Goal: Transaction & Acquisition: Book appointment/travel/reservation

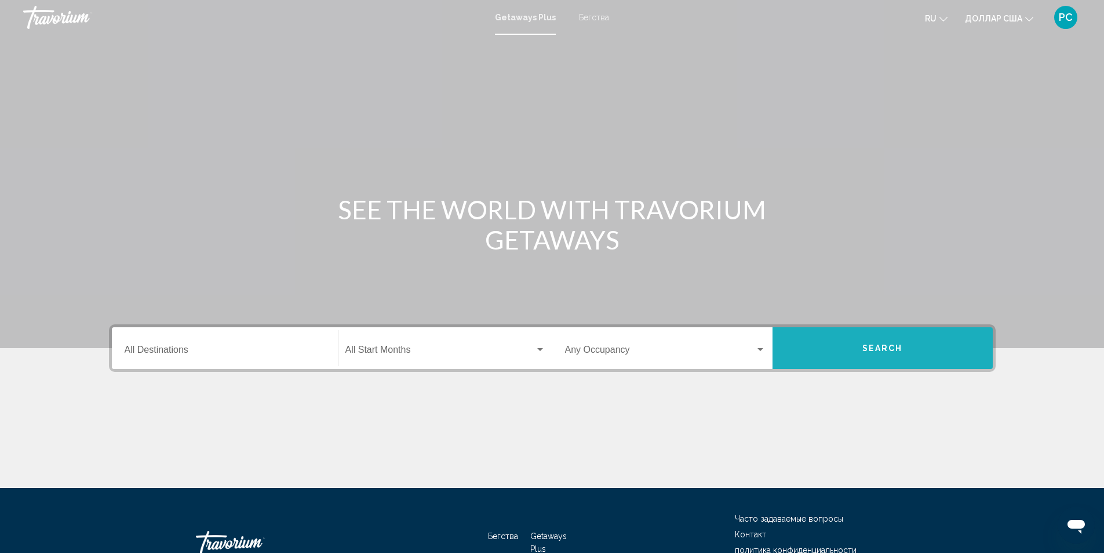
click at [835, 358] on button "Search" at bounding box center [883, 348] width 220 height 42
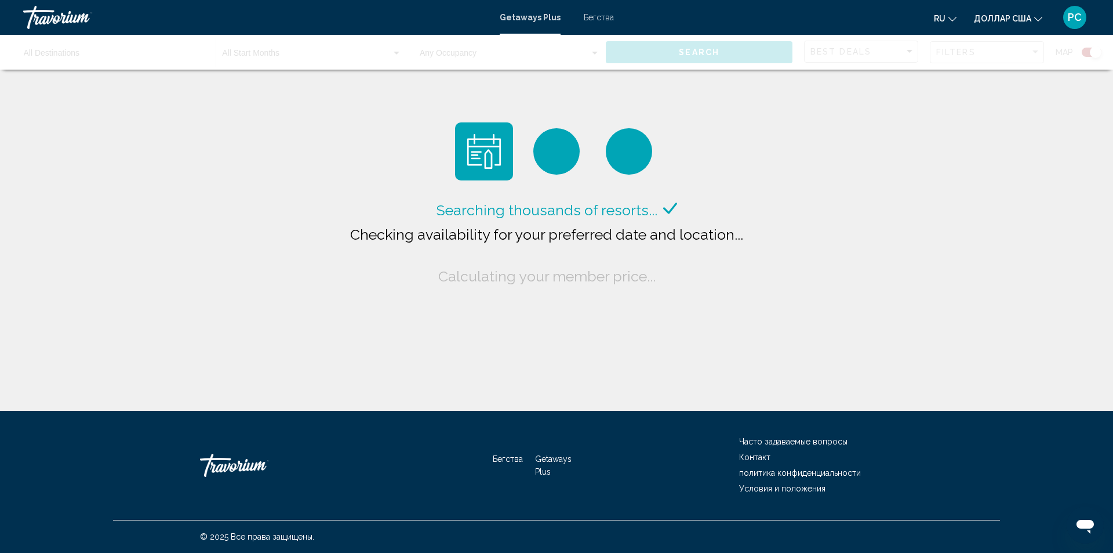
click at [955, 17] on icon "Изменить язык" at bounding box center [953, 19] width 8 height 8
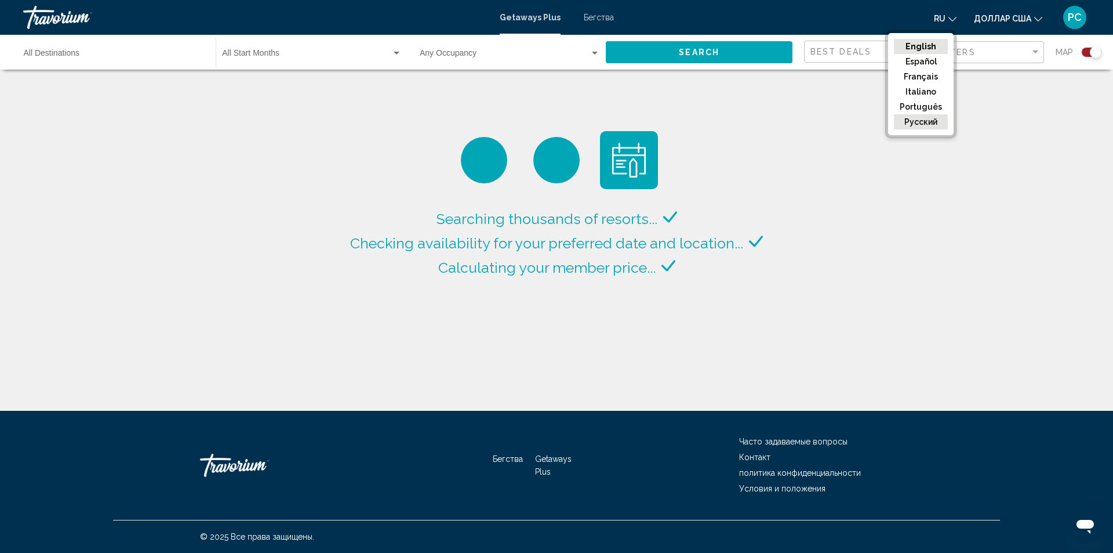
click at [917, 121] on button "русский" at bounding box center [921, 121] width 54 height 15
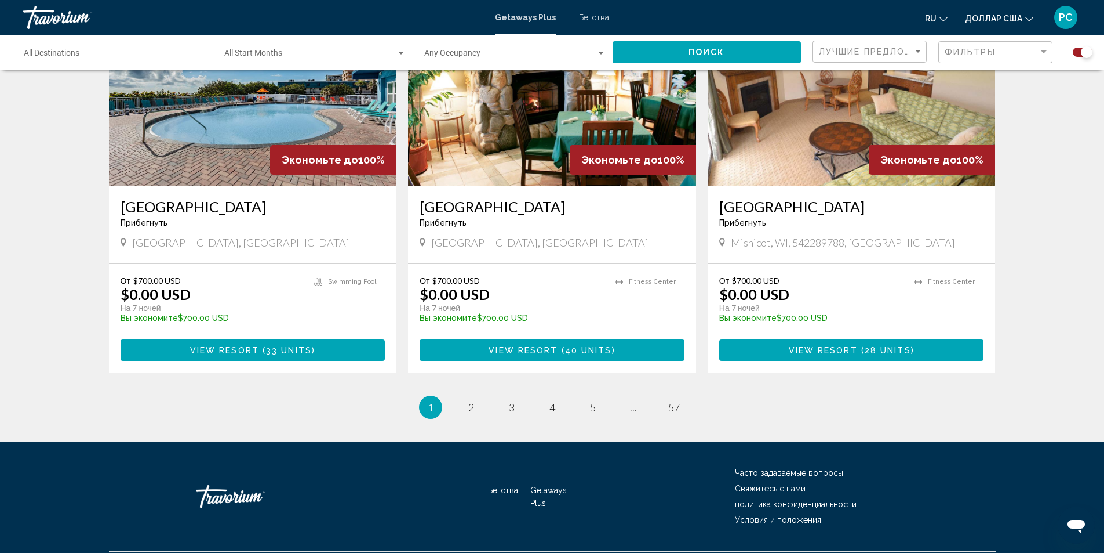
scroll to position [1732, 0]
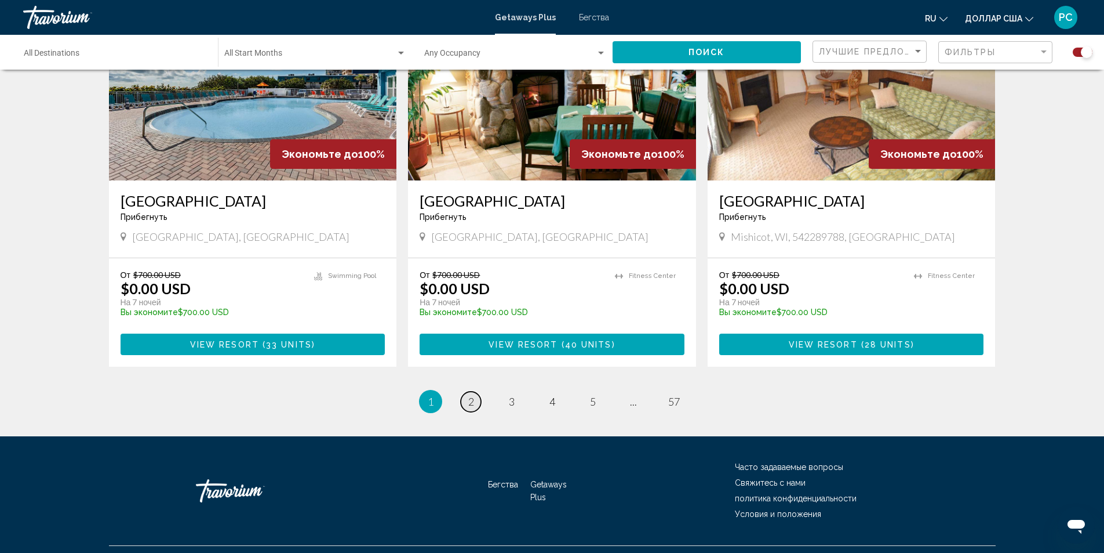
click at [474, 395] on span "2" at bounding box center [471, 401] width 6 height 13
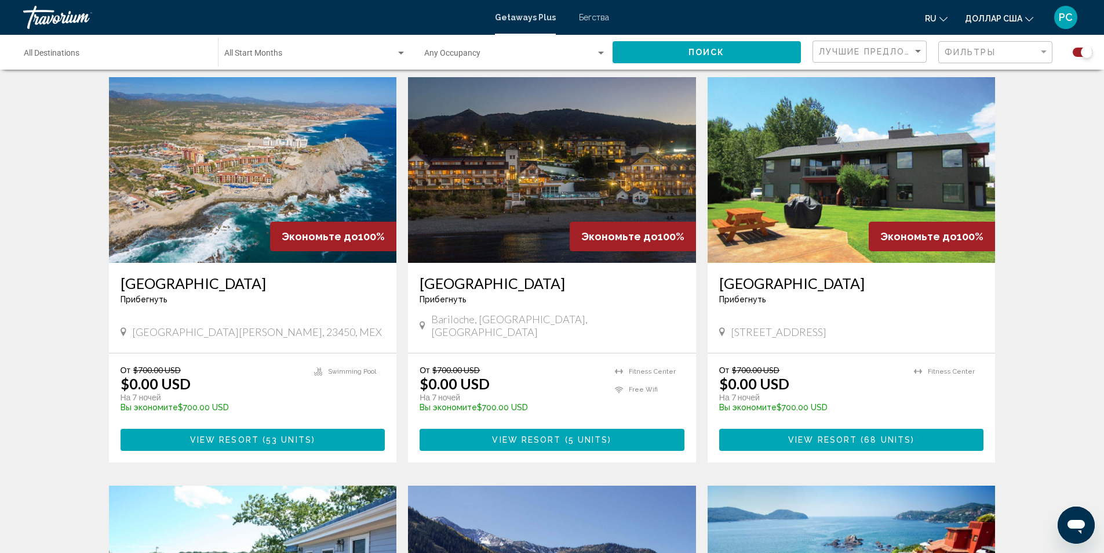
scroll to position [870, 0]
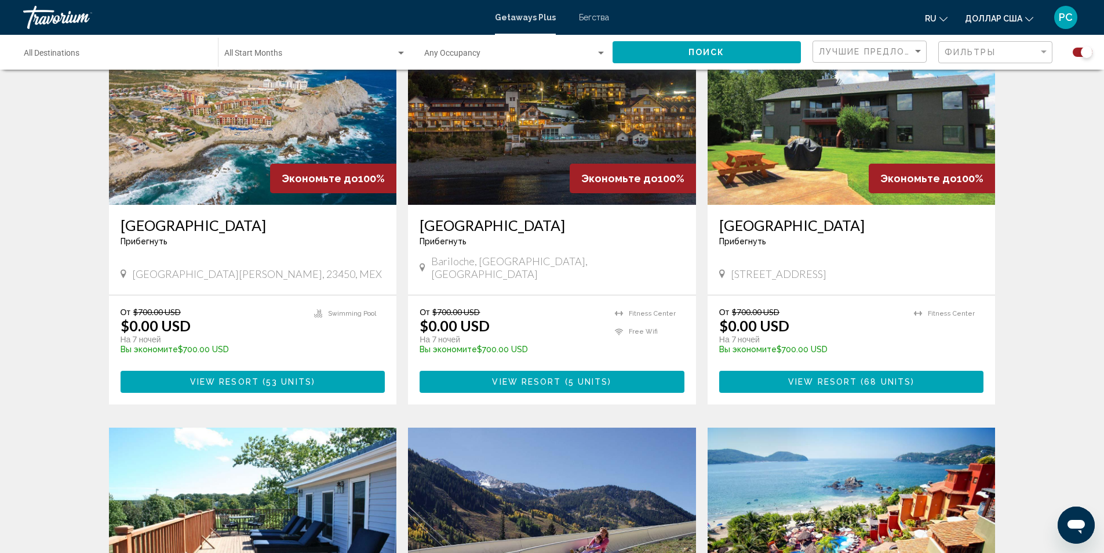
click at [865, 173] on img "Основное содержание" at bounding box center [852, 112] width 288 height 186
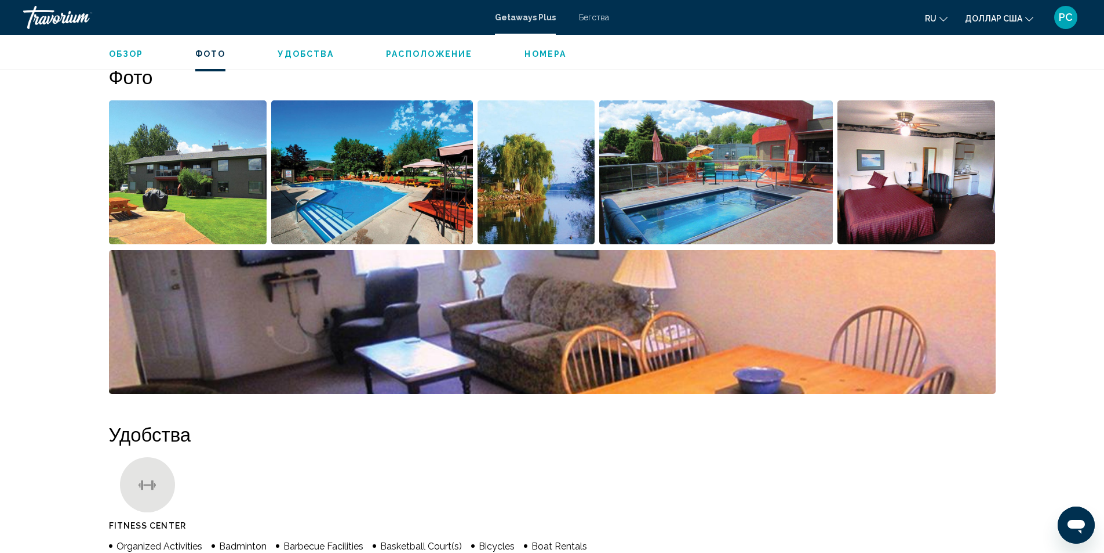
scroll to position [580, 0]
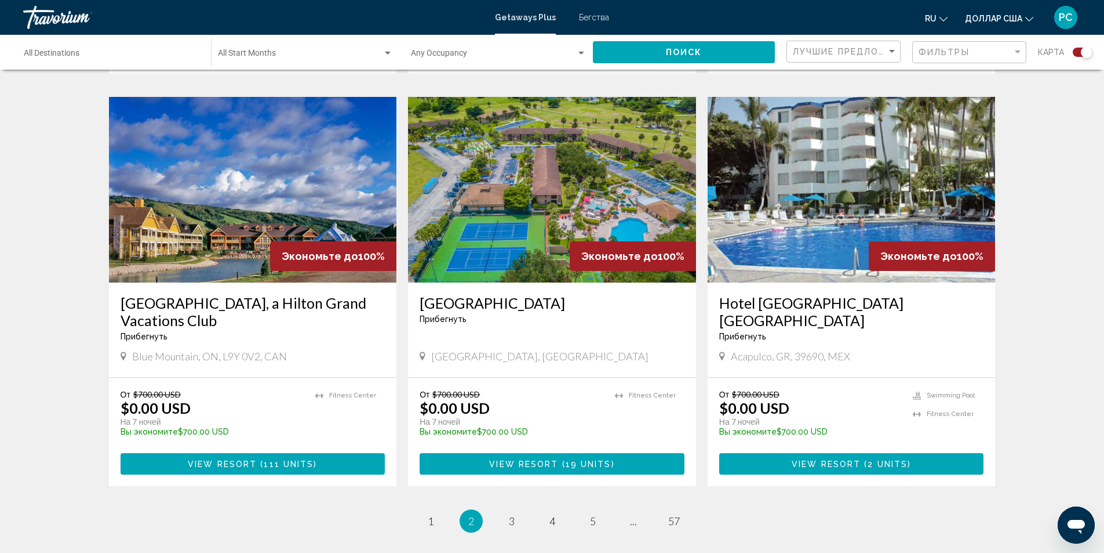
scroll to position [1623, 0]
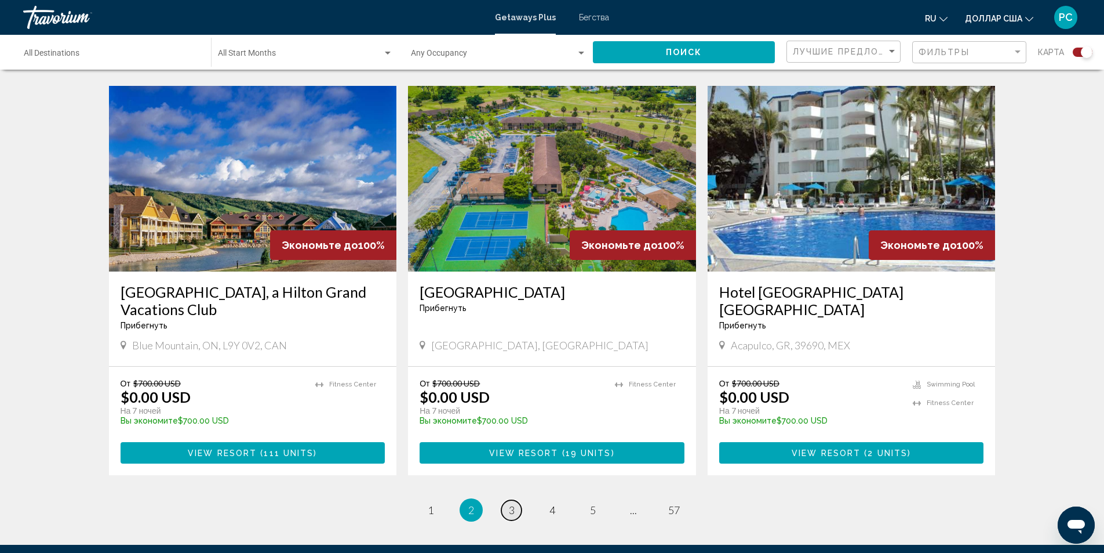
click at [513, 503] on span "3" at bounding box center [512, 509] width 6 height 13
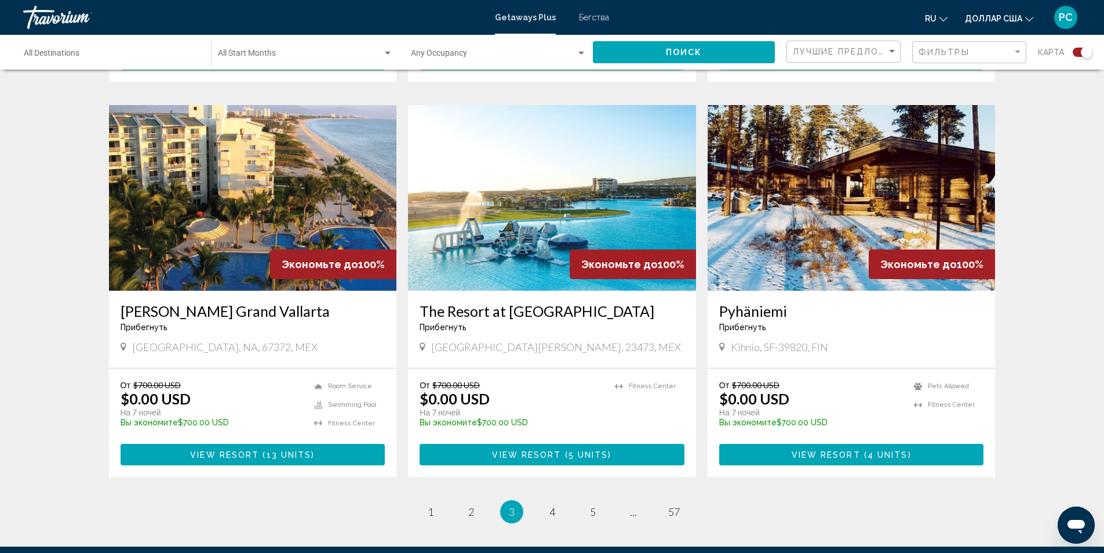
scroll to position [1623, 0]
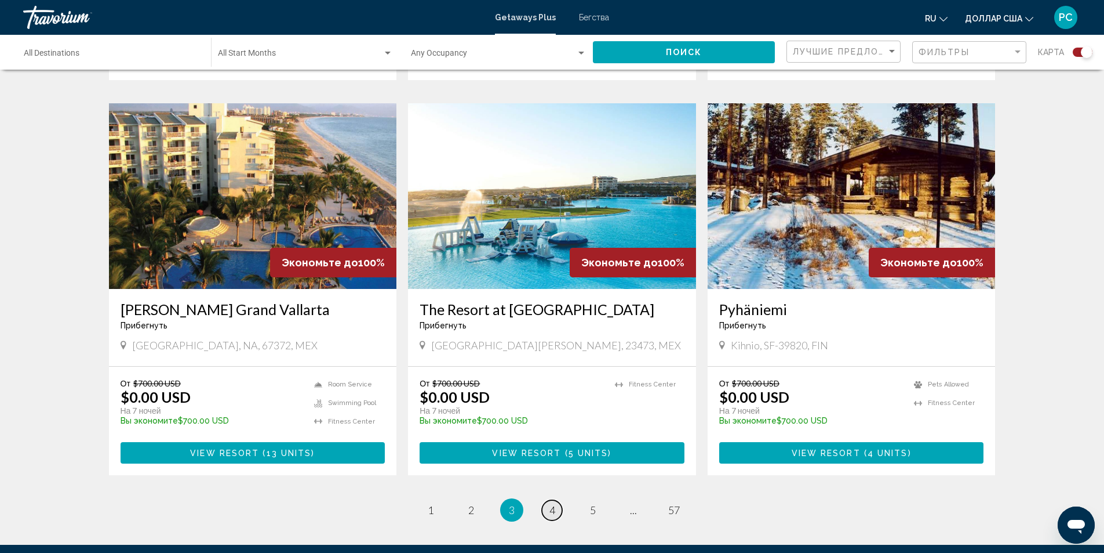
click at [550, 503] on span "4" at bounding box center [553, 509] width 6 height 13
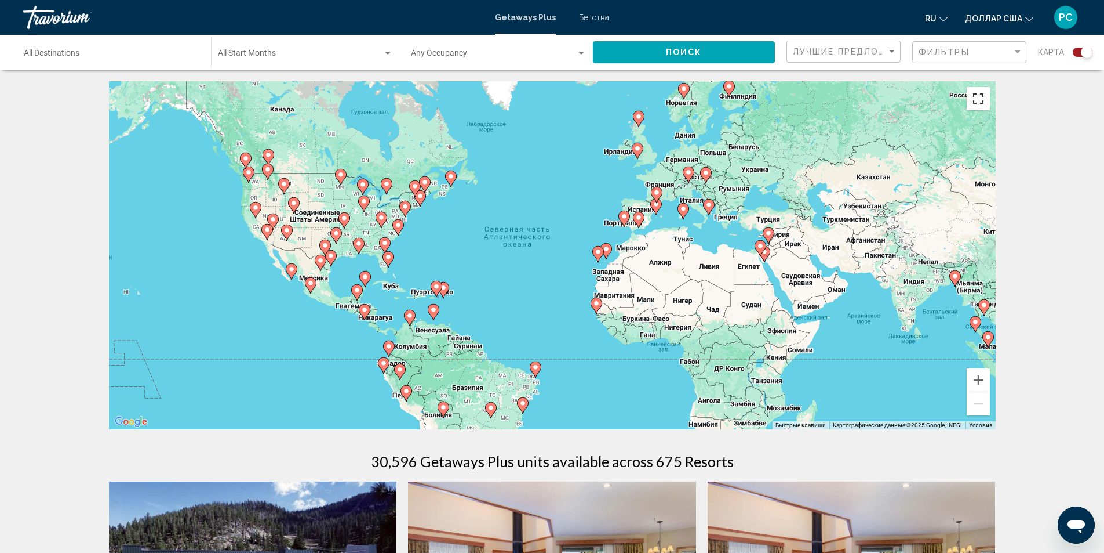
click at [982, 108] on button "Включить полноэкранный режим" at bounding box center [978, 98] width 23 height 23
click at [982, 375] on button "Увеличить" at bounding box center [978, 379] width 23 height 23
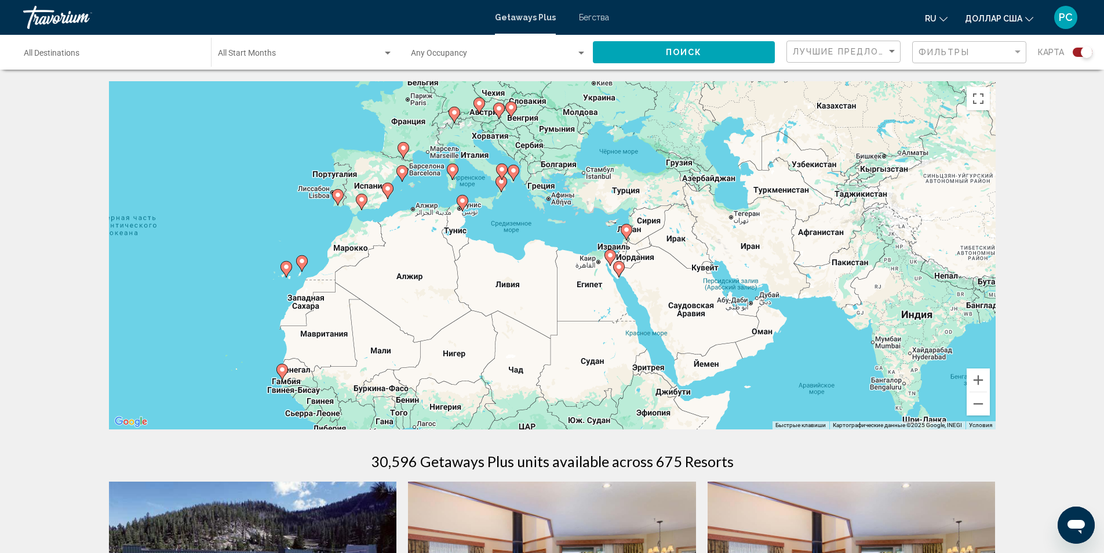
drag, startPoint x: 612, startPoint y: 258, endPoint x: 253, endPoint y: 265, distance: 359.5
click at [253, 265] on div "Чтобы активировать перетаскивание с помощью клавиатуры, нажмите Alt + Ввод. Пос…" at bounding box center [552, 255] width 887 height 348
click at [605, 191] on div "Чтобы активировать перетаскивание с помощью клавиатуры, нажмите Alt + Ввод. Пос…" at bounding box center [552, 255] width 887 height 348
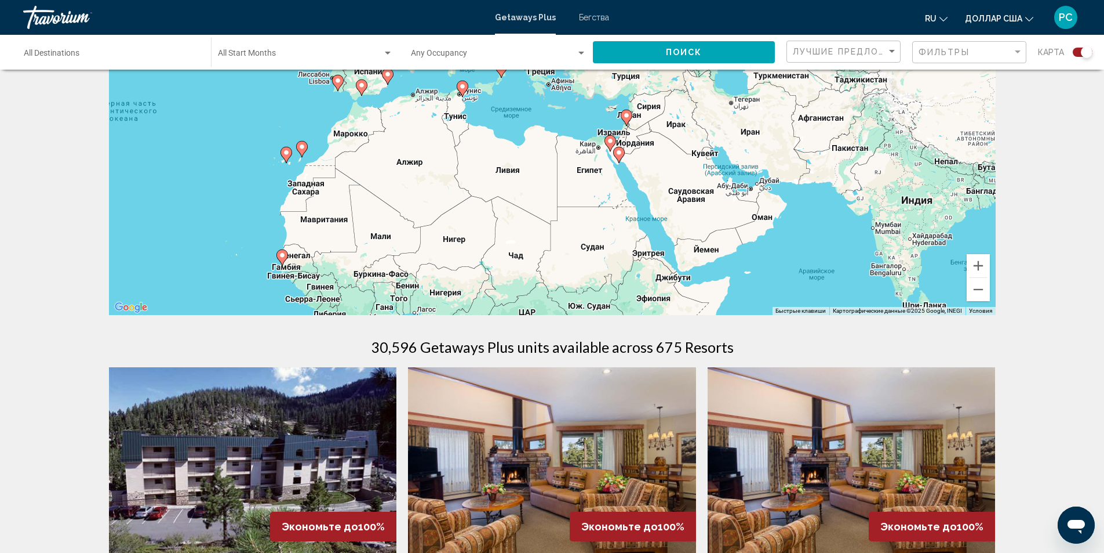
scroll to position [116, 0]
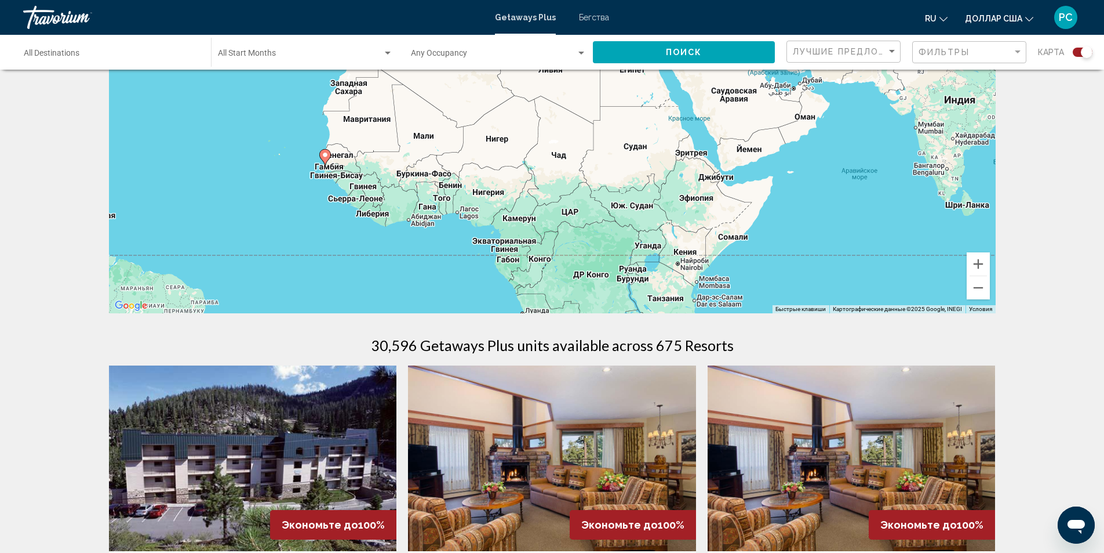
drag, startPoint x: 492, startPoint y: 263, endPoint x: 536, endPoint y: 163, distance: 109.3
click at [536, 163] on div "Чтобы активировать перетаскивание с помощью клавиатуры, нажмите Alt + Ввод. Пос…" at bounding box center [552, 139] width 887 height 348
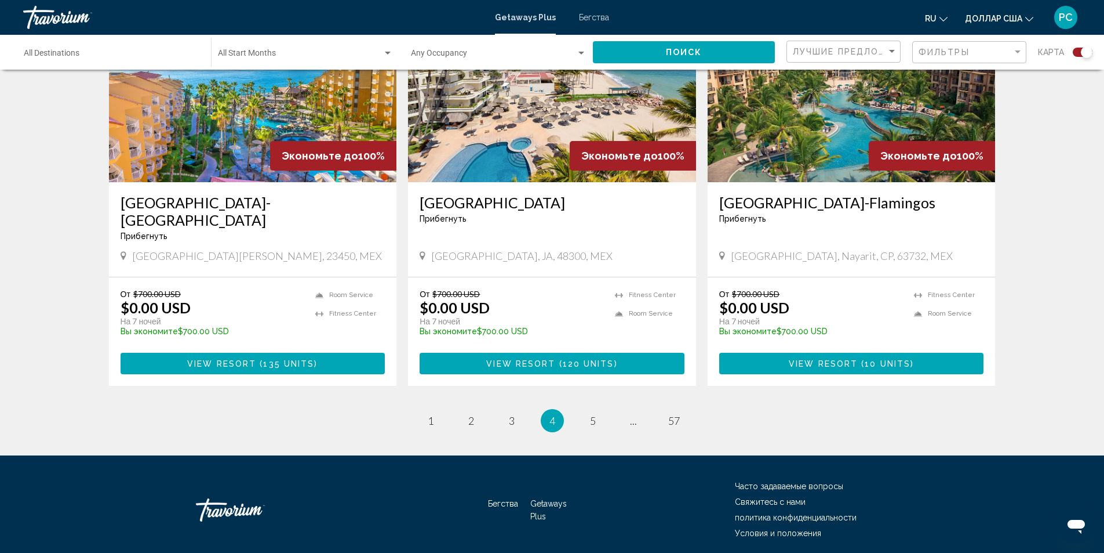
scroll to position [1697, 0]
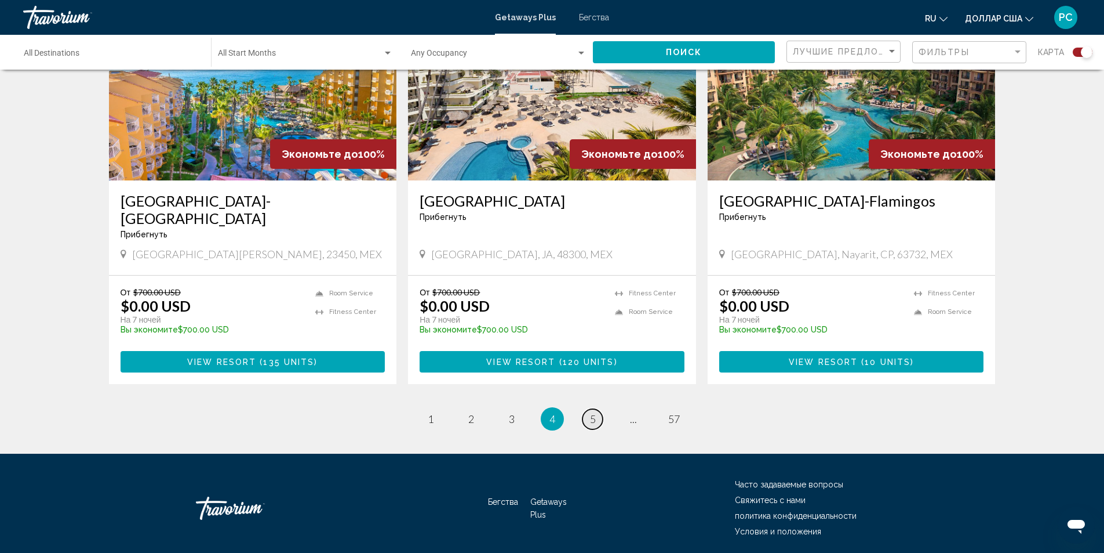
click at [599, 409] on link "page 5" at bounding box center [593, 419] width 20 height 20
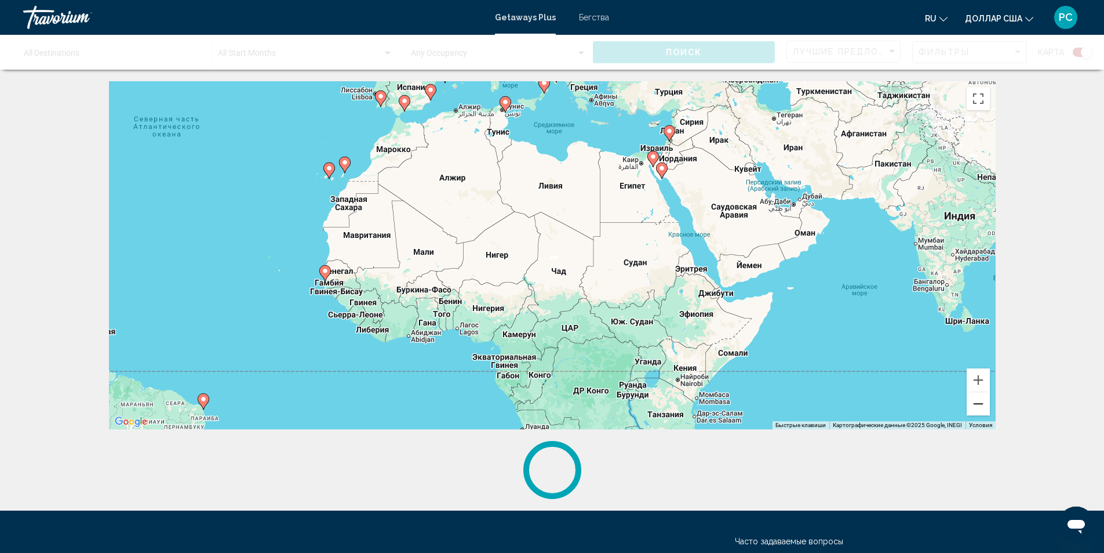
click at [974, 404] on button "Уменьшить" at bounding box center [978, 403] width 23 height 23
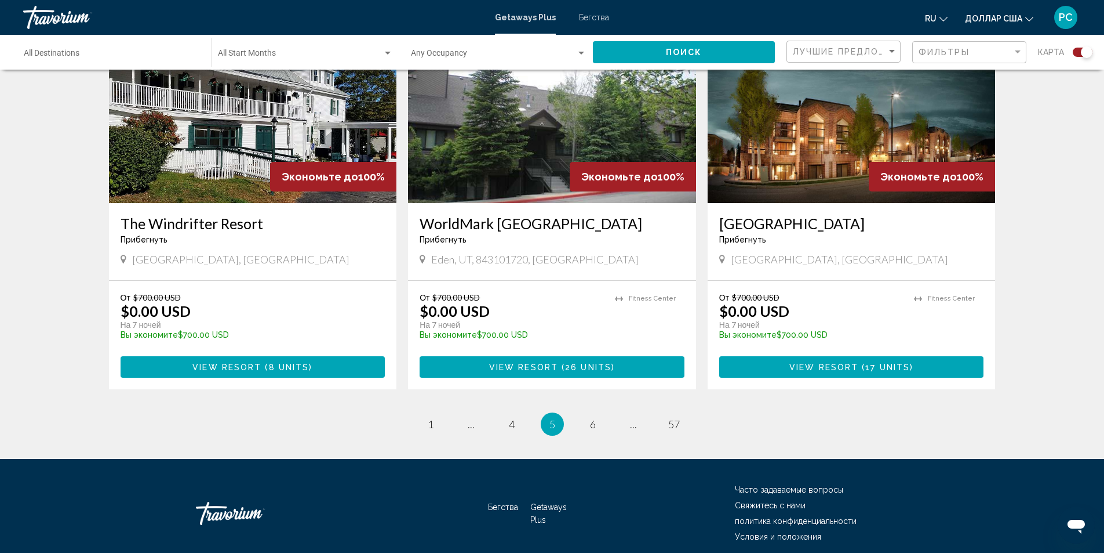
scroll to position [1714, 0]
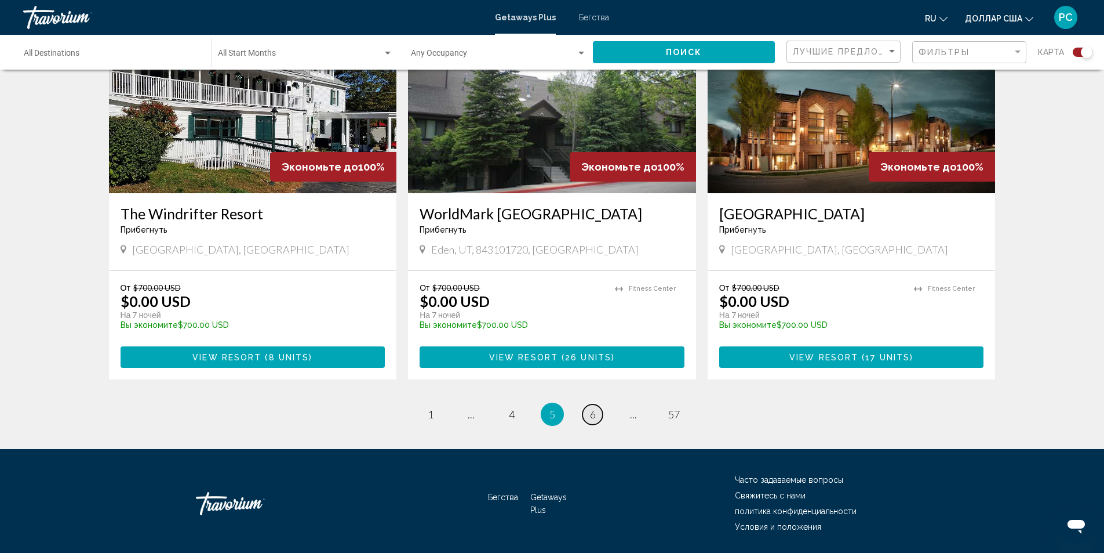
click at [590, 408] on span "6" at bounding box center [593, 414] width 6 height 13
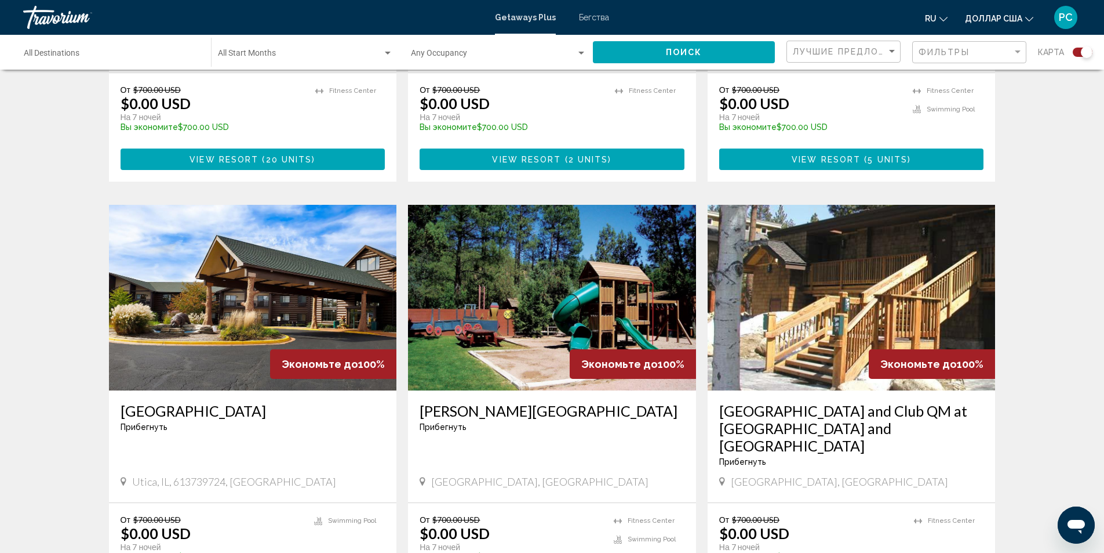
scroll to position [1565, 0]
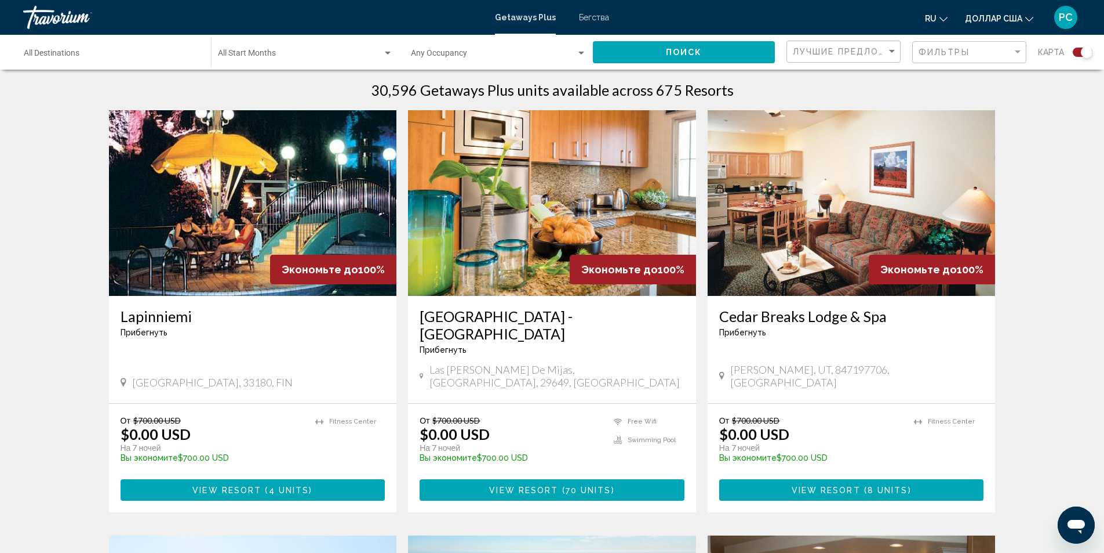
scroll to position [348, 0]
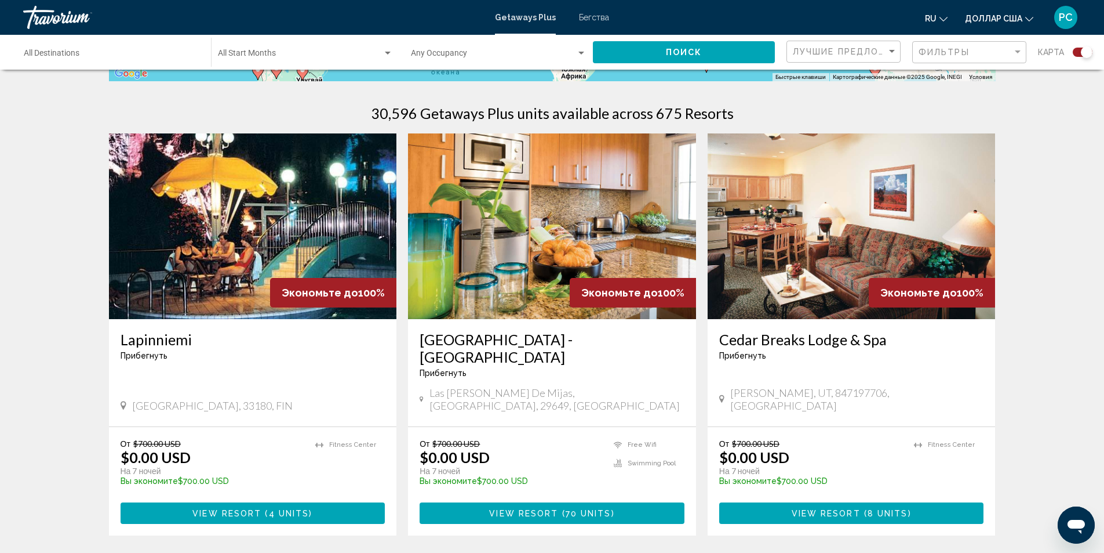
click at [590, 267] on img "Основное содержание" at bounding box center [552, 226] width 288 height 186
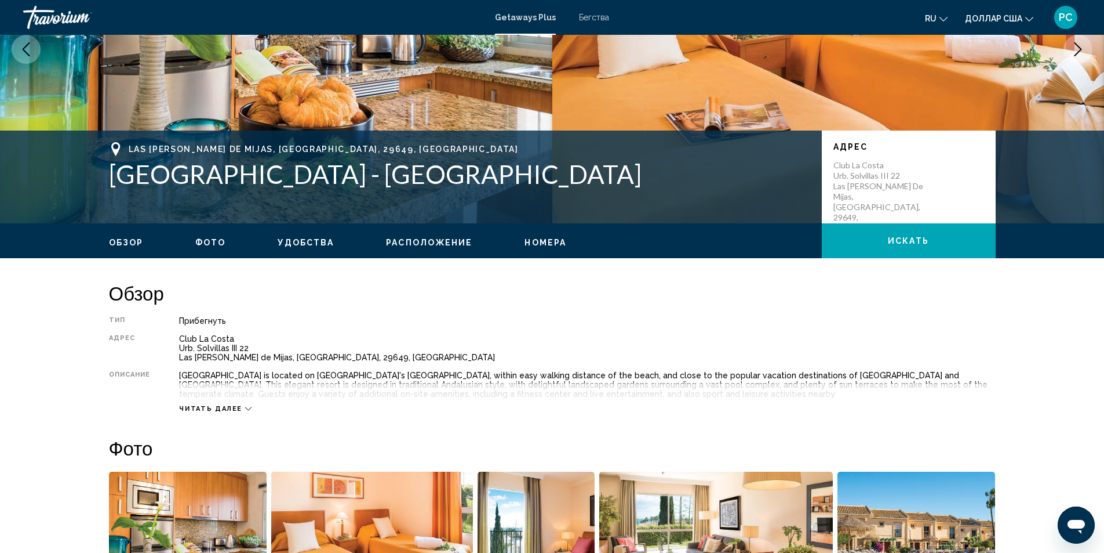
scroll to position [232, 0]
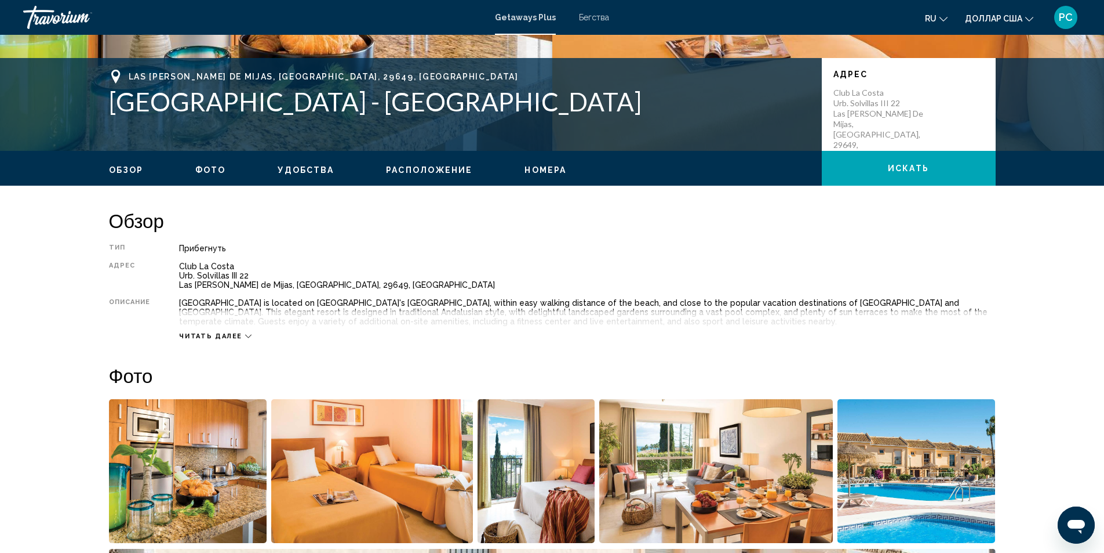
click at [246, 338] on icon "Основное содержание" at bounding box center [248, 336] width 6 height 6
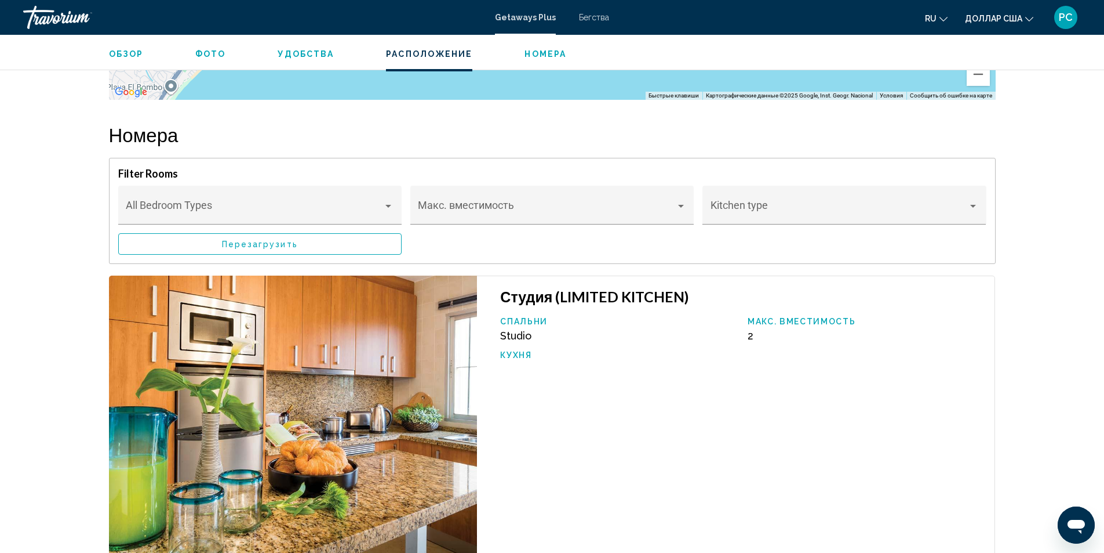
scroll to position [1739, 0]
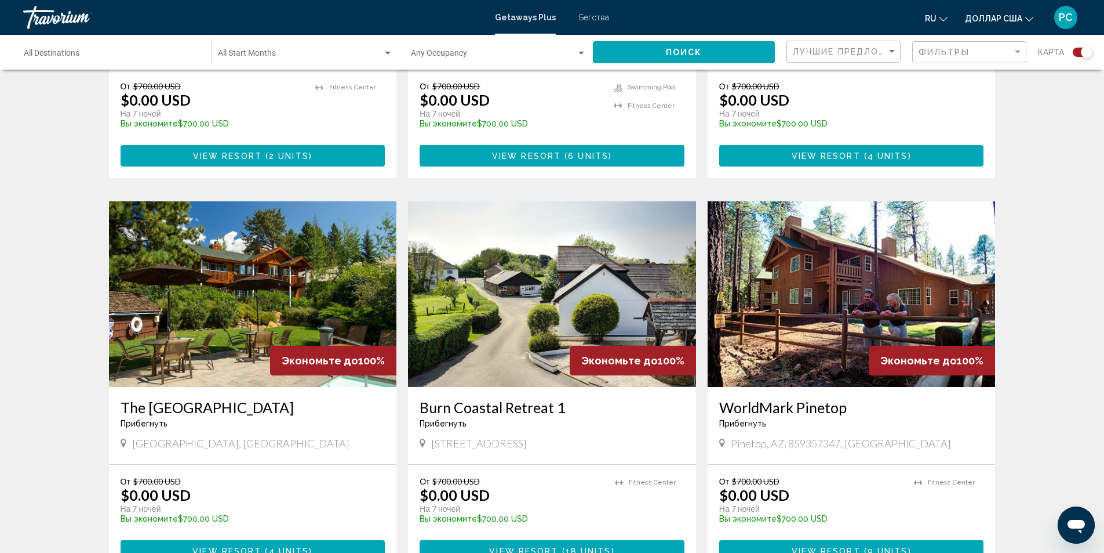
scroll to position [1623, 0]
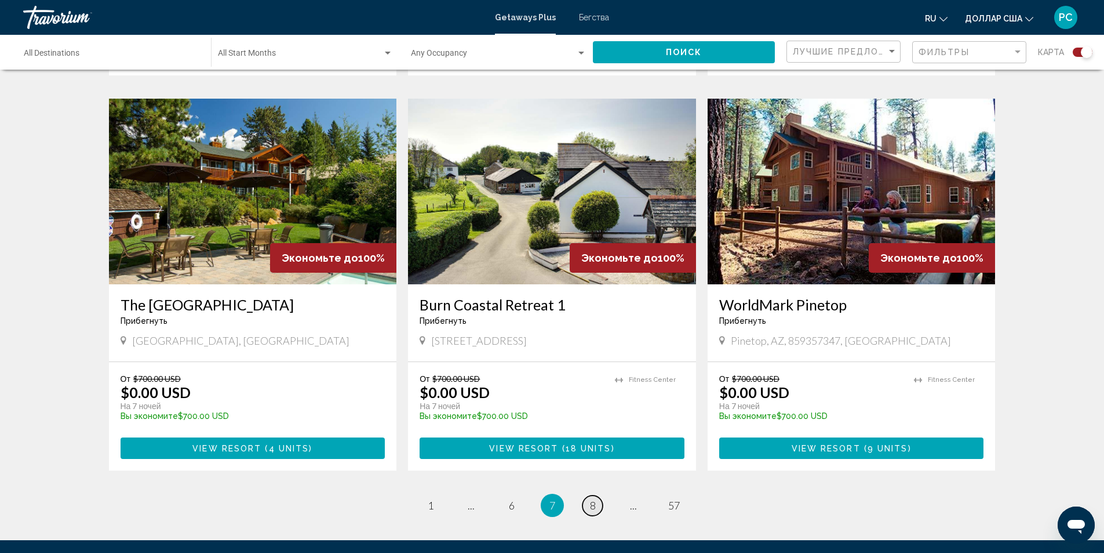
click at [595, 499] on span "8" at bounding box center [593, 505] width 6 height 13
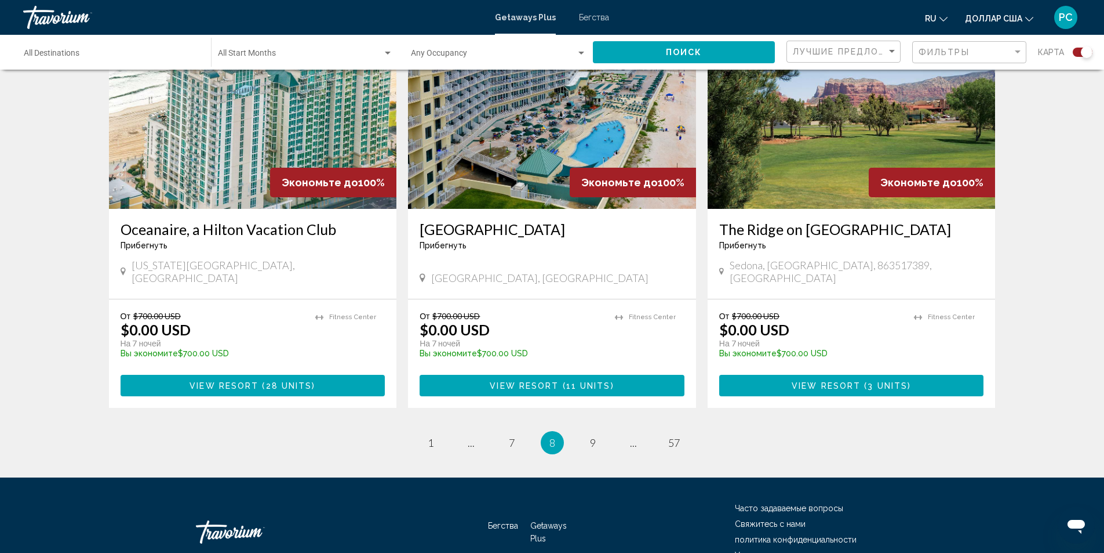
scroll to position [1714, 0]
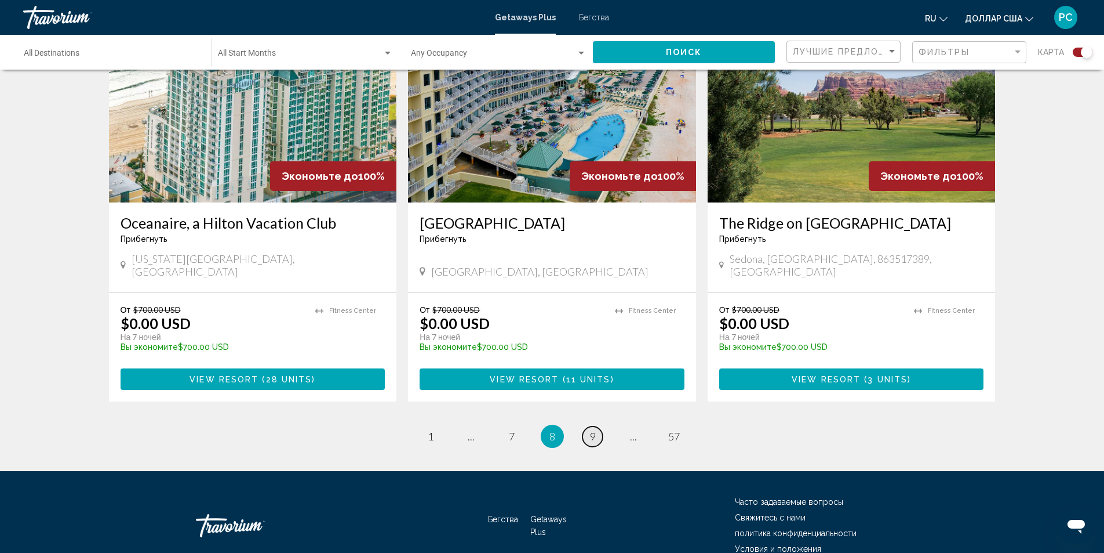
click at [591, 430] on span "9" at bounding box center [593, 436] width 6 height 13
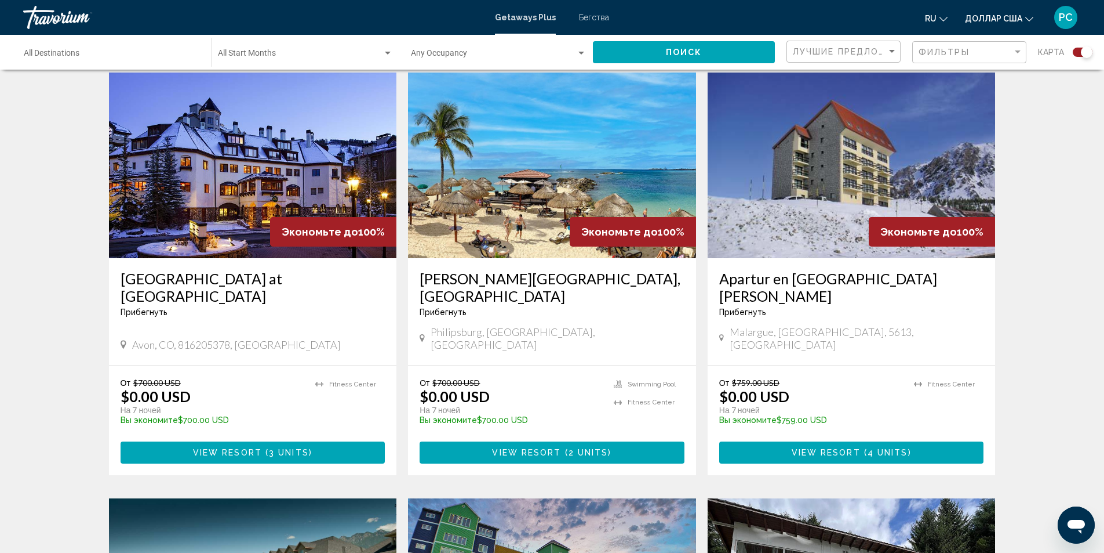
scroll to position [812, 0]
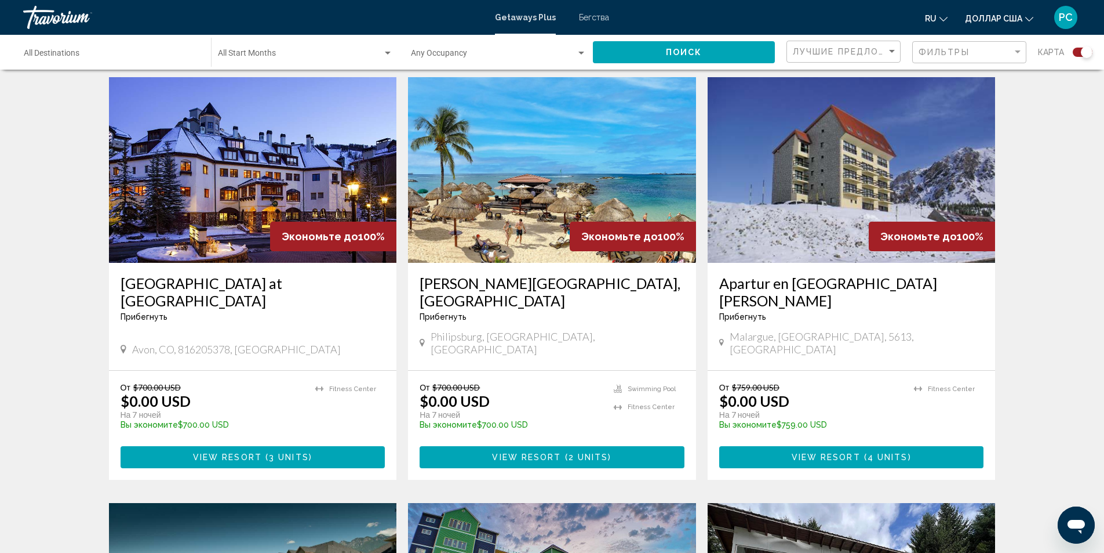
click at [528, 187] on img "Основное содержание" at bounding box center [552, 170] width 288 height 186
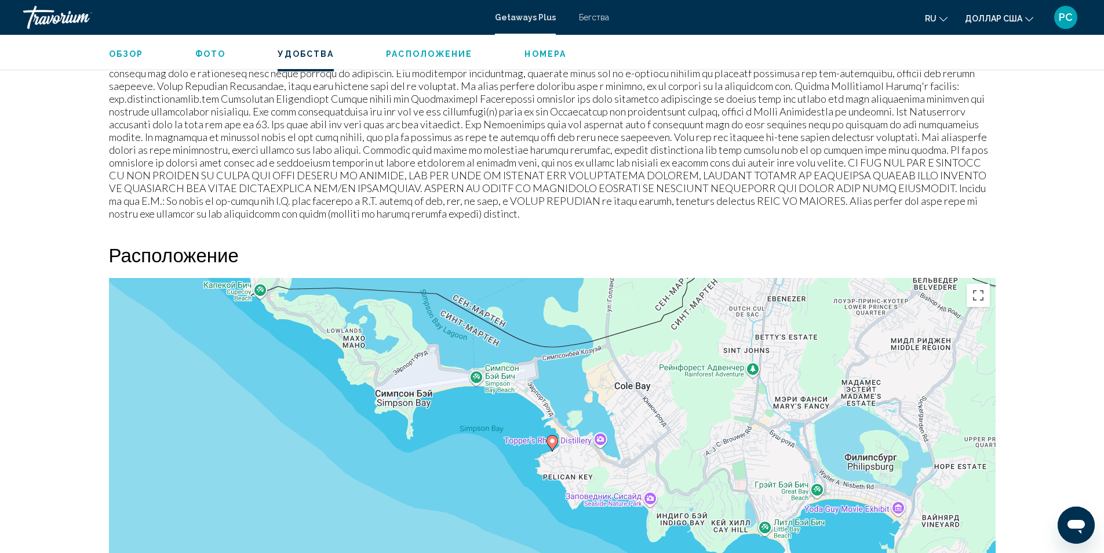
scroll to position [1276, 0]
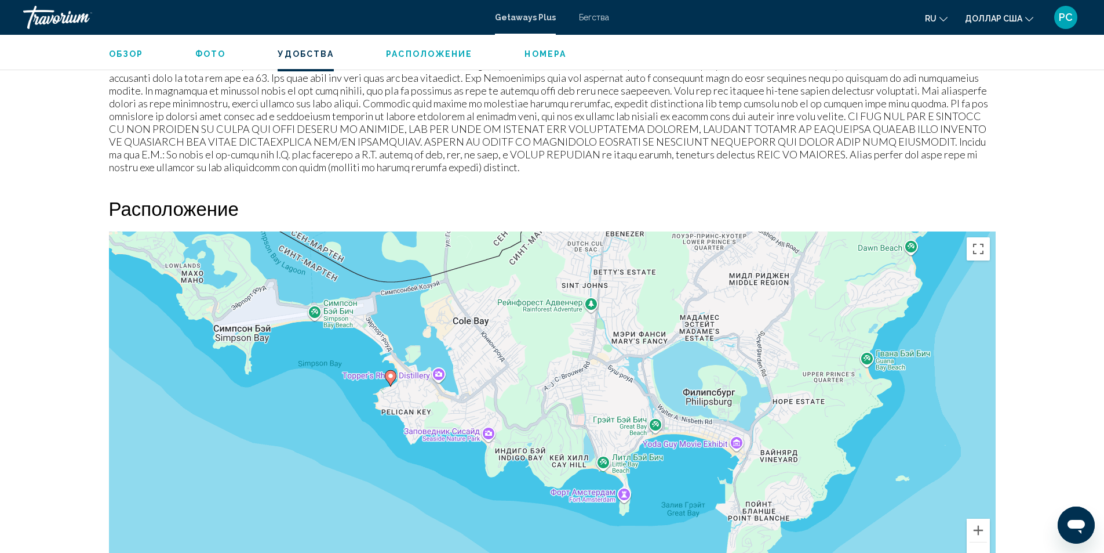
drag, startPoint x: 711, startPoint y: 307, endPoint x: 548, endPoint y: 290, distance: 163.2
click at [548, 290] on div "Чтобы активировать перетаскивание с помощью клавиатуры, нажмите Alt + Ввод. Пос…" at bounding box center [552, 405] width 887 height 348
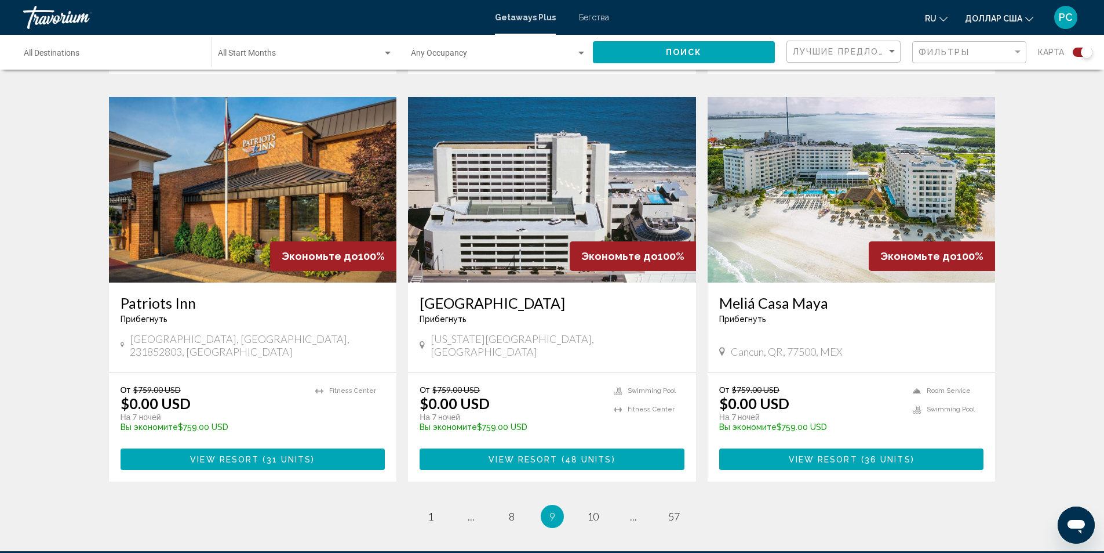
scroll to position [1681, 0]
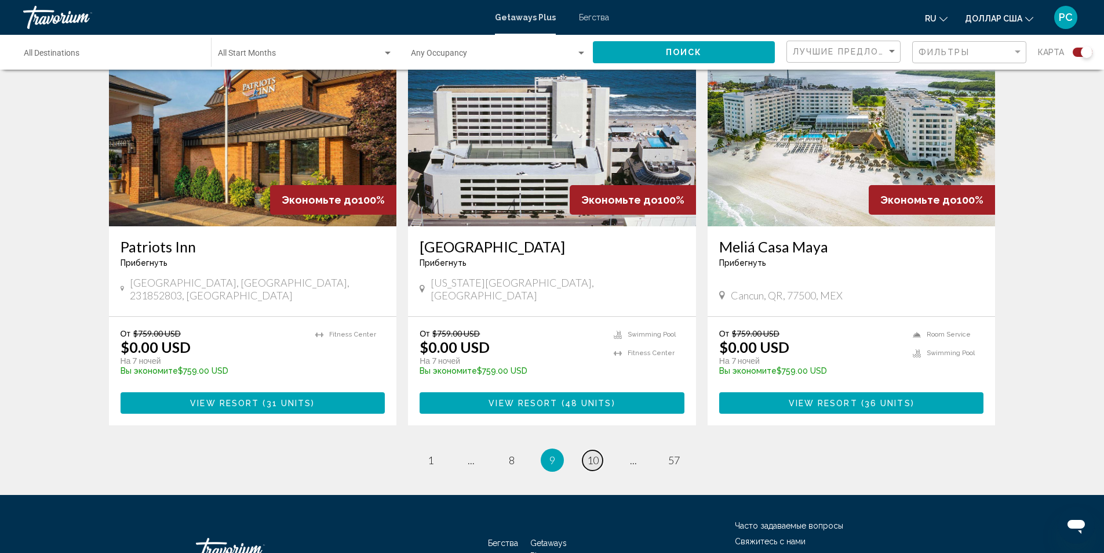
click at [593, 453] on span "10" at bounding box center [593, 459] width 12 height 13
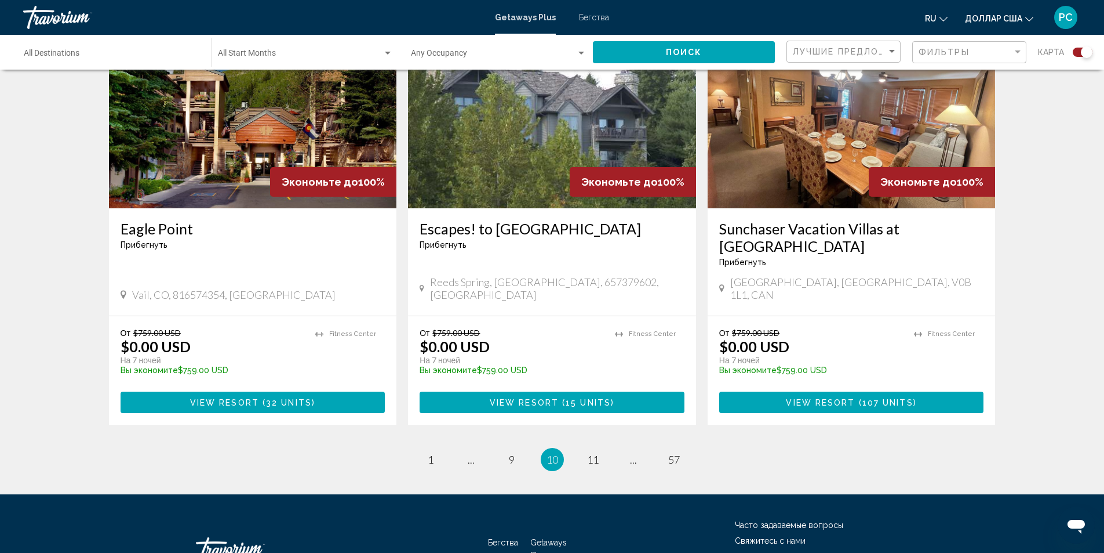
scroll to position [1739, 0]
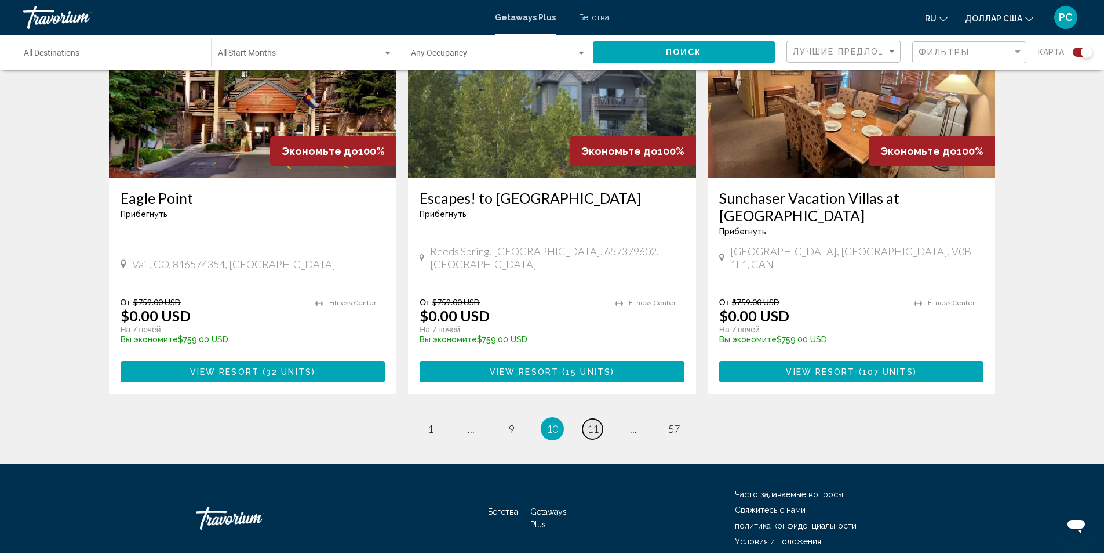
click at [586, 419] on link "page 11" at bounding box center [593, 429] width 20 height 20
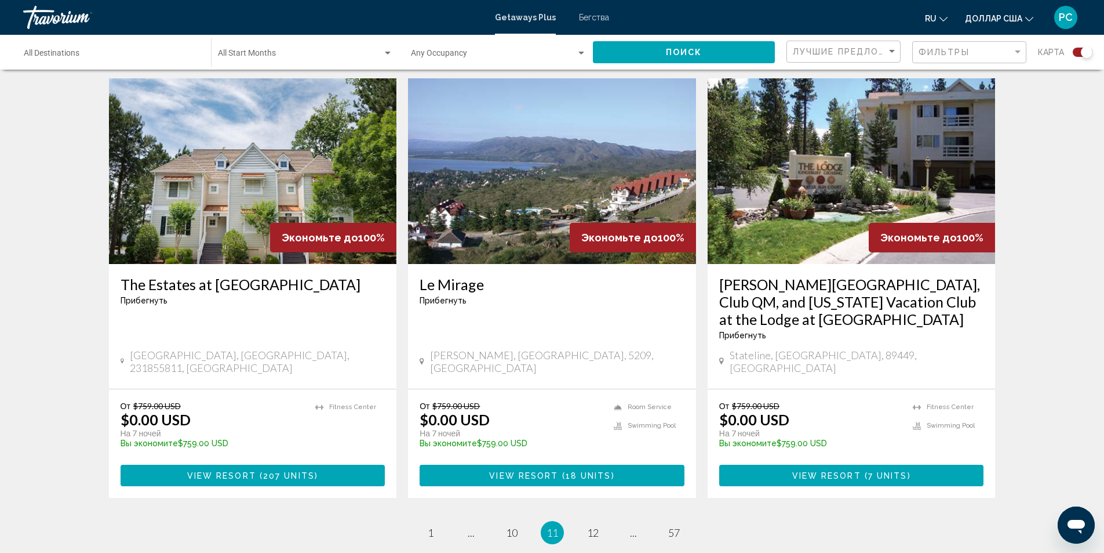
scroll to position [1681, 0]
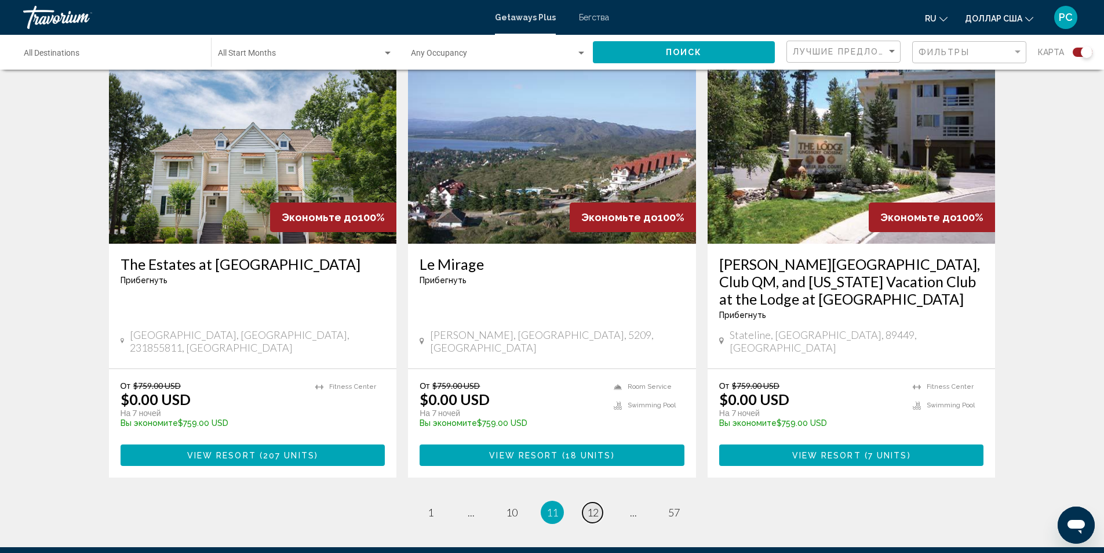
click at [595, 506] on span "12" at bounding box center [593, 512] width 12 height 13
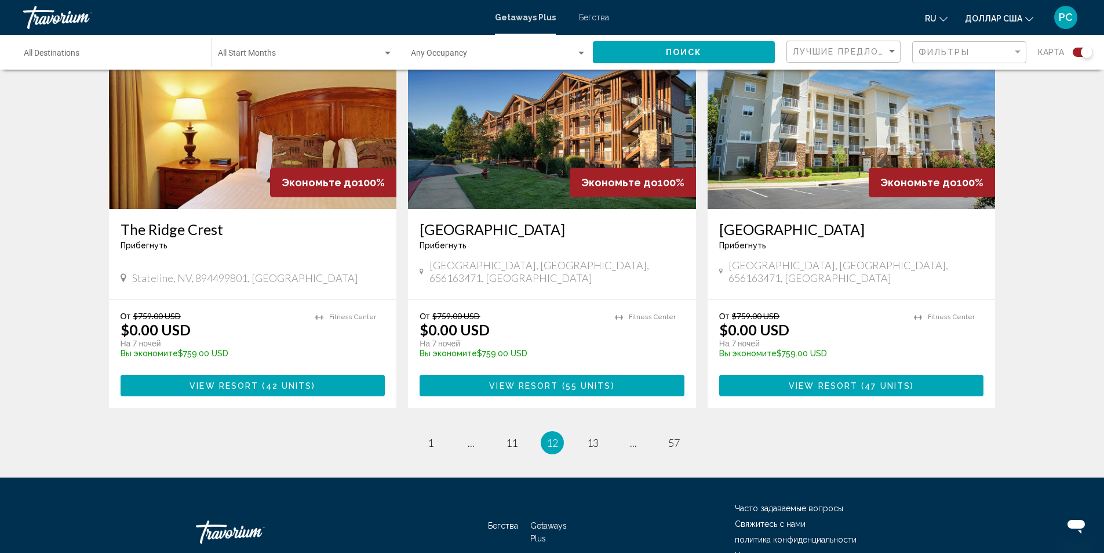
scroll to position [1697, 0]
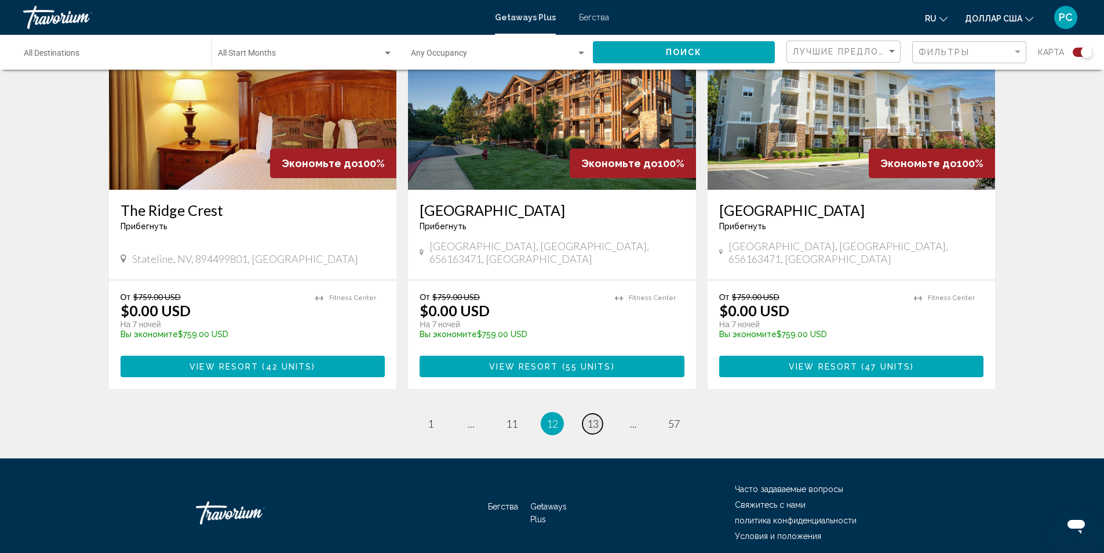
click at [599, 413] on link "page 13" at bounding box center [593, 423] width 20 height 20
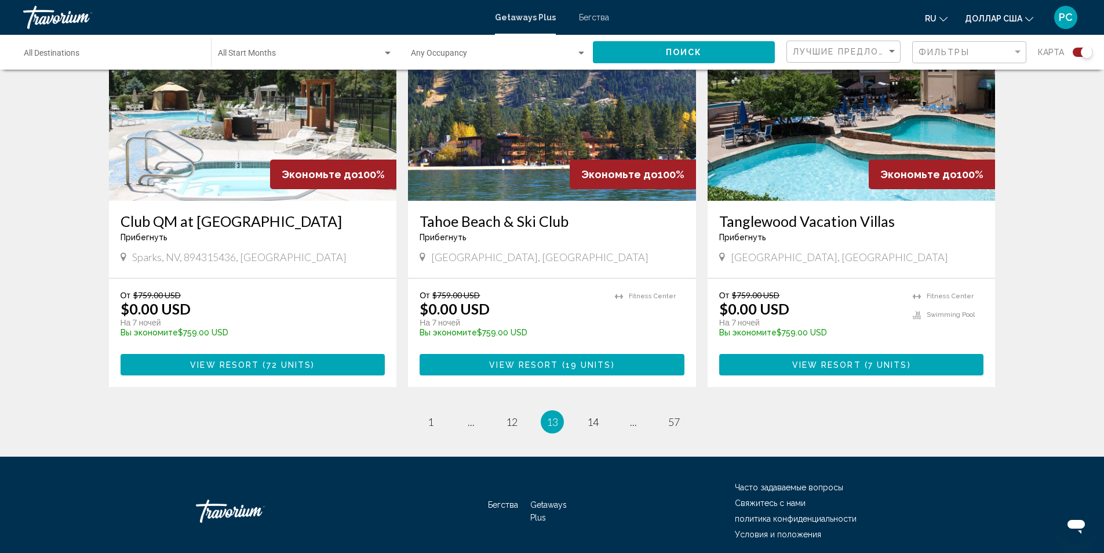
scroll to position [1714, 0]
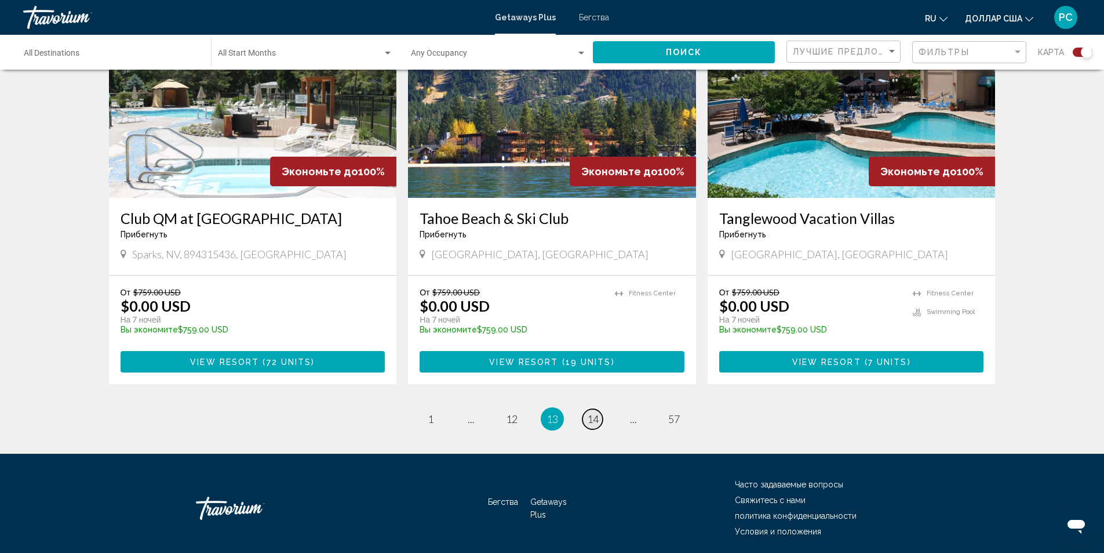
click at [590, 412] on span "14" at bounding box center [593, 418] width 12 height 13
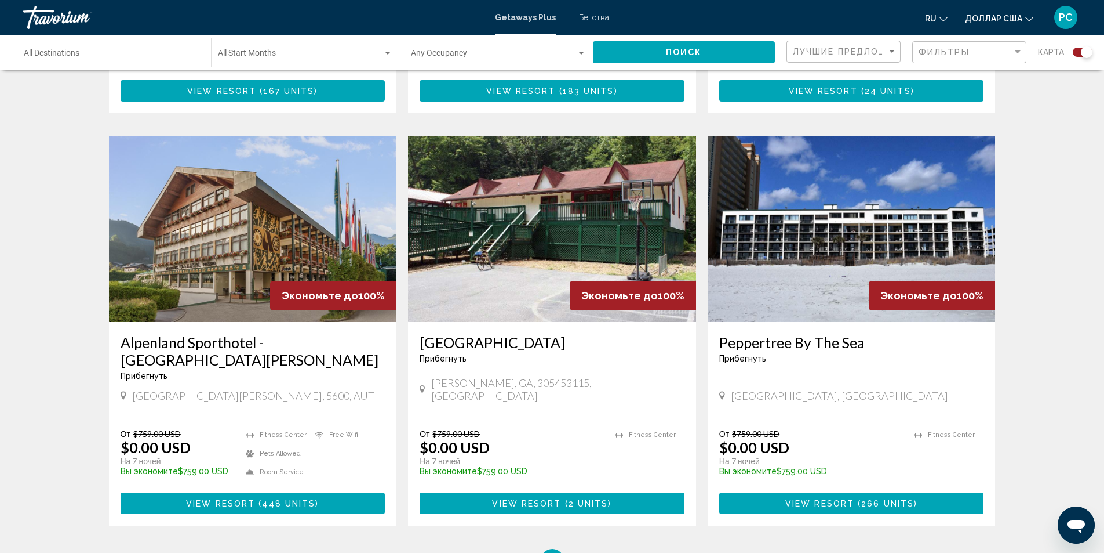
scroll to position [1623, 0]
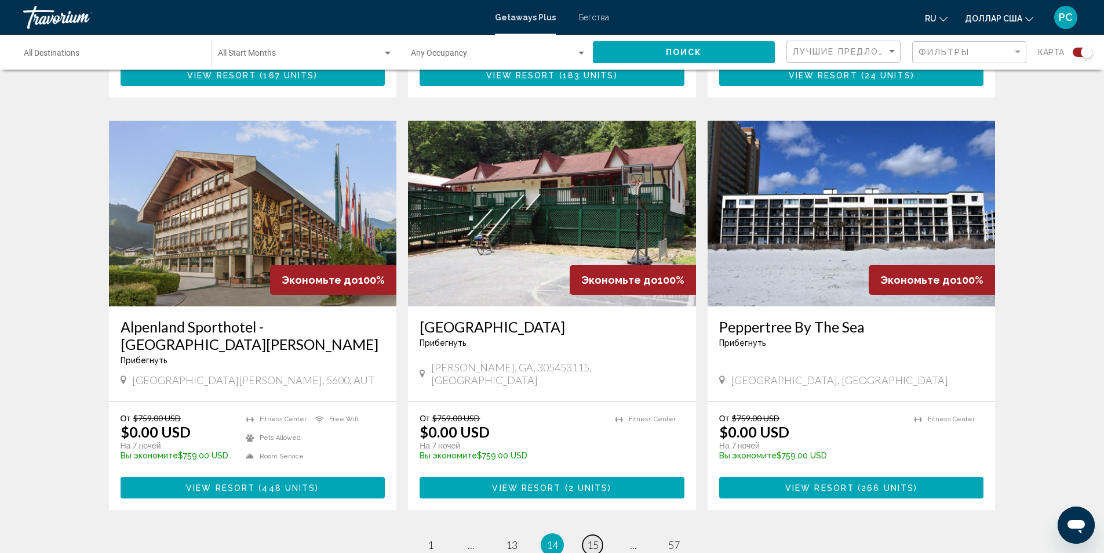
click at [595, 538] on span "15" at bounding box center [593, 544] width 12 height 13
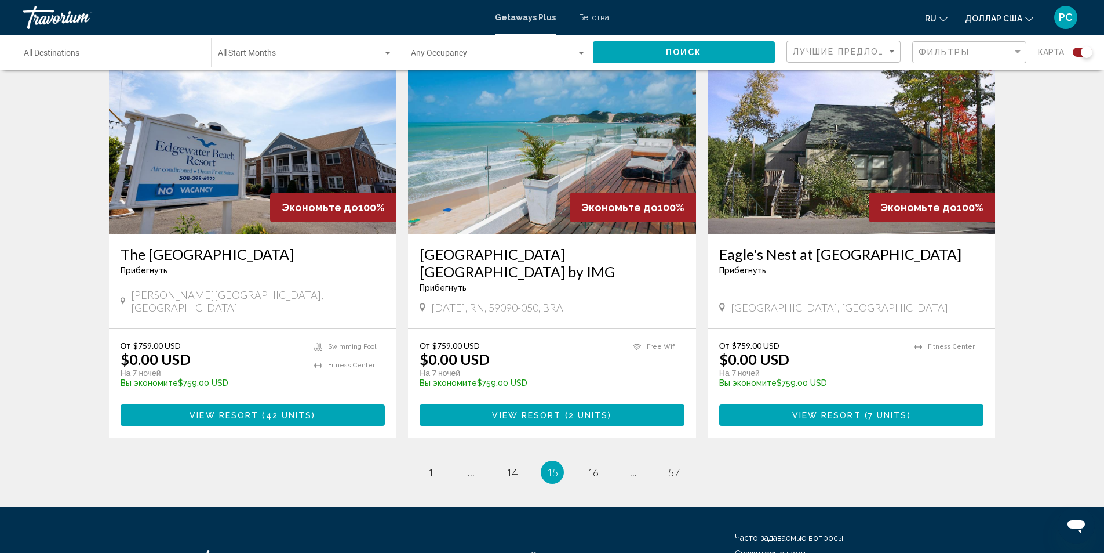
scroll to position [1616, 0]
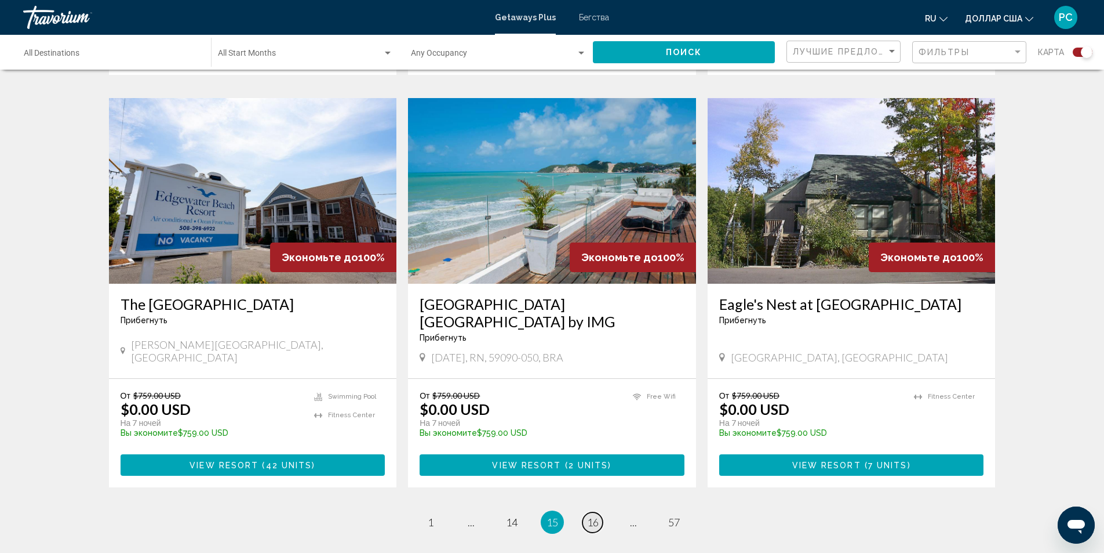
click at [597, 515] on span "16" at bounding box center [593, 521] width 12 height 13
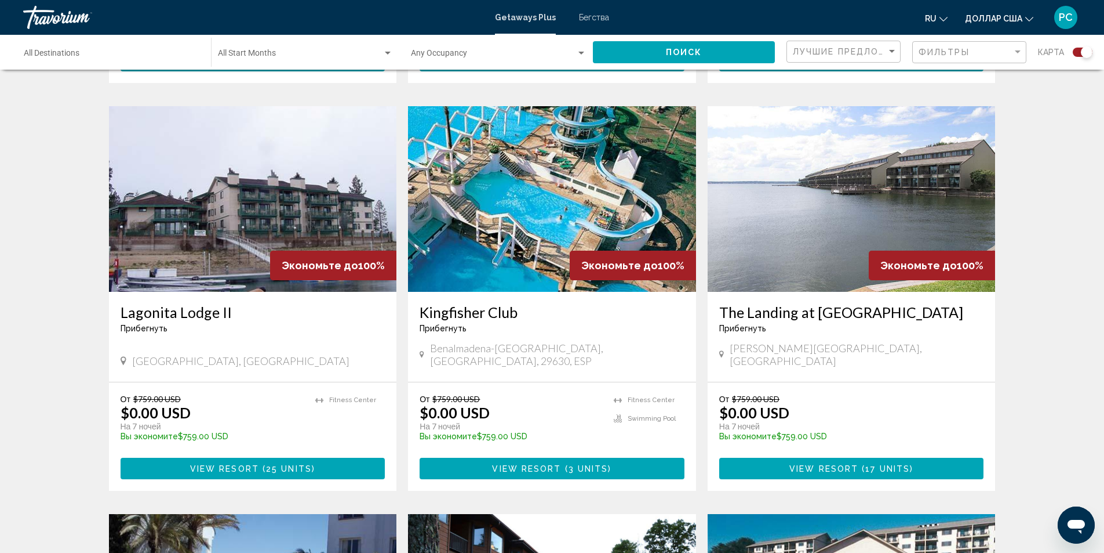
scroll to position [1276, 0]
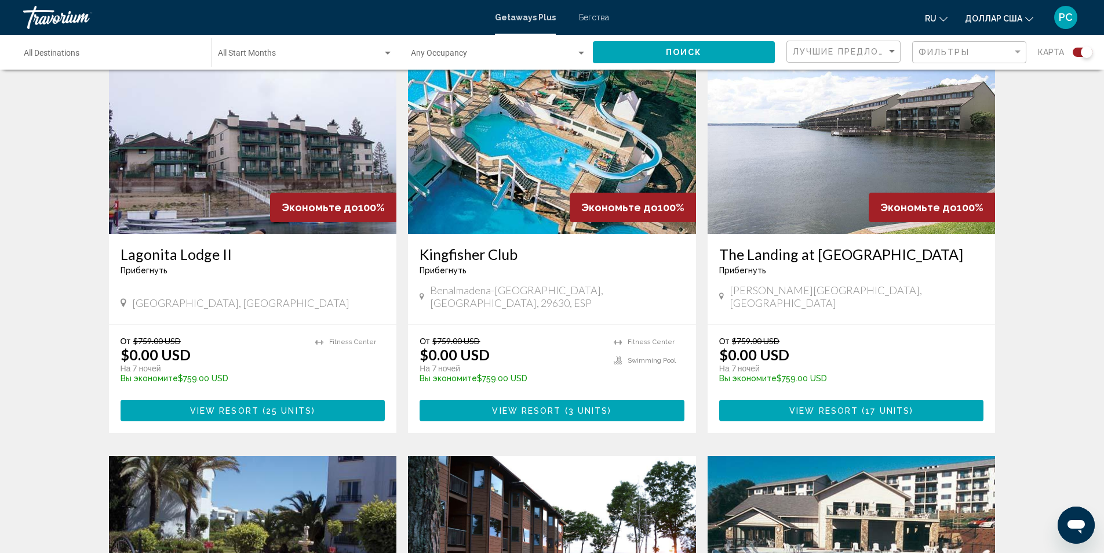
click at [536, 155] on img "Основное содержание" at bounding box center [552, 141] width 288 height 186
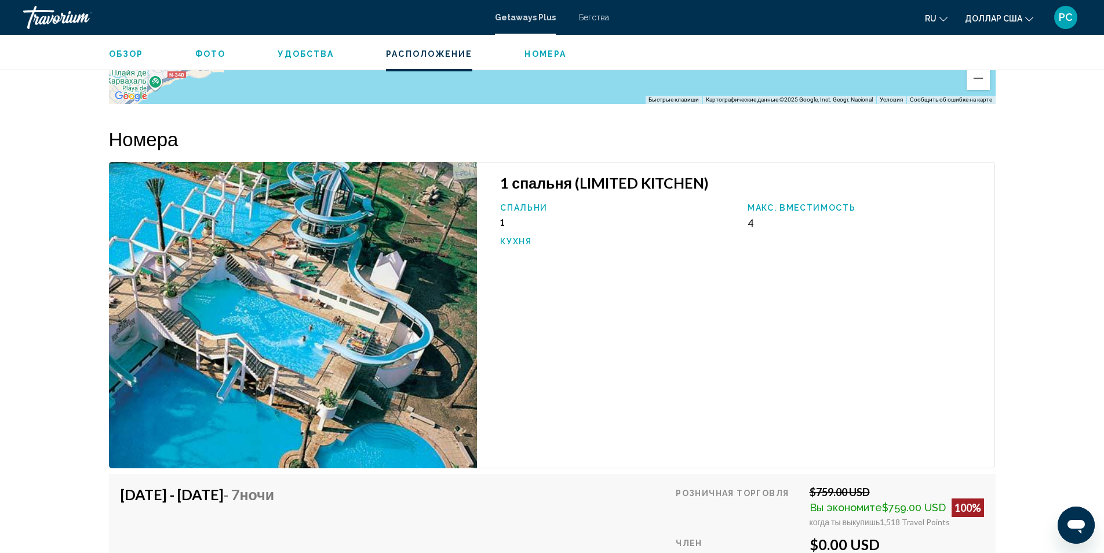
scroll to position [1575, 0]
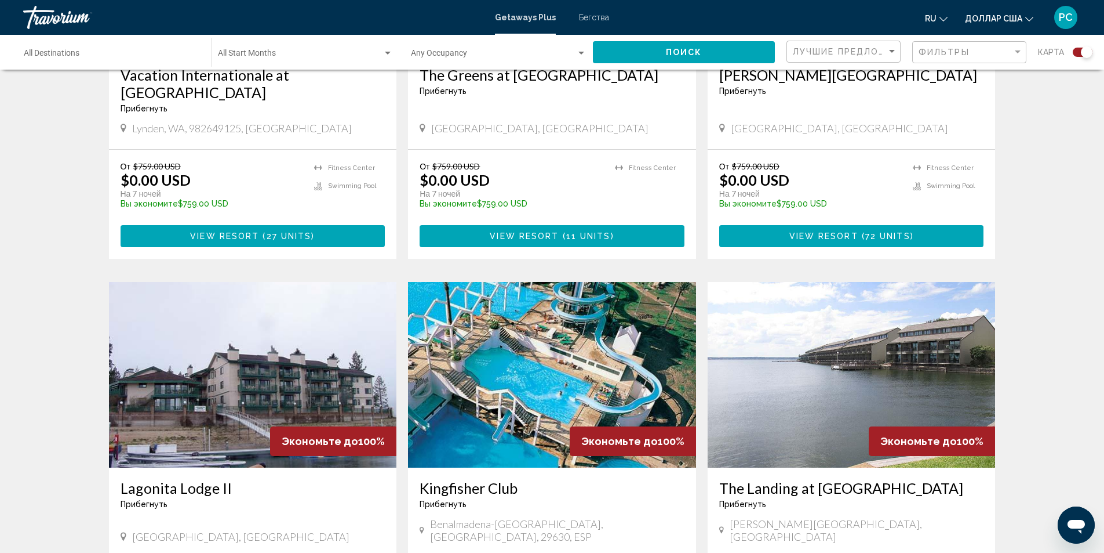
scroll to position [1044, 0]
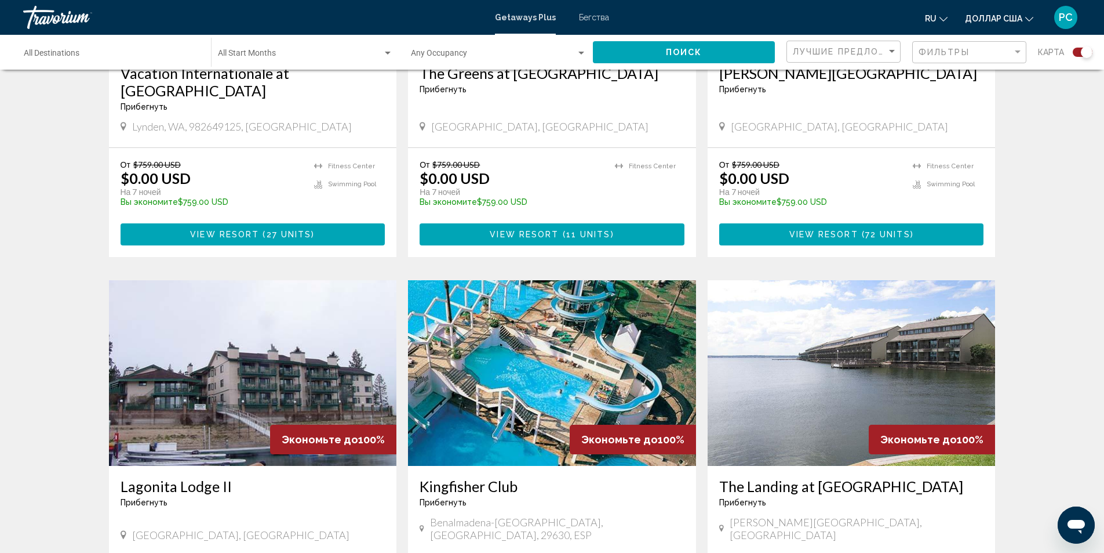
click at [475, 342] on img "Основное содержание" at bounding box center [552, 373] width 288 height 186
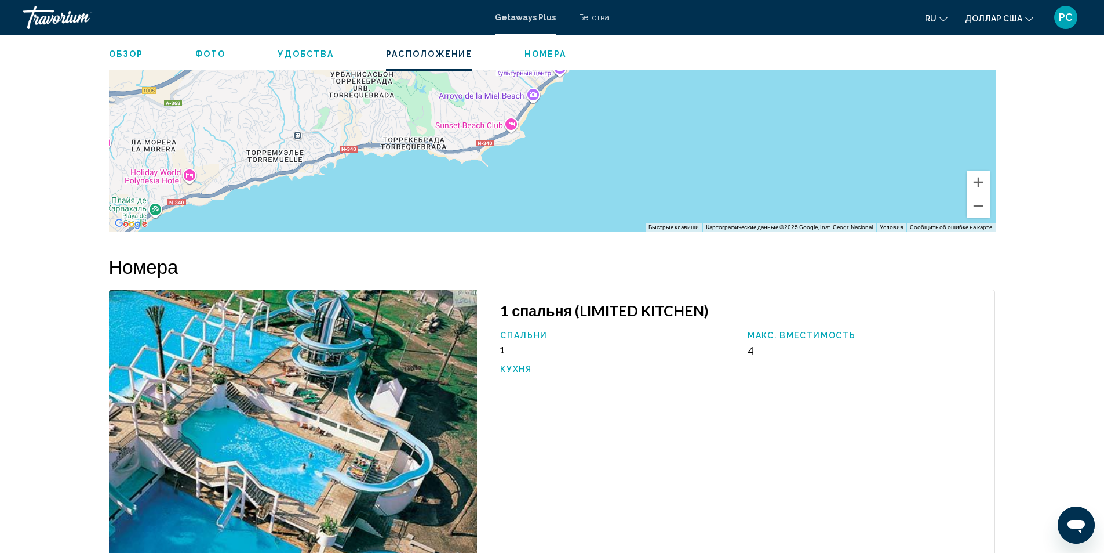
scroll to position [1449, 0]
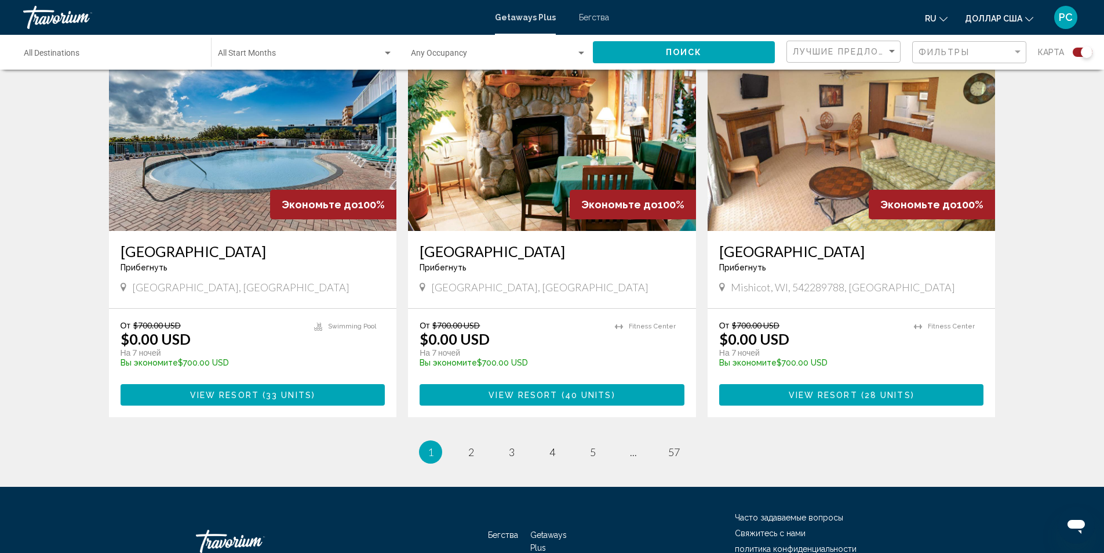
scroll to position [1732, 0]
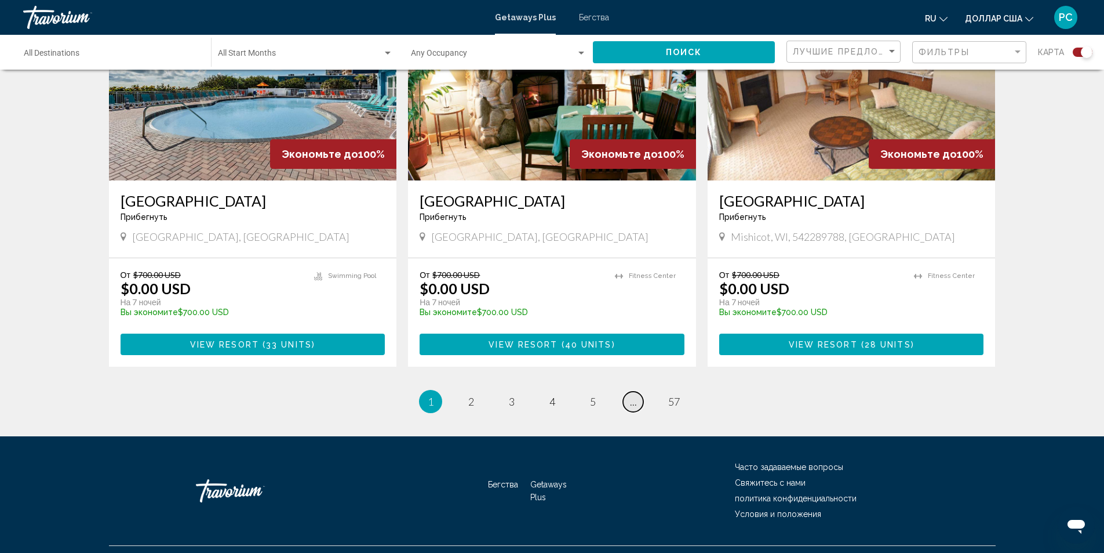
click at [637, 391] on link "page ..." at bounding box center [633, 401] width 20 height 20
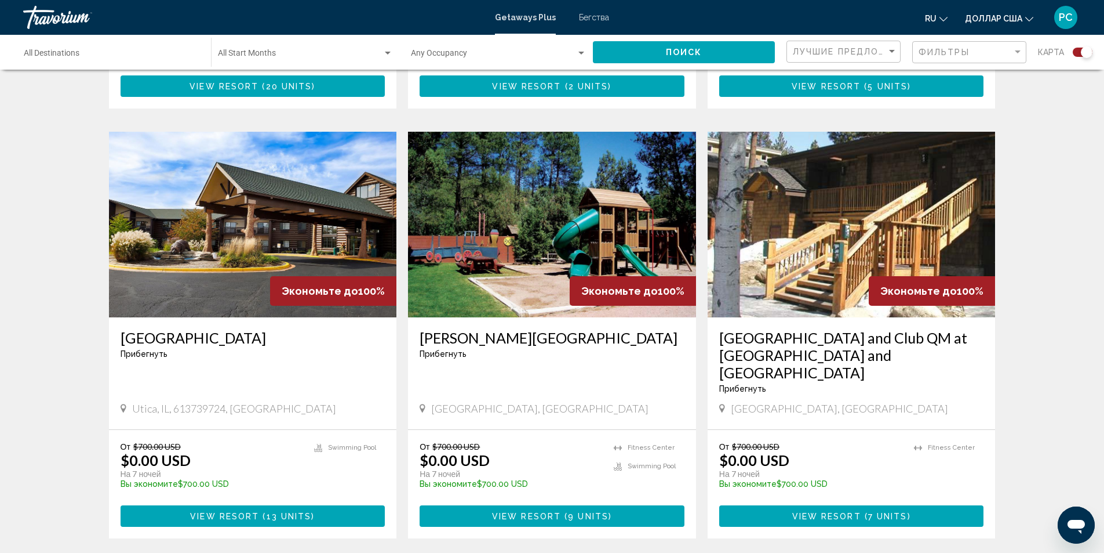
scroll to position [1732, 0]
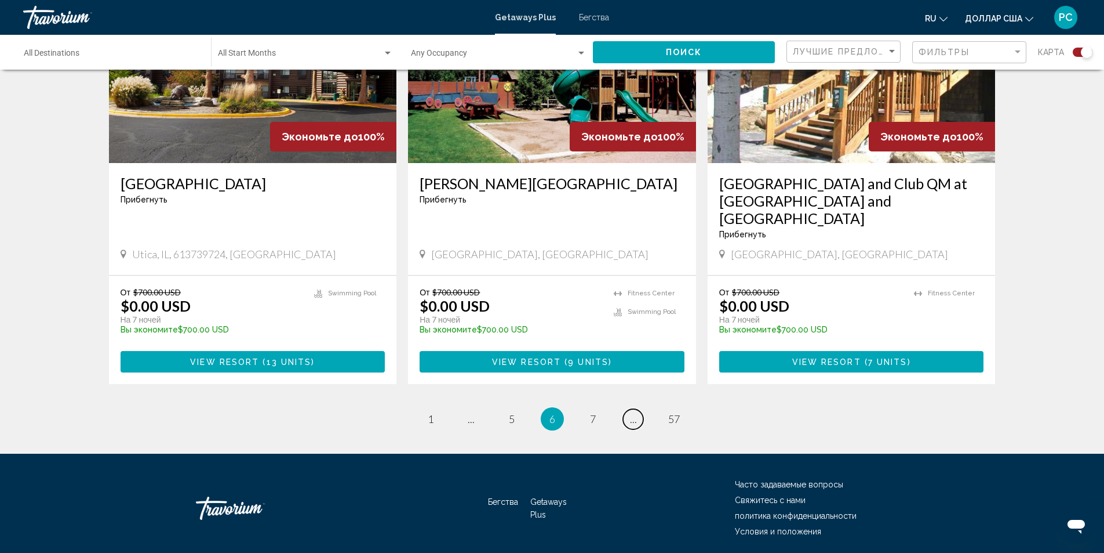
click at [638, 409] on link "page ..." at bounding box center [633, 419] width 20 height 20
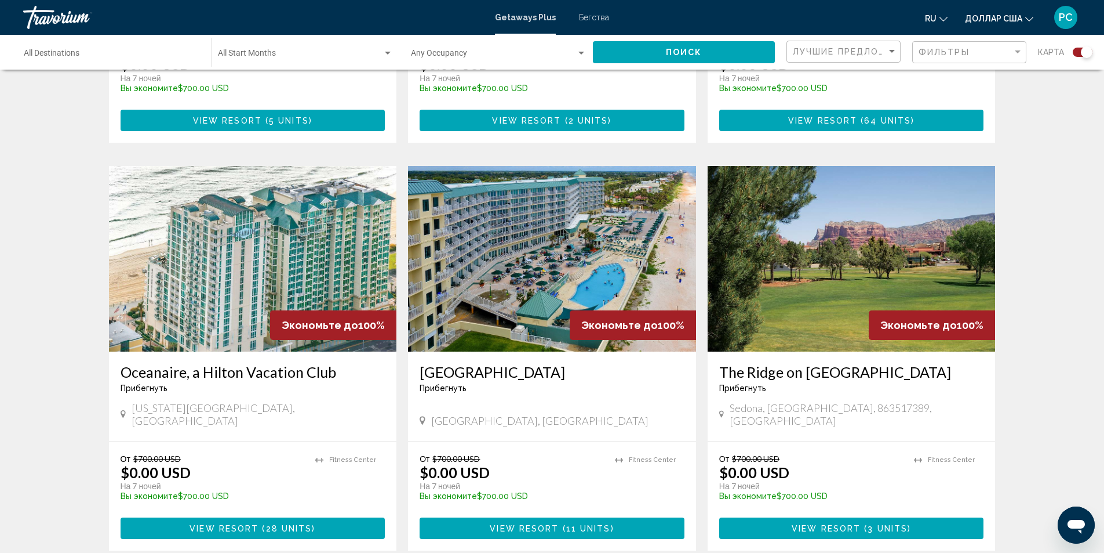
scroll to position [1714, 0]
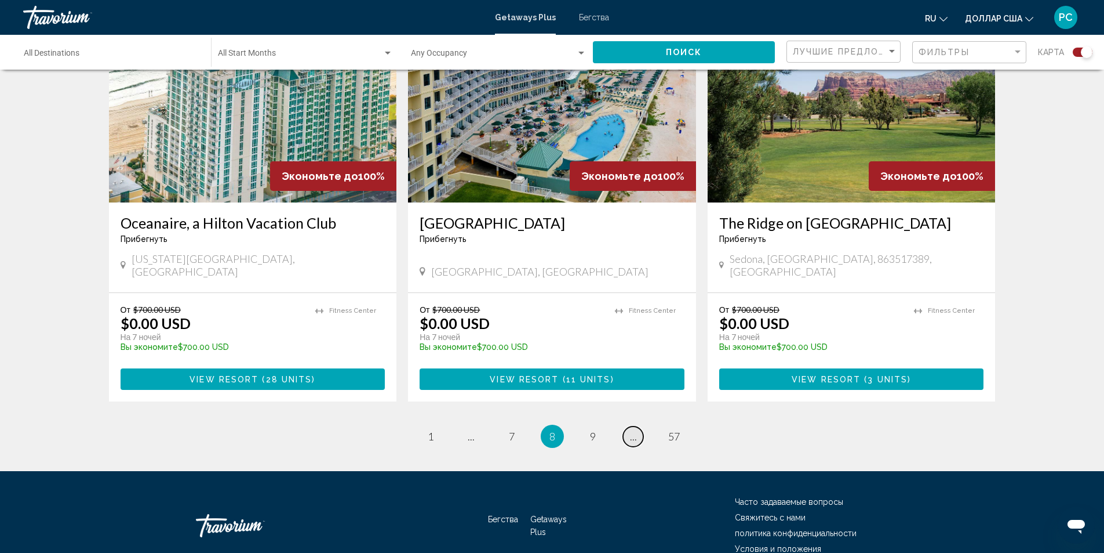
click at [641, 426] on link "page ..." at bounding box center [633, 436] width 20 height 20
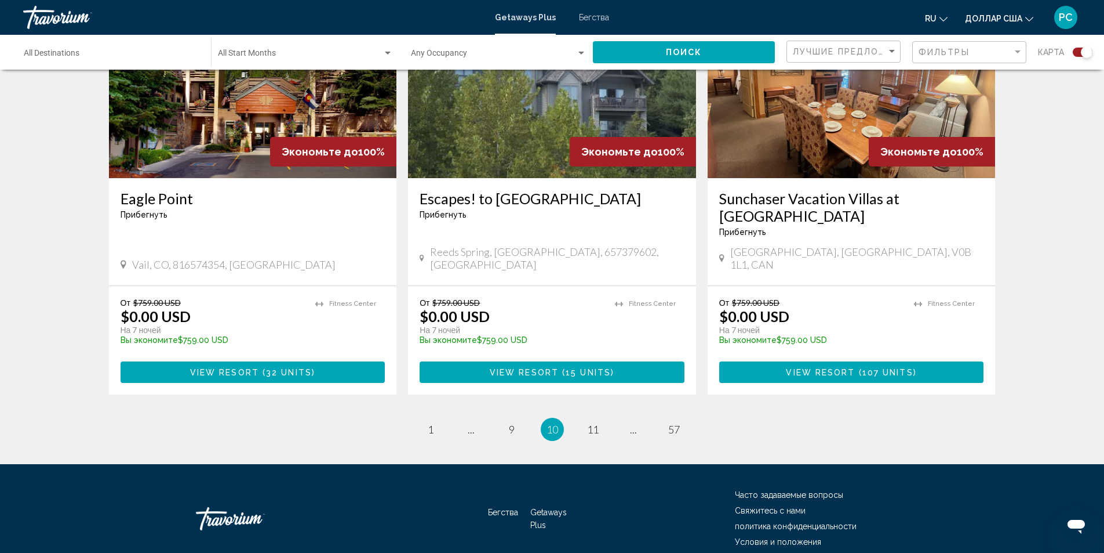
scroll to position [1749, 0]
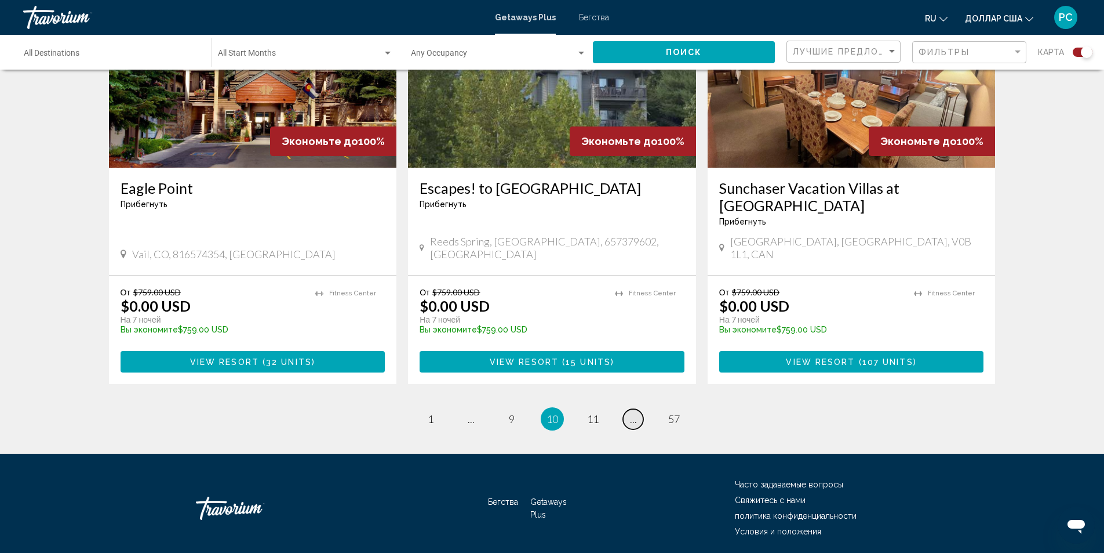
click at [631, 412] on span "..." at bounding box center [633, 418] width 7 height 13
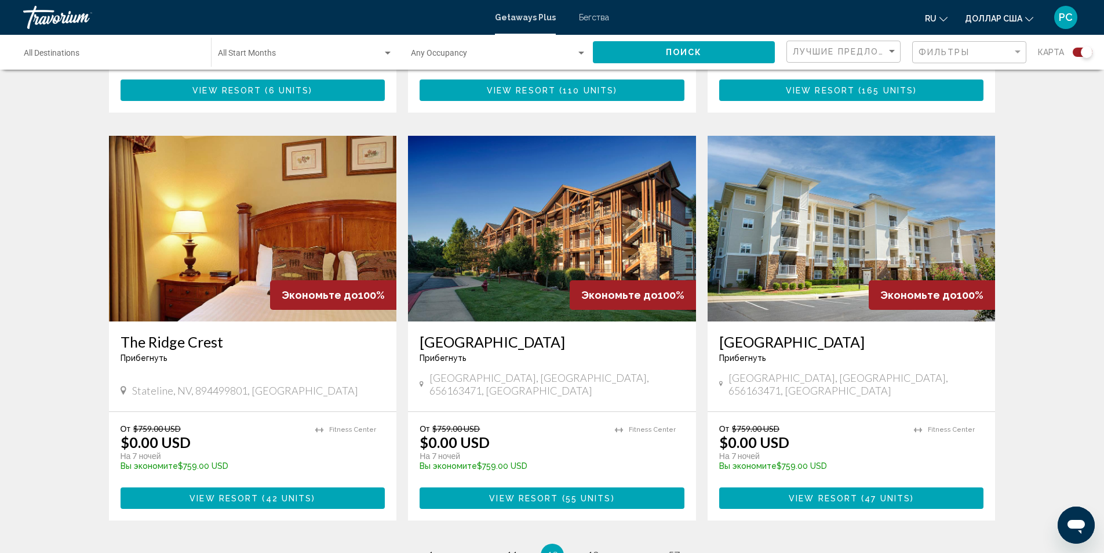
scroll to position [1623, 0]
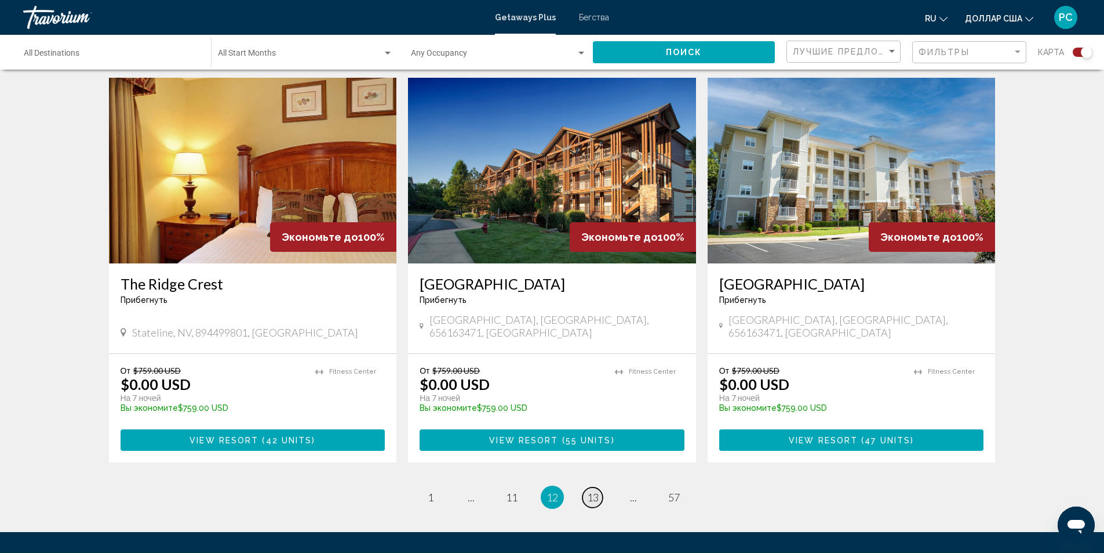
click at [595, 490] on span "13" at bounding box center [593, 496] width 12 height 13
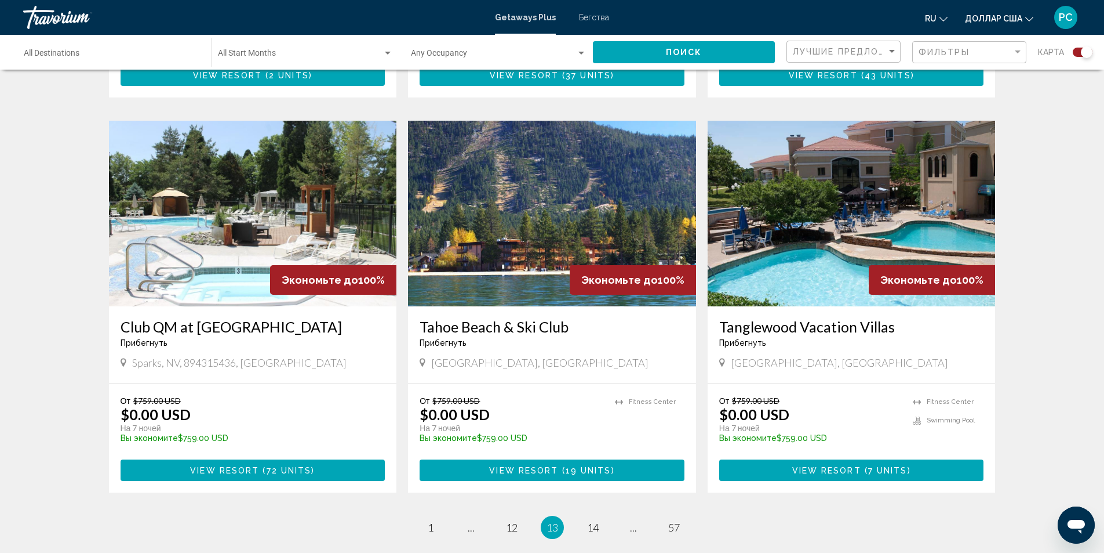
scroll to position [1623, 0]
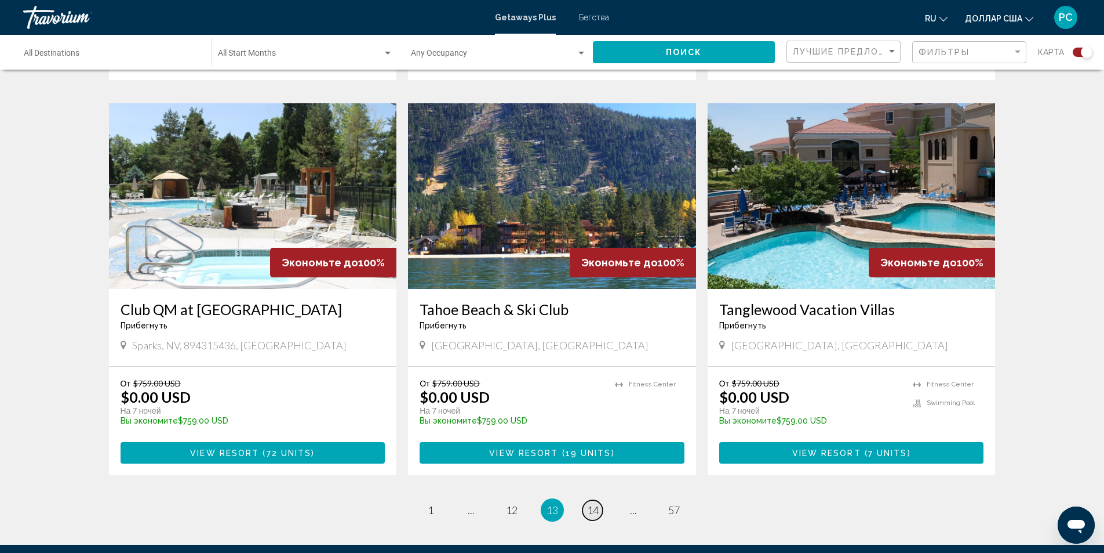
click at [590, 503] on span "14" at bounding box center [593, 509] width 12 height 13
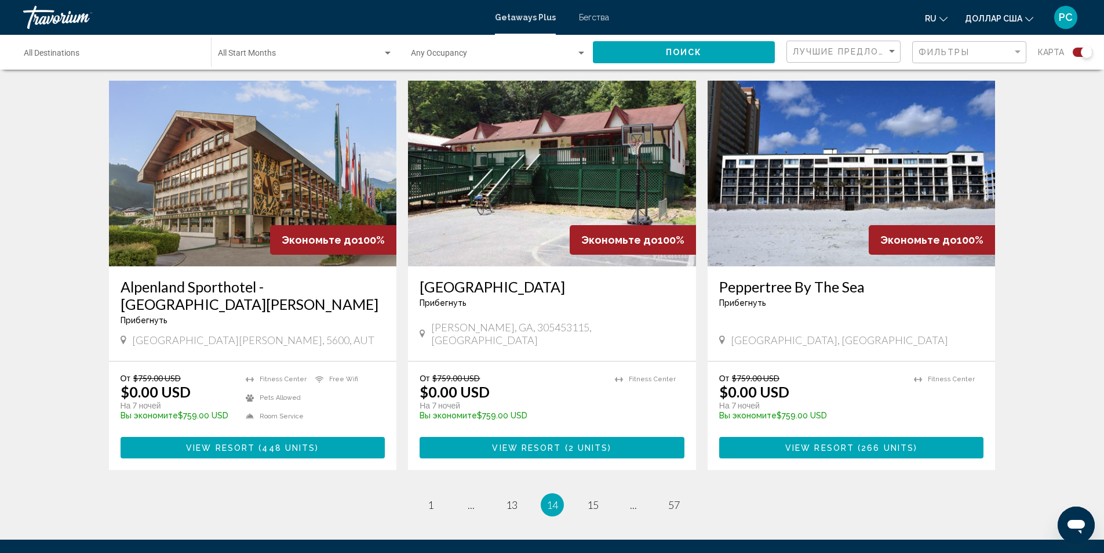
scroll to position [1681, 0]
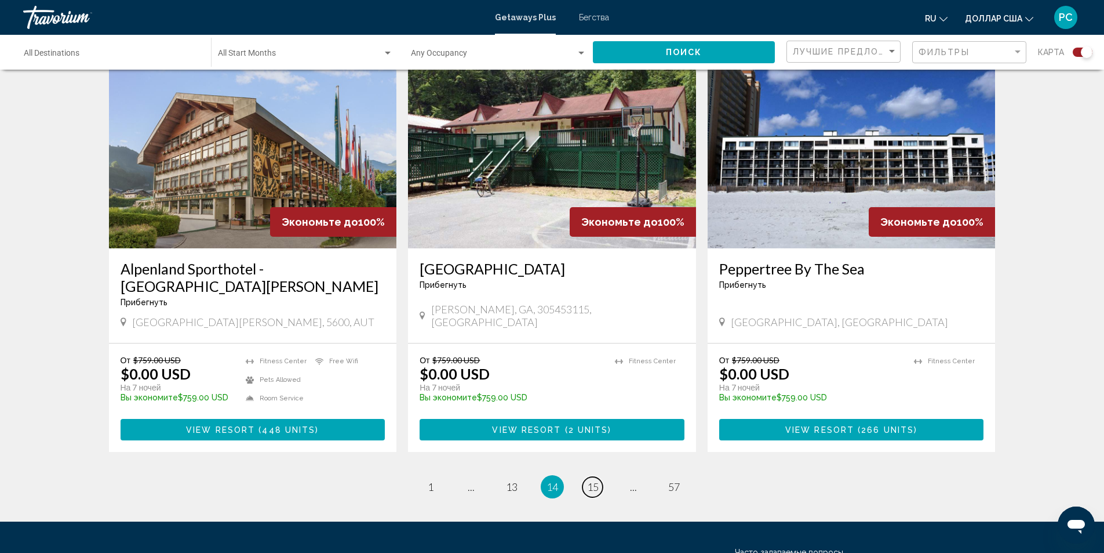
click at [591, 480] on span "15" at bounding box center [593, 486] width 12 height 13
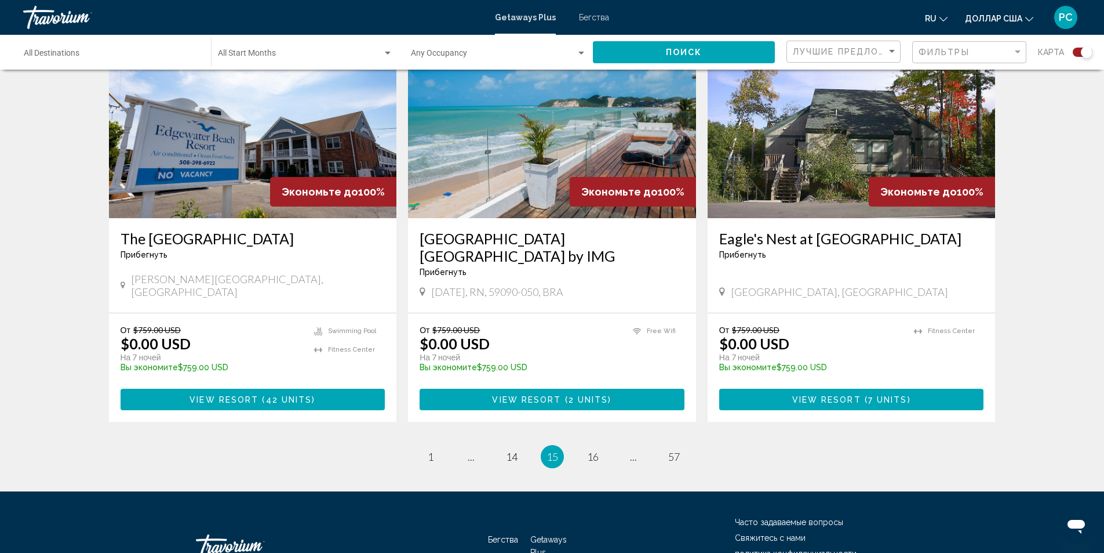
scroll to position [1732, 0]
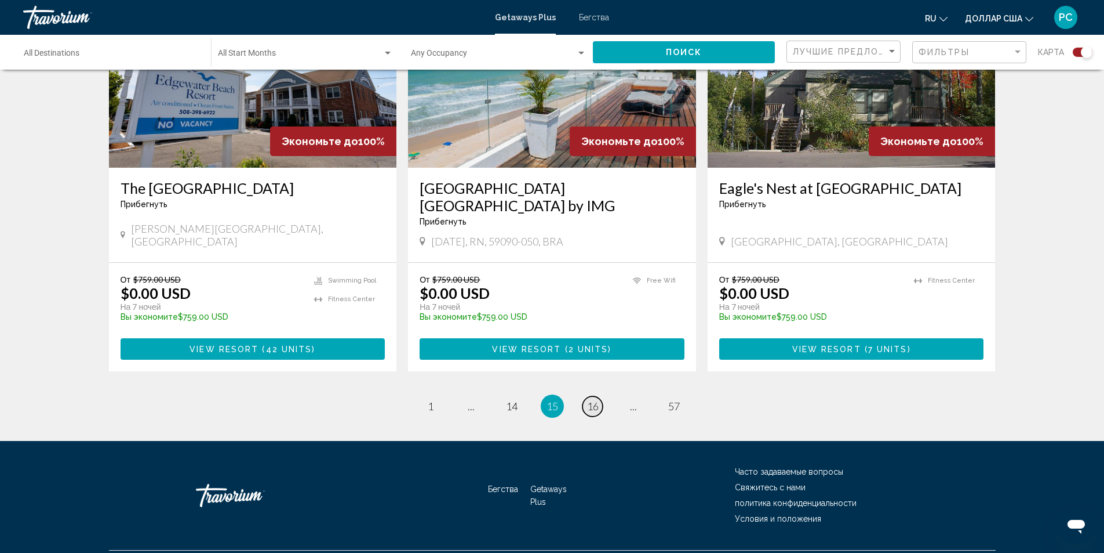
click at [595, 399] on span "16" at bounding box center [593, 405] width 12 height 13
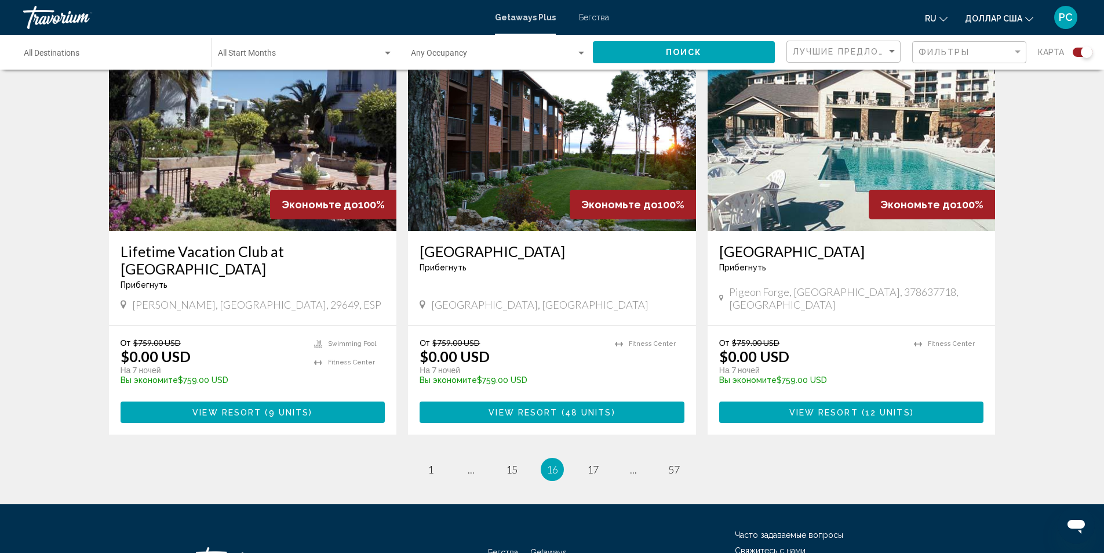
scroll to position [1714, 0]
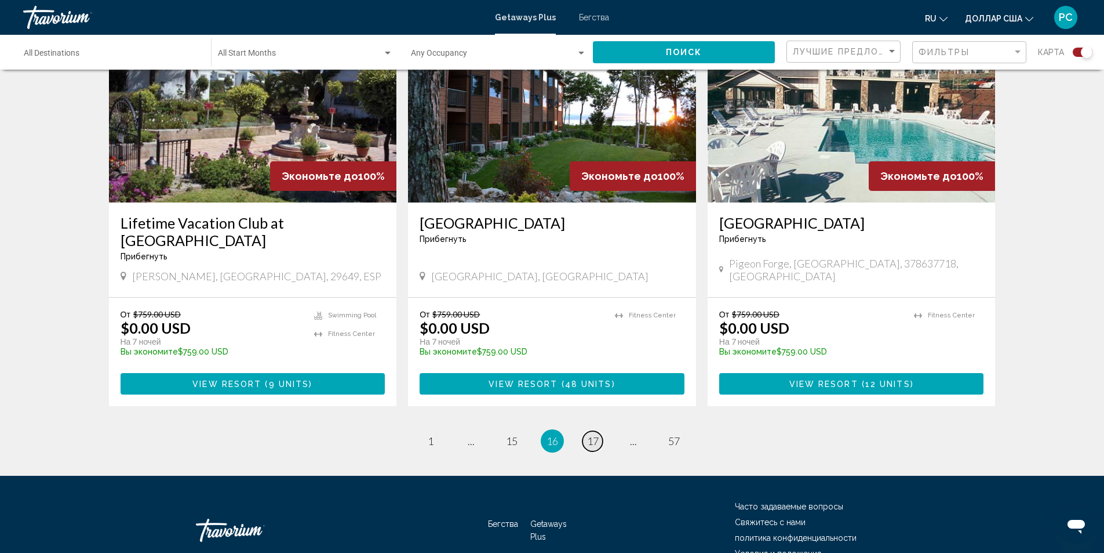
click at [594, 434] on span "17" at bounding box center [593, 440] width 12 height 13
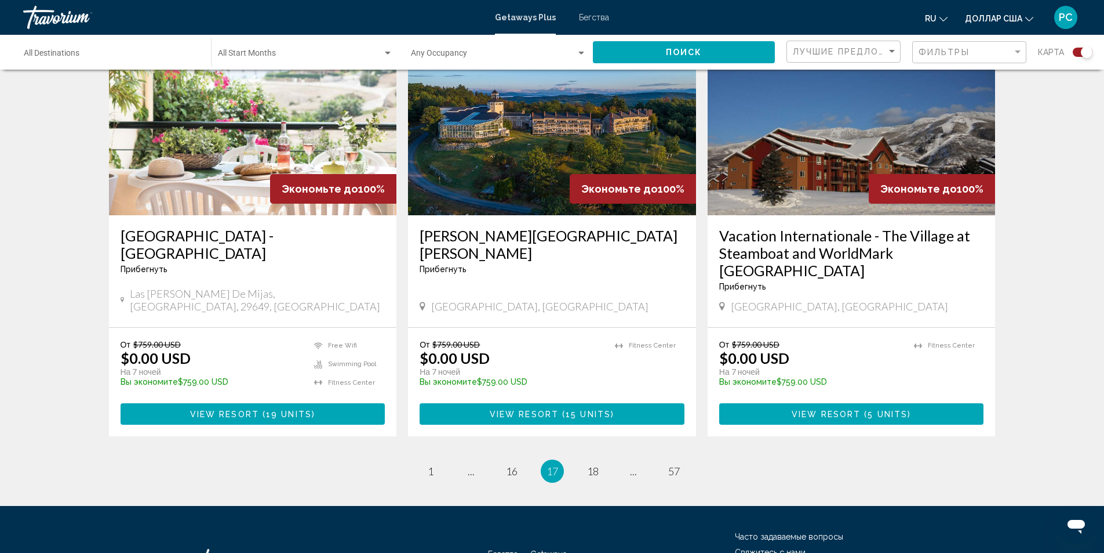
scroll to position [1681, 0]
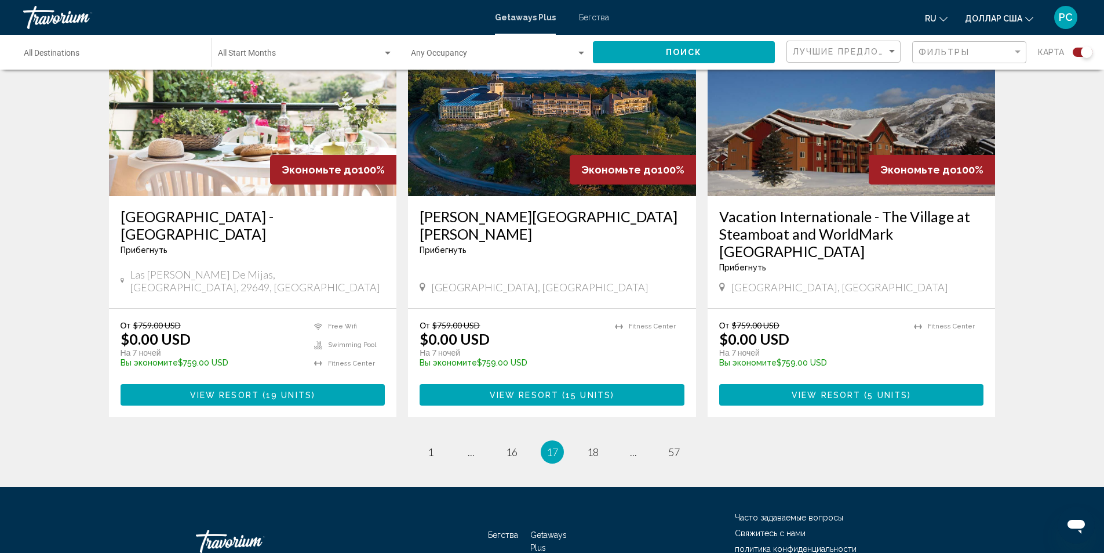
click at [268, 154] on img "Основное содержание" at bounding box center [253, 103] width 288 height 186
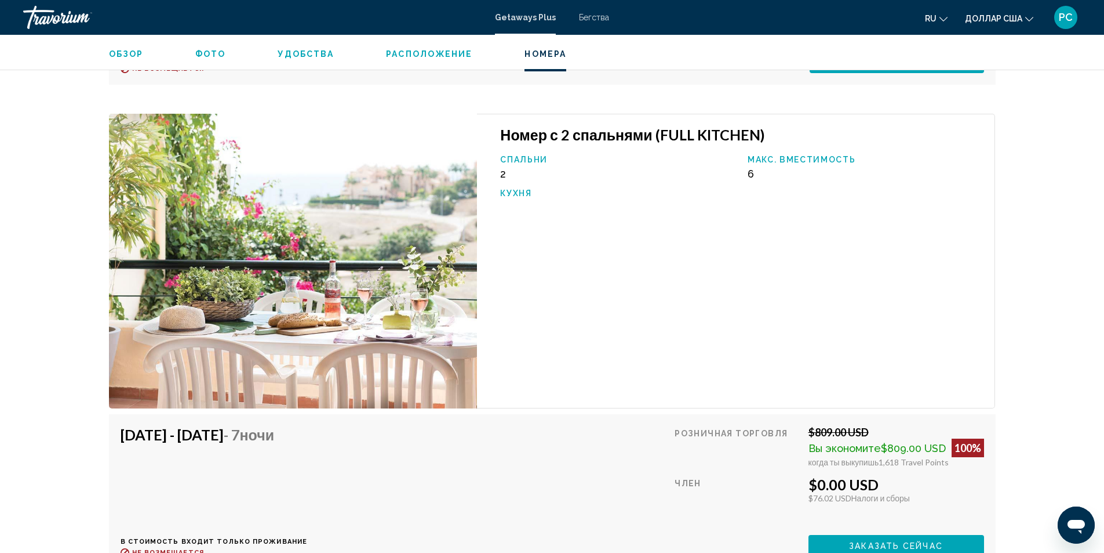
scroll to position [2957, 0]
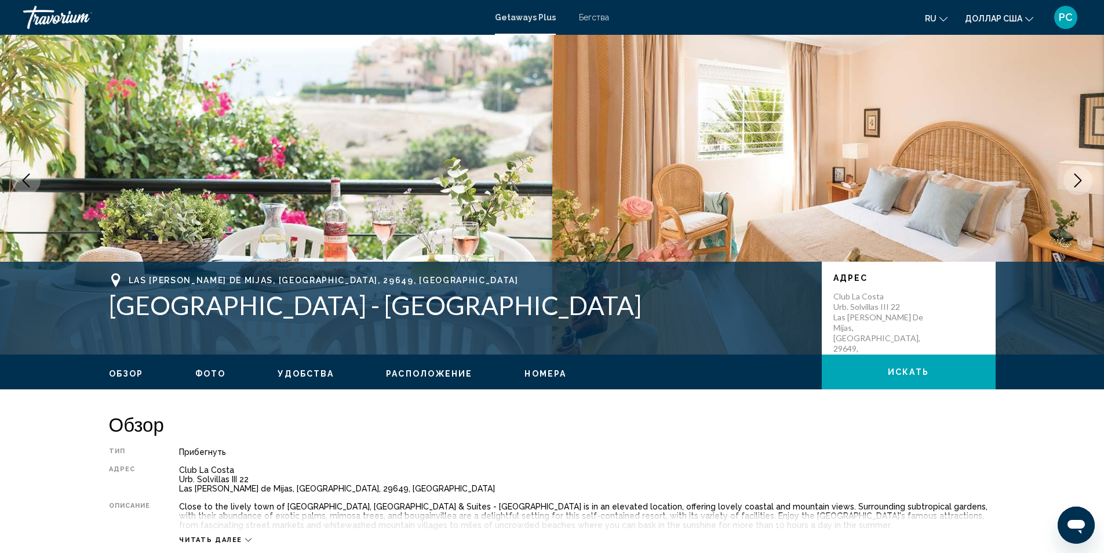
scroll to position [0, 0]
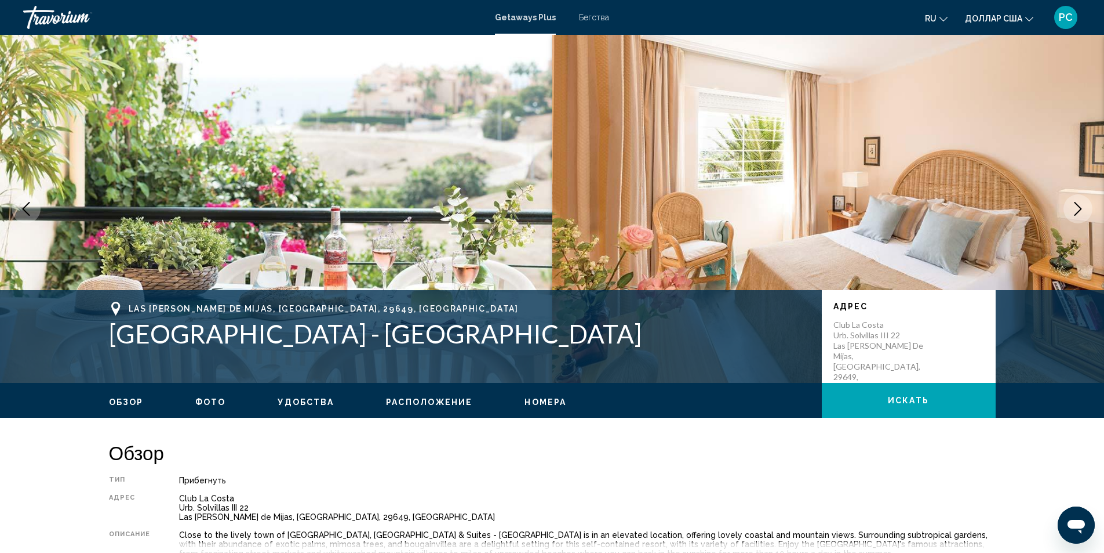
click at [201, 397] on span "Фото" at bounding box center [210, 401] width 30 height 9
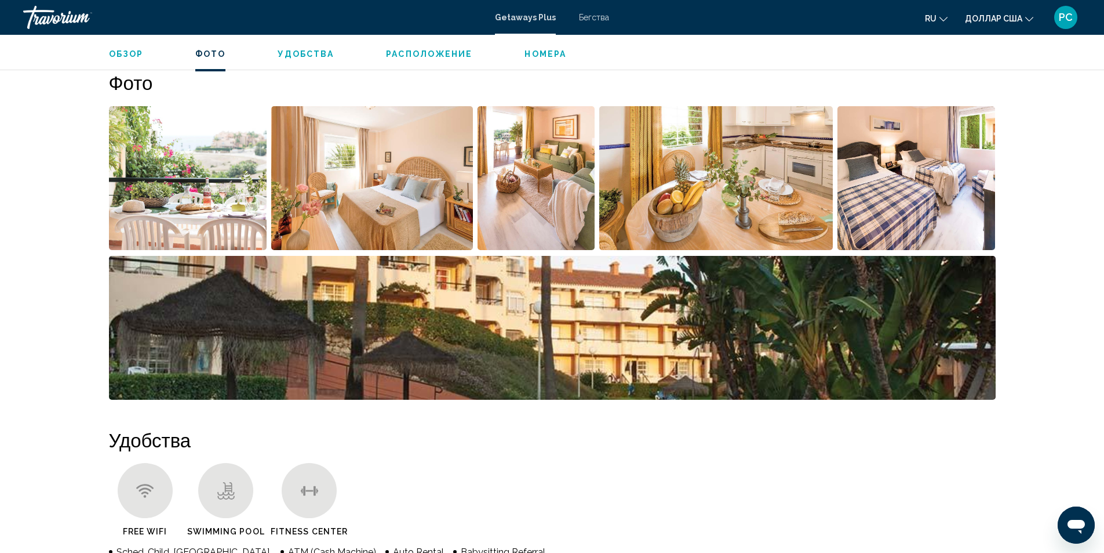
scroll to position [526, 0]
click at [202, 181] on img "Open full-screen image slider" at bounding box center [188, 178] width 158 height 144
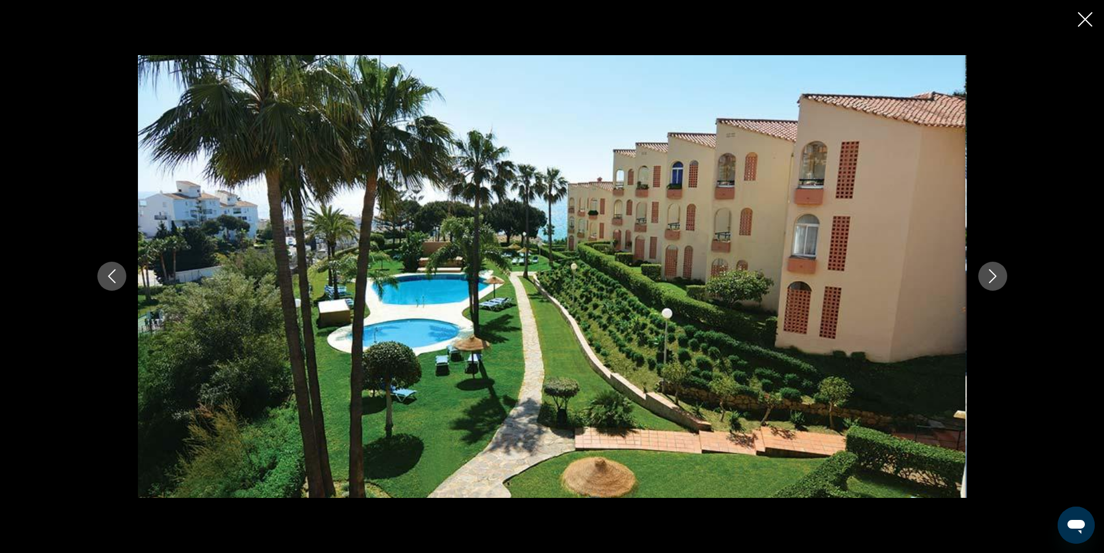
scroll to position [0, 7462]
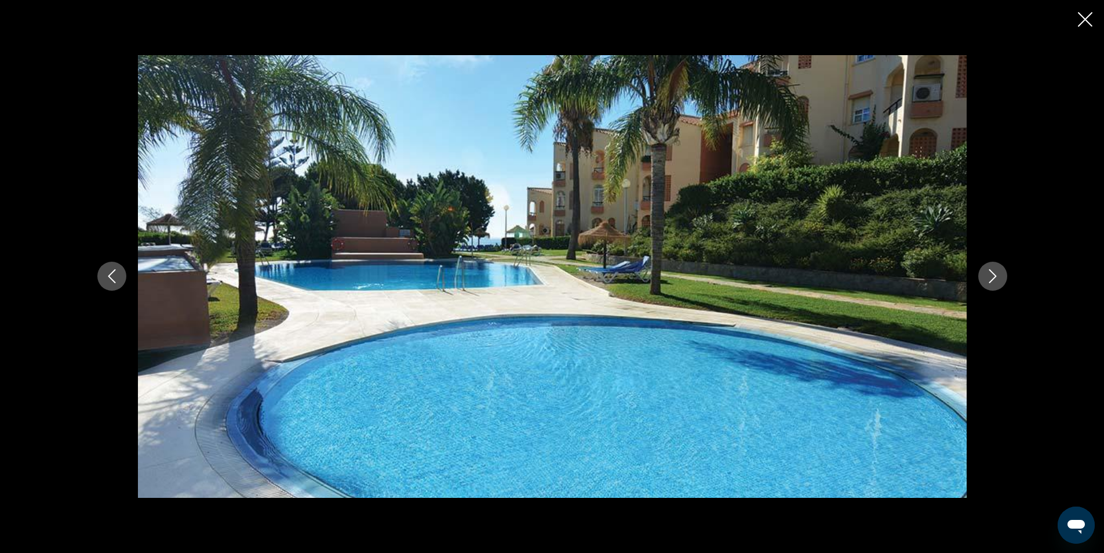
click at [1077, 20] on div "Основное содержание" at bounding box center [552, 276] width 1104 height 553
click at [1086, 21] on icon "Close slideshow" at bounding box center [1085, 19] width 14 height 14
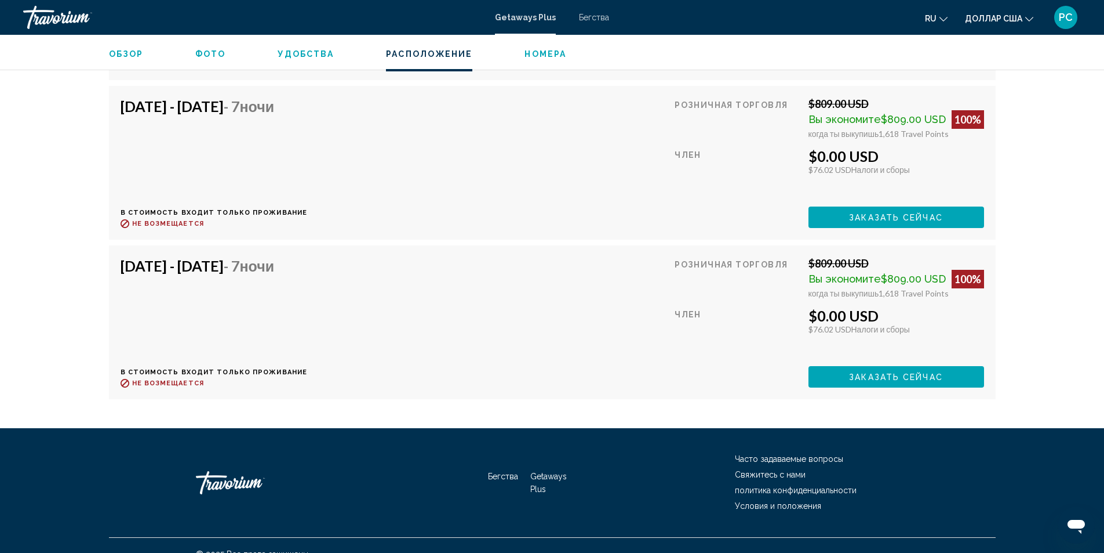
scroll to position [3454, 0]
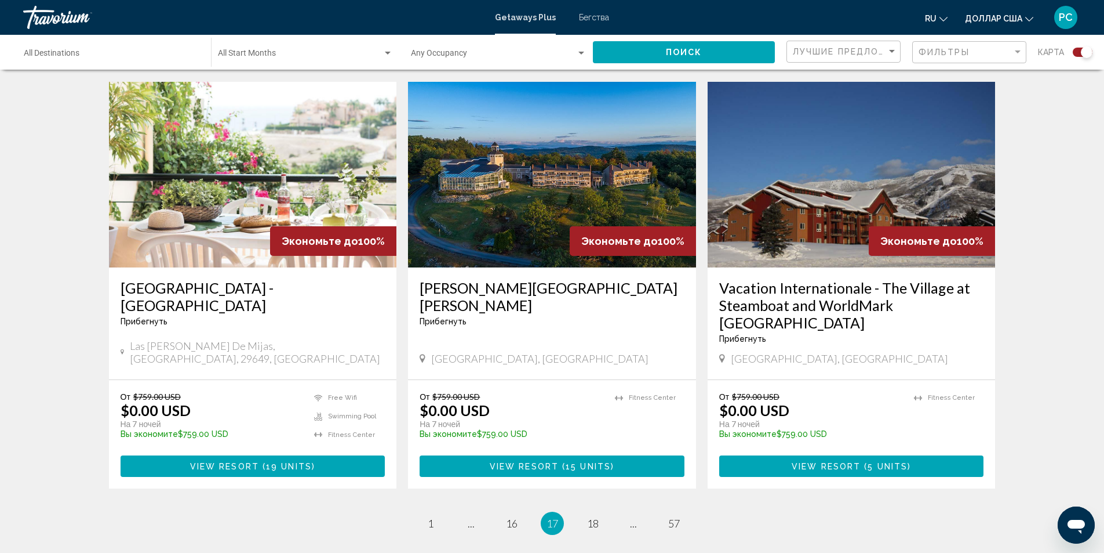
scroll to position [1623, 0]
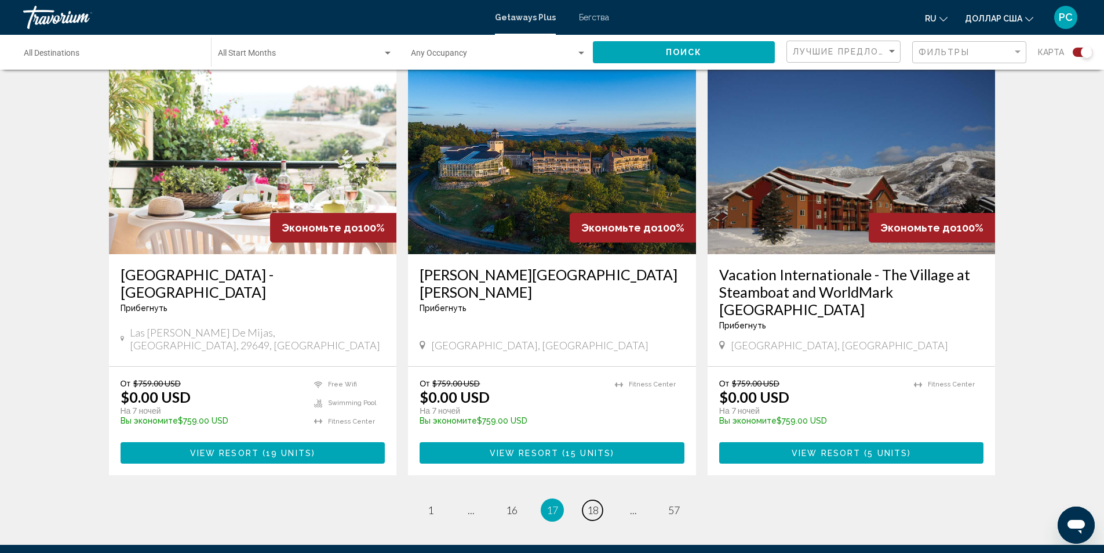
click at [598, 500] on link "page 18" at bounding box center [593, 510] width 20 height 20
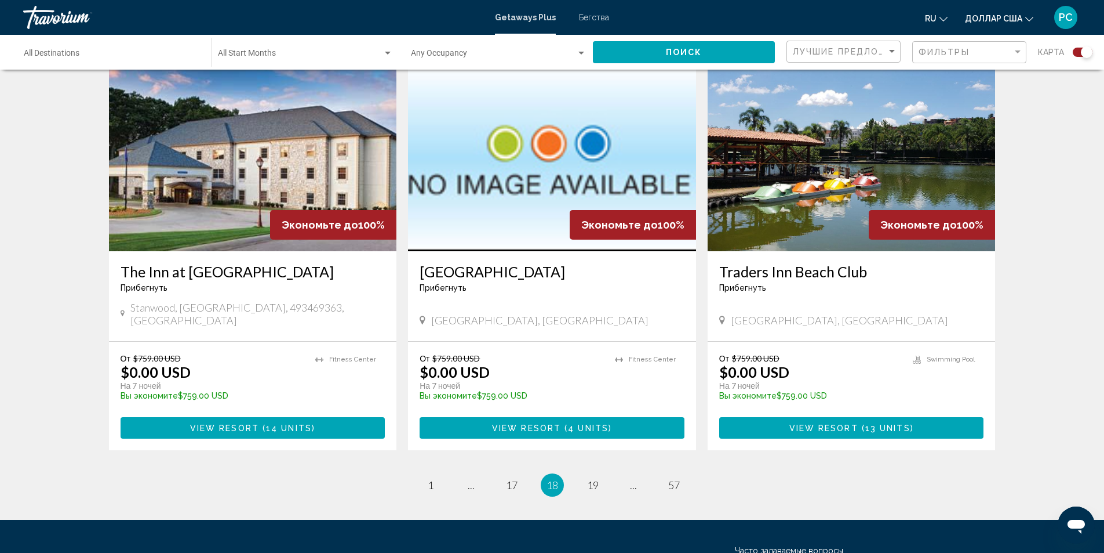
scroll to position [1697, 0]
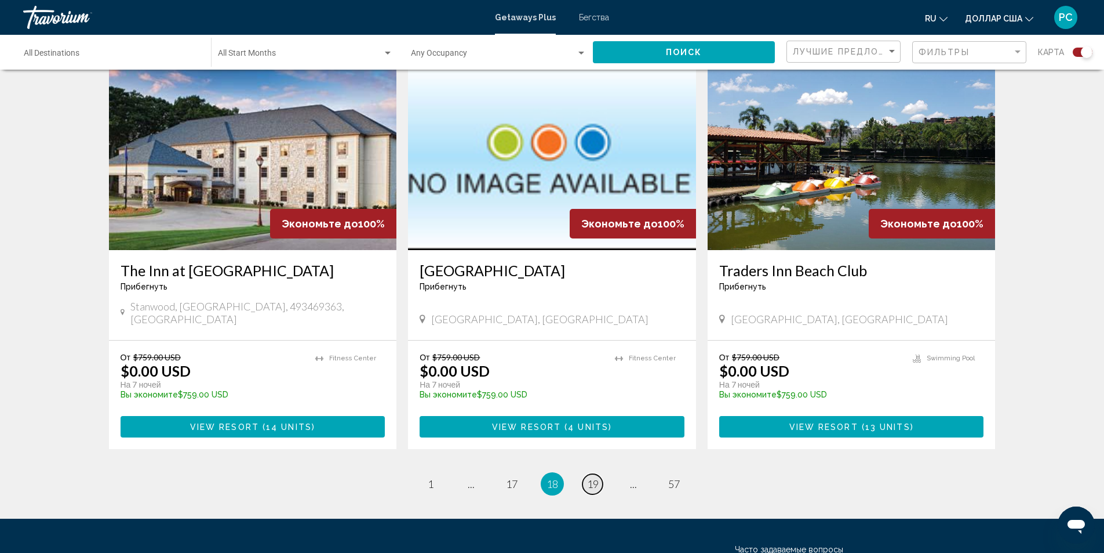
click at [597, 477] on span "19" at bounding box center [593, 483] width 12 height 13
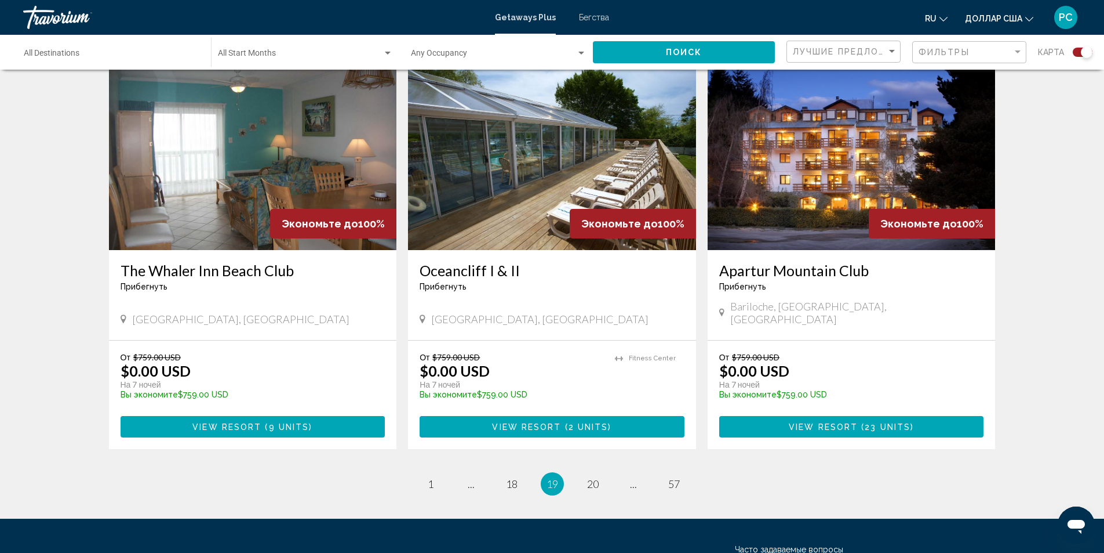
scroll to position [1681, 0]
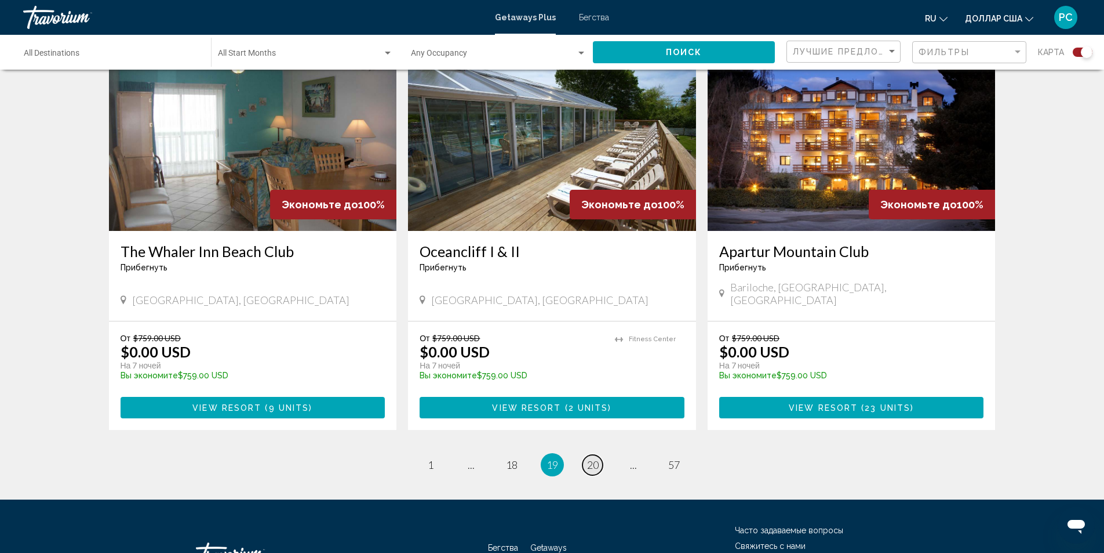
click at [594, 458] on span "20" at bounding box center [593, 464] width 12 height 13
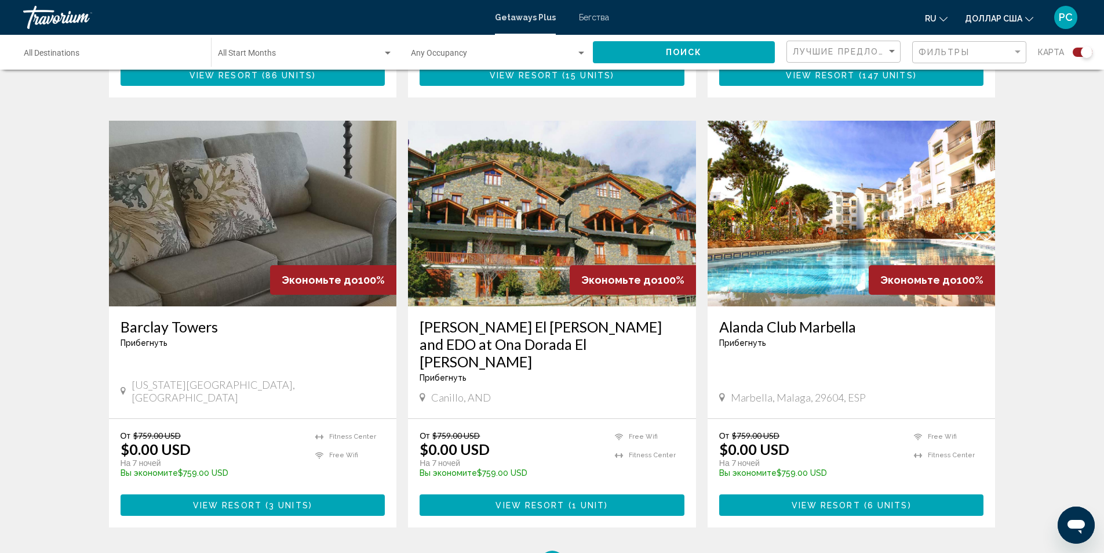
scroll to position [1681, 0]
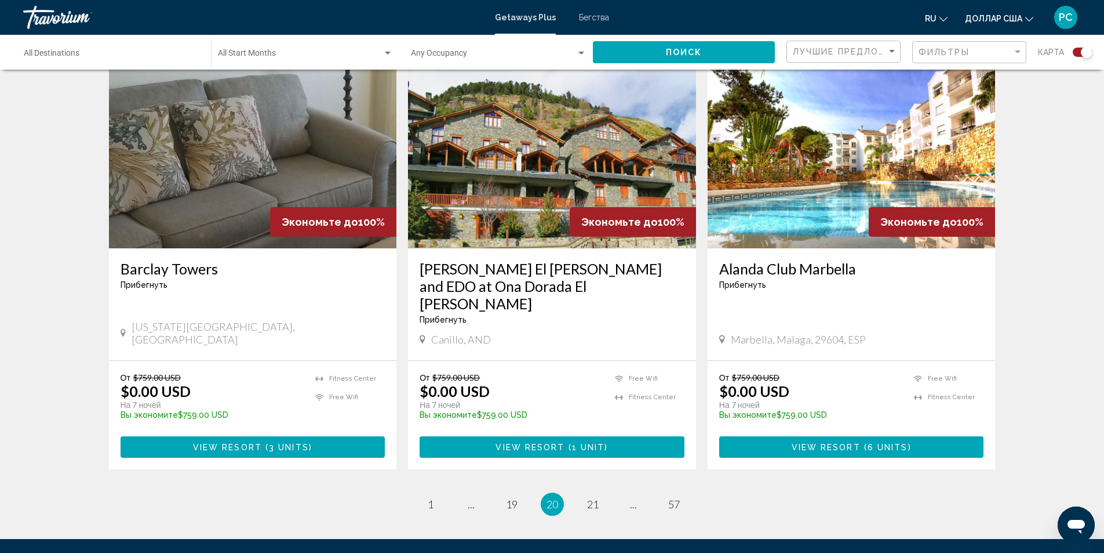
click at [814, 170] on img "Основное содержание" at bounding box center [852, 156] width 288 height 186
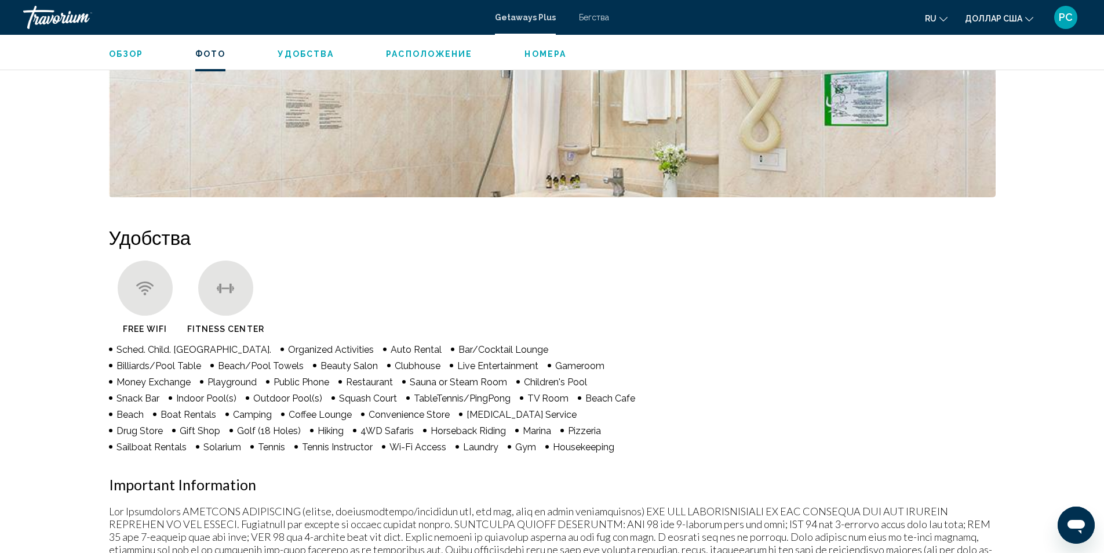
scroll to position [870, 0]
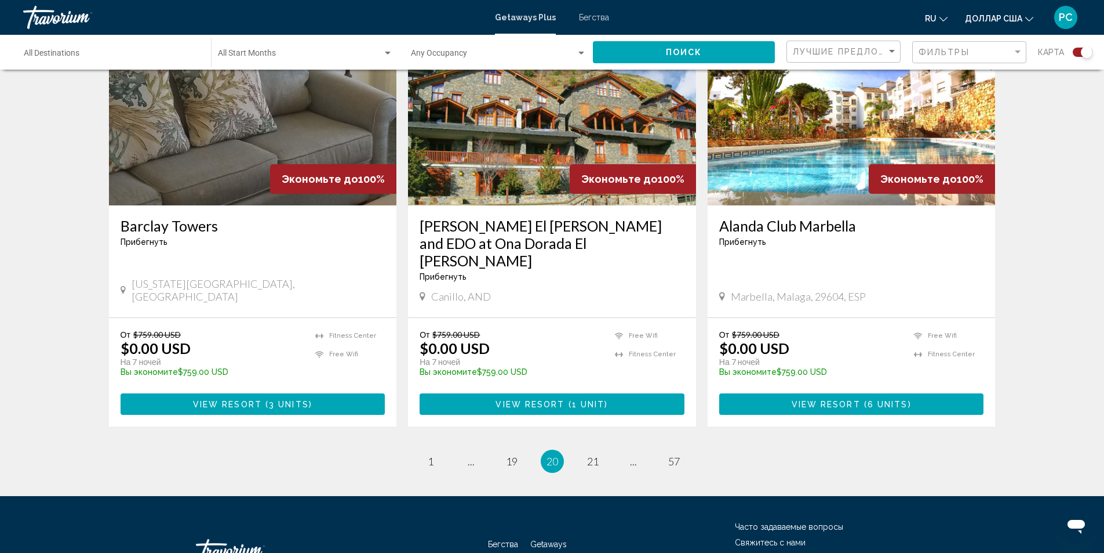
scroll to position [1749, 0]
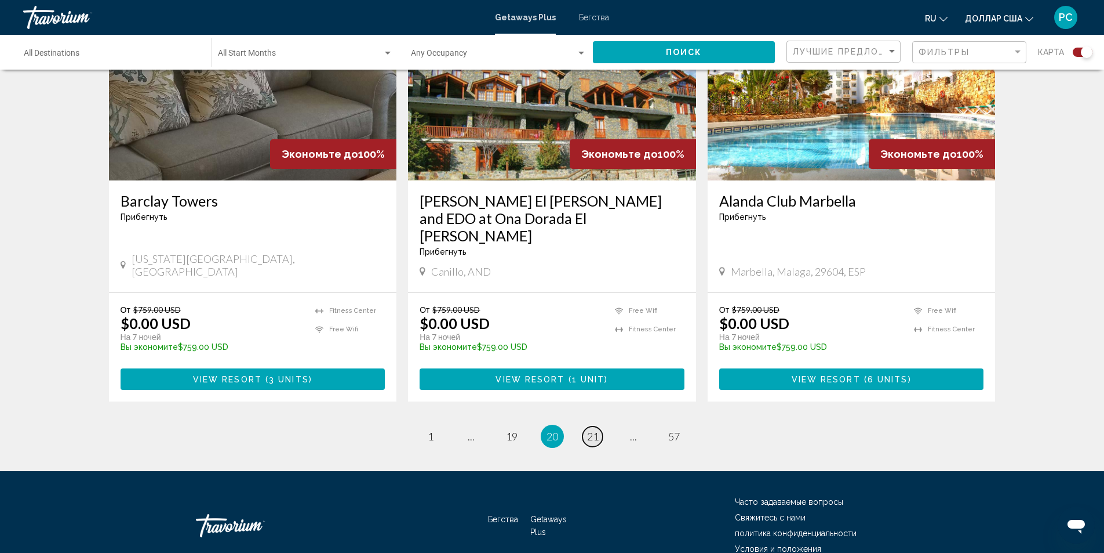
click at [592, 430] on span "21" at bounding box center [593, 436] width 12 height 13
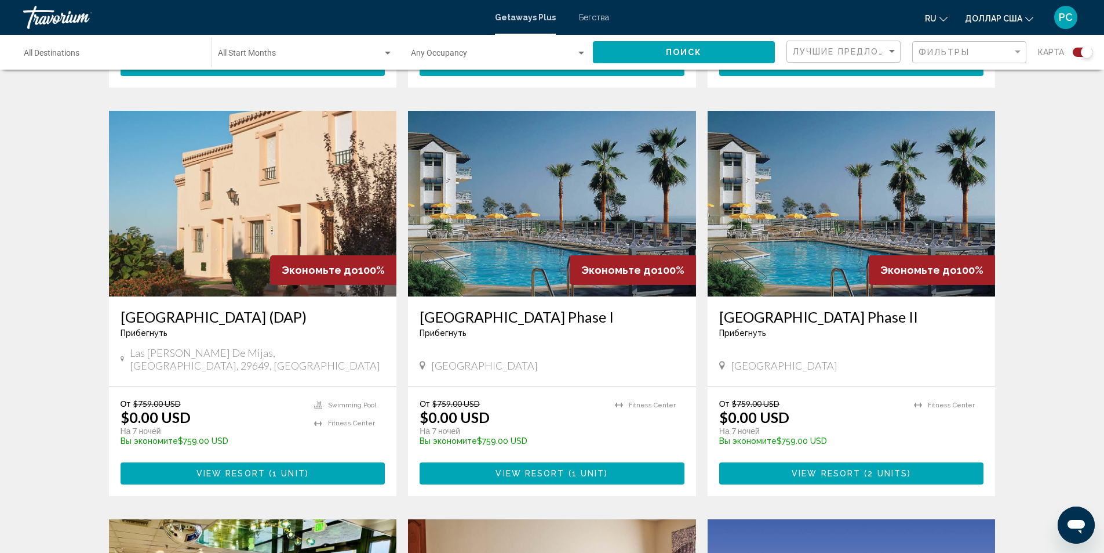
scroll to position [795, 0]
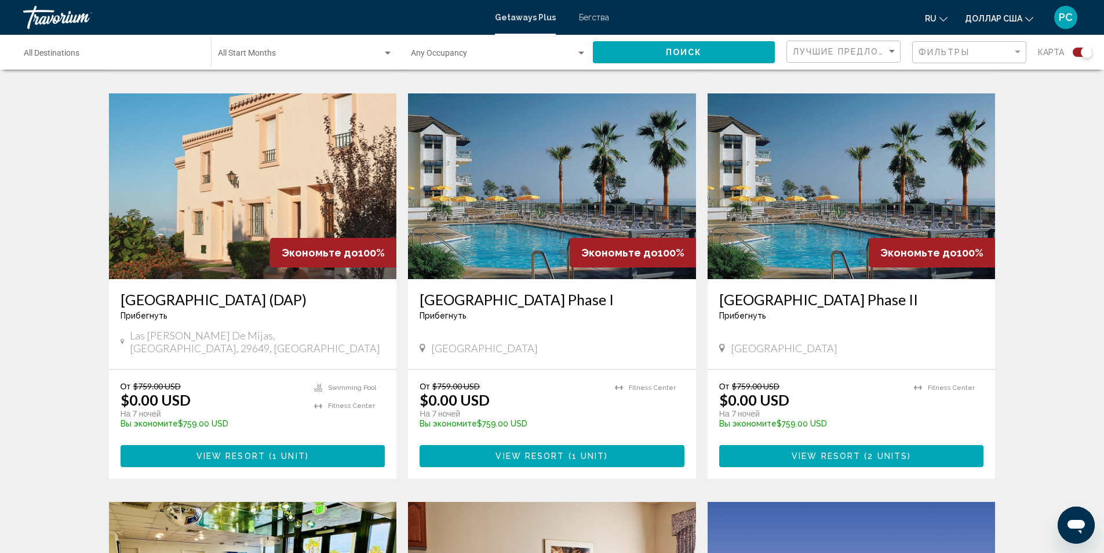
click at [213, 181] on img "Основное содержание" at bounding box center [253, 186] width 288 height 186
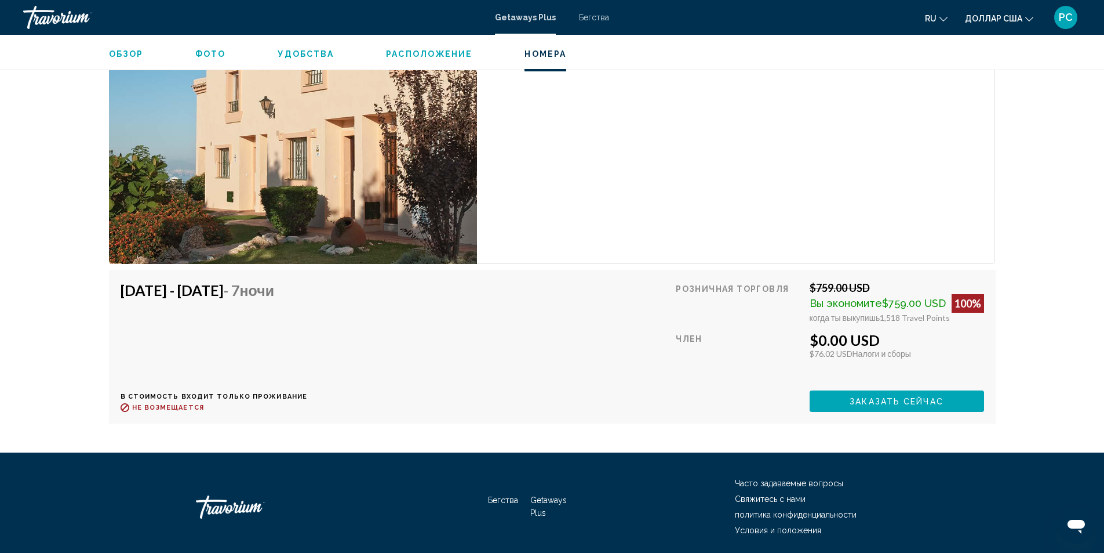
scroll to position [2029, 0]
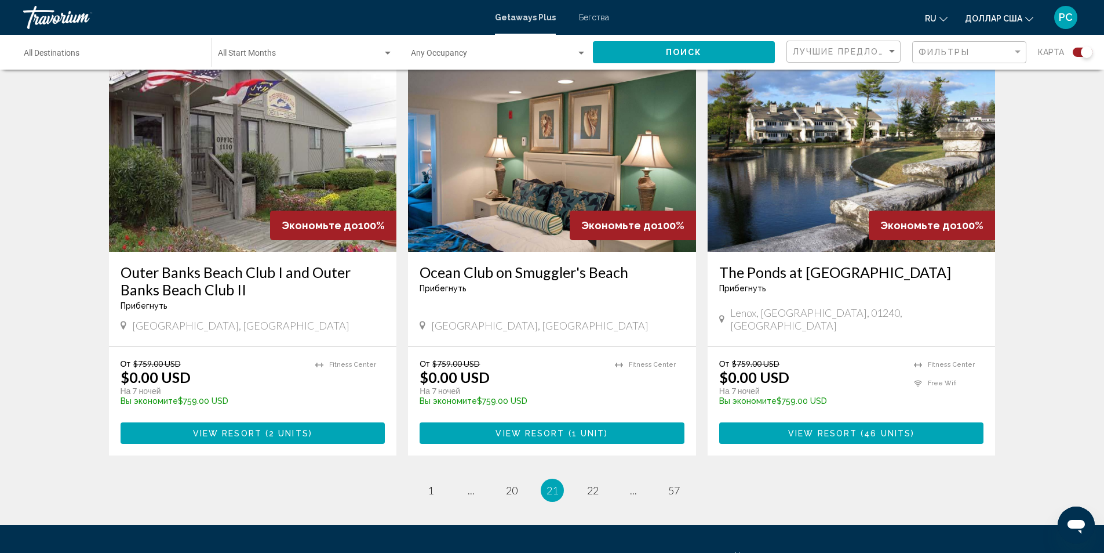
scroll to position [1681, 0]
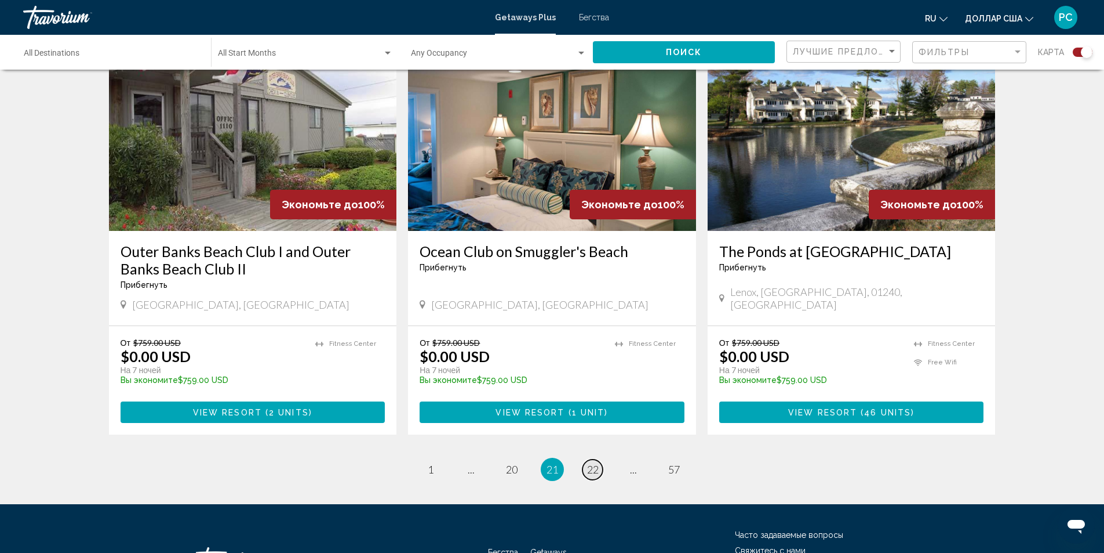
click at [593, 463] on span "22" at bounding box center [593, 469] width 12 height 13
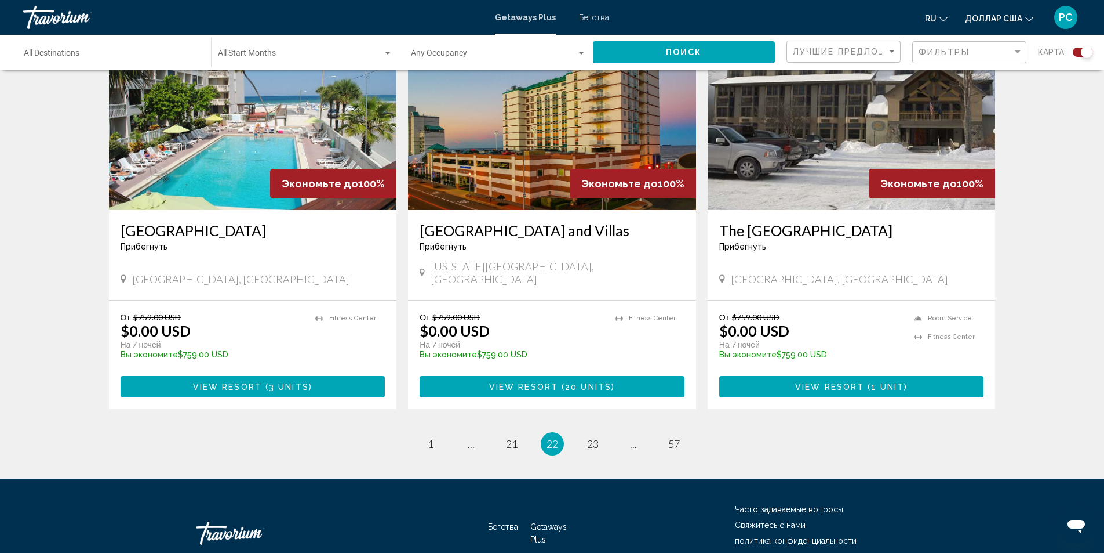
scroll to position [1697, 0]
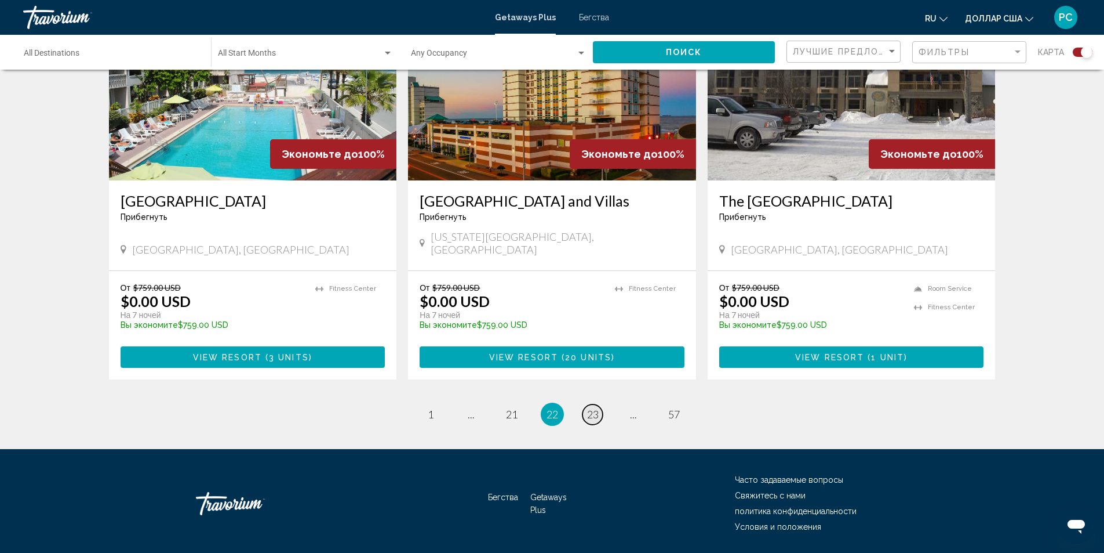
click at [588, 404] on link "page 23" at bounding box center [593, 414] width 20 height 20
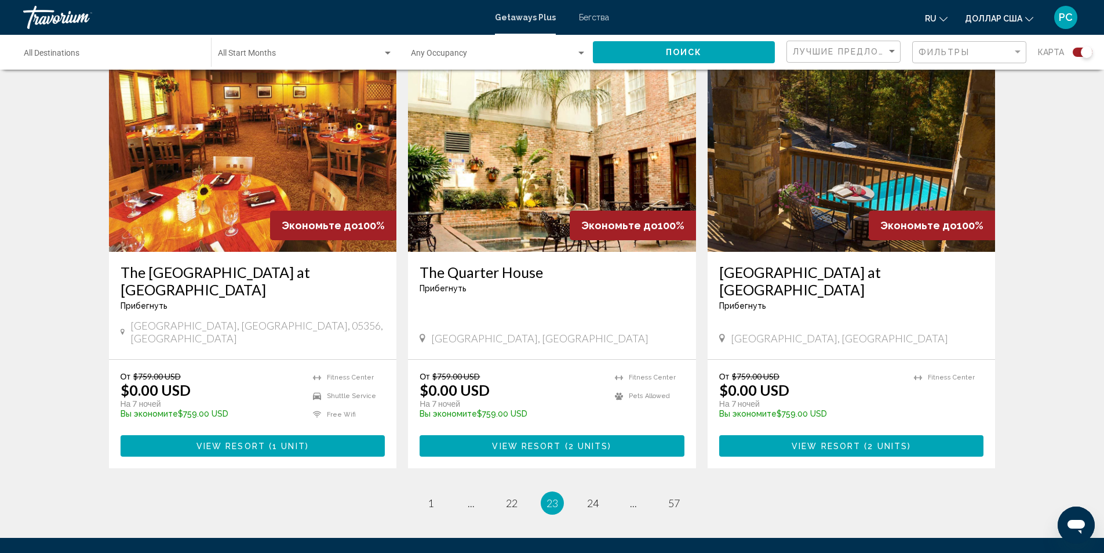
scroll to position [1681, 0]
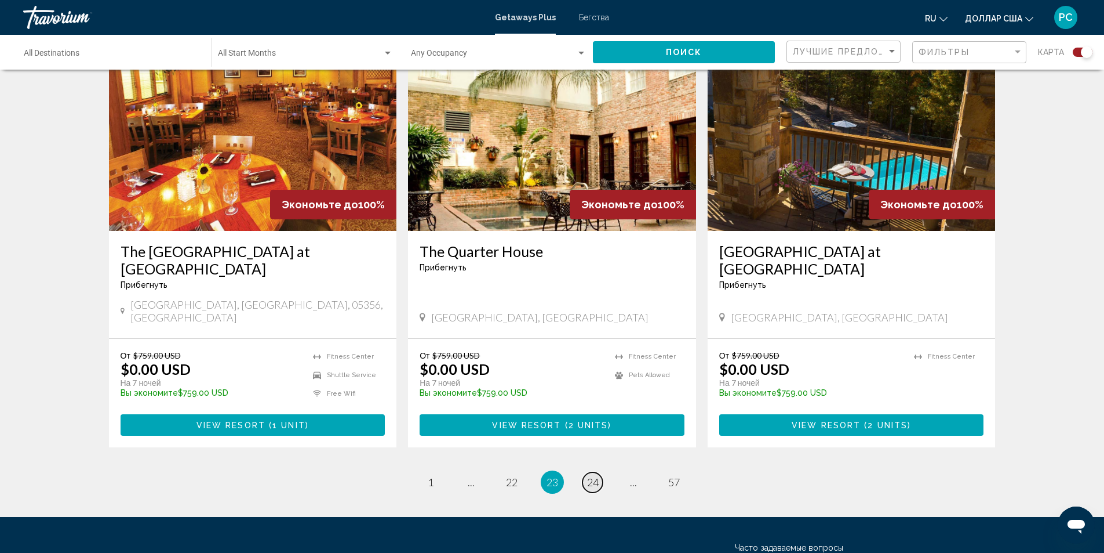
click at [594, 475] on span "24" at bounding box center [593, 481] width 12 height 13
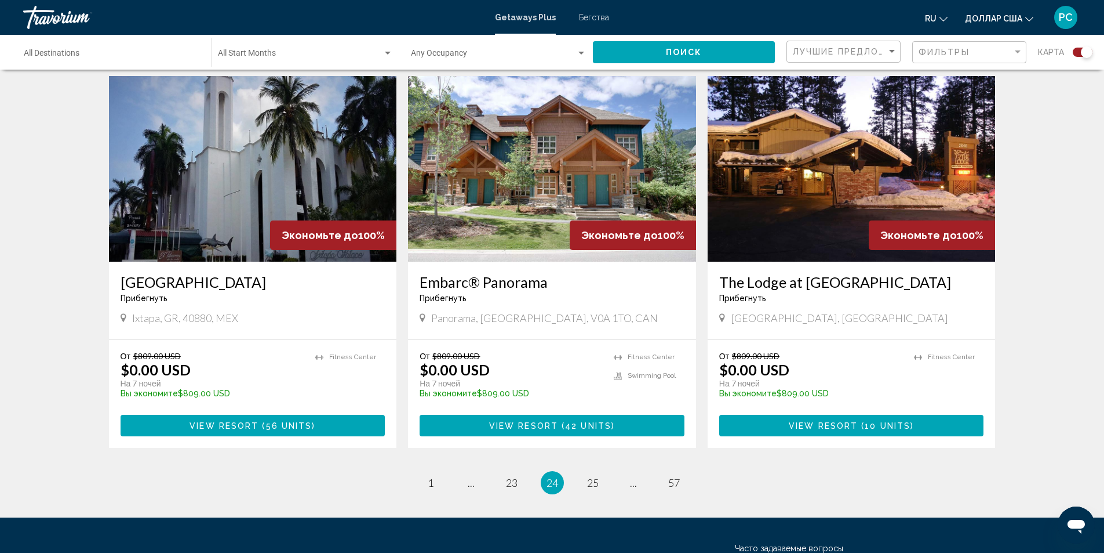
scroll to position [1714, 0]
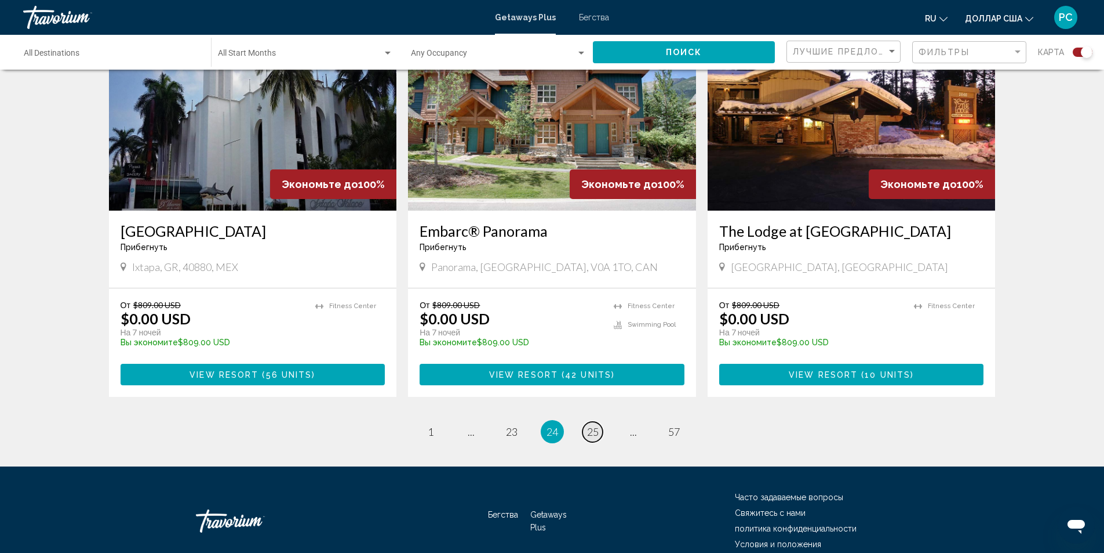
click at [595, 425] on span "25" at bounding box center [593, 431] width 12 height 13
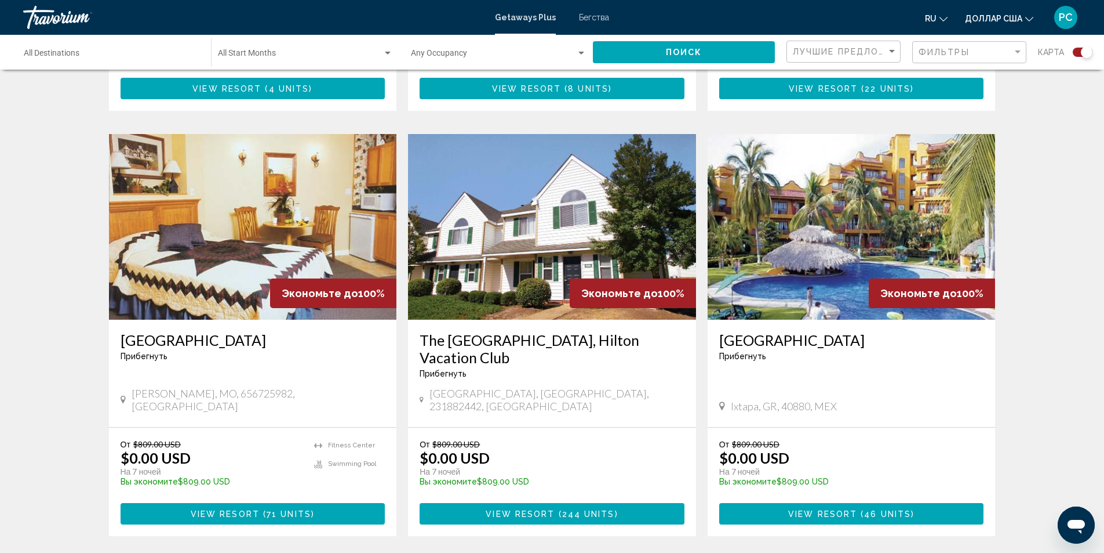
scroll to position [1623, 0]
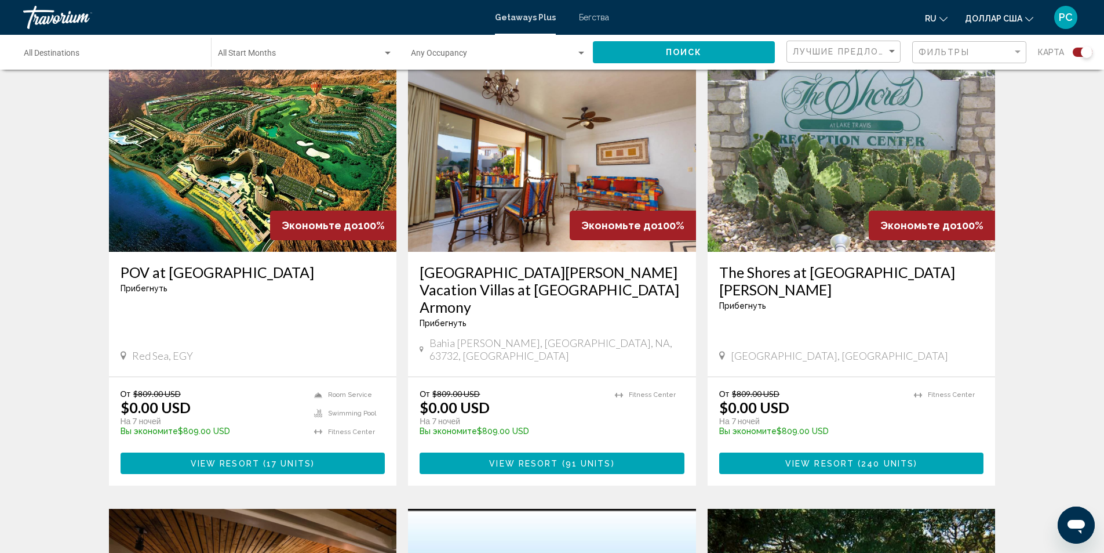
scroll to position [406, 0]
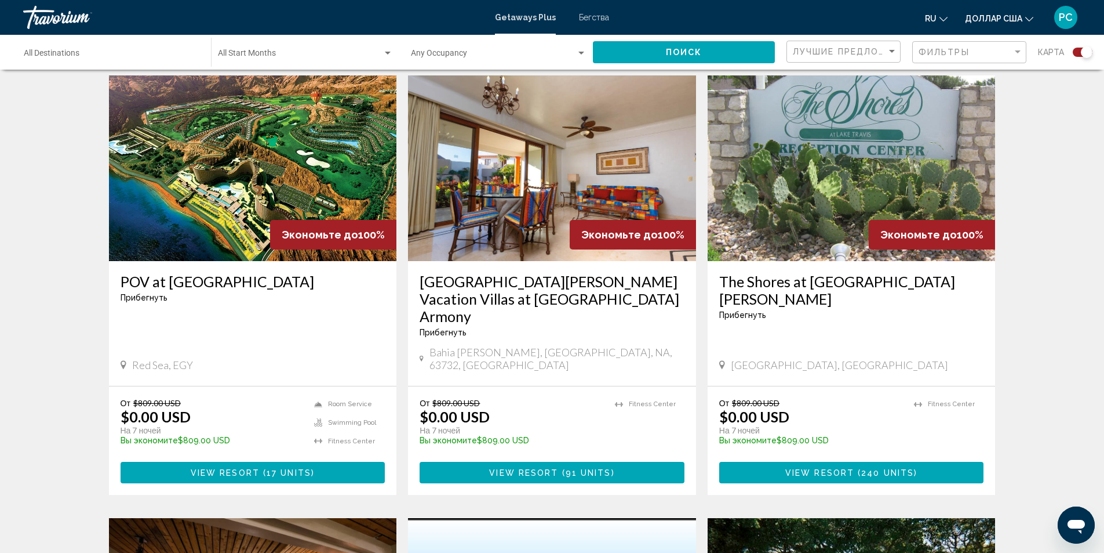
click at [224, 188] on img "Основное содержание" at bounding box center [253, 168] width 288 height 186
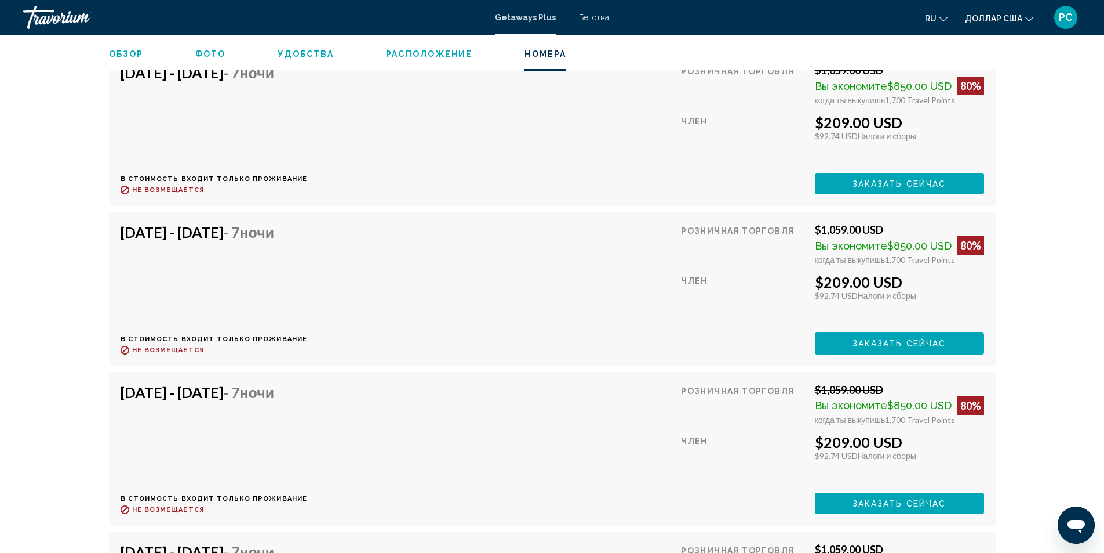
scroll to position [2725, 0]
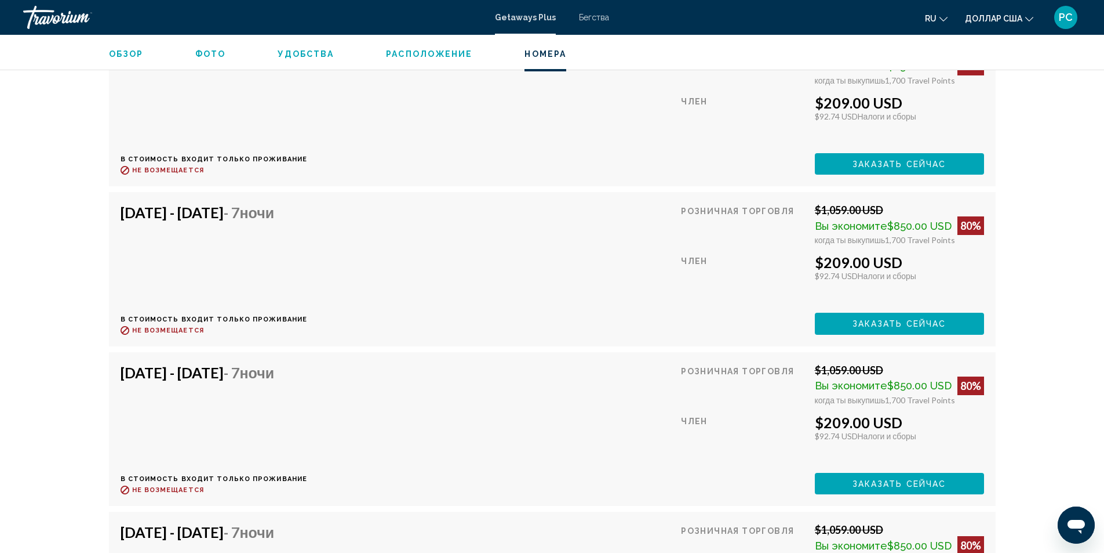
click at [240, 406] on div "Oct 30, 2025 - Nov 6, 2025 - 7 ночи В стоимость входит только проживание Возвра…" at bounding box center [214, 429] width 187 height 130
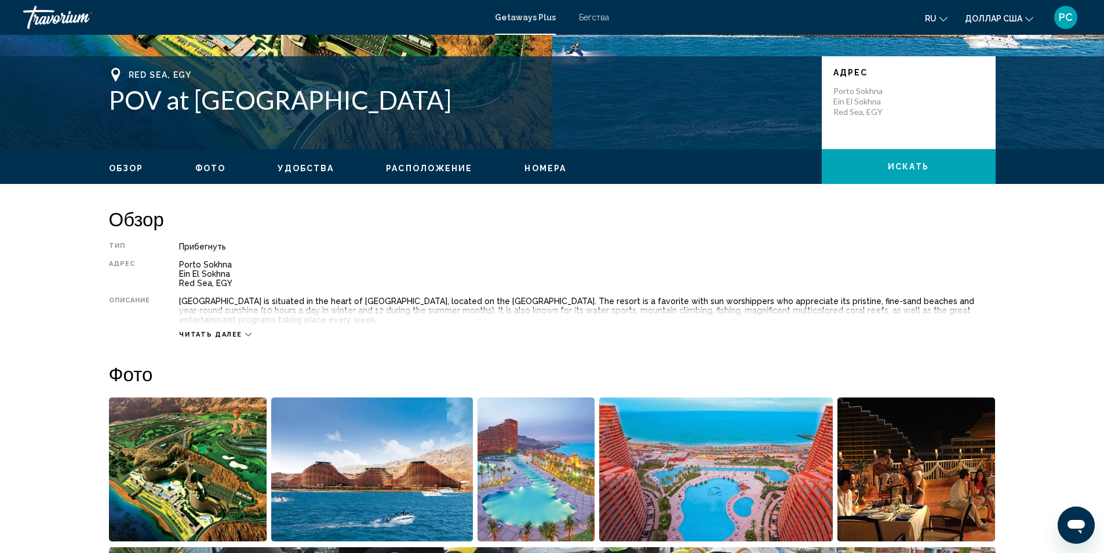
scroll to position [232, 0]
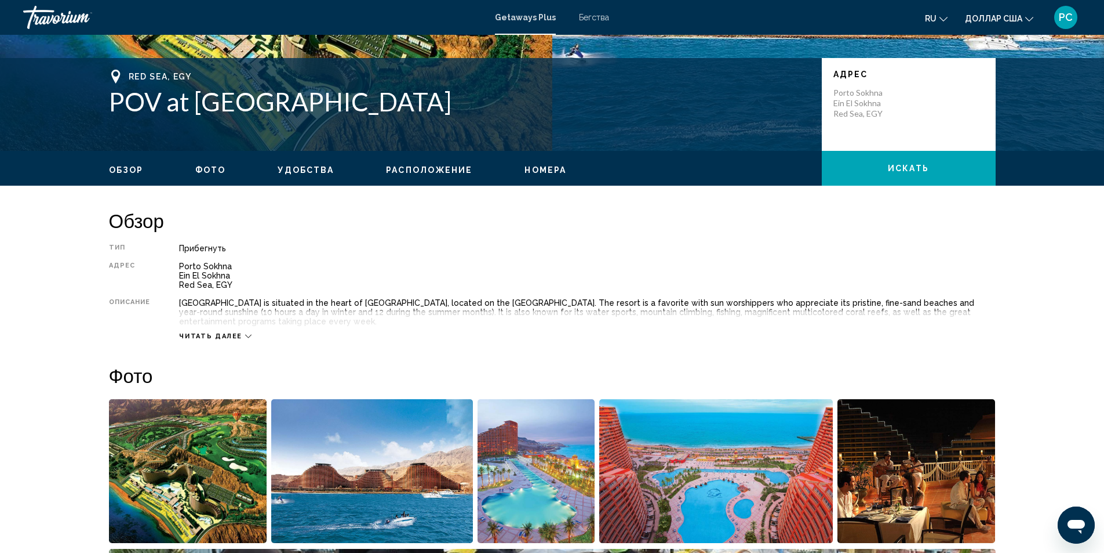
click at [247, 339] on div "Читать далее" at bounding box center [215, 336] width 72 height 8
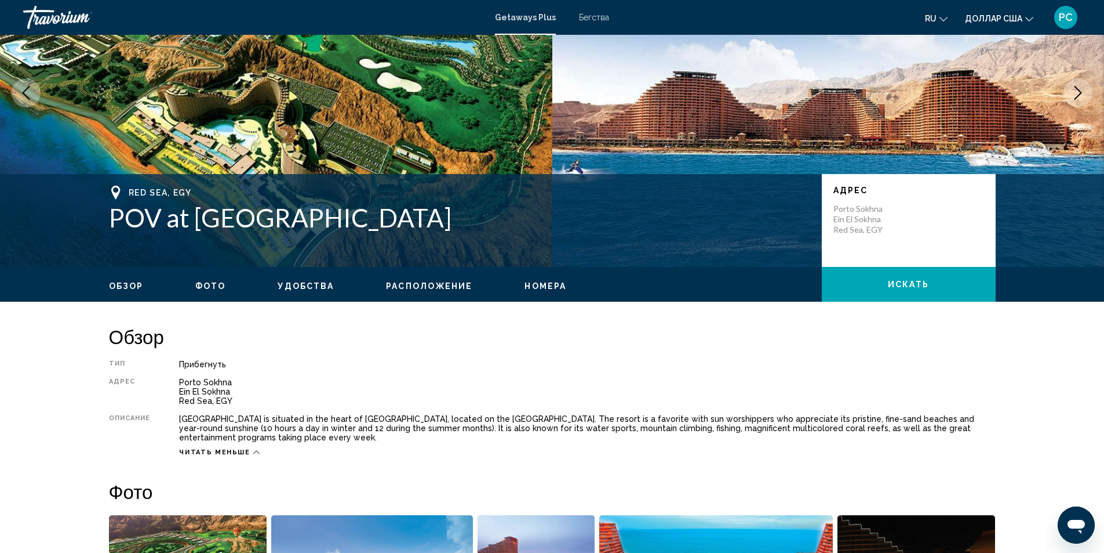
click at [212, 285] on span "Фото" at bounding box center [210, 285] width 30 height 9
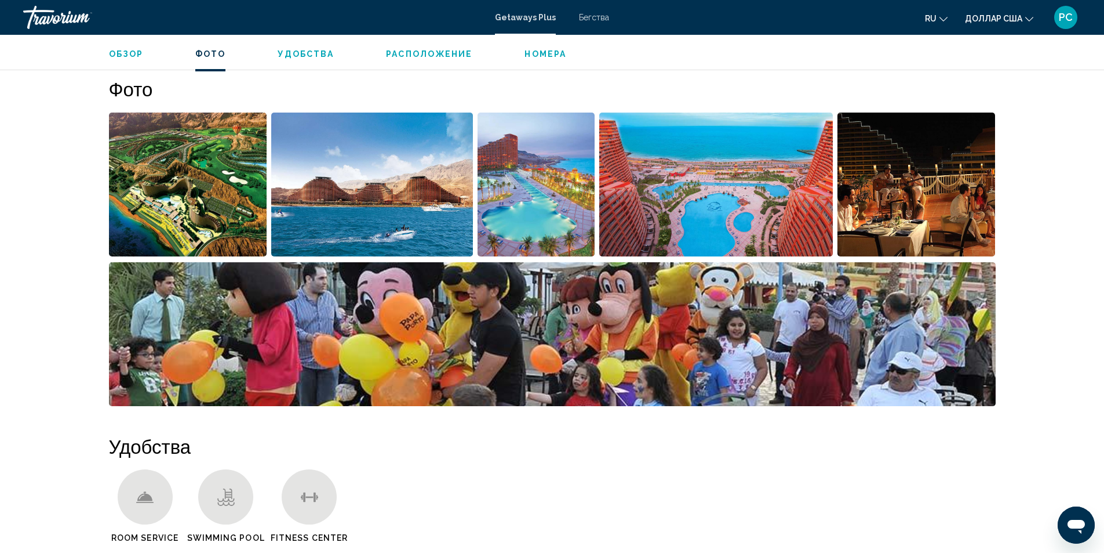
scroll to position [526, 0]
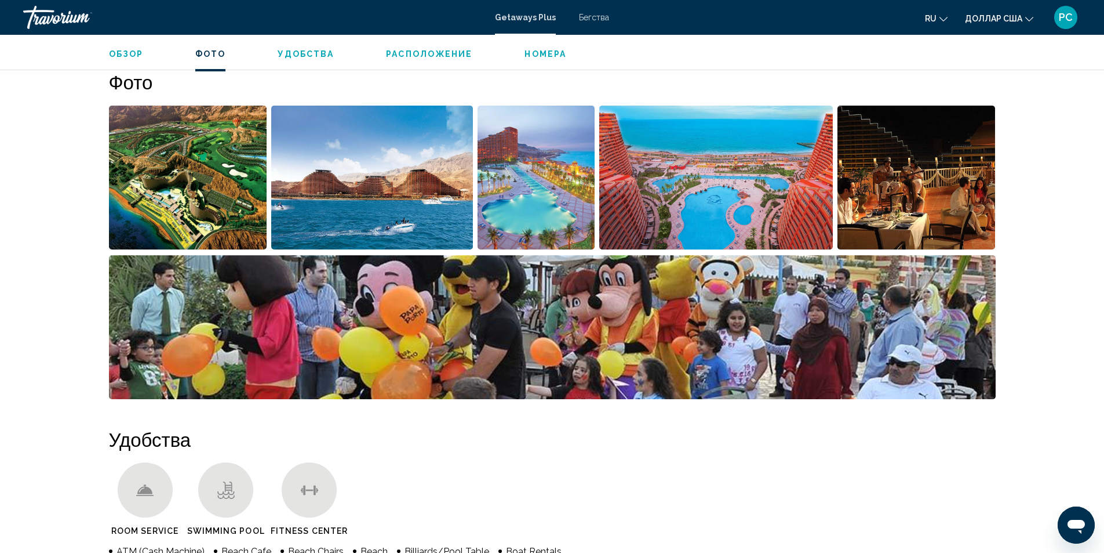
click at [202, 220] on img "Open full-screen image slider" at bounding box center [188, 178] width 158 height 144
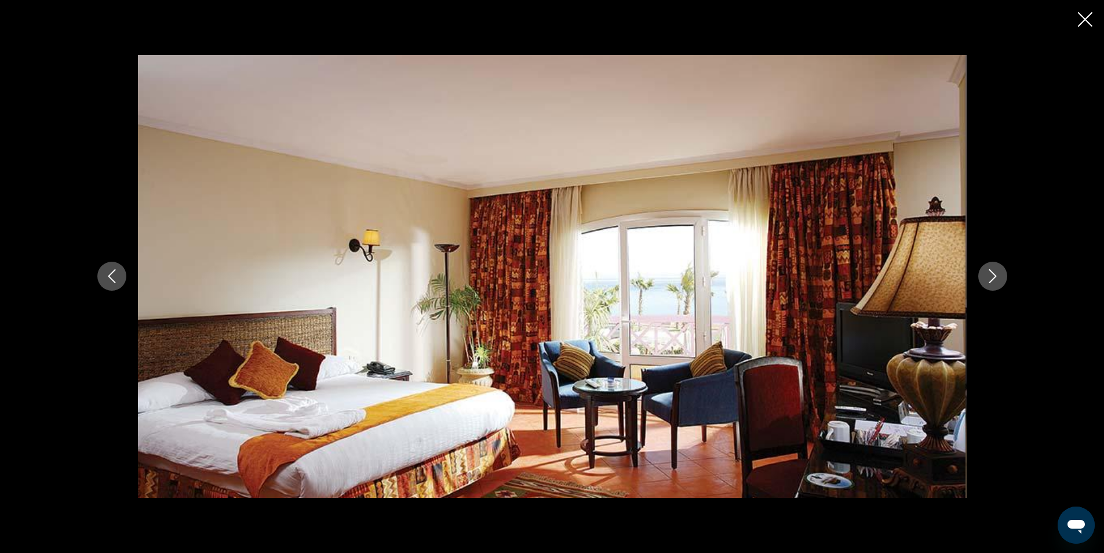
scroll to position [0, 6633]
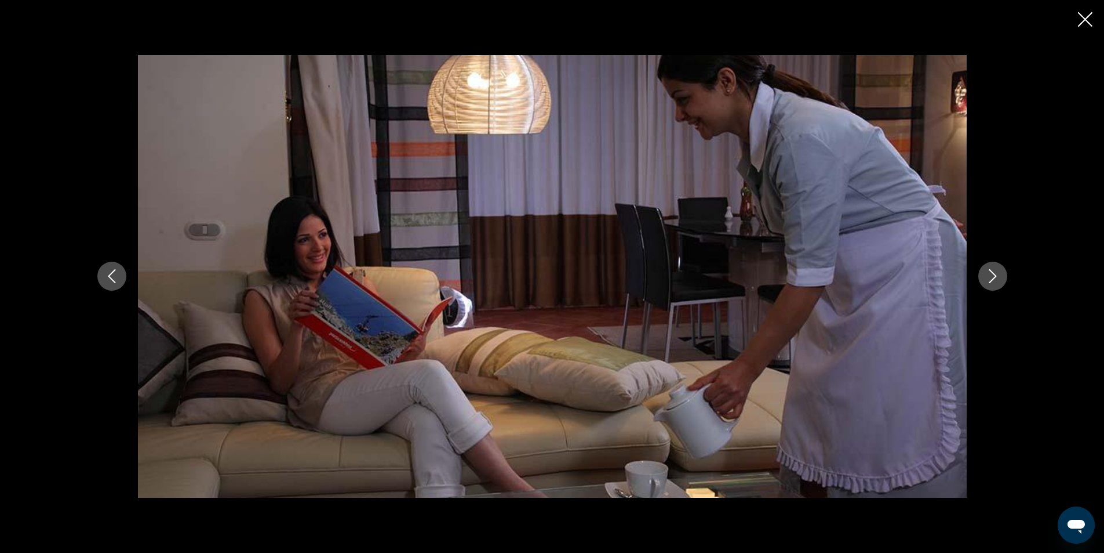
click at [999, 279] on icon "Next image" at bounding box center [993, 276] width 14 height 14
click at [995, 279] on icon "Next image" at bounding box center [993, 276] width 14 height 14
click at [992, 276] on icon "Next image" at bounding box center [993, 276] width 14 height 14
click at [990, 276] on icon "Next image" at bounding box center [993, 276] width 14 height 14
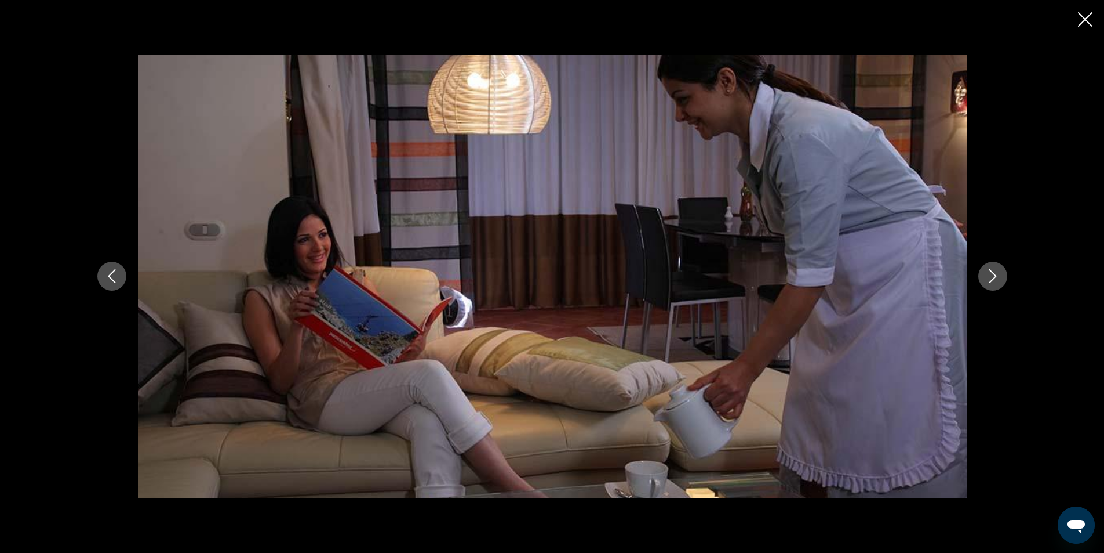
click at [990, 276] on icon "Next image" at bounding box center [993, 276] width 14 height 14
click at [1088, 16] on icon "Close slideshow" at bounding box center [1085, 19] width 14 height 14
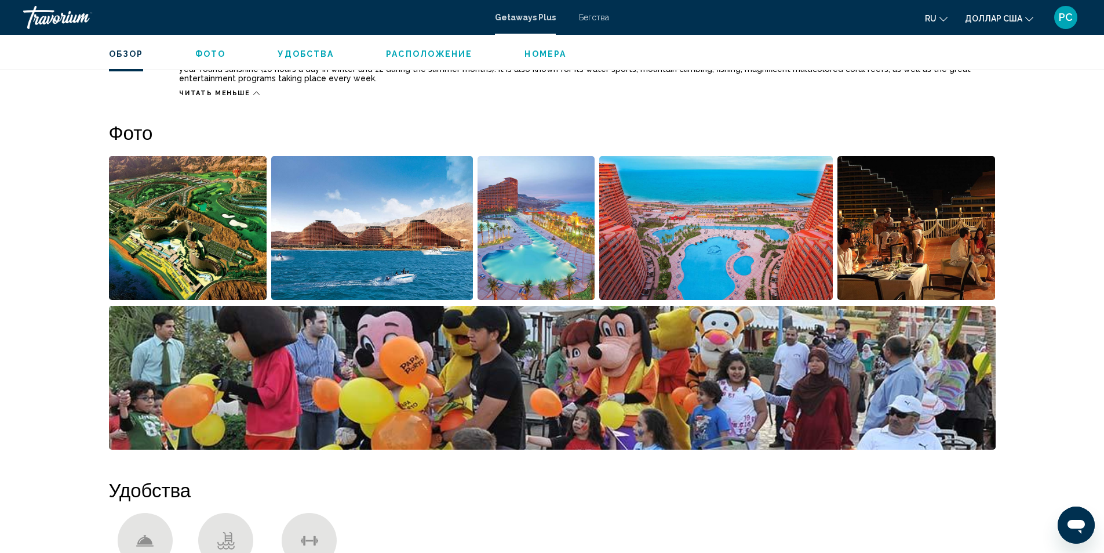
scroll to position [468, 0]
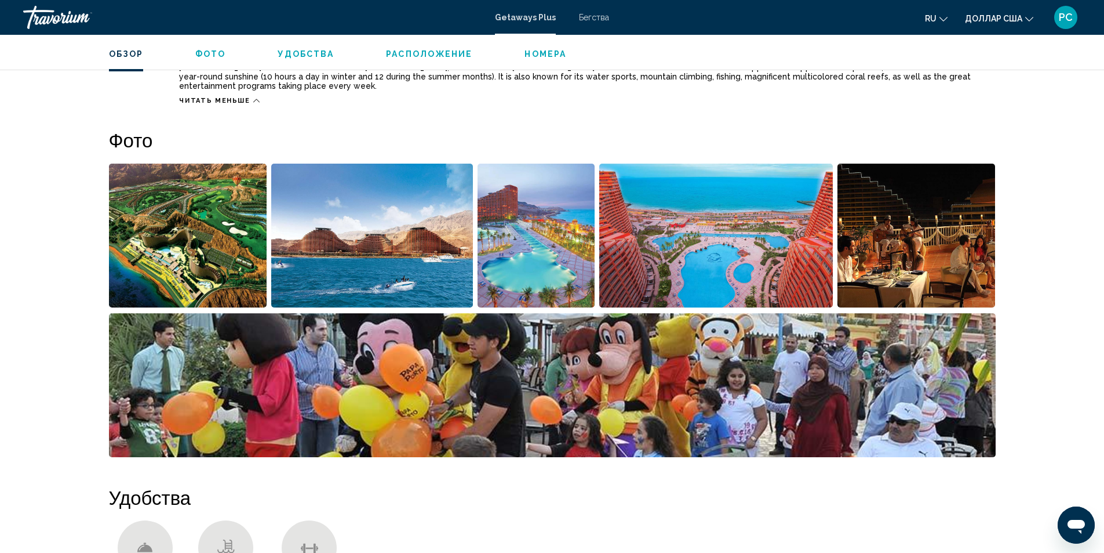
click at [543, 266] on img "Open full-screen image slider" at bounding box center [537, 235] width 118 height 144
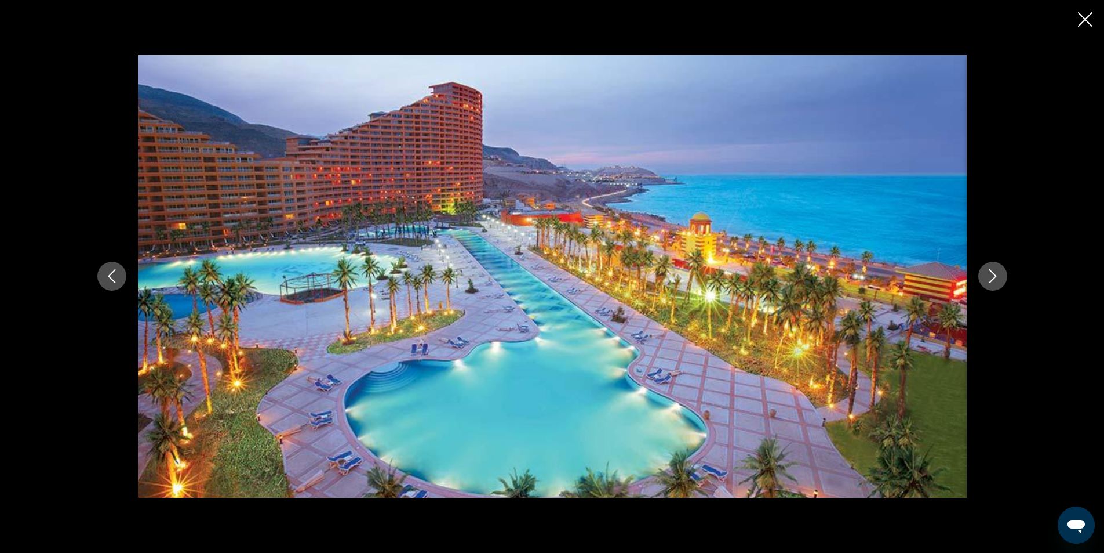
click at [994, 282] on icon "Next image" at bounding box center [993, 276] width 14 height 14
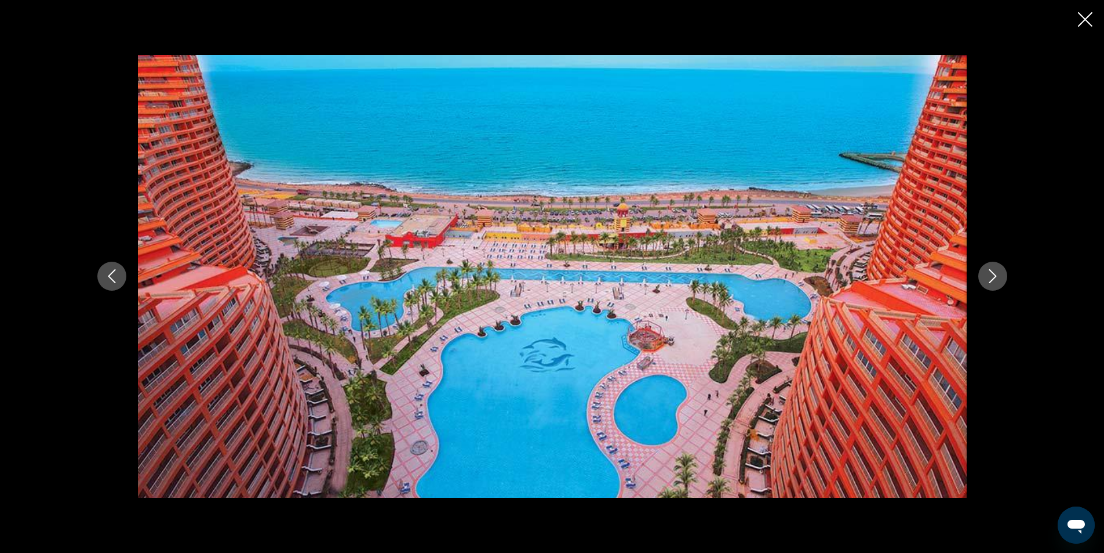
click at [993, 282] on icon "Next image" at bounding box center [993, 276] width 14 height 14
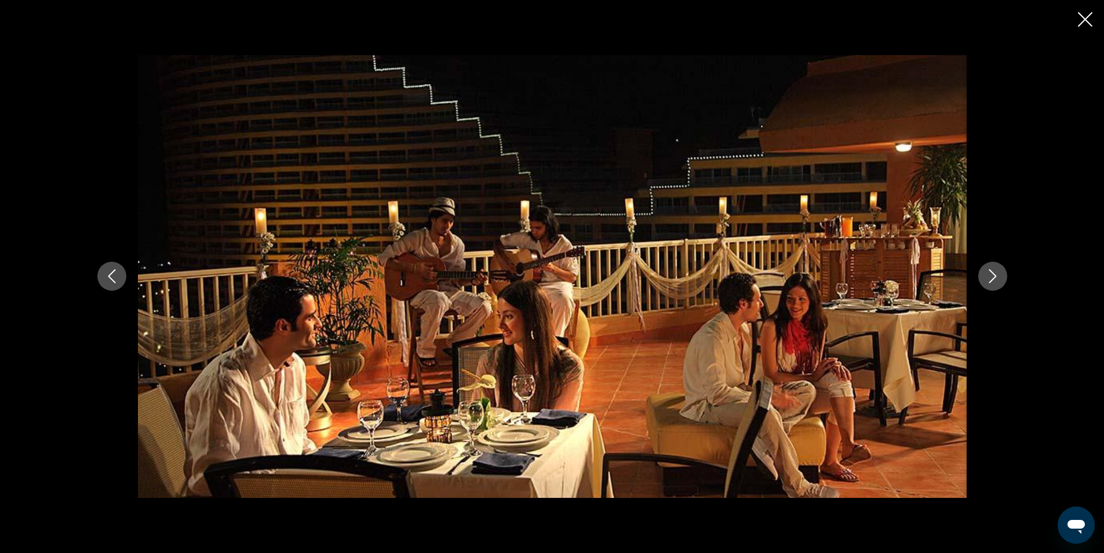
click at [993, 282] on icon "Next image" at bounding box center [993, 276] width 14 height 14
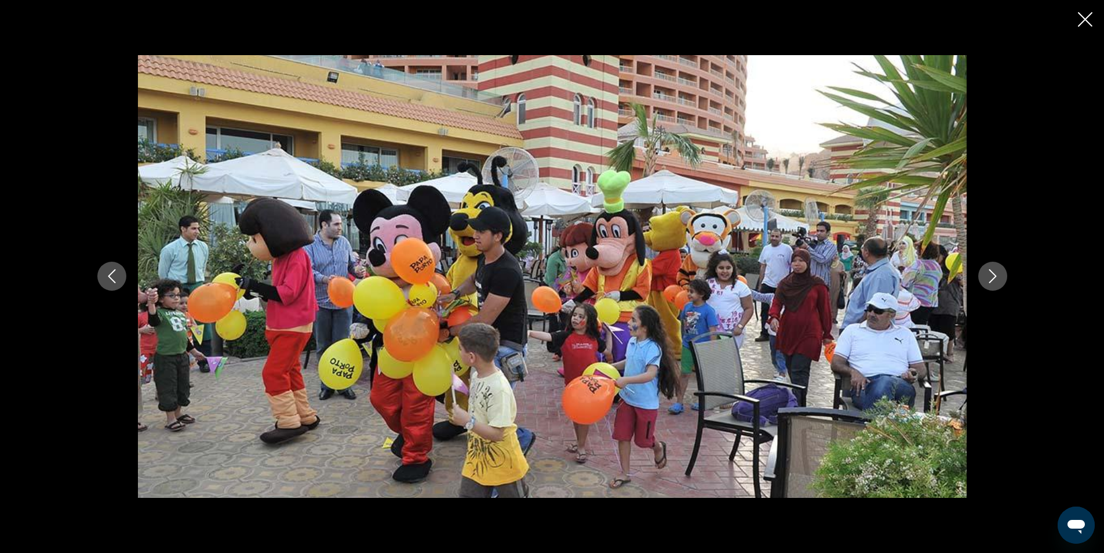
click at [116, 279] on icon "Previous image" at bounding box center [112, 276] width 14 height 14
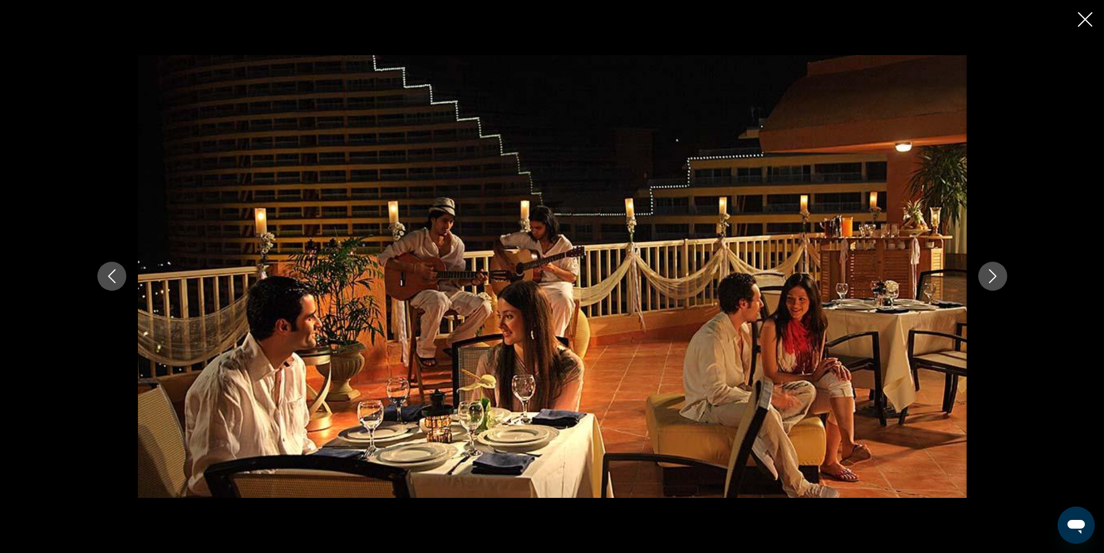
click at [116, 279] on icon "Previous image" at bounding box center [112, 276] width 14 height 14
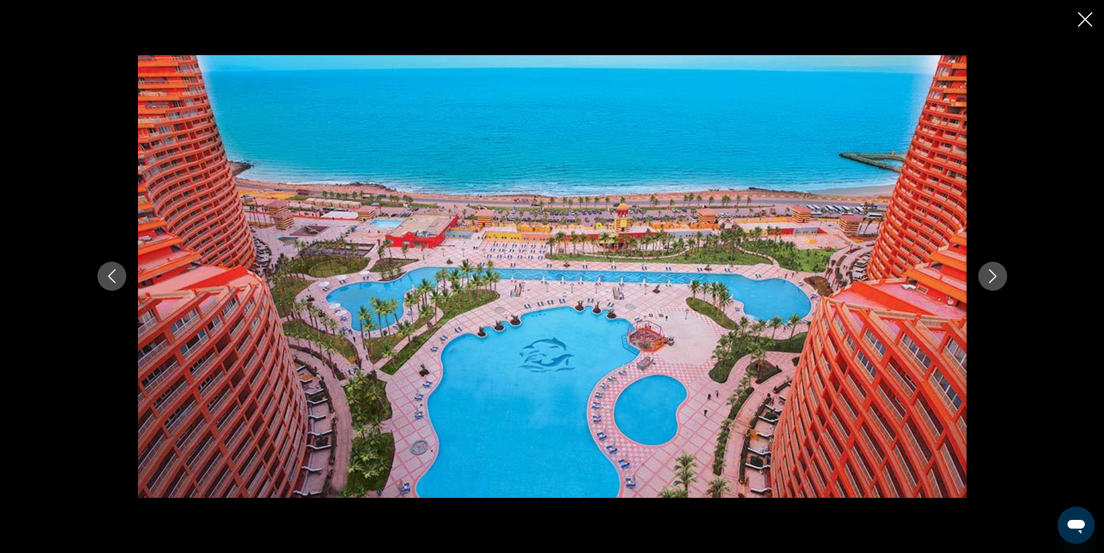
click at [116, 279] on icon "Previous image" at bounding box center [112, 276] width 14 height 14
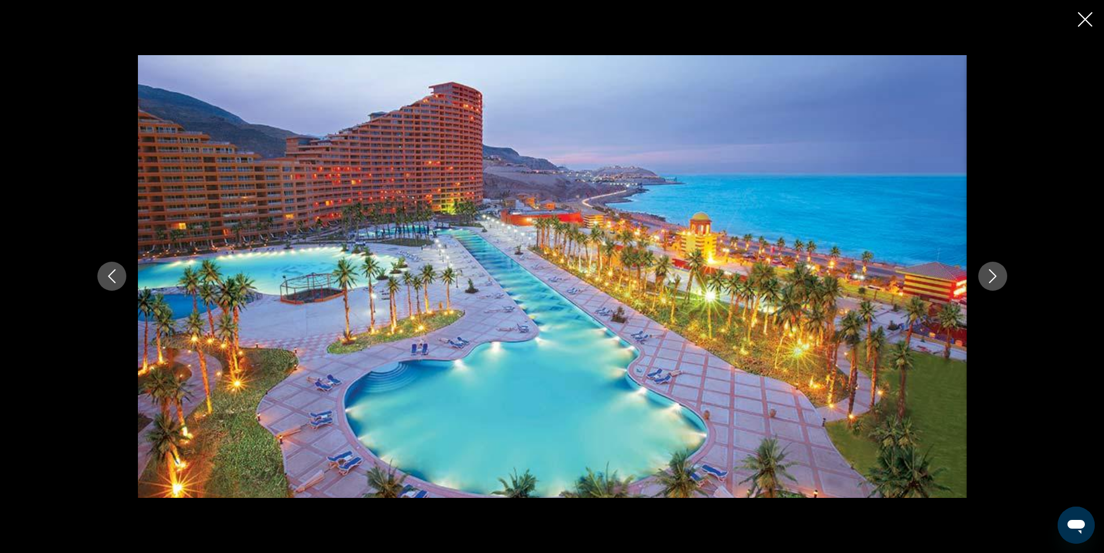
click at [116, 279] on icon "Previous image" at bounding box center [112, 276] width 14 height 14
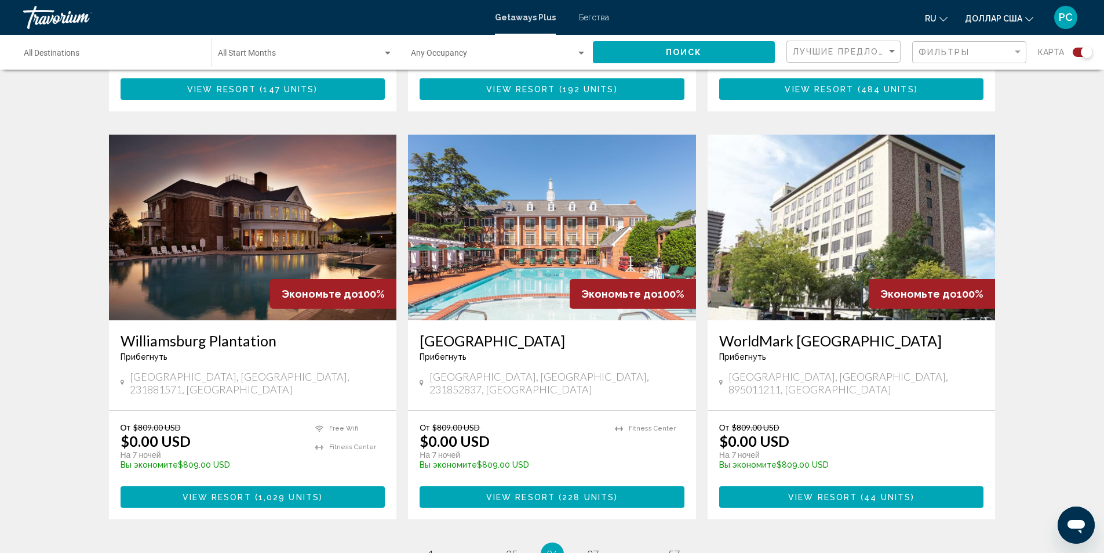
scroll to position [1623, 0]
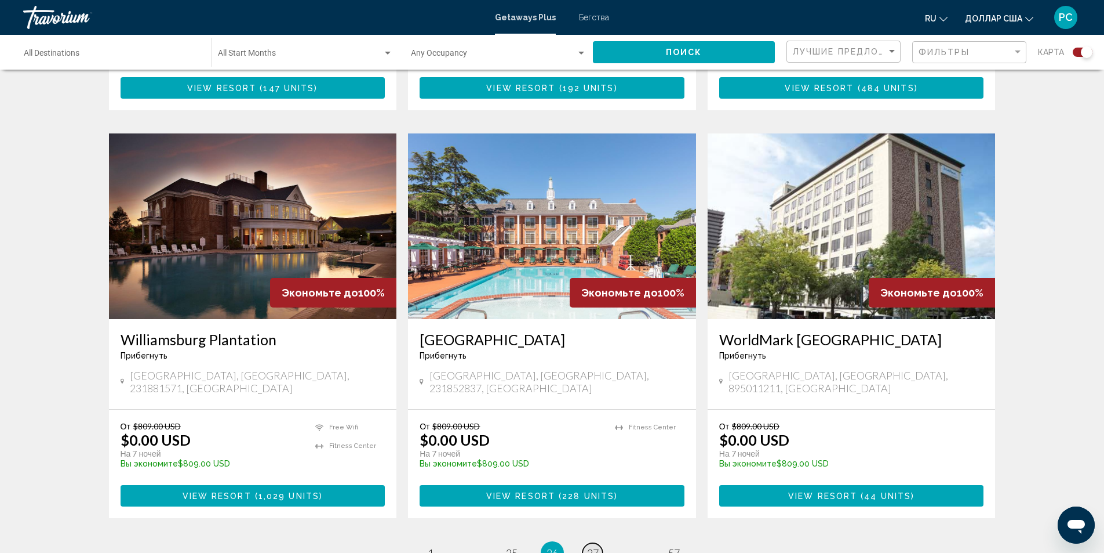
click at [595, 546] on span "27" at bounding box center [593, 552] width 12 height 13
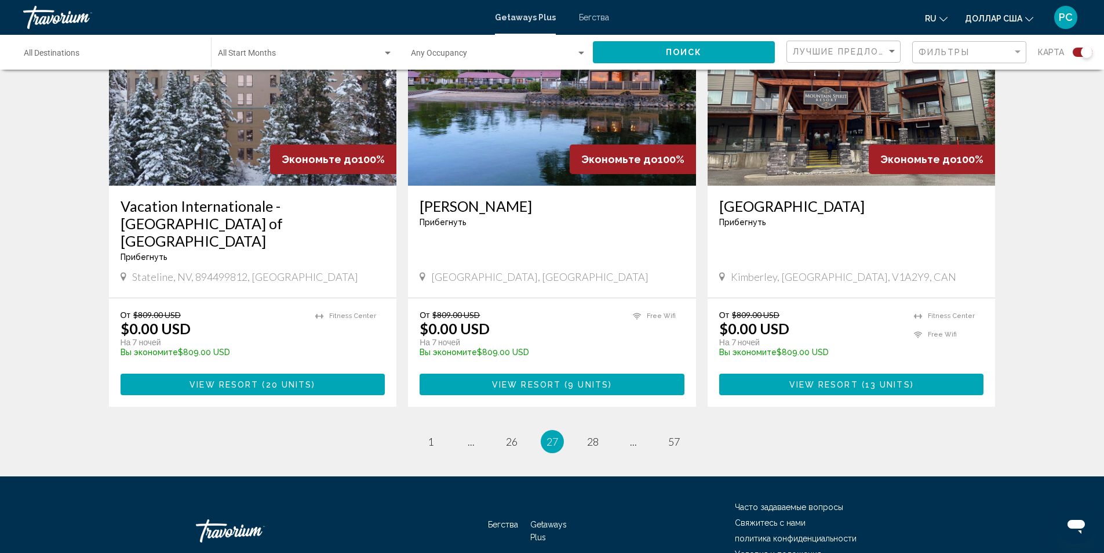
scroll to position [1714, 0]
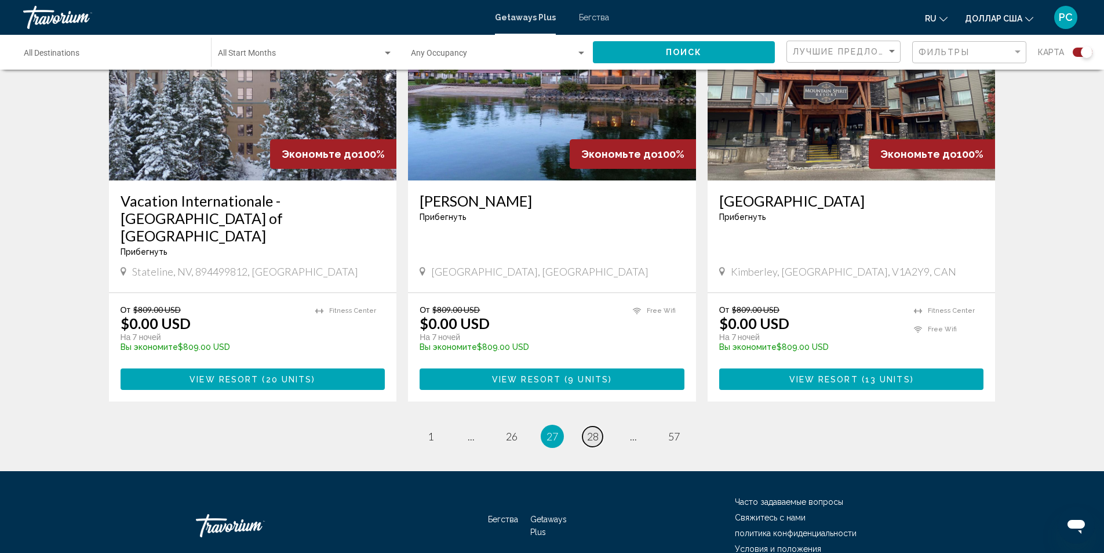
click at [588, 430] on span "28" at bounding box center [593, 436] width 12 height 13
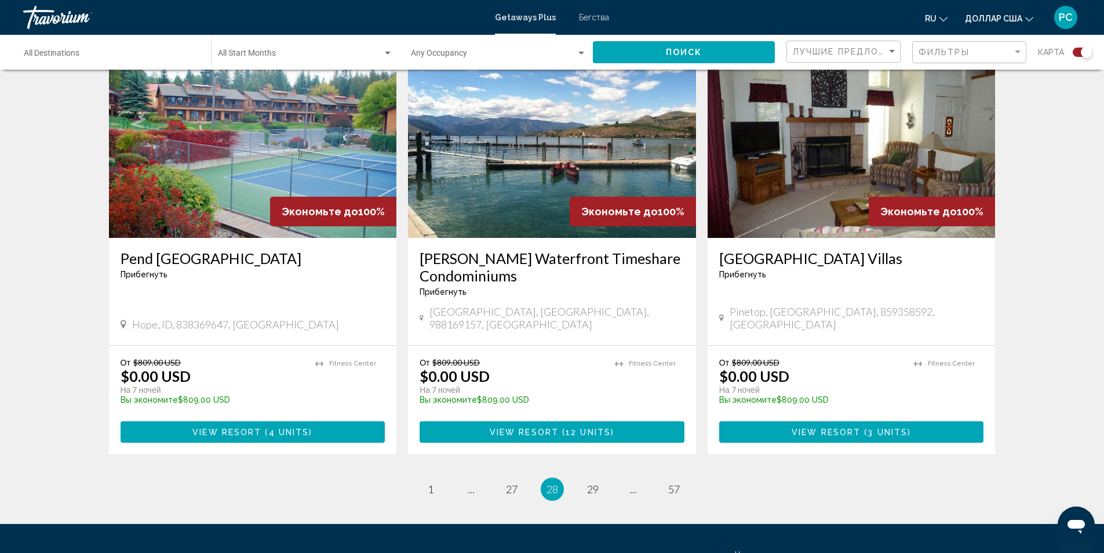
scroll to position [1749, 0]
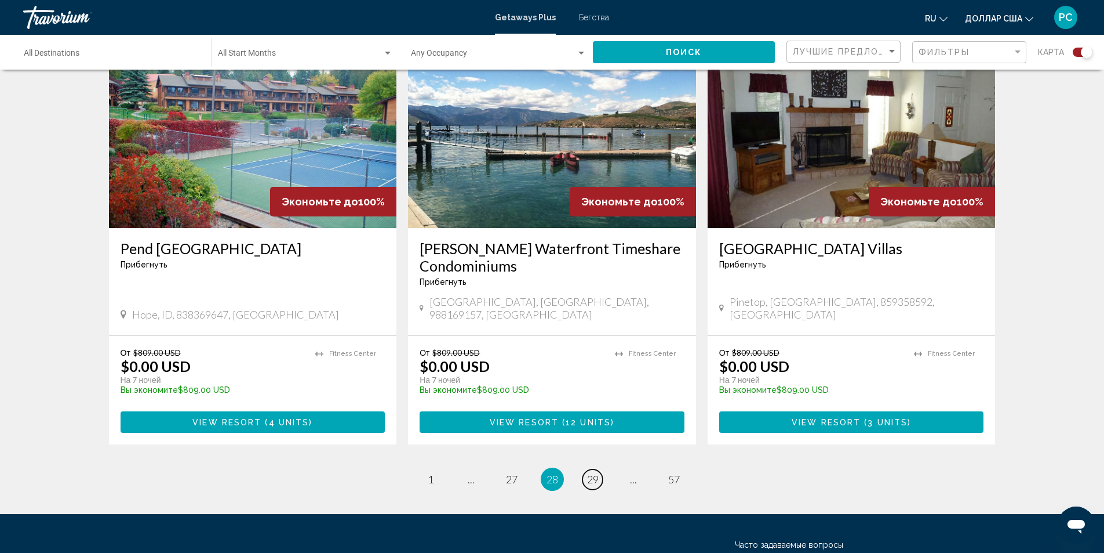
click at [593, 473] on span "29" at bounding box center [593, 479] width 12 height 13
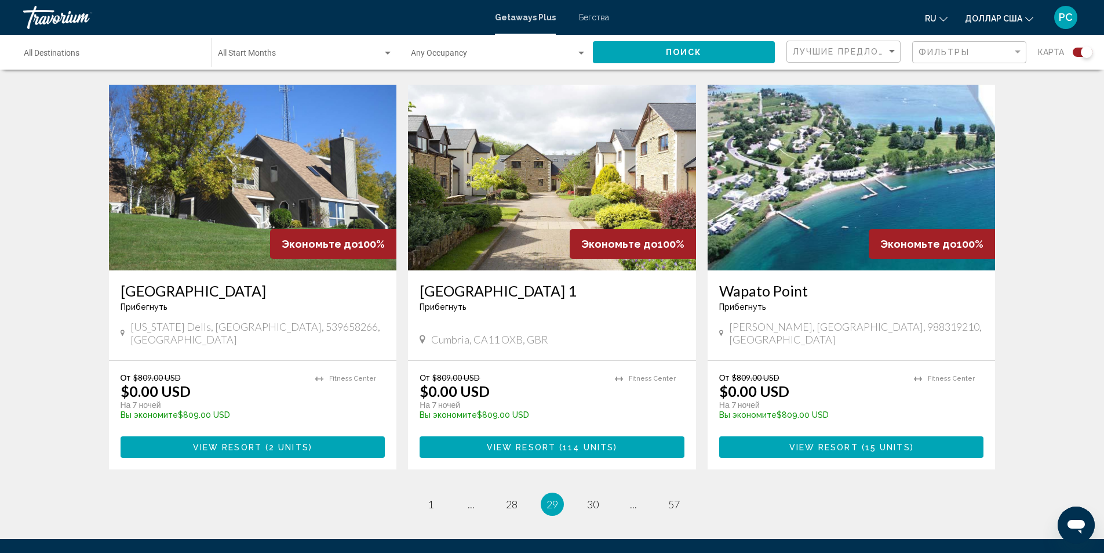
scroll to position [1623, 0]
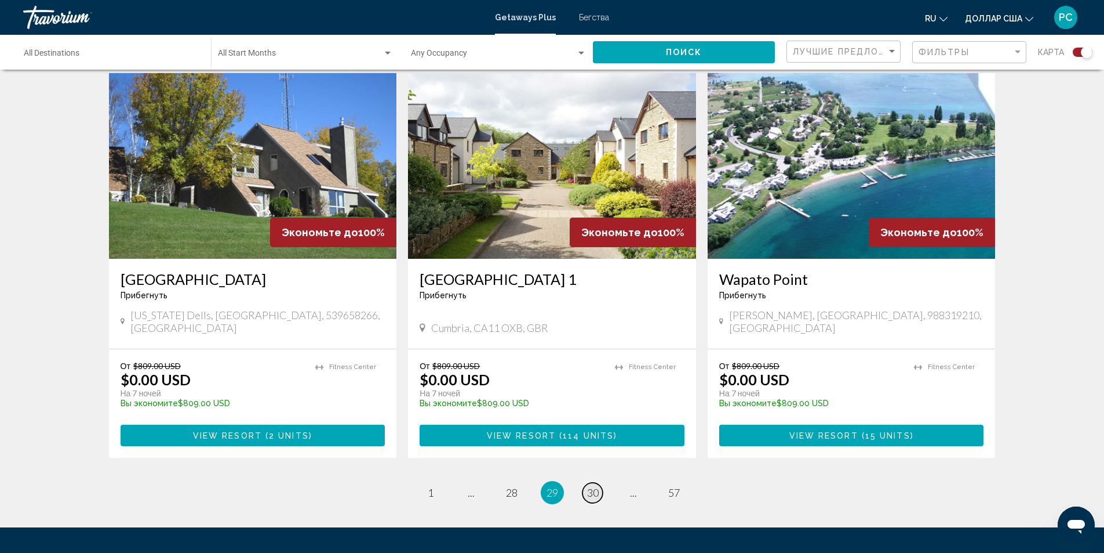
click at [595, 486] on span "30" at bounding box center [593, 492] width 12 height 13
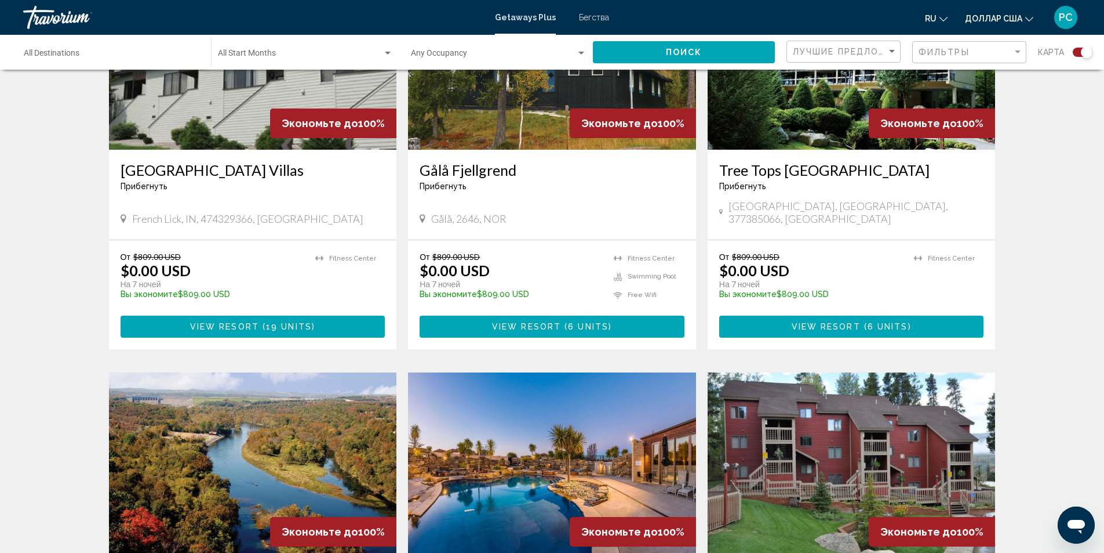
scroll to position [928, 0]
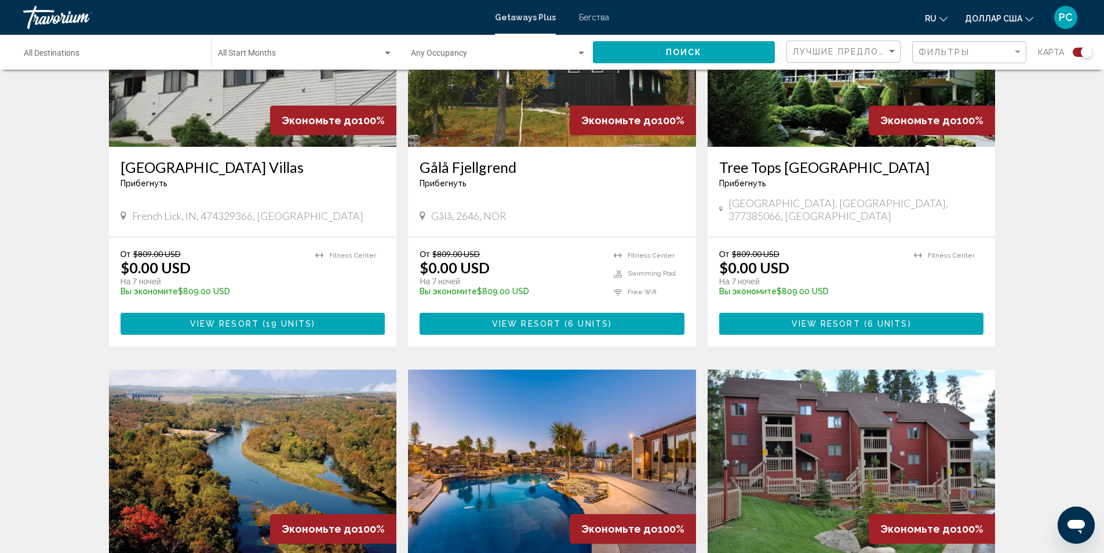
click at [548, 112] on img "Основное содержание" at bounding box center [552, 54] width 288 height 186
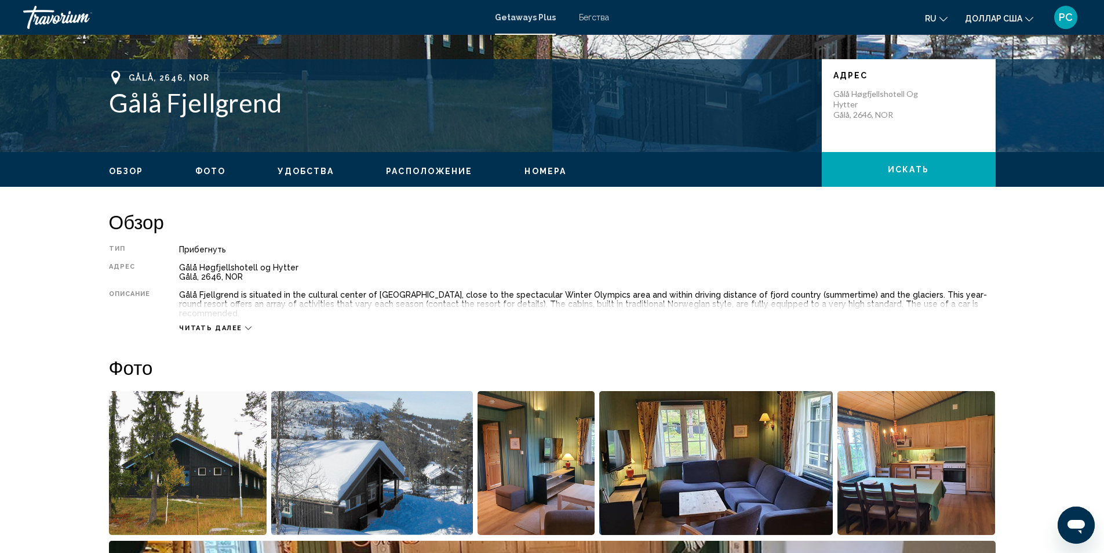
scroll to position [232, 0]
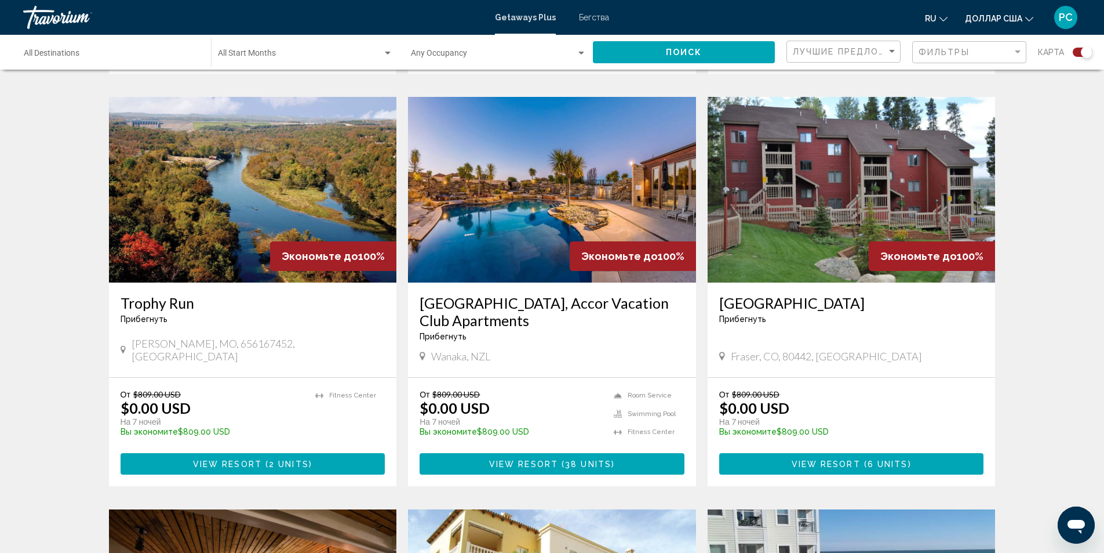
scroll to position [1218, 0]
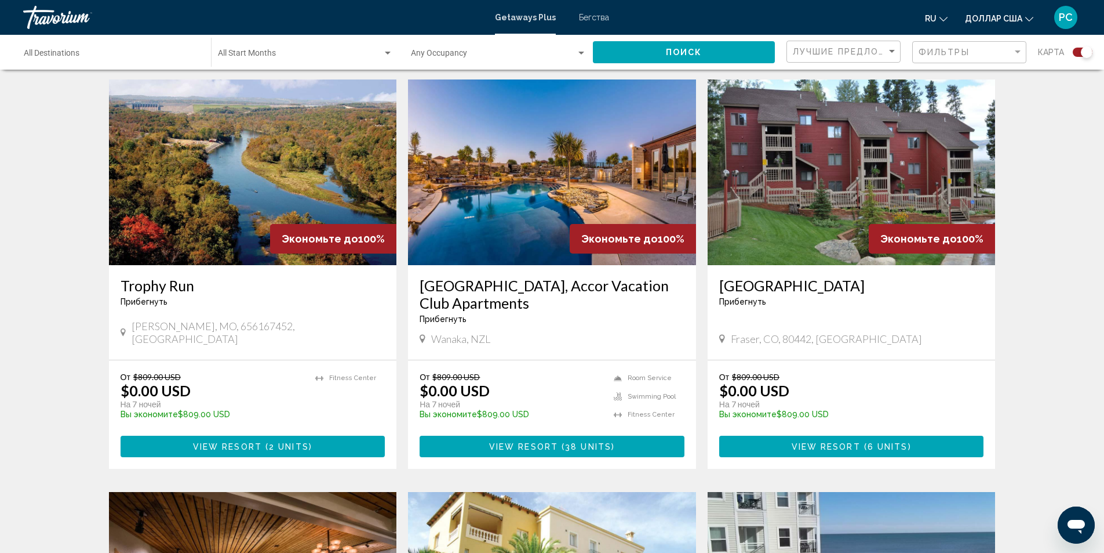
click at [536, 225] on img "Основное содержание" at bounding box center [552, 172] width 288 height 186
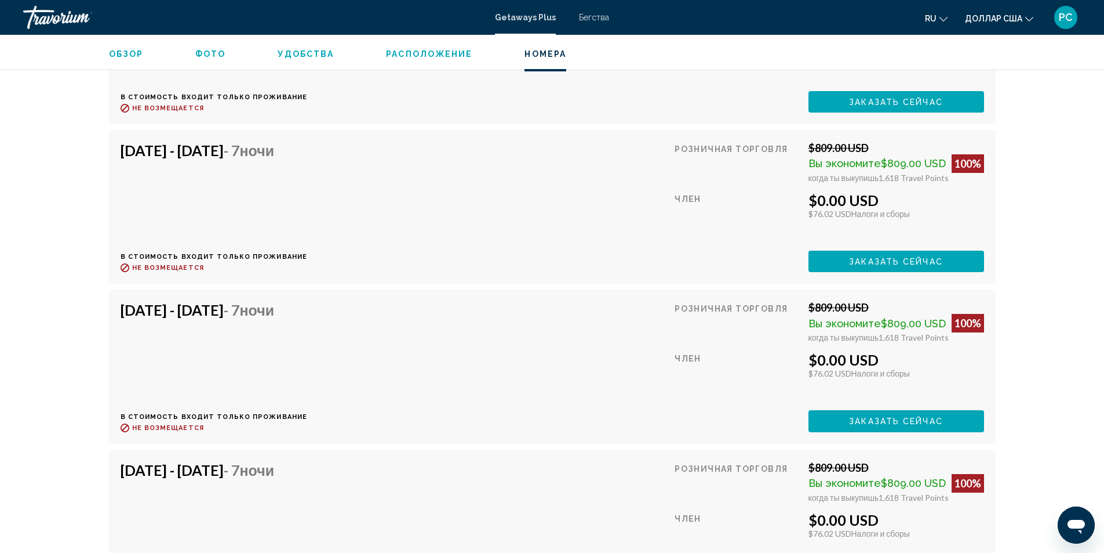
scroll to position [2667, 0]
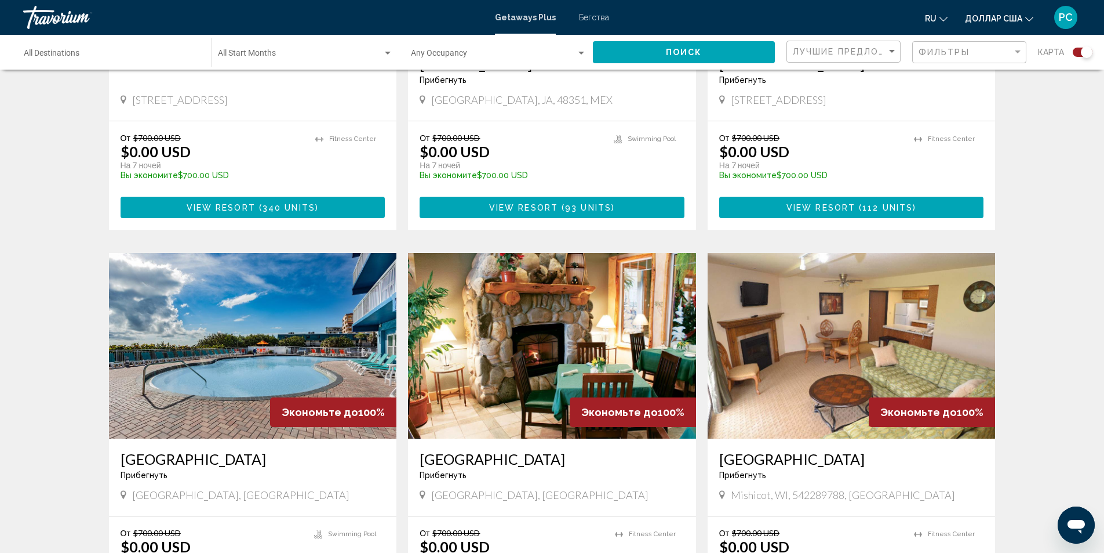
scroll to position [1623, 0]
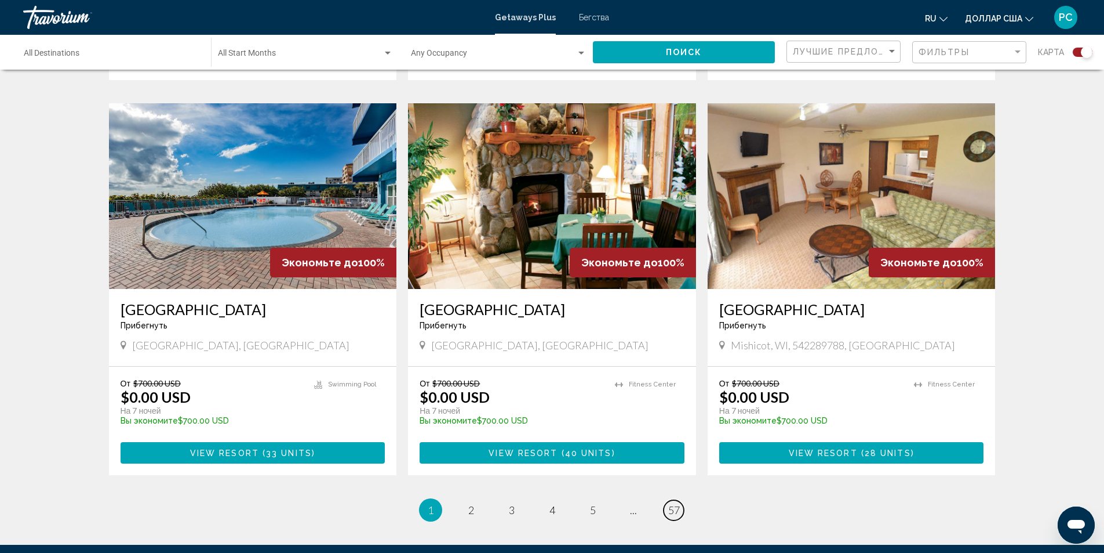
click at [669, 503] on span "57" at bounding box center [674, 509] width 12 height 13
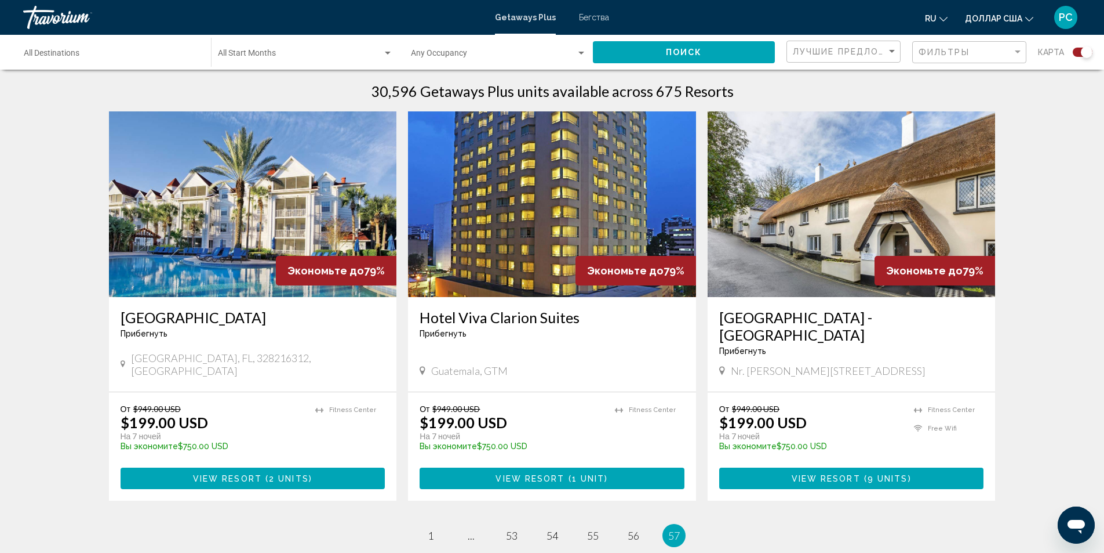
scroll to position [406, 0]
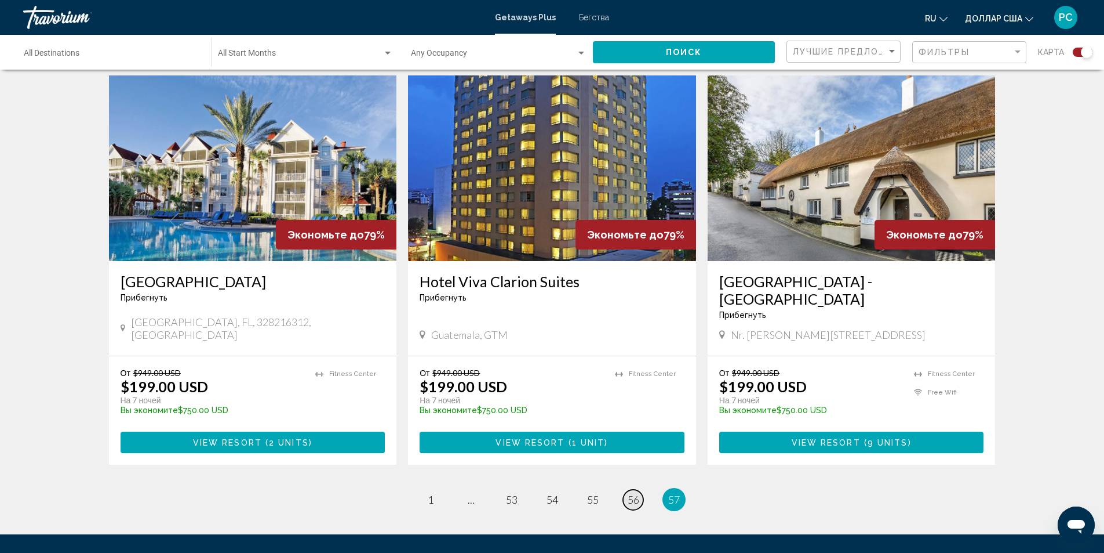
click at [631, 493] on span "56" at bounding box center [634, 499] width 12 height 13
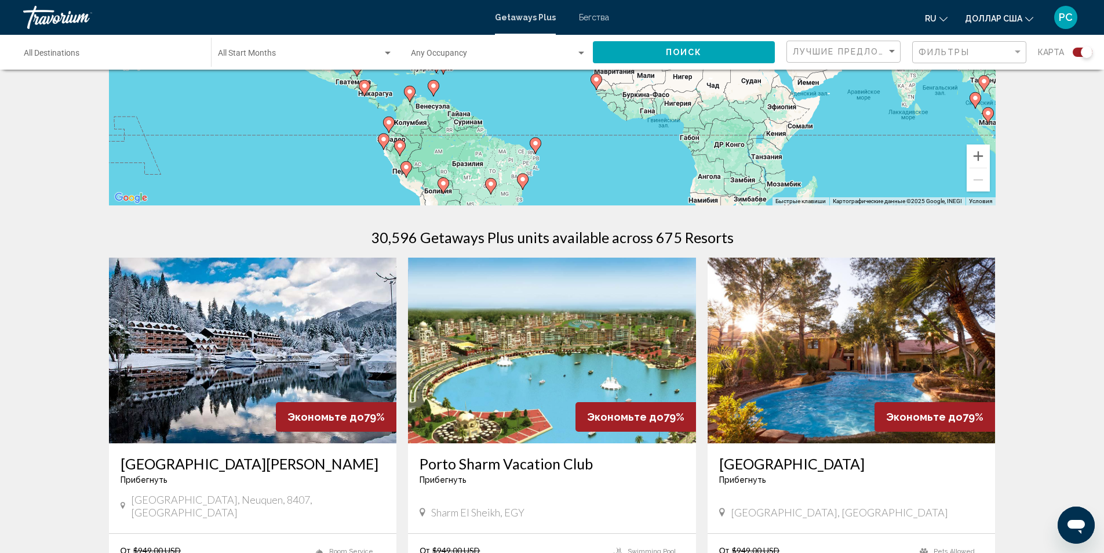
scroll to position [216, 0]
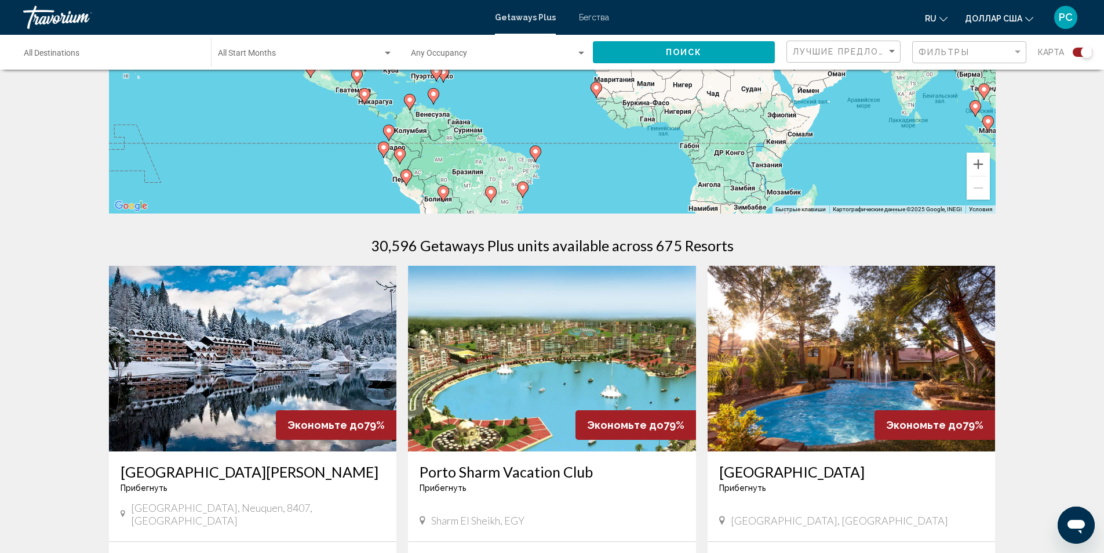
click at [550, 364] on img "Основное содержание" at bounding box center [552, 359] width 288 height 186
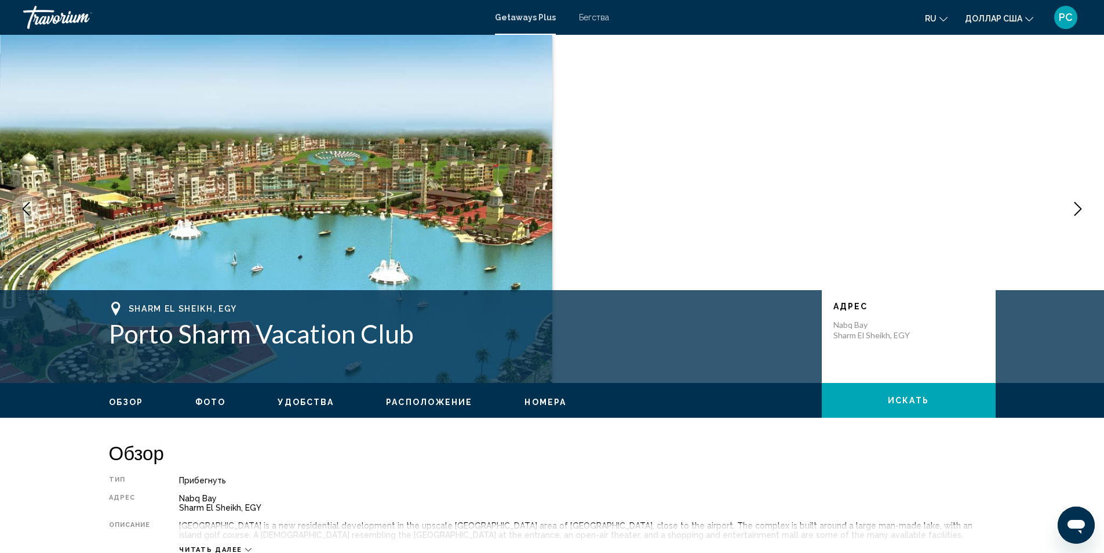
click at [209, 395] on ul "Обзор Фото Удобства Расположение Номера искать" at bounding box center [552, 400] width 887 height 13
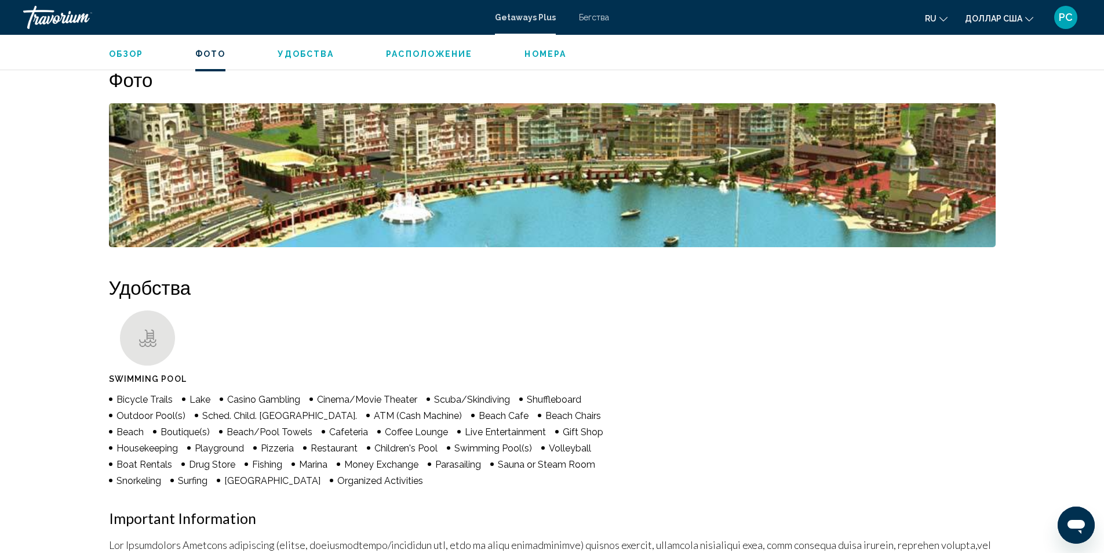
scroll to position [522, 0]
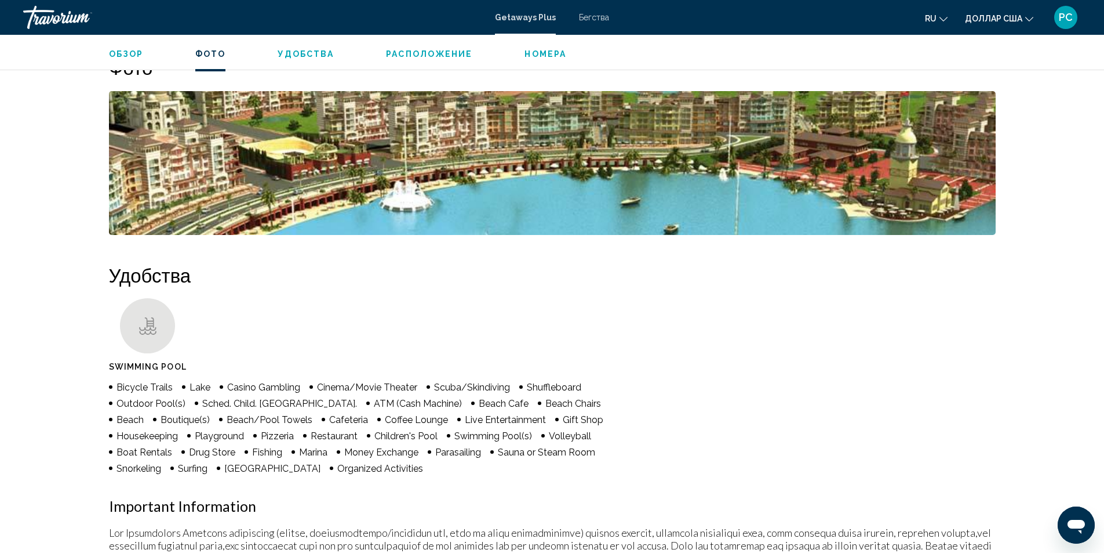
click at [336, 207] on img "Open full-screen image slider" at bounding box center [552, 163] width 887 height 144
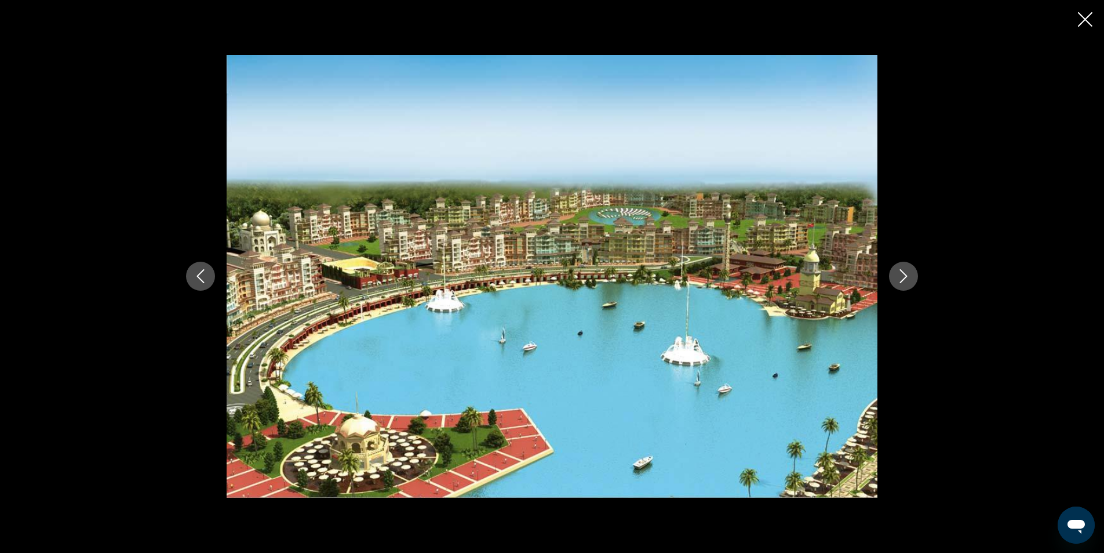
click at [912, 274] on button "Next image" at bounding box center [903, 275] width 29 height 29
click at [905, 276] on icon "Next image" at bounding box center [904, 276] width 14 height 14
click at [1082, 16] on icon "Close slideshow" at bounding box center [1085, 19] width 14 height 14
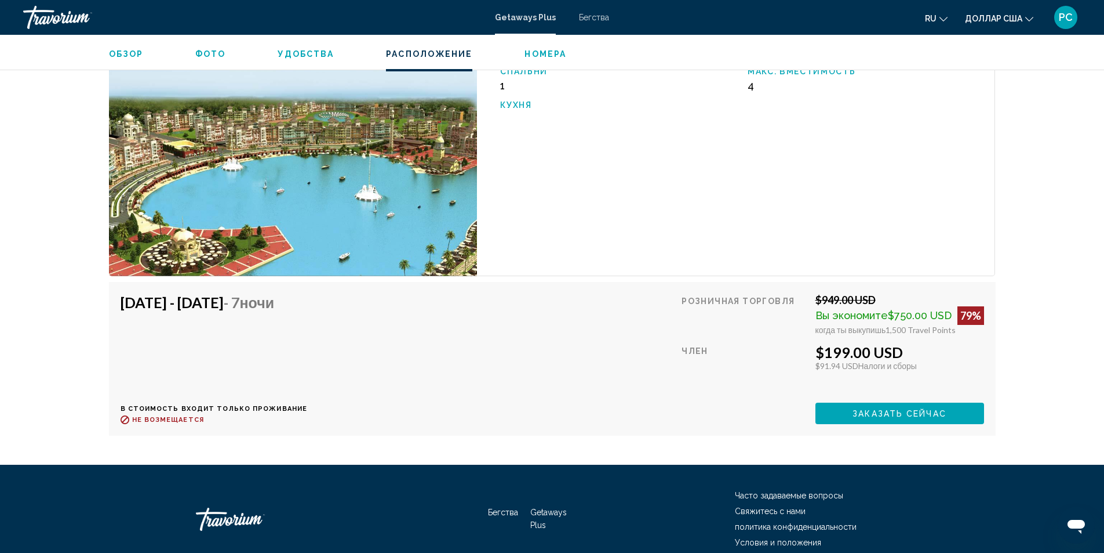
scroll to position [1731, 0]
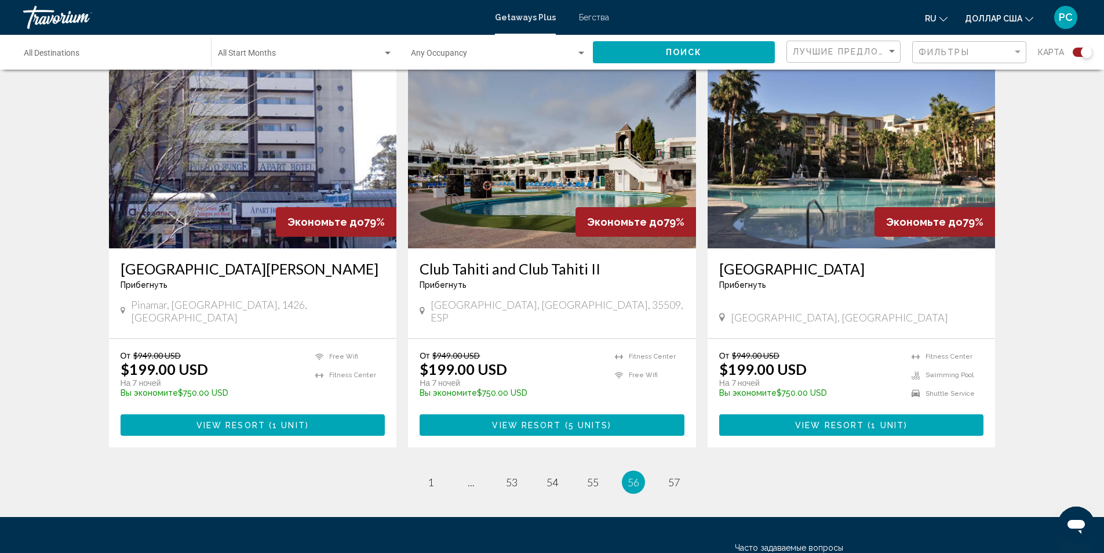
scroll to position [1681, 0]
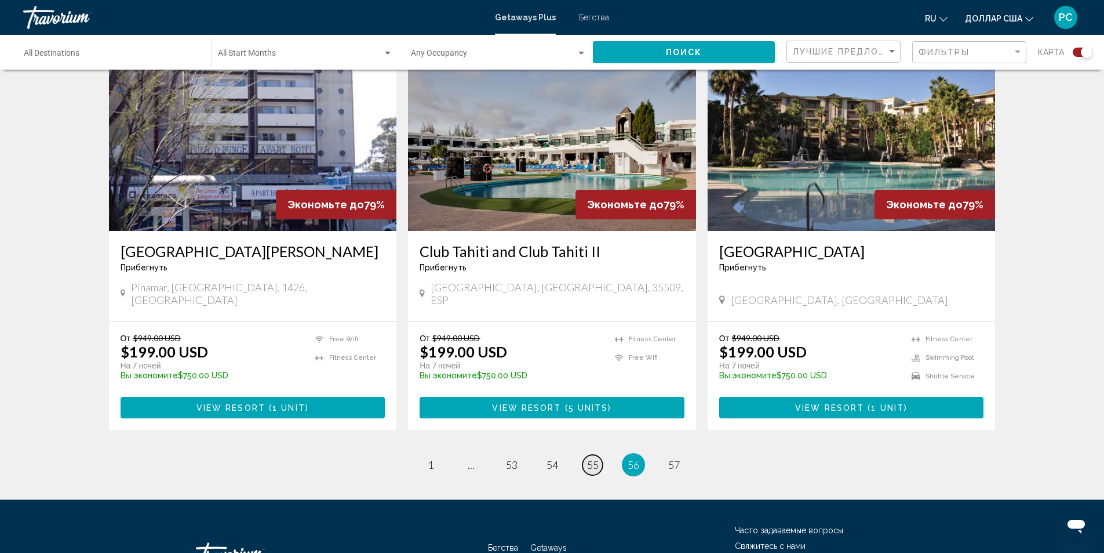
click at [591, 458] on span "55" at bounding box center [593, 464] width 12 height 13
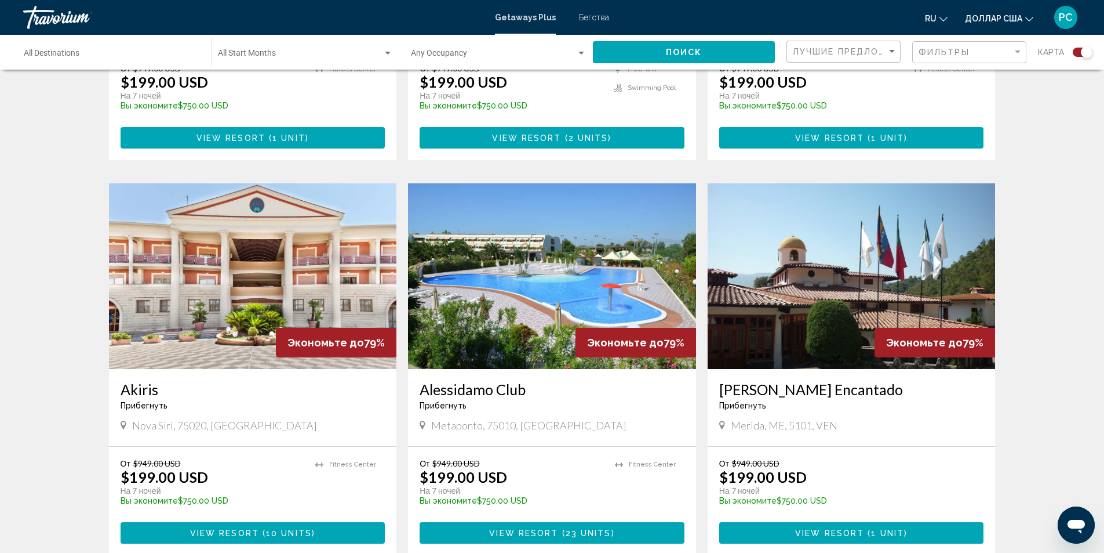
scroll to position [1623, 0]
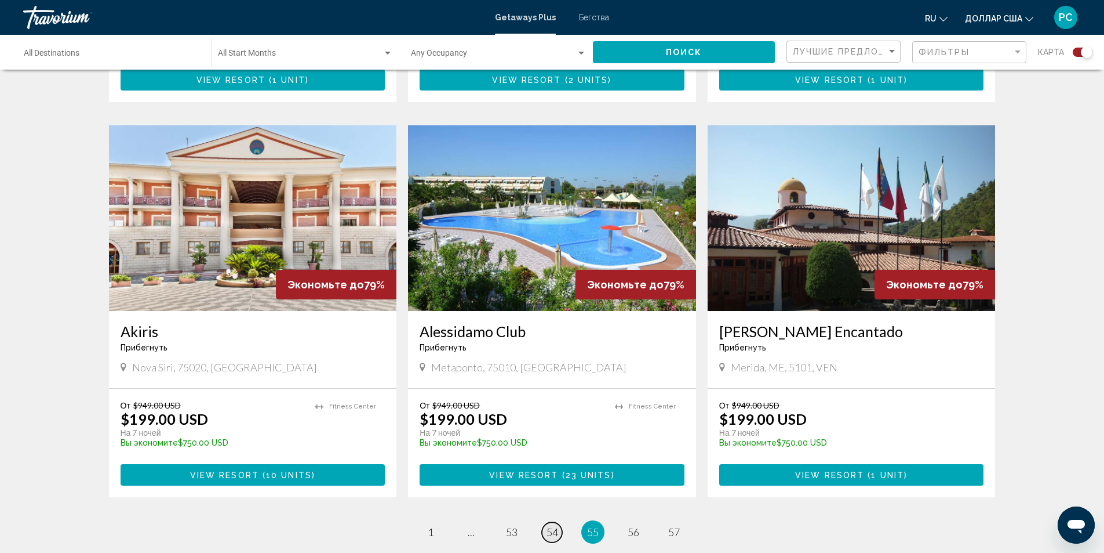
click at [548, 525] on span "54" at bounding box center [553, 531] width 12 height 13
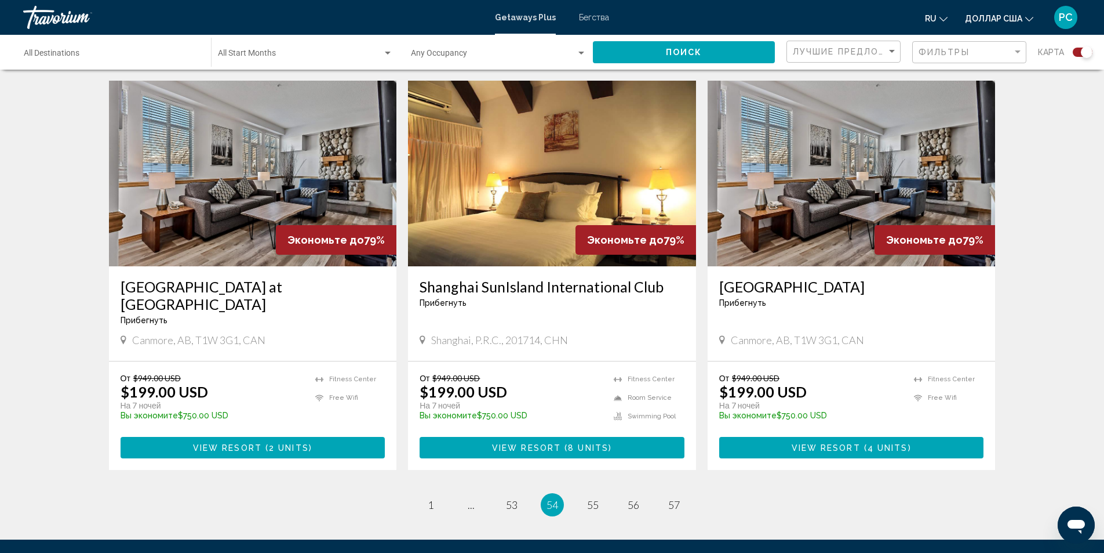
scroll to position [1483, 0]
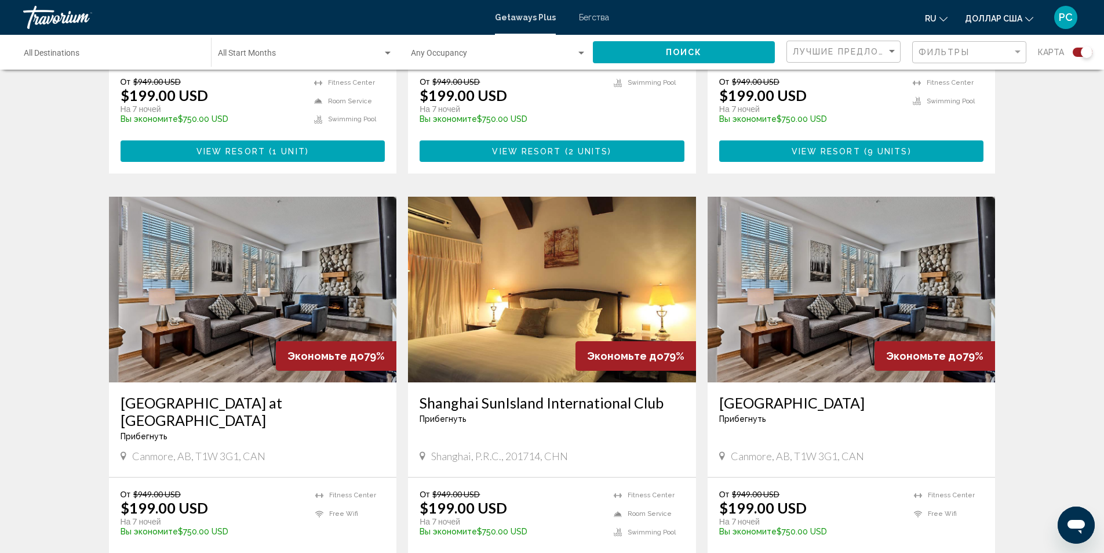
click at [539, 318] on img "Основное содержание" at bounding box center [552, 290] width 288 height 186
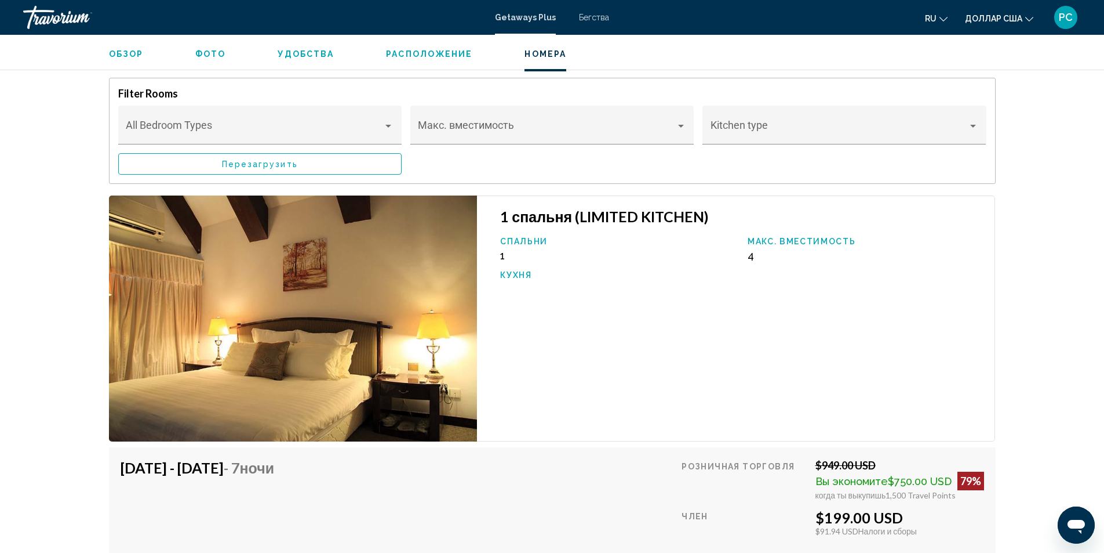
scroll to position [1855, 0]
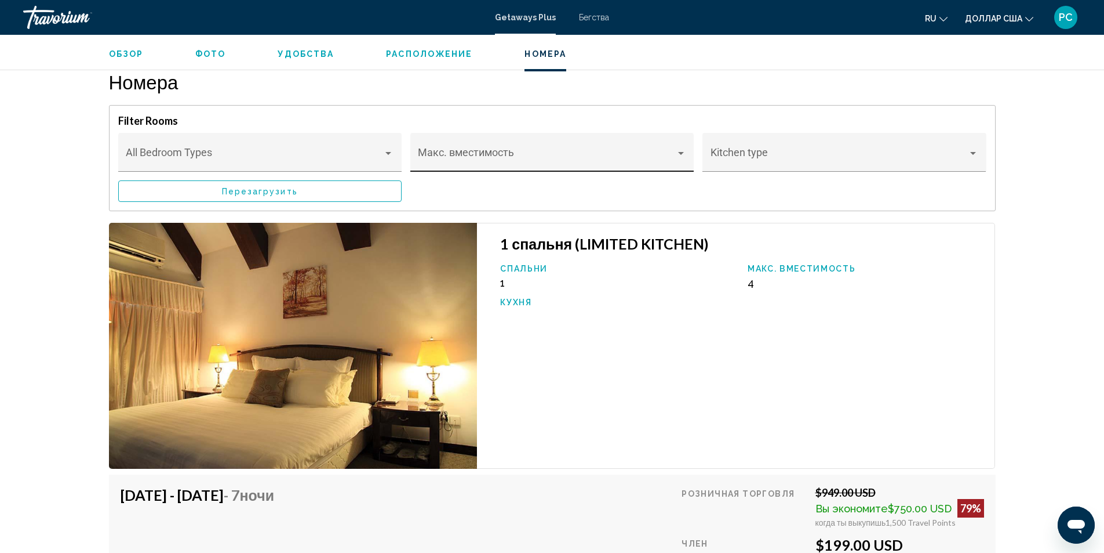
click at [680, 152] on div "Основное содержание" at bounding box center [552, 158] width 268 height 12
click at [663, 146] on span "Все варианты" at bounding box center [552, 148] width 268 height 31
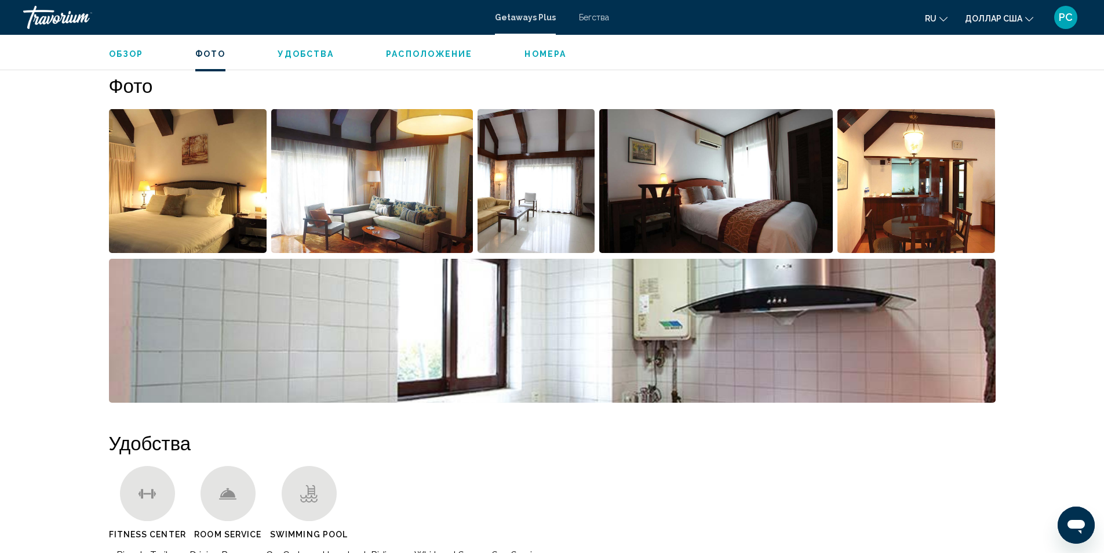
scroll to position [522, 0]
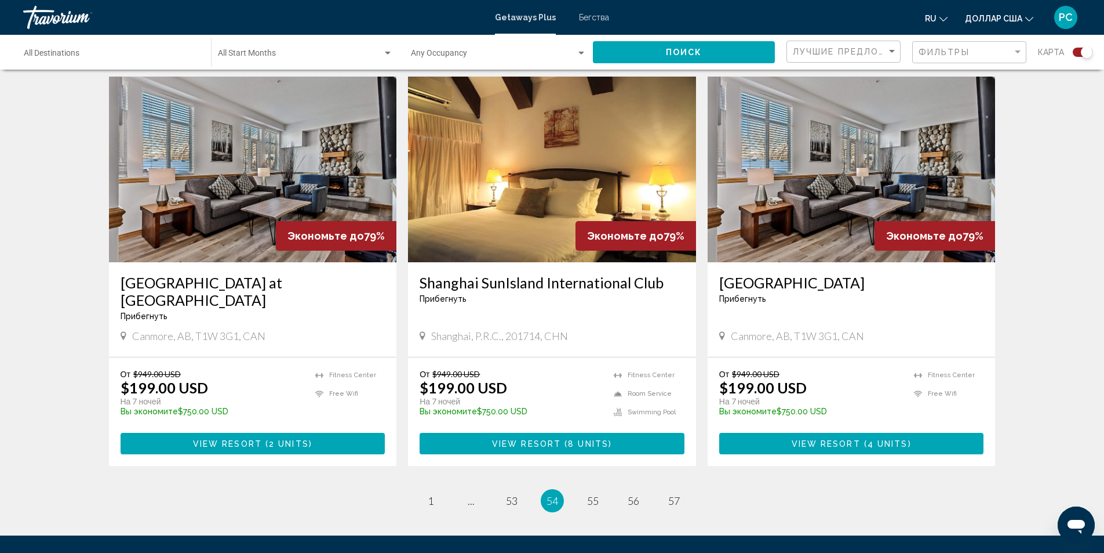
scroll to position [1623, 0]
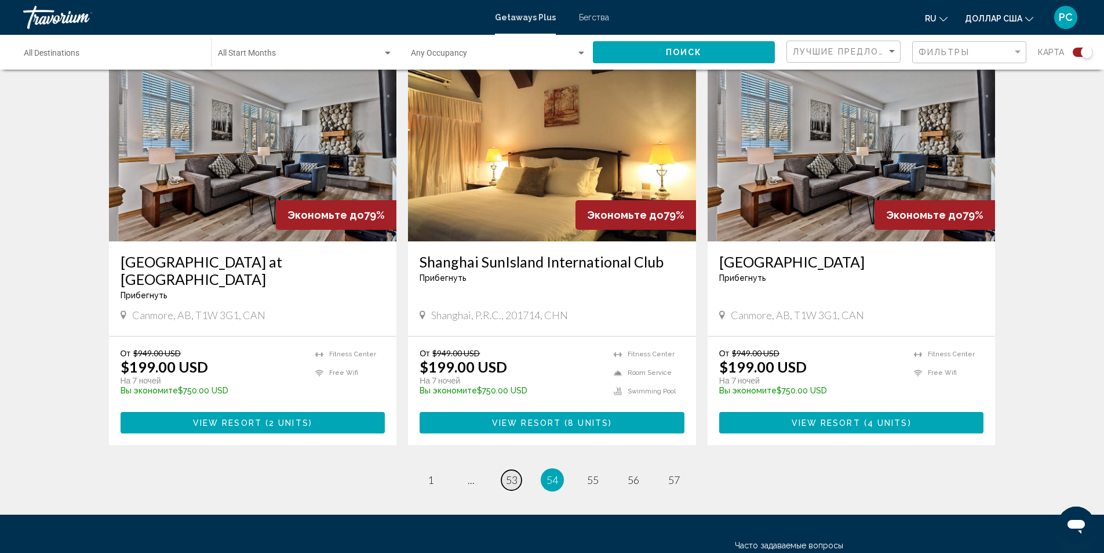
click at [513, 473] on span "53" at bounding box center [512, 479] width 12 height 13
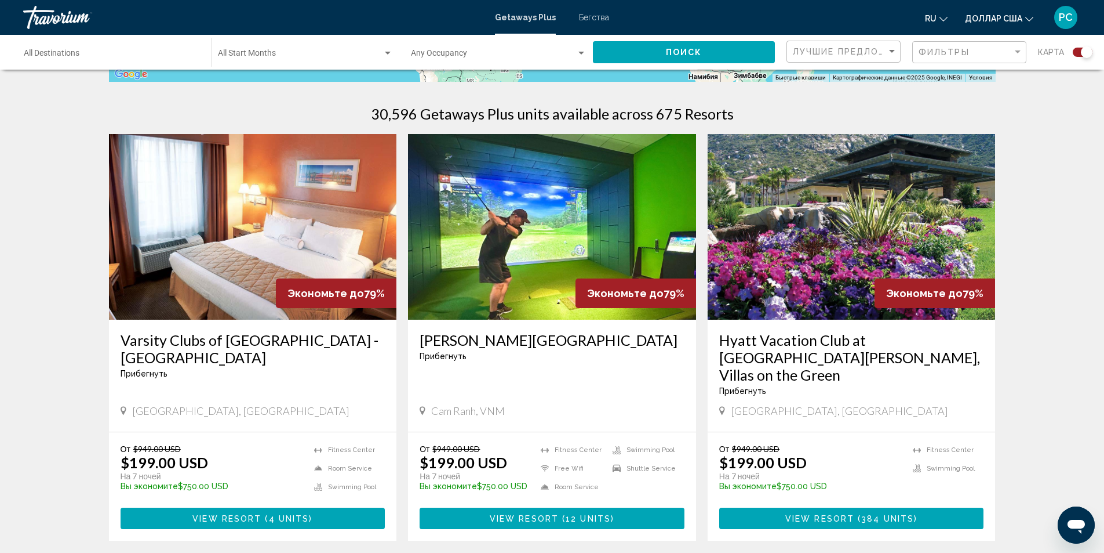
scroll to position [348, 0]
click at [620, 250] on img "Основное содержание" at bounding box center [552, 226] width 288 height 186
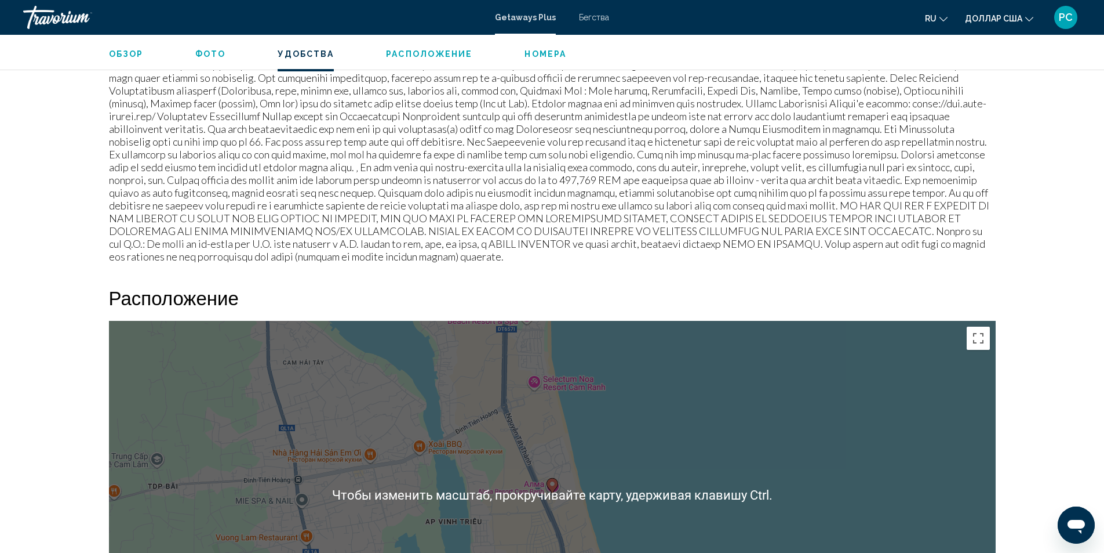
scroll to position [1158, 0]
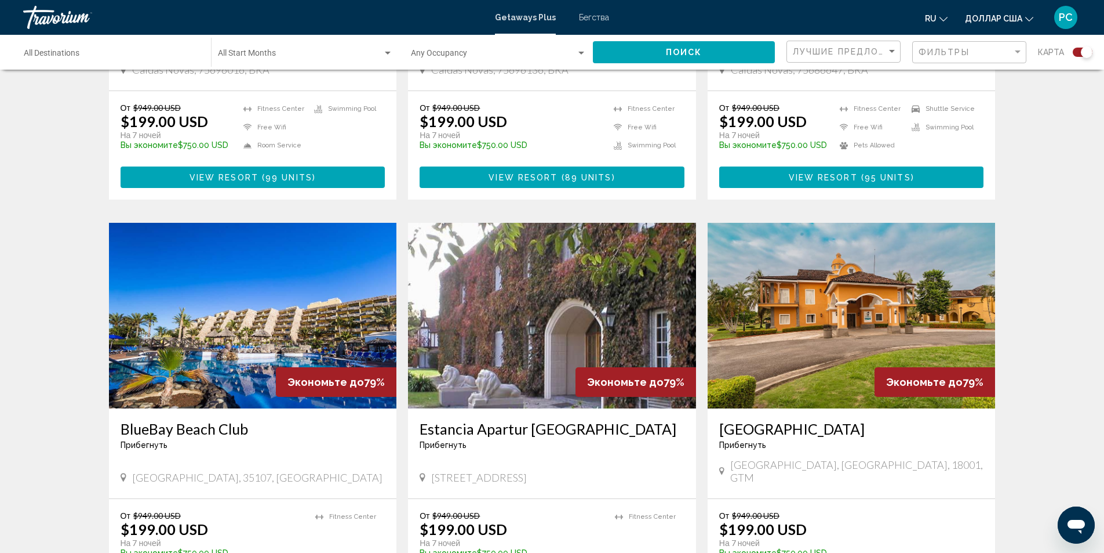
scroll to position [1565, 0]
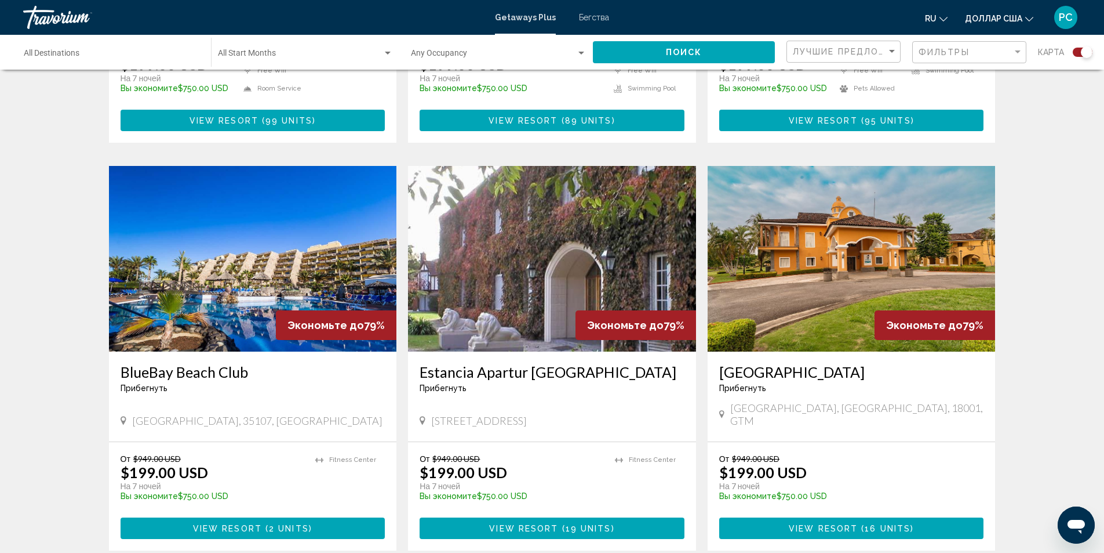
click at [805, 257] on img "Основное содержание" at bounding box center [852, 259] width 288 height 186
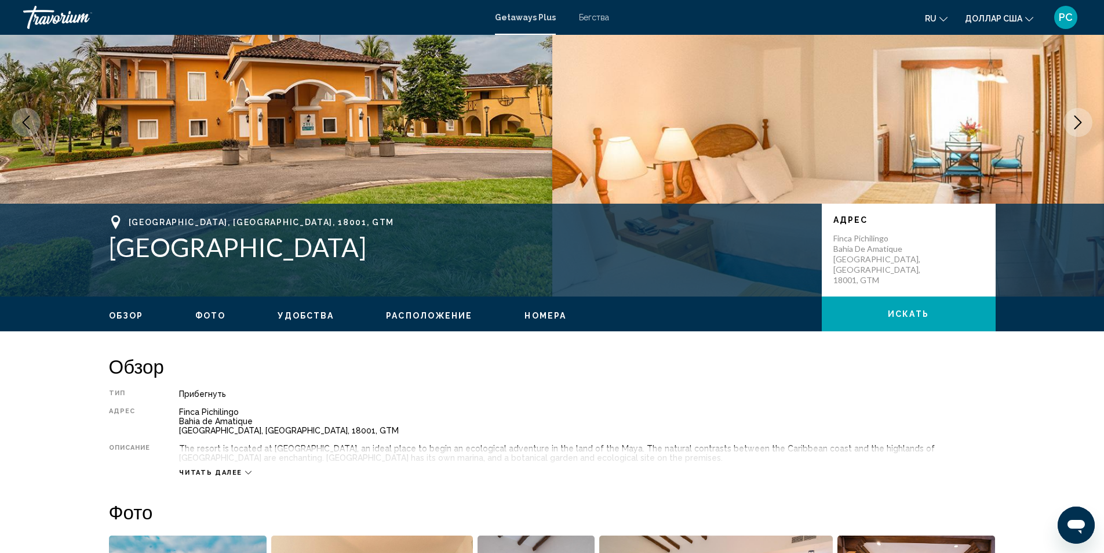
scroll to position [116, 0]
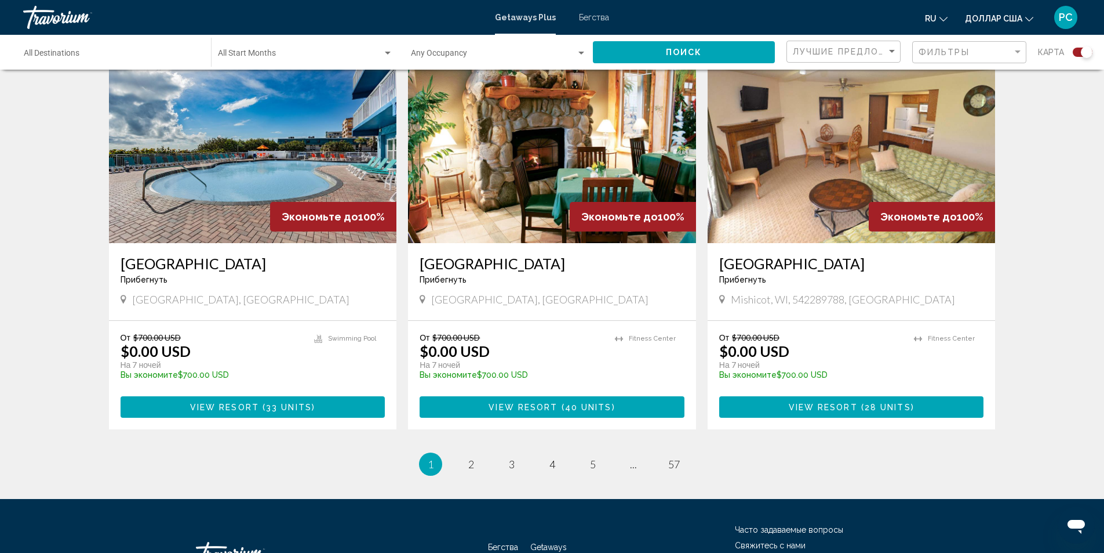
scroll to position [1681, 0]
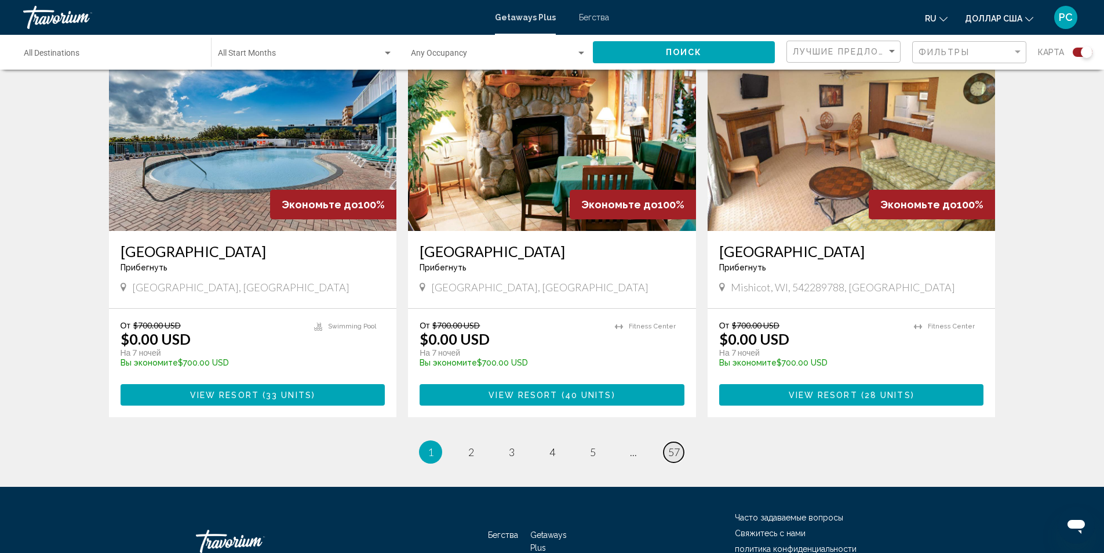
click at [673, 445] on span "57" at bounding box center [674, 451] width 12 height 13
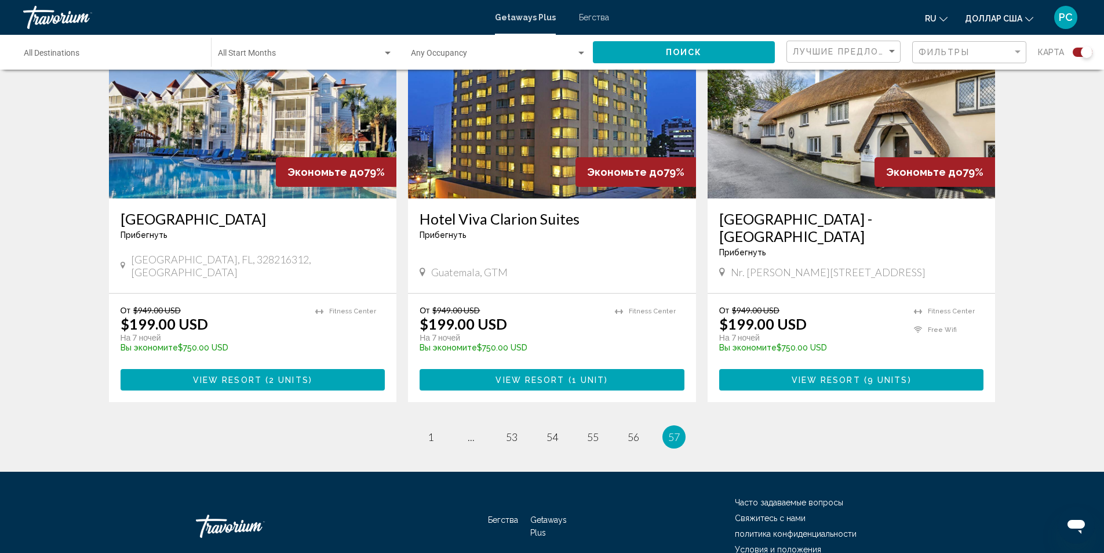
scroll to position [454, 0]
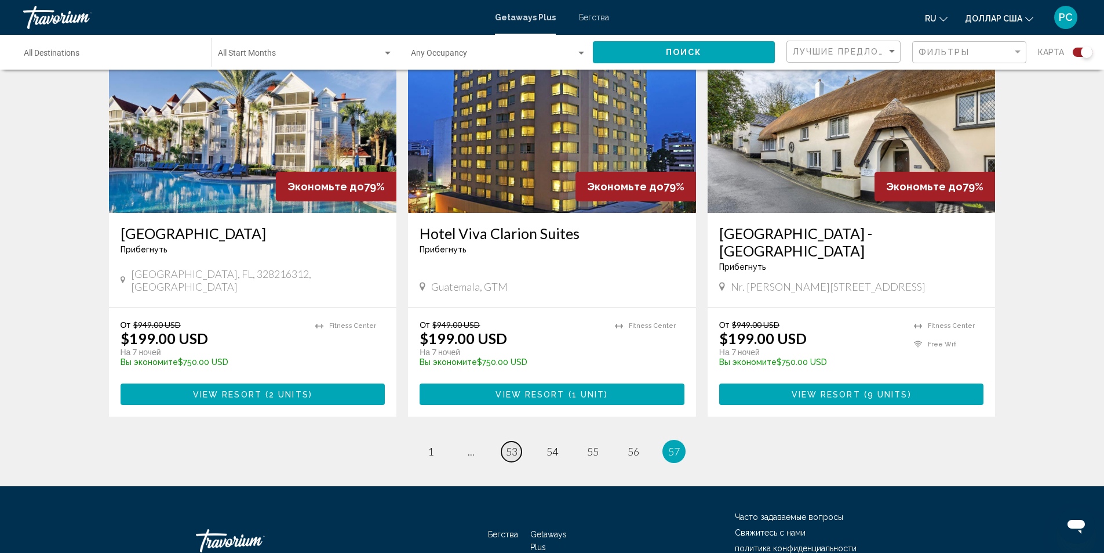
click at [509, 445] on span "53" at bounding box center [512, 451] width 12 height 13
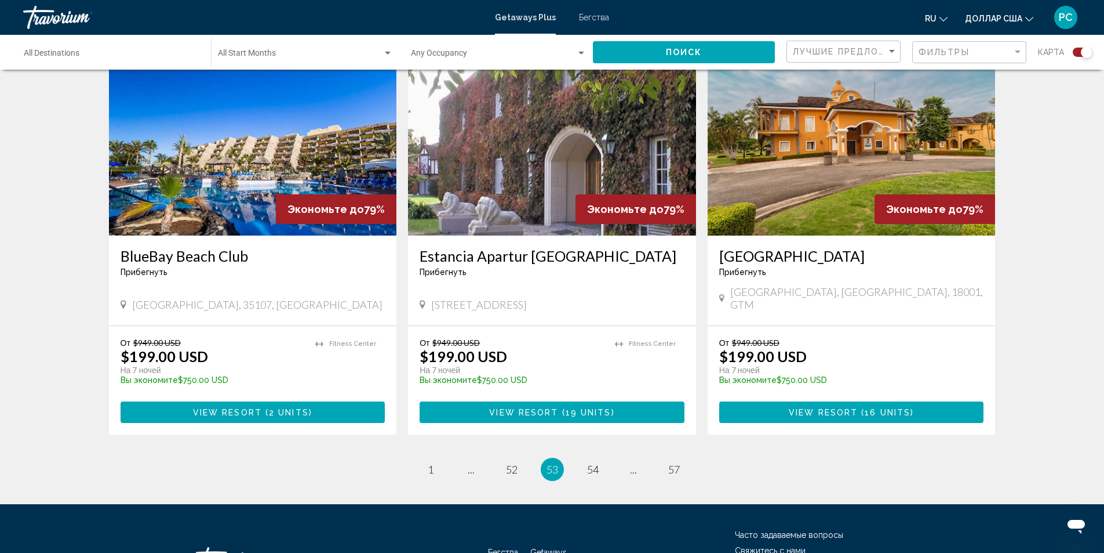
scroll to position [1732, 0]
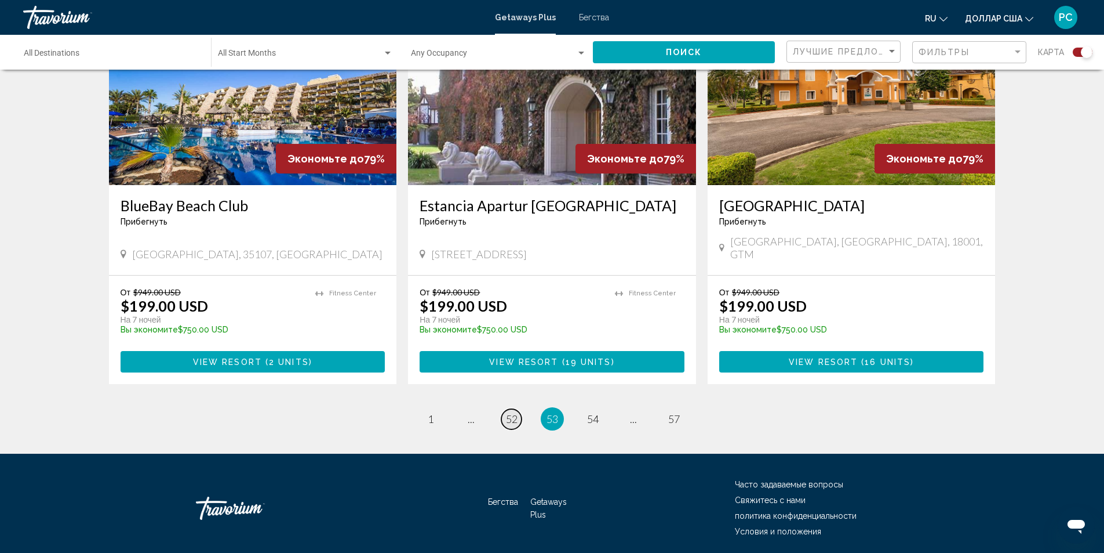
click at [512, 412] on span "52" at bounding box center [512, 418] width 12 height 13
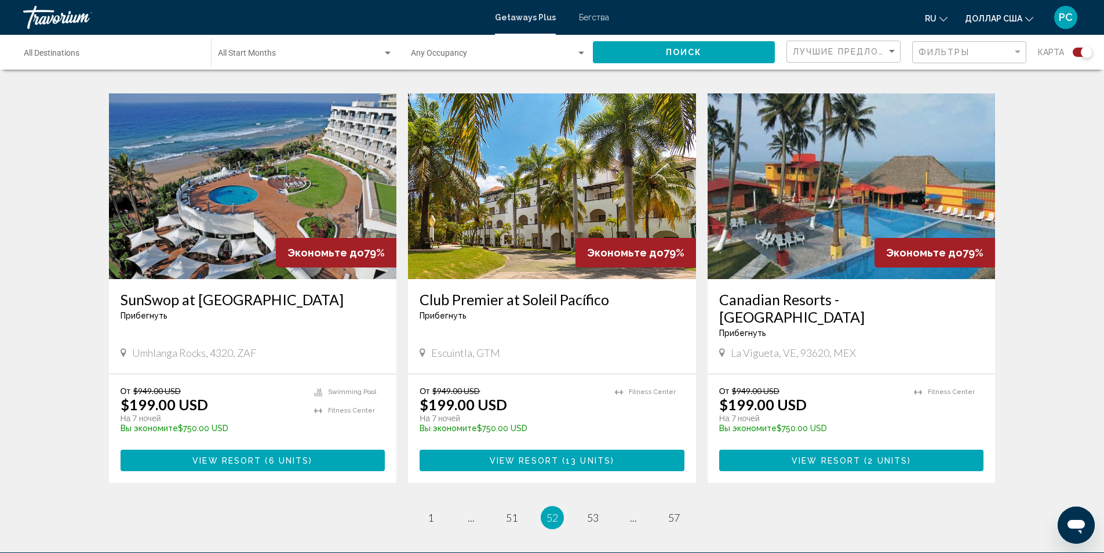
scroll to position [1623, 0]
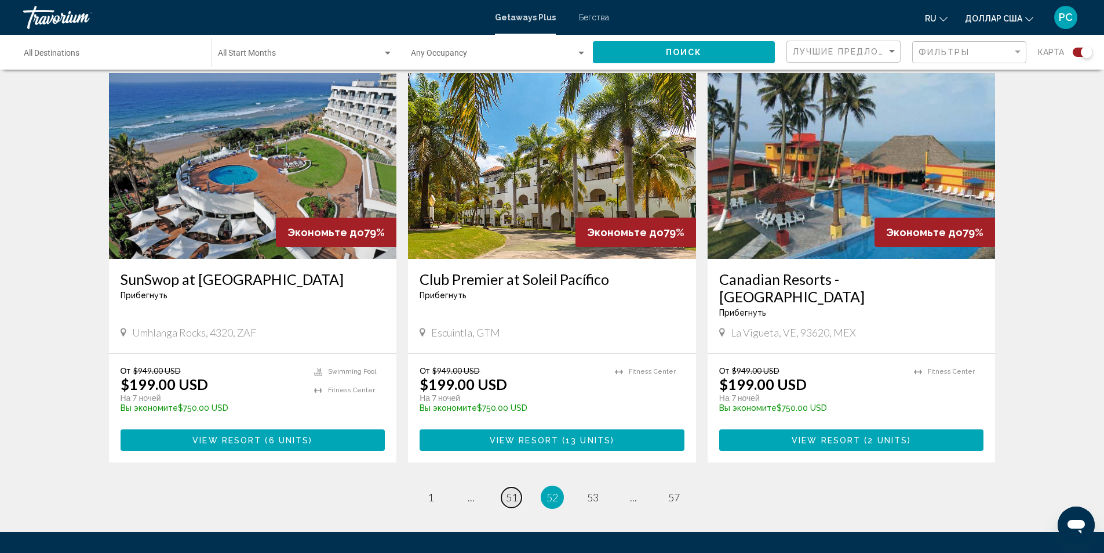
click at [513, 490] on span "51" at bounding box center [512, 496] width 12 height 13
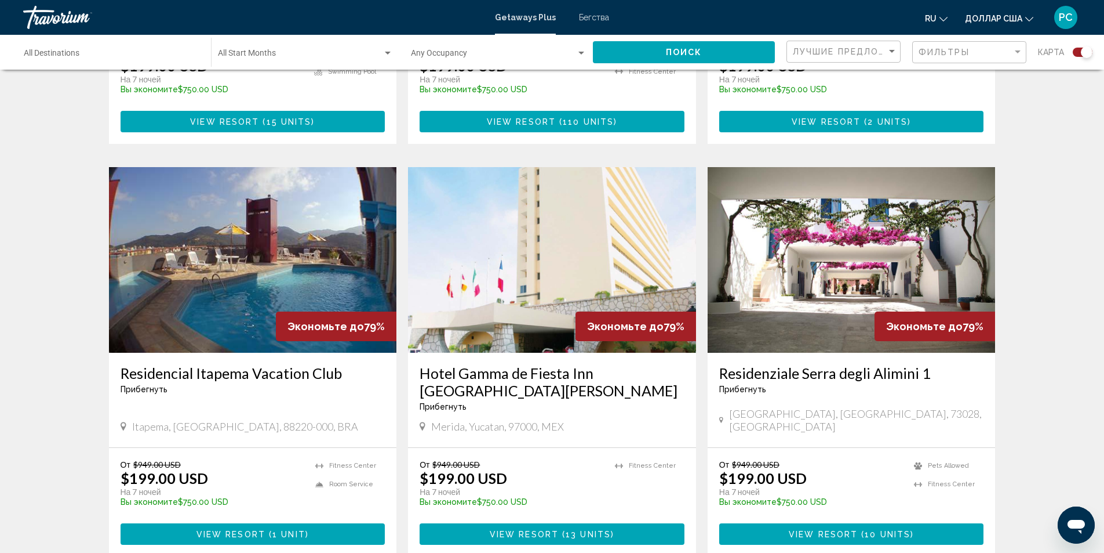
scroll to position [1623, 0]
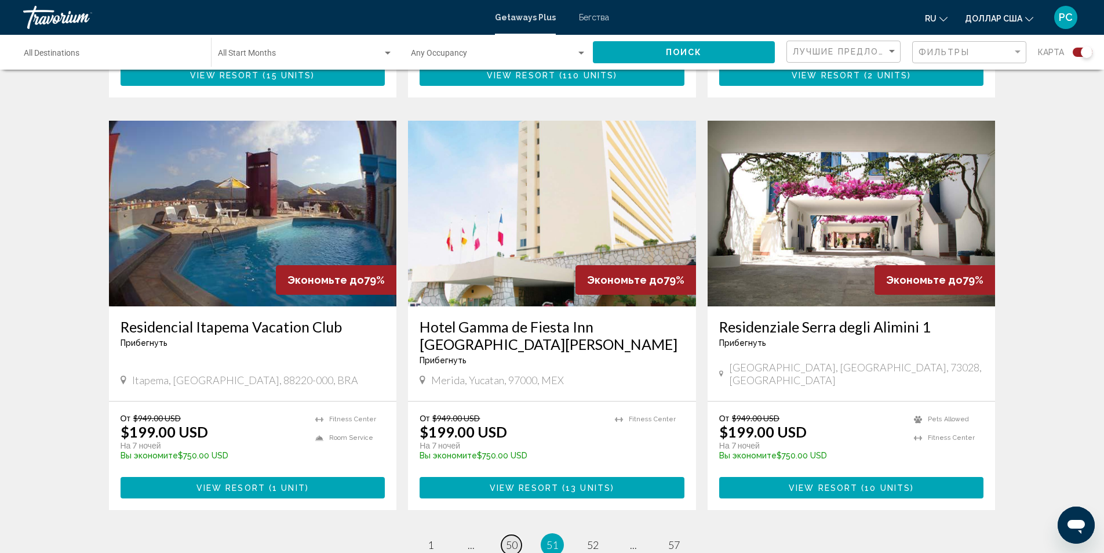
click at [518, 535] on link "page 50" at bounding box center [512, 545] width 20 height 20
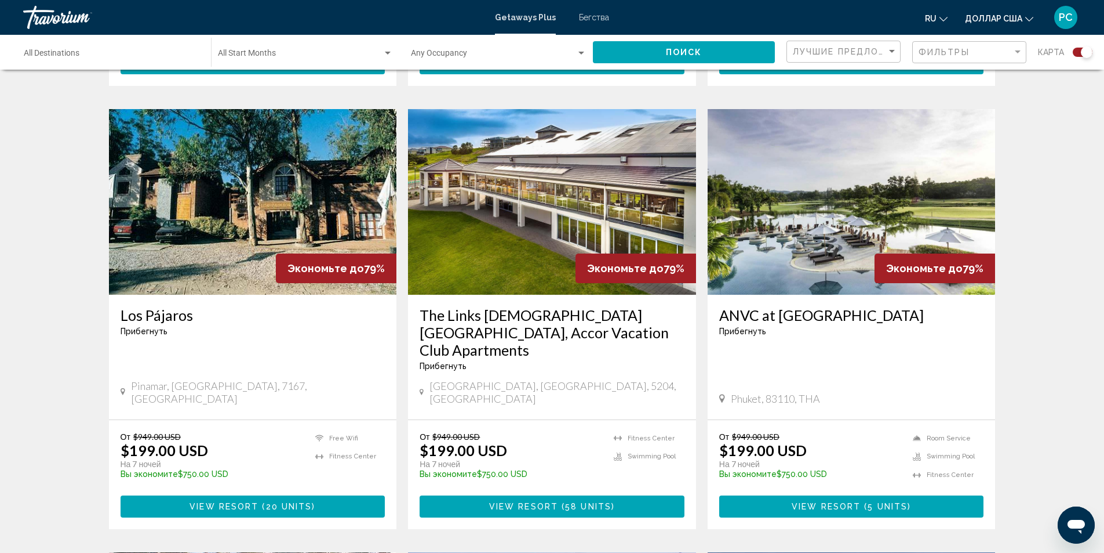
scroll to position [812, 0]
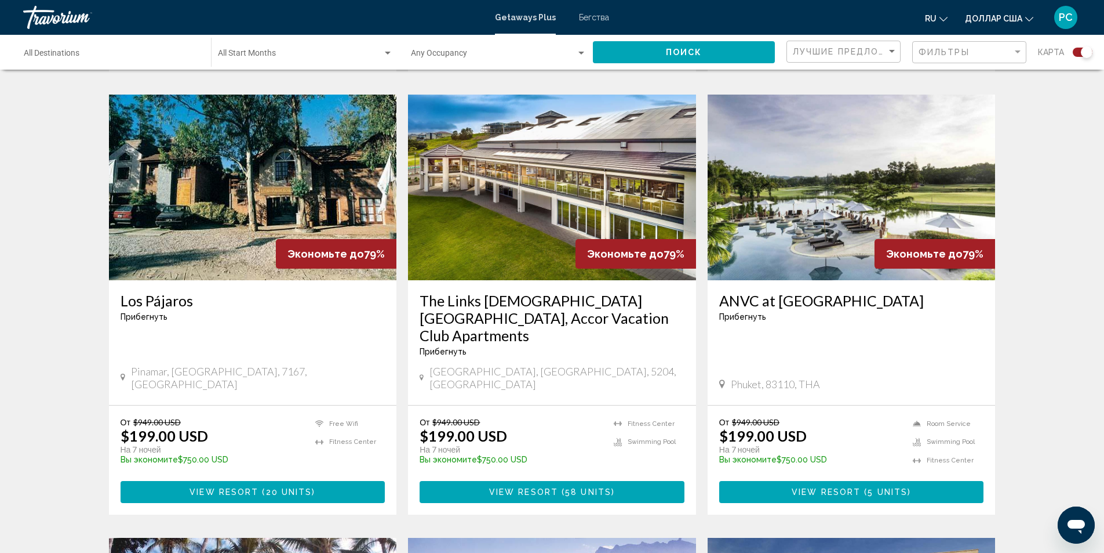
click at [801, 181] on img "Основное содержание" at bounding box center [852, 188] width 288 height 186
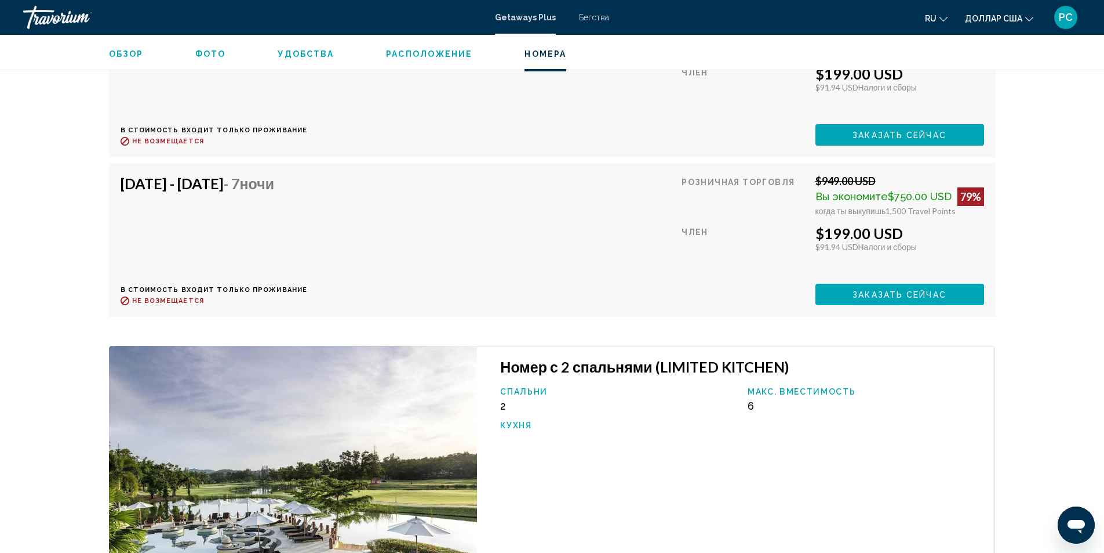
scroll to position [2018, 0]
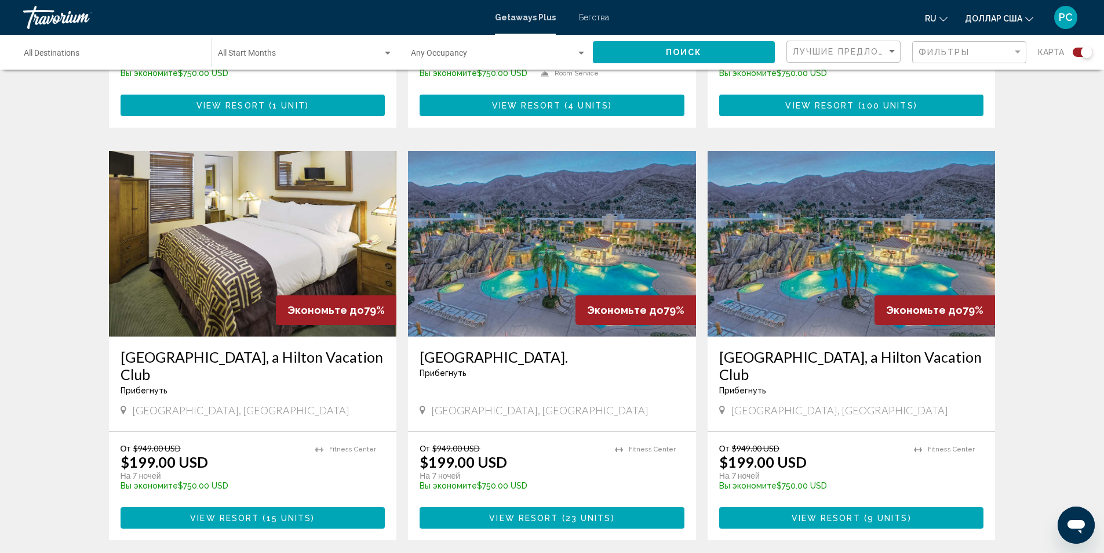
scroll to position [1681, 0]
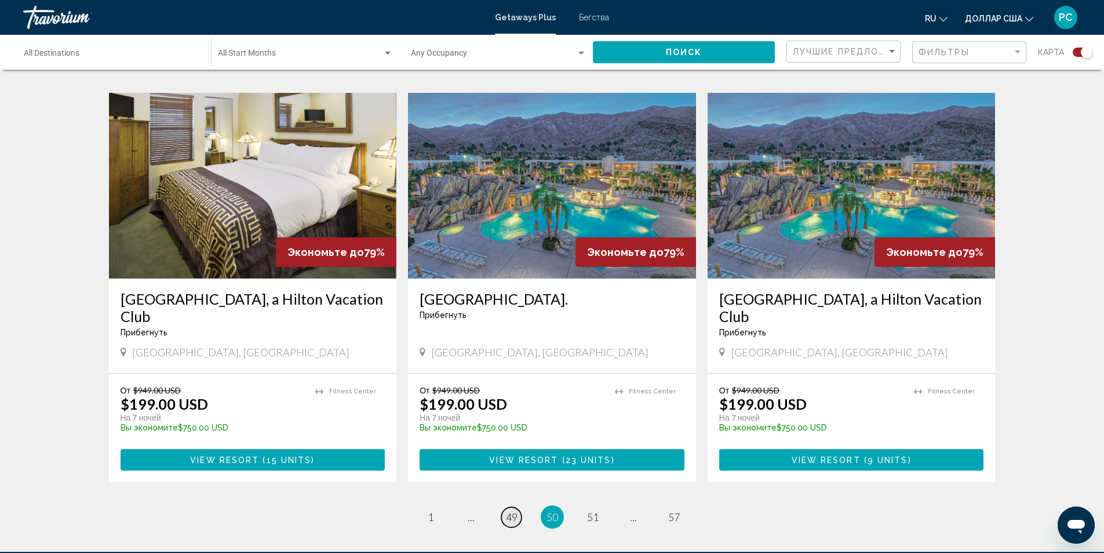
click at [509, 510] on span "49" at bounding box center [512, 516] width 12 height 13
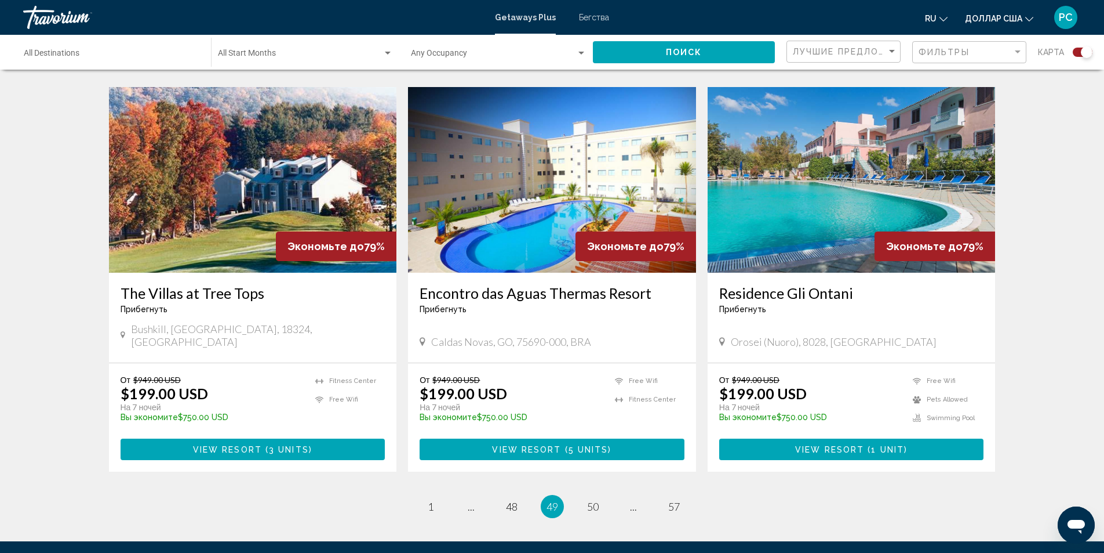
scroll to position [1681, 0]
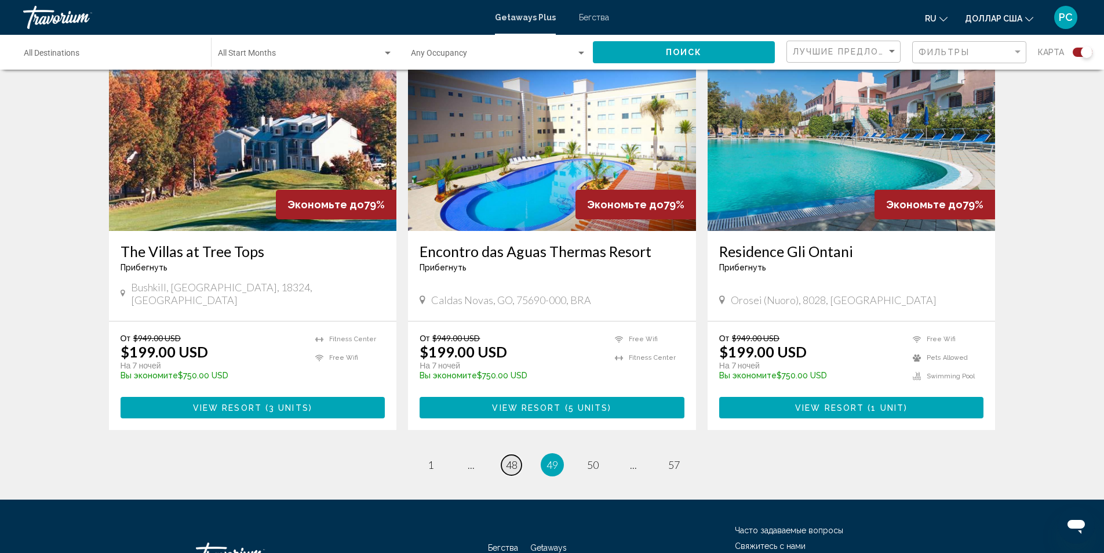
click at [510, 458] on span "48" at bounding box center [512, 464] width 12 height 13
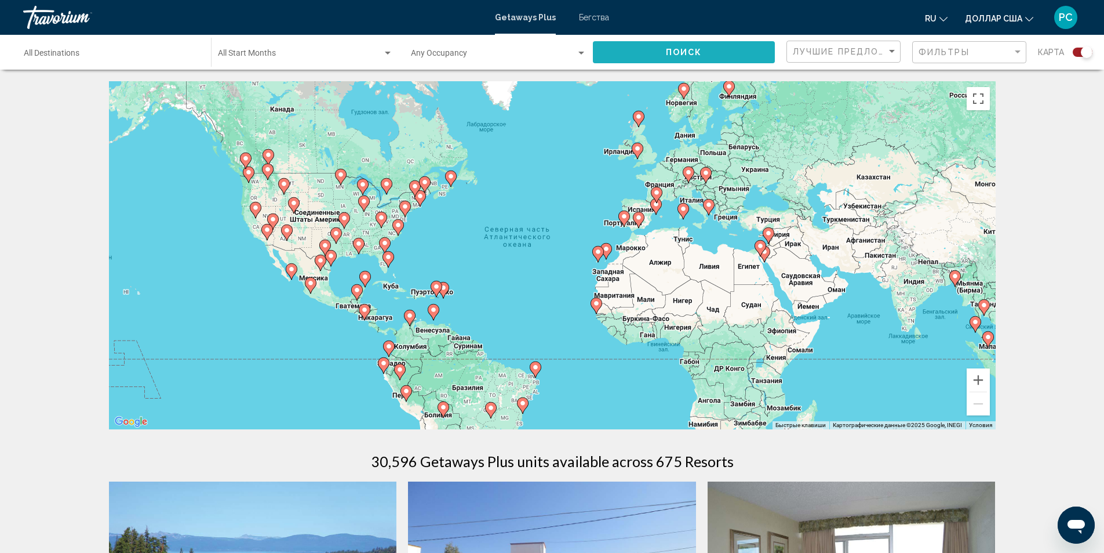
click at [725, 54] on button "Поиск" at bounding box center [684, 51] width 182 height 21
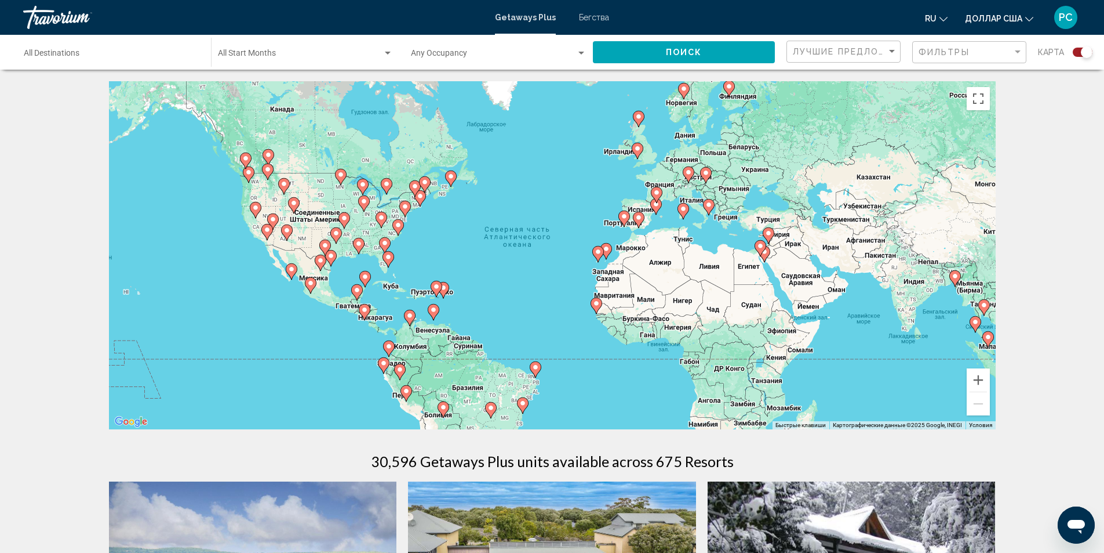
click at [1083, 52] on div "Search widget" at bounding box center [1087, 52] width 12 height 12
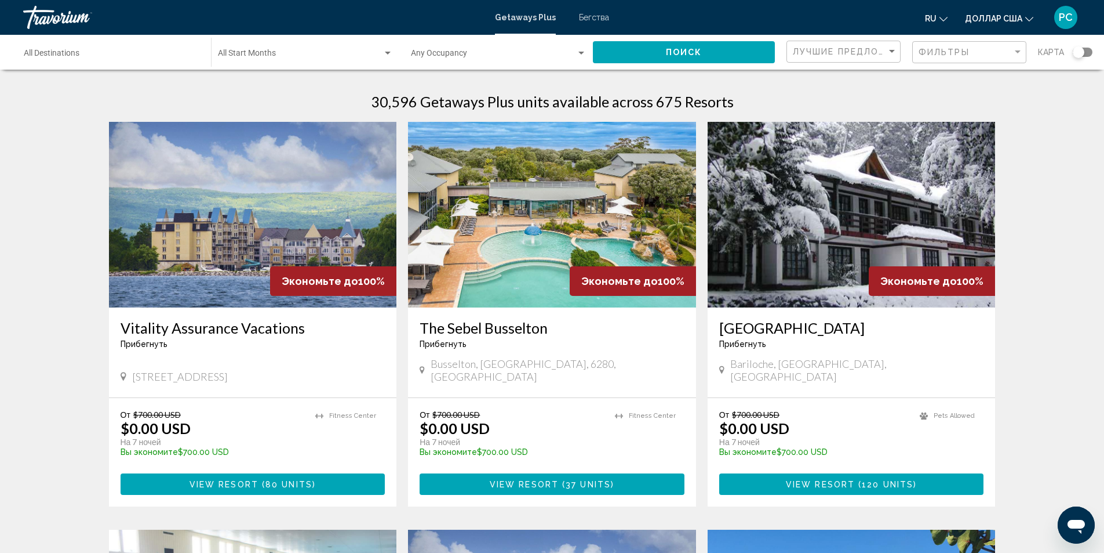
click at [1081, 52] on div "Search widget" at bounding box center [1079, 52] width 12 height 12
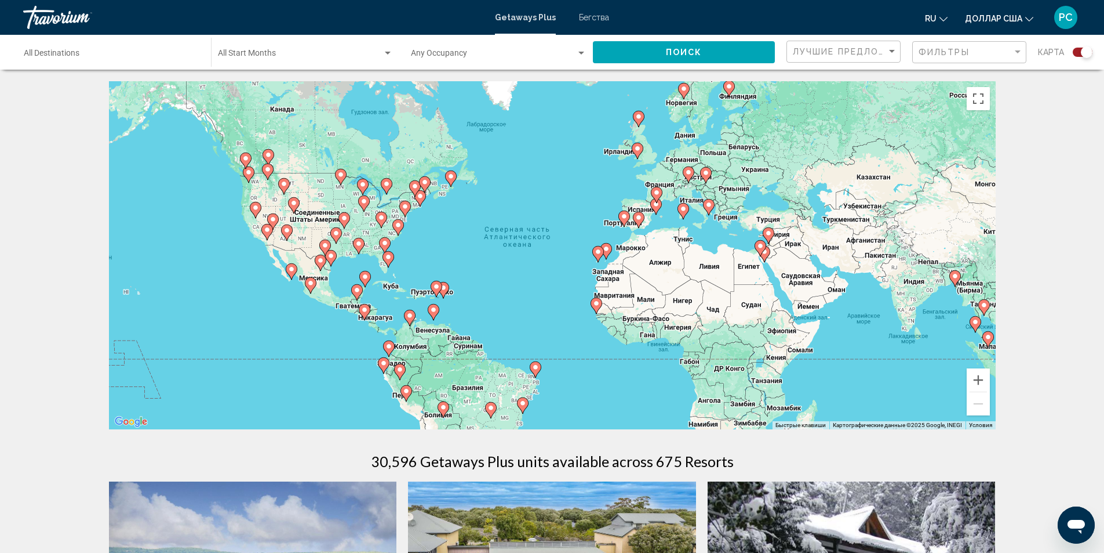
click at [1081, 53] on div "Search widget" at bounding box center [1083, 52] width 20 height 9
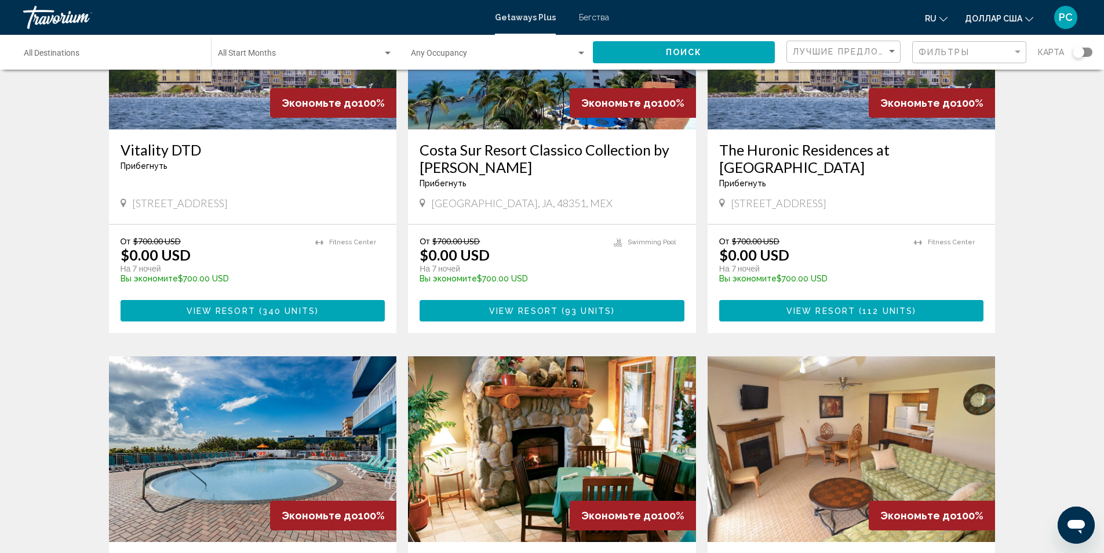
scroll to position [1044, 0]
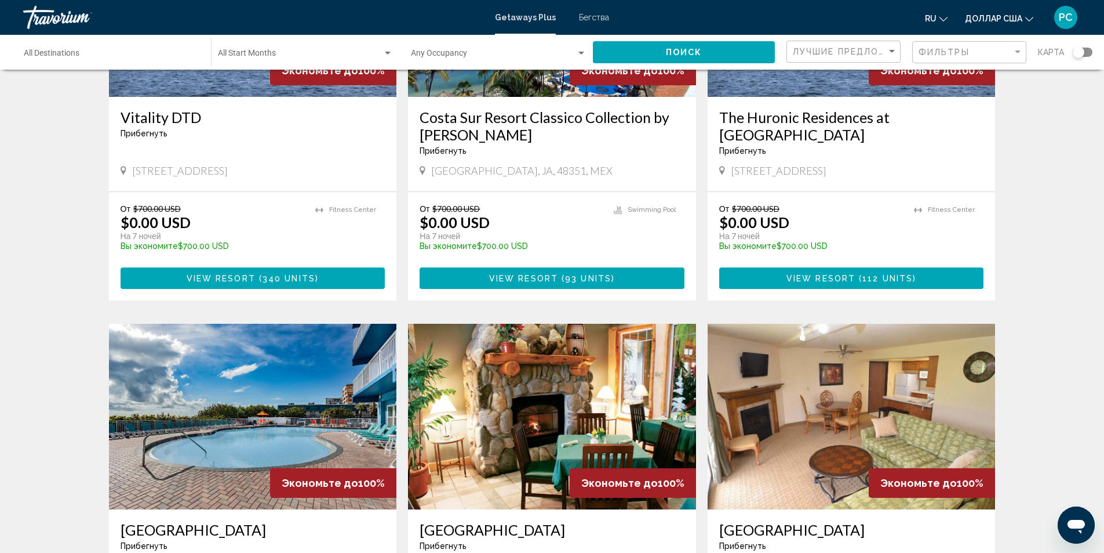
click at [985, 59] on div "Фильтры" at bounding box center [971, 52] width 104 height 21
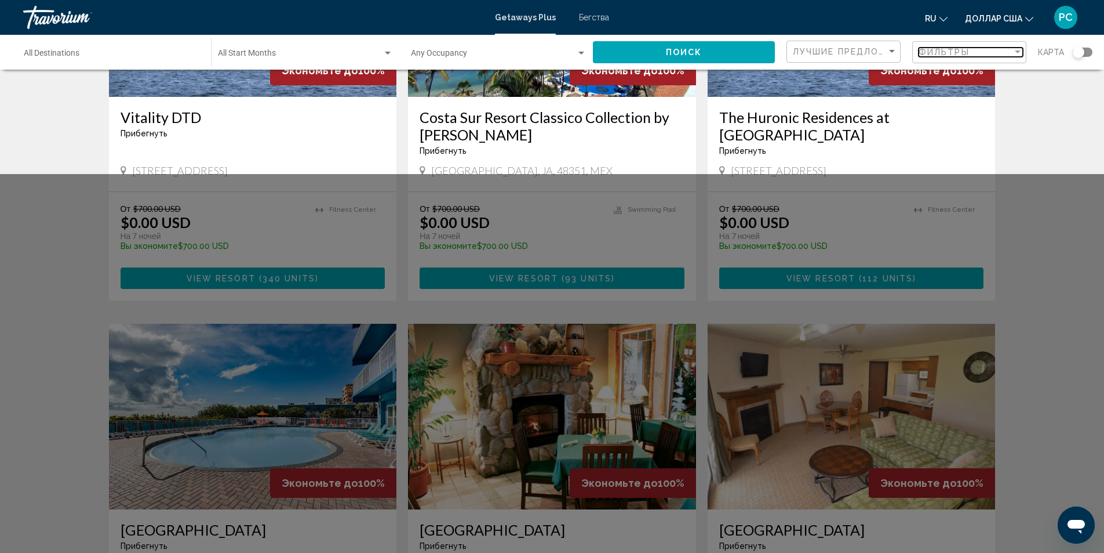
click at [950, 52] on span "Фильтры" at bounding box center [944, 52] width 51 height 9
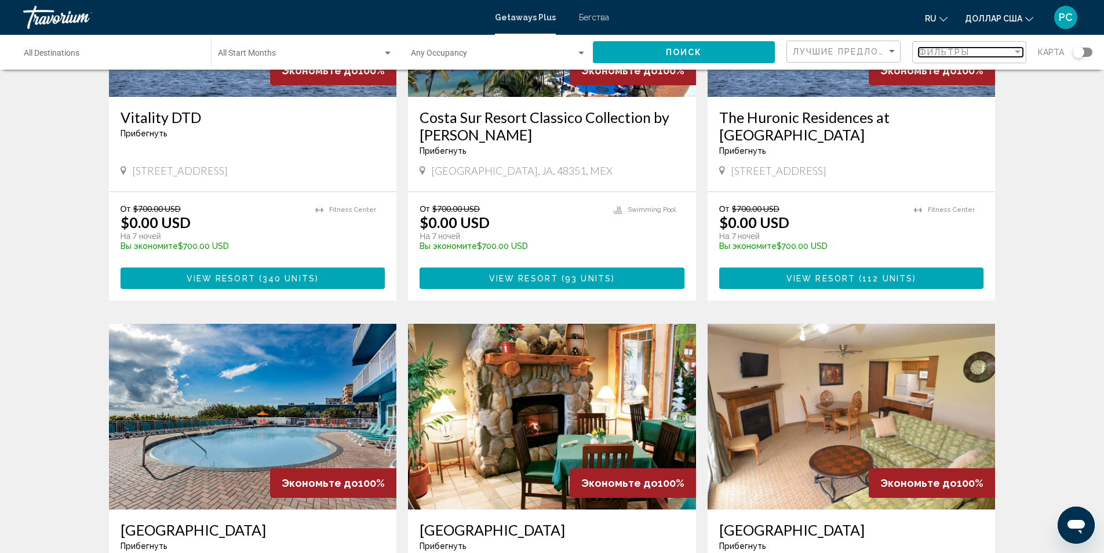
click at [950, 53] on span "Фильтры" at bounding box center [944, 52] width 51 height 9
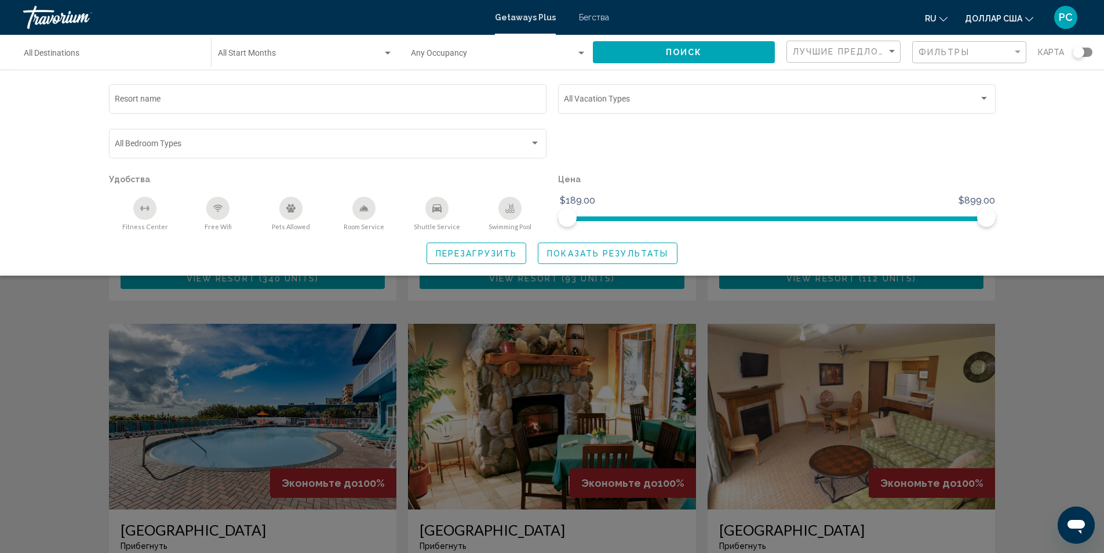
click at [511, 210] on icon "Swimming Pool" at bounding box center [510, 210] width 9 height 2
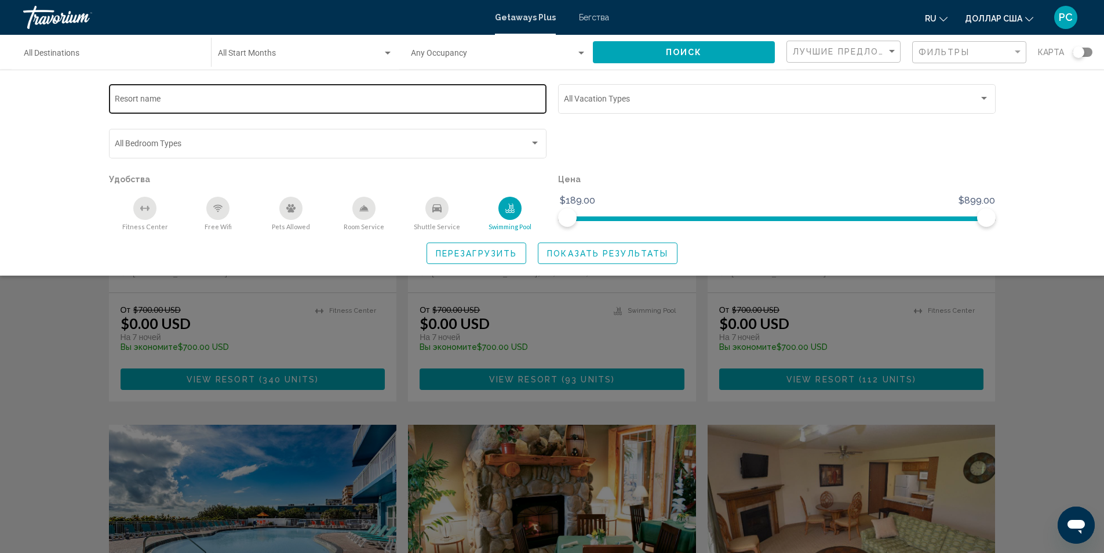
scroll to position [928, 0]
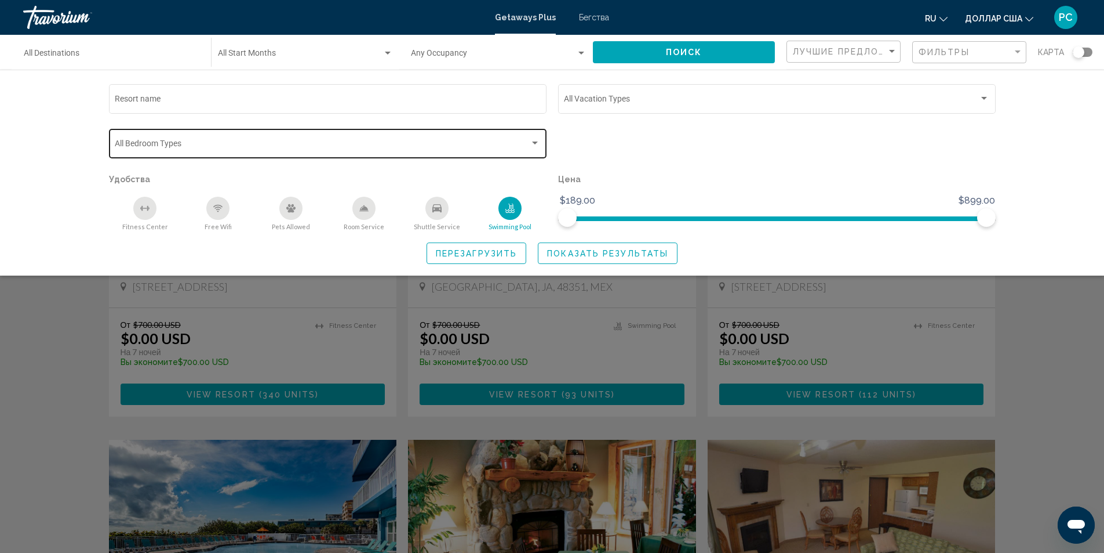
click at [537, 143] on div "Search widget" at bounding box center [535, 142] width 6 height 3
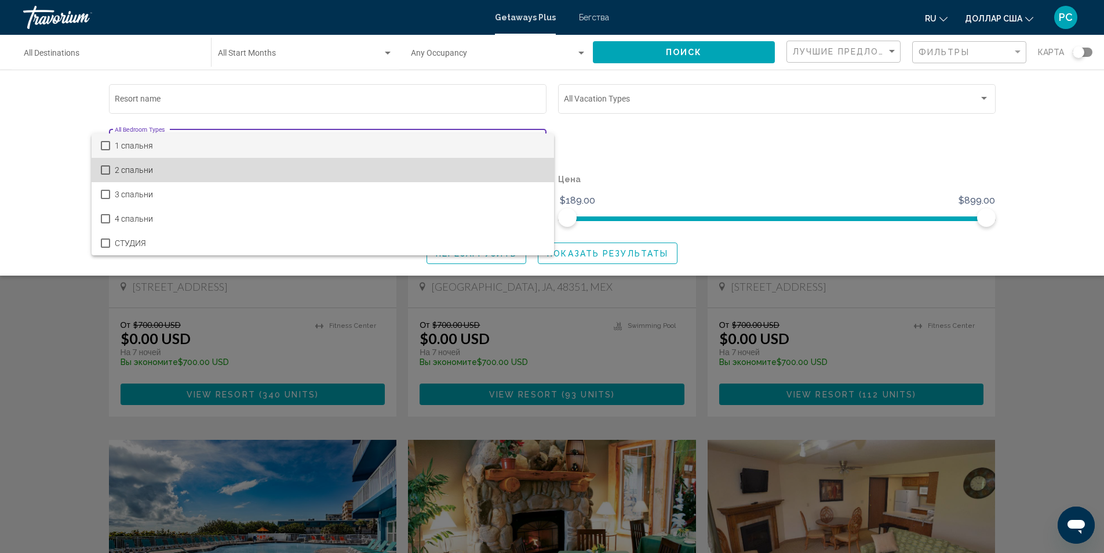
click at [179, 167] on span "2 спальни" at bounding box center [330, 170] width 430 height 24
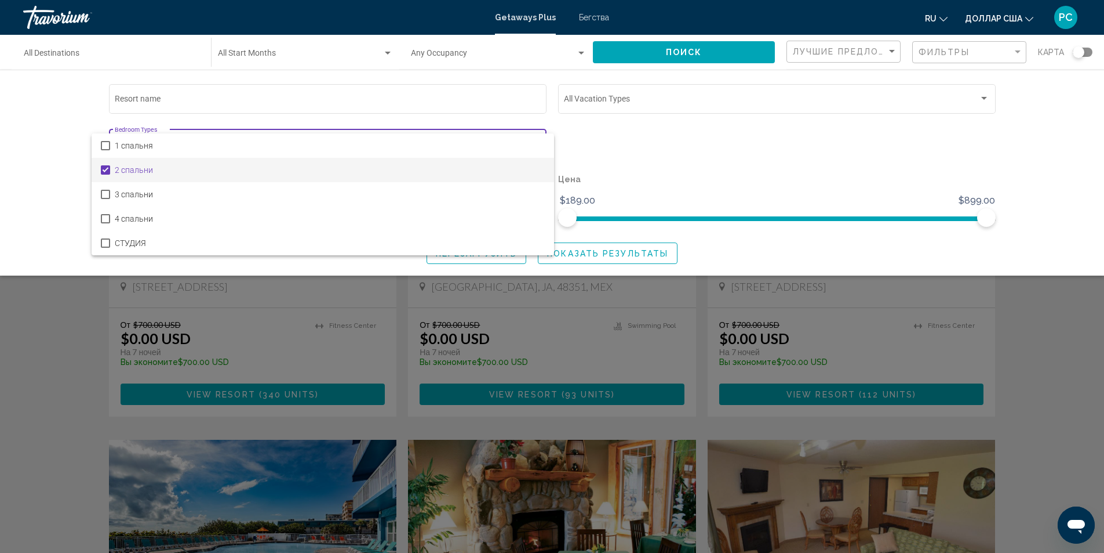
click at [632, 137] on div at bounding box center [552, 276] width 1104 height 553
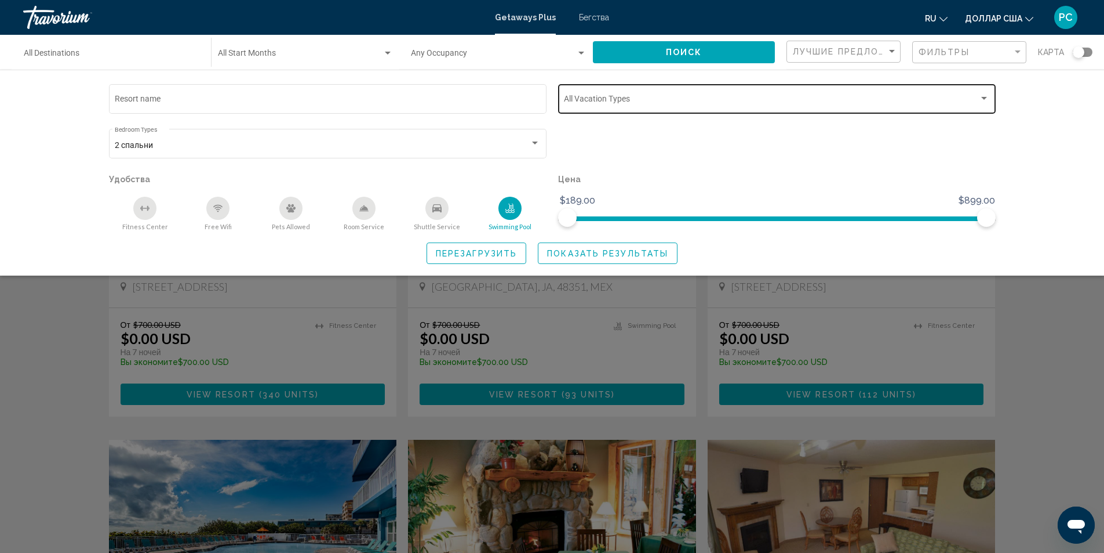
click at [981, 100] on div "Search widget" at bounding box center [984, 98] width 10 height 9
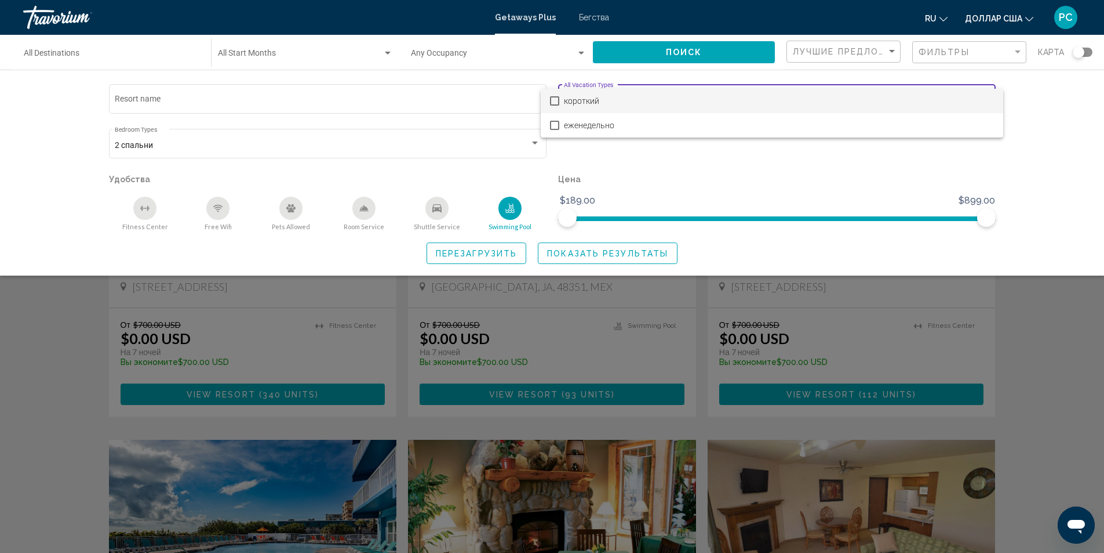
click at [861, 188] on div at bounding box center [552, 276] width 1104 height 553
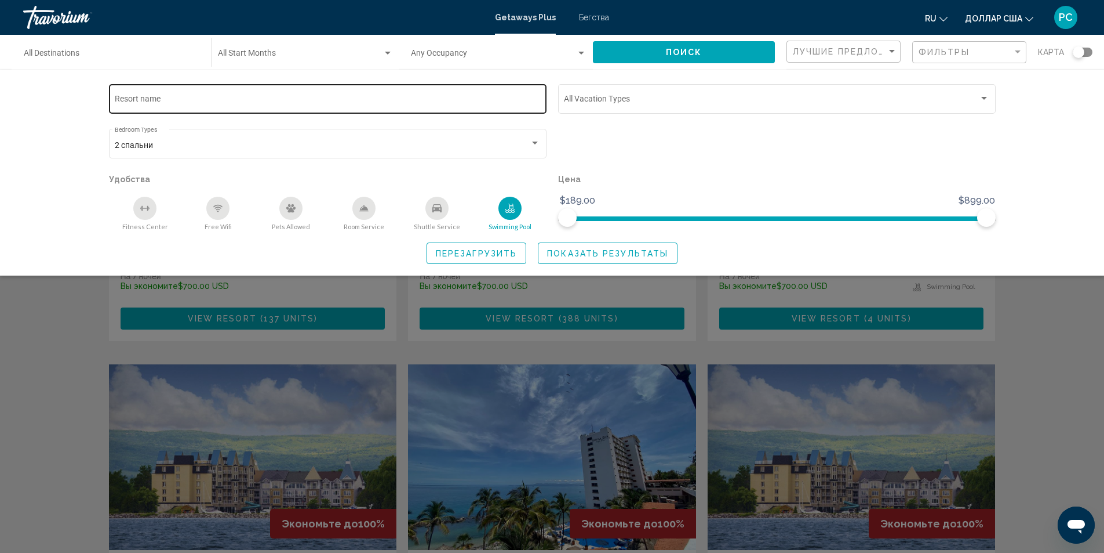
scroll to position [580, 0]
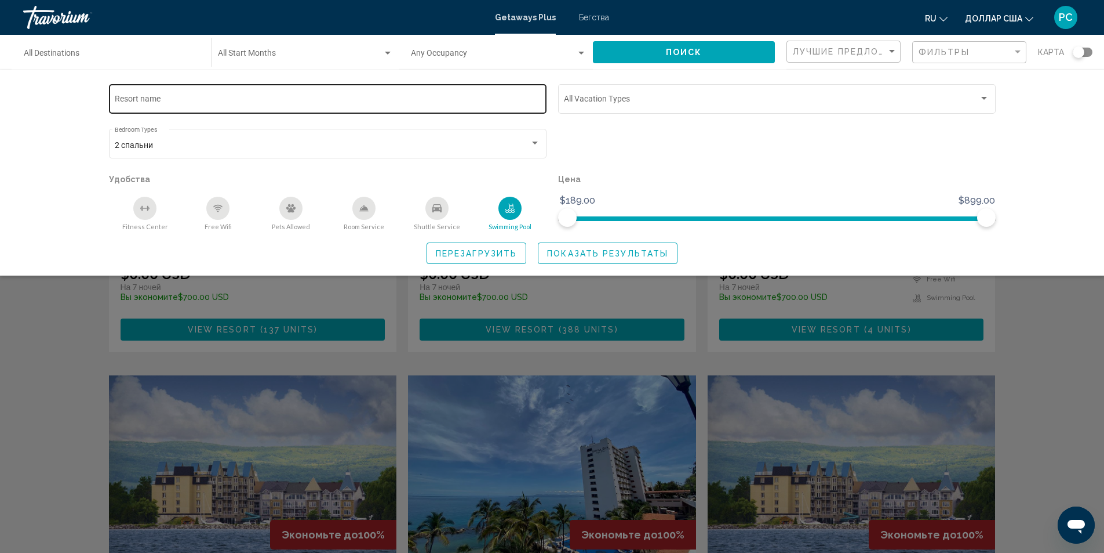
click at [386, 89] on div "Resort name" at bounding box center [328, 98] width 426 height 32
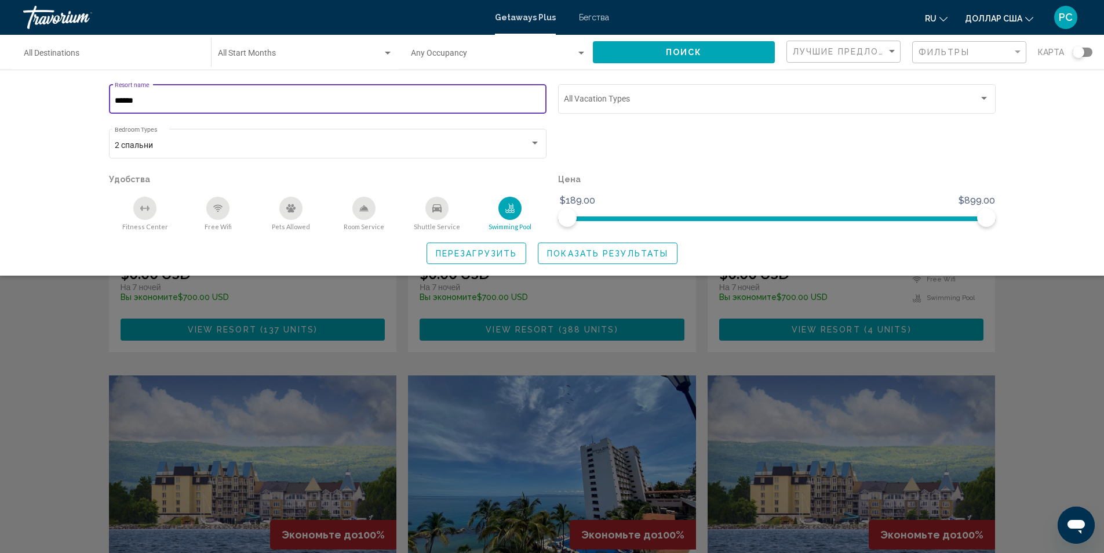
type input "******"
click at [664, 58] on button "Поиск" at bounding box center [684, 51] width 182 height 21
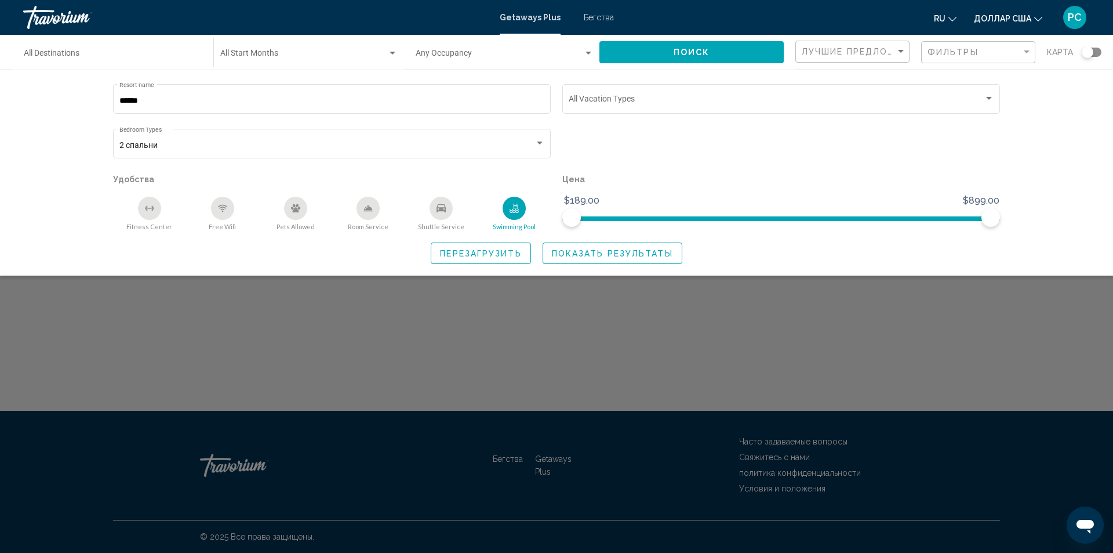
click at [601, 250] on span "Показать результаты" at bounding box center [612, 253] width 121 height 9
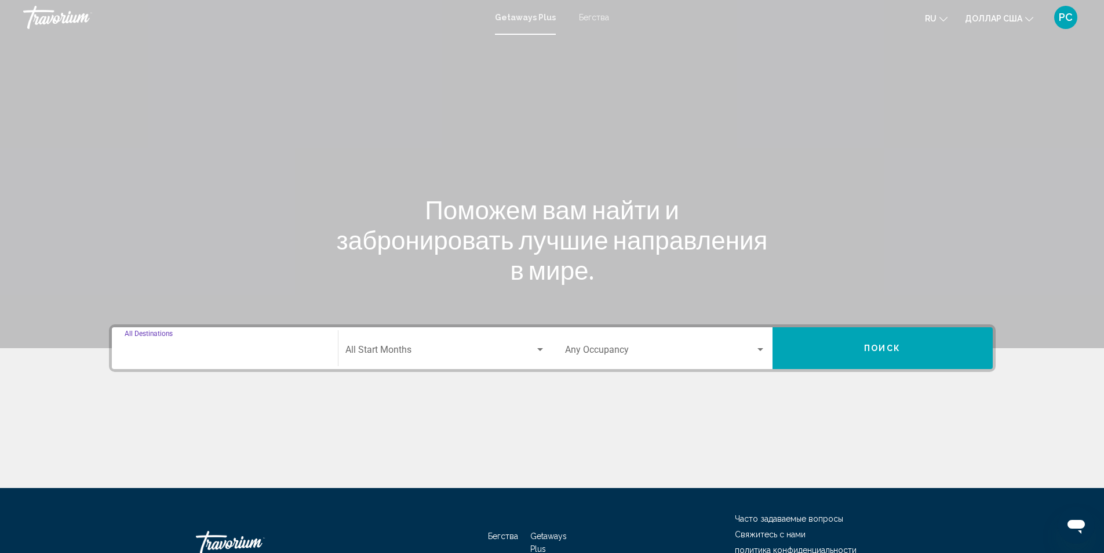
click at [317, 348] on input "Destination All Destinations" at bounding box center [225, 352] width 201 height 10
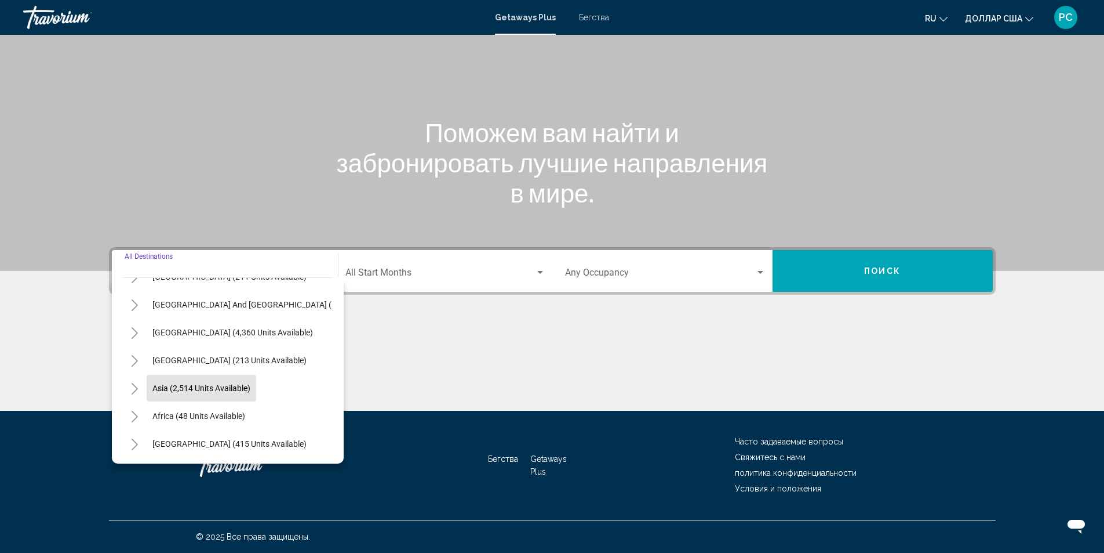
scroll to position [197, 0]
click at [192, 383] on span "Asia (2,514 units available)" at bounding box center [201, 387] width 98 height 9
type input "**********"
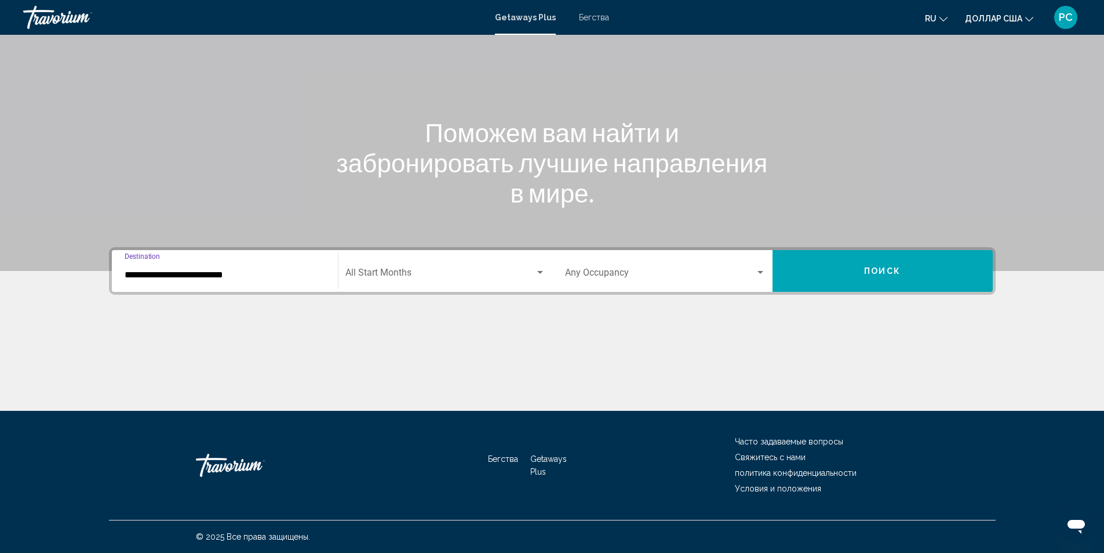
click at [539, 273] on div "Search widget" at bounding box center [540, 272] width 6 height 3
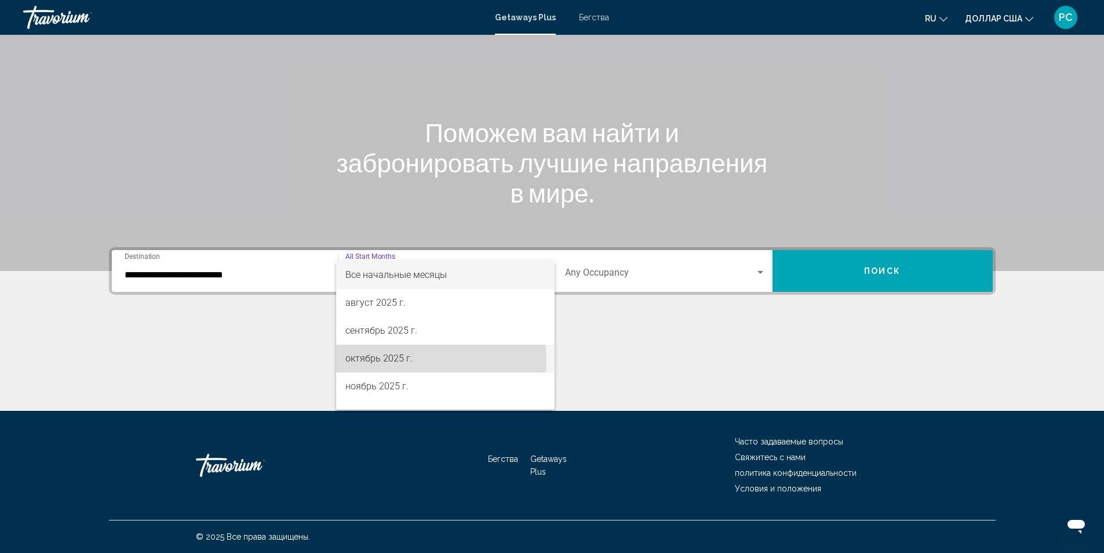
click at [403, 360] on font "октябрь 2025 г." at bounding box center [379, 358] width 67 height 11
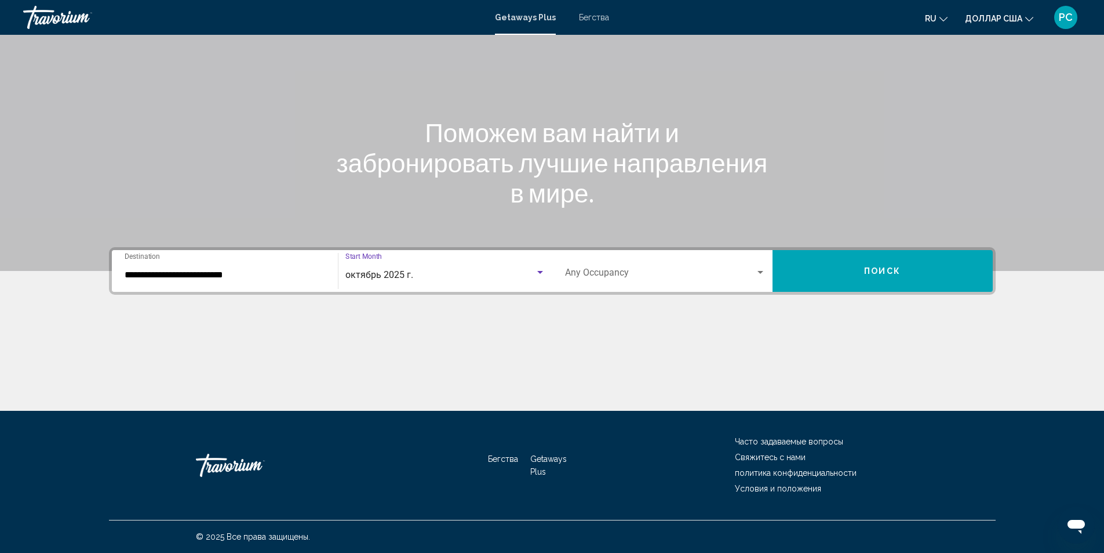
click at [760, 271] on div "Search widget" at bounding box center [761, 272] width 6 height 3
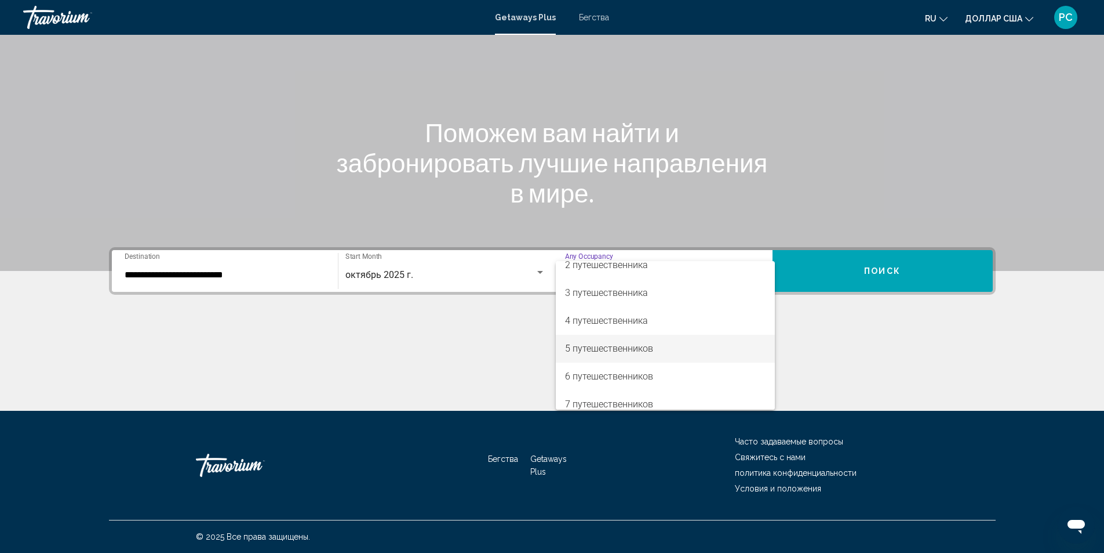
scroll to position [58, 0]
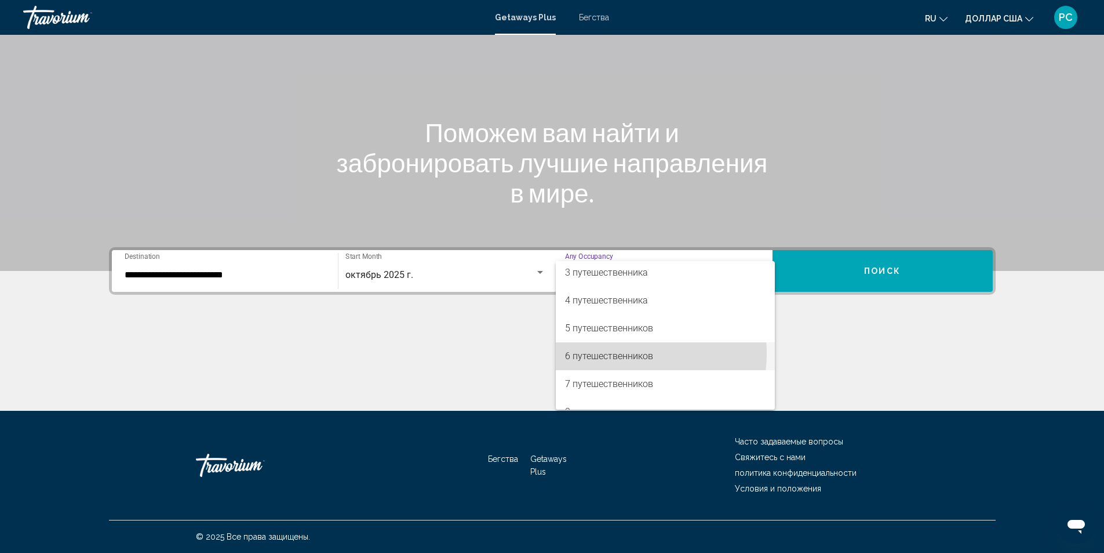
click at [613, 353] on font "6 путешественников" at bounding box center [609, 355] width 88 height 11
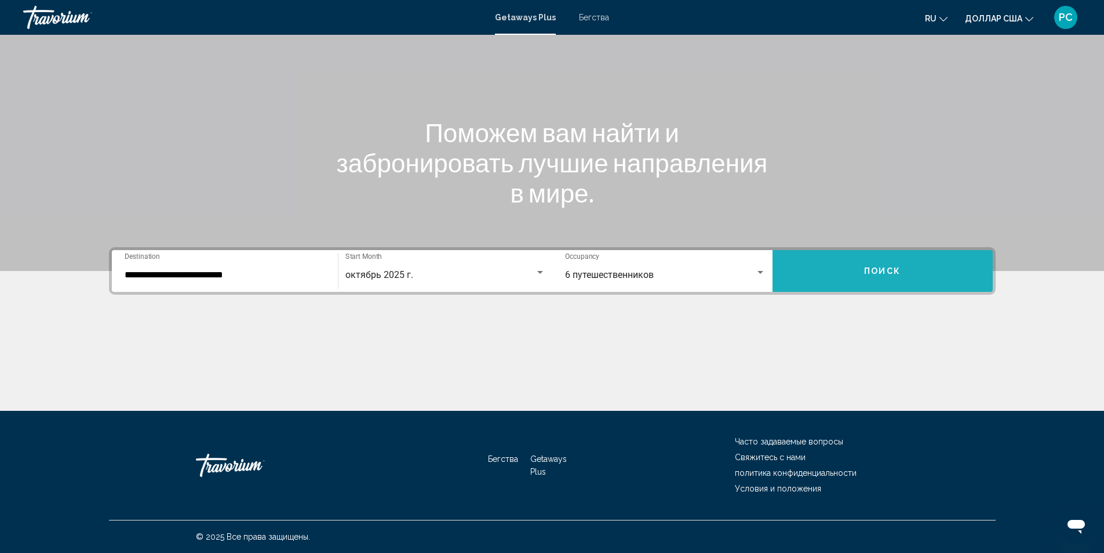
click at [881, 268] on span "Поиск" at bounding box center [882, 271] width 37 height 9
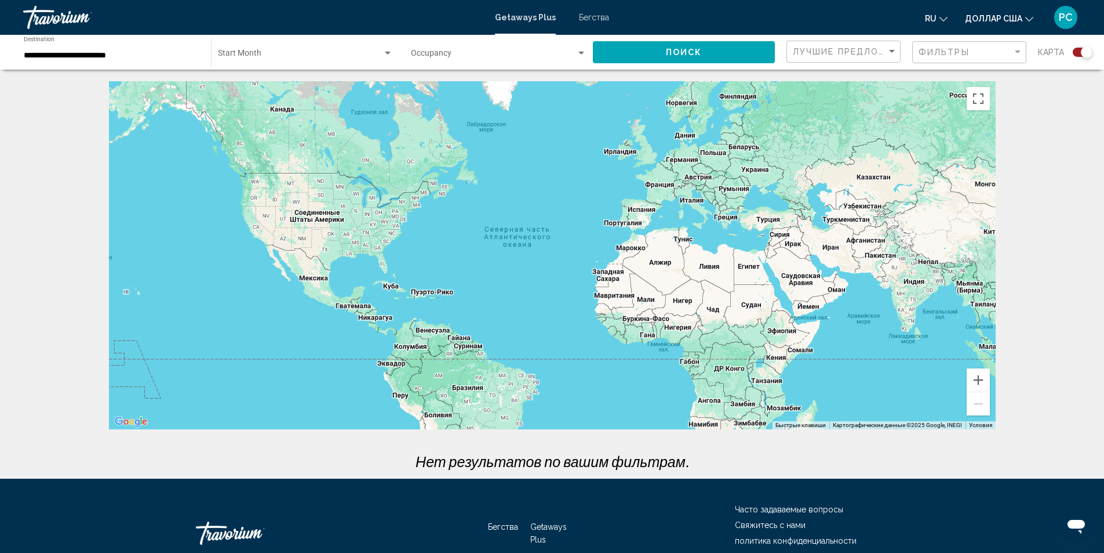
click at [577, 49] on div "Search widget" at bounding box center [581, 53] width 10 height 9
click at [481, 59] on font "Любое размещение" at bounding box center [448, 55] width 74 height 9
click at [716, 59] on button "Поиск" at bounding box center [684, 51] width 182 height 21
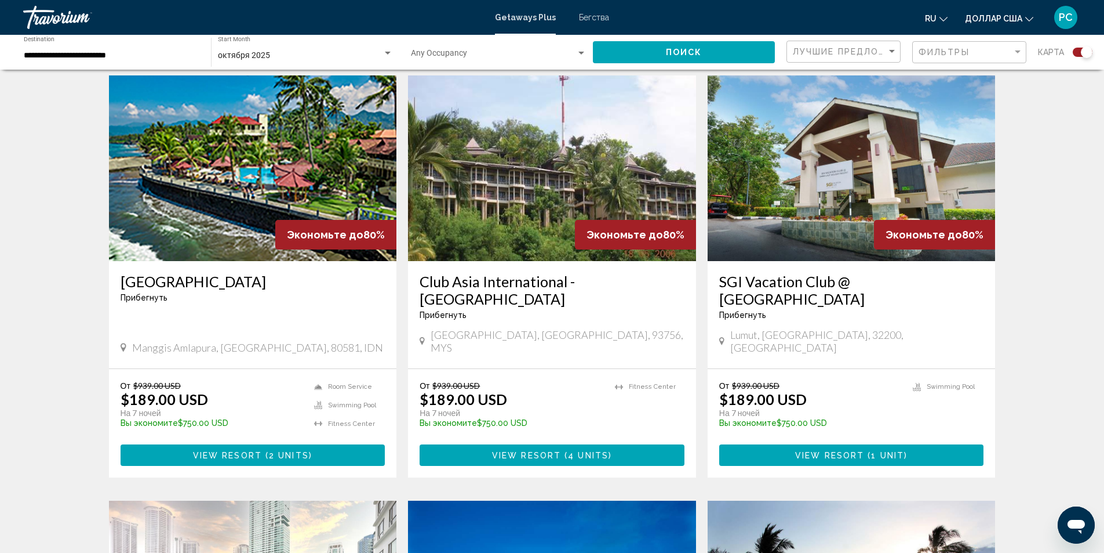
scroll to position [464, 0]
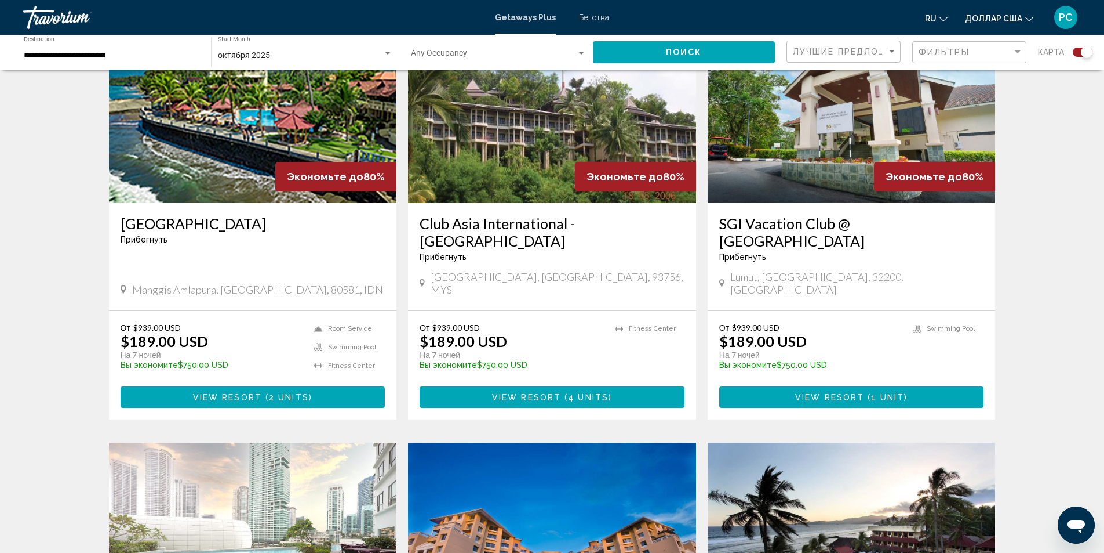
click at [760, 144] on img "Основное содержание" at bounding box center [852, 110] width 288 height 186
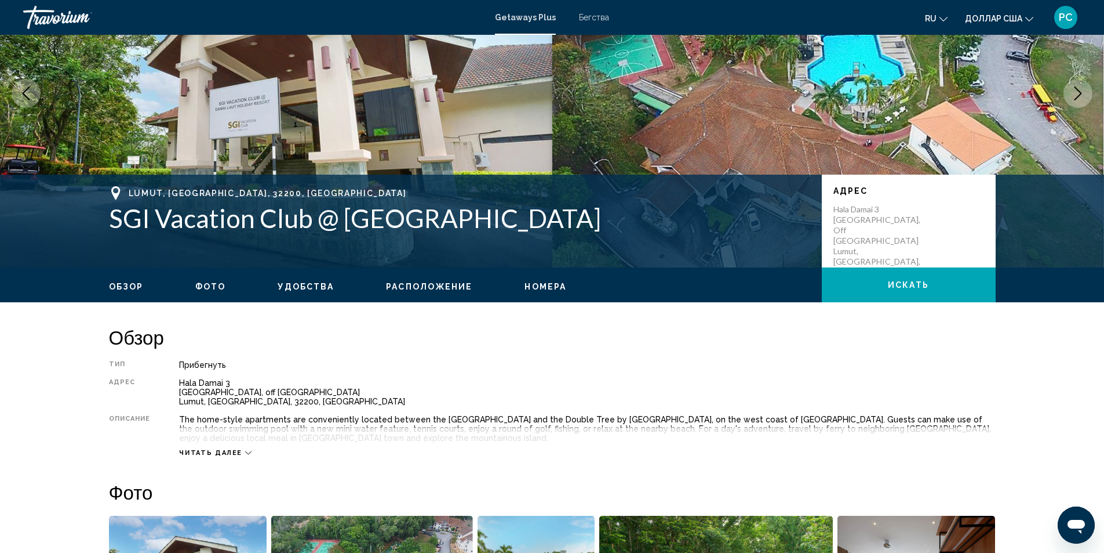
scroll to position [116, 0]
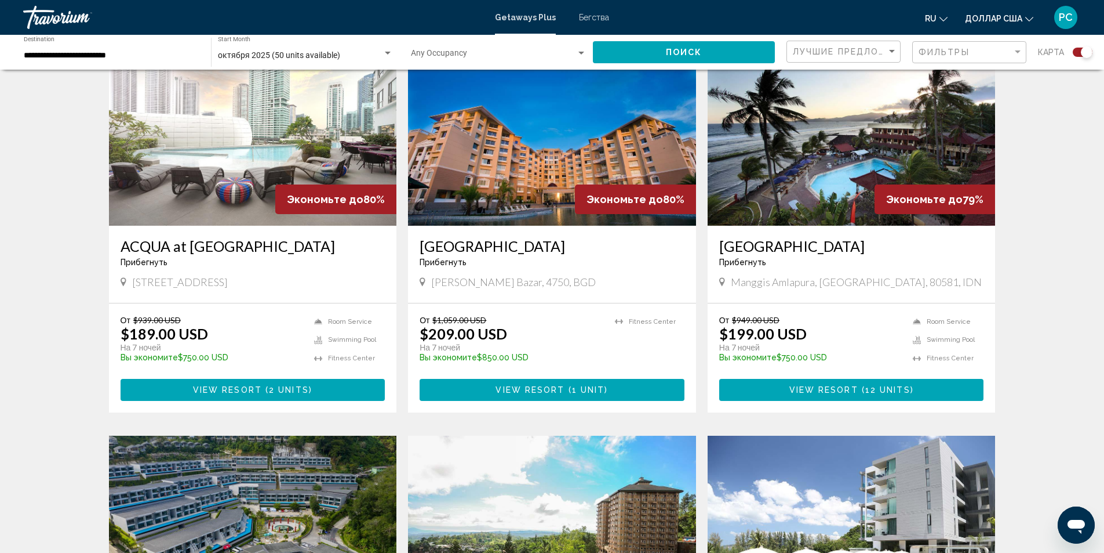
scroll to position [870, 0]
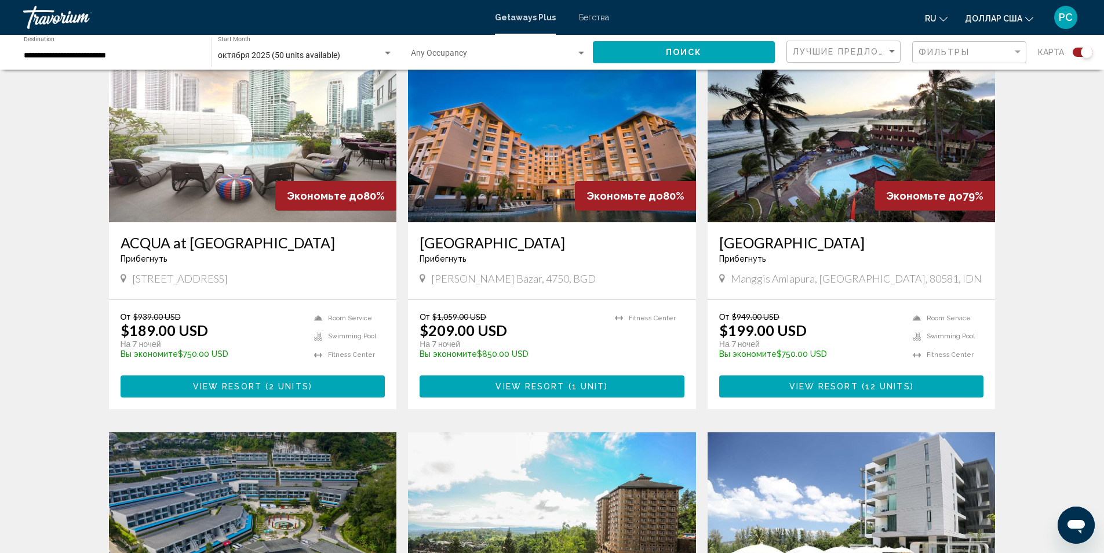
click at [531, 175] on img "Основное содержание" at bounding box center [552, 130] width 288 height 186
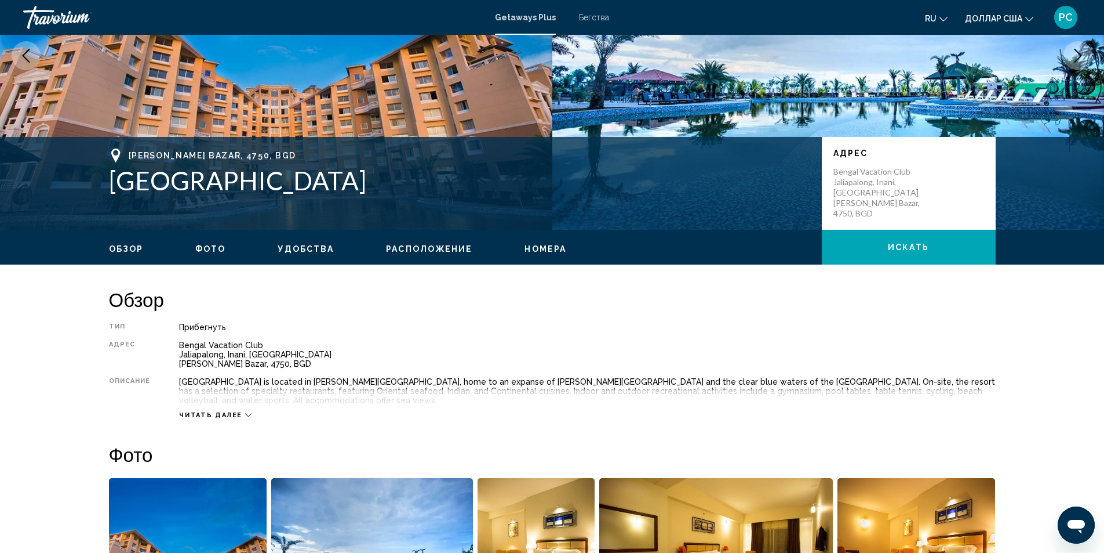
scroll to position [174, 0]
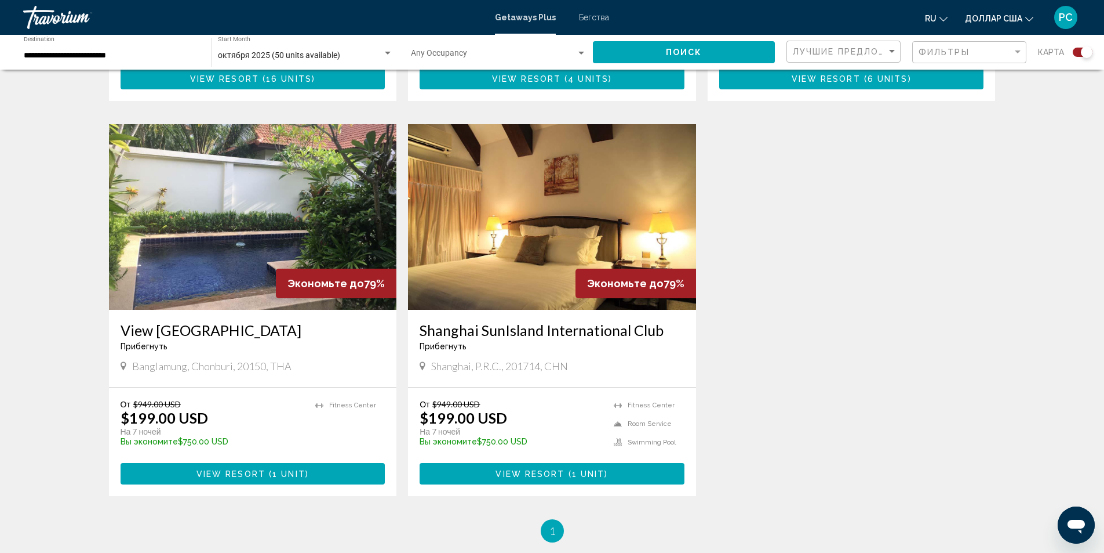
scroll to position [1681, 0]
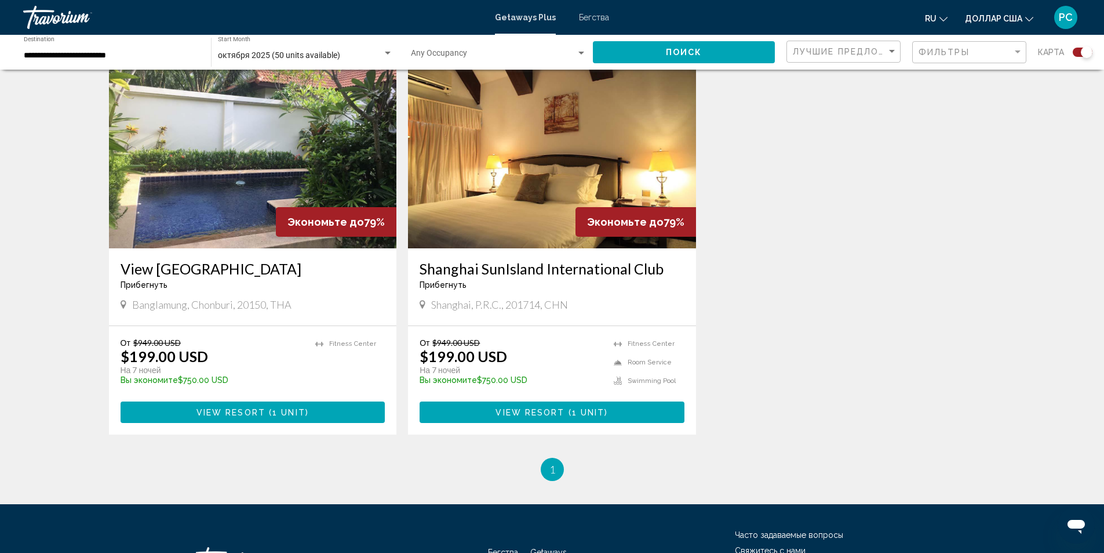
click at [497, 185] on img "Основное содержание" at bounding box center [552, 156] width 288 height 186
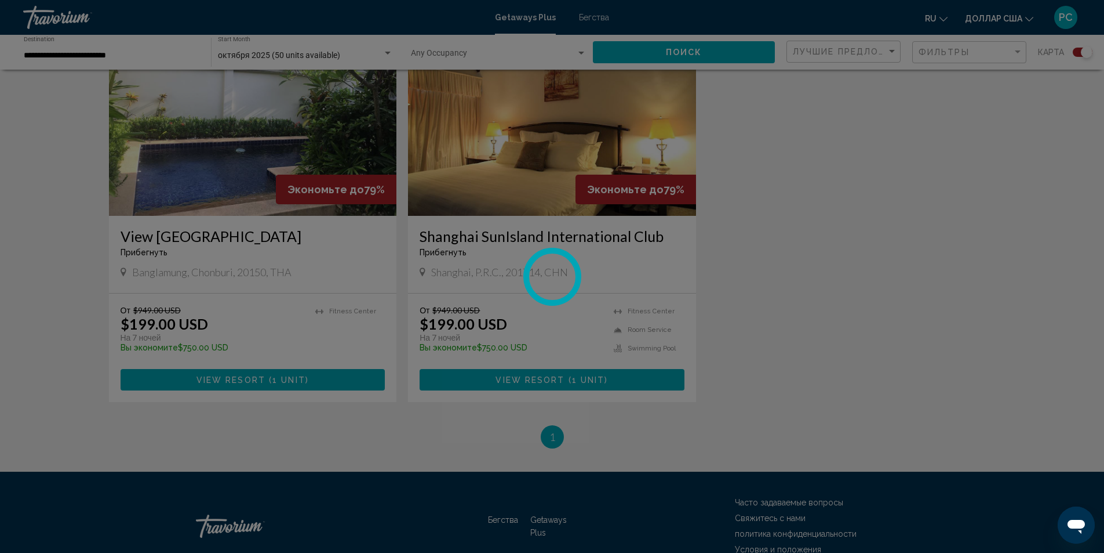
scroll to position [1732, 0]
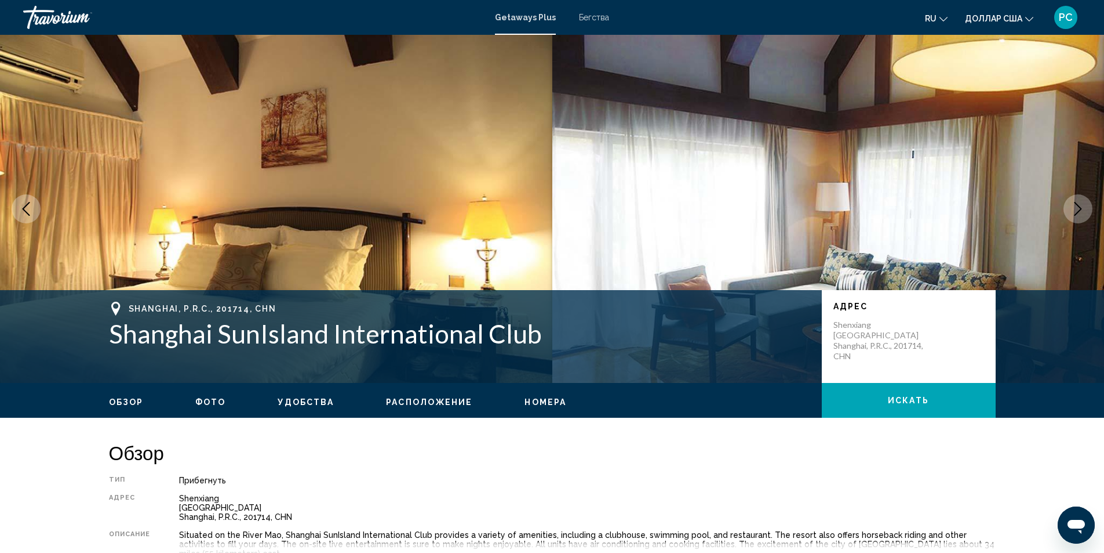
click at [599, 18] on font "Бегства" at bounding box center [594, 17] width 30 height 9
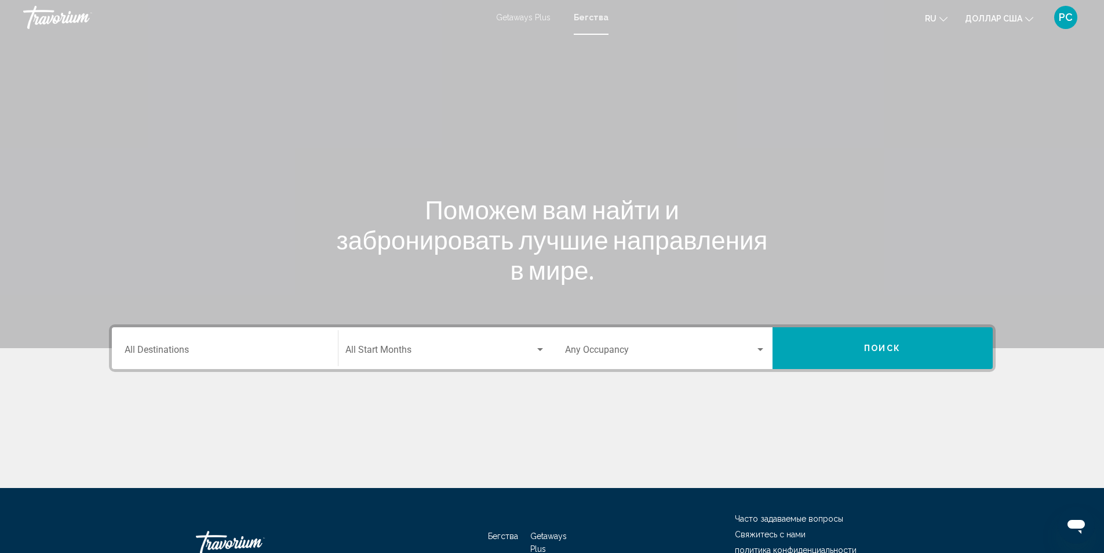
click at [265, 350] on input "Destination All Destinations" at bounding box center [225, 352] width 201 height 10
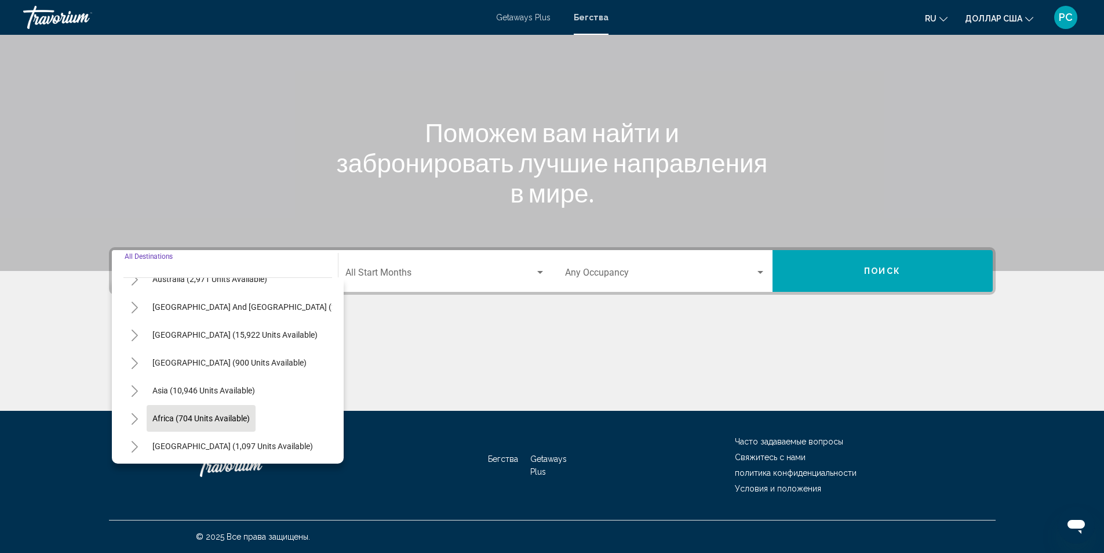
scroll to position [197, 0]
click at [200, 439] on span "[GEOGRAPHIC_DATA] (1,097 units available)" at bounding box center [232, 443] width 161 height 9
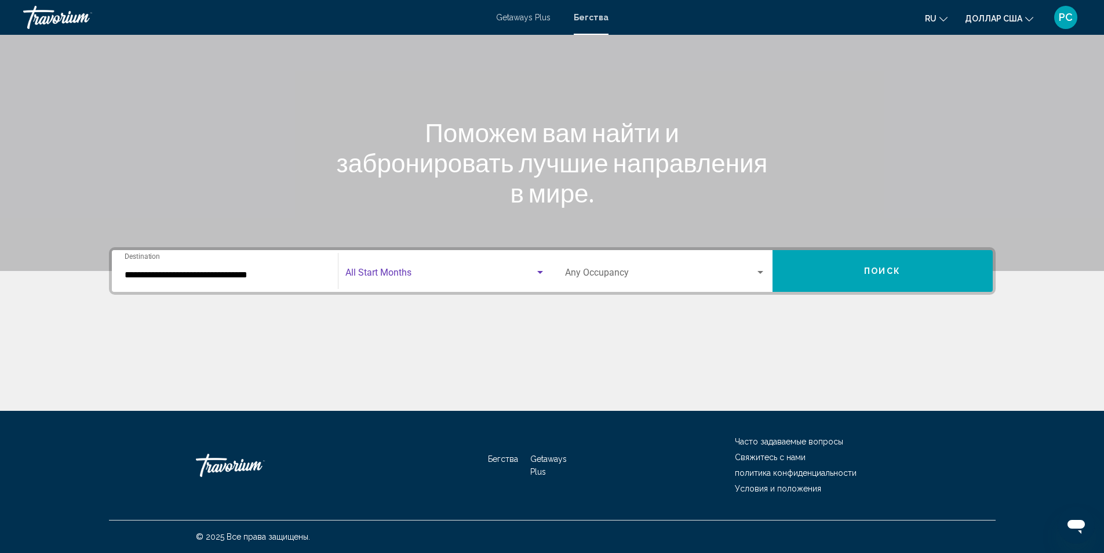
click at [409, 279] on span "Search widget" at bounding box center [441, 275] width 190 height 10
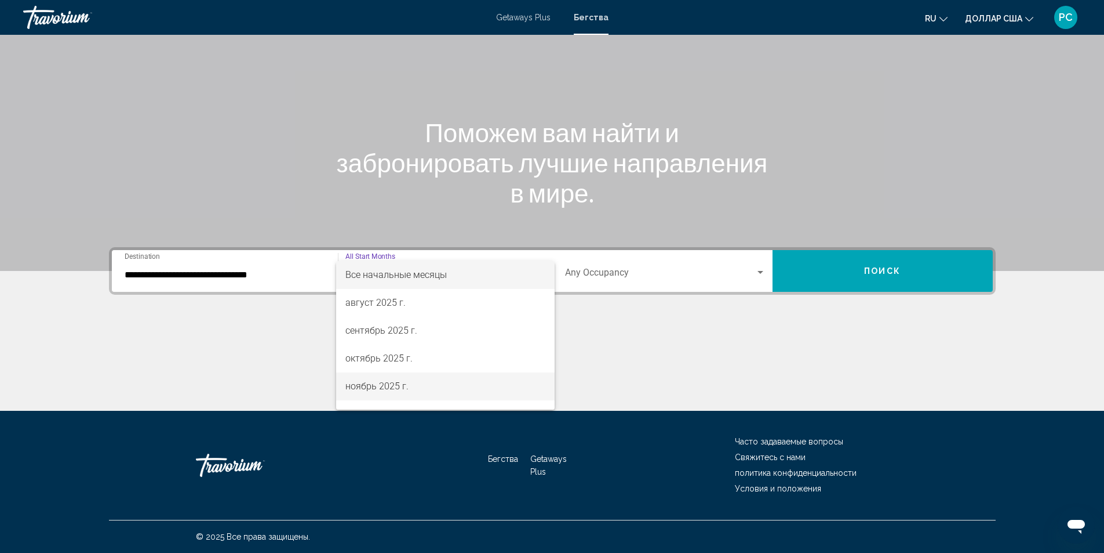
click at [395, 381] on font "ноябрь 2025 г." at bounding box center [377, 385] width 63 height 11
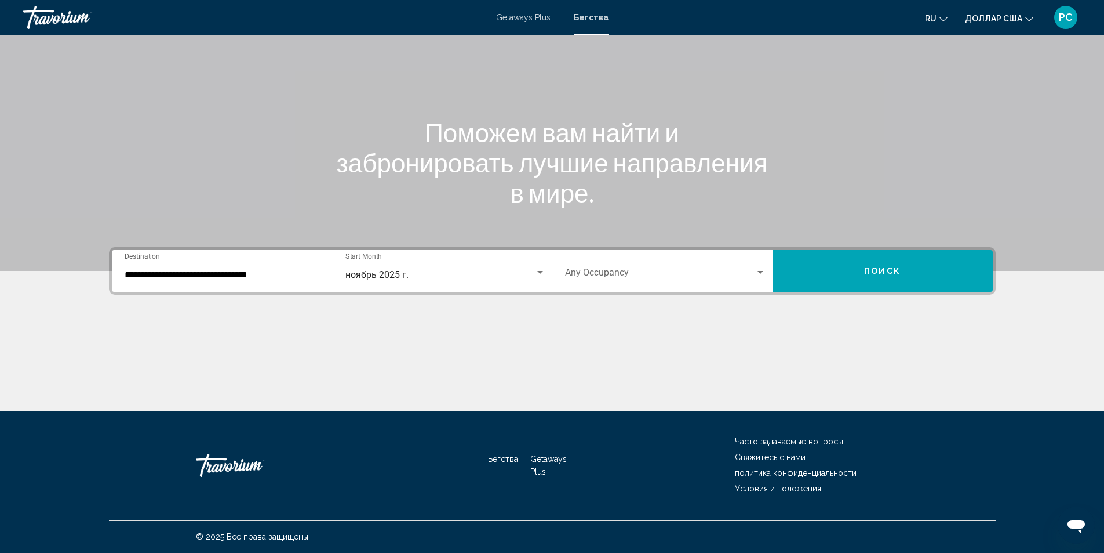
click at [276, 269] on div "**********" at bounding box center [225, 271] width 201 height 37
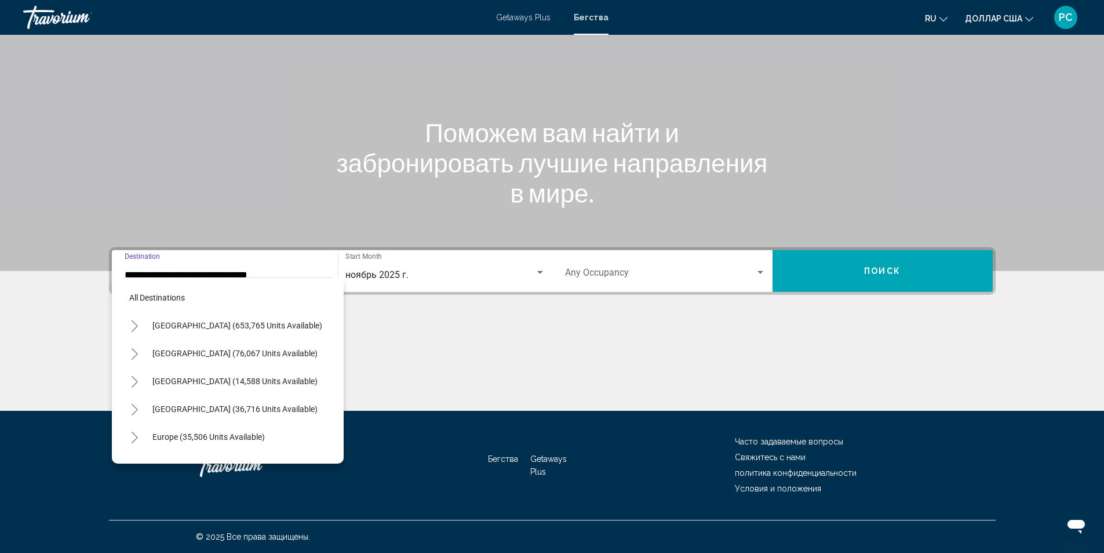
scroll to position [268, 0]
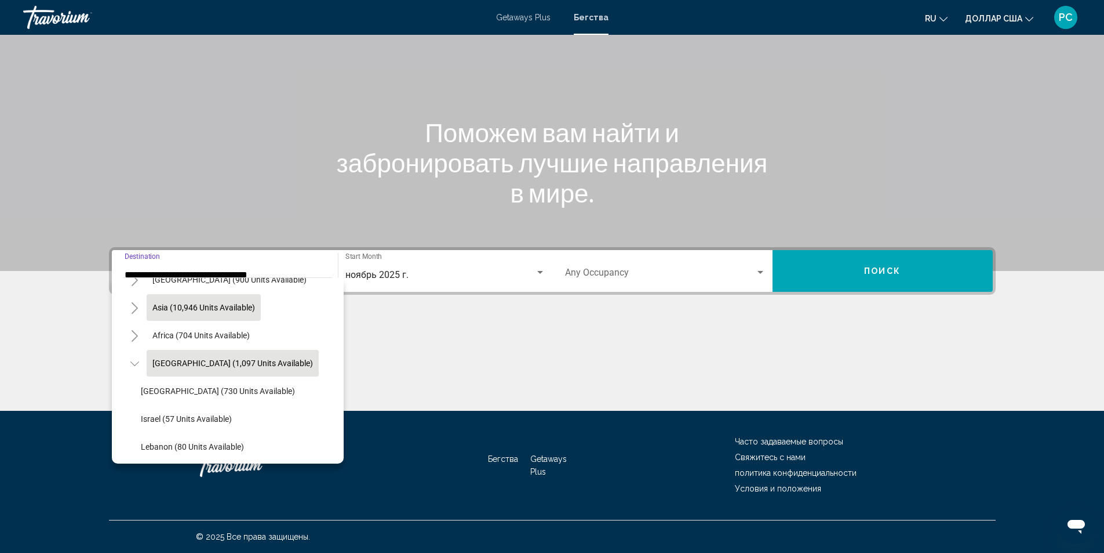
click at [204, 307] on span "Asia (10,946 units available)" at bounding box center [203, 307] width 103 height 9
type input "**********"
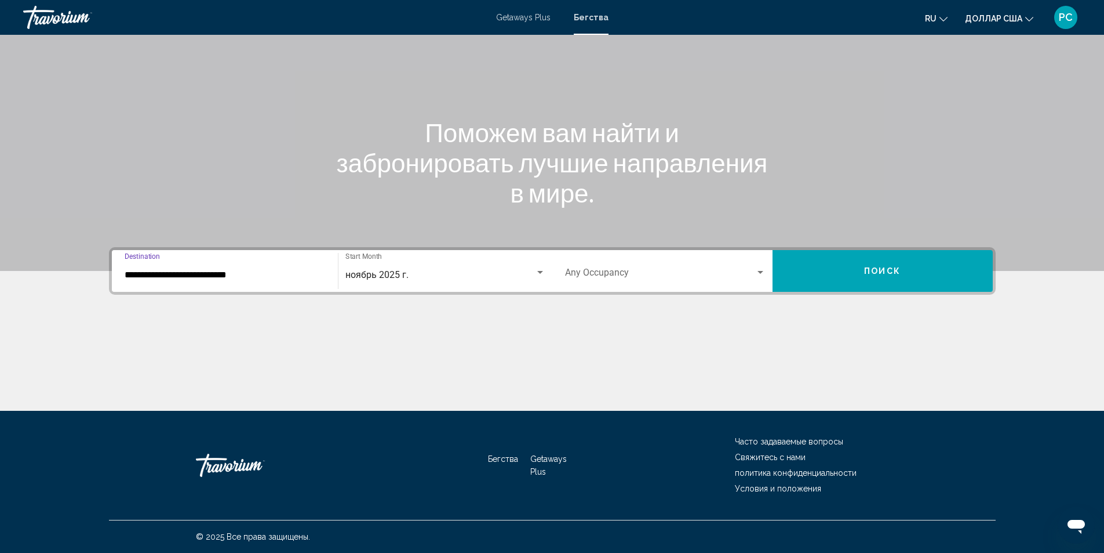
click at [633, 277] on span "Search widget" at bounding box center [660, 275] width 190 height 10
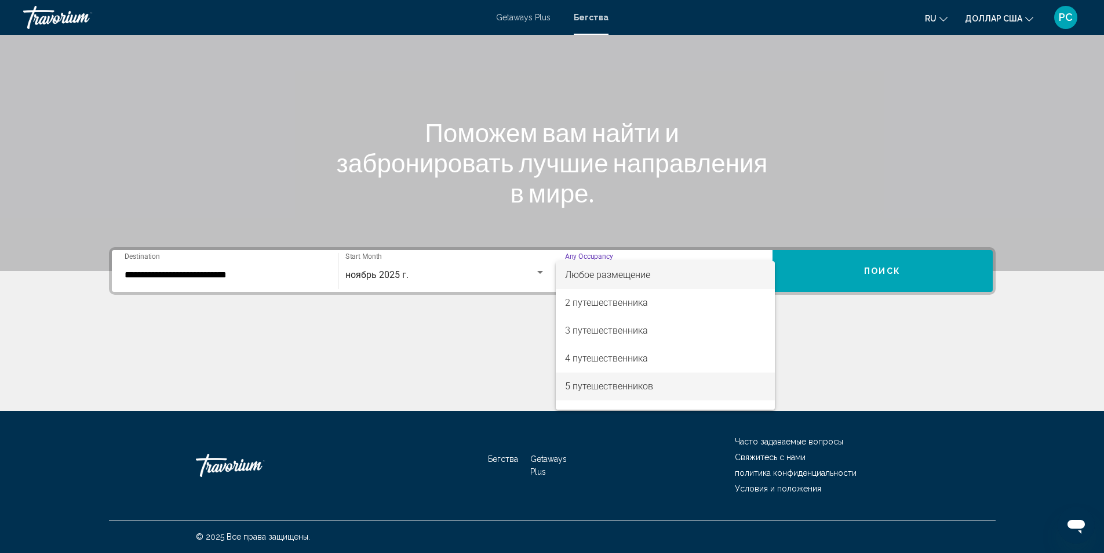
click at [597, 382] on font "5 путешественников" at bounding box center [609, 385] width 88 height 11
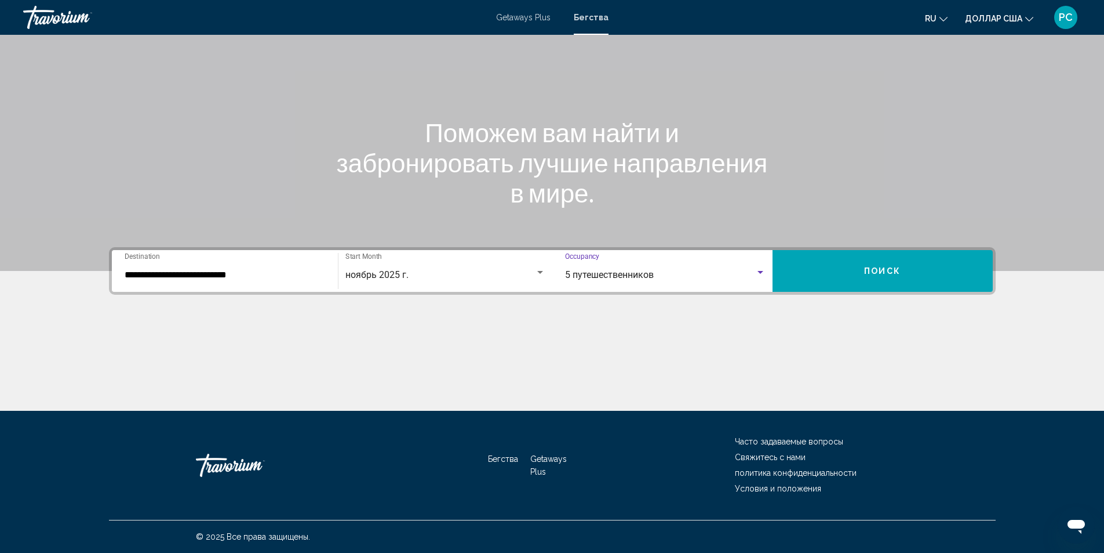
click at [869, 273] on span "Поиск" at bounding box center [882, 271] width 37 height 9
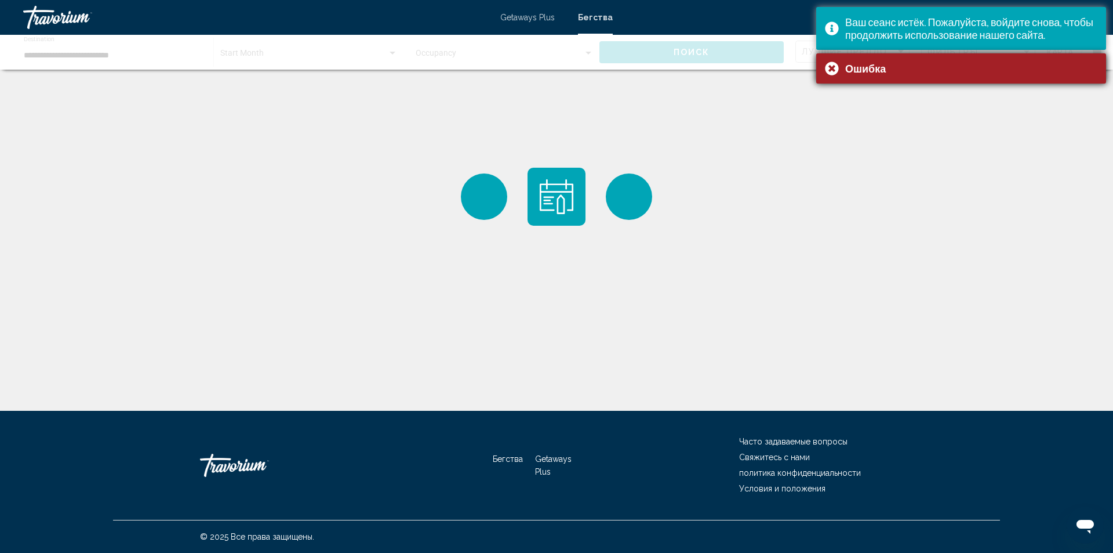
click at [838, 70] on div "Ошибка" at bounding box center [961, 68] width 290 height 30
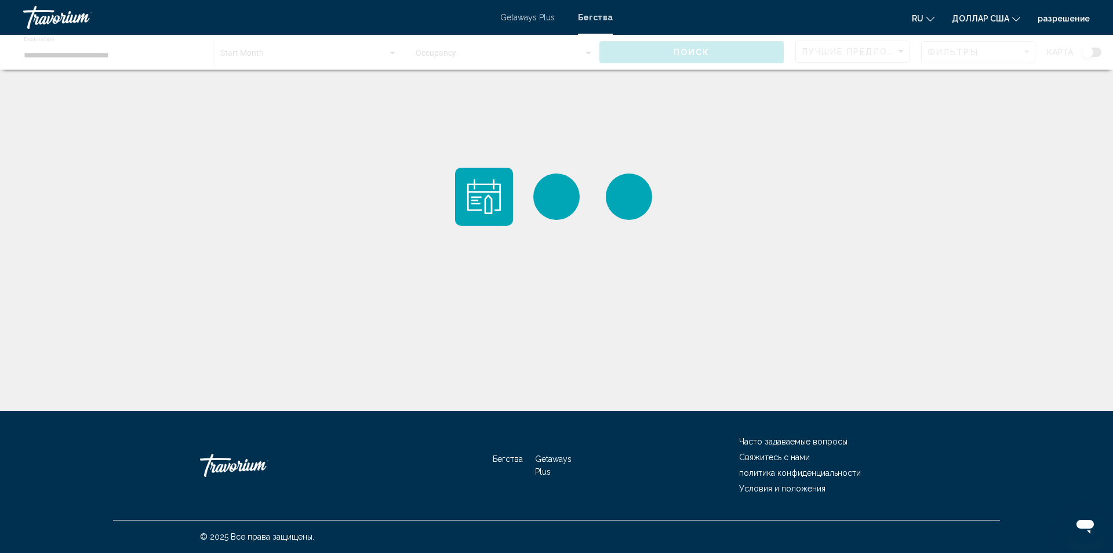
click at [597, 16] on font "Бегства" at bounding box center [595, 17] width 35 height 9
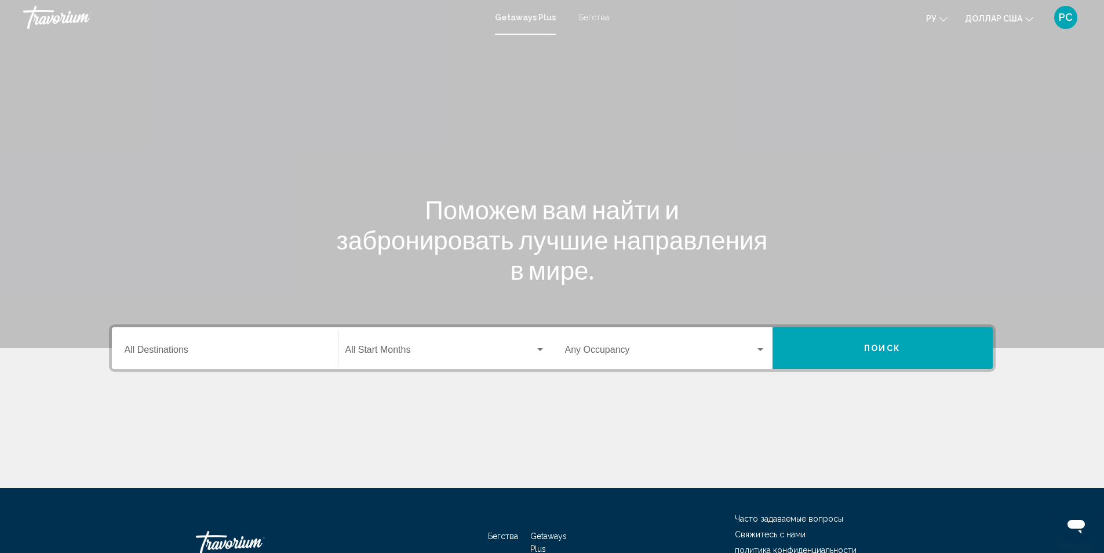
click at [599, 15] on font "Бегства" at bounding box center [594, 17] width 30 height 9
click at [391, 355] on span "Search widget" at bounding box center [441, 352] width 190 height 10
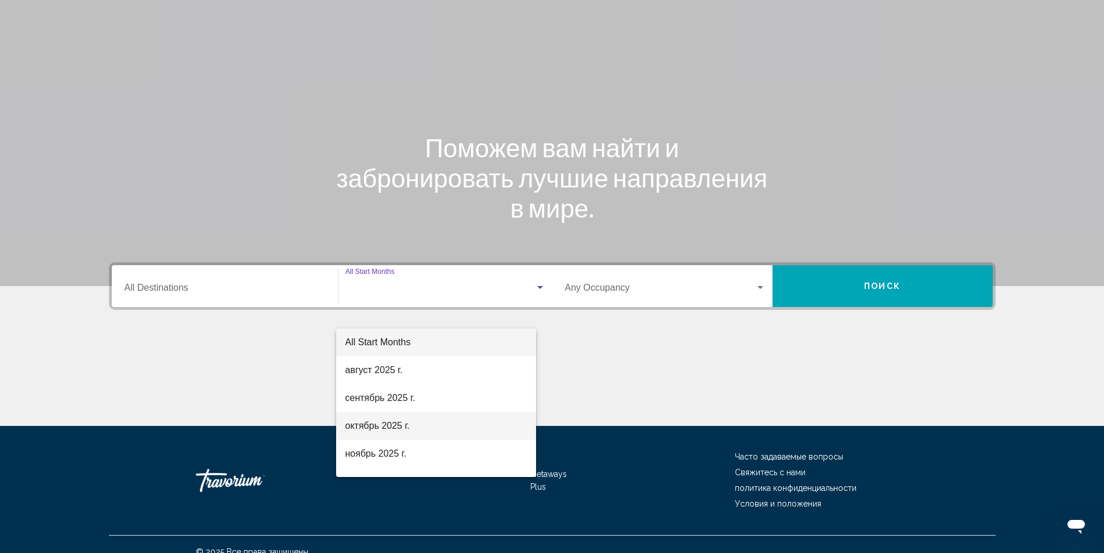
scroll to position [77, 0]
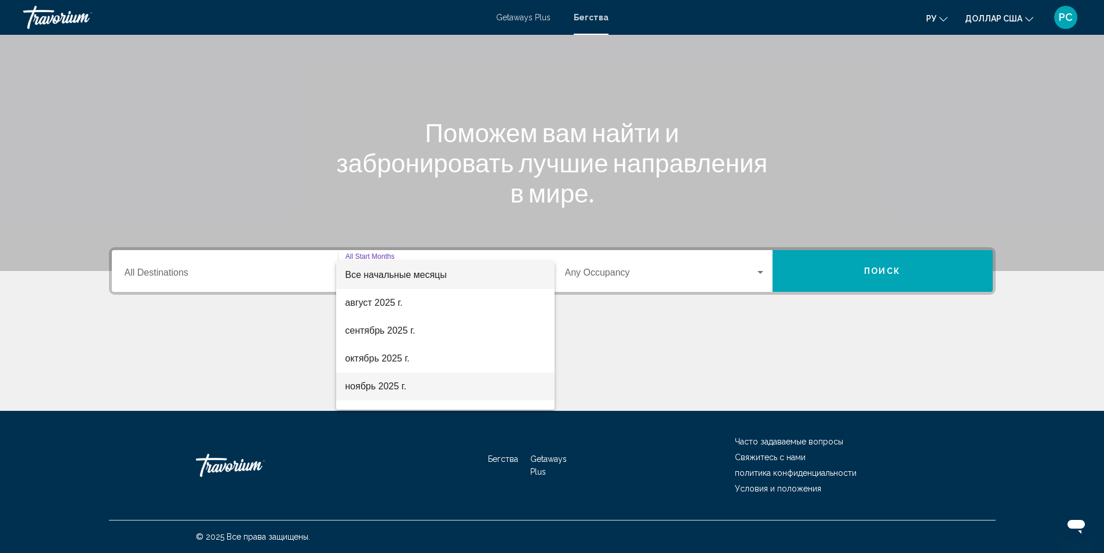
click at [376, 387] on font "ноябрь 2025 г." at bounding box center [376, 386] width 61 height 10
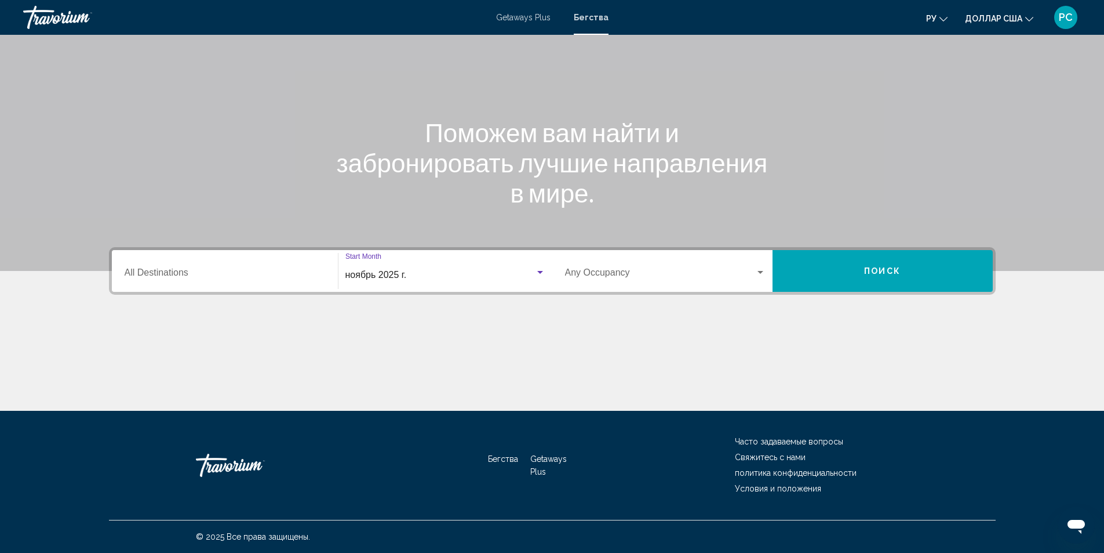
click at [252, 272] on input "Destination All Destinations" at bounding box center [225, 275] width 201 height 10
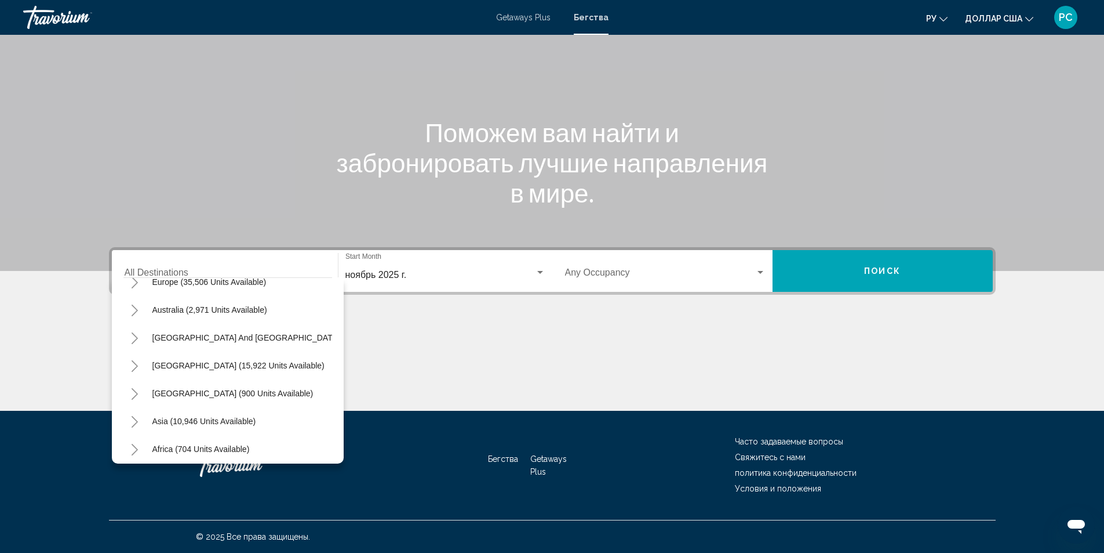
scroll to position [197, 0]
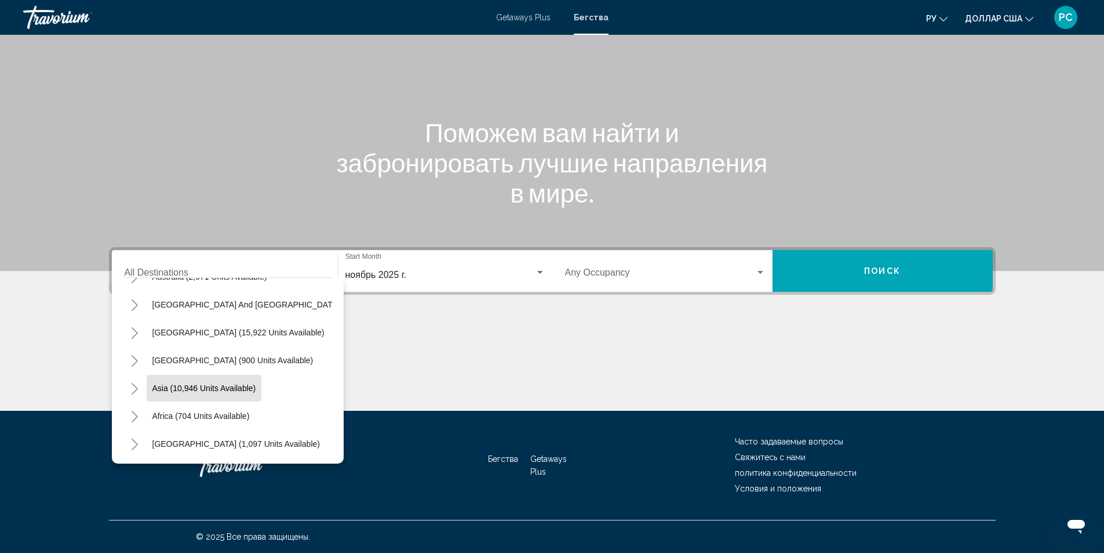
click at [203, 384] on button "Asia (10,946 units available)" at bounding box center [204, 388] width 115 height 27
type input "**********"
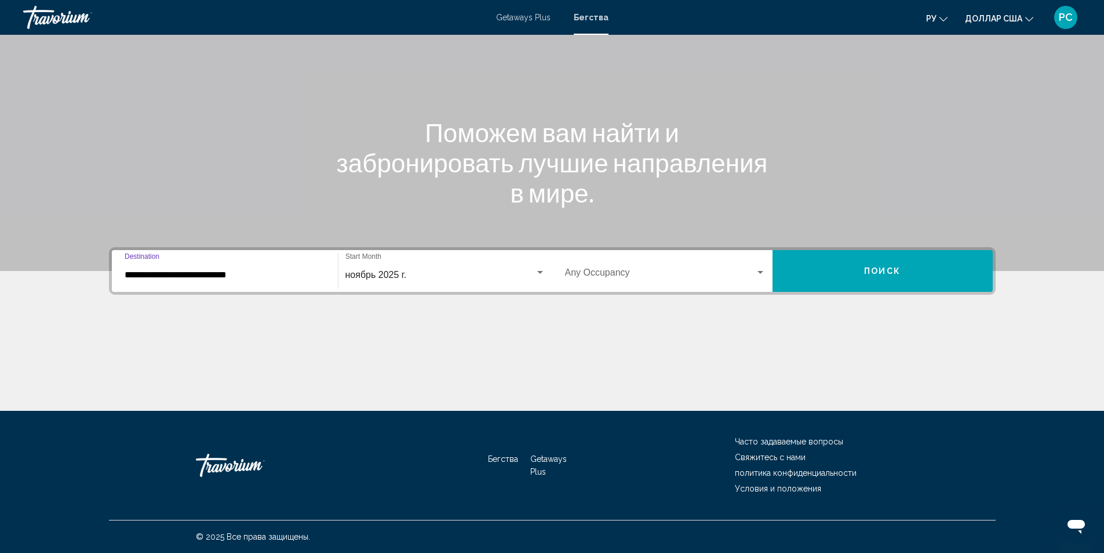
click at [758, 272] on div "Search widget" at bounding box center [761, 272] width 6 height 3
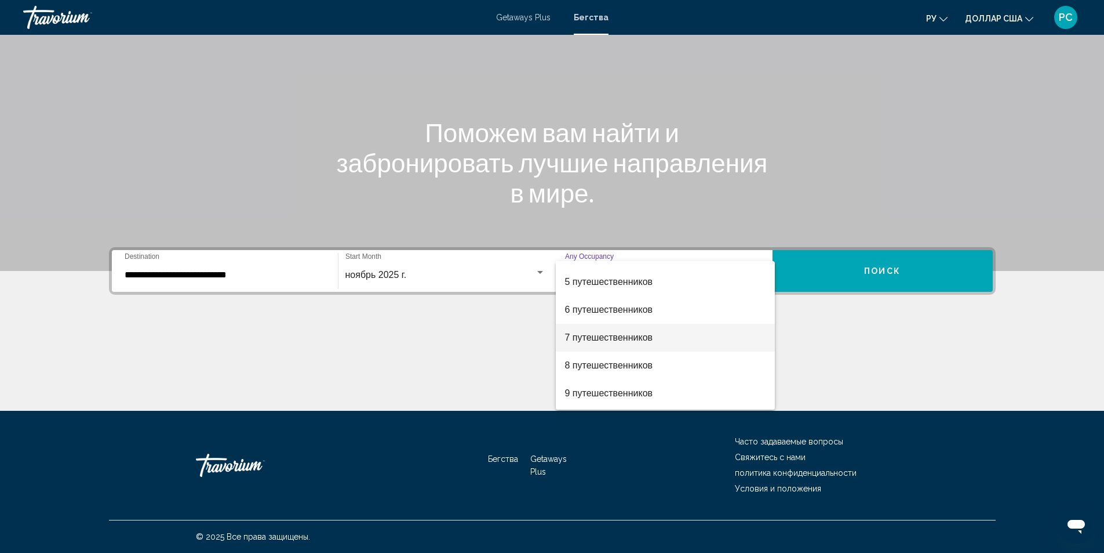
scroll to position [130, 0]
click at [620, 284] on font "6 путешественников" at bounding box center [609, 284] width 88 height 10
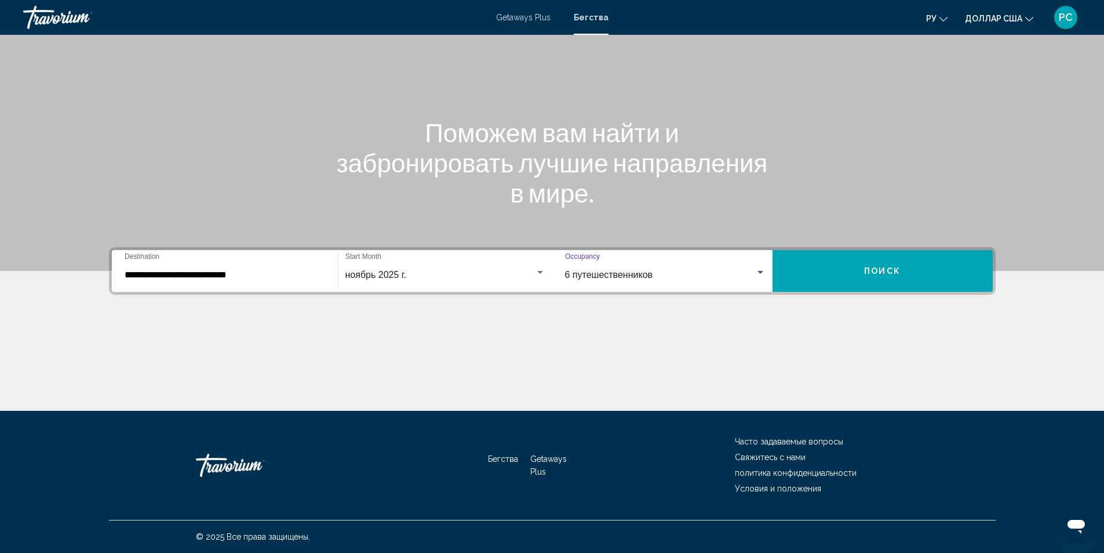
click at [881, 268] on span "Поиск" at bounding box center [882, 271] width 37 height 9
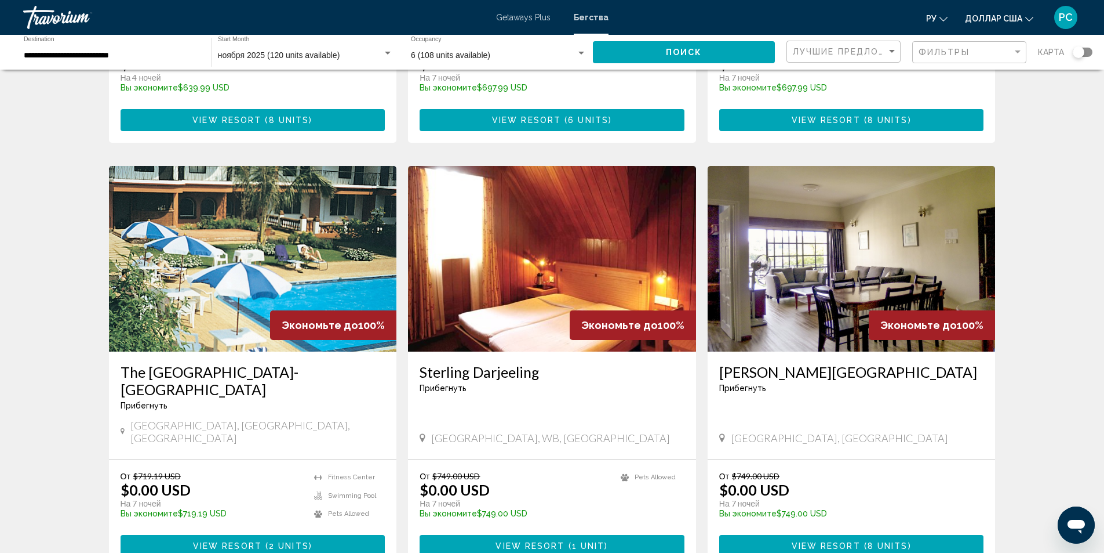
scroll to position [812, 0]
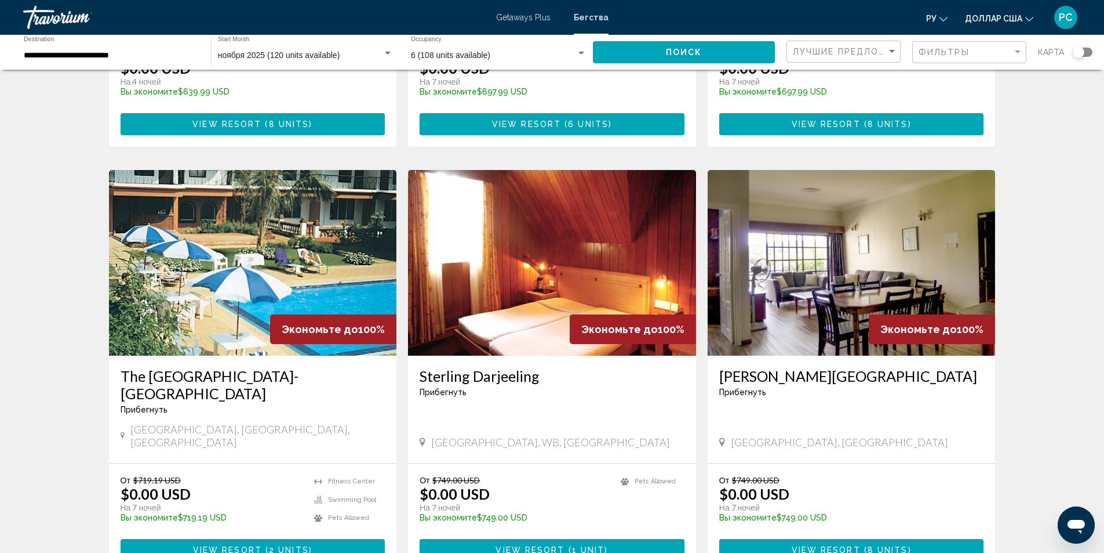
click at [284, 231] on img "Основное содержание" at bounding box center [253, 263] width 288 height 186
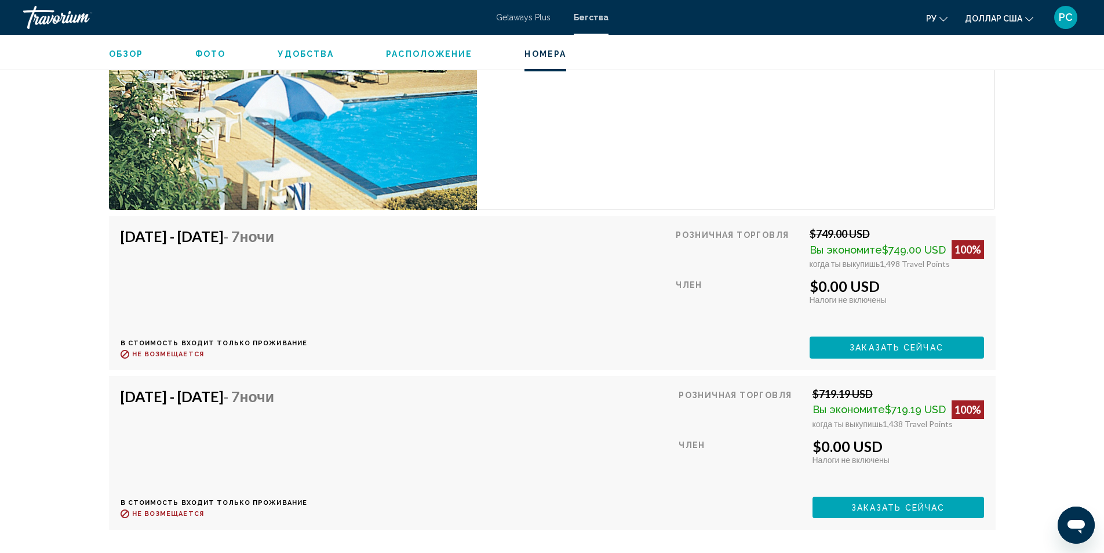
scroll to position [2145, 0]
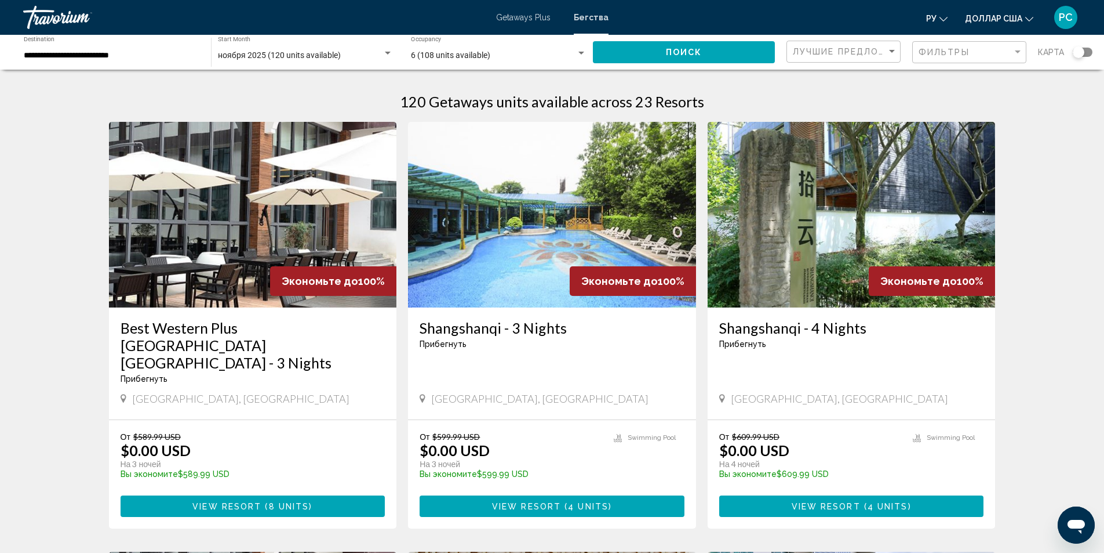
click at [583, 234] on img "Основное содержание" at bounding box center [552, 215] width 288 height 186
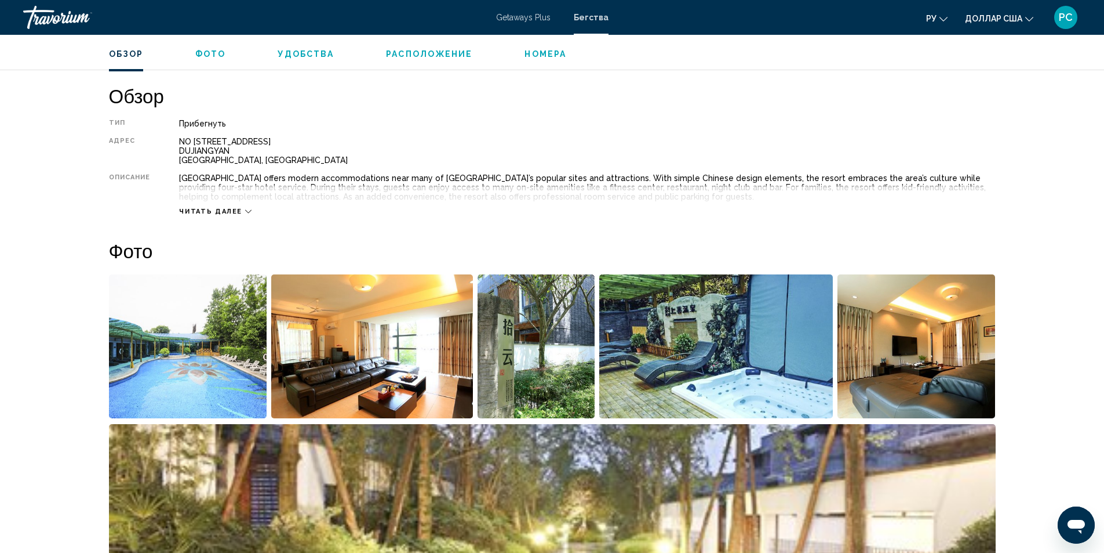
scroll to position [348, 0]
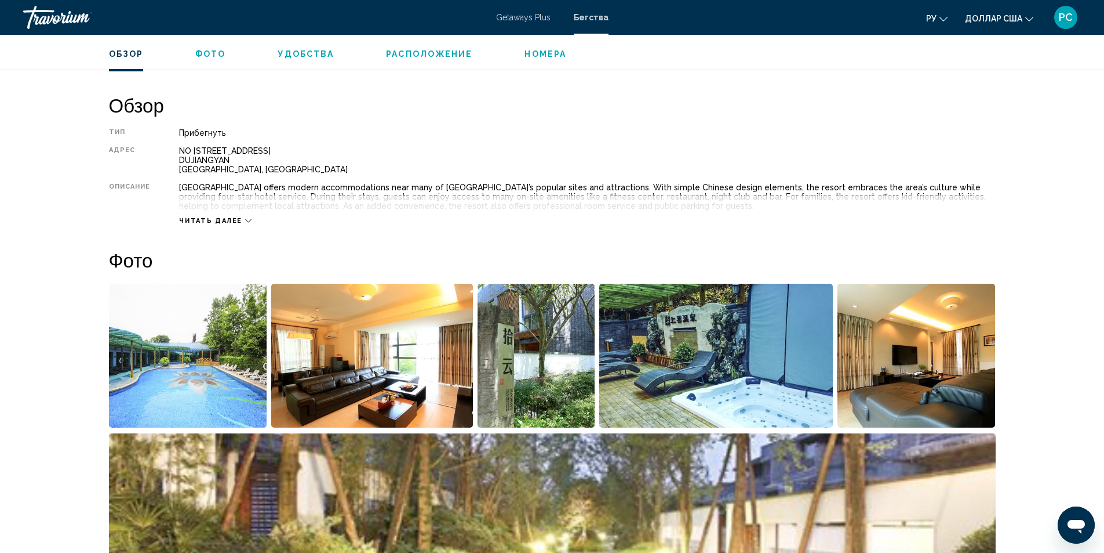
click at [250, 381] on img "Open full-screen image slider" at bounding box center [188, 356] width 158 height 144
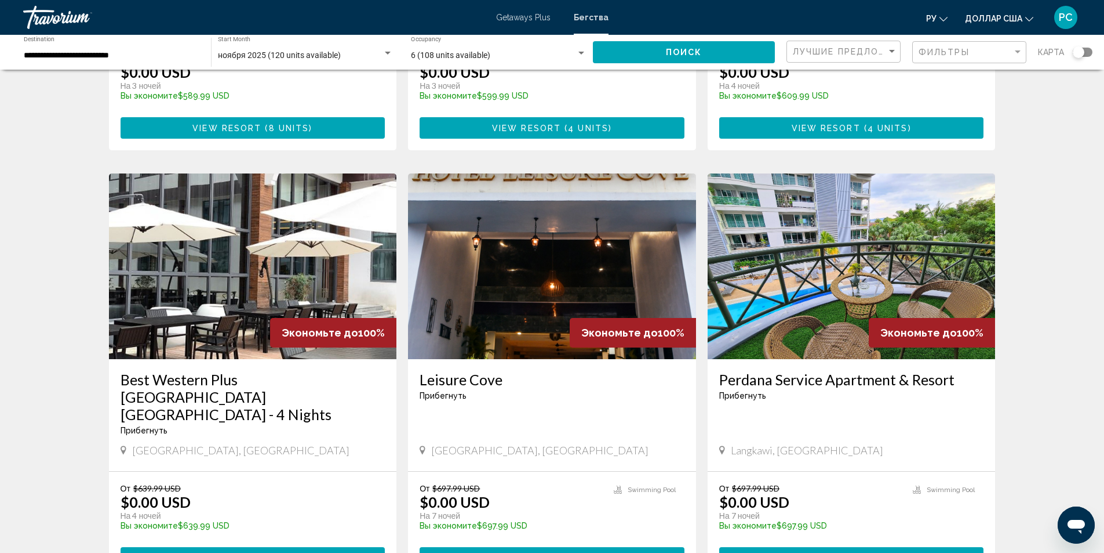
scroll to position [406, 0]
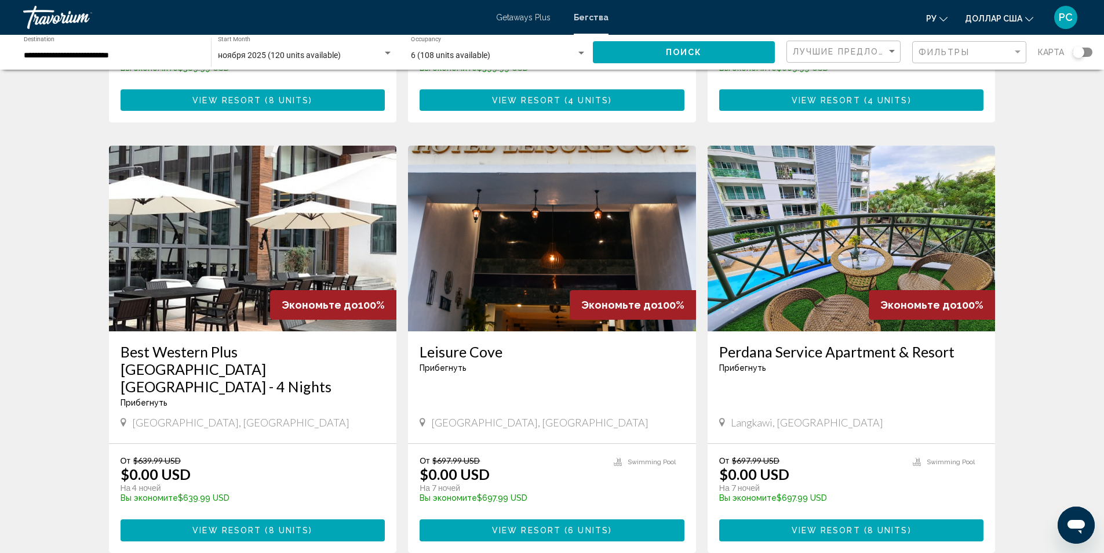
click at [907, 198] on img "Основное содержание" at bounding box center [852, 239] width 288 height 186
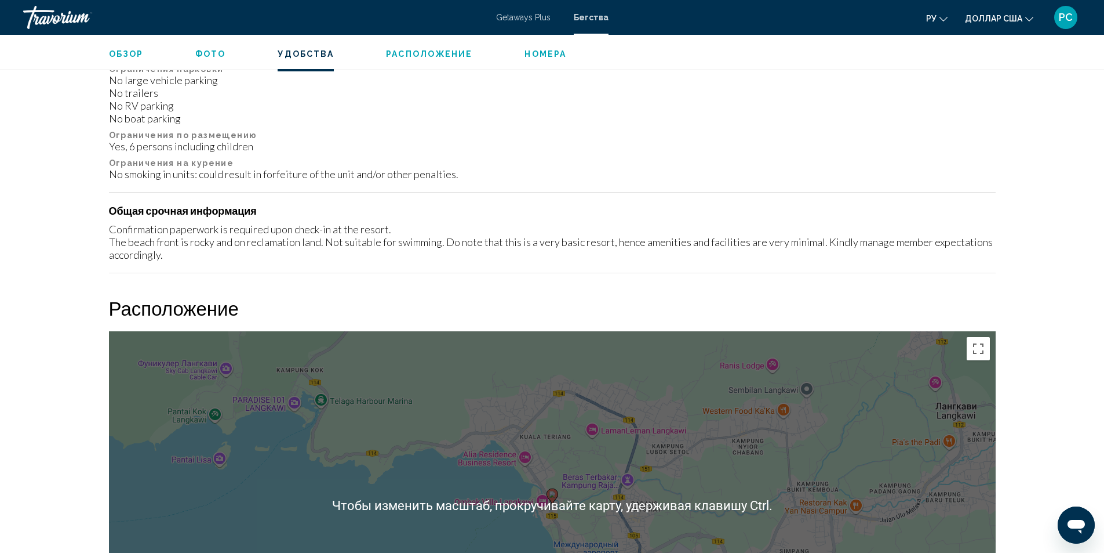
scroll to position [1226, 0]
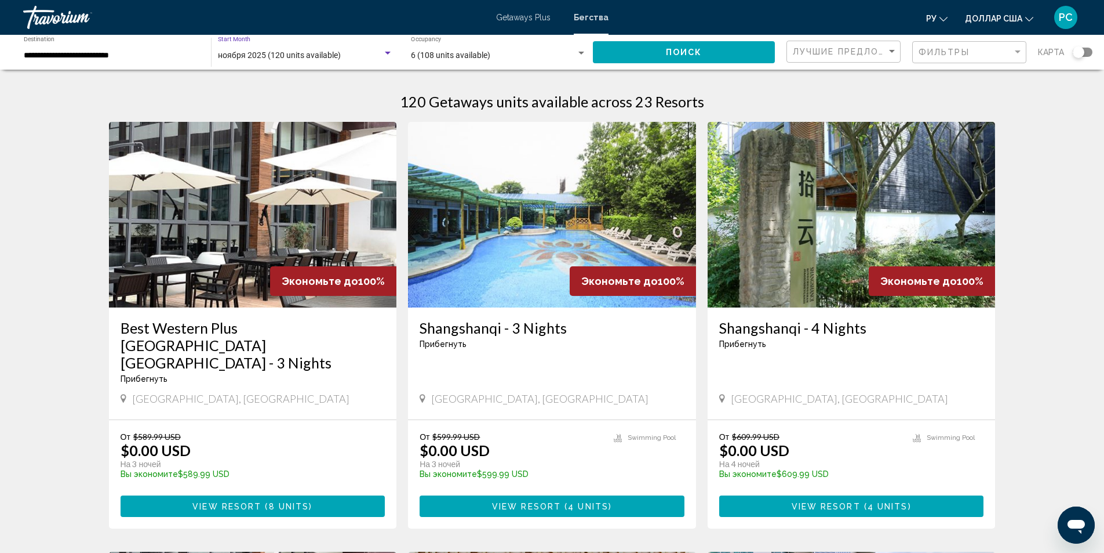
click at [241, 54] on span "ноября 2025 (120 units available)" at bounding box center [279, 54] width 123 height 9
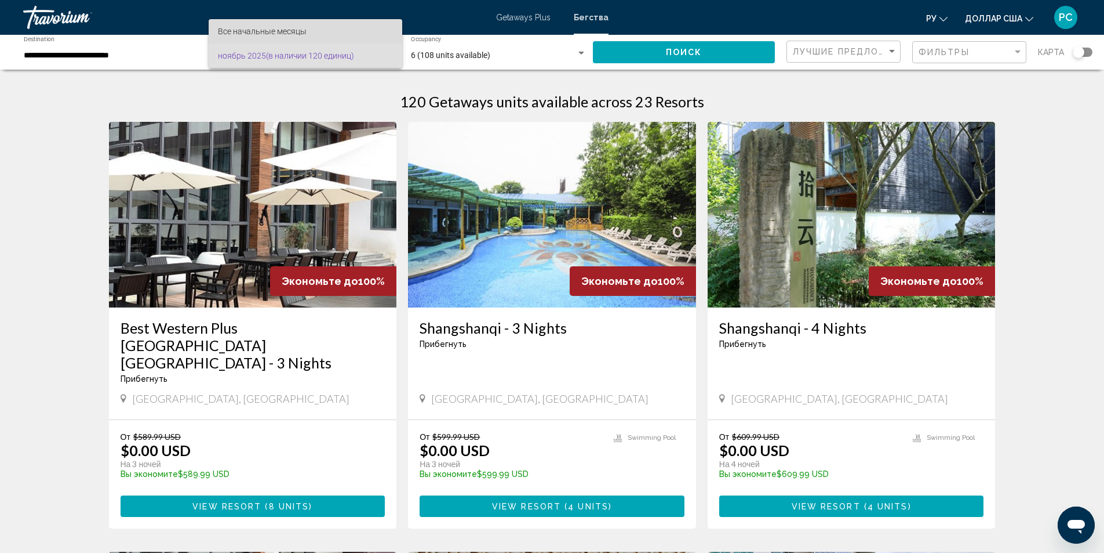
click at [277, 29] on font "Все начальные месяцы" at bounding box center [262, 31] width 89 height 9
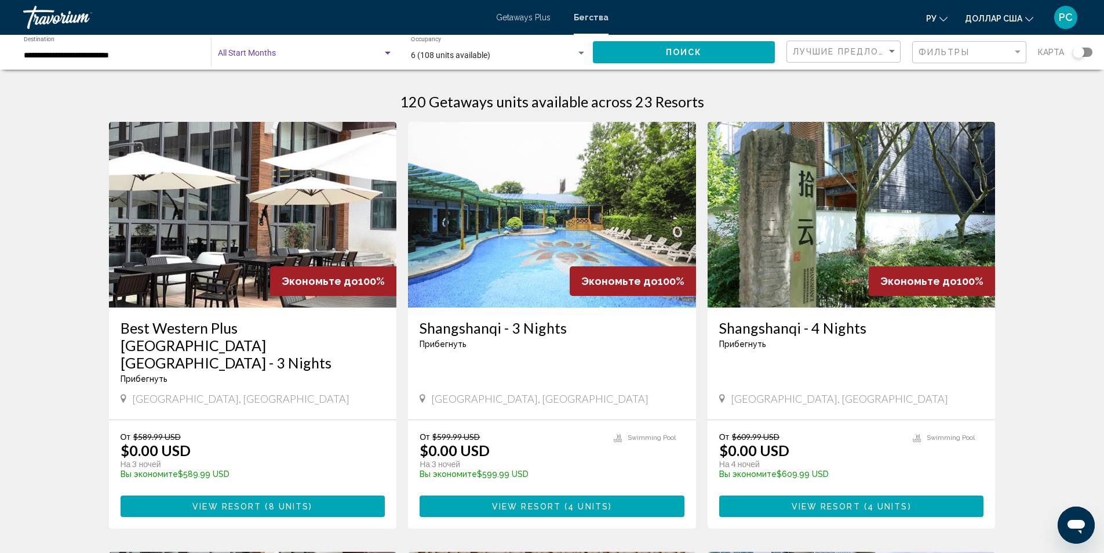
click at [274, 53] on span "Search widget" at bounding box center [300, 55] width 165 height 9
click at [245, 35] on div at bounding box center [552, 276] width 1104 height 553
click at [387, 54] on div "Search widget" at bounding box center [388, 53] width 6 height 3
click at [244, 57] on font "Все начальные месяцы" at bounding box center [262, 55] width 89 height 9
click at [246, 55] on span "Search widget" at bounding box center [300, 55] width 165 height 9
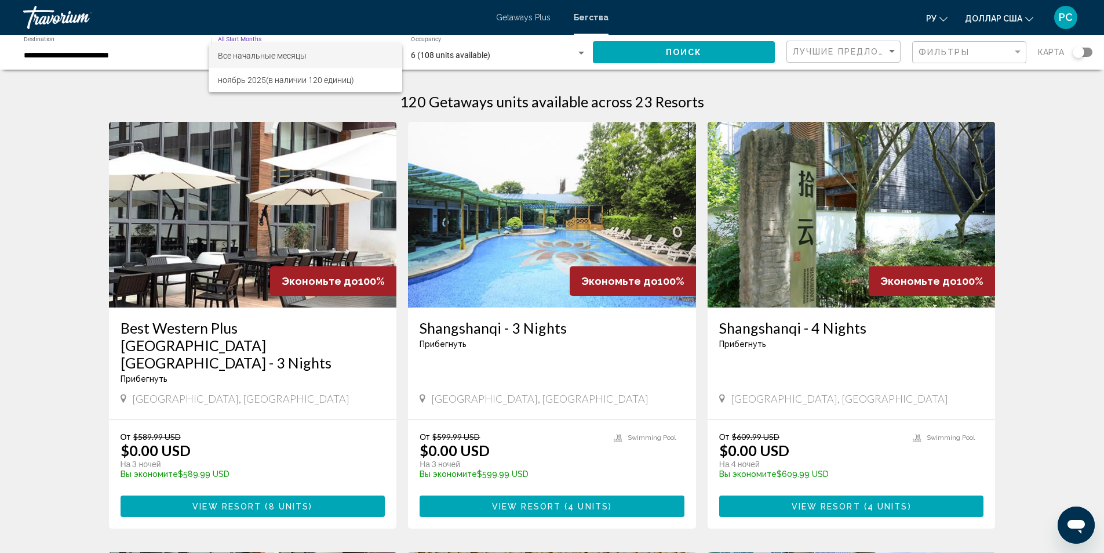
click at [245, 53] on font "Все начальные месяцы" at bounding box center [262, 55] width 89 height 9
click at [388, 54] on div "Search widget" at bounding box center [388, 53] width 10 height 9
click at [254, 81] on font "ноябрь 2025" at bounding box center [242, 79] width 48 height 9
click at [315, 56] on span "ноябрь 2025 (в наличии 120 единиц)" at bounding box center [287, 54] width 139 height 9
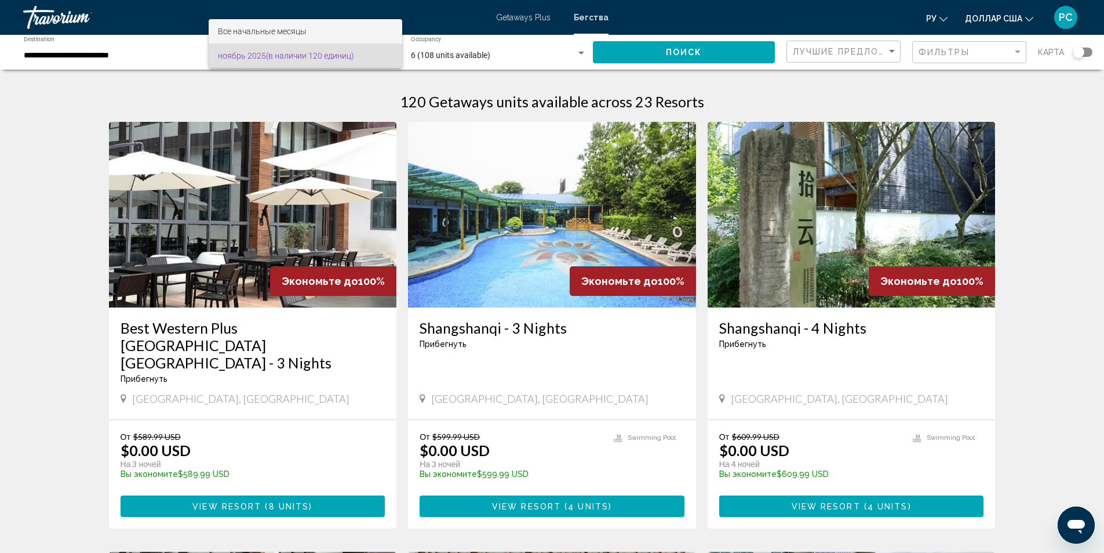
click at [266, 31] on font "Все начальные месяцы" at bounding box center [262, 31] width 89 height 9
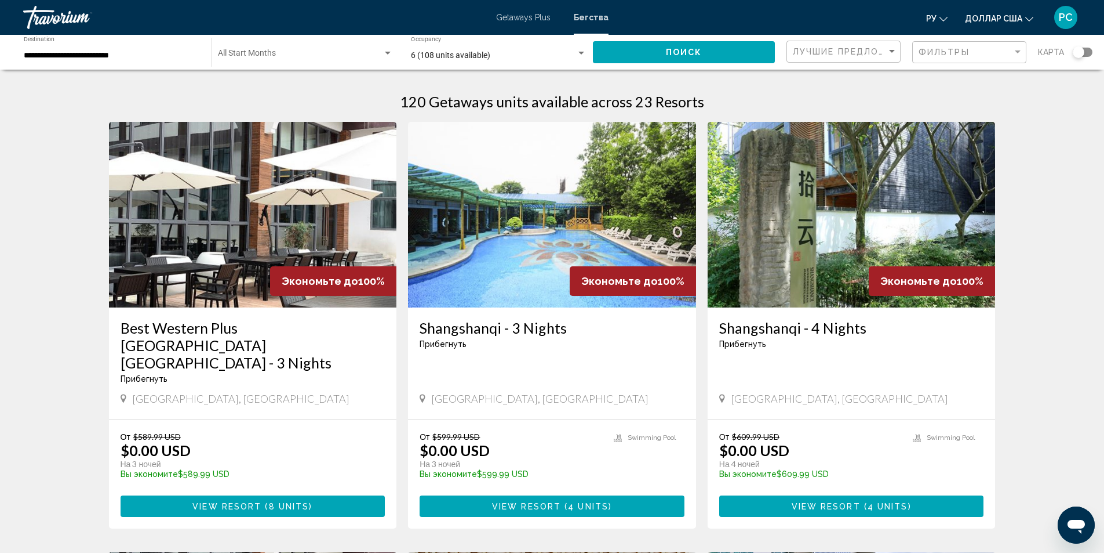
click at [926, 57] on div "Фильтры" at bounding box center [971, 52] width 104 height 21
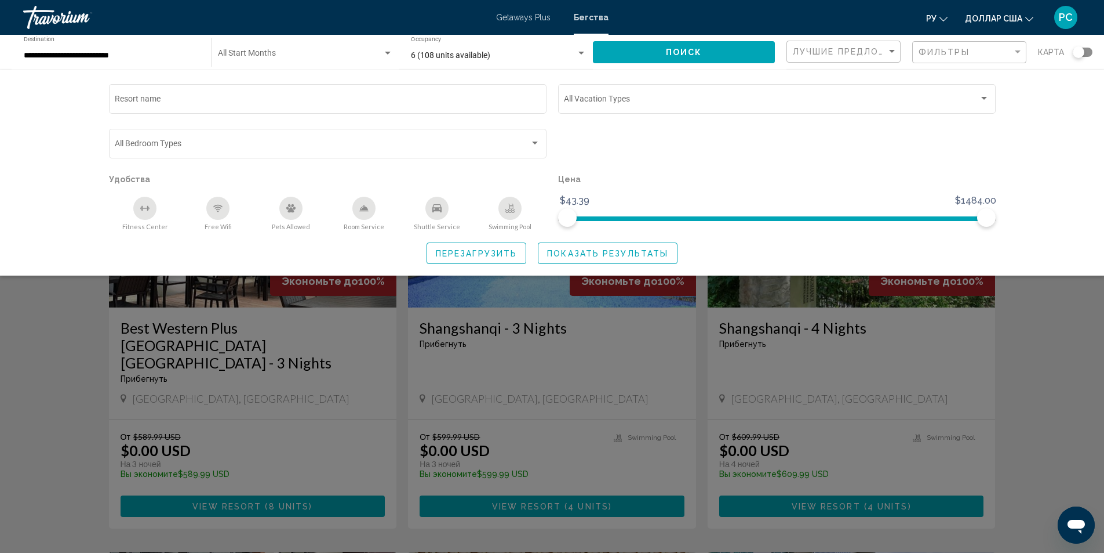
click at [495, 252] on span "Перезагрузить" at bounding box center [476, 253] width 81 height 9
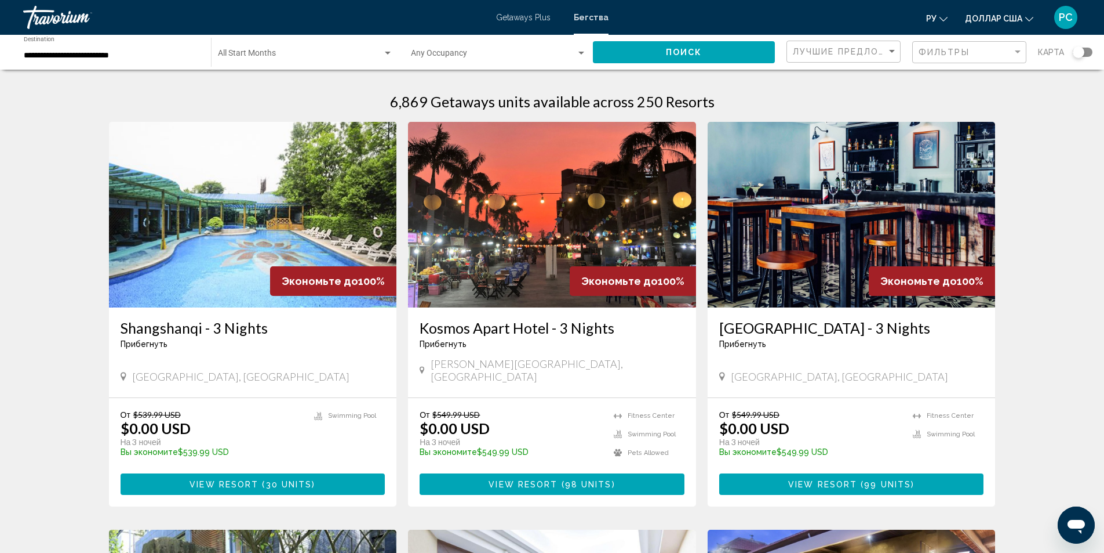
click at [146, 61] on div "**********" at bounding box center [112, 53] width 176 height 32
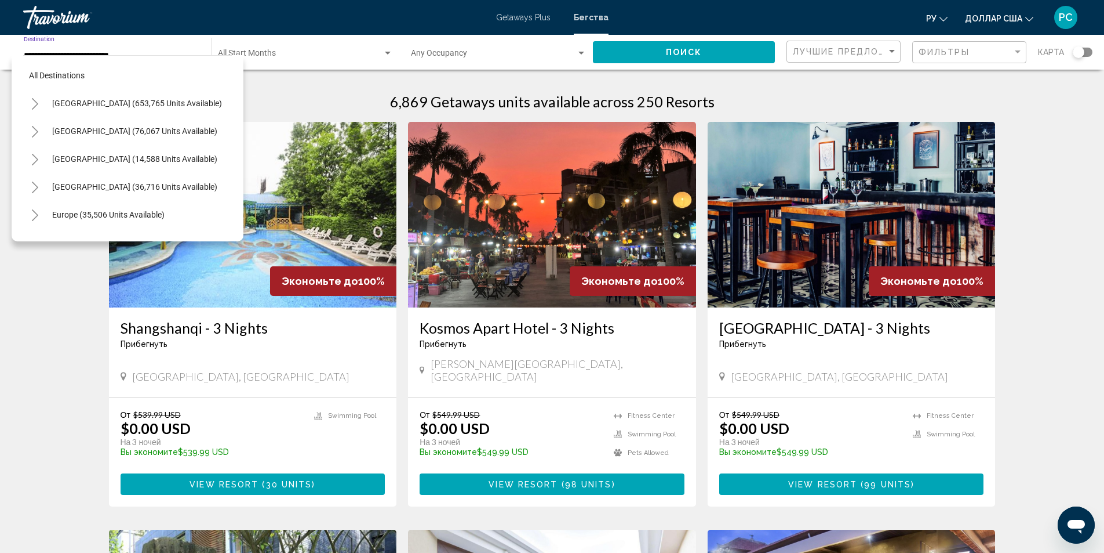
scroll to position [213, 0]
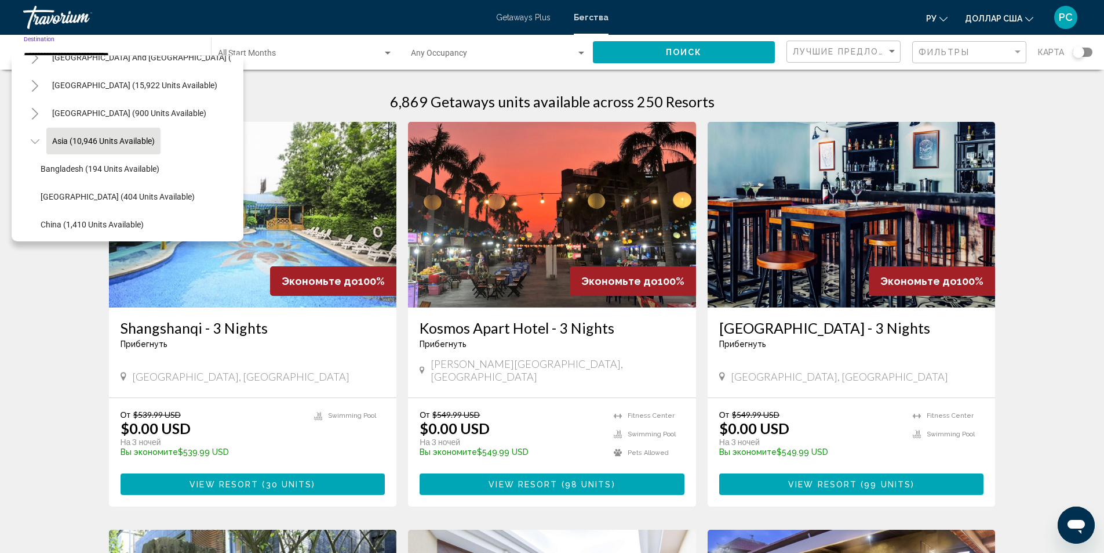
click at [297, 54] on span "Search widget" at bounding box center [300, 55] width 165 height 9
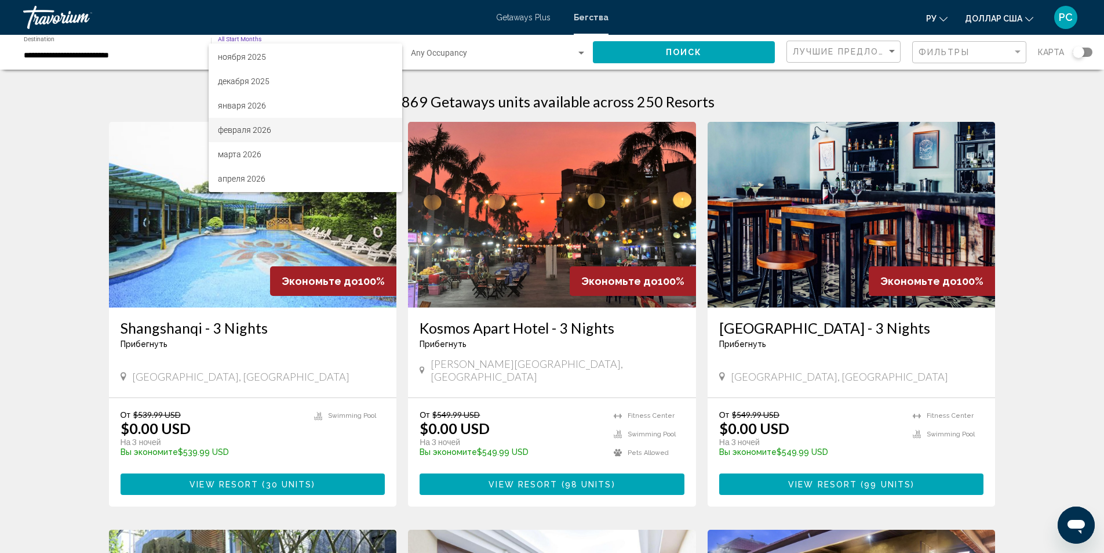
scroll to position [117, 0]
click at [246, 83] on font "января 2026" at bounding box center [242, 84] width 48 height 9
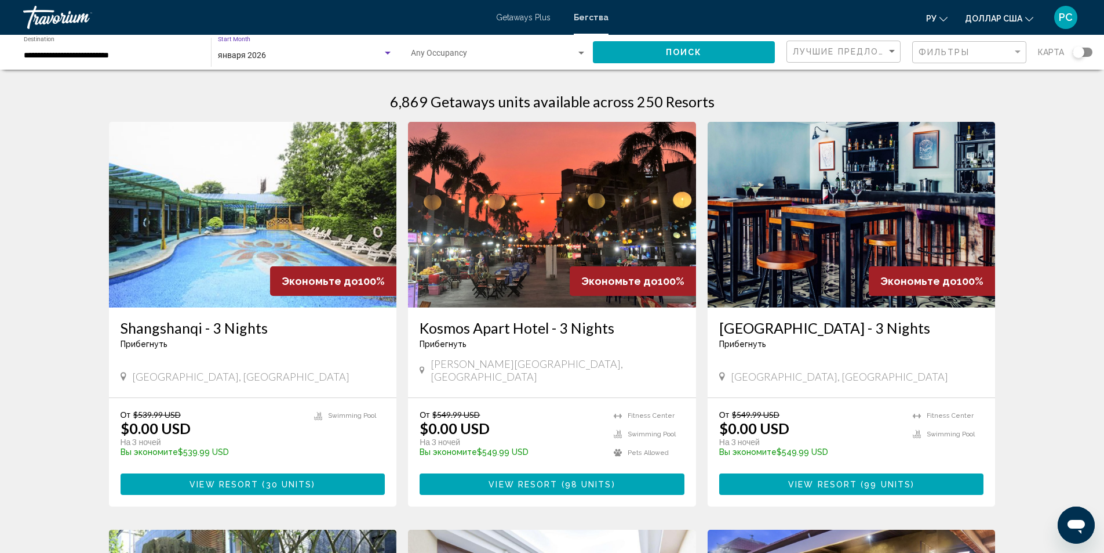
click at [581, 54] on div "Search widget" at bounding box center [581, 53] width 10 height 9
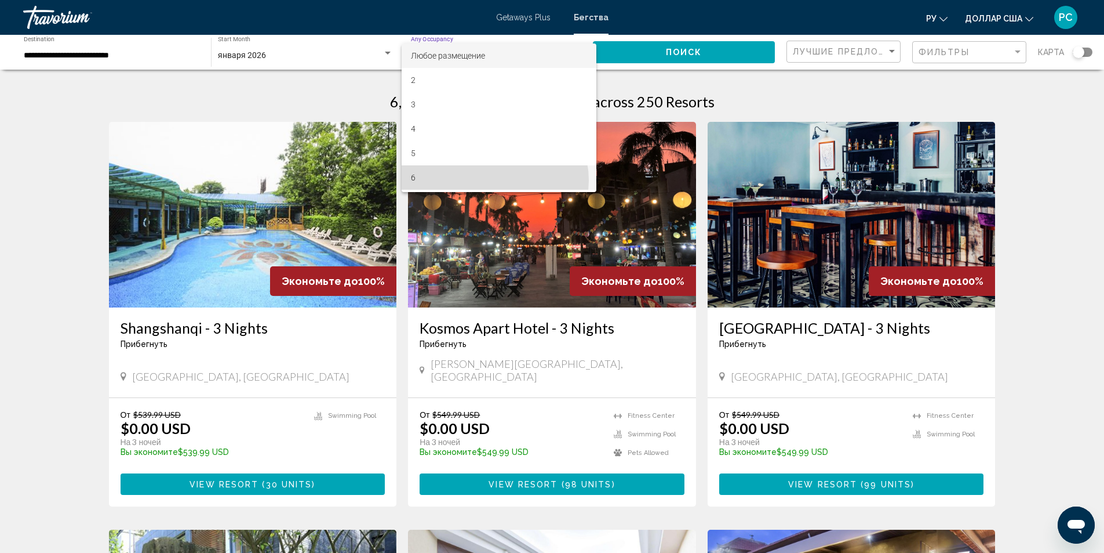
click at [493, 180] on span "6" at bounding box center [499, 177] width 176 height 24
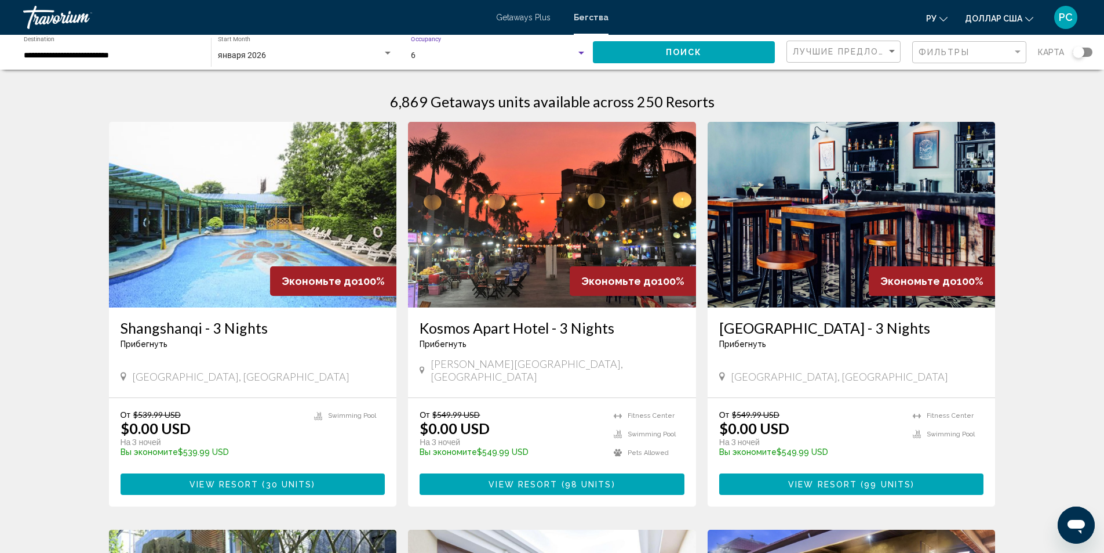
click at [669, 53] on span "Поиск" at bounding box center [684, 52] width 37 height 9
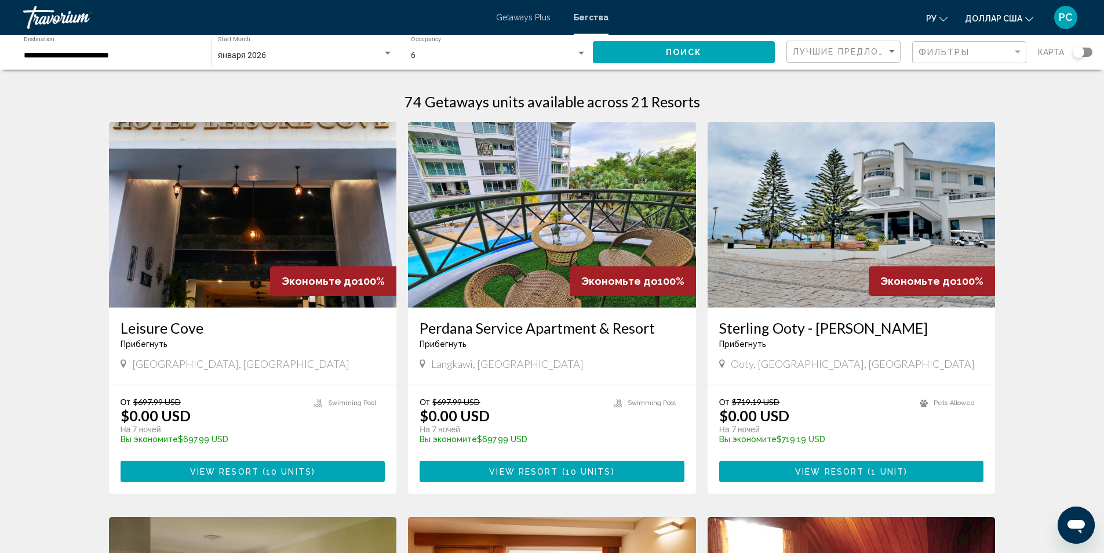
scroll to position [58, 0]
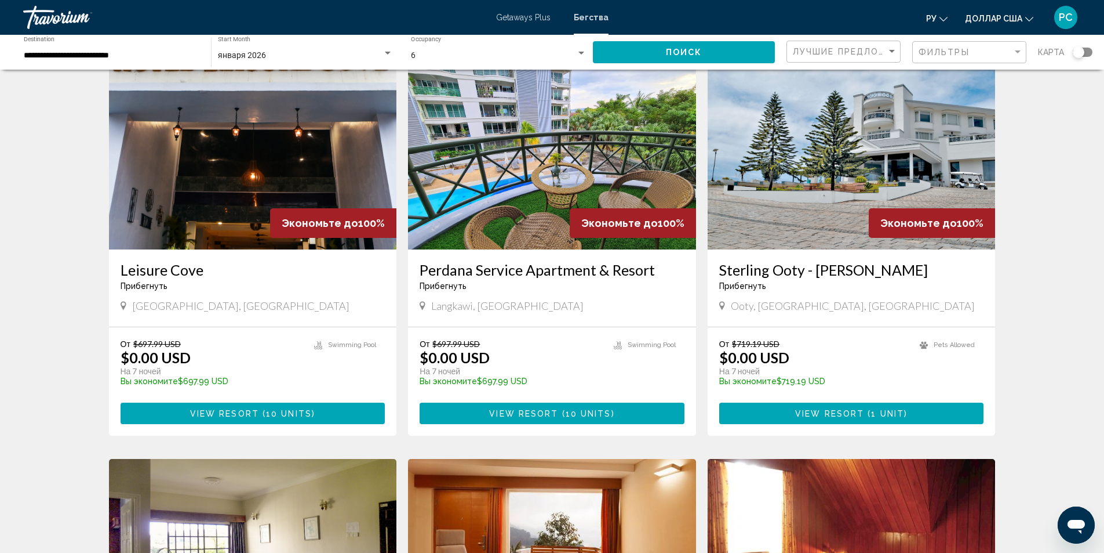
click at [356, 181] on img "Основное содержание" at bounding box center [253, 157] width 288 height 186
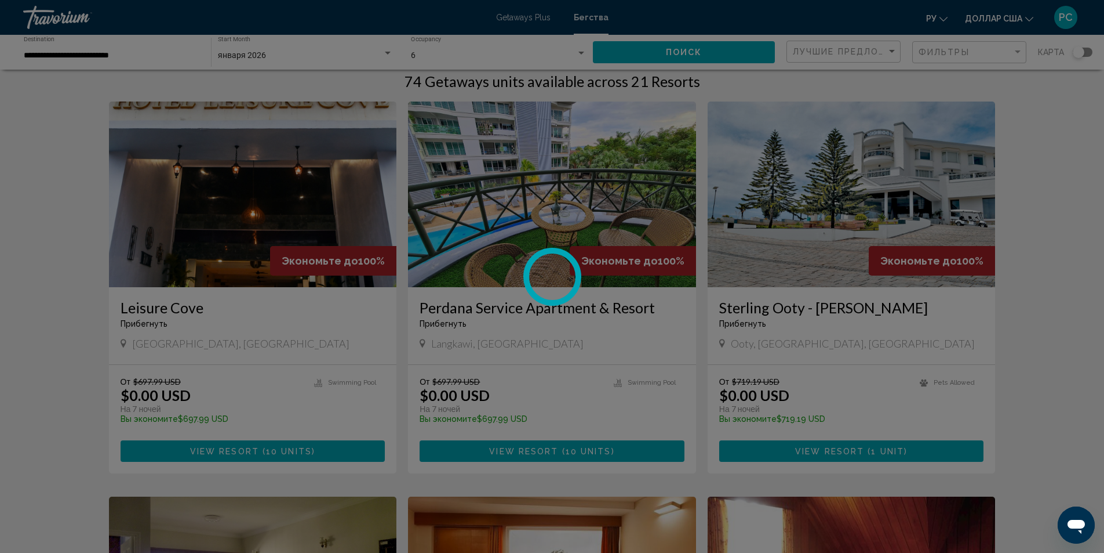
scroll to position [0, 0]
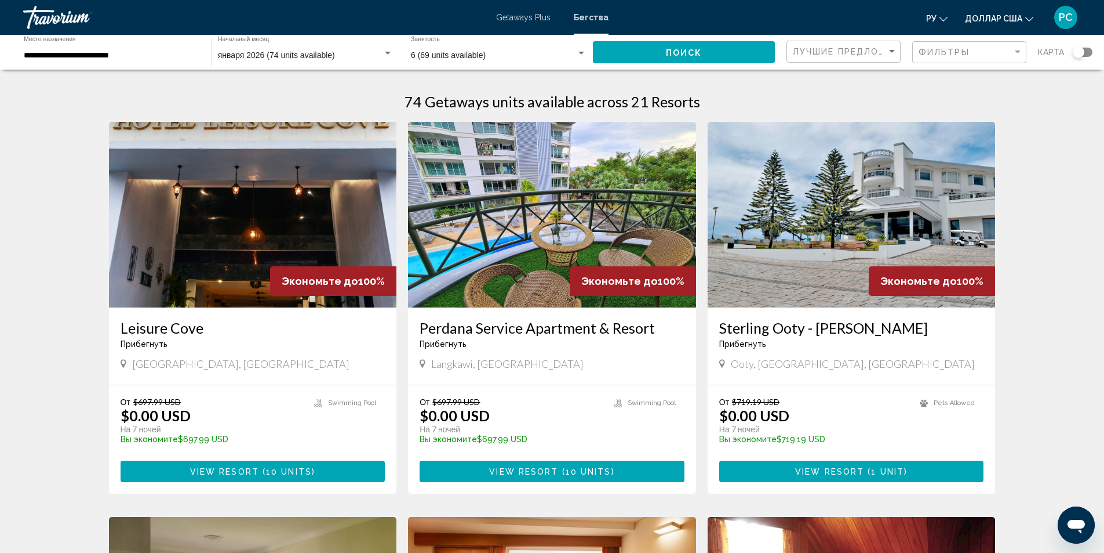
click at [551, 247] on img "Основное содержание" at bounding box center [552, 215] width 288 height 186
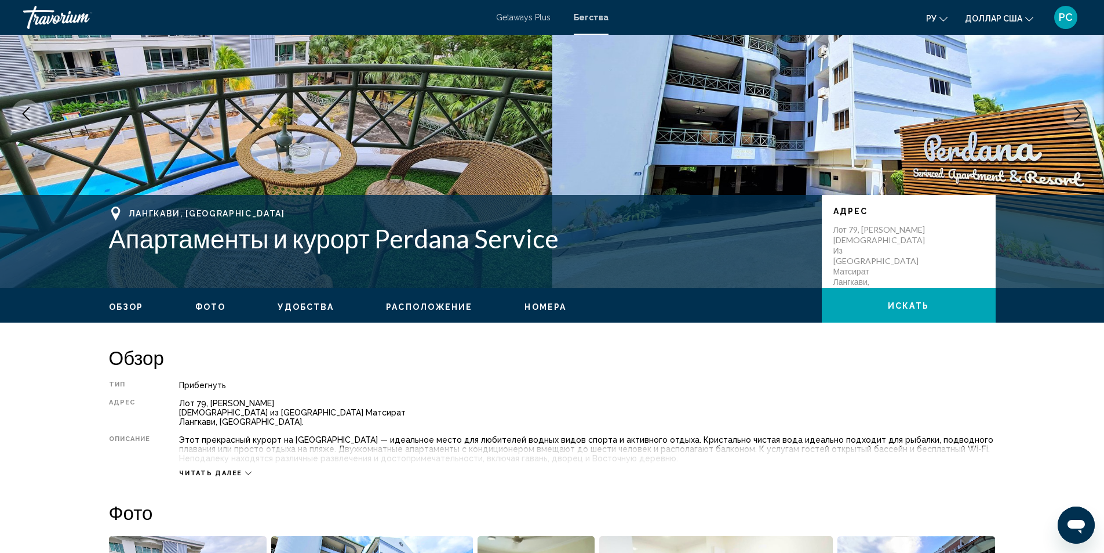
scroll to position [58, 0]
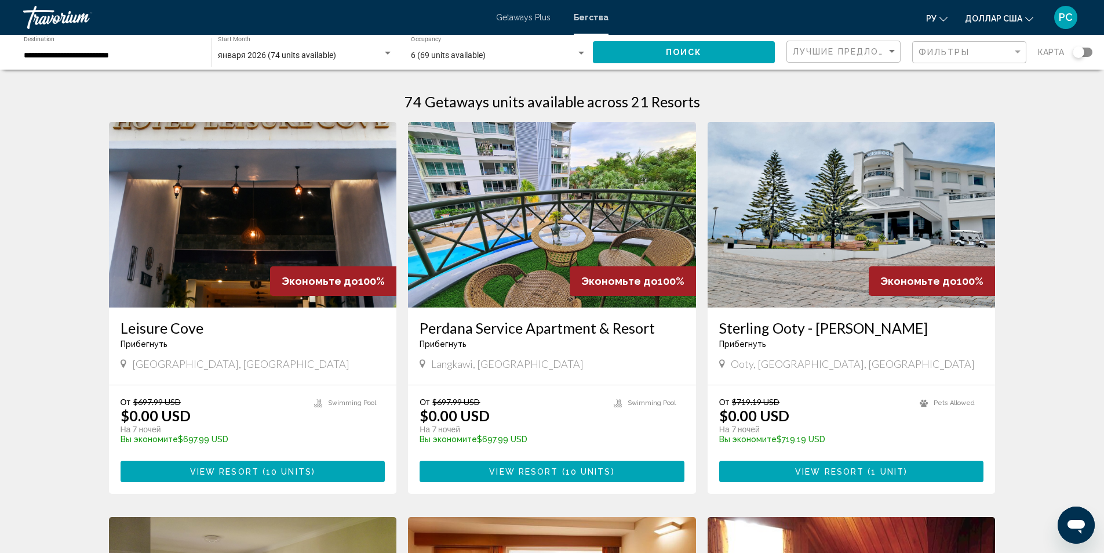
click at [310, 213] on img "Основное содержание" at bounding box center [253, 215] width 288 height 186
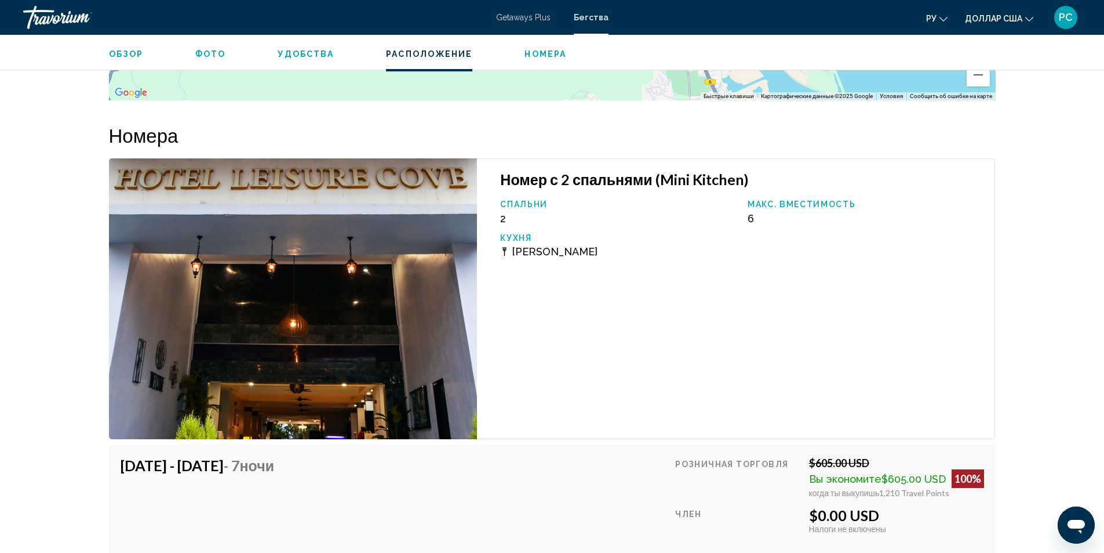
scroll to position [1449, 0]
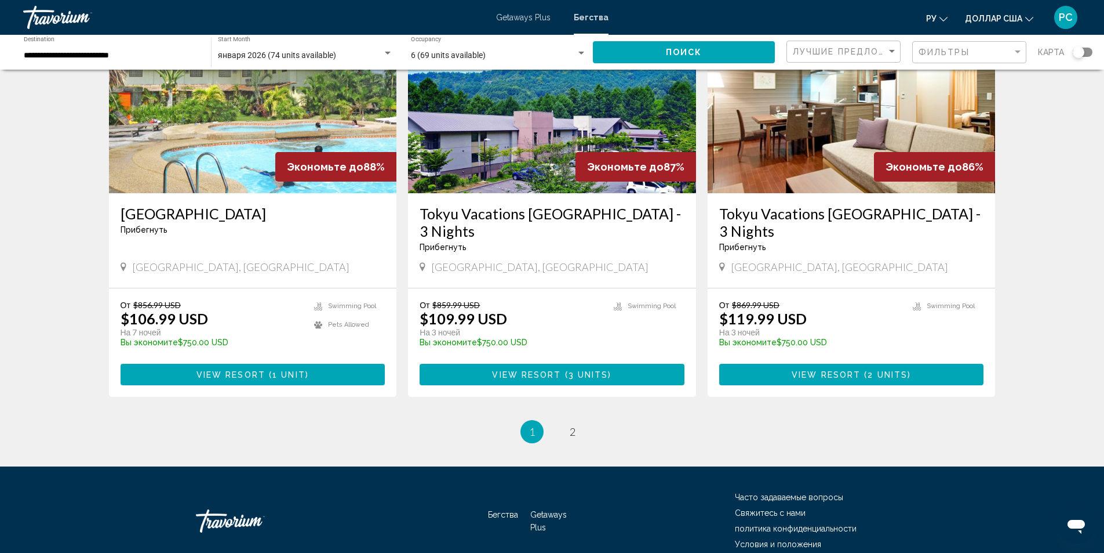
scroll to position [1334, 0]
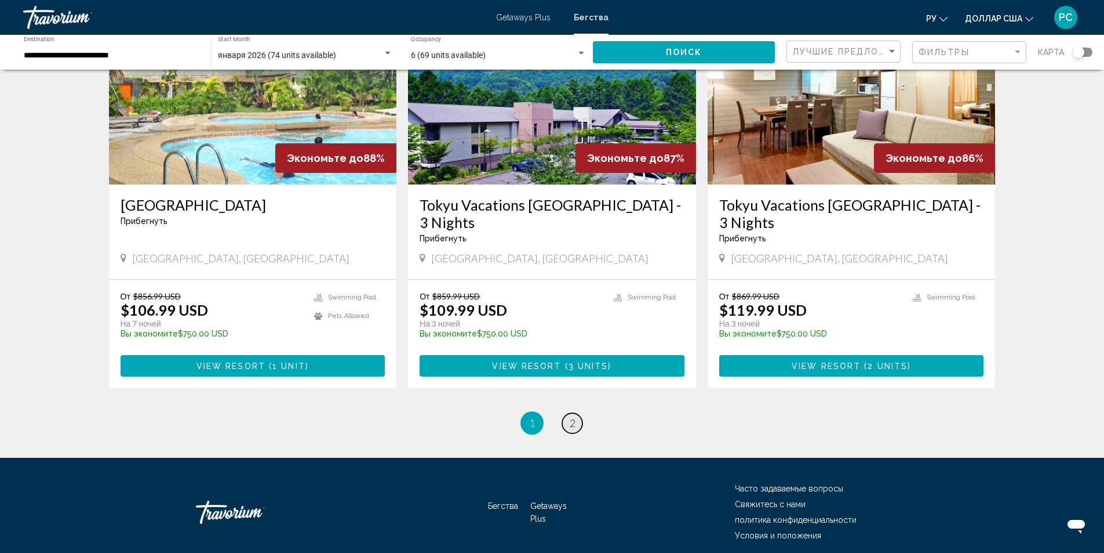
click at [569, 413] on link "page 2" at bounding box center [572, 423] width 20 height 20
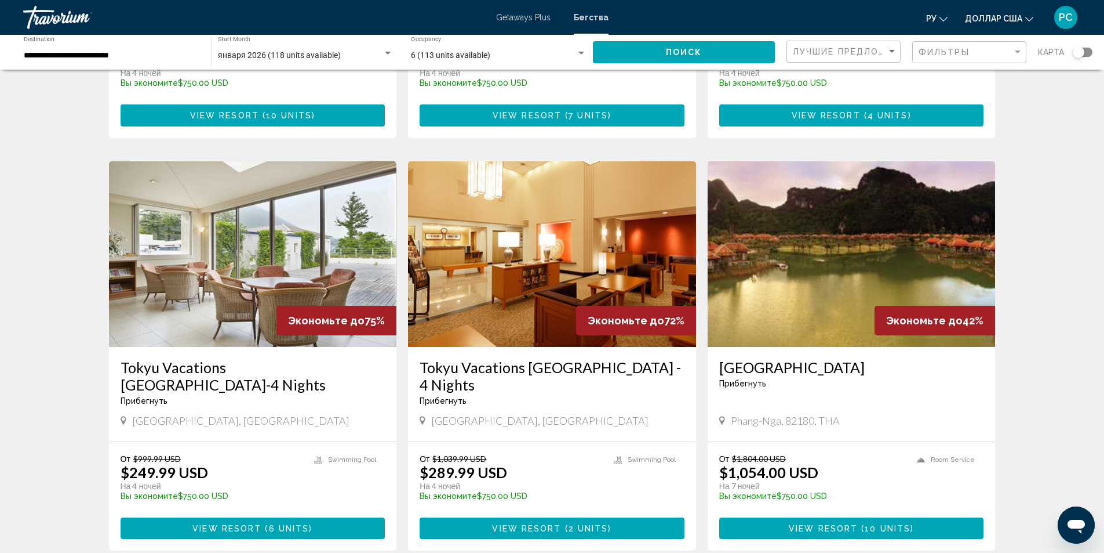
scroll to position [812, 0]
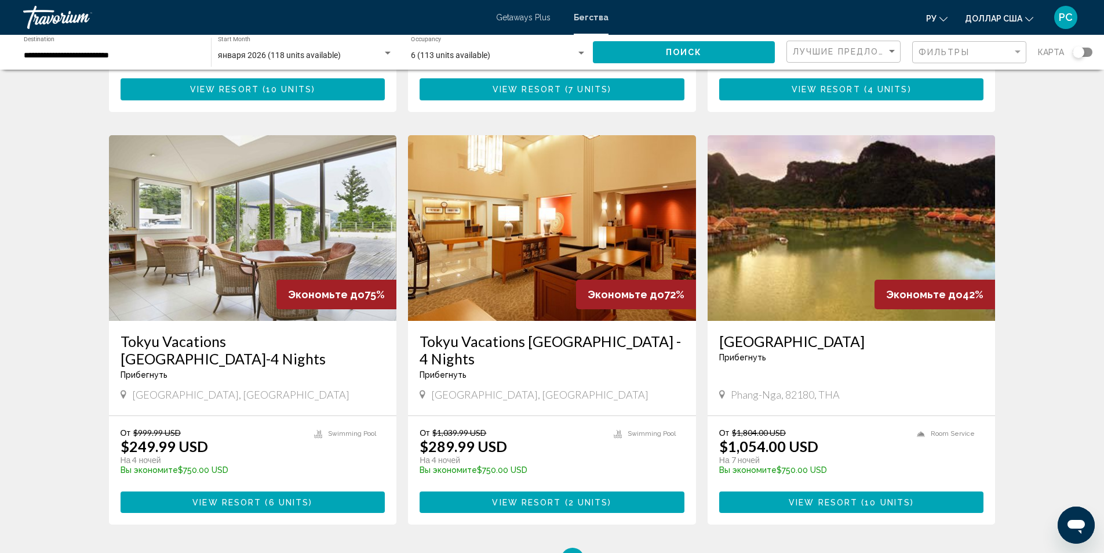
click at [547, 211] on img "Основное содержание" at bounding box center [552, 228] width 288 height 186
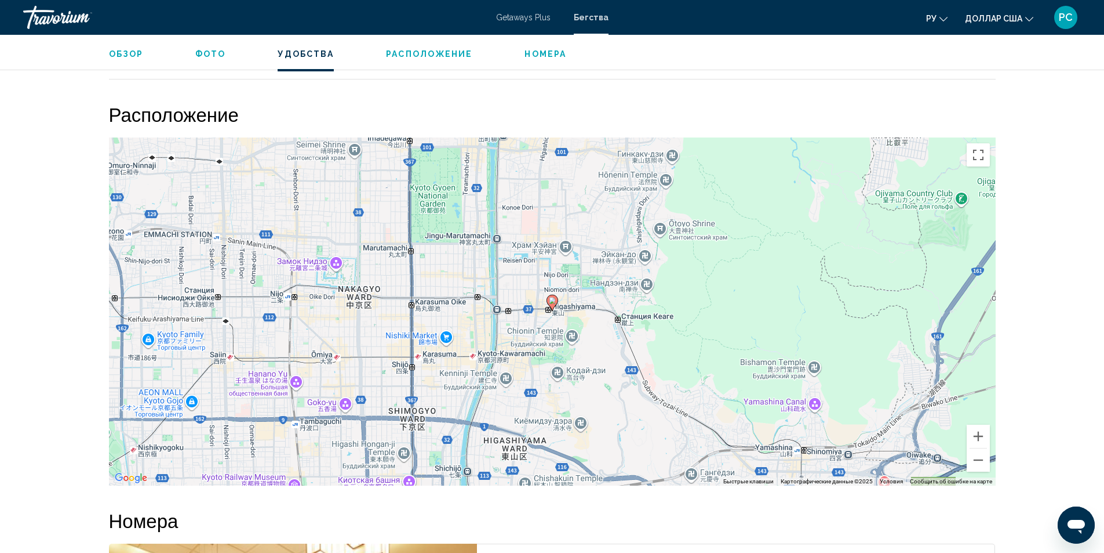
scroll to position [1324, 0]
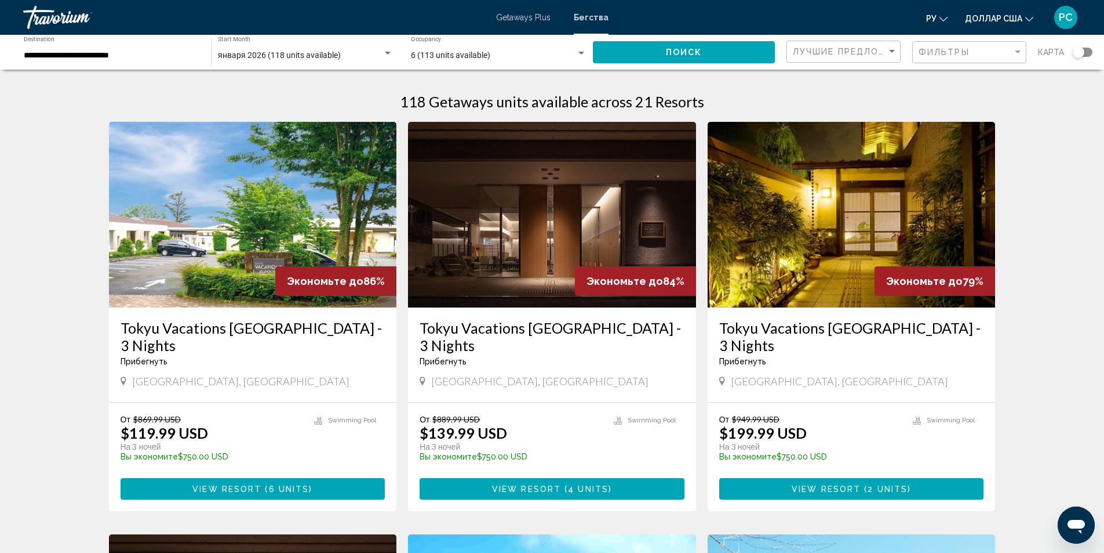
click at [390, 56] on div "Search widget" at bounding box center [388, 53] width 10 height 9
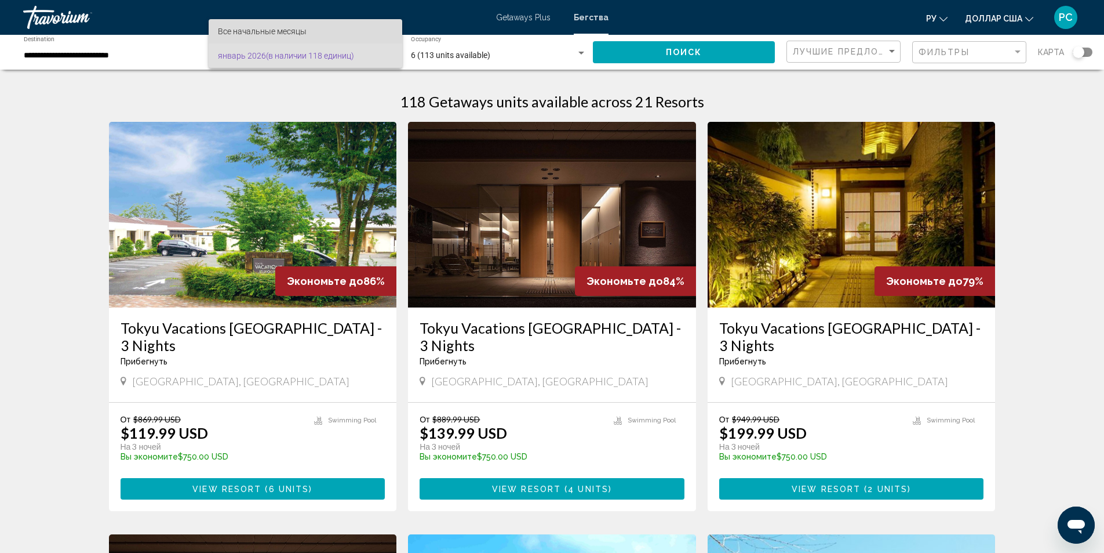
click at [335, 34] on span "Все начальные месяцы" at bounding box center [305, 31] width 175 height 24
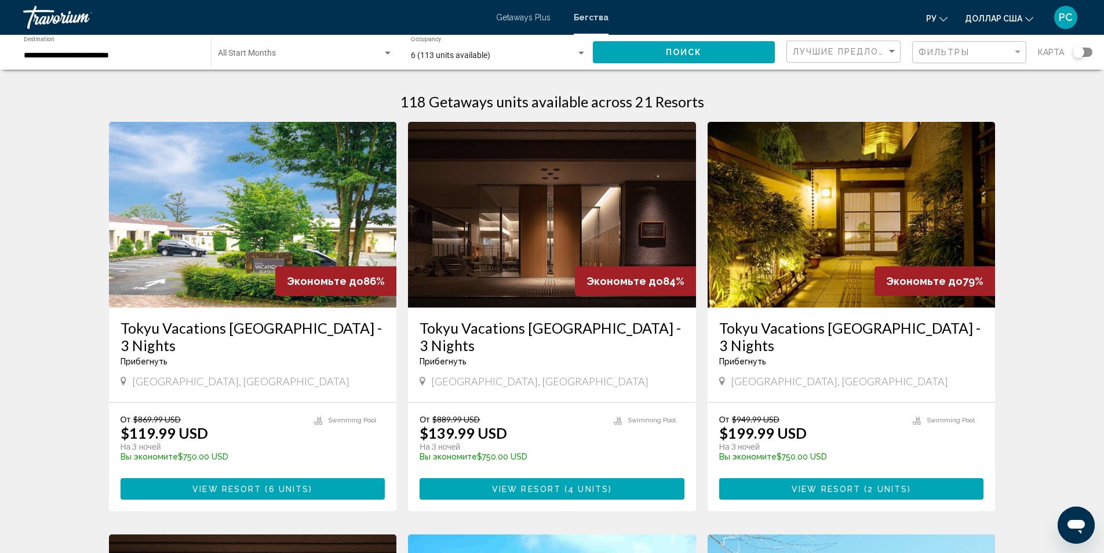
click at [278, 49] on div "Start Month All Start Months" at bounding box center [305, 53] width 175 height 32
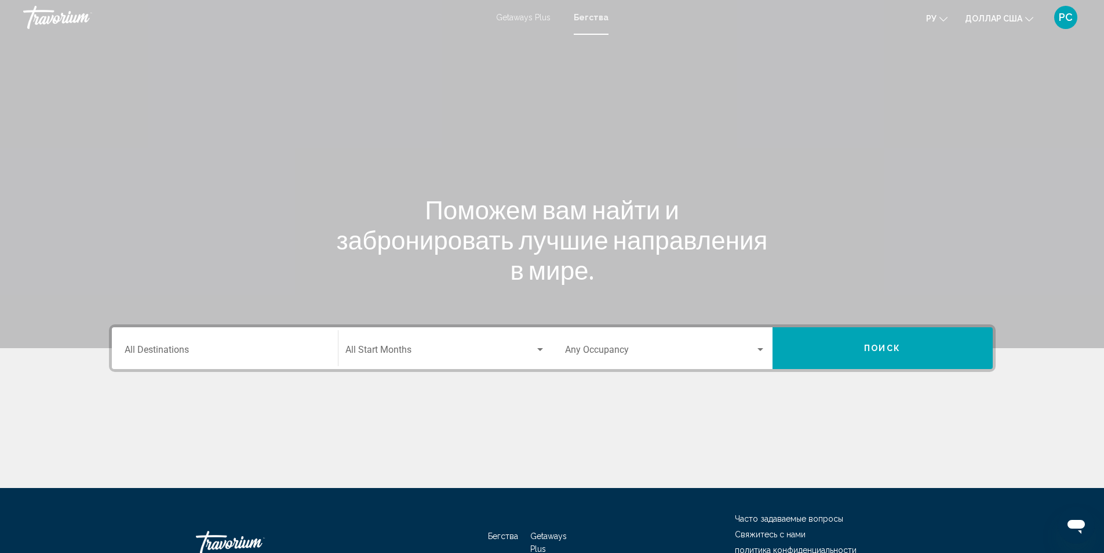
click at [406, 350] on span "Search widget" at bounding box center [441, 352] width 190 height 10
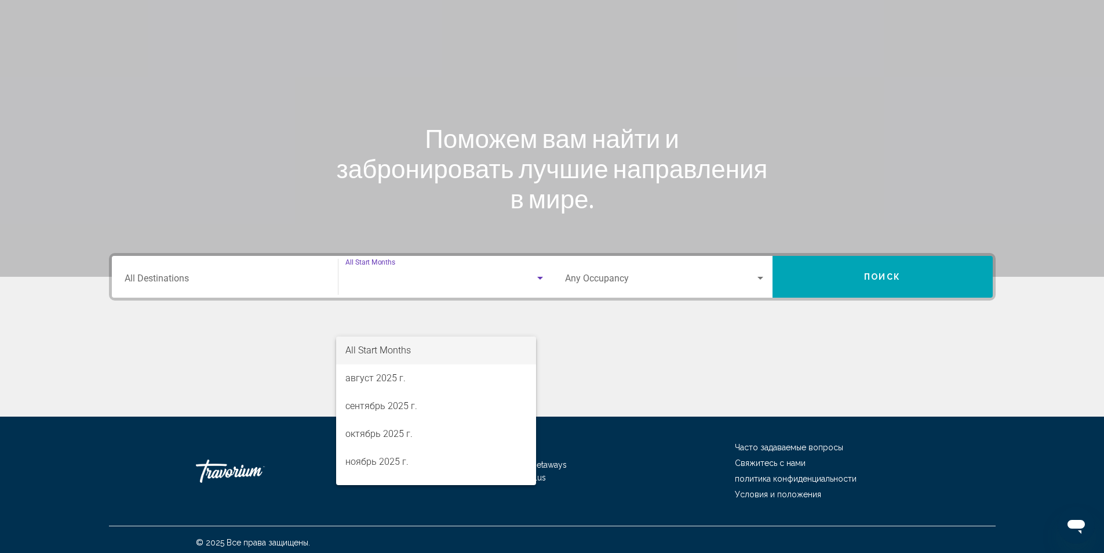
scroll to position [77, 0]
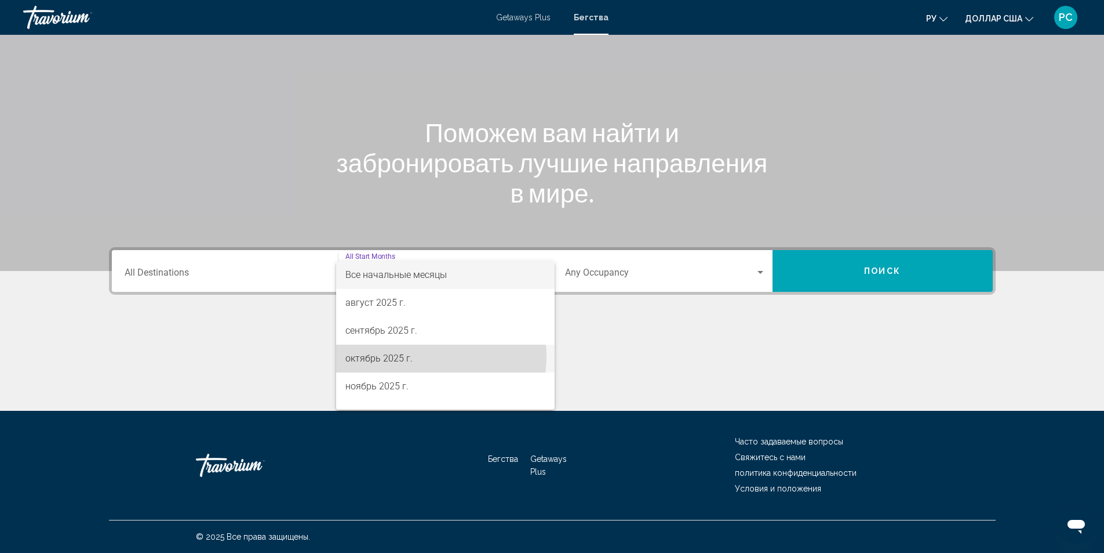
click at [424, 356] on span "октябрь 2025 г." at bounding box center [446, 358] width 200 height 28
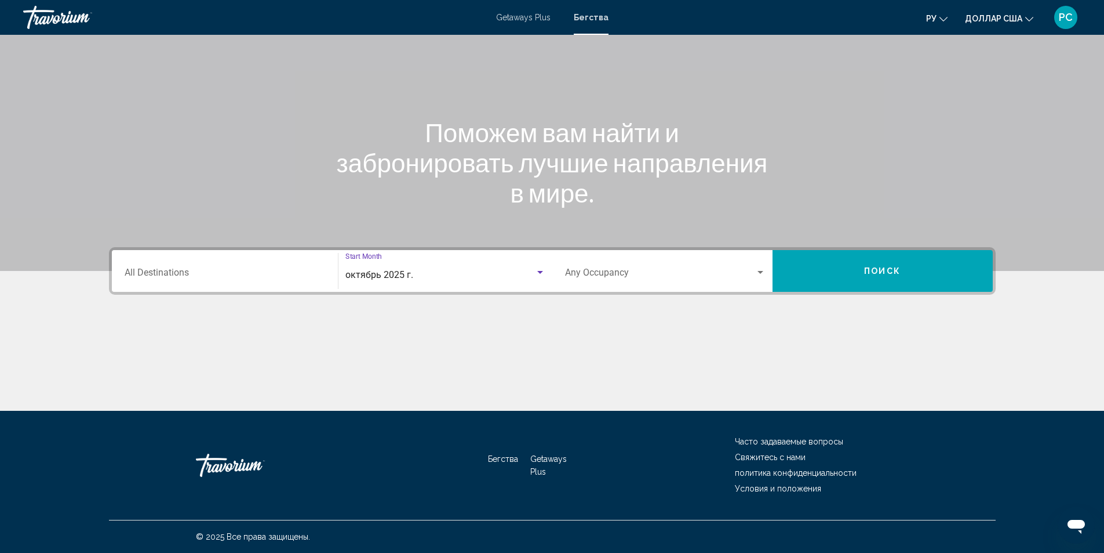
click at [175, 277] on input "Destination All Destinations" at bounding box center [225, 275] width 201 height 10
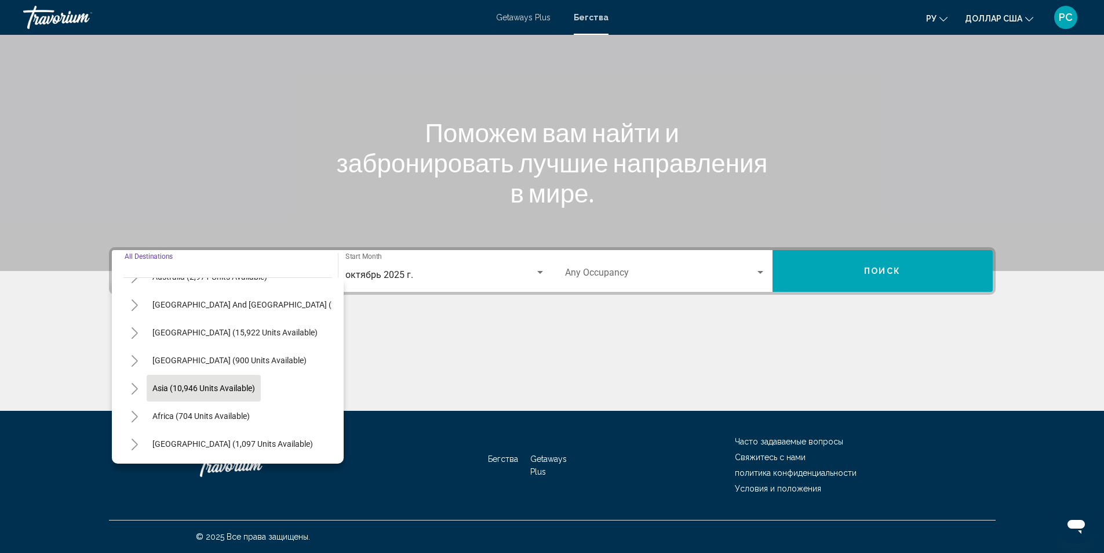
scroll to position [197, 0]
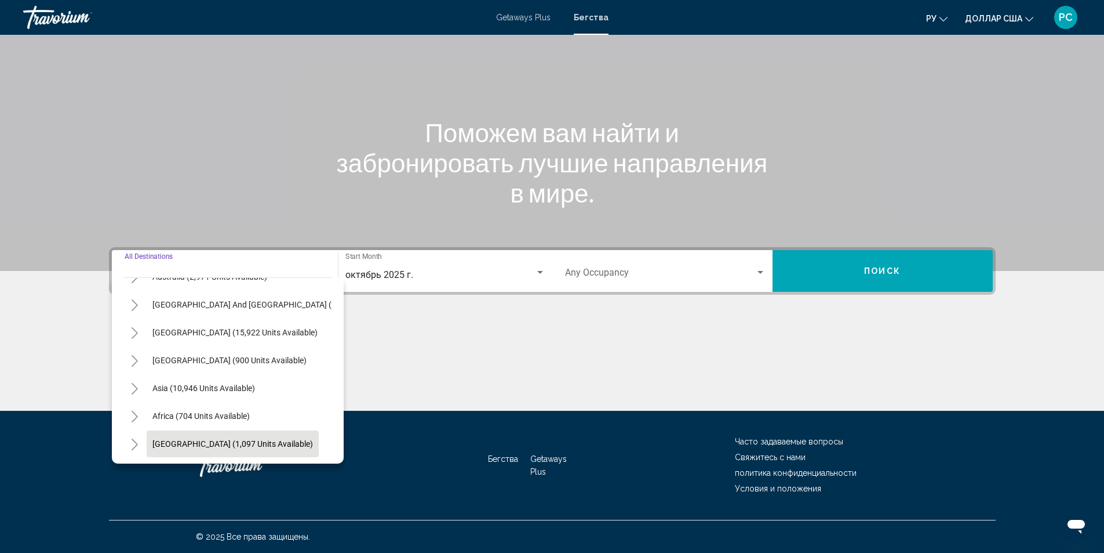
click at [195, 441] on button "[GEOGRAPHIC_DATA] (1,097 units available)" at bounding box center [233, 443] width 172 height 27
type input "**********"
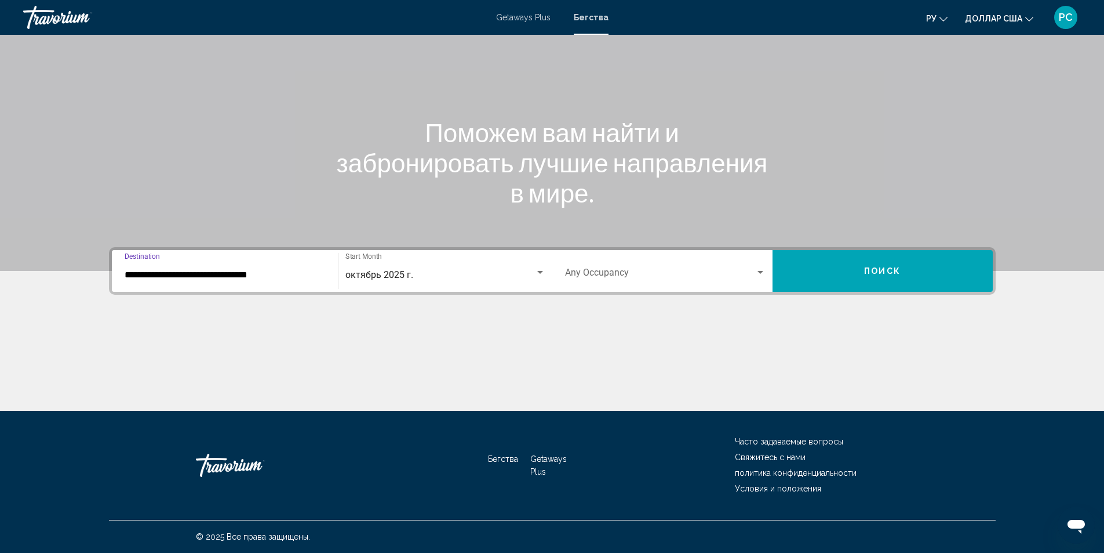
drag, startPoint x: 125, startPoint y: 270, endPoint x: 172, endPoint y: 270, distance: 47.0
click at [172, 270] on input "**********" at bounding box center [225, 275] width 201 height 10
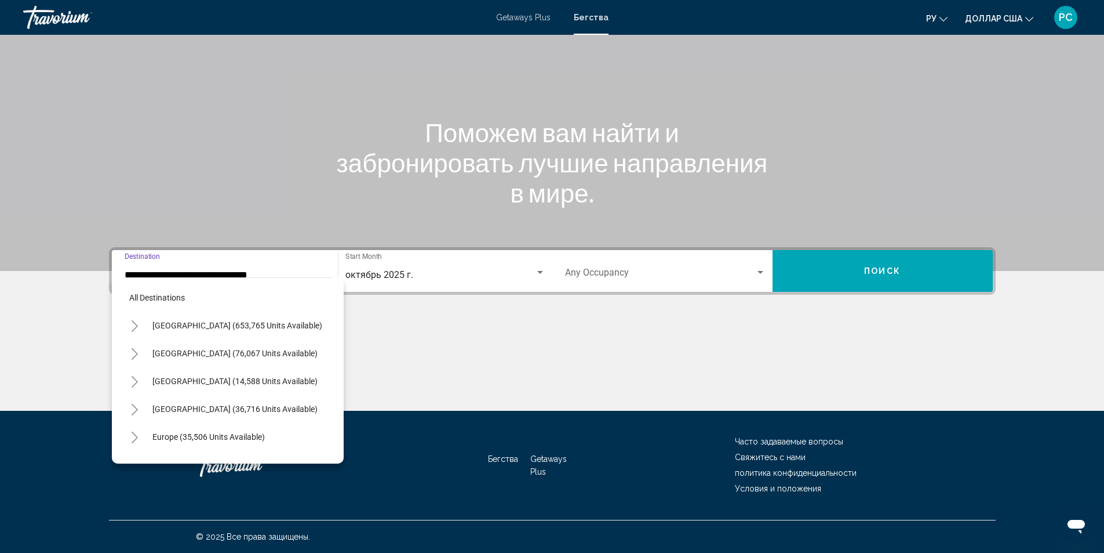
scroll to position [268, 0]
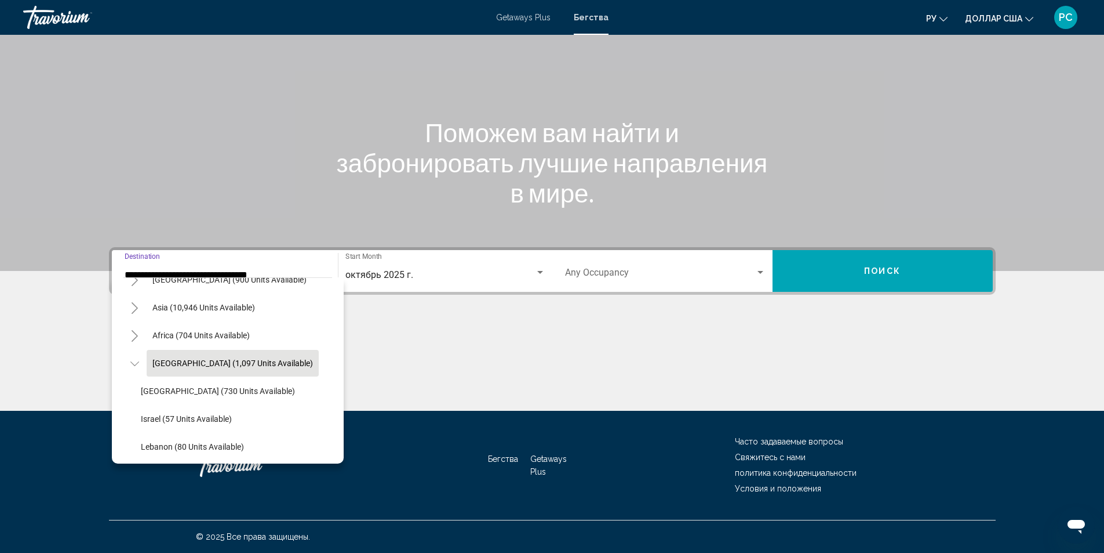
click at [231, 366] on span "[GEOGRAPHIC_DATA] (1,097 units available)" at bounding box center [232, 362] width 161 height 9
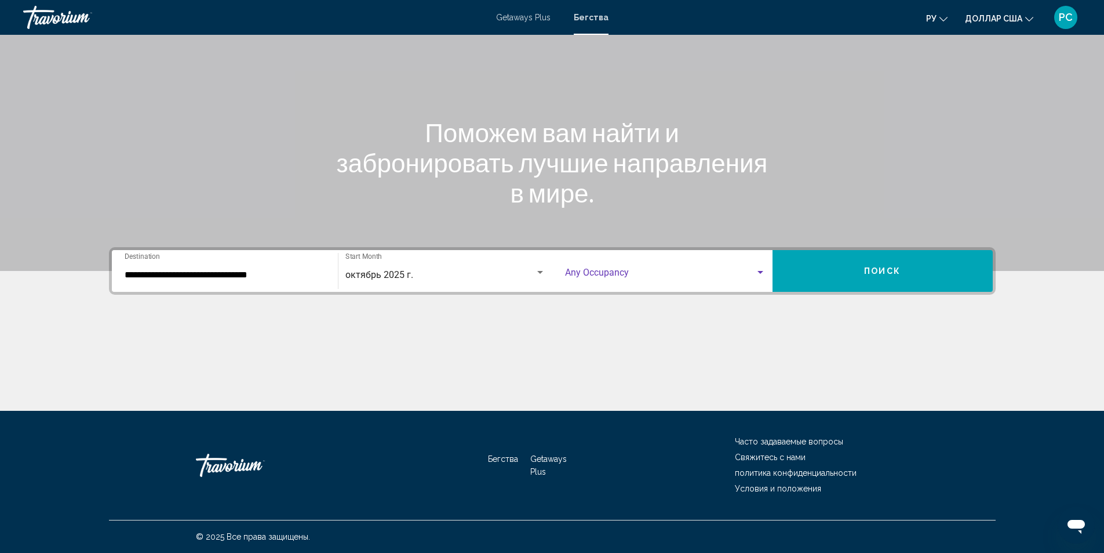
click at [610, 271] on span "Search widget" at bounding box center [660, 275] width 190 height 10
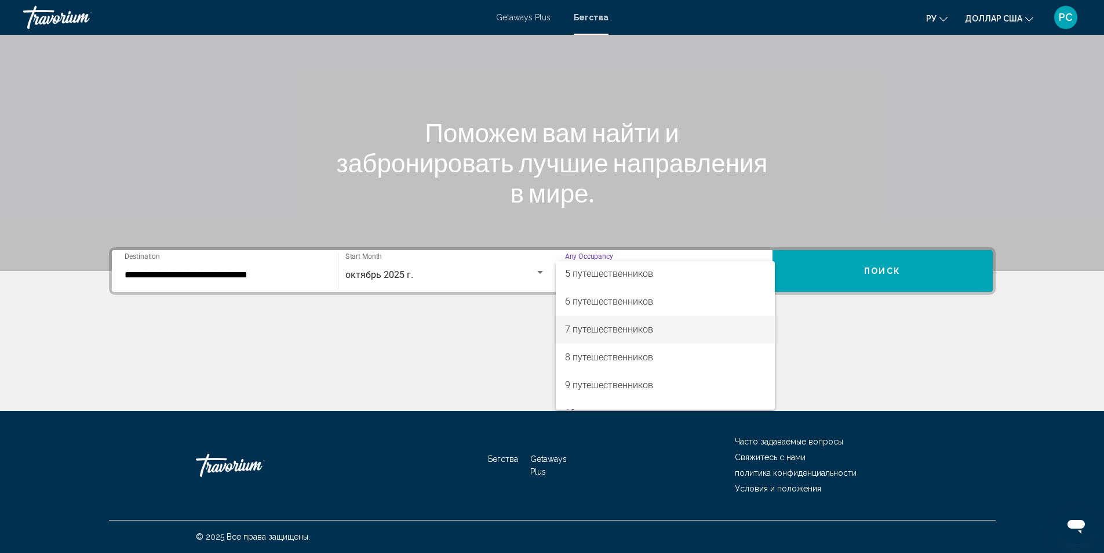
scroll to position [116, 0]
click at [616, 297] on font "6 путешественников" at bounding box center [609, 297] width 88 height 11
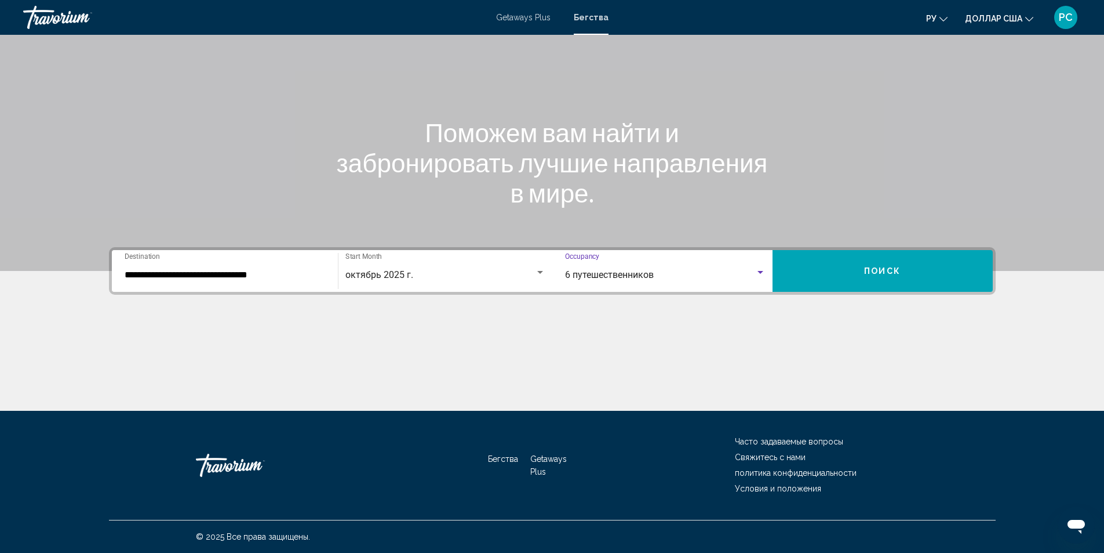
click at [860, 267] on button "Поиск" at bounding box center [883, 271] width 220 height 42
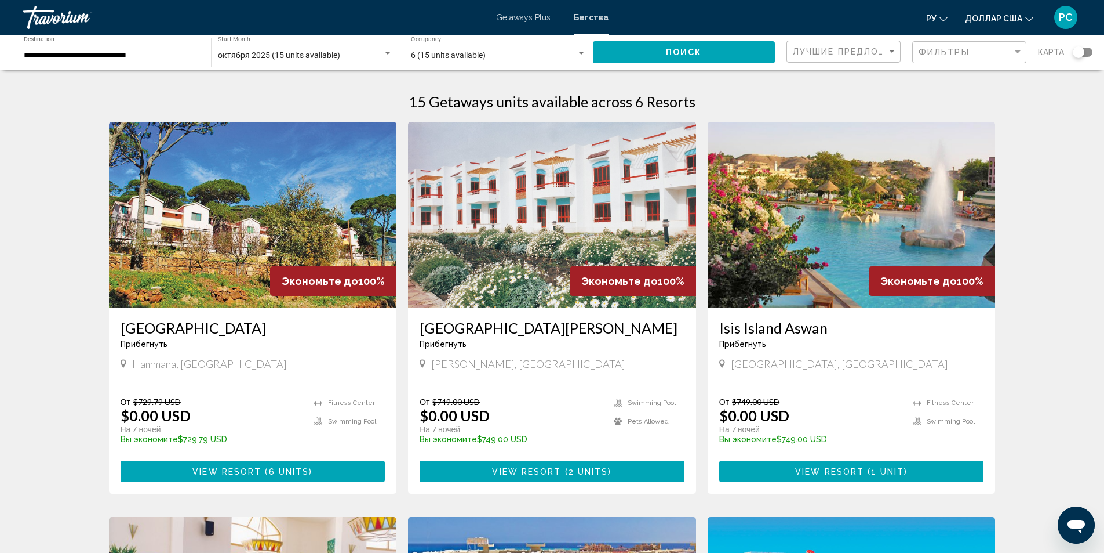
click at [807, 266] on img "Основное содержание" at bounding box center [852, 215] width 288 height 186
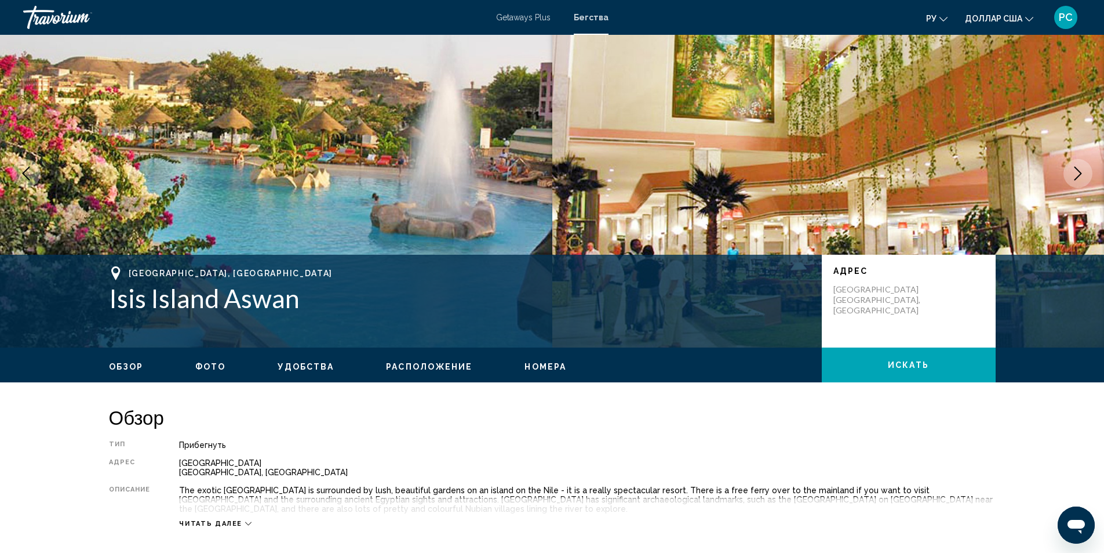
scroll to position [28, 0]
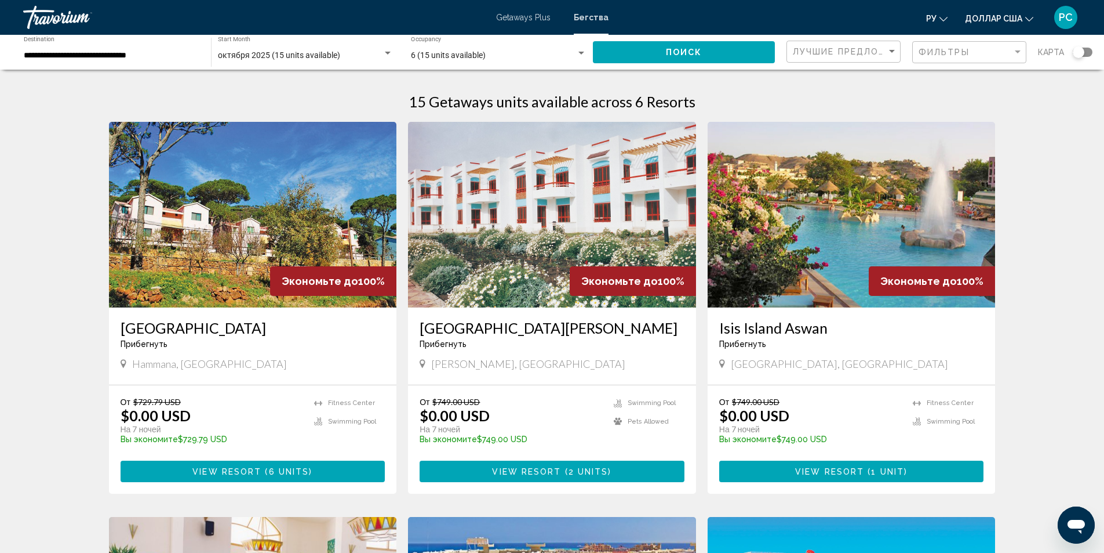
click at [559, 241] on img "Основное содержание" at bounding box center [552, 215] width 288 height 186
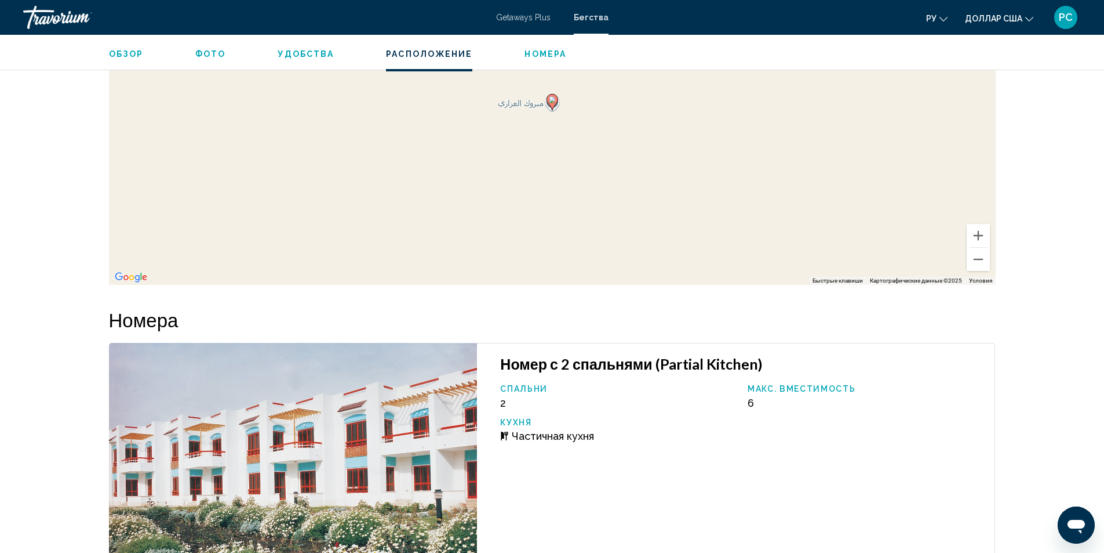
scroll to position [1387, 0]
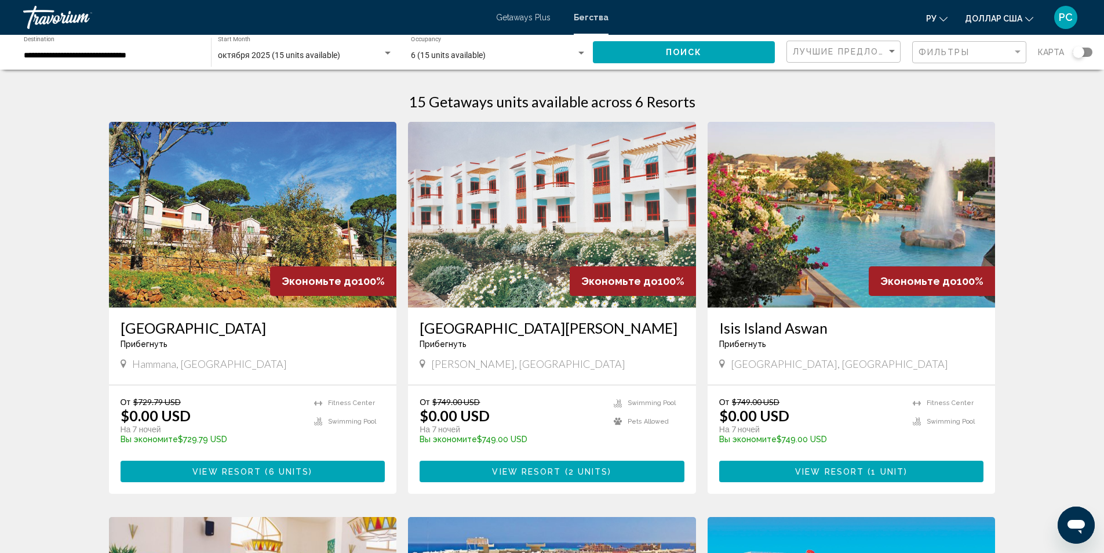
click at [860, 222] on img "Основное содержание" at bounding box center [852, 215] width 288 height 186
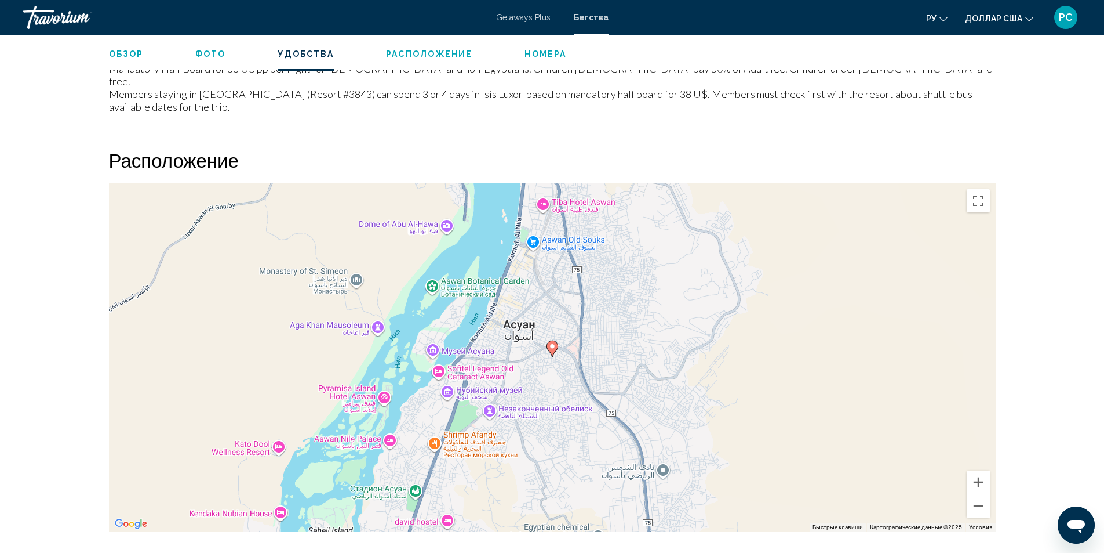
scroll to position [1767, 0]
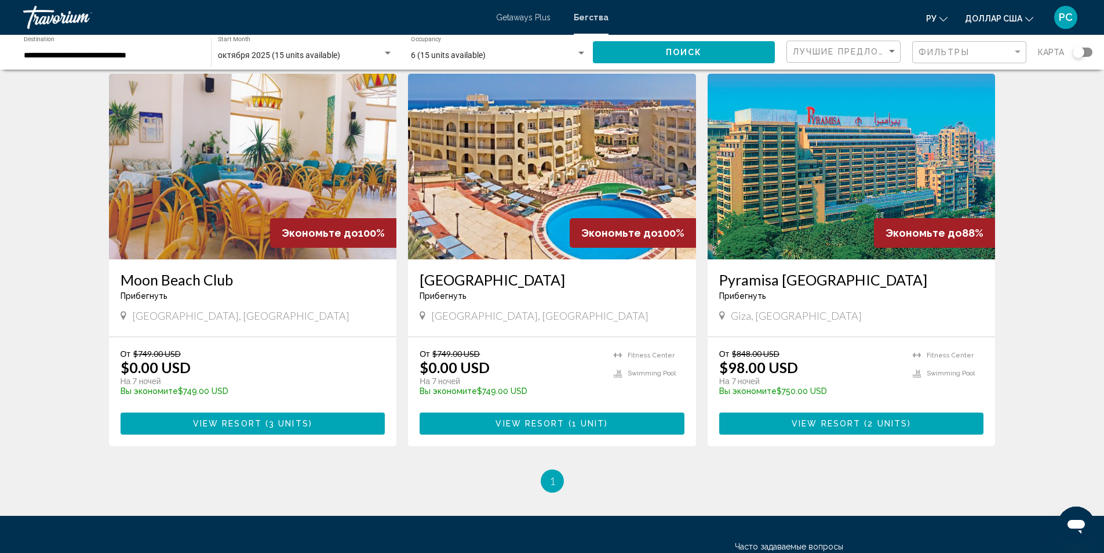
scroll to position [464, 0]
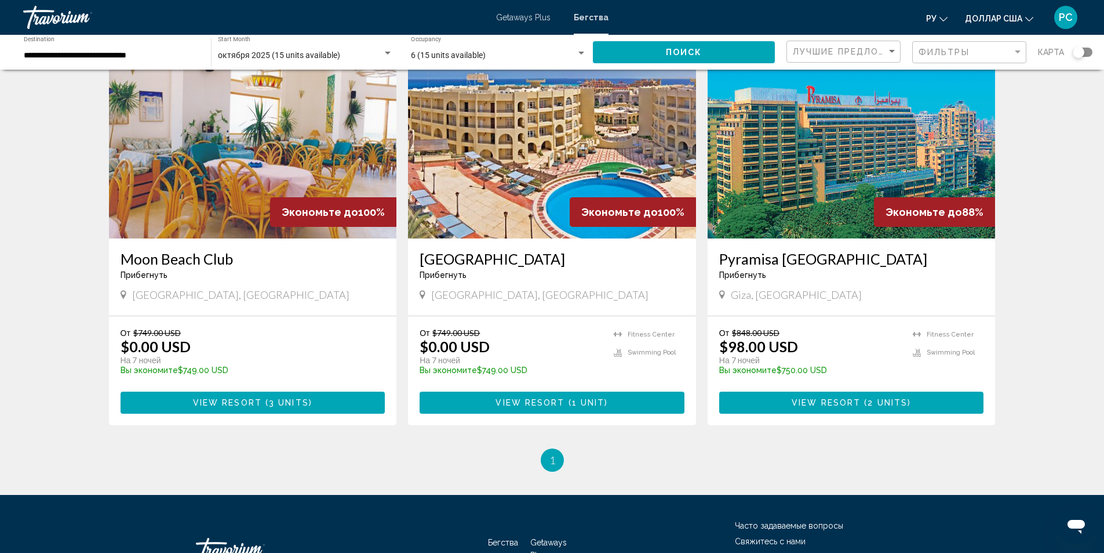
click at [547, 186] on img "Основное содержание" at bounding box center [552, 146] width 288 height 186
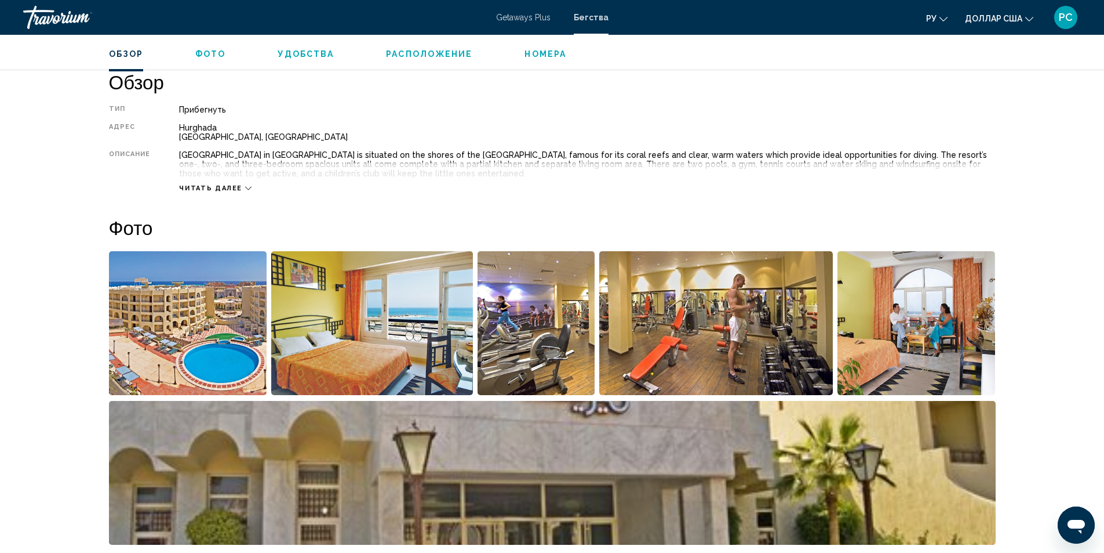
scroll to position [377, 0]
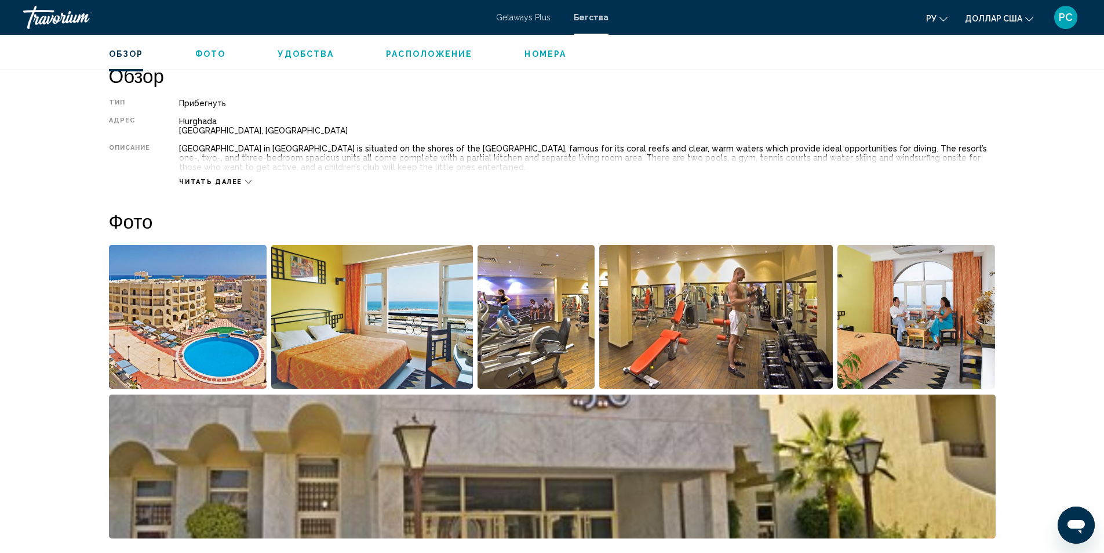
click at [245, 183] on icon "Основное содержание" at bounding box center [248, 182] width 6 height 6
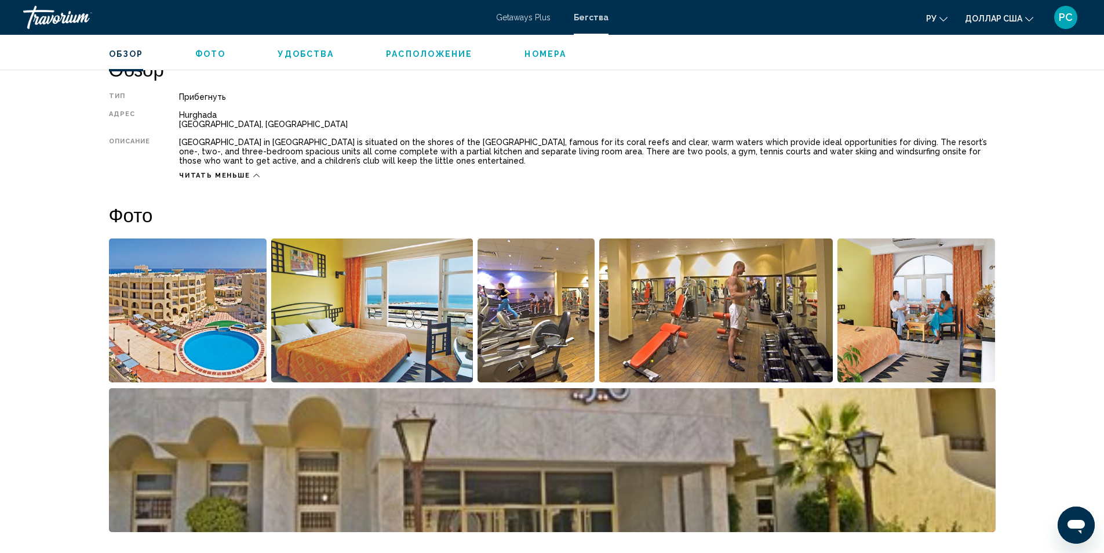
scroll to position [319, 0]
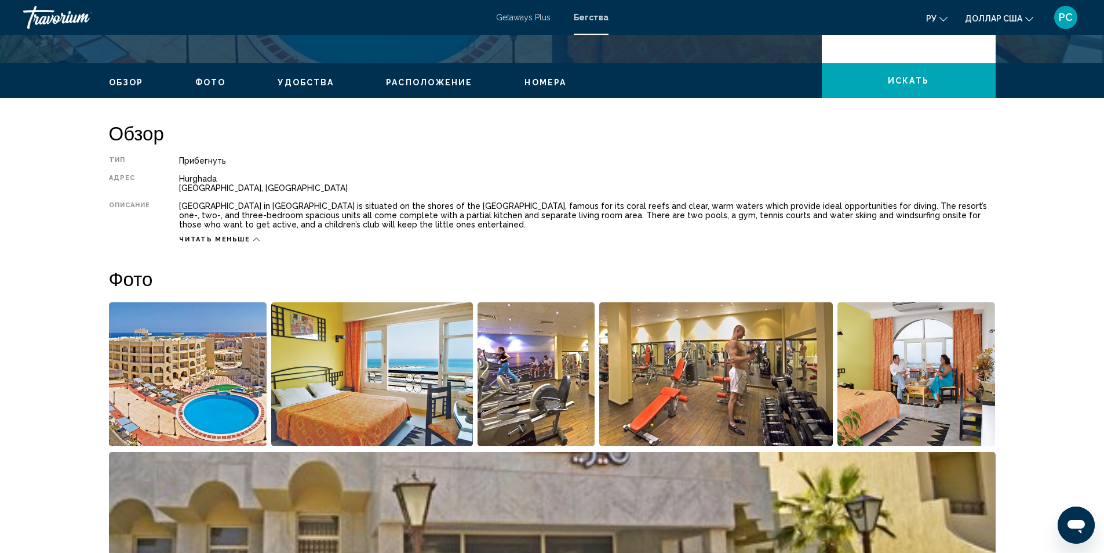
click at [195, 373] on img "Open full-screen image slider" at bounding box center [188, 374] width 158 height 144
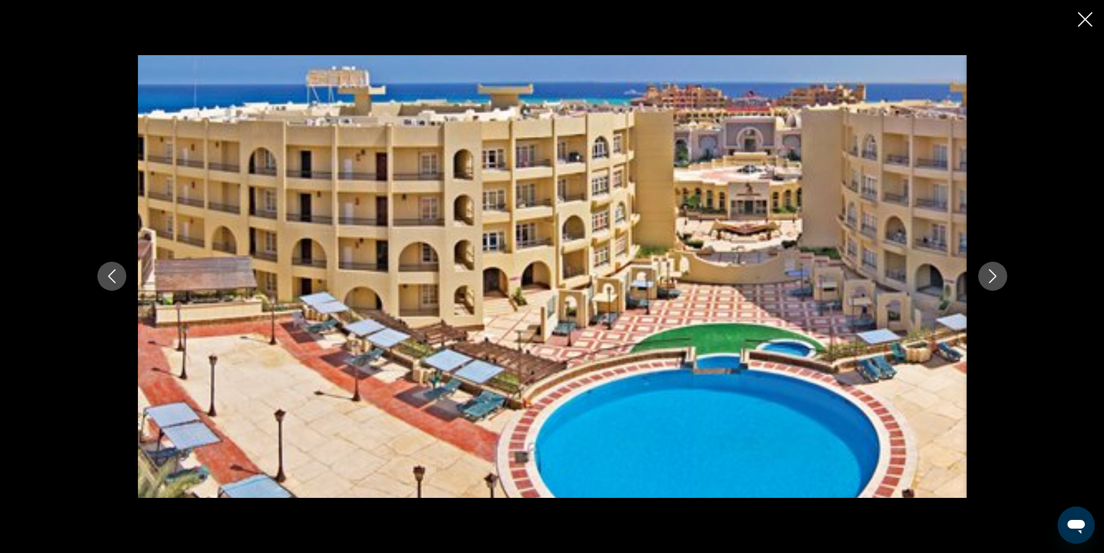
click at [997, 277] on icon "Next image" at bounding box center [993, 276] width 14 height 14
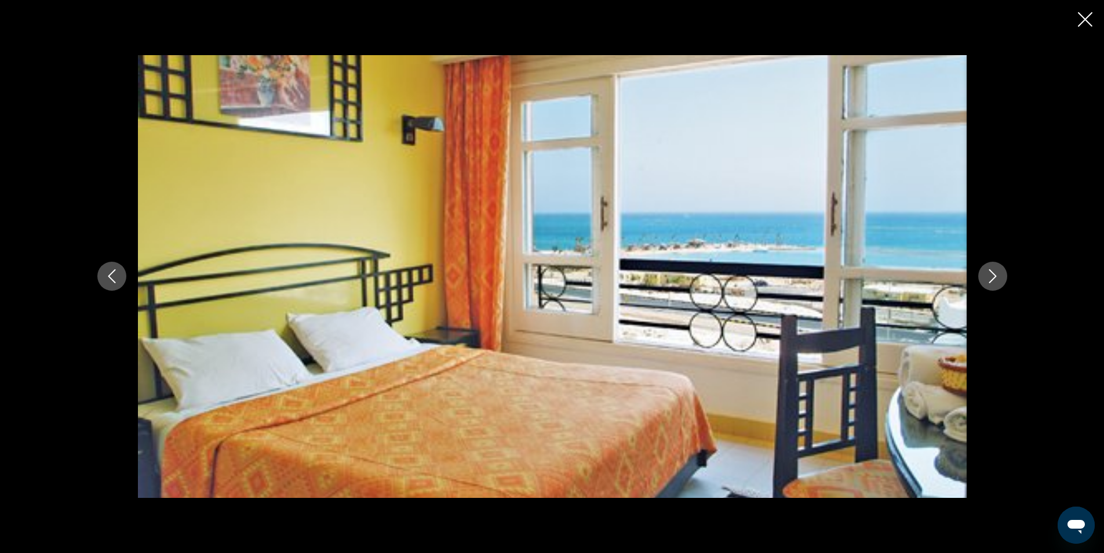
click at [997, 278] on icon "Next image" at bounding box center [993, 276] width 14 height 14
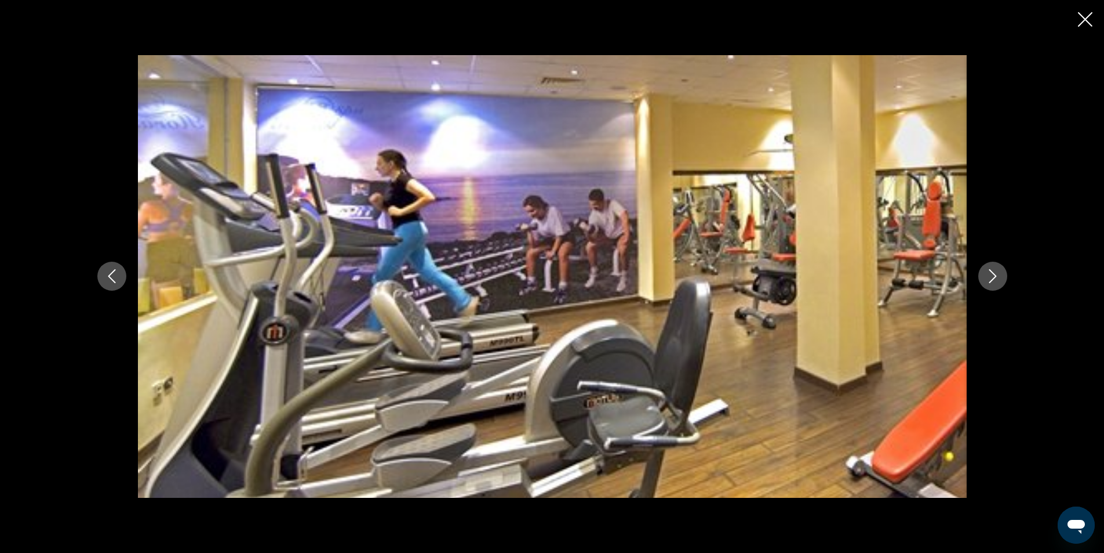
click at [114, 278] on icon "Previous image" at bounding box center [112, 276] width 14 height 14
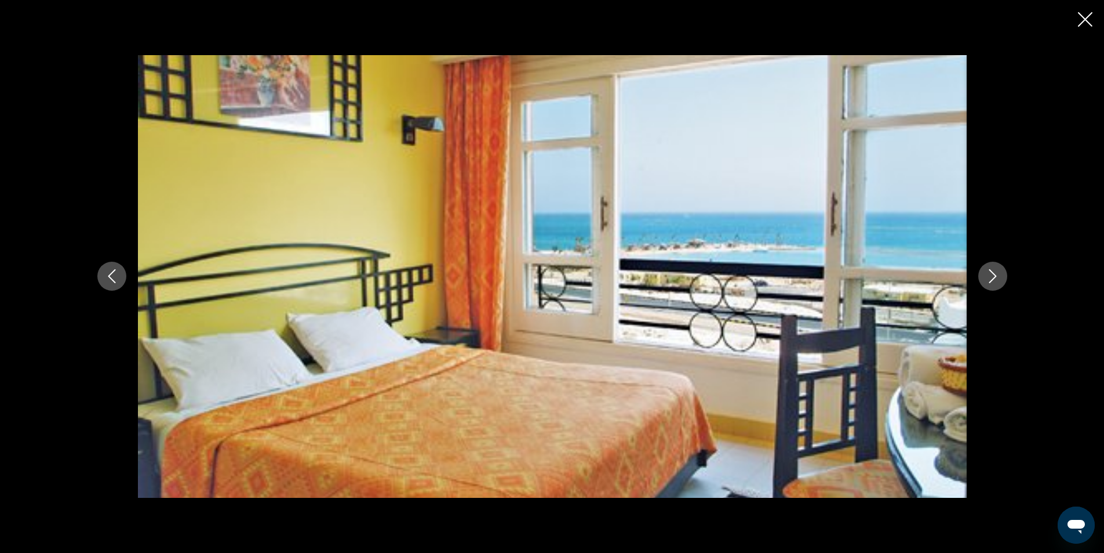
click at [989, 278] on icon "Next image" at bounding box center [993, 276] width 14 height 14
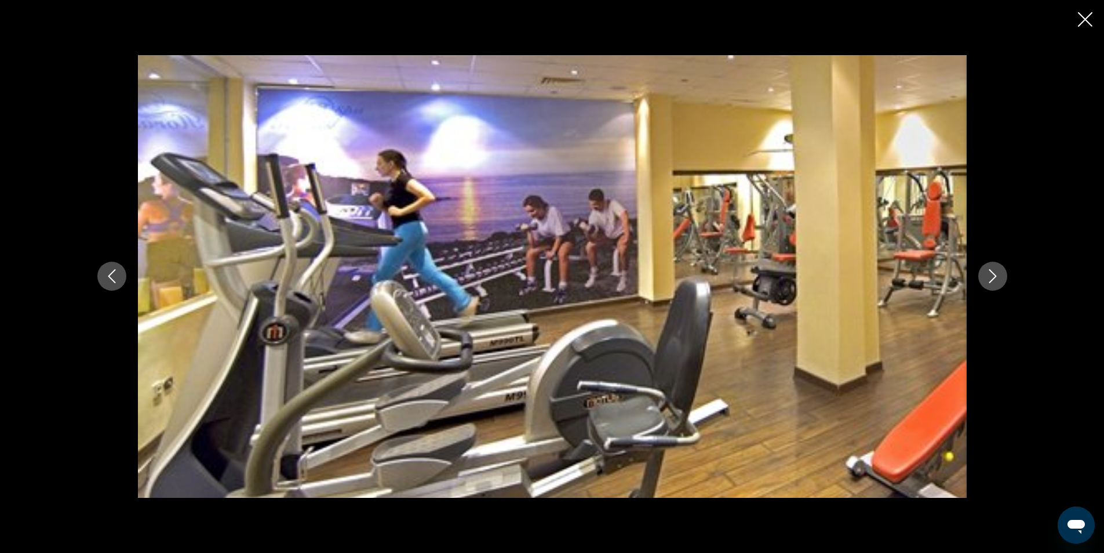
click at [989, 278] on icon "Next image" at bounding box center [993, 276] width 14 height 14
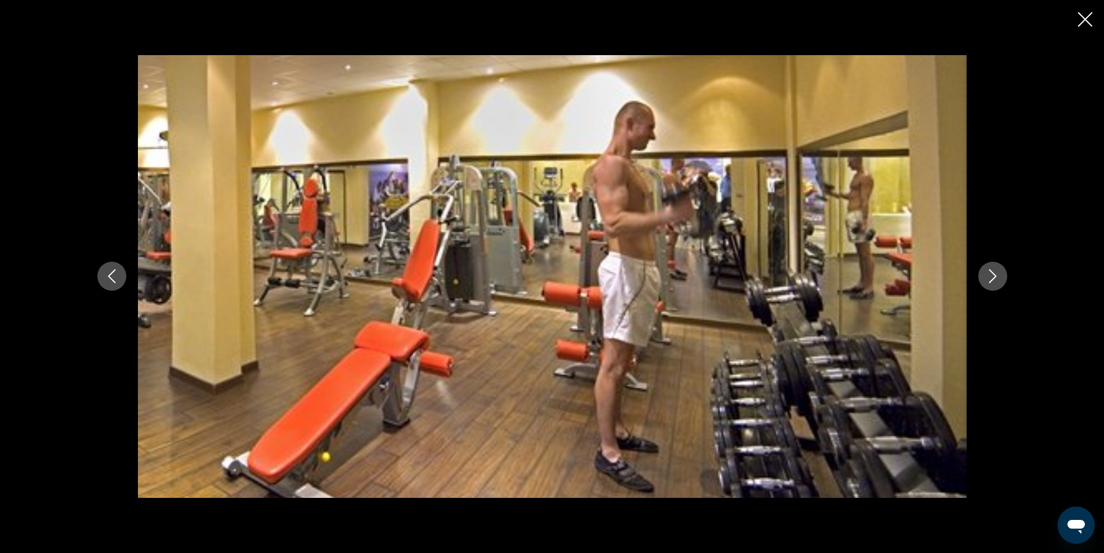
click at [989, 278] on icon "Next image" at bounding box center [993, 276] width 14 height 14
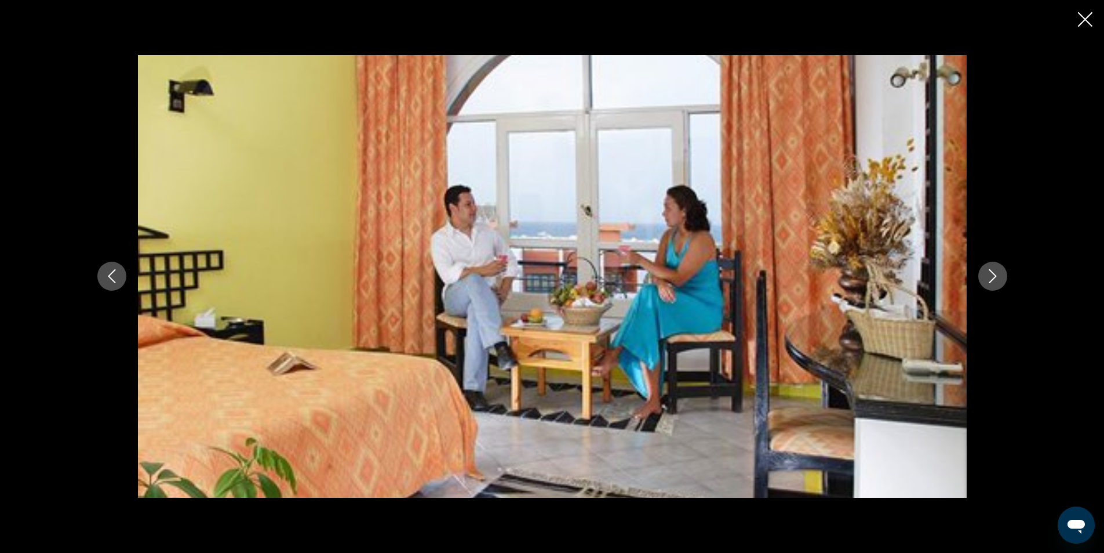
click at [989, 278] on icon "Next image" at bounding box center [993, 276] width 14 height 14
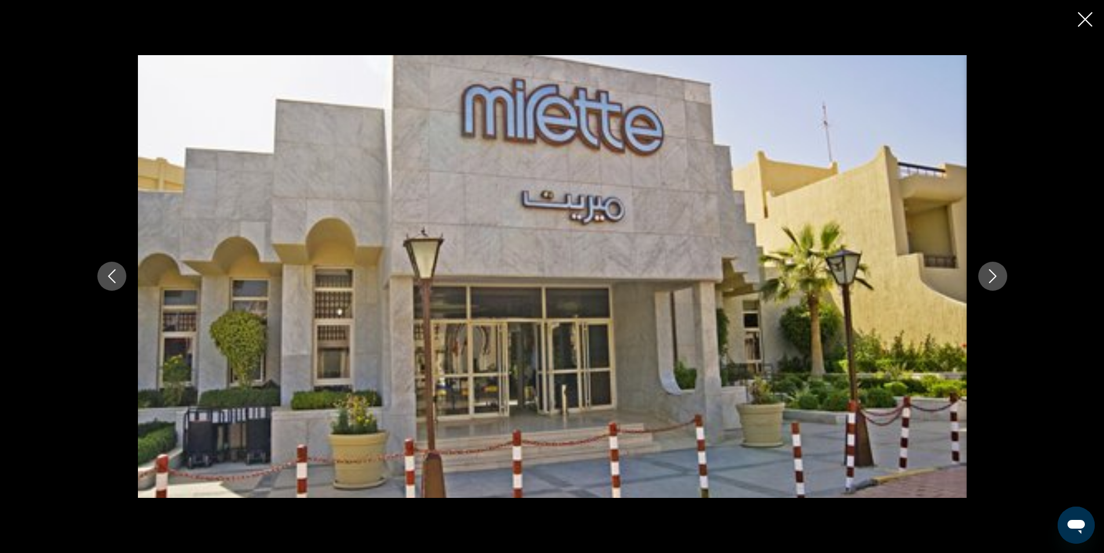
click at [990, 278] on icon "Next image" at bounding box center [993, 276] width 14 height 14
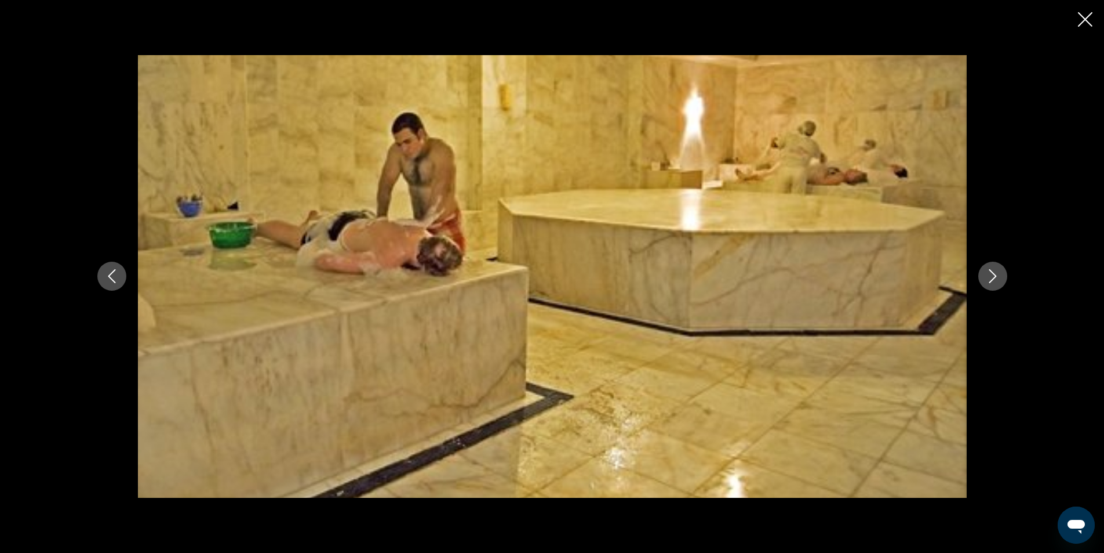
click at [990, 278] on icon "Next image" at bounding box center [993, 276] width 14 height 14
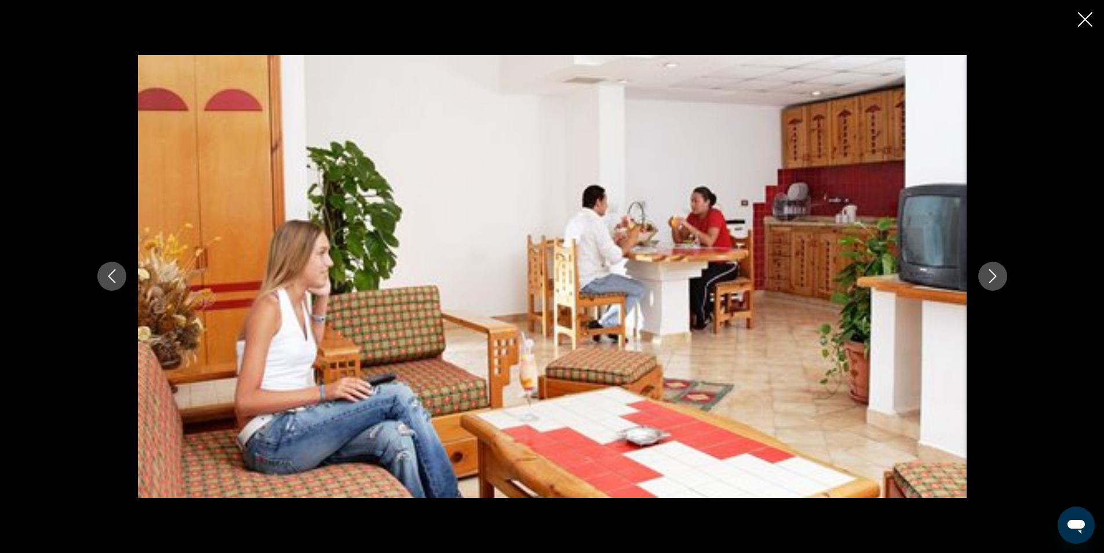
click at [990, 278] on icon "Next image" at bounding box center [993, 276] width 14 height 14
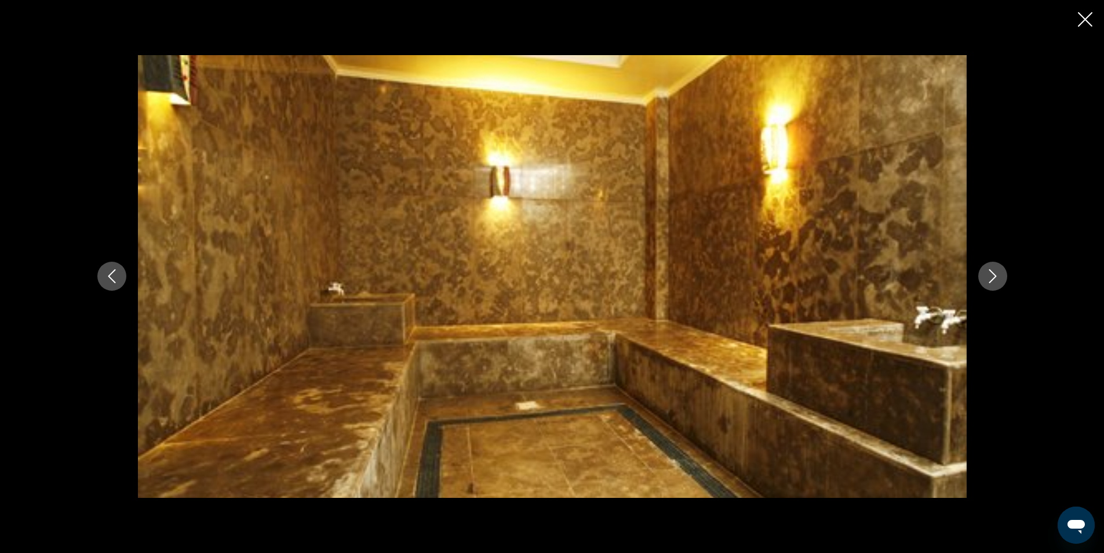
click at [990, 278] on icon "Next image" at bounding box center [993, 276] width 14 height 14
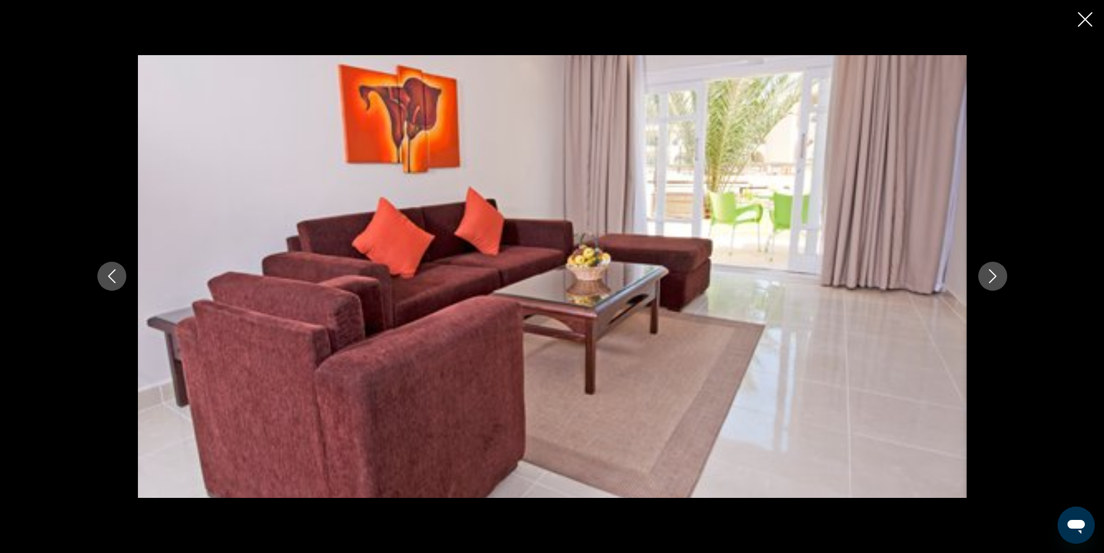
click at [990, 278] on icon "Next image" at bounding box center [993, 276] width 14 height 14
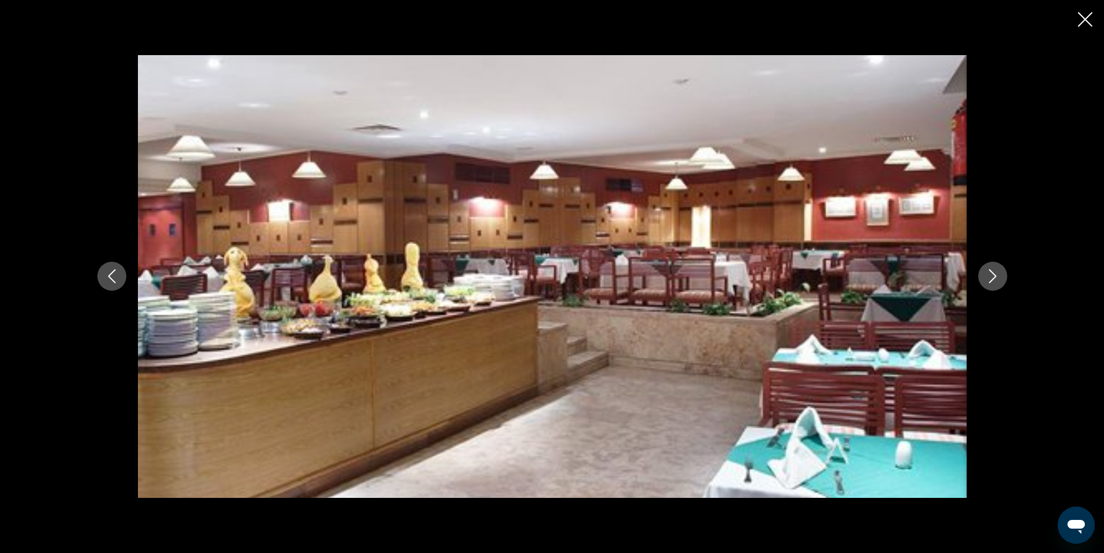
click at [990, 278] on icon "Next image" at bounding box center [993, 276] width 14 height 14
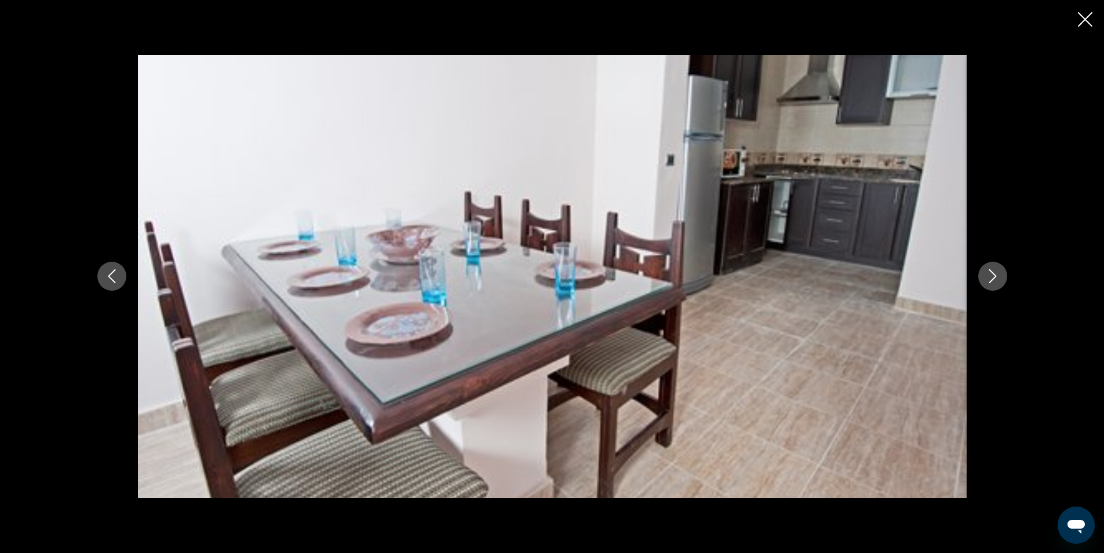
click at [990, 278] on icon "Next image" at bounding box center [993, 276] width 14 height 14
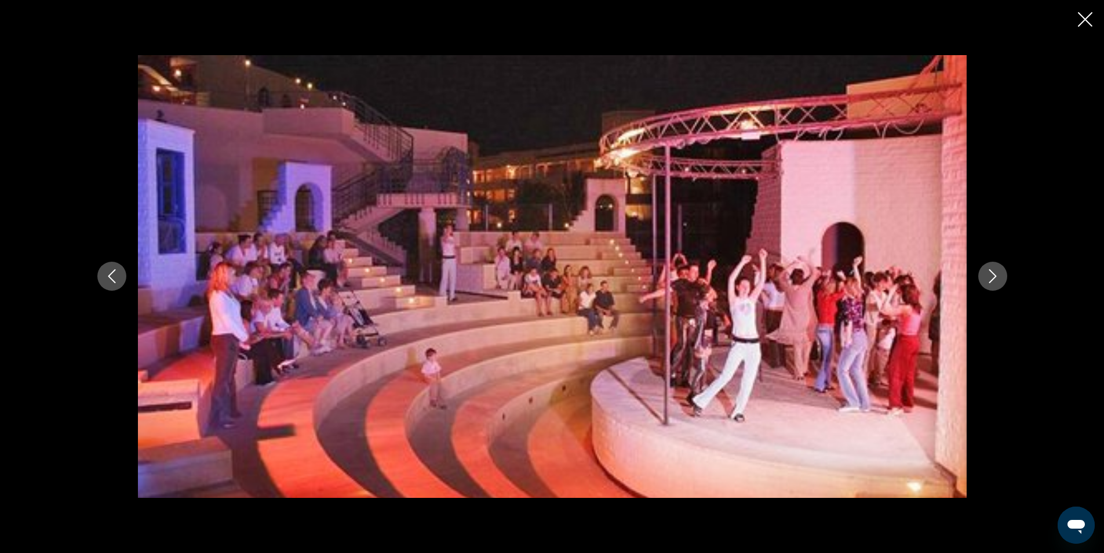
click at [990, 278] on icon "Next image" at bounding box center [993, 276] width 14 height 14
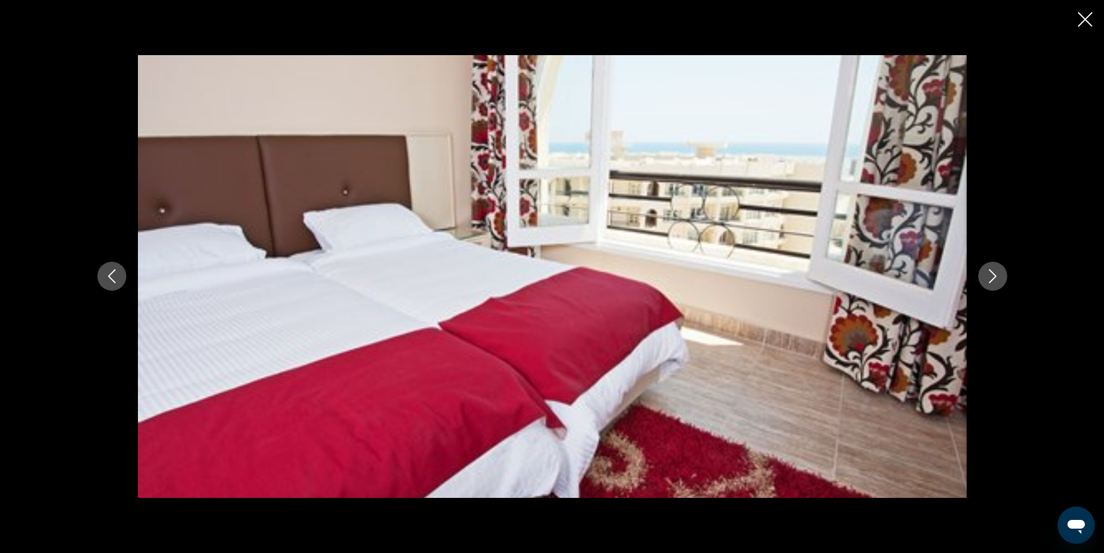
click at [990, 278] on icon "Next image" at bounding box center [993, 276] width 14 height 14
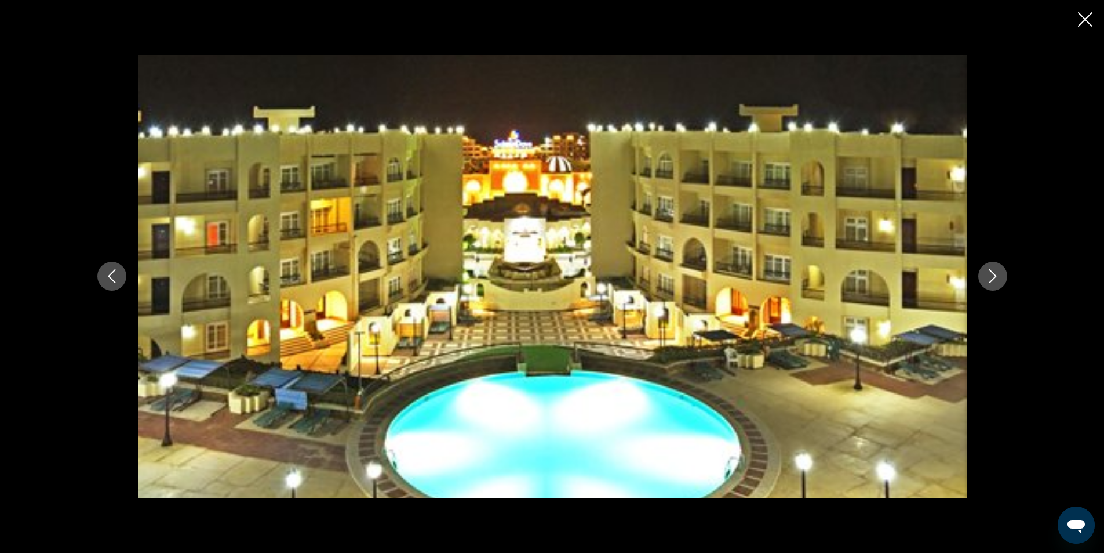
click at [990, 278] on icon "Next image" at bounding box center [993, 276] width 14 height 14
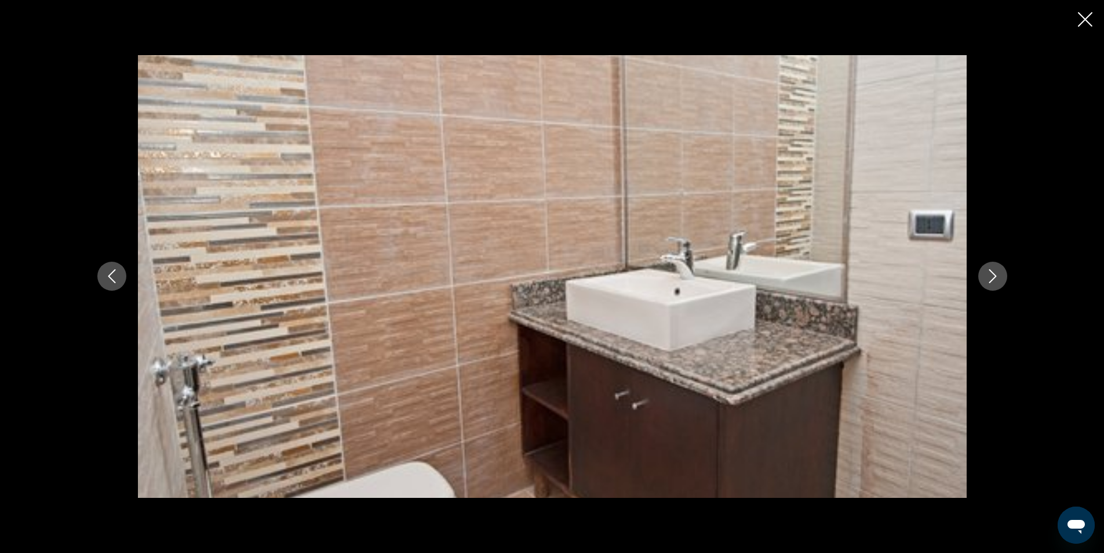
click at [990, 278] on icon "Next image" at bounding box center [993, 276] width 14 height 14
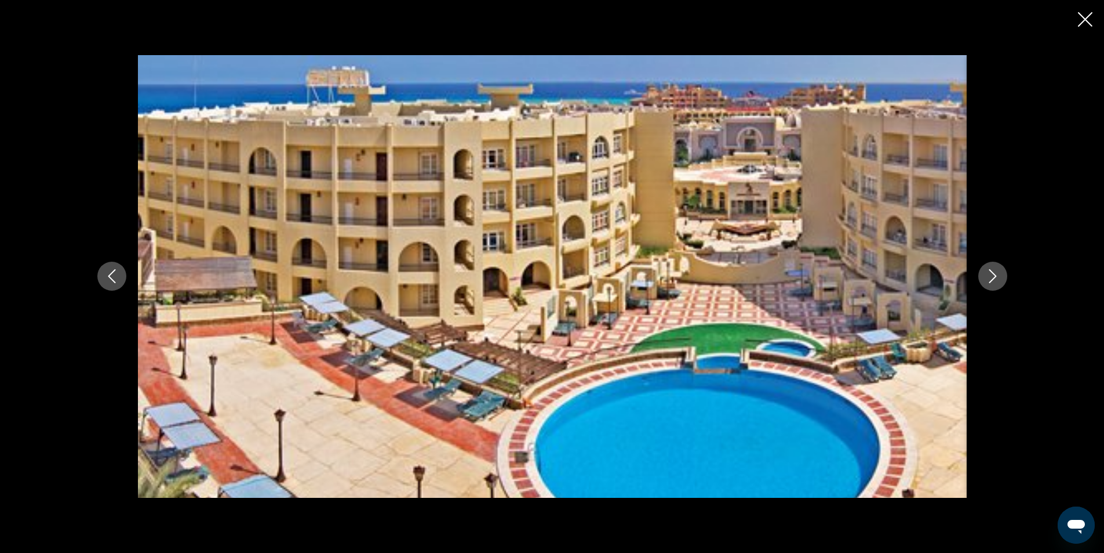
click at [1084, 16] on icon "Close slideshow" at bounding box center [1085, 19] width 14 height 14
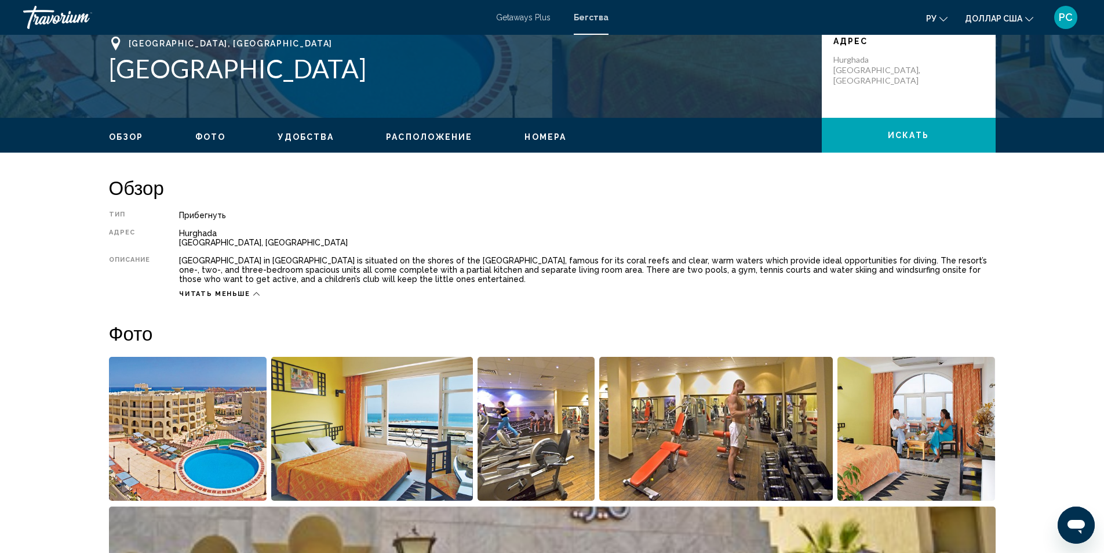
scroll to position [88, 0]
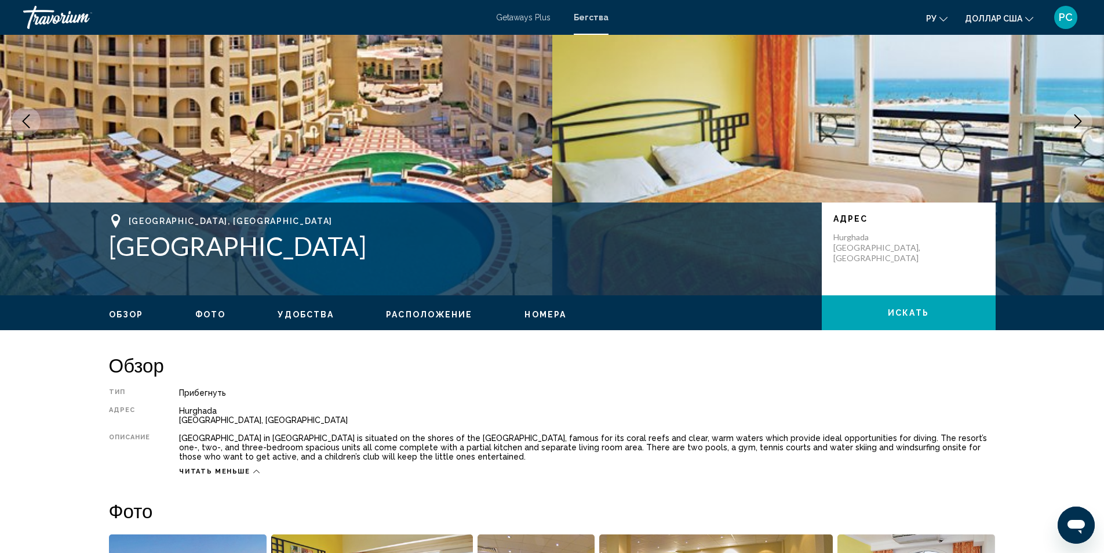
click at [540, 312] on span "Номера" at bounding box center [546, 314] width 42 height 9
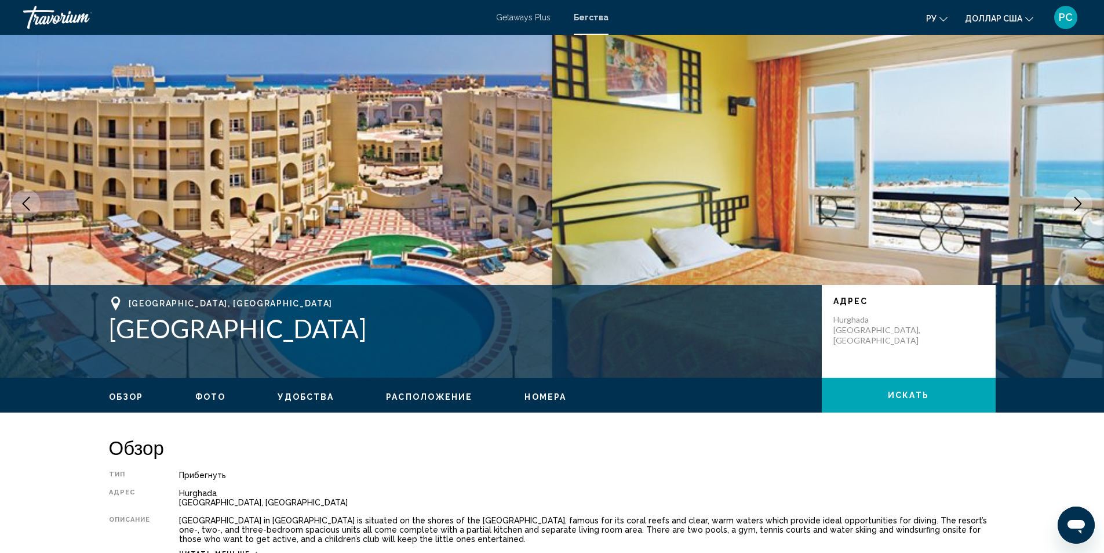
scroll to position [0, 0]
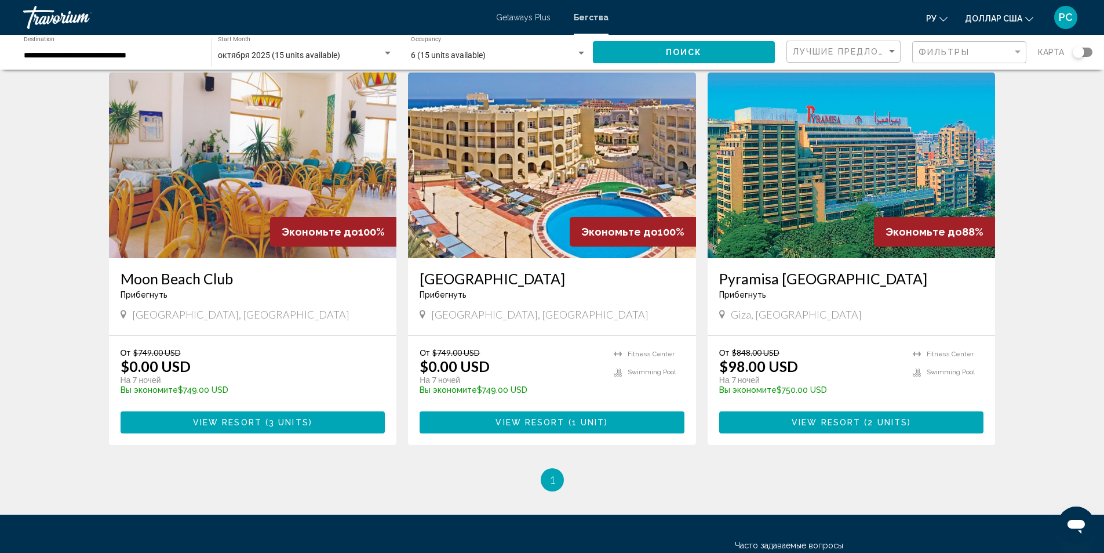
scroll to position [464, 0]
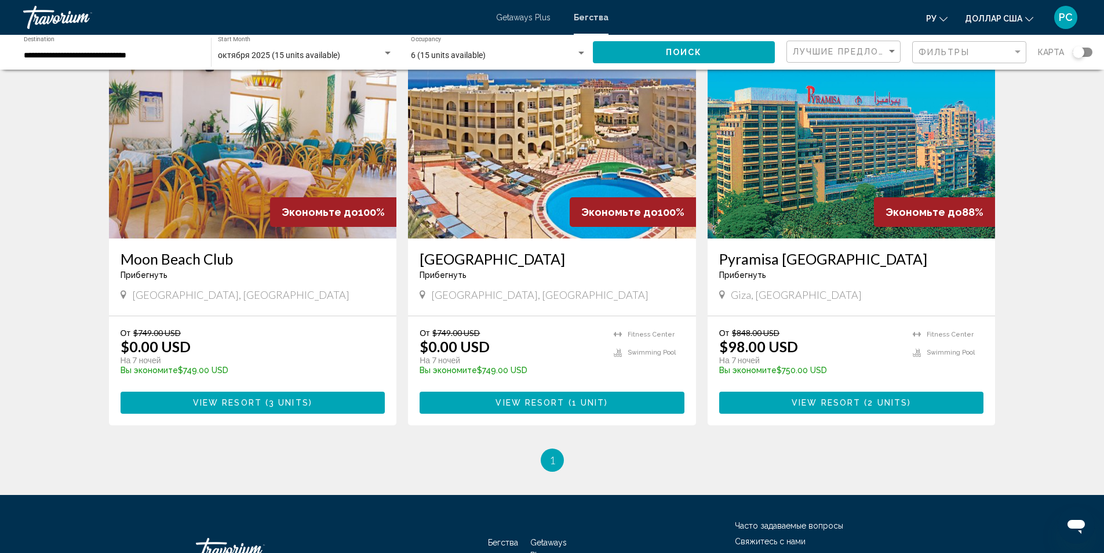
click at [802, 168] on img "Основное содержание" at bounding box center [852, 146] width 288 height 186
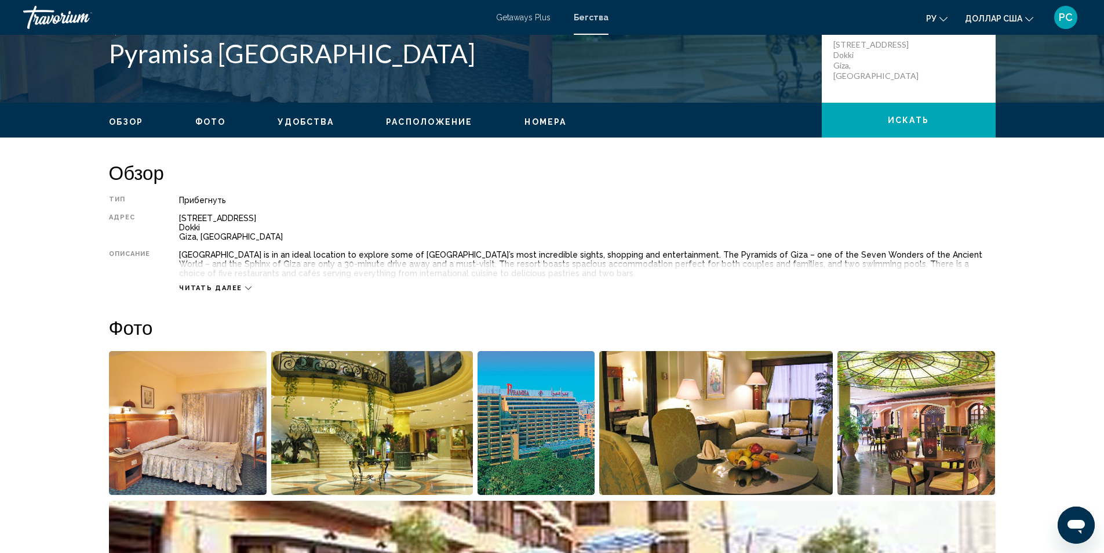
scroll to position [290, 0]
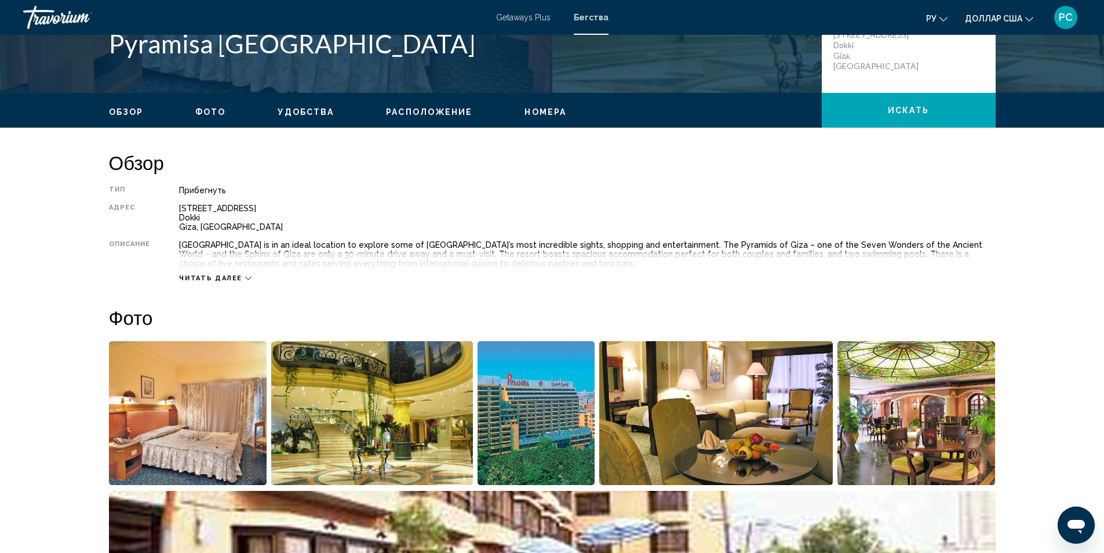
click at [237, 279] on span "Читать далее" at bounding box center [210, 278] width 63 height 8
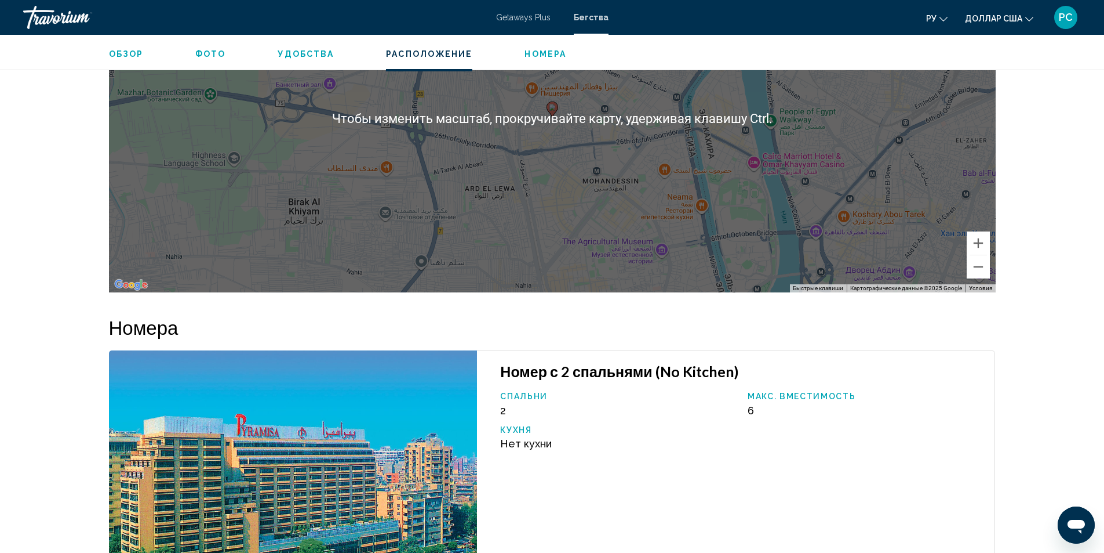
scroll to position [1623, 0]
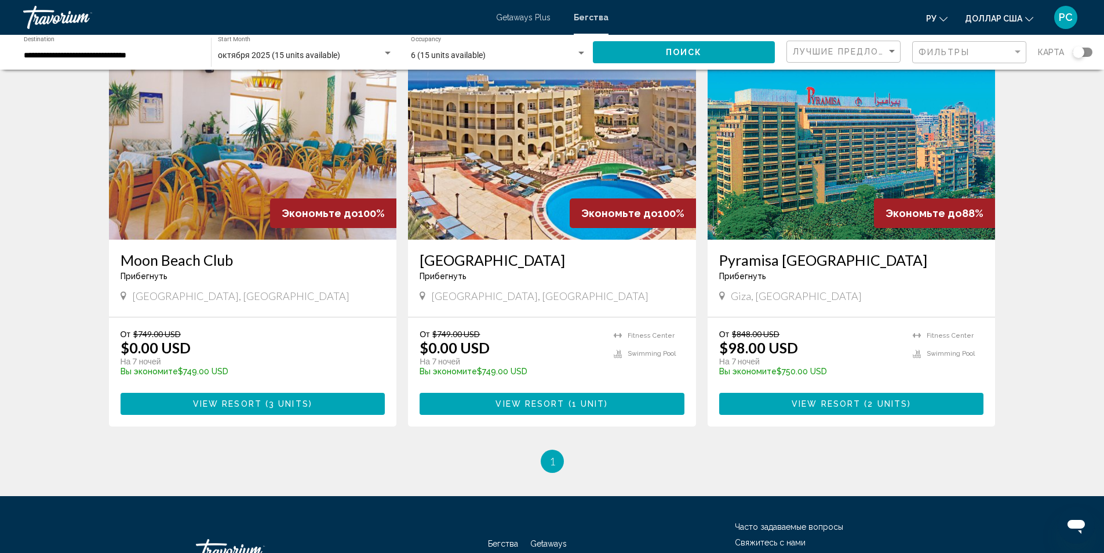
scroll to position [464, 0]
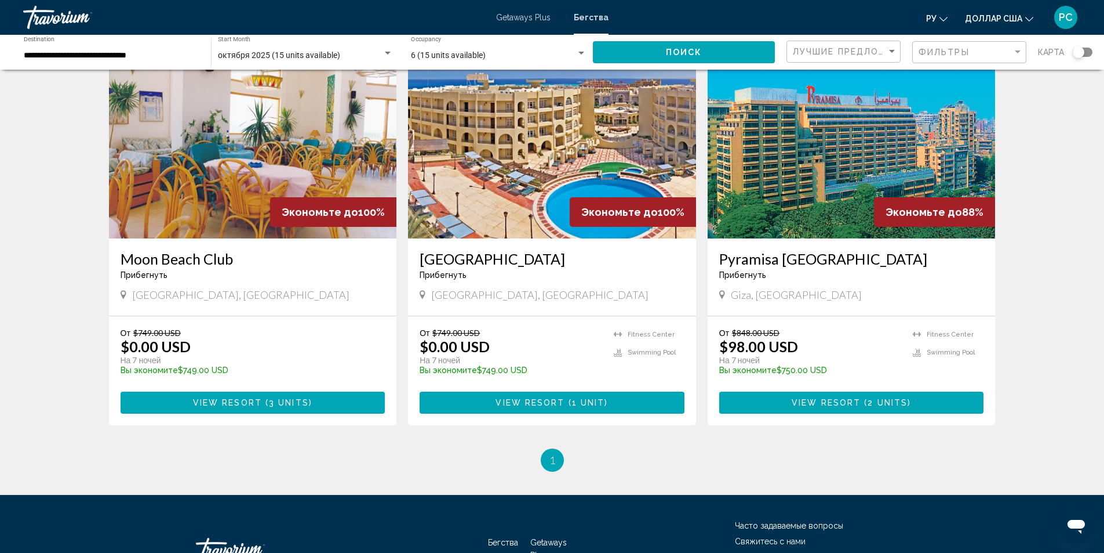
click at [265, 143] on img "Основное содержание" at bounding box center [253, 146] width 288 height 186
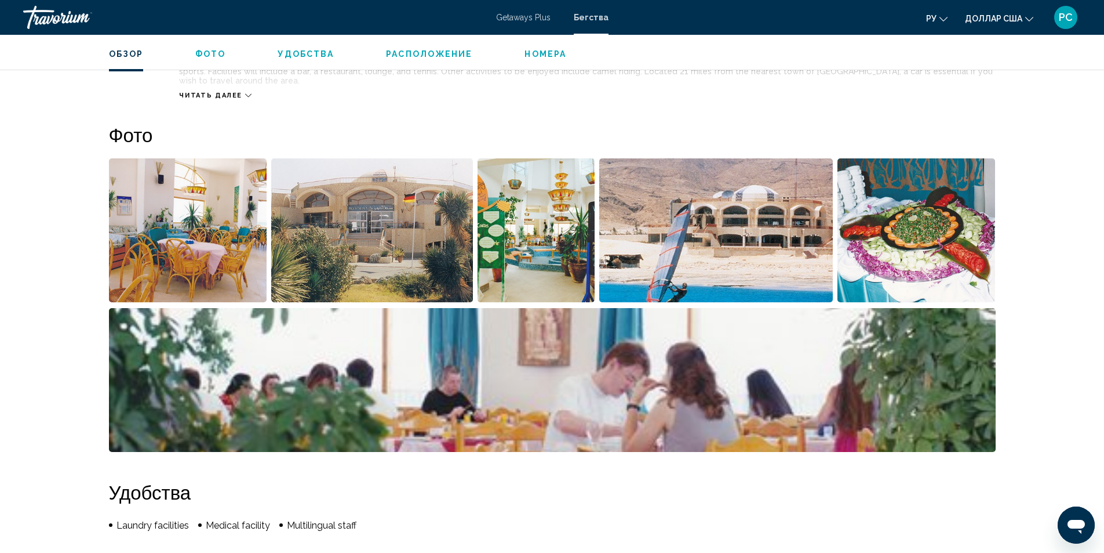
scroll to position [522, 0]
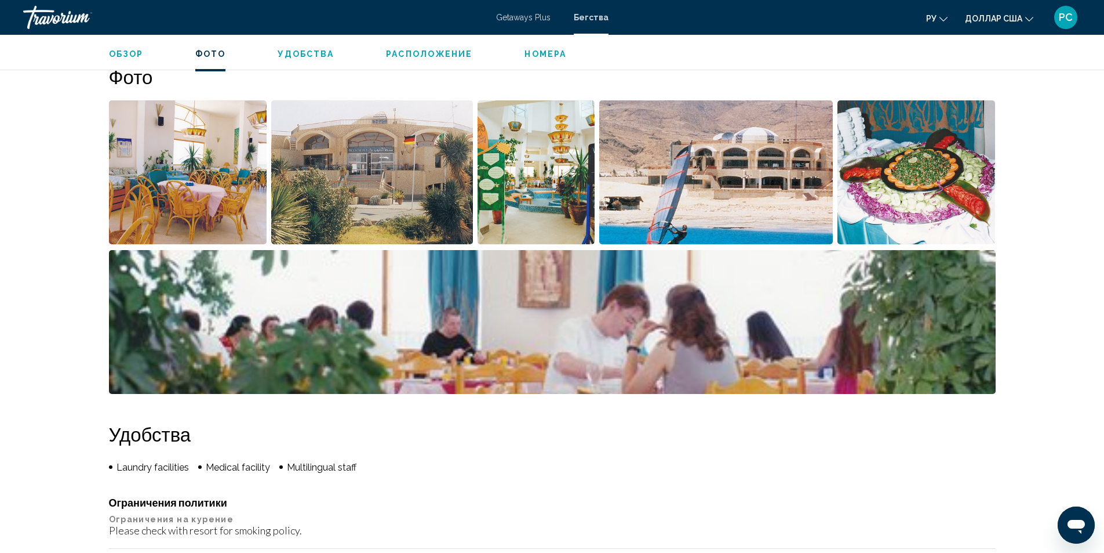
click at [884, 129] on img "Open full-screen image slider" at bounding box center [917, 172] width 158 height 144
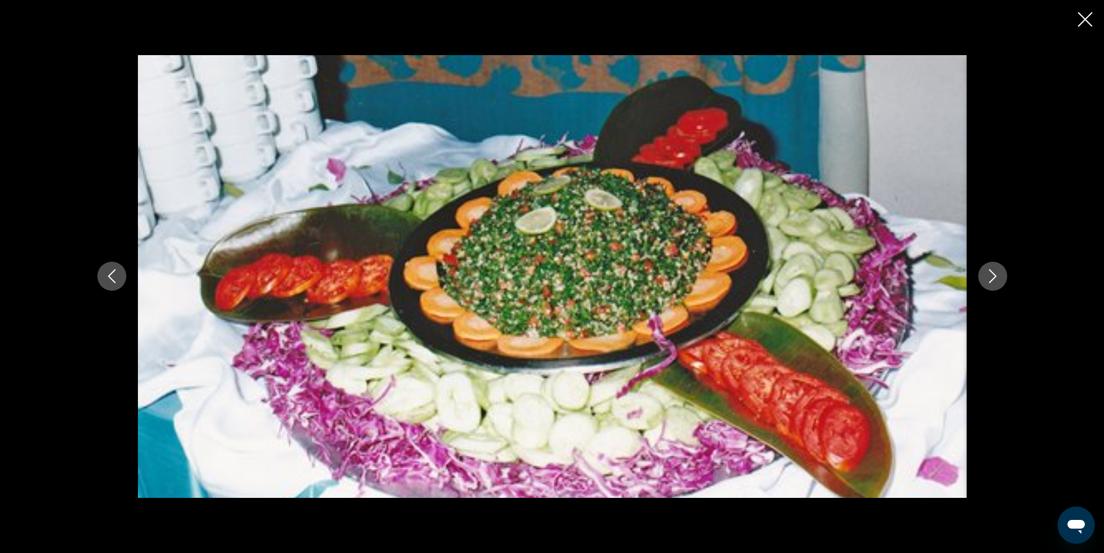
click at [1084, 20] on icon "Close slideshow" at bounding box center [1085, 19] width 14 height 14
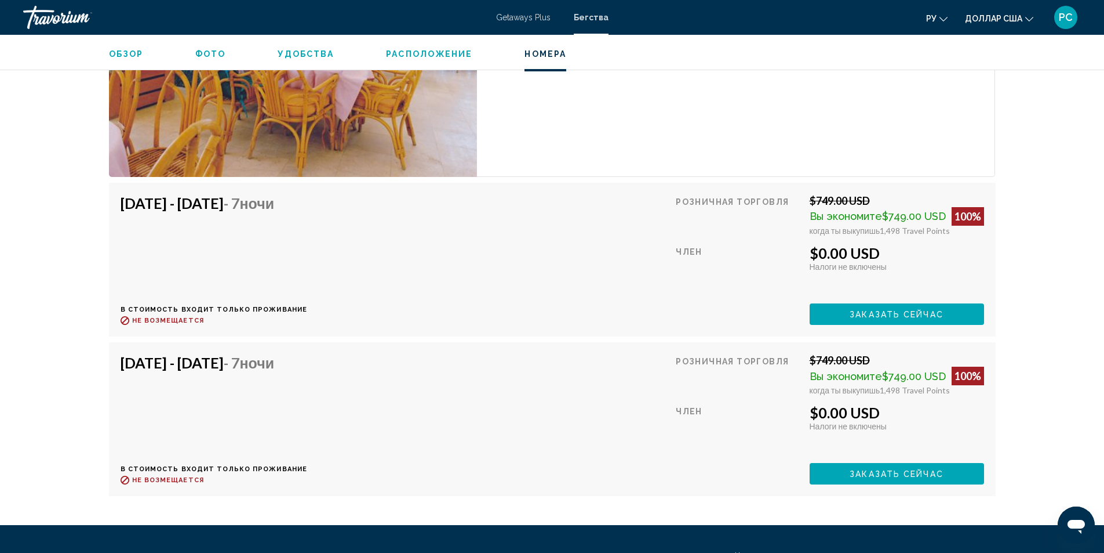
scroll to position [1855, 0]
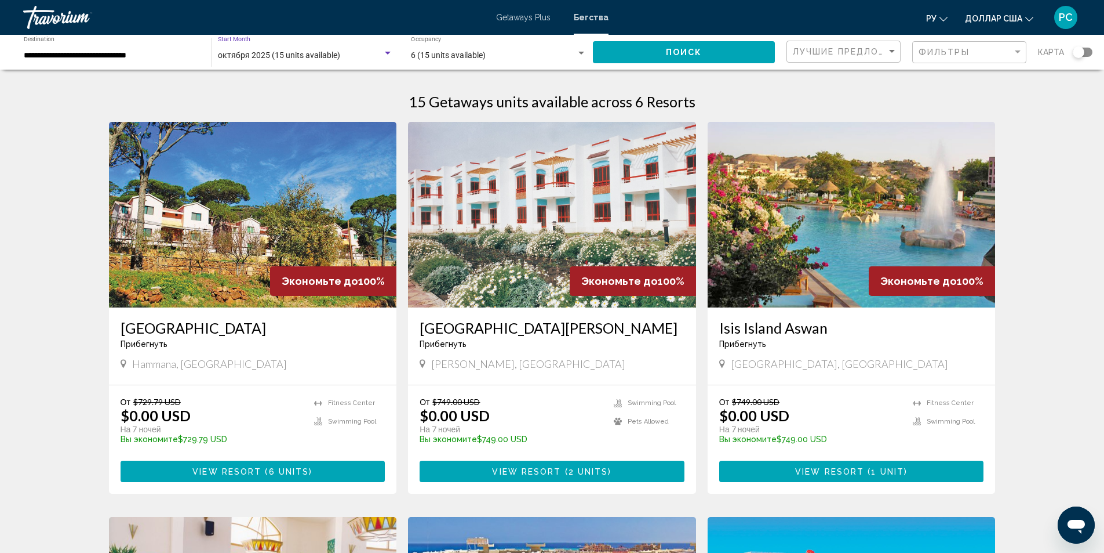
click at [387, 53] on div "Search widget" at bounding box center [388, 53] width 6 height 3
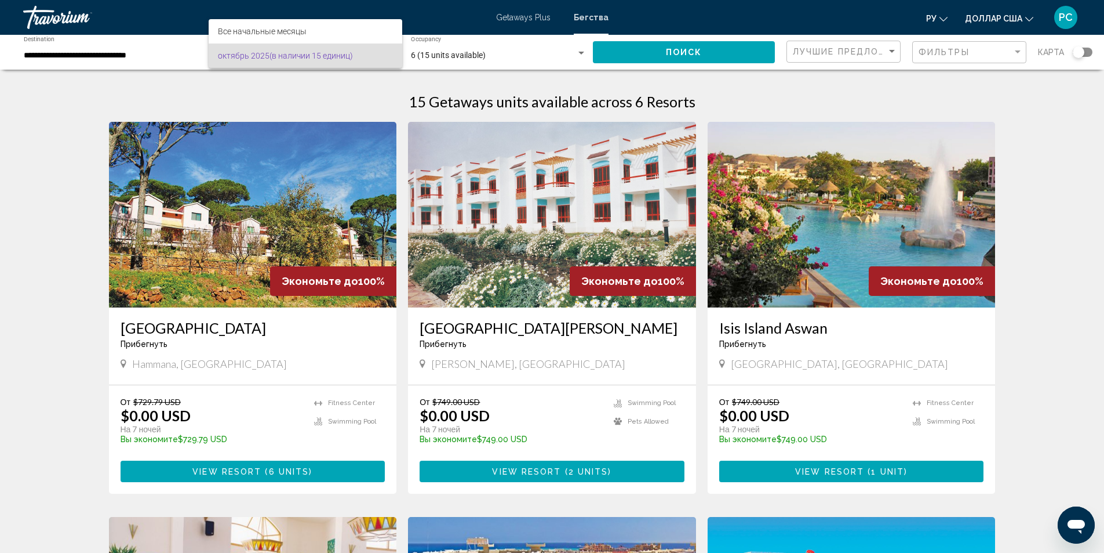
click at [232, 53] on font "октябрь 2025" at bounding box center [244, 55] width 52 height 9
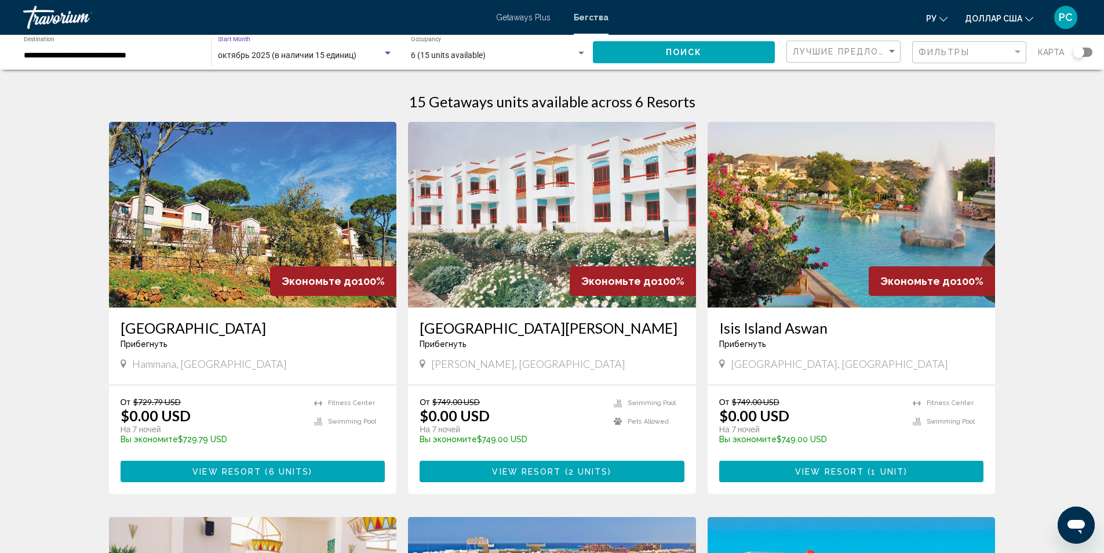
click at [285, 57] on span "октябрь 2025 (в наличии 15 единиц)" at bounding box center [287, 54] width 139 height 9
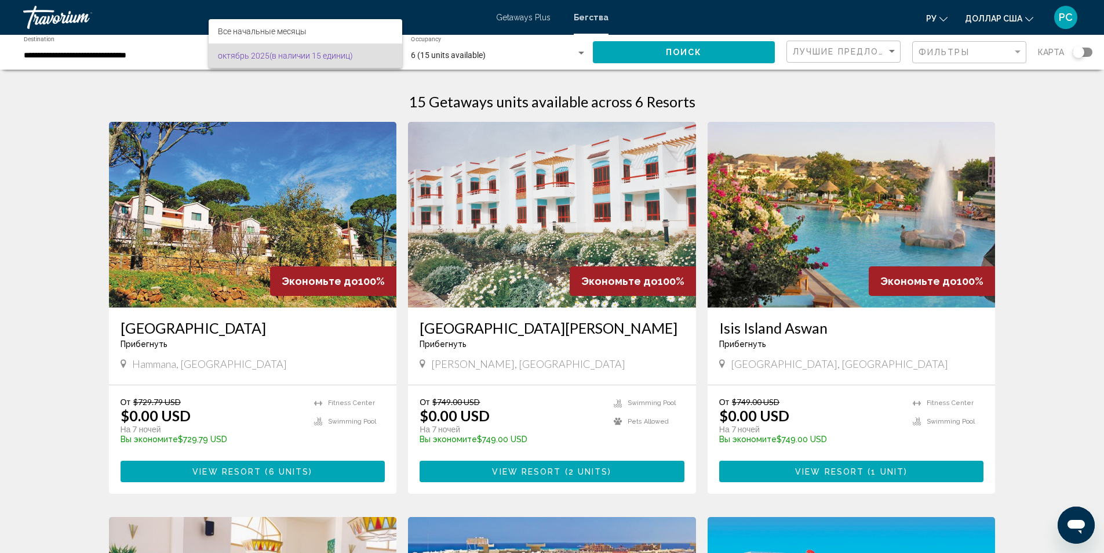
click at [251, 56] on font "октябрь 2025" at bounding box center [244, 55] width 52 height 9
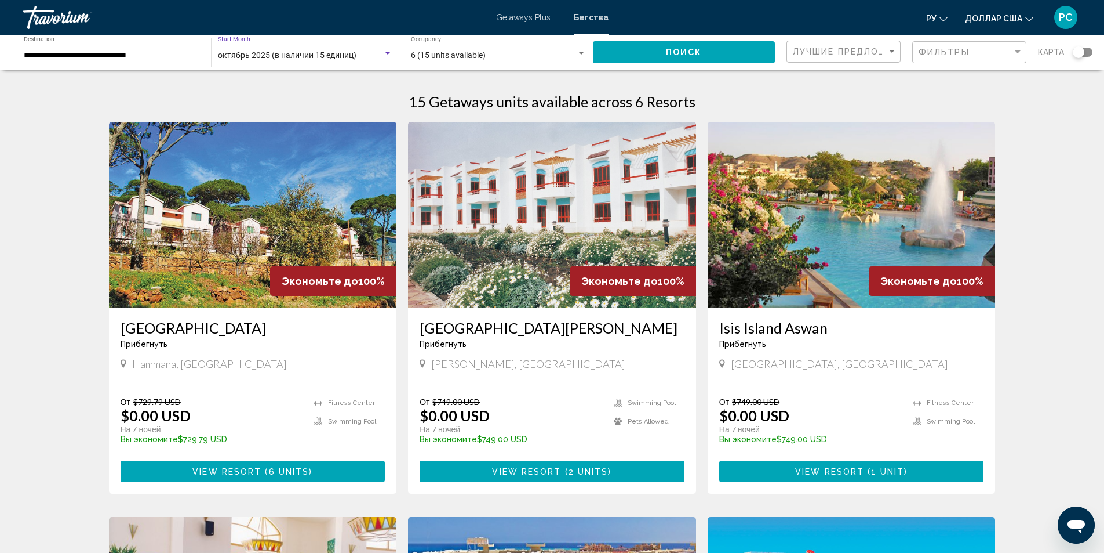
click at [248, 58] on span "октябрь 2025 (в наличии 15 единиц)" at bounding box center [287, 54] width 139 height 9
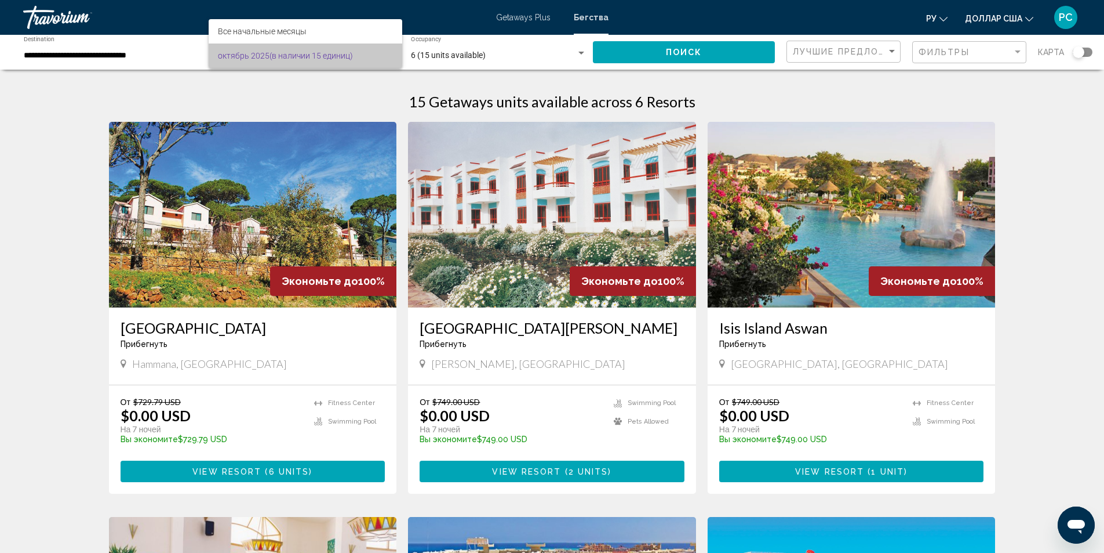
click at [235, 56] on font "октябрь 2025" at bounding box center [244, 55] width 52 height 9
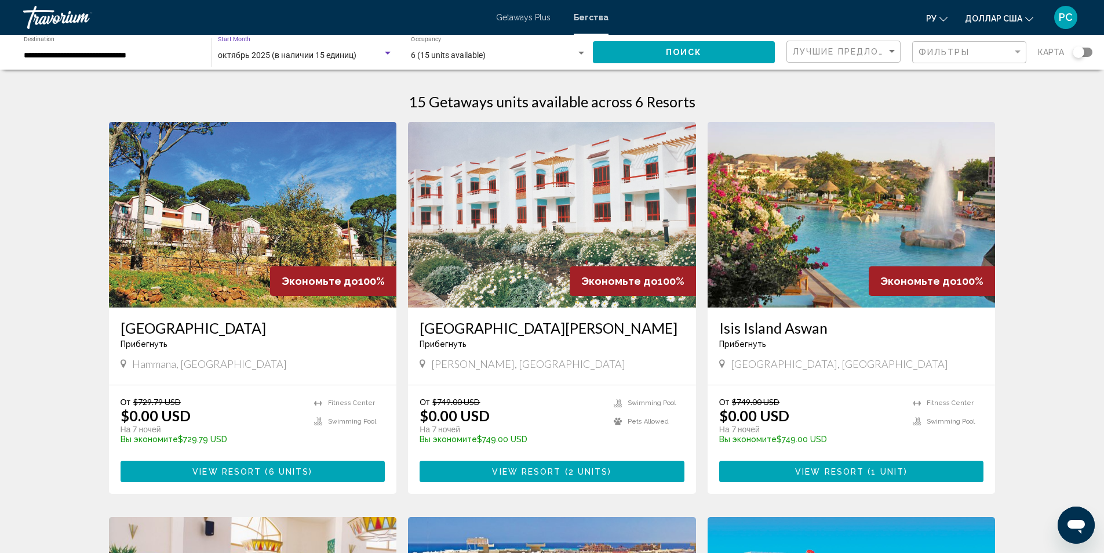
click at [235, 56] on span "октябрь 2025 (в наличии 15 единиц)" at bounding box center [287, 54] width 139 height 9
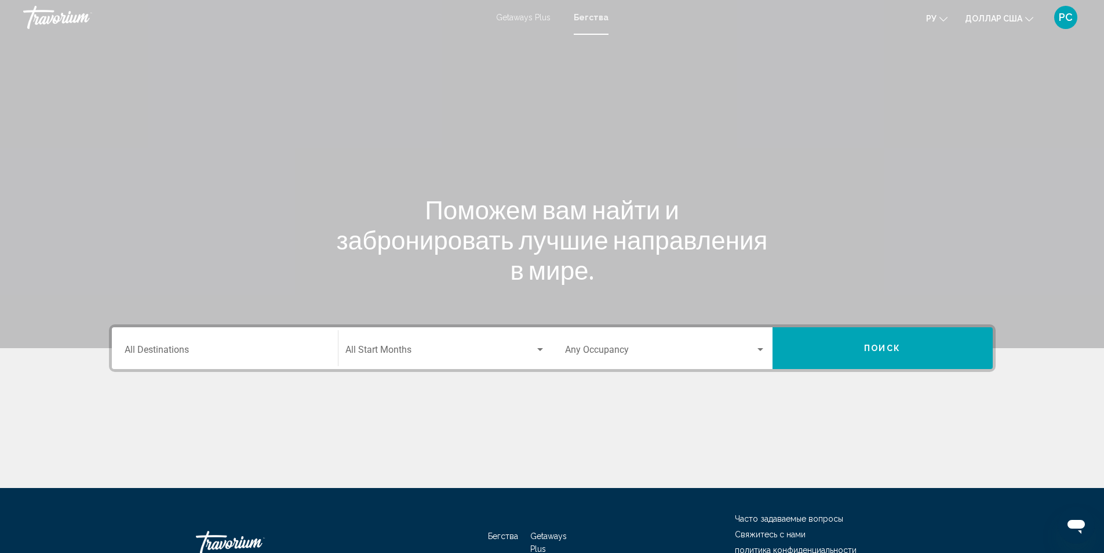
click at [264, 360] on div "Destination All Destinations" at bounding box center [225, 348] width 201 height 37
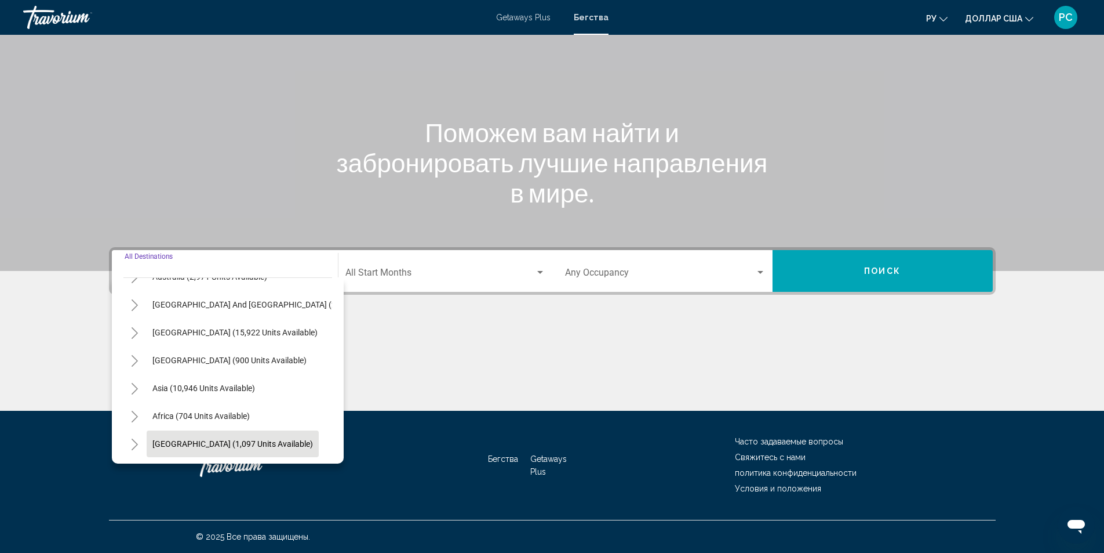
scroll to position [197, 0]
click at [197, 430] on button "[GEOGRAPHIC_DATA] (1,097 units available)" at bounding box center [233, 443] width 172 height 27
type input "**********"
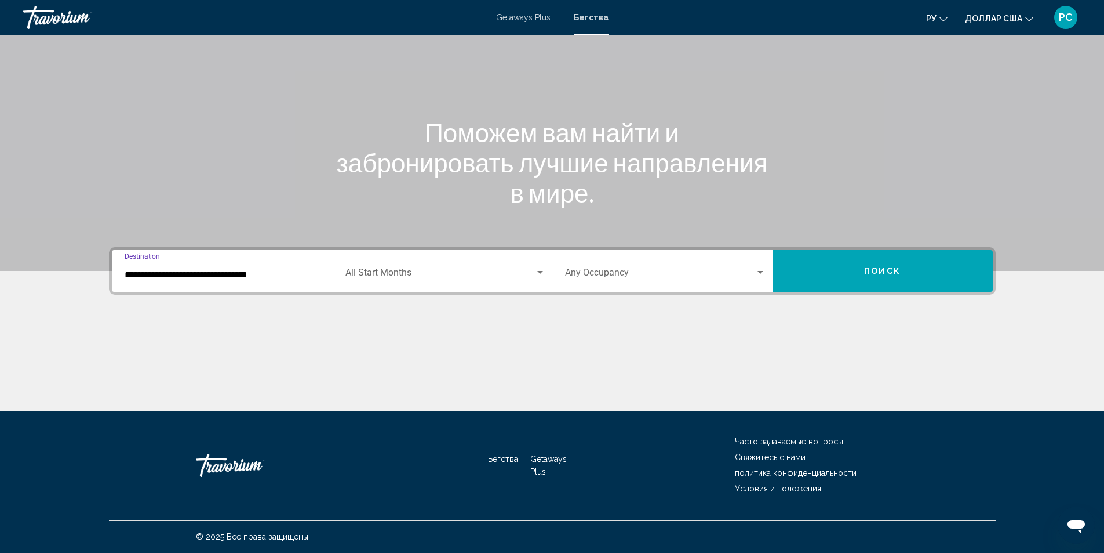
click at [381, 270] on span "Search widget" at bounding box center [441, 275] width 190 height 10
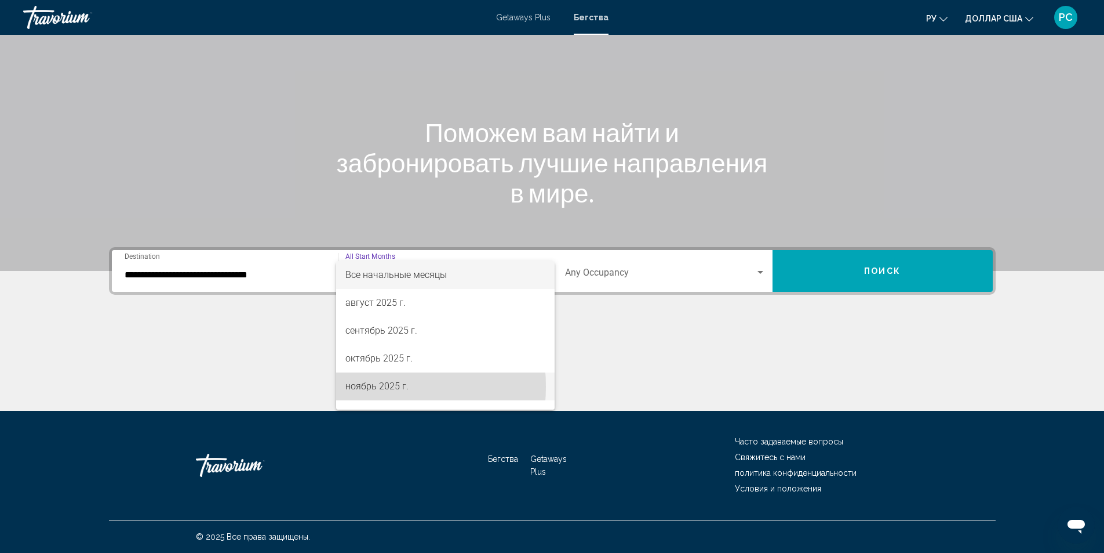
click at [360, 386] on font "ноябрь 2025 г." at bounding box center [377, 385] width 63 height 11
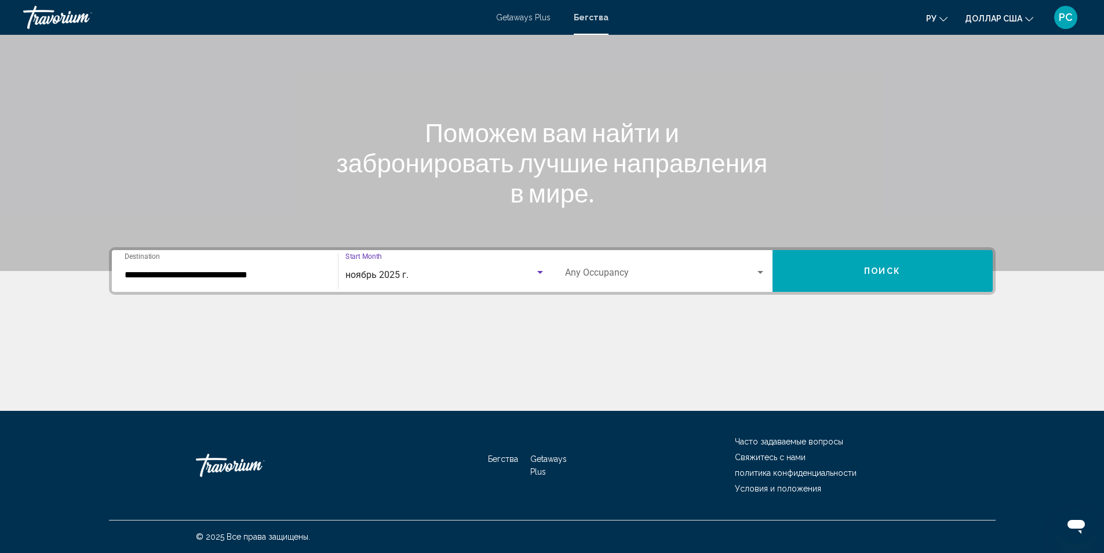
click at [610, 272] on span "Search widget" at bounding box center [660, 275] width 190 height 10
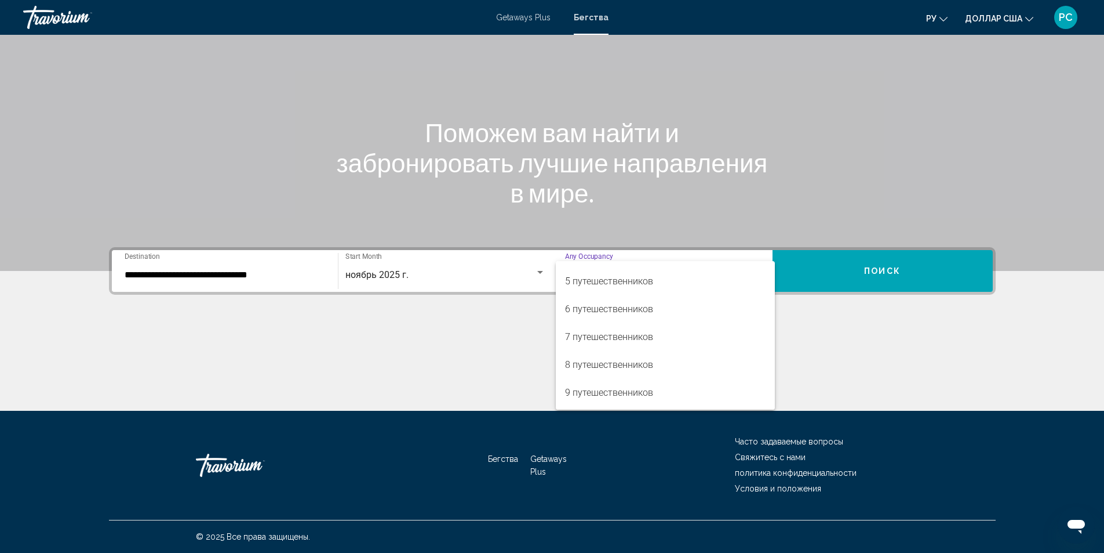
scroll to position [130, 0]
click at [608, 285] on font "6 путешественников" at bounding box center [609, 283] width 88 height 11
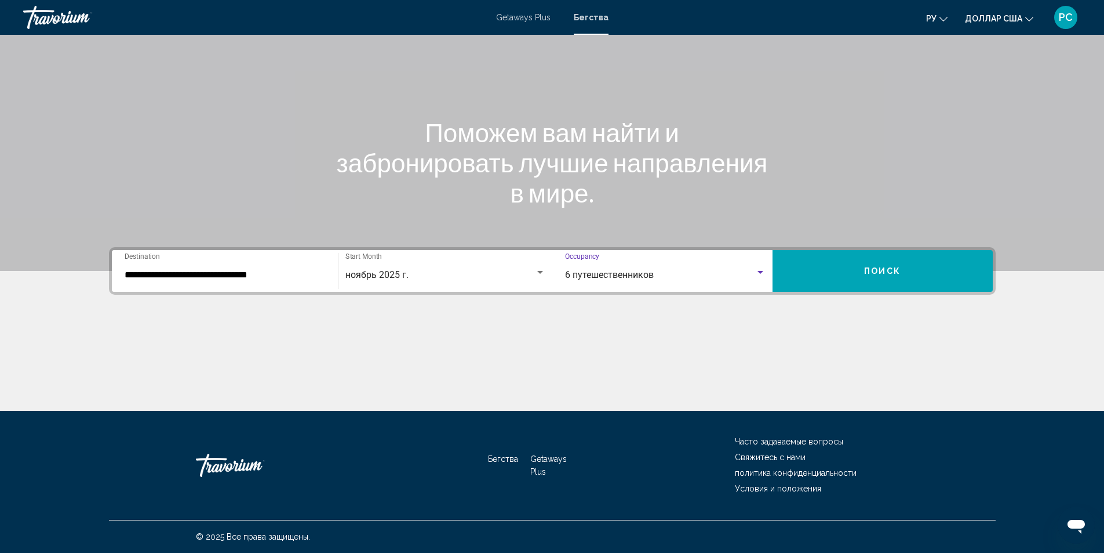
click at [878, 280] on button "Поиск" at bounding box center [883, 271] width 220 height 42
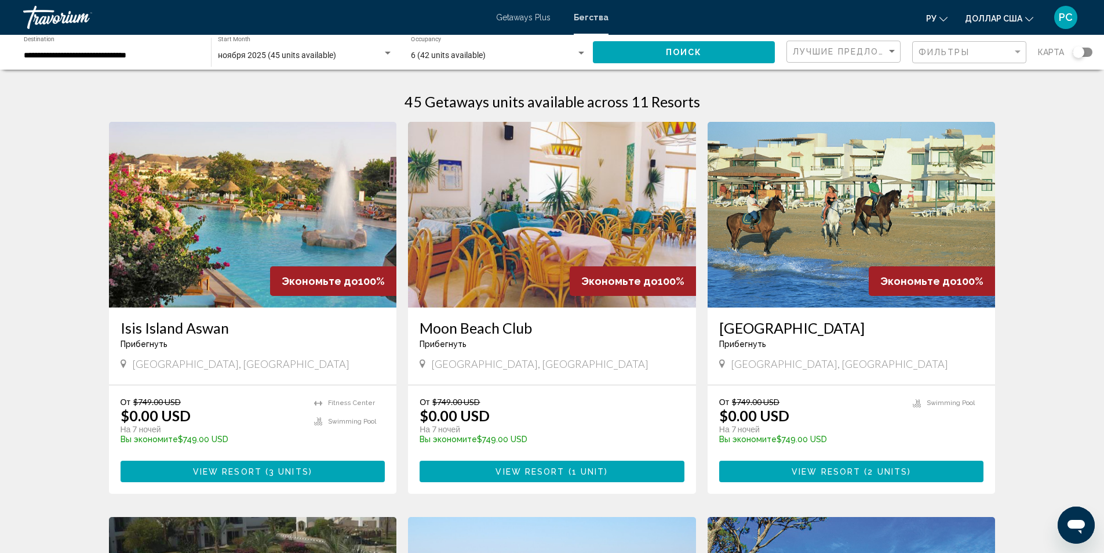
scroll to position [58, 0]
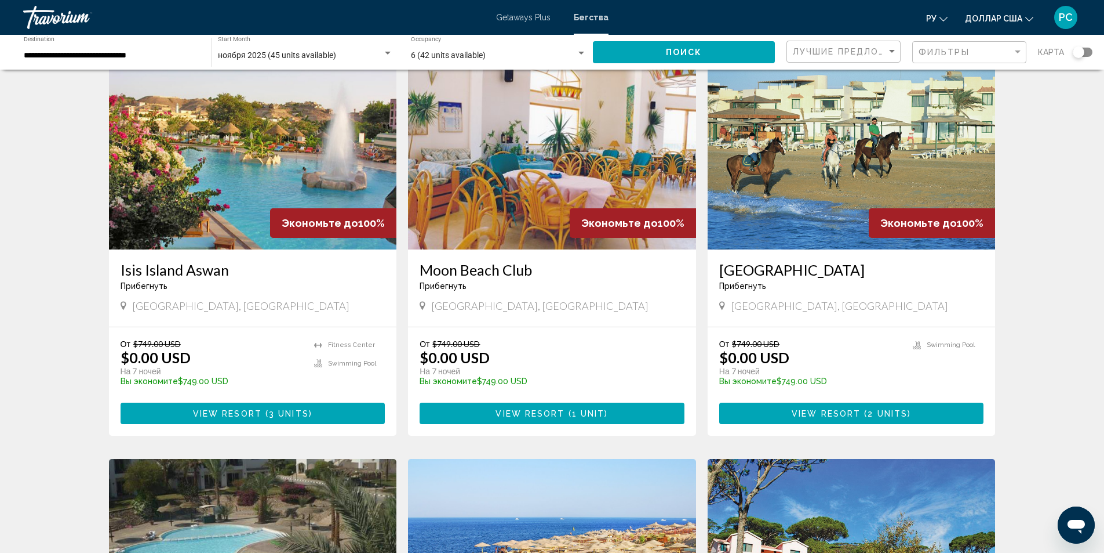
click at [239, 191] on img "Основное содержание" at bounding box center [253, 157] width 288 height 186
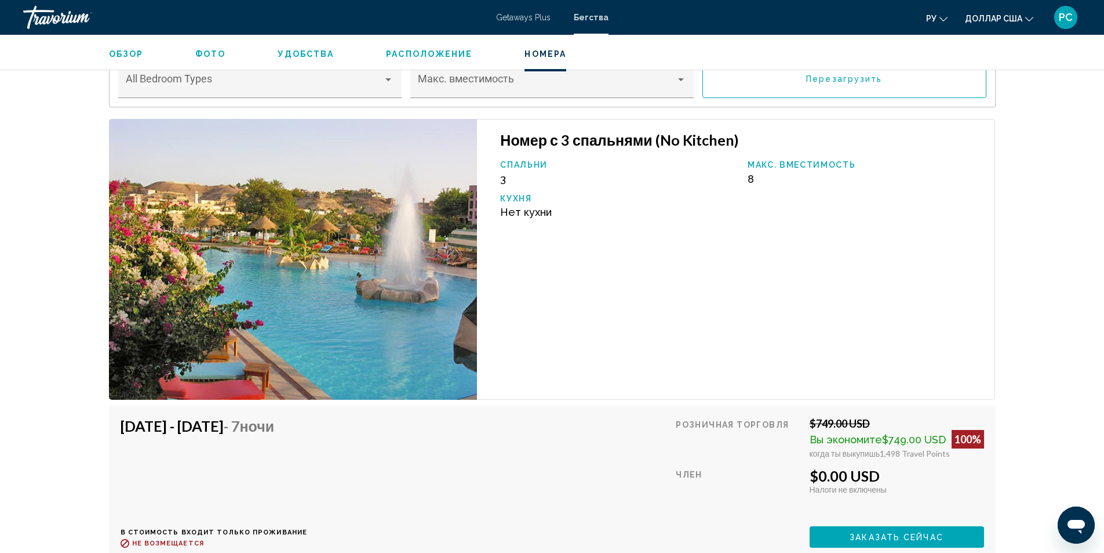
scroll to position [2120, 0]
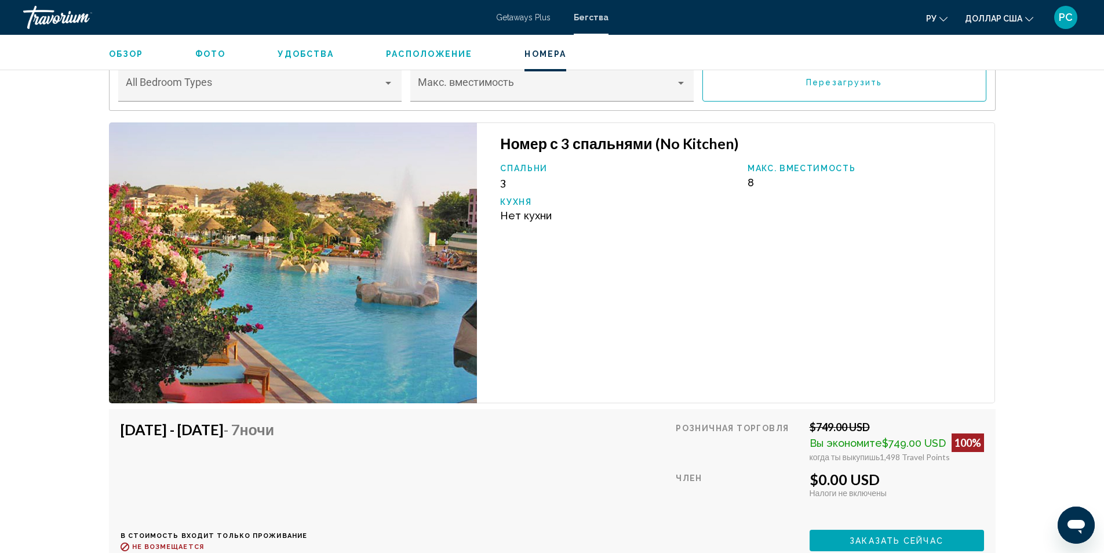
click at [366, 248] on img "Основное содержание" at bounding box center [293, 262] width 369 height 281
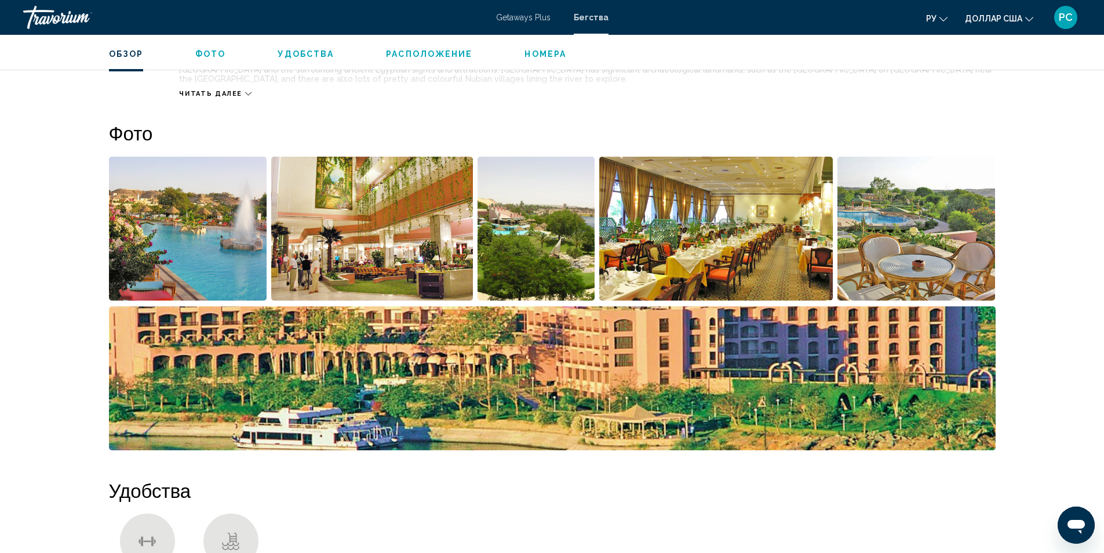
scroll to position [438, 0]
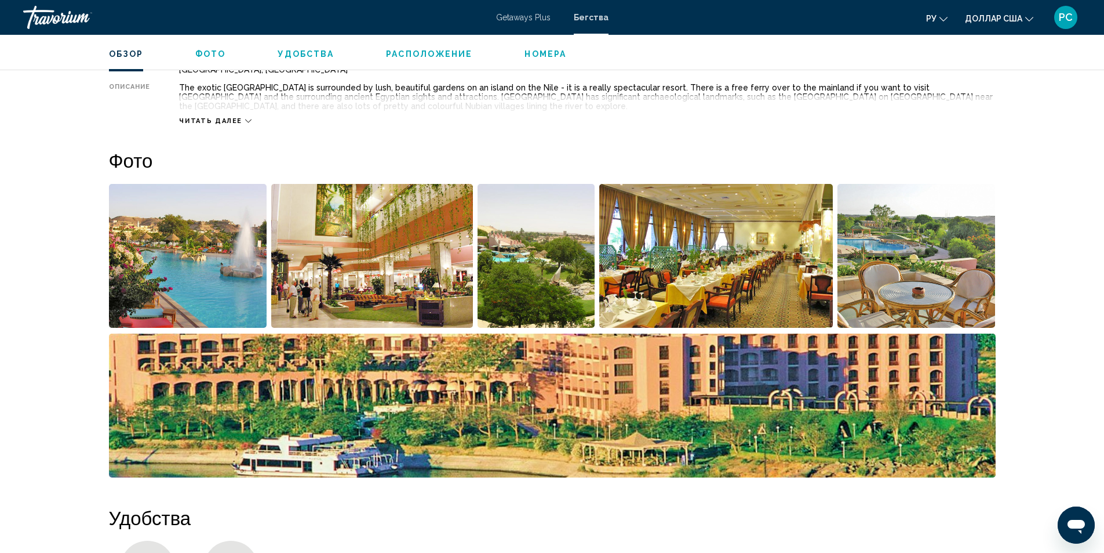
click at [645, 279] on img "Open full-screen image slider" at bounding box center [716, 256] width 234 height 144
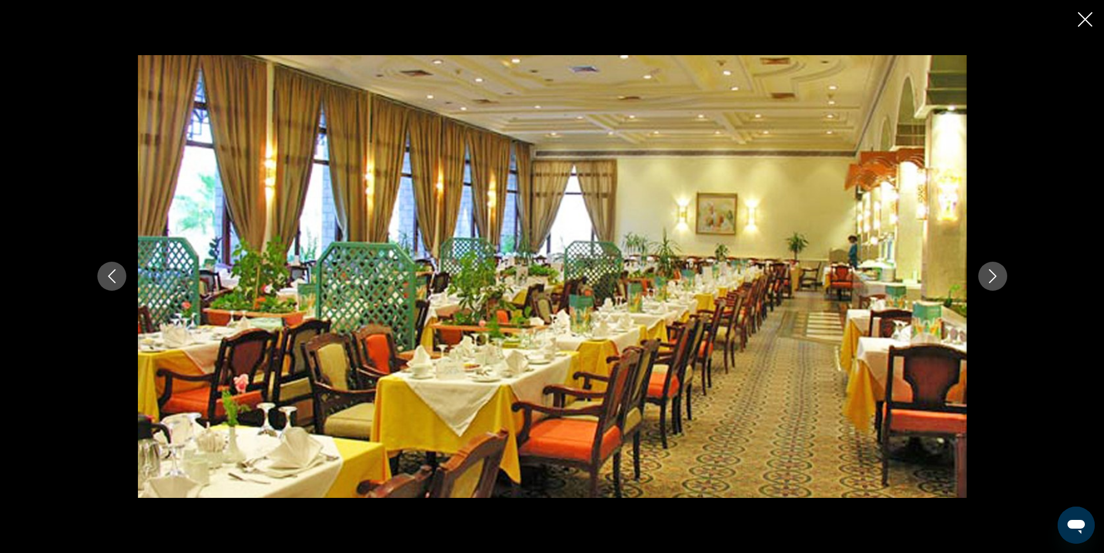
click at [996, 278] on icon "Next image" at bounding box center [993, 276] width 14 height 14
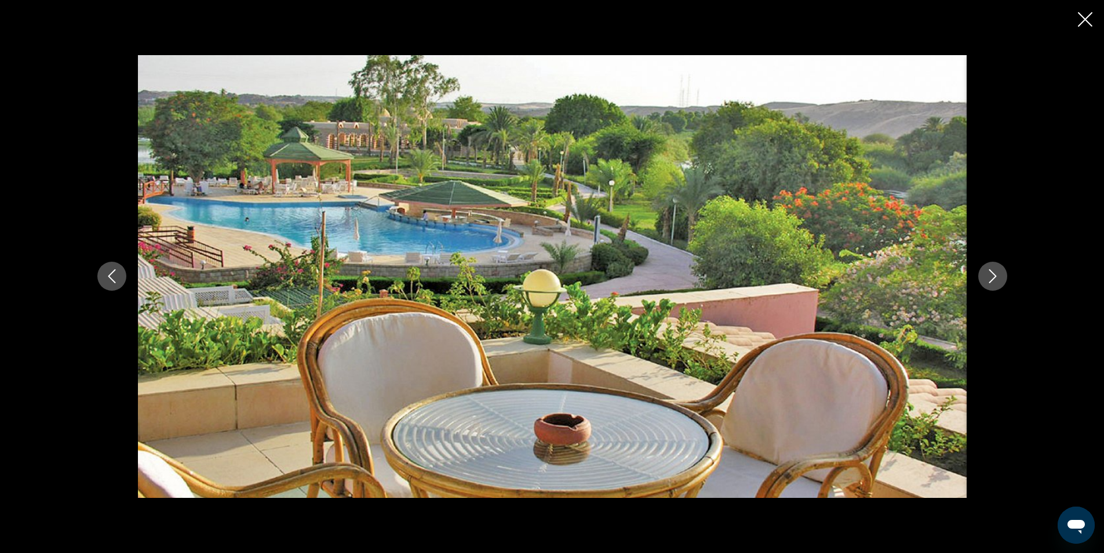
click at [995, 282] on icon "Next image" at bounding box center [993, 276] width 14 height 14
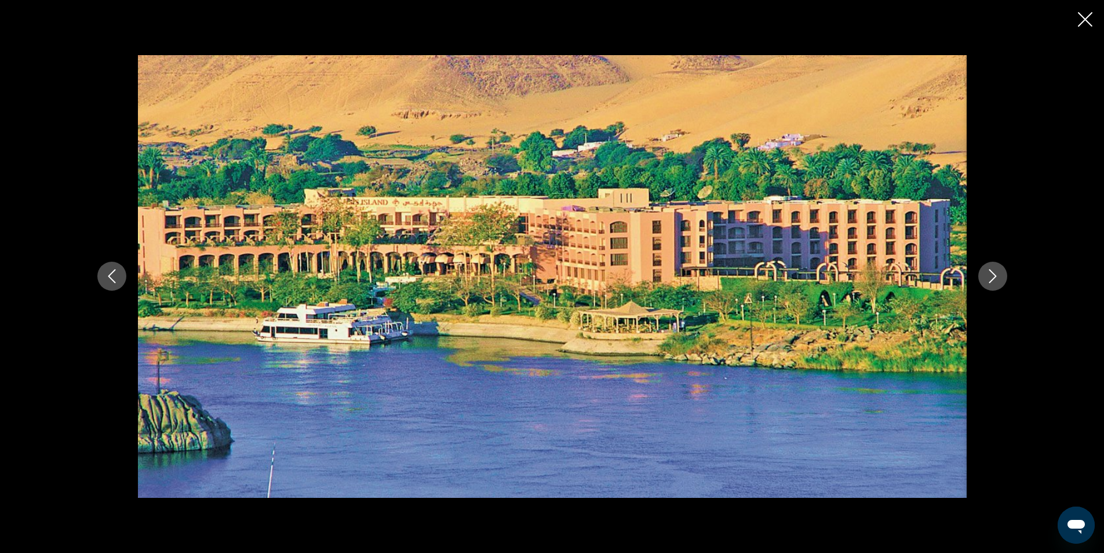
click at [995, 281] on icon "Next image" at bounding box center [993, 276] width 14 height 14
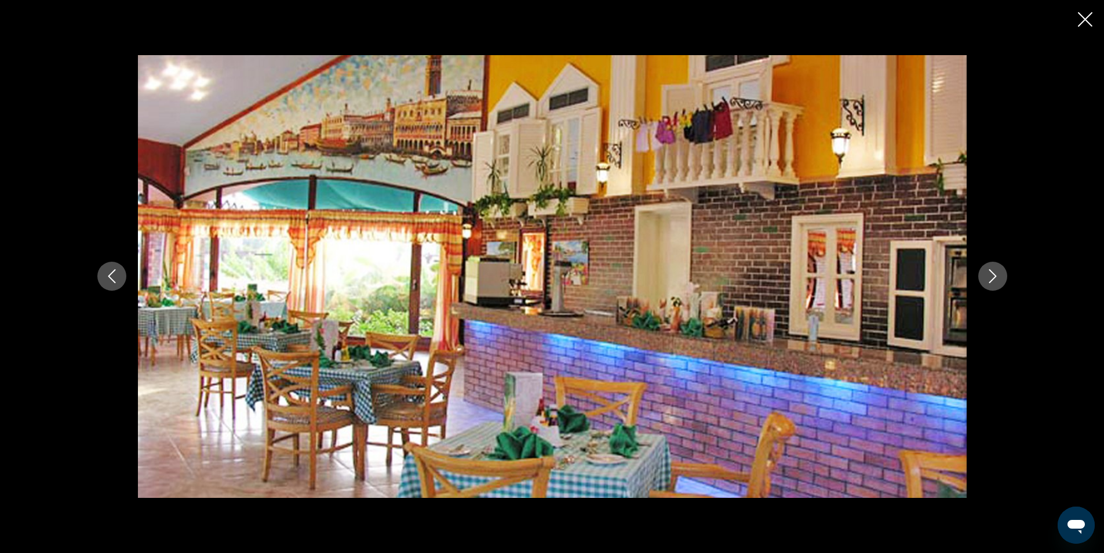
click at [995, 281] on icon "Next image" at bounding box center [993, 276] width 14 height 14
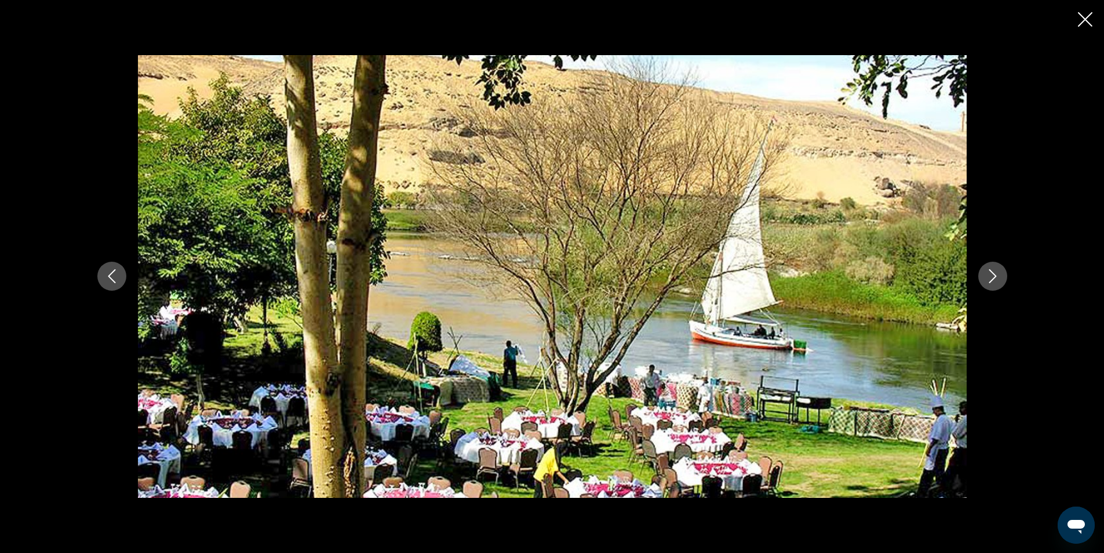
click at [999, 274] on icon "Next image" at bounding box center [993, 276] width 14 height 14
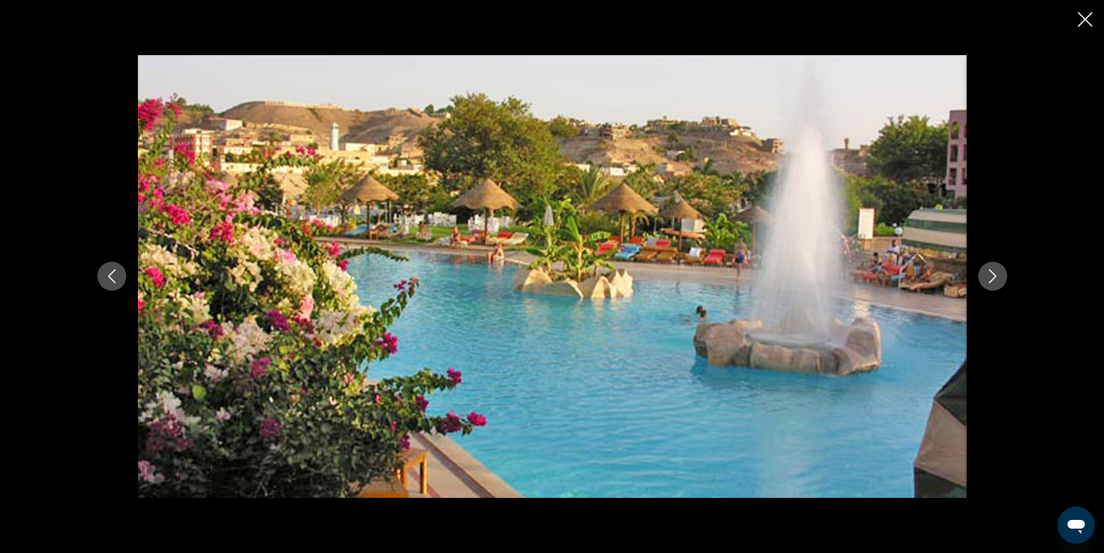
click at [1002, 273] on button "Next image" at bounding box center [993, 275] width 29 height 29
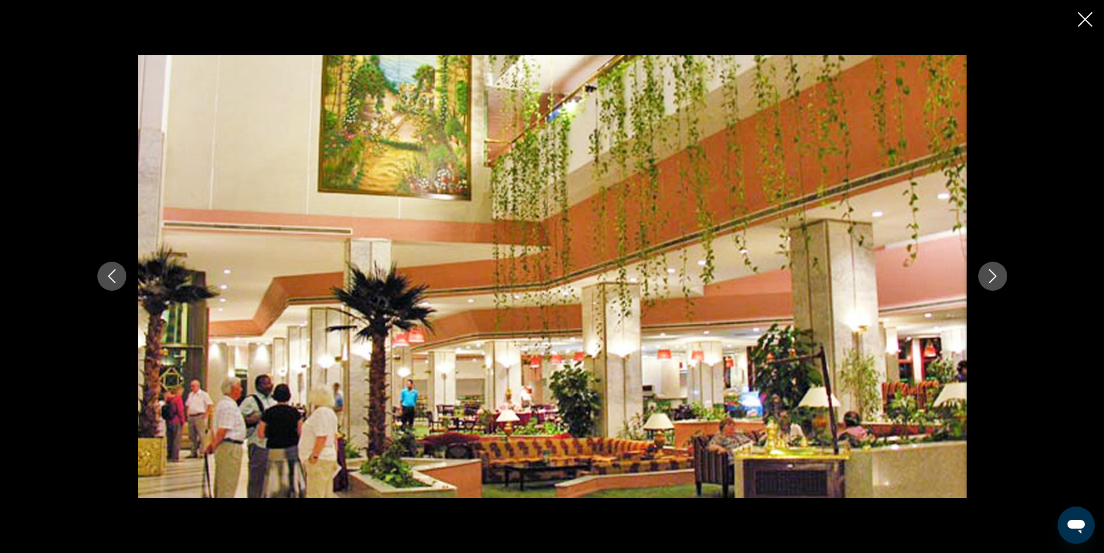
click at [105, 278] on icon "Previous image" at bounding box center [112, 276] width 14 height 14
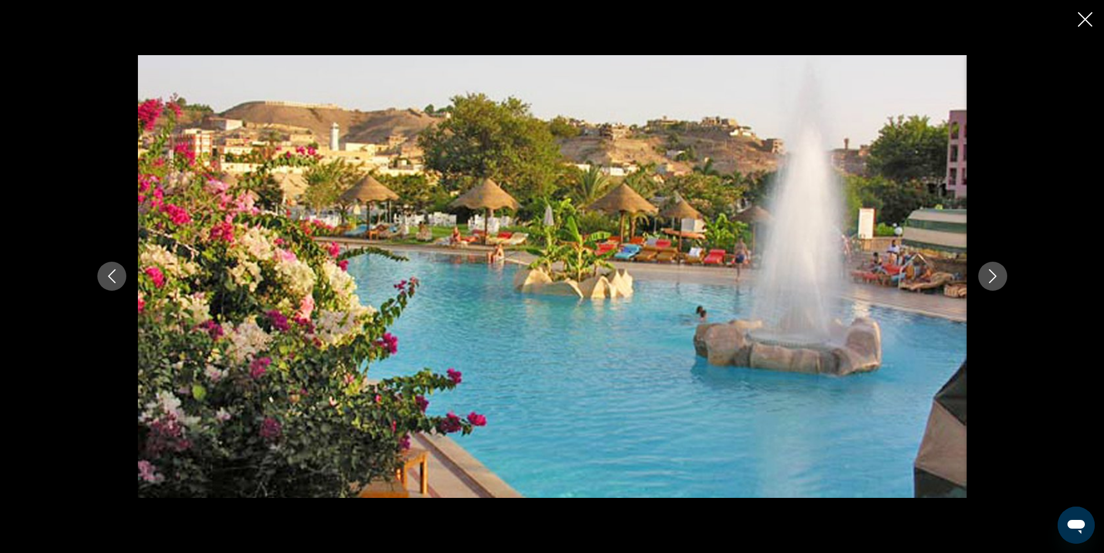
click at [990, 274] on icon "Next image" at bounding box center [993, 276] width 14 height 14
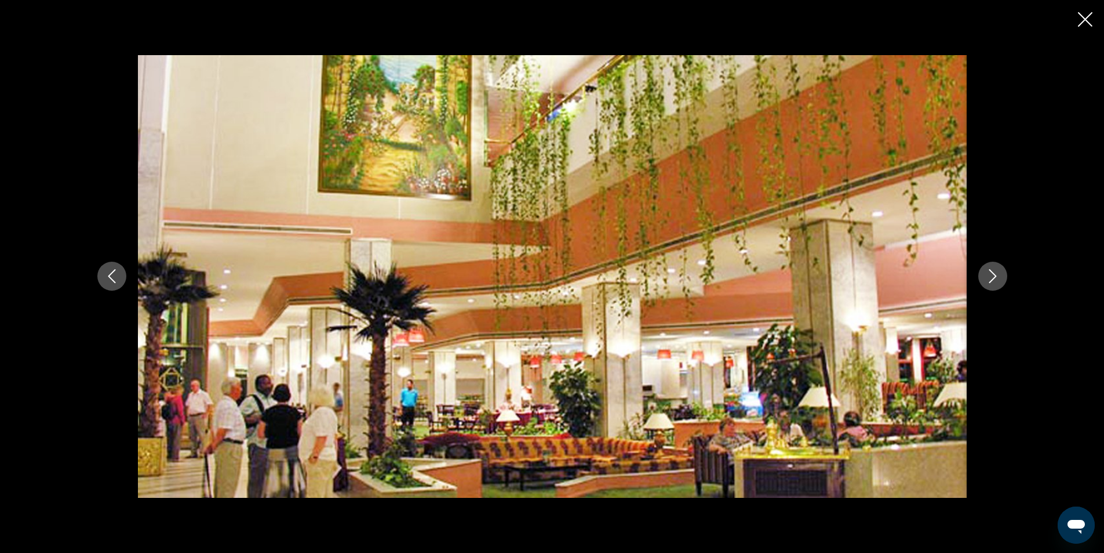
click at [987, 277] on icon "Next image" at bounding box center [993, 276] width 14 height 14
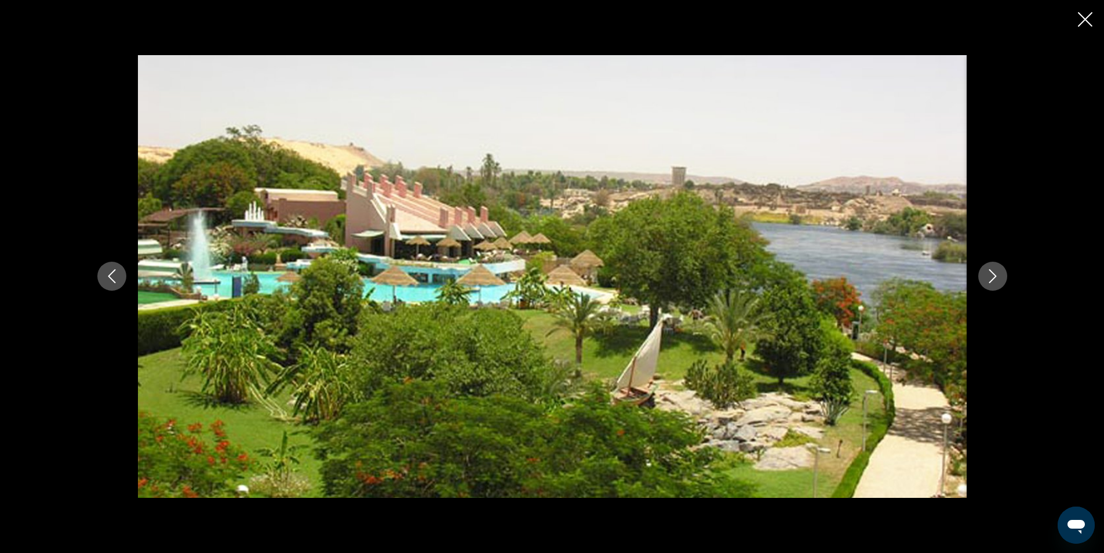
click at [990, 274] on icon "Next image" at bounding box center [993, 276] width 14 height 14
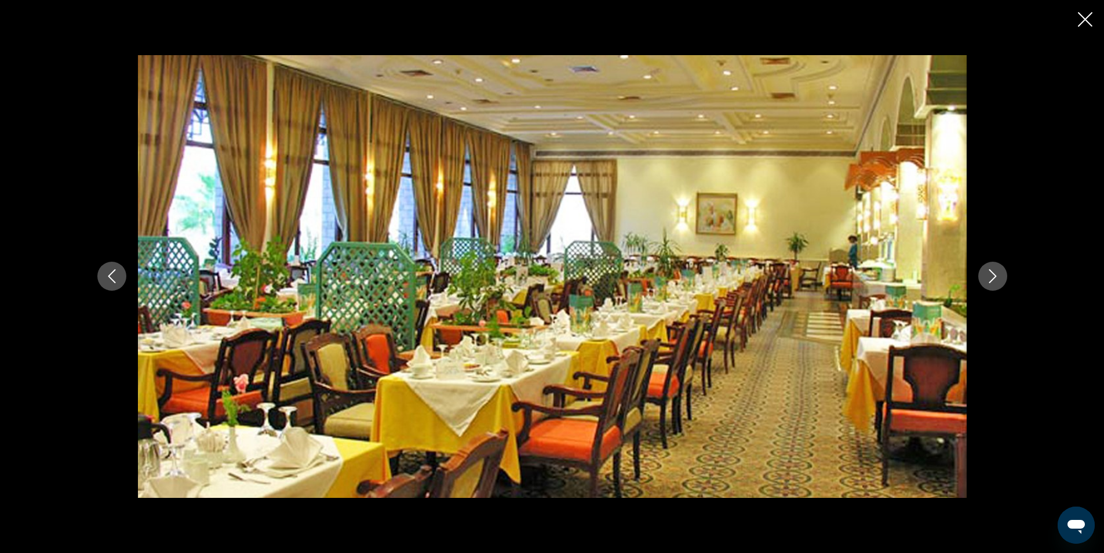
click at [990, 274] on icon "Next image" at bounding box center [993, 276] width 14 height 14
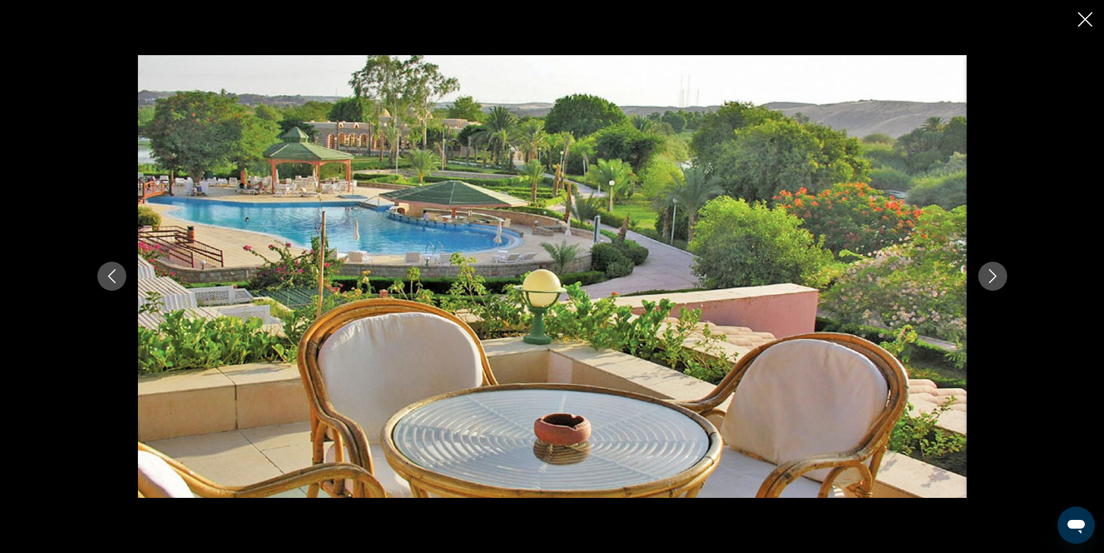
click at [1087, 24] on icon "Close slideshow" at bounding box center [1085, 19] width 14 height 14
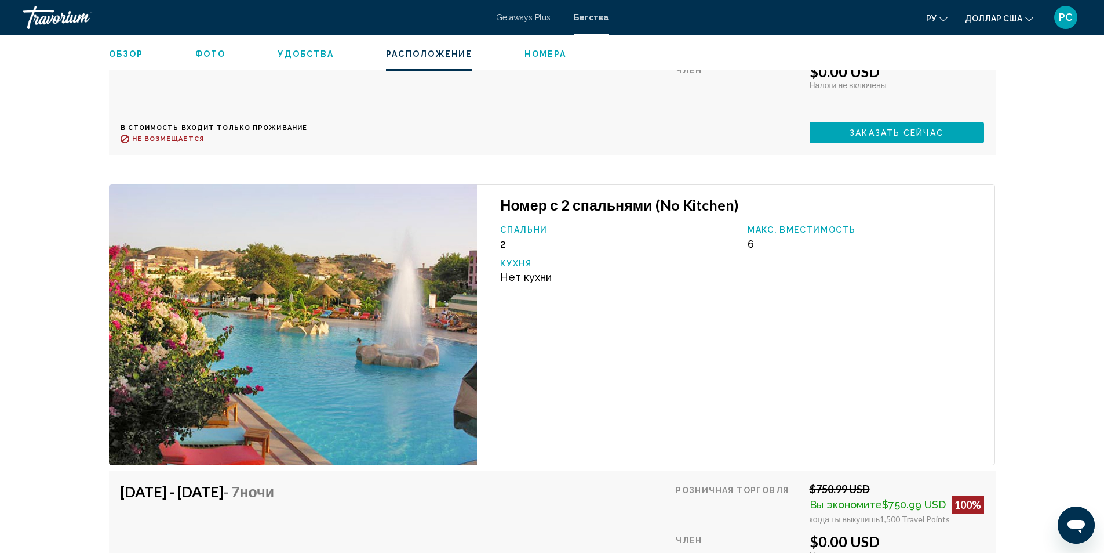
scroll to position [2526, 0]
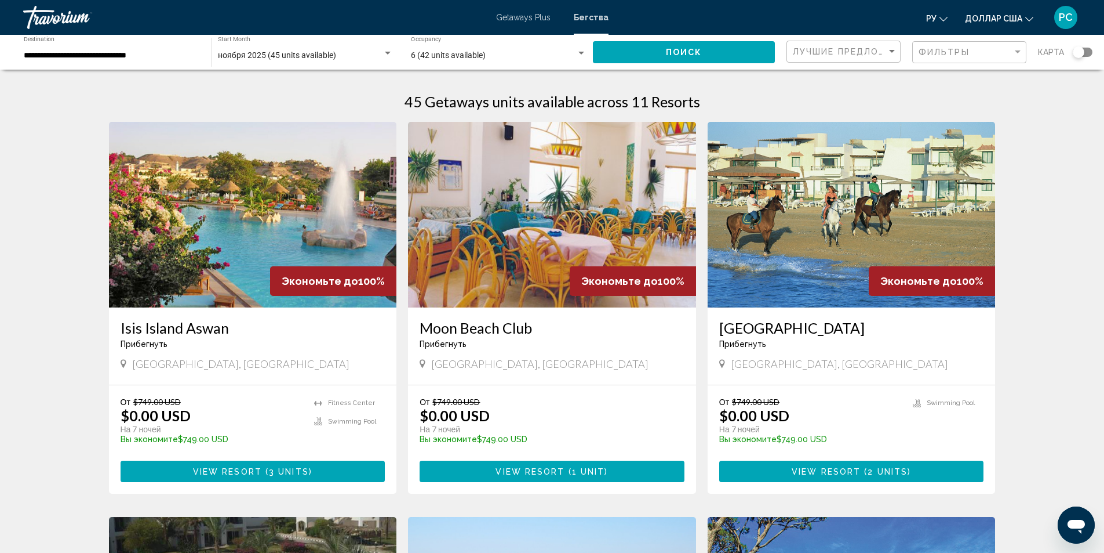
click at [806, 198] on img "Основное содержание" at bounding box center [852, 215] width 288 height 186
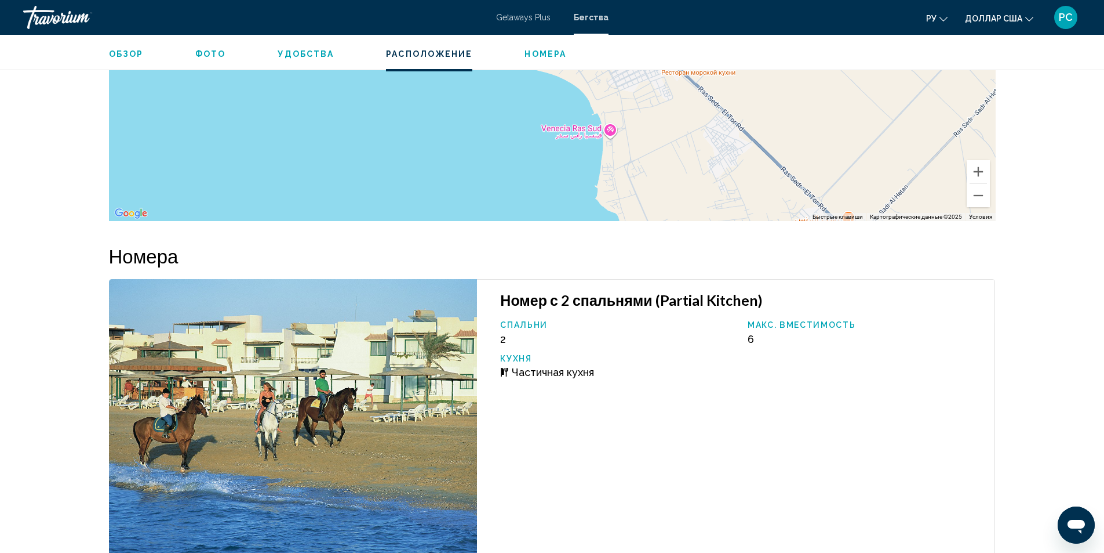
scroll to position [1739, 0]
drag, startPoint x: 660, startPoint y: 300, endPoint x: 757, endPoint y: 300, distance: 96.8
click at [757, 300] on h3 "Номер с 2 спальнями (Partial Kitchen)" at bounding box center [741, 300] width 483 height 17
copy h3 "Partial Kitchen"
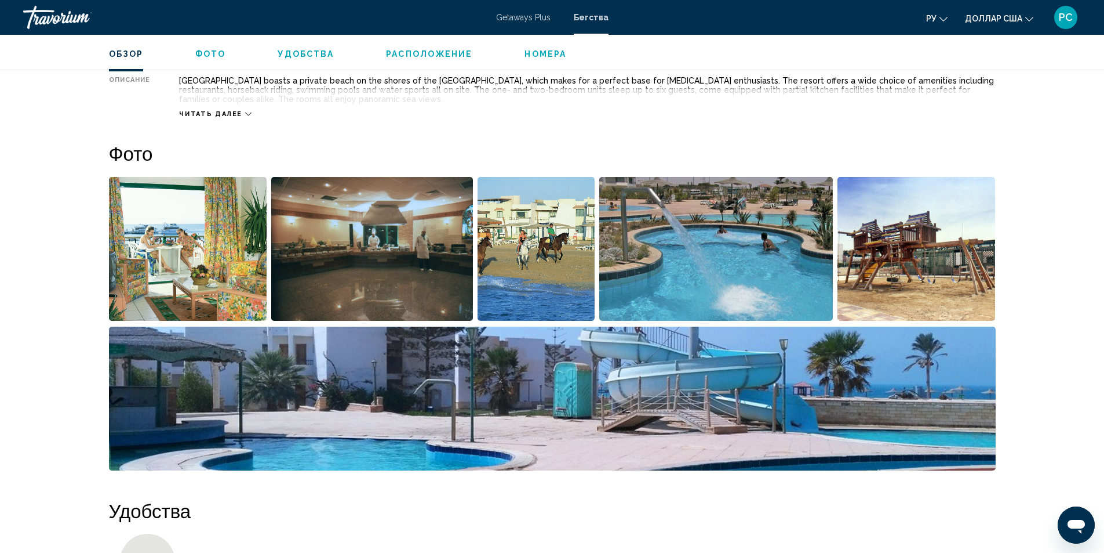
scroll to position [382, 0]
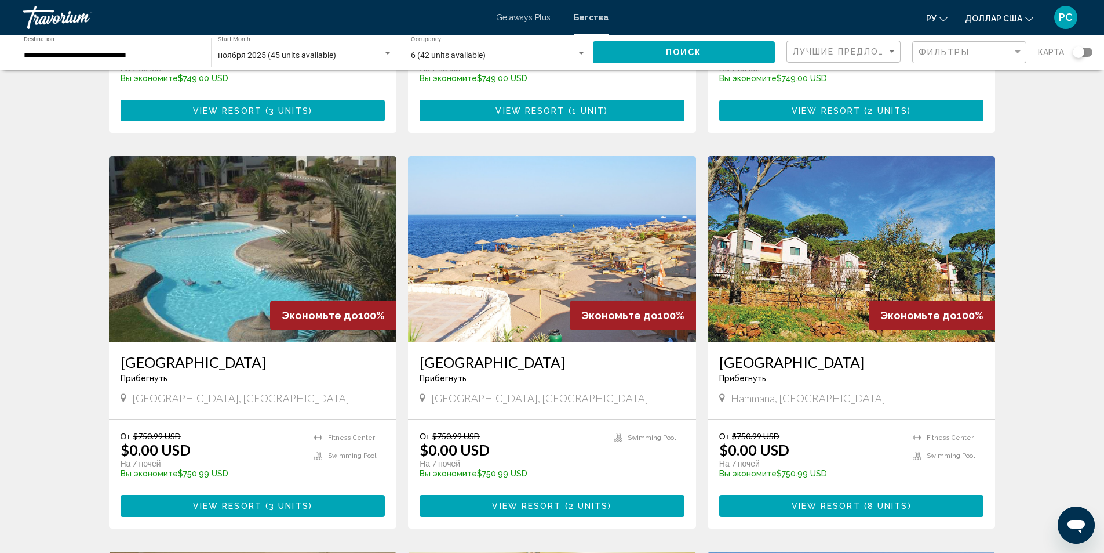
scroll to position [406, 0]
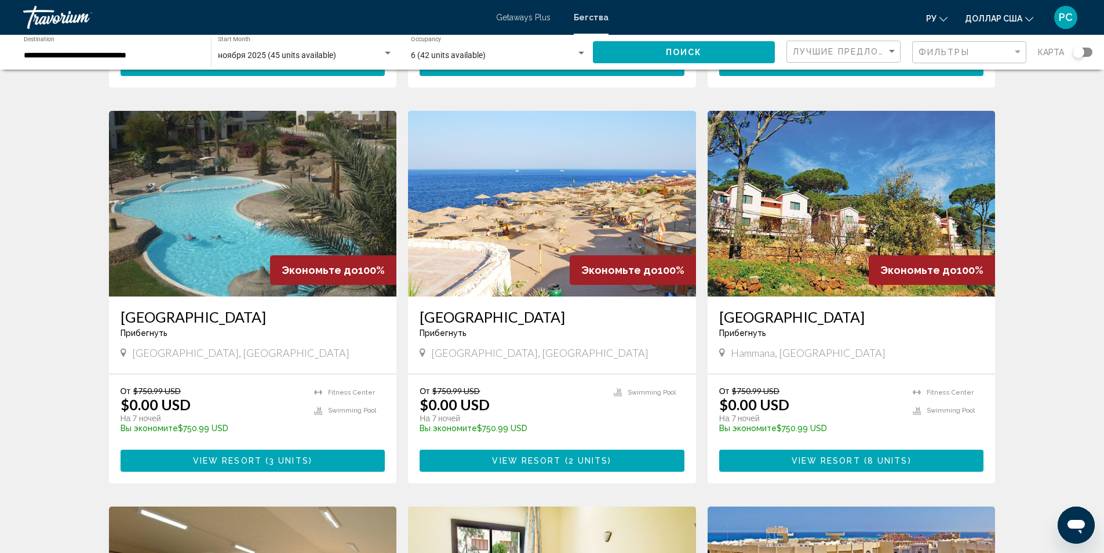
click at [248, 206] on img "Основное содержание" at bounding box center [253, 204] width 288 height 186
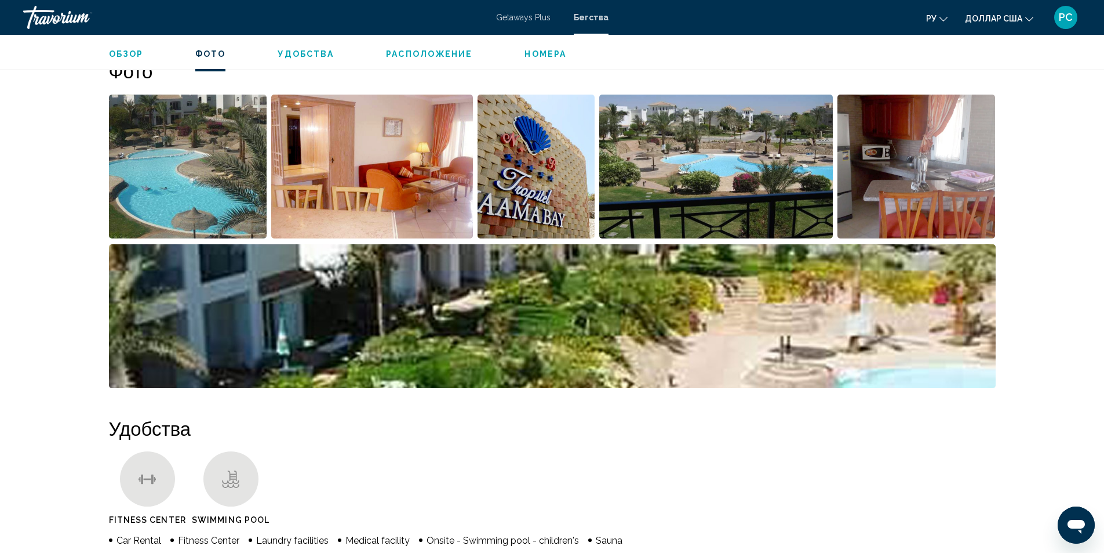
scroll to position [581, 0]
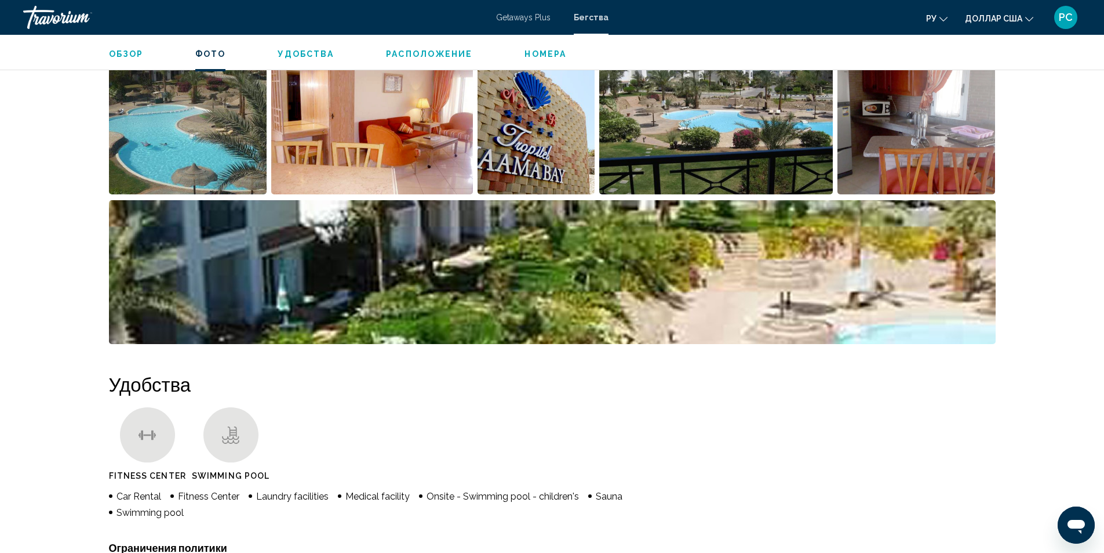
click at [341, 158] on img "Open full-screen image slider" at bounding box center [372, 122] width 202 height 144
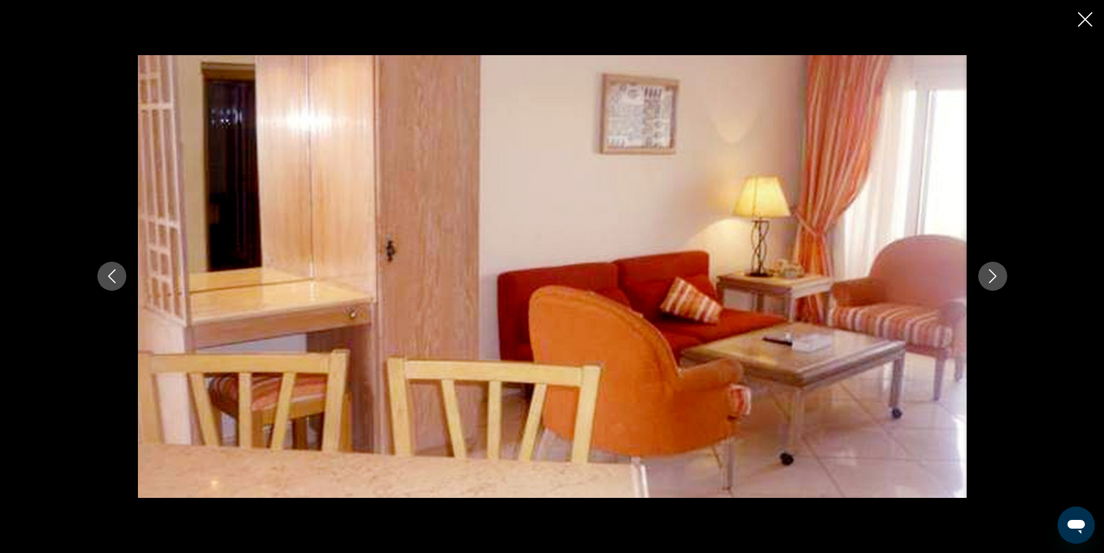
click at [998, 289] on button "Next image" at bounding box center [993, 275] width 29 height 29
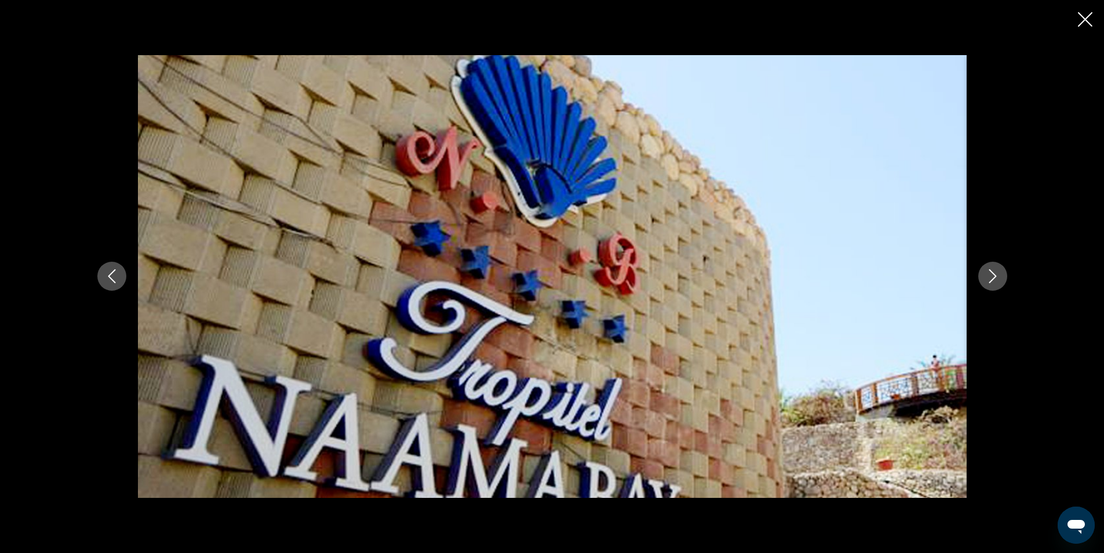
click at [997, 288] on button "Next image" at bounding box center [993, 275] width 29 height 29
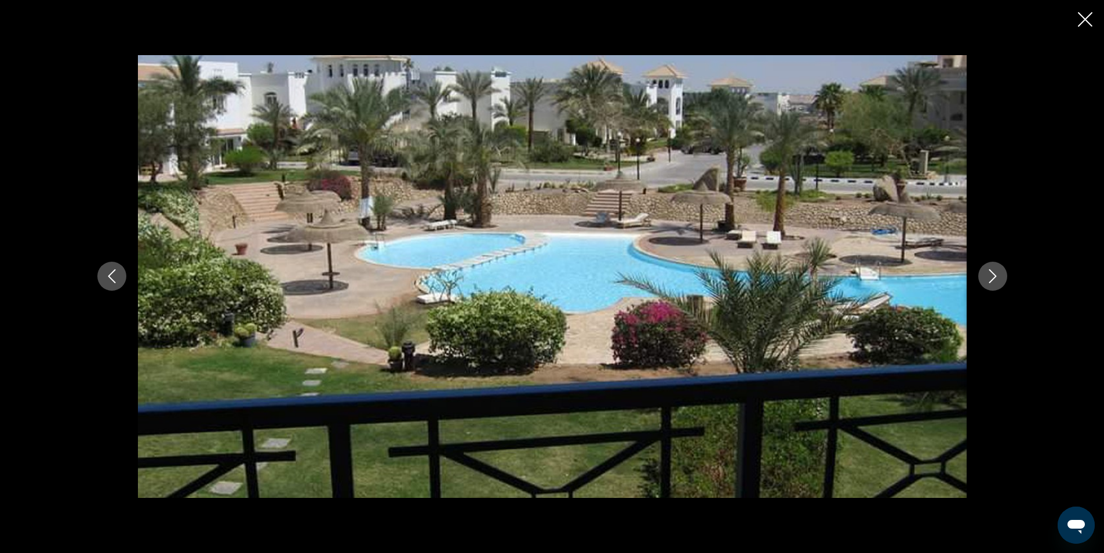
click at [997, 288] on button "Next image" at bounding box center [993, 275] width 29 height 29
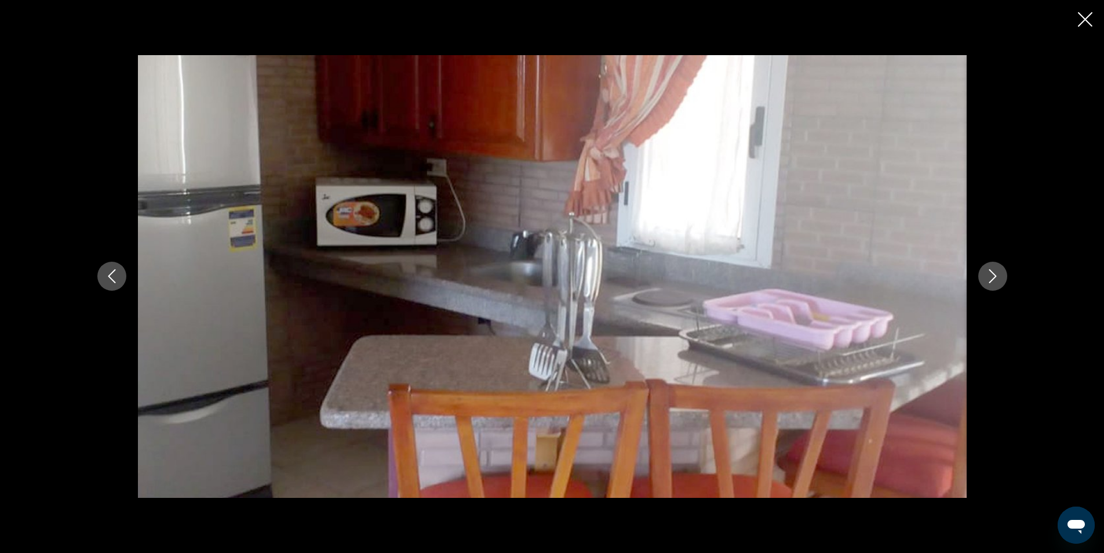
click at [997, 288] on button "Next image" at bounding box center [993, 275] width 29 height 29
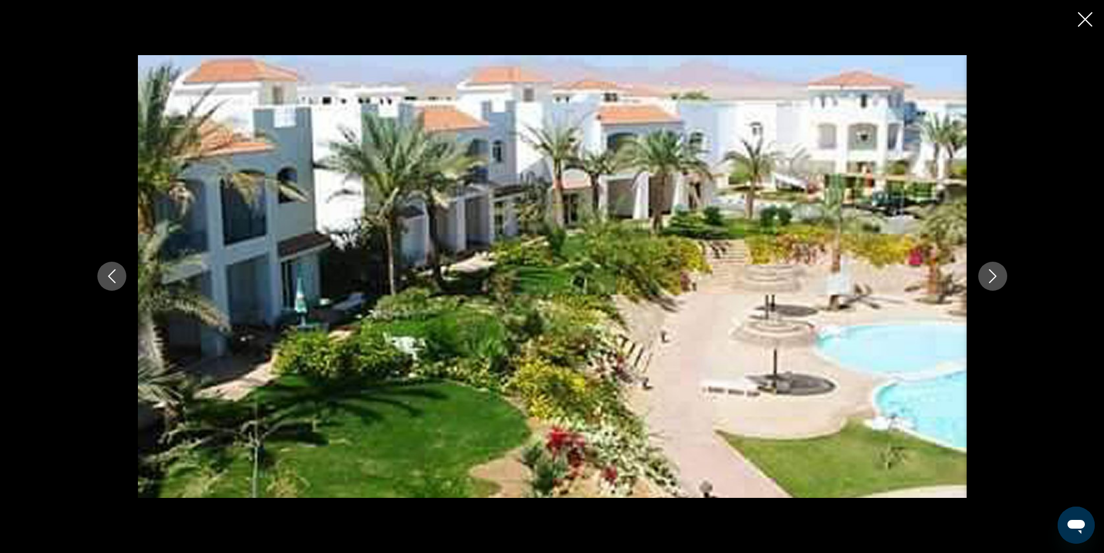
click at [997, 288] on button "Next image" at bounding box center [993, 275] width 29 height 29
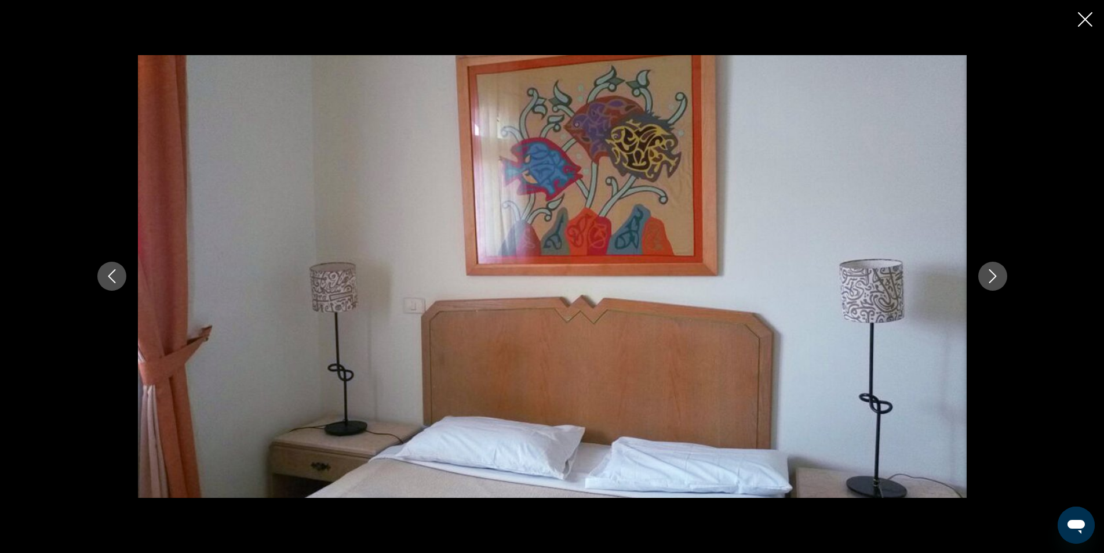
click at [996, 274] on icon "Next image" at bounding box center [993, 276] width 14 height 14
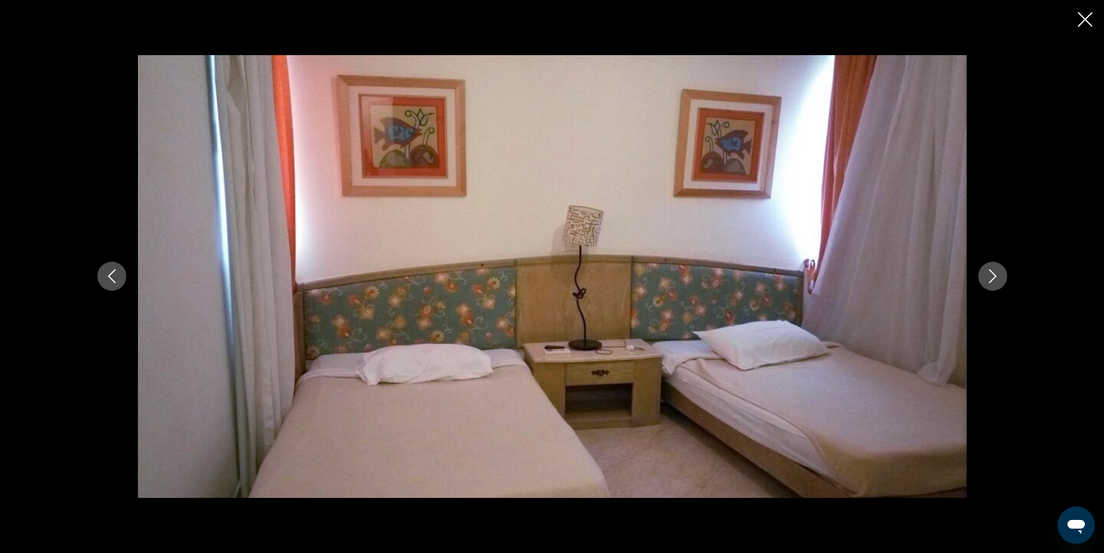
click at [996, 274] on icon "Next image" at bounding box center [993, 276] width 14 height 14
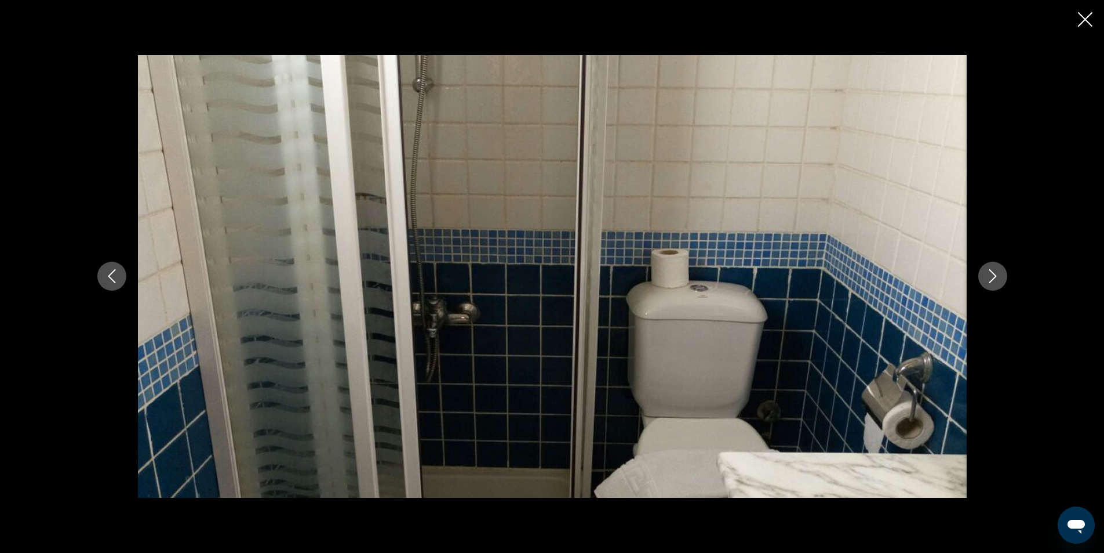
click at [996, 274] on icon "Next image" at bounding box center [993, 276] width 14 height 14
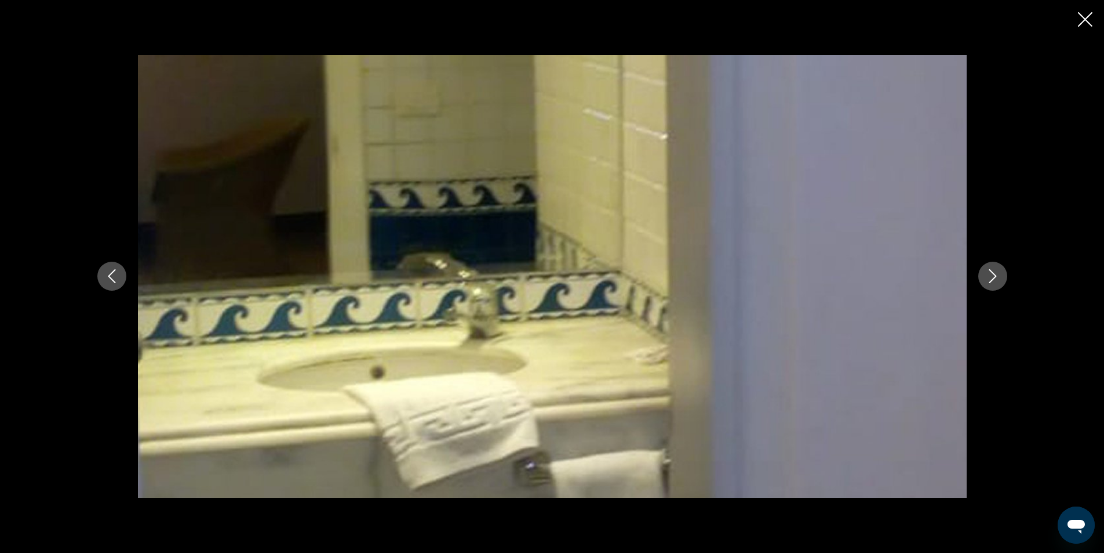
click at [996, 274] on icon "Next image" at bounding box center [993, 276] width 14 height 14
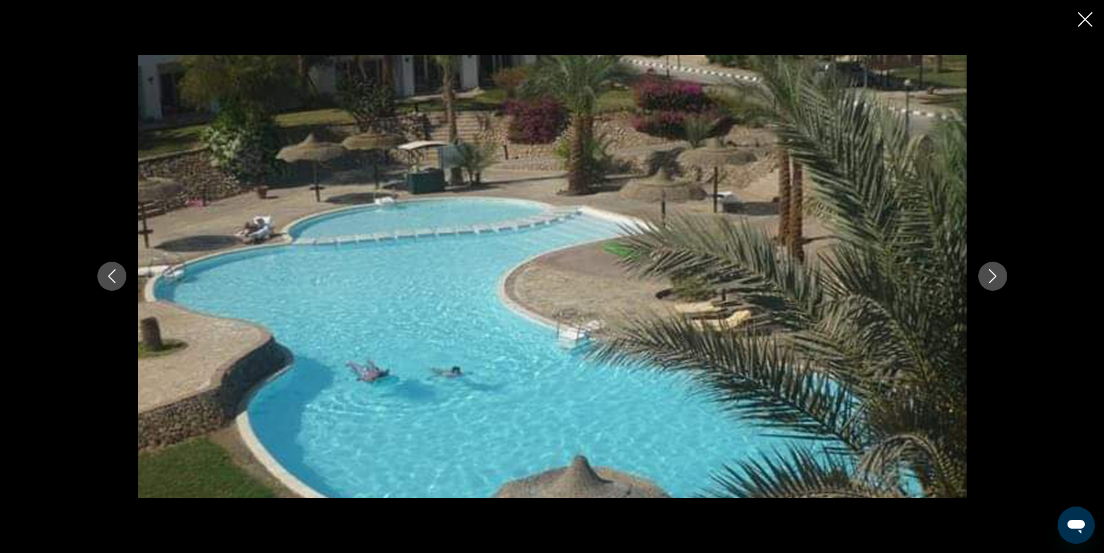
click at [1082, 22] on icon "Close slideshow" at bounding box center [1085, 19] width 14 height 14
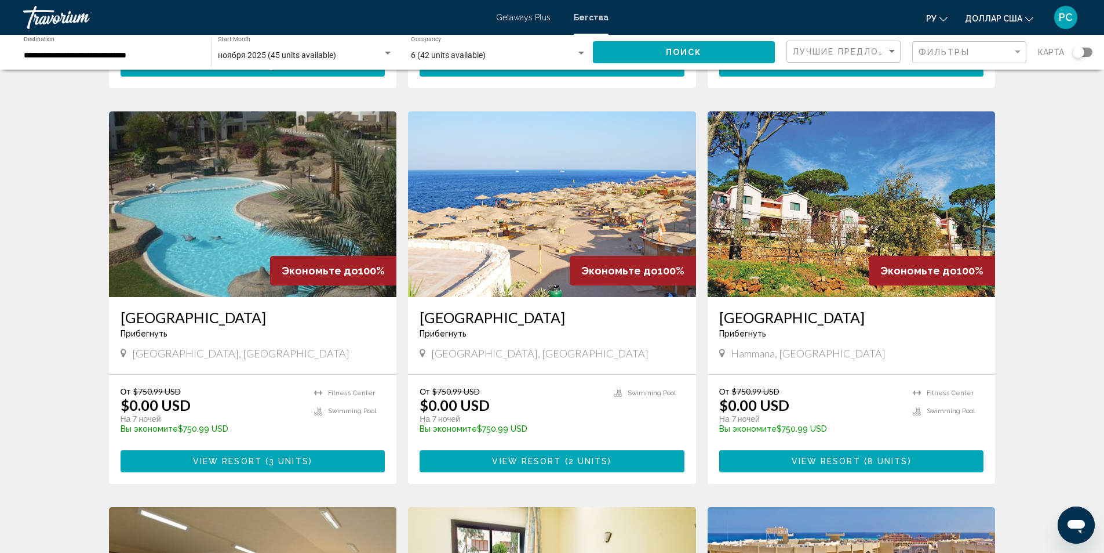
scroll to position [406, 0]
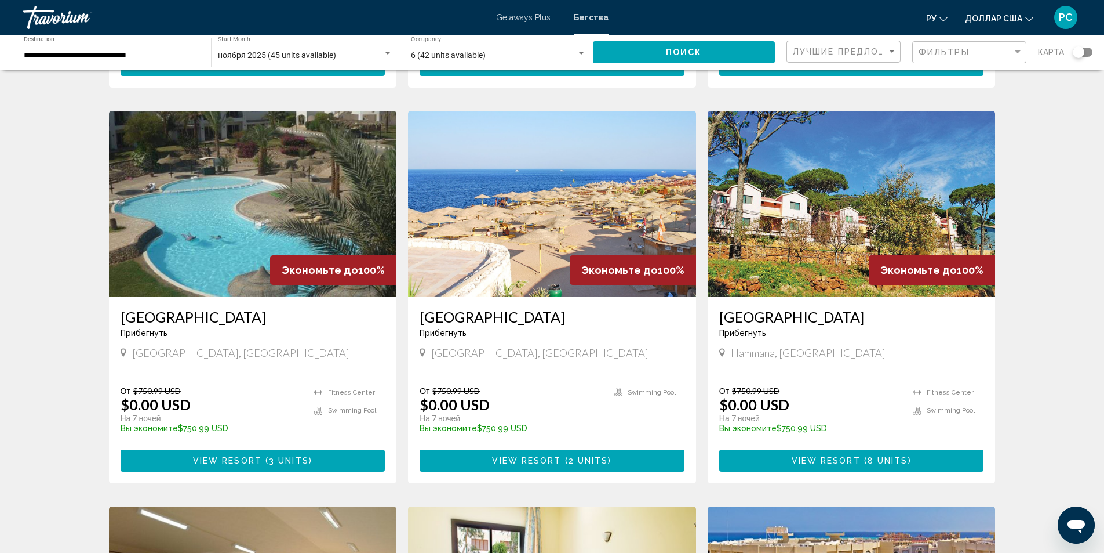
click at [569, 206] on img "Основное содержание" at bounding box center [552, 204] width 288 height 186
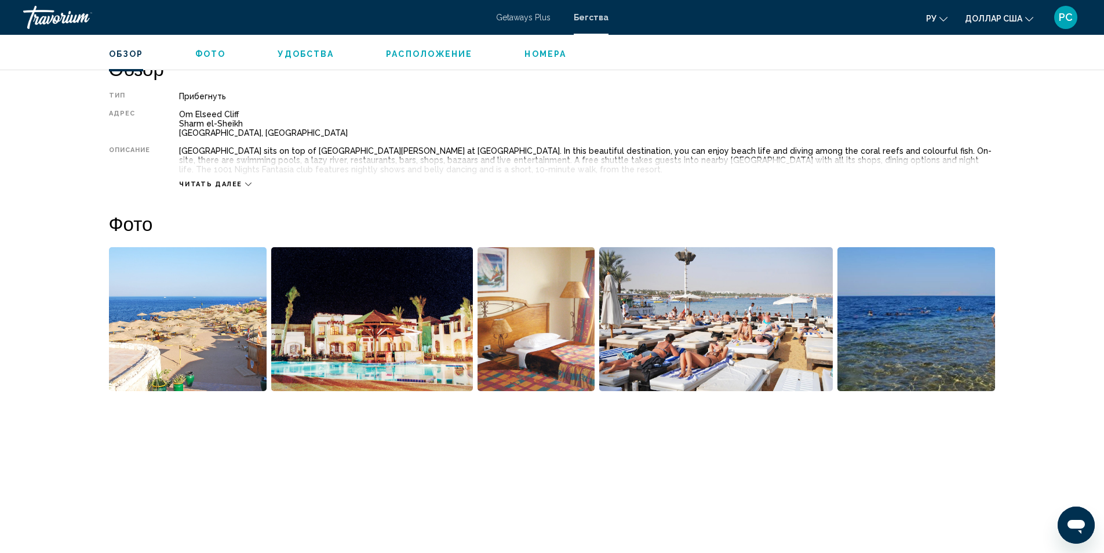
scroll to position [364, 0]
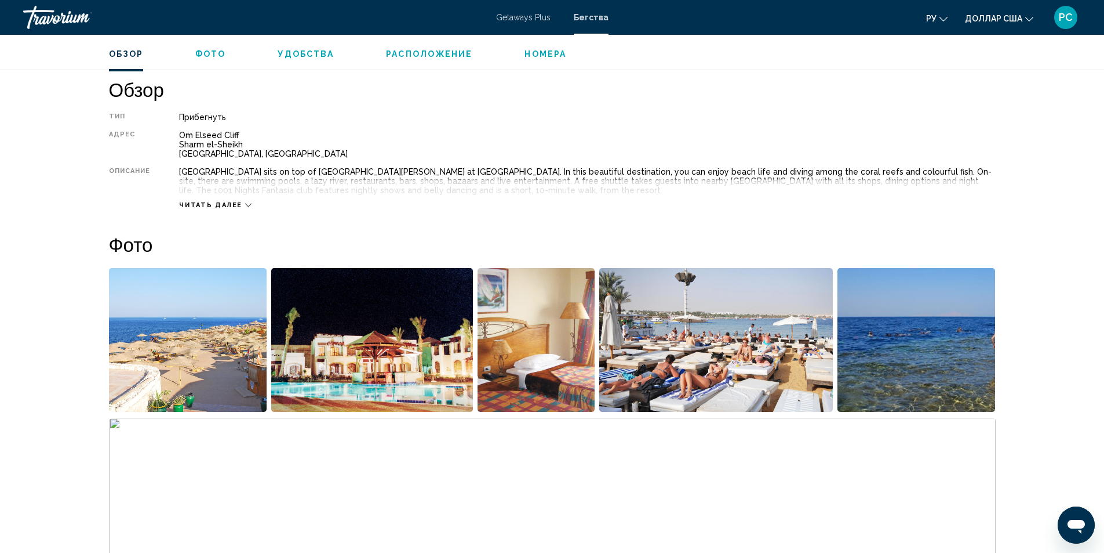
click at [201, 347] on img "Open full-screen image slider" at bounding box center [188, 340] width 158 height 144
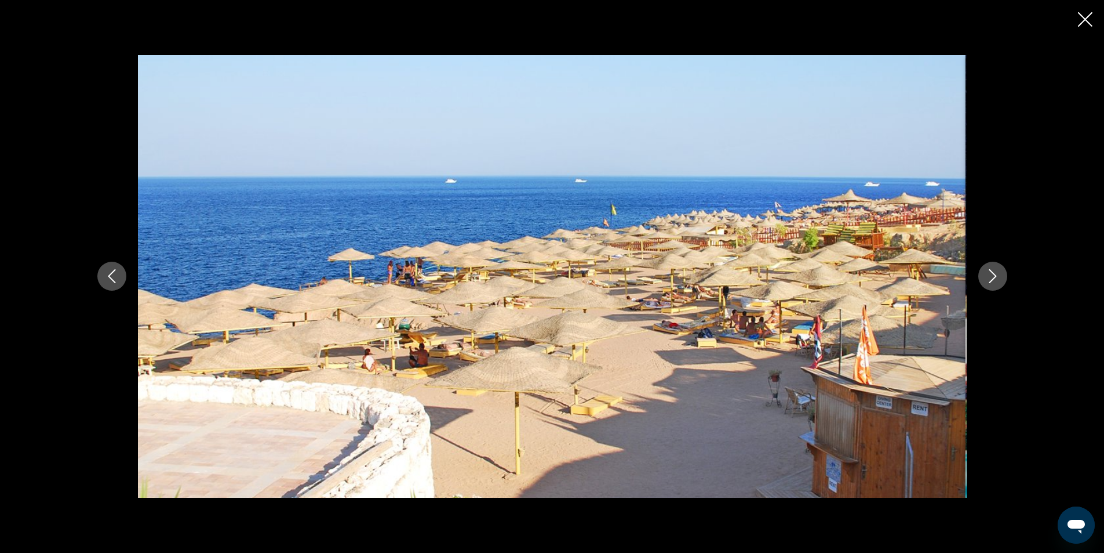
scroll to position [0, 829]
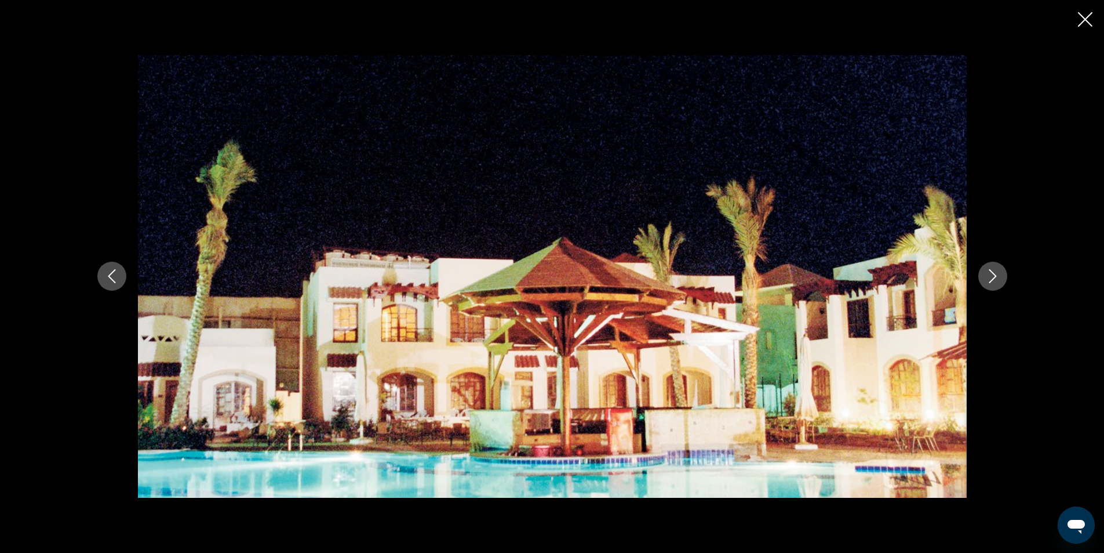
click at [994, 273] on icon "Next image" at bounding box center [993, 276] width 14 height 14
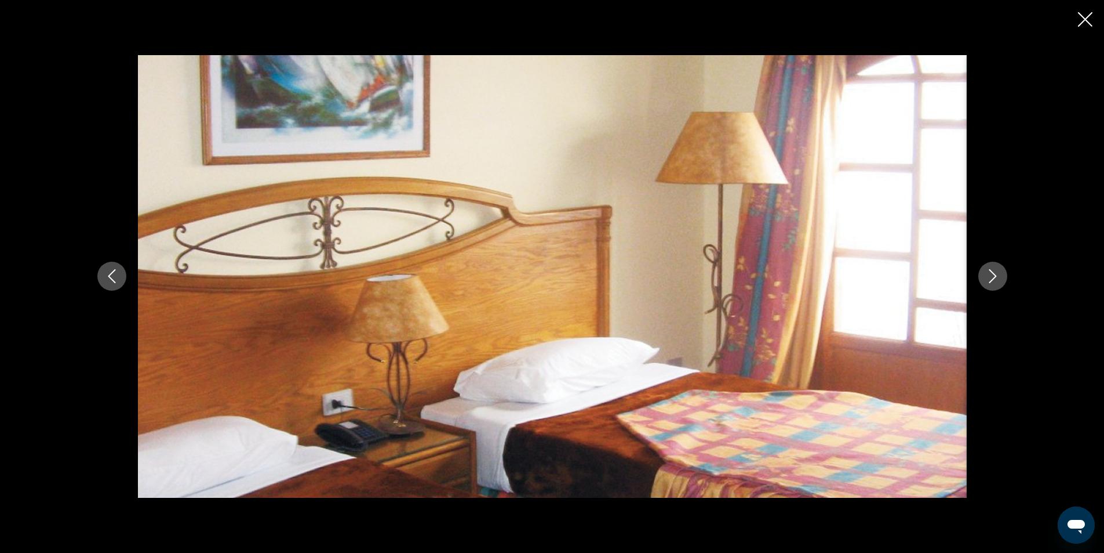
click at [994, 276] on icon "Next image" at bounding box center [993, 276] width 14 height 14
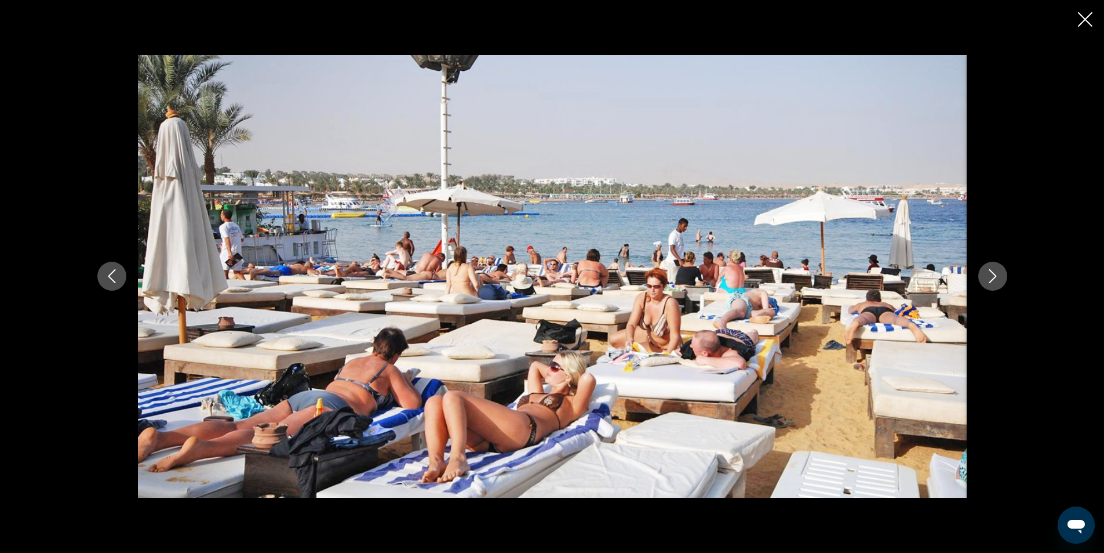
click at [994, 276] on icon "Next image" at bounding box center [993, 276] width 14 height 14
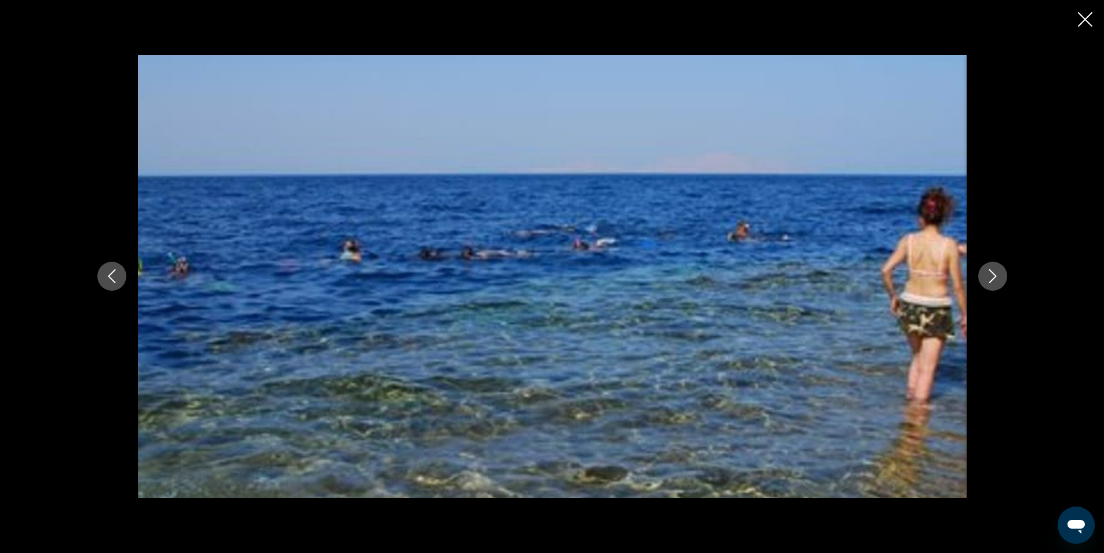
click at [994, 276] on icon "Next image" at bounding box center [993, 276] width 14 height 14
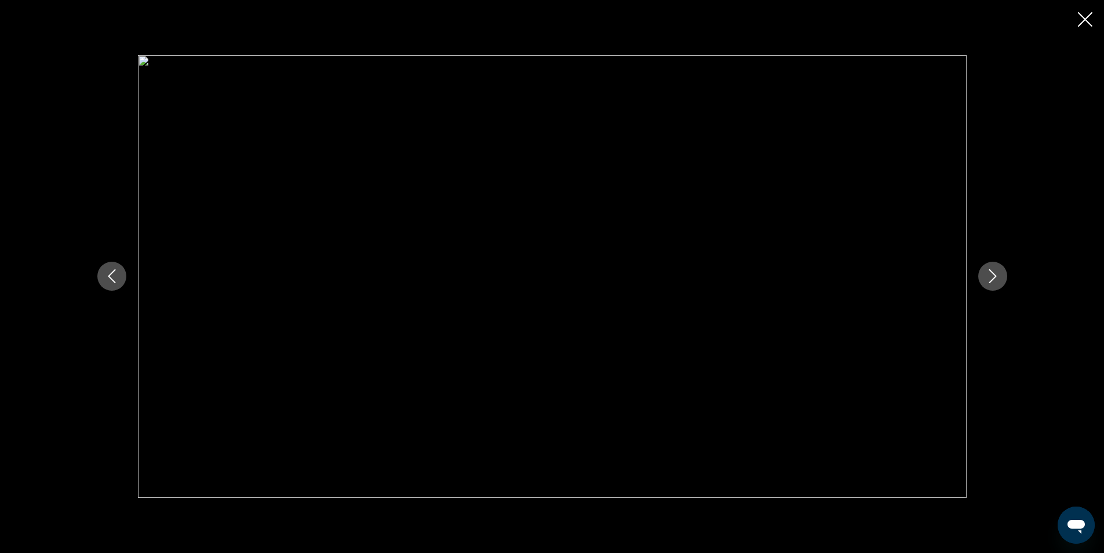
click at [994, 276] on icon "Next image" at bounding box center [993, 276] width 14 height 14
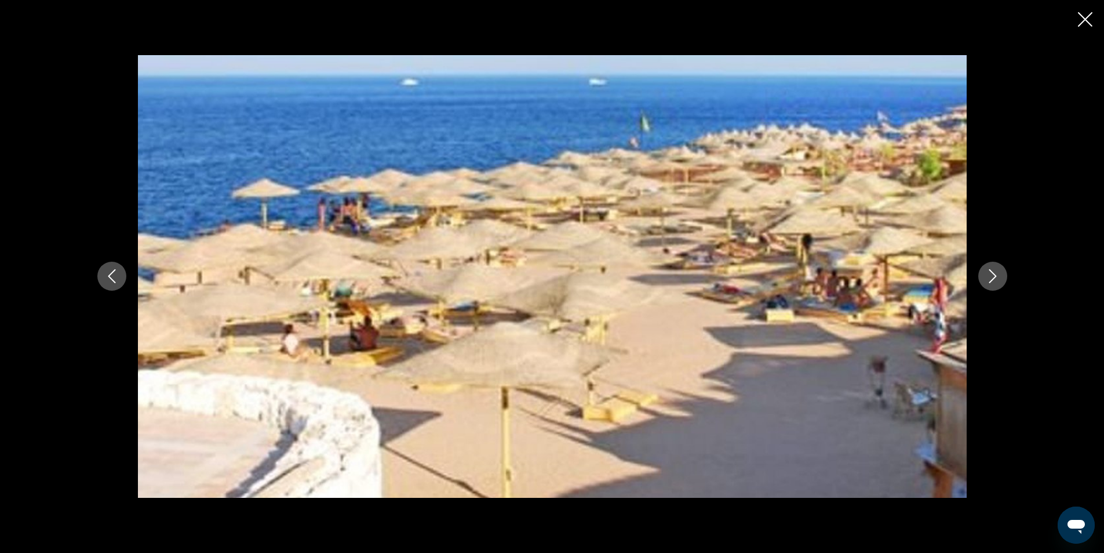
click at [994, 276] on icon "Next image" at bounding box center [993, 276] width 14 height 14
click at [993, 276] on icon "Next image" at bounding box center [993, 276] width 14 height 14
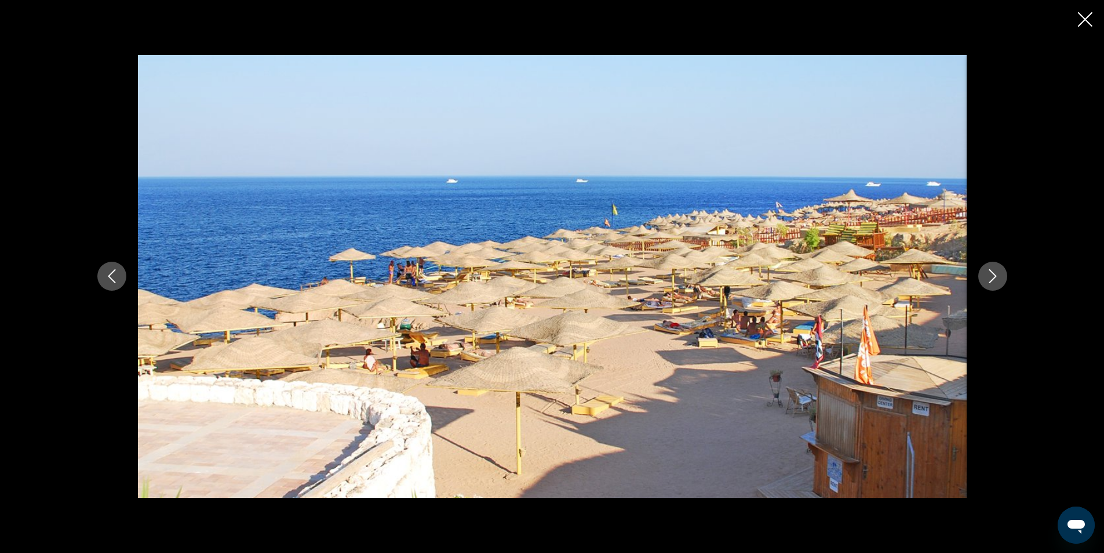
click at [1091, 18] on icon "Close slideshow" at bounding box center [1085, 19] width 14 height 14
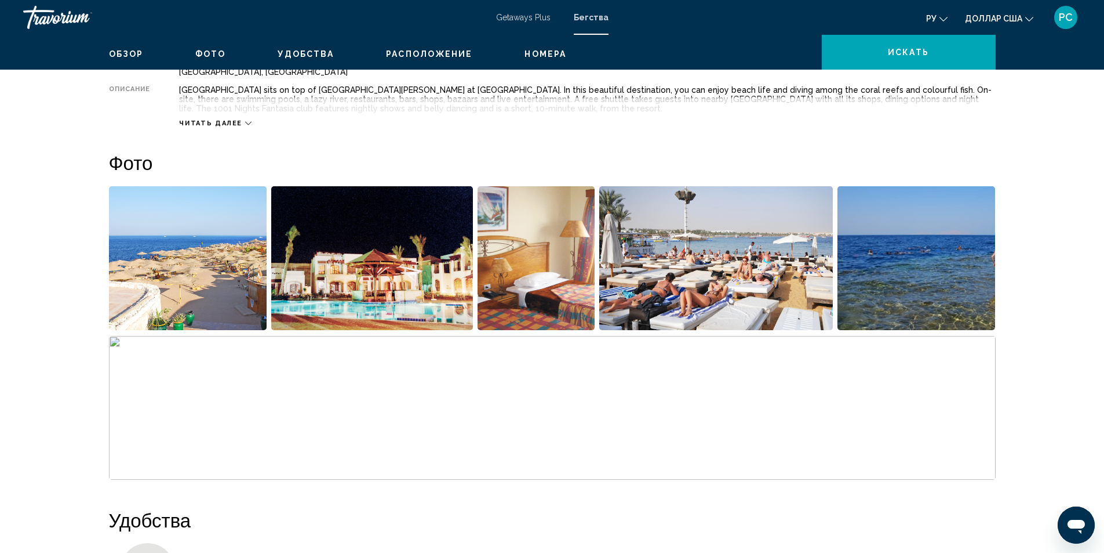
scroll to position [306, 0]
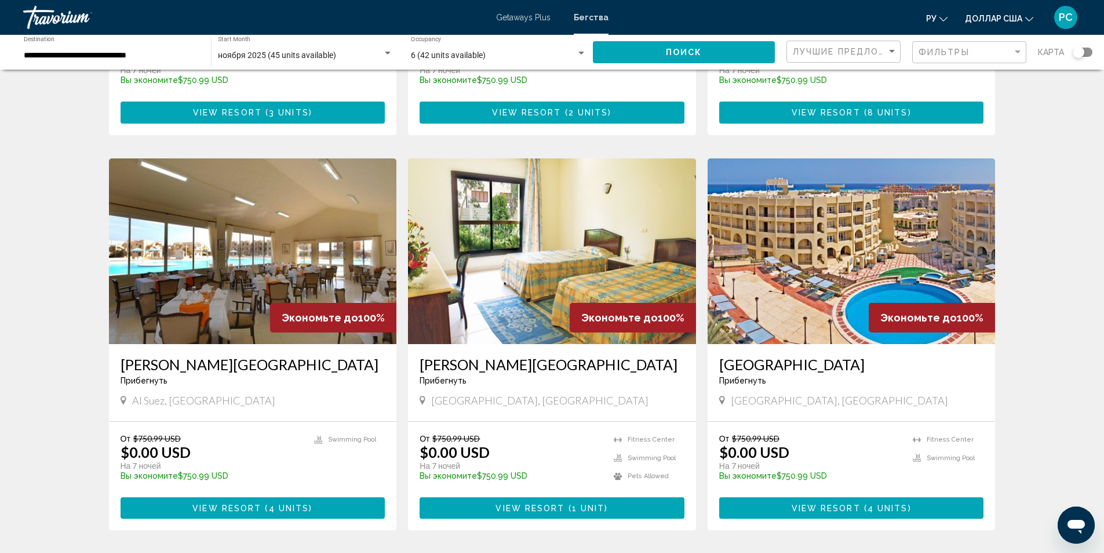
scroll to position [812, 0]
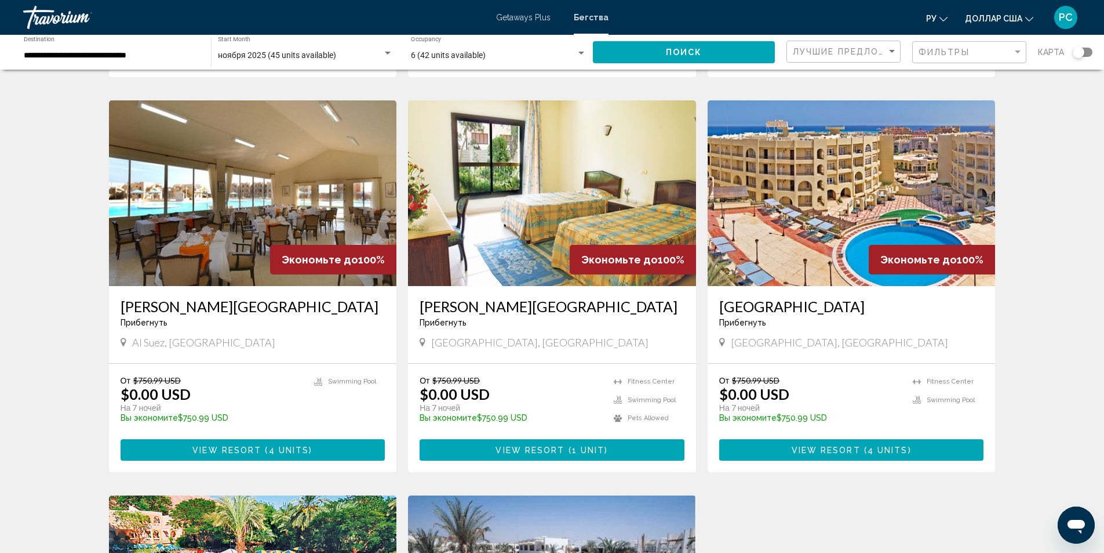
click at [221, 208] on img "Основное содержание" at bounding box center [253, 193] width 288 height 186
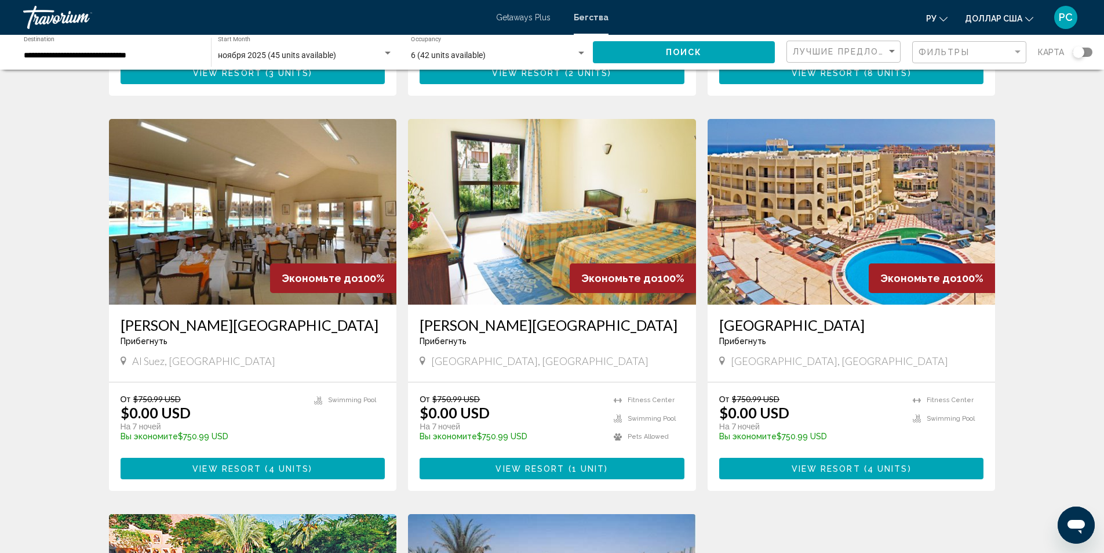
scroll to position [812, 0]
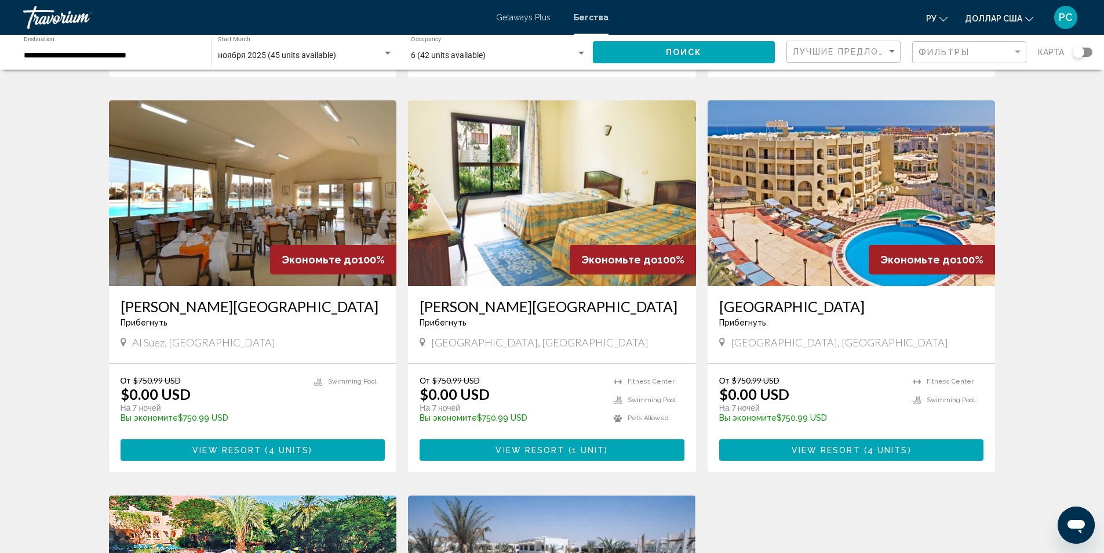
click at [557, 198] on img "Основное содержание" at bounding box center [552, 193] width 288 height 186
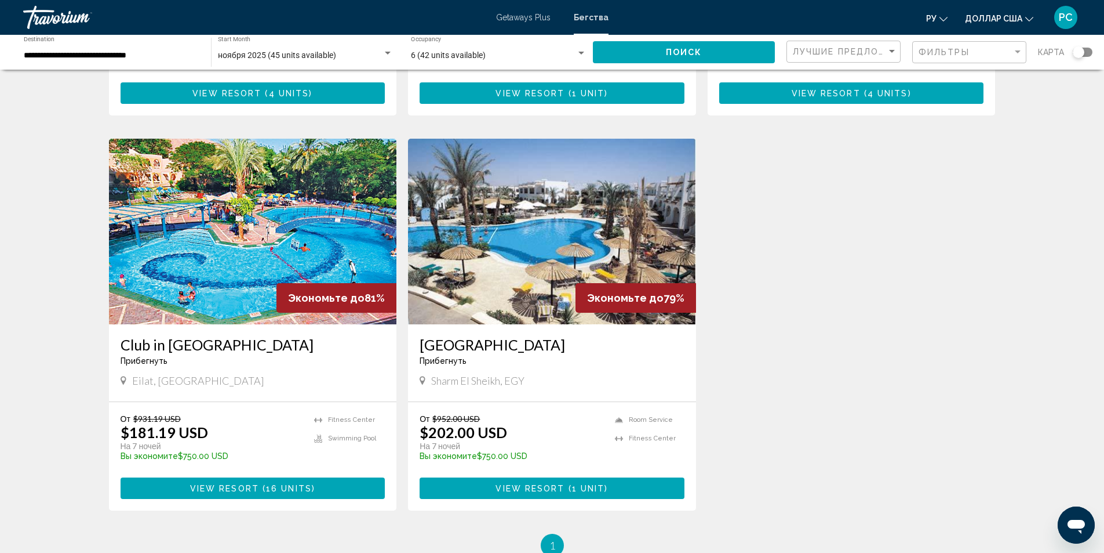
scroll to position [1218, 0]
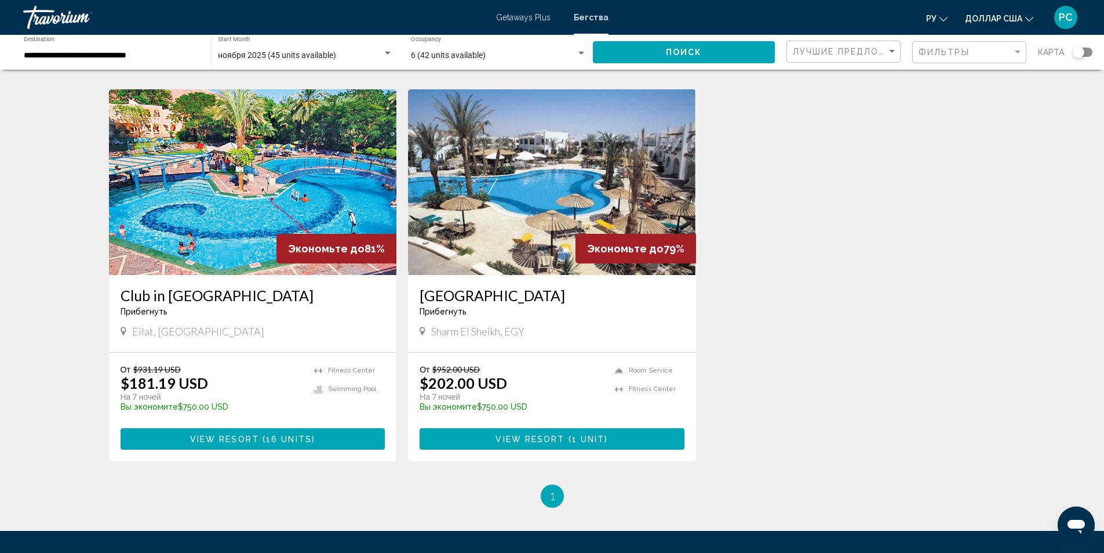
click at [533, 174] on img "Основное содержание" at bounding box center [552, 182] width 288 height 186
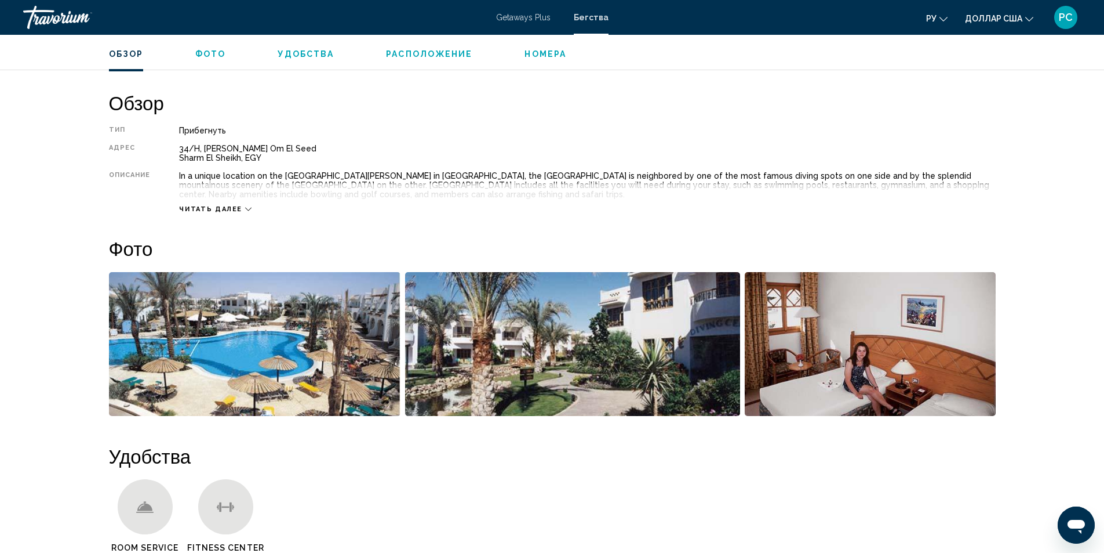
scroll to position [328, 0]
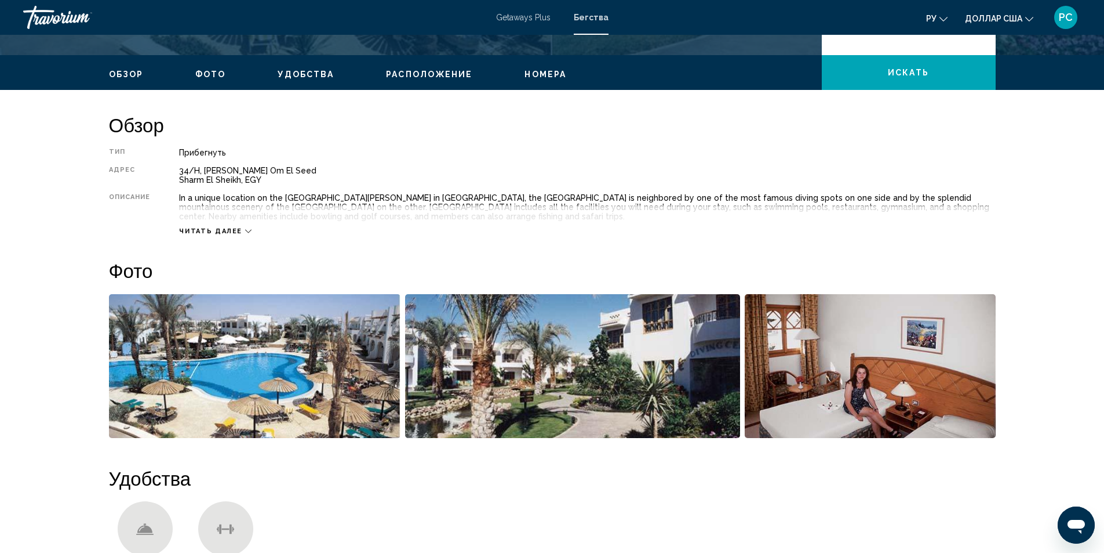
click at [326, 395] on img "Open full-screen image slider" at bounding box center [255, 366] width 292 height 144
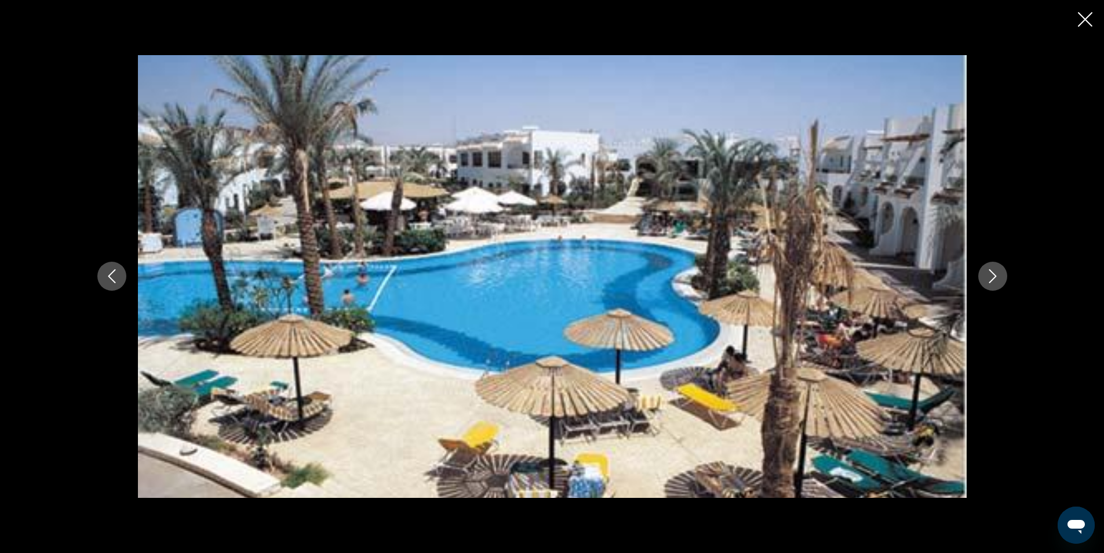
click at [995, 277] on icon "Next image" at bounding box center [993, 276] width 14 height 14
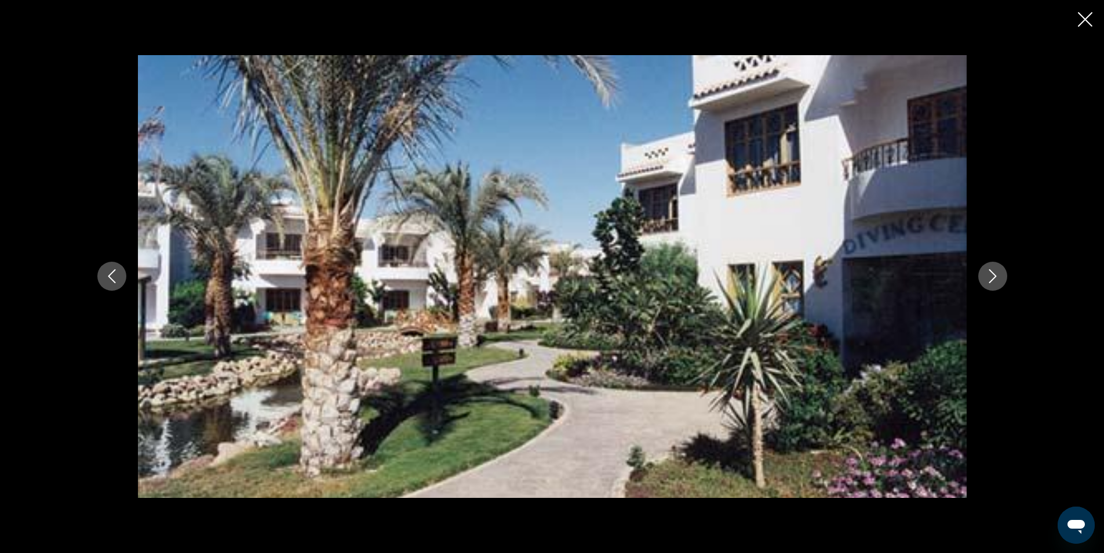
click at [995, 277] on icon "Next image" at bounding box center [993, 276] width 14 height 14
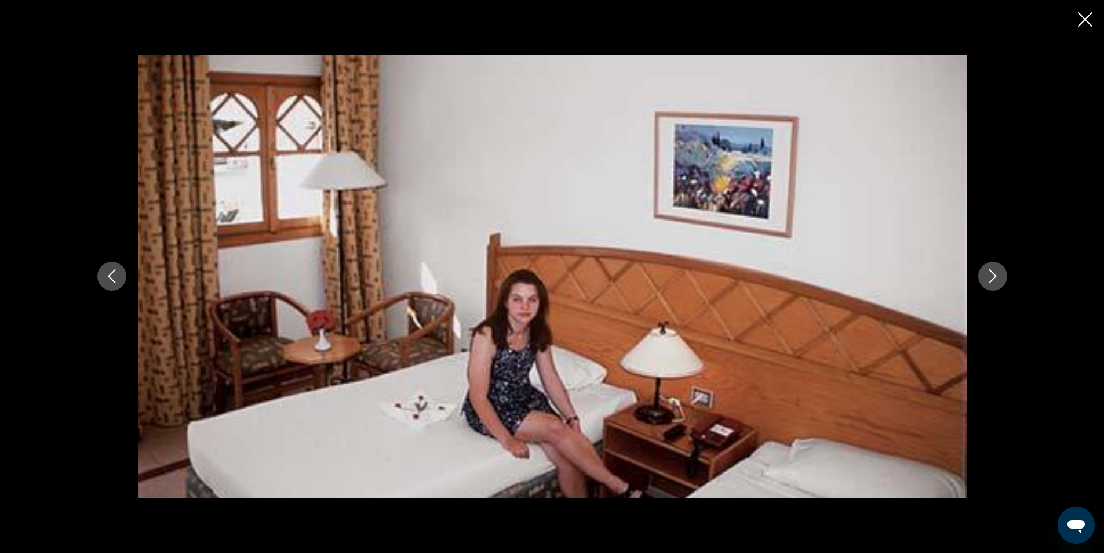
click at [995, 277] on icon "Next image" at bounding box center [993, 276] width 14 height 14
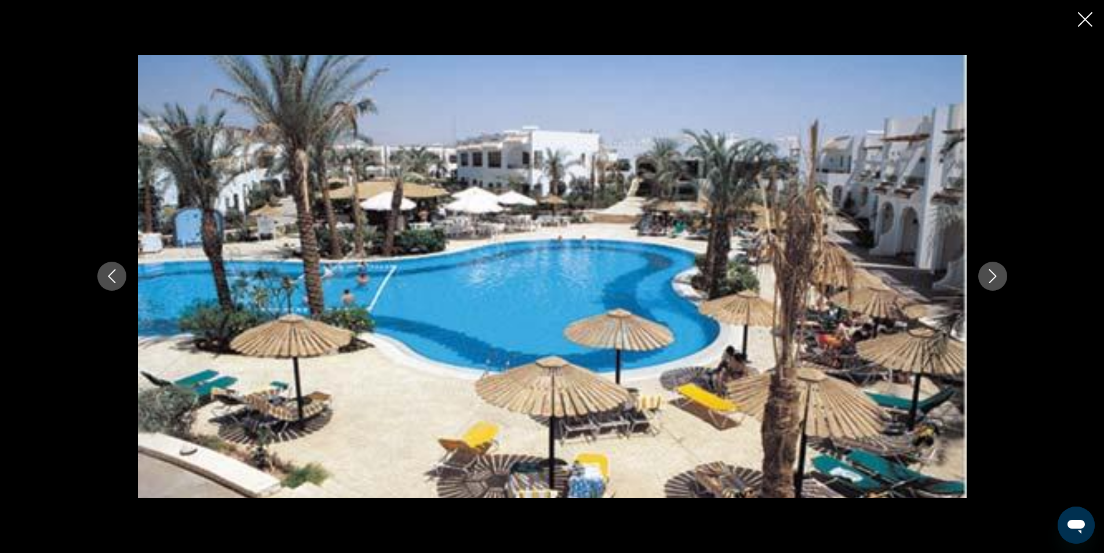
click at [1087, 23] on icon "Close slideshow" at bounding box center [1085, 19] width 14 height 14
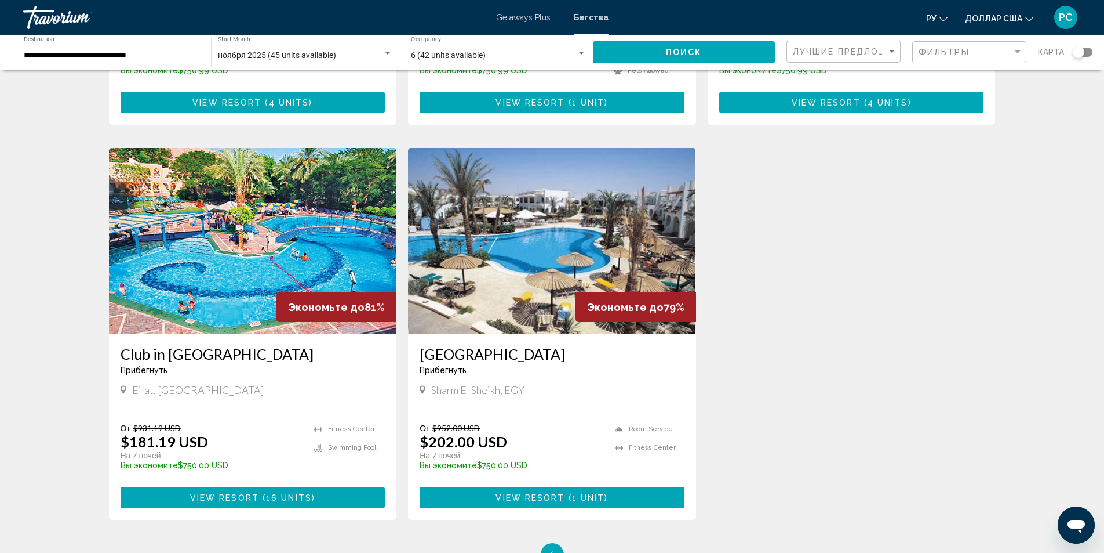
scroll to position [1160, 0]
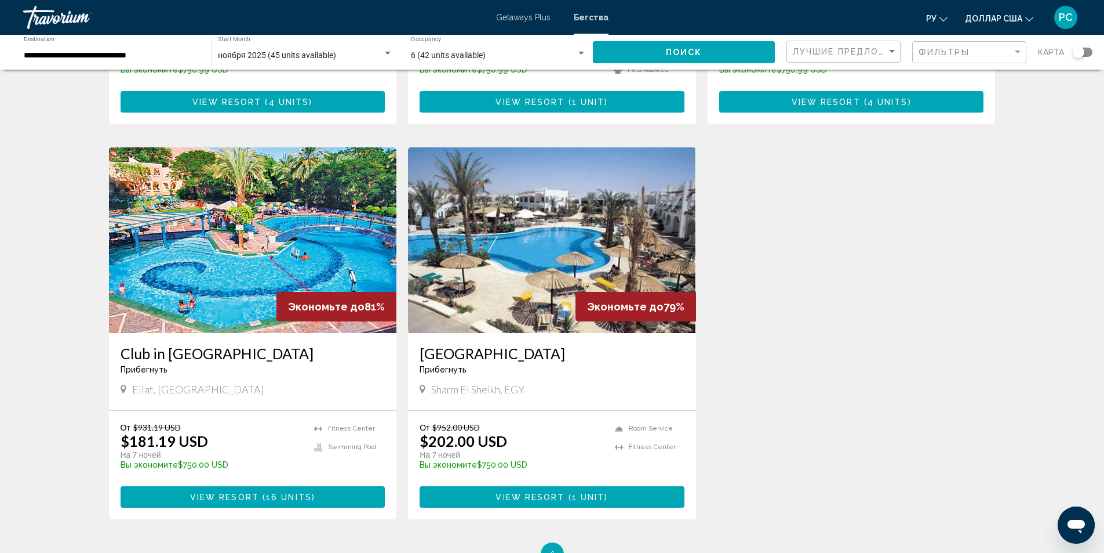
click at [224, 274] on img "Основное содержание" at bounding box center [253, 240] width 288 height 186
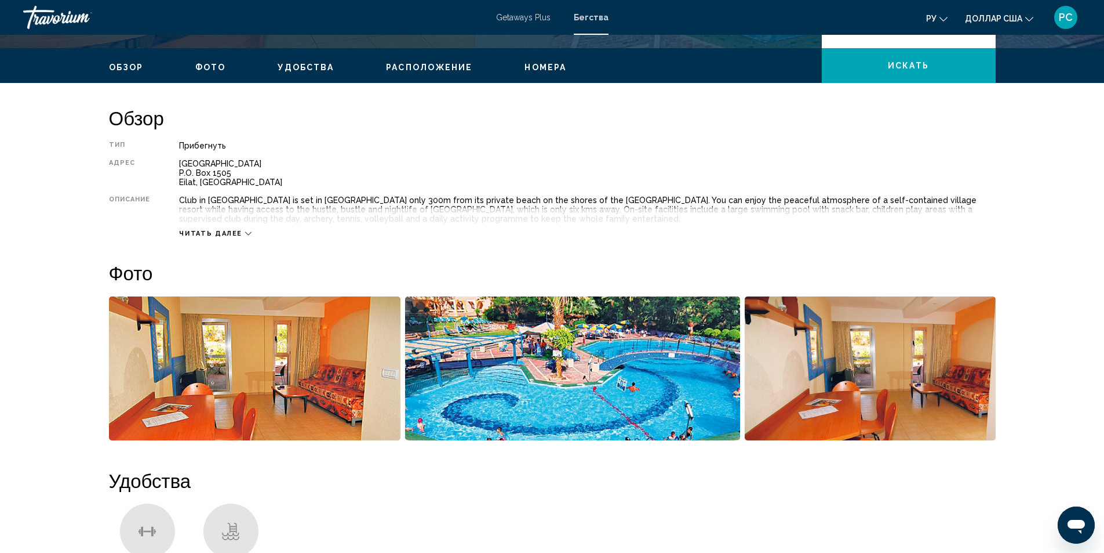
scroll to position [348, 0]
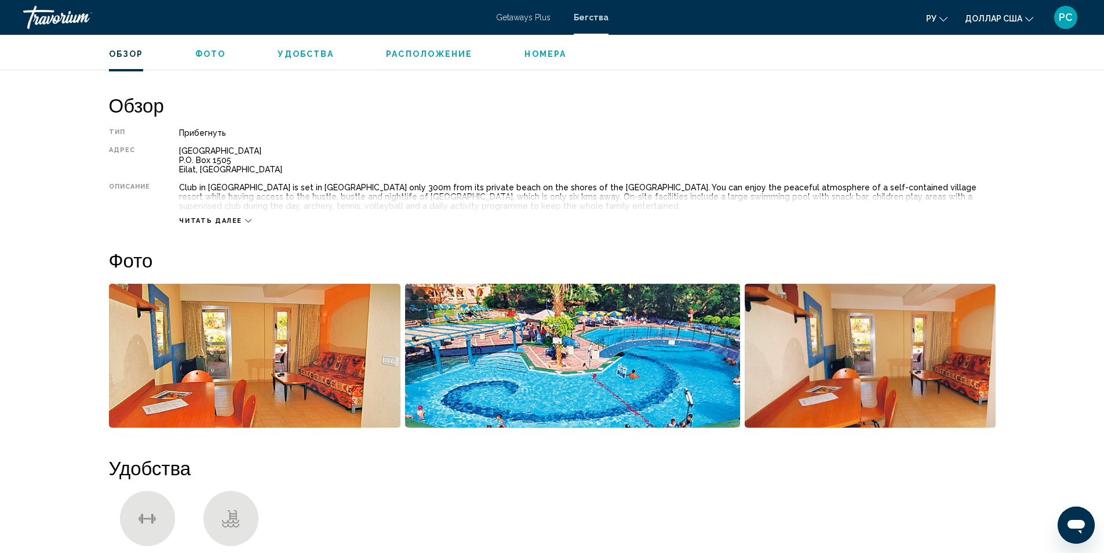
click at [270, 393] on img "Open full-screen image slider" at bounding box center [255, 356] width 292 height 144
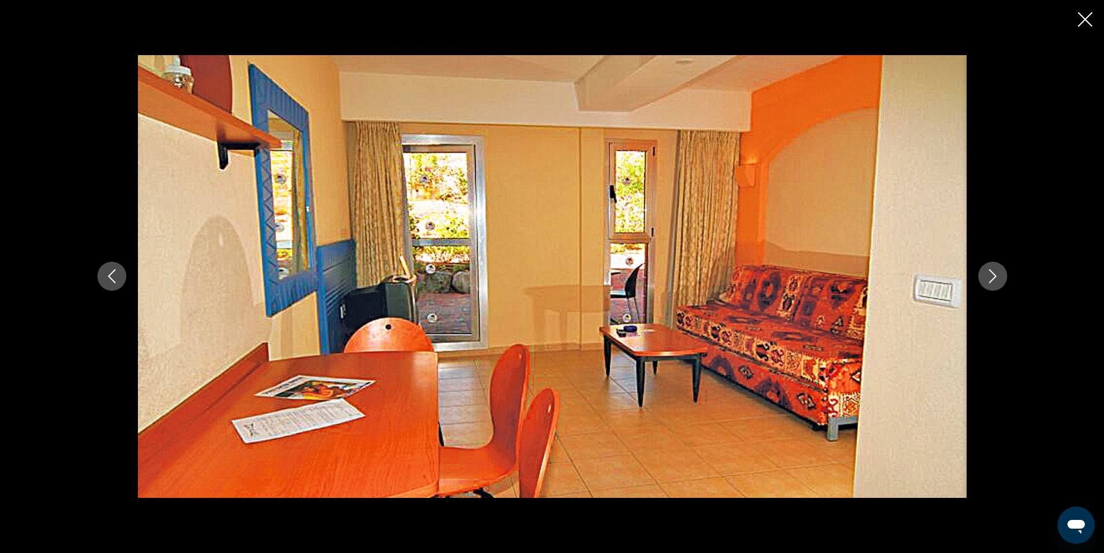
click at [993, 268] on button "Next image" at bounding box center [993, 275] width 29 height 29
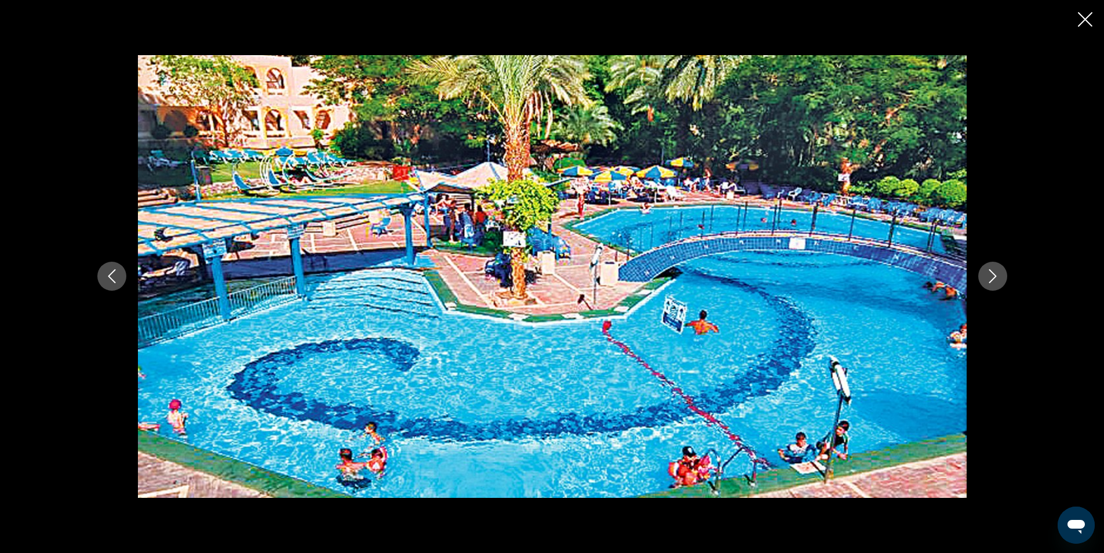
click at [993, 268] on button "Next image" at bounding box center [993, 275] width 29 height 29
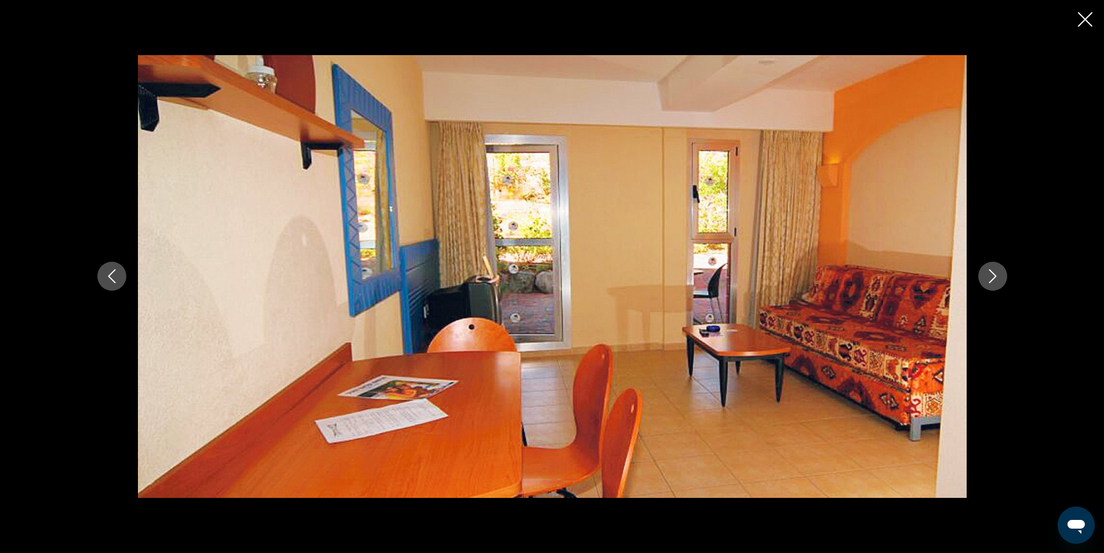
click at [1087, 24] on icon "Close slideshow" at bounding box center [1085, 19] width 14 height 14
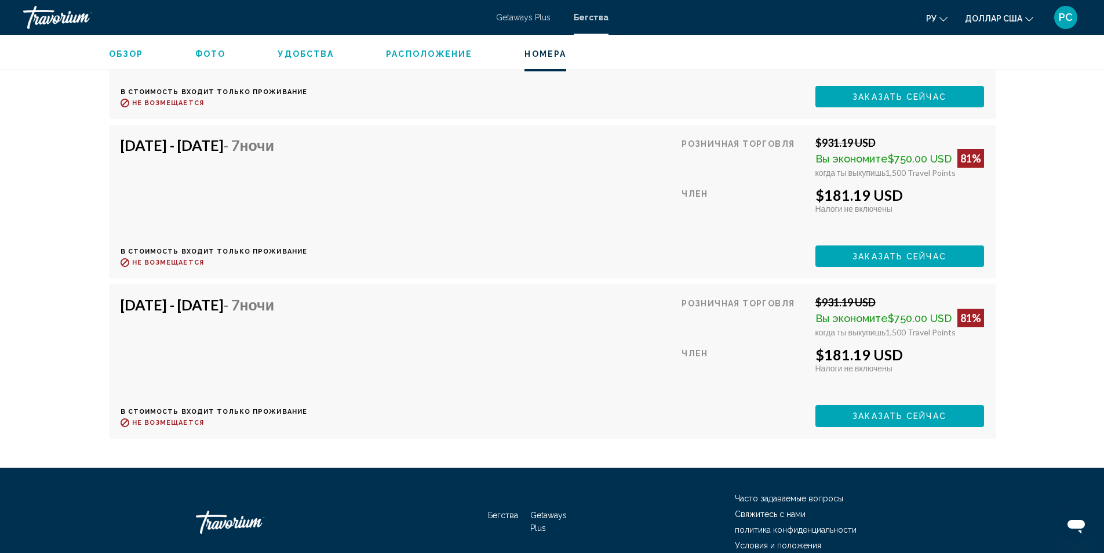
scroll to position [2245, 0]
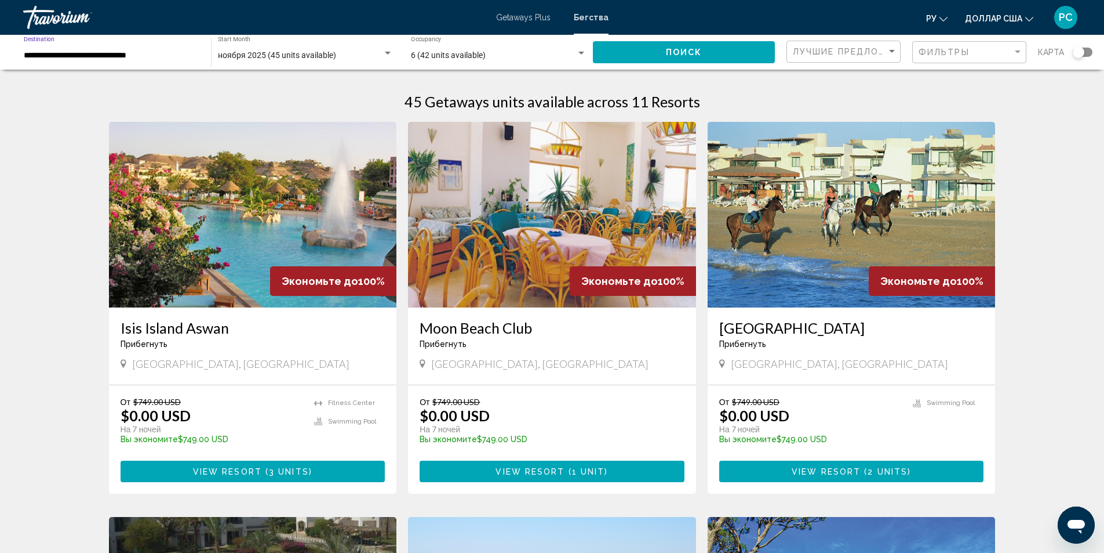
click at [145, 59] on input "**********" at bounding box center [112, 55] width 176 height 9
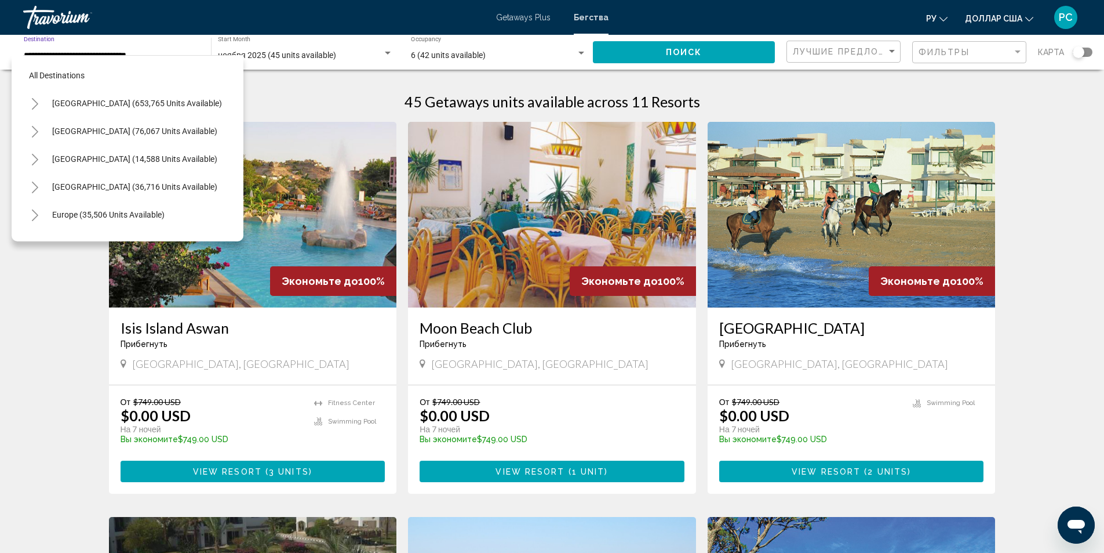
scroll to position [268, 0]
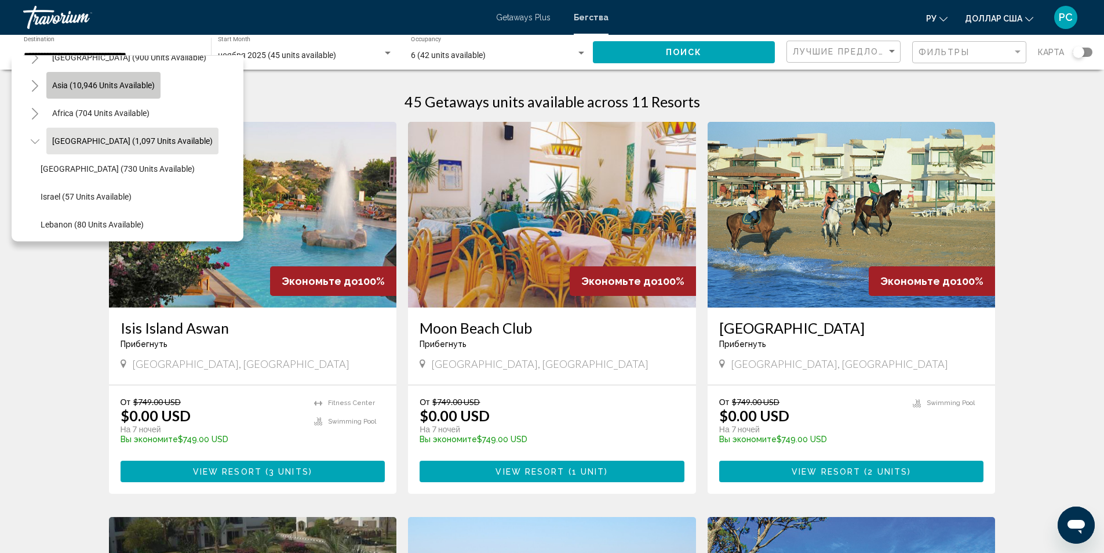
click at [124, 89] on span "Asia (10,946 units available)" at bounding box center [103, 85] width 103 height 9
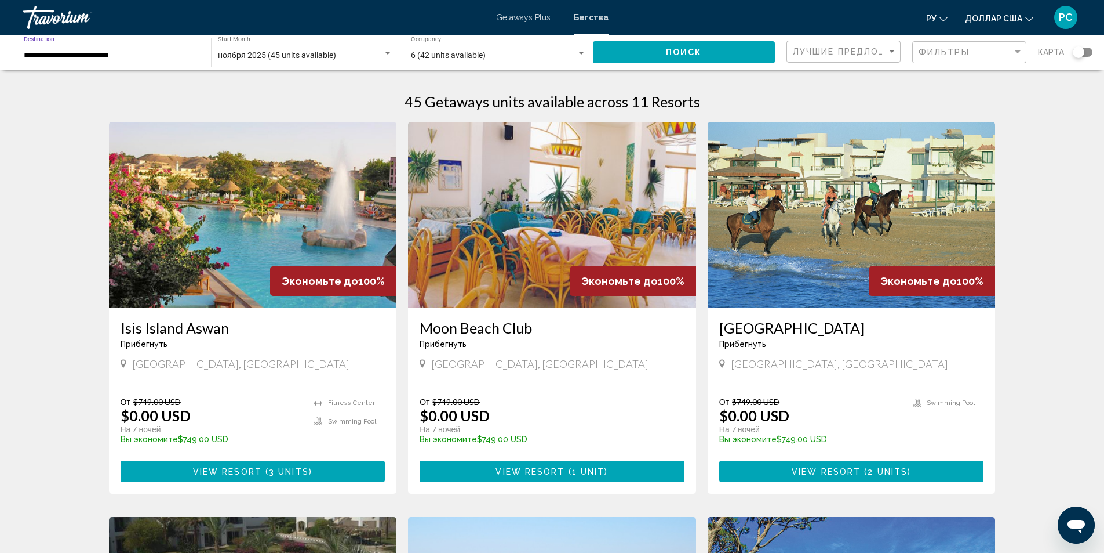
click at [122, 59] on input "**********" at bounding box center [112, 55] width 176 height 9
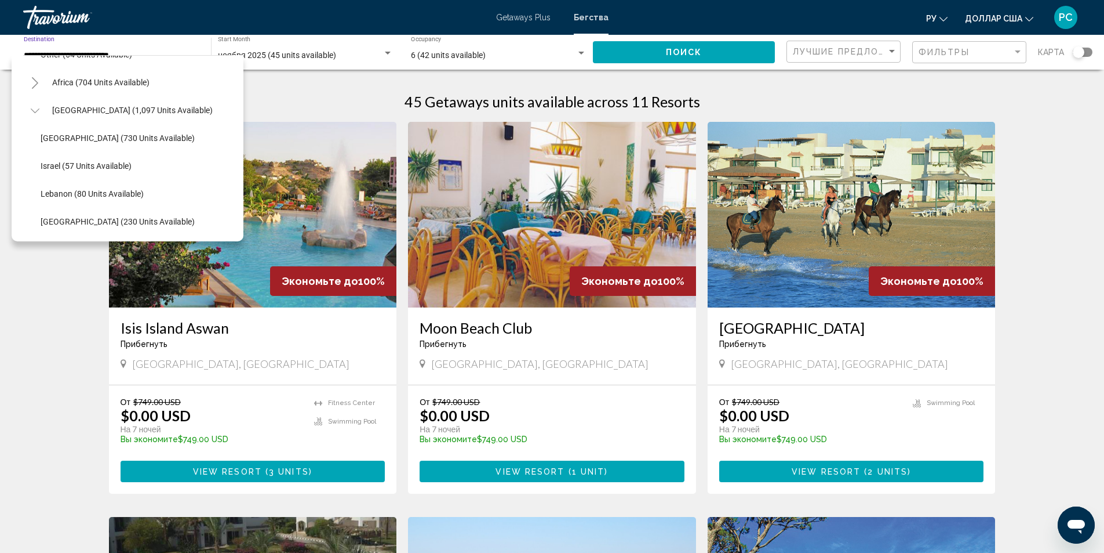
scroll to position [58, 0]
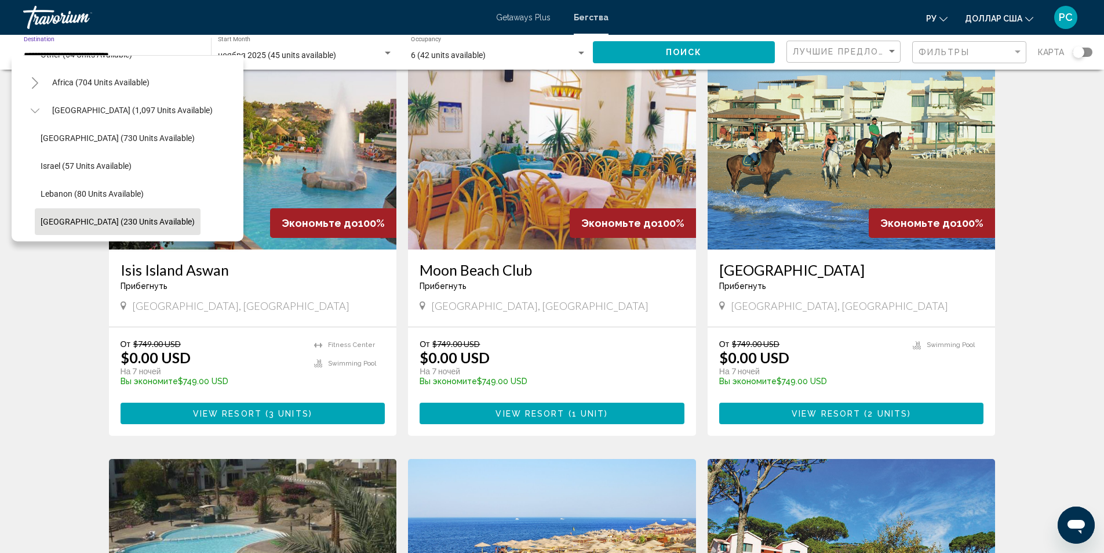
click at [119, 217] on span "United Arab Emirates (230 units available)" at bounding box center [118, 221] width 154 height 9
type input "**********"
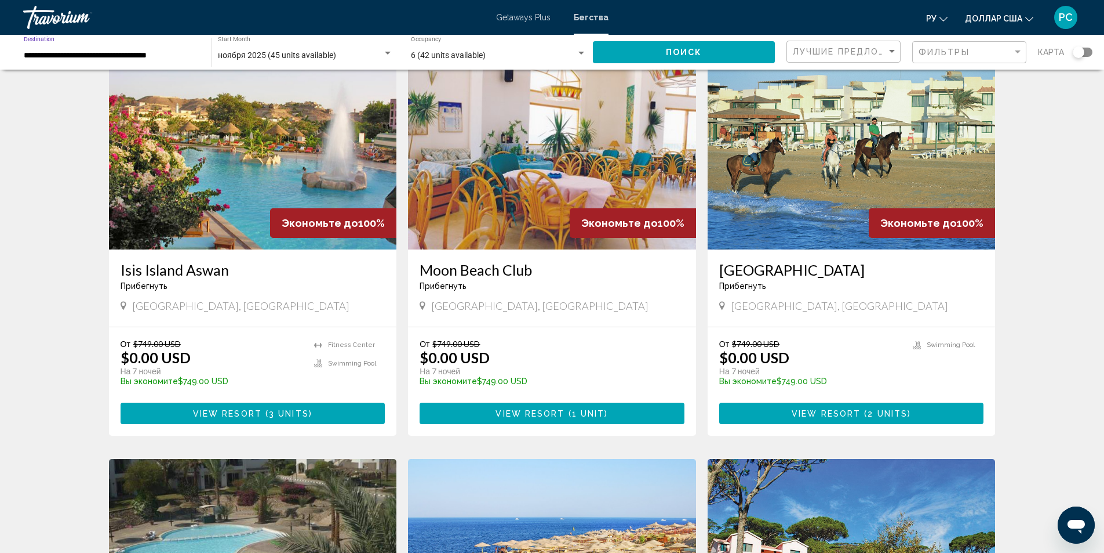
click at [616, 48] on button "Поиск" at bounding box center [684, 51] width 182 height 21
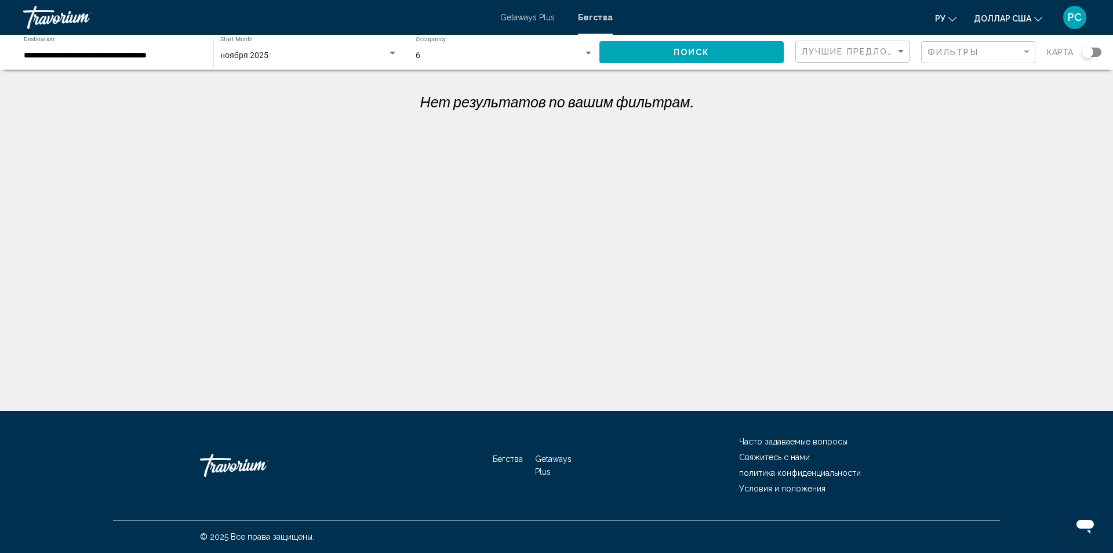
click at [274, 56] on div "ноября 2025" at bounding box center [303, 55] width 167 height 9
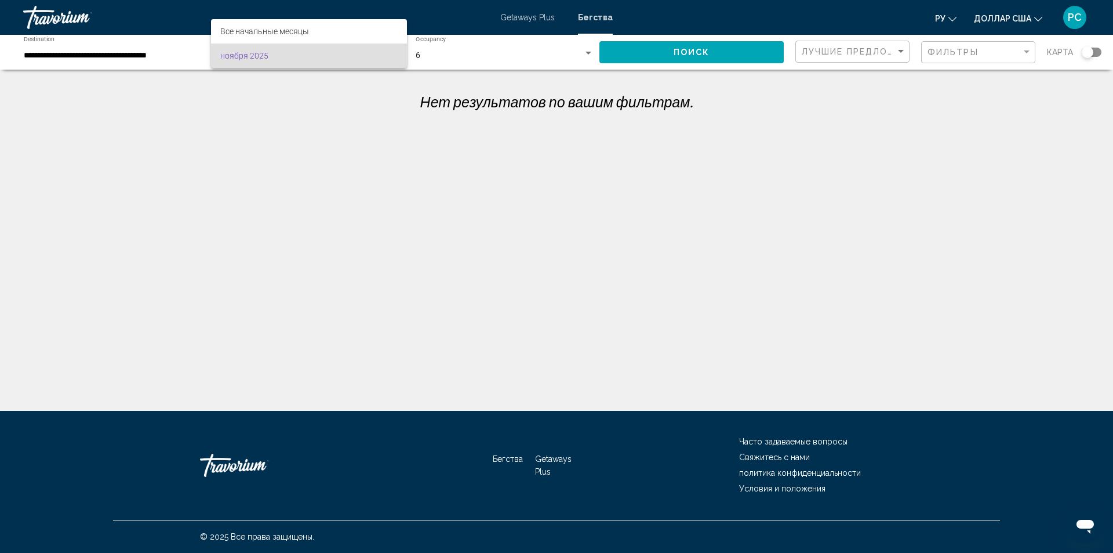
click at [325, 61] on span "ноября 2025" at bounding box center [308, 55] width 177 height 24
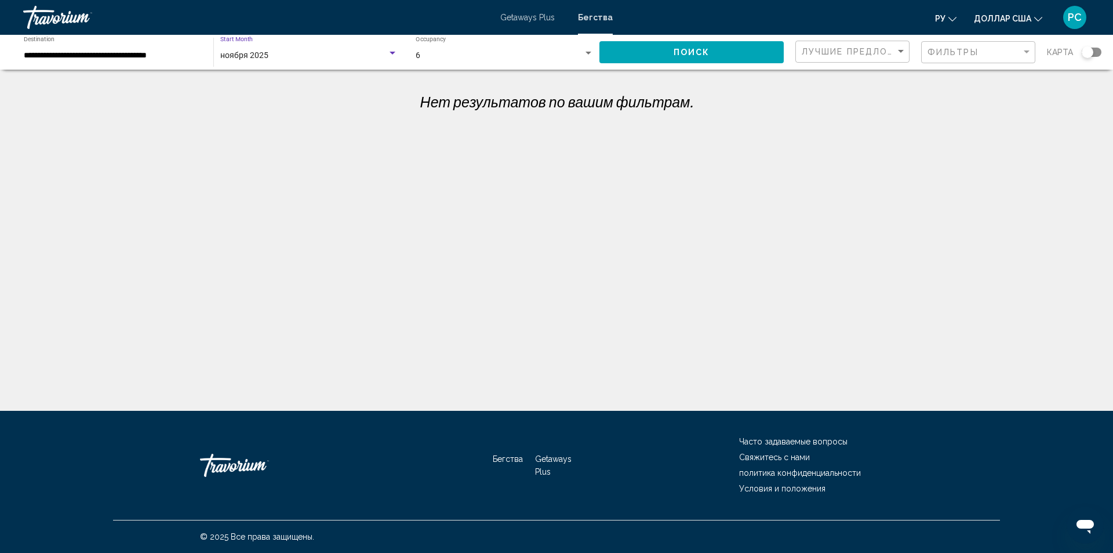
click at [395, 54] on div "Search widget" at bounding box center [392, 53] width 10 height 9
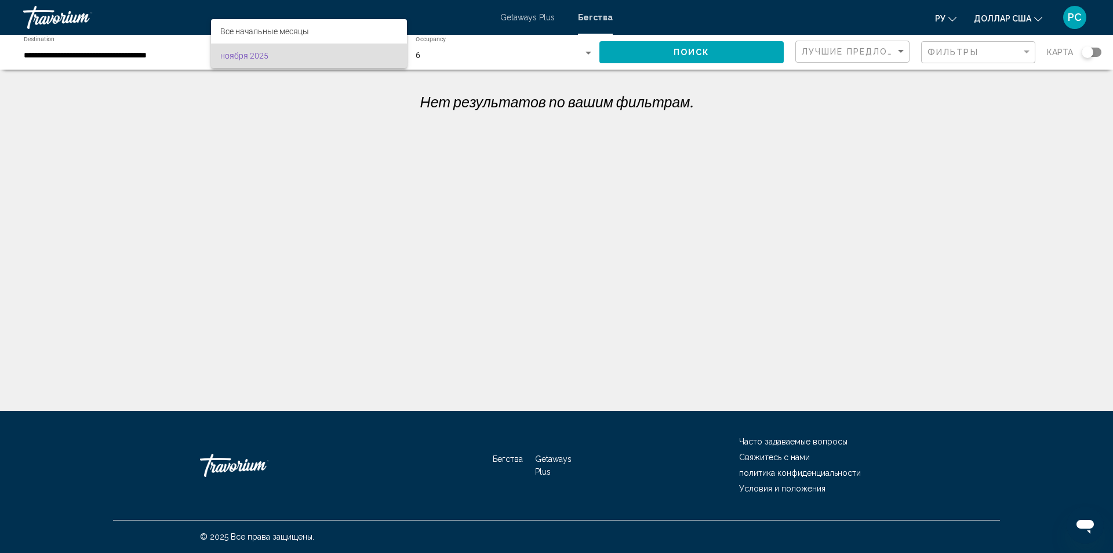
click at [395, 54] on span "ноября 2025" at bounding box center [308, 55] width 177 height 24
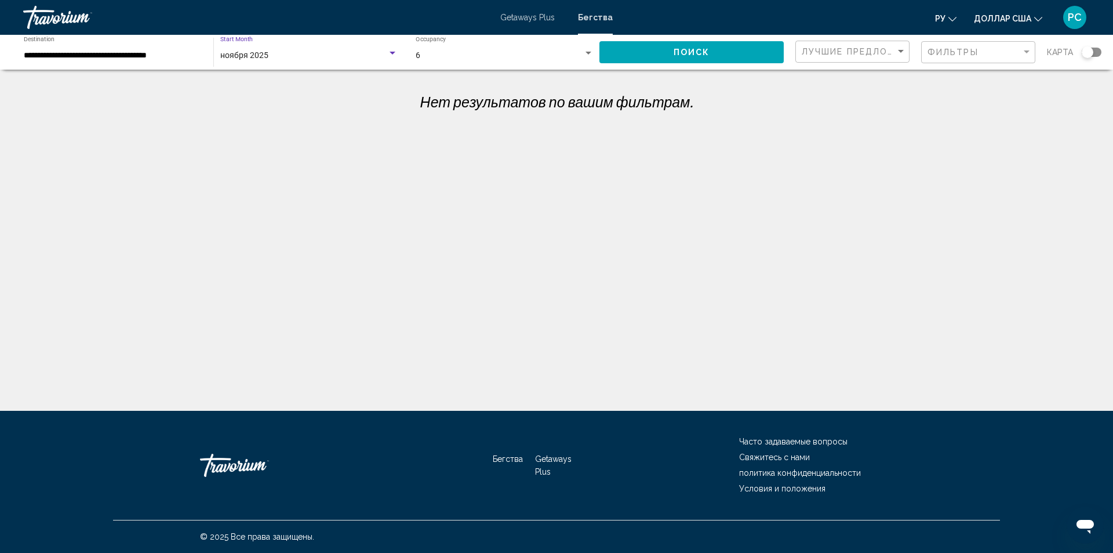
click at [395, 54] on div "Search widget" at bounding box center [393, 53] width 6 height 3
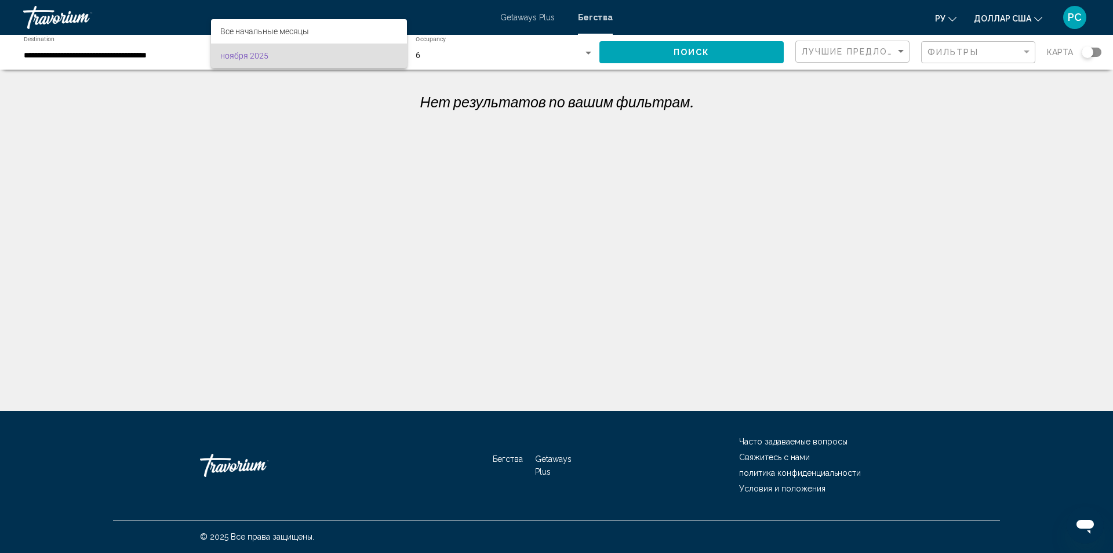
click at [395, 53] on span "ноября 2025" at bounding box center [308, 55] width 177 height 24
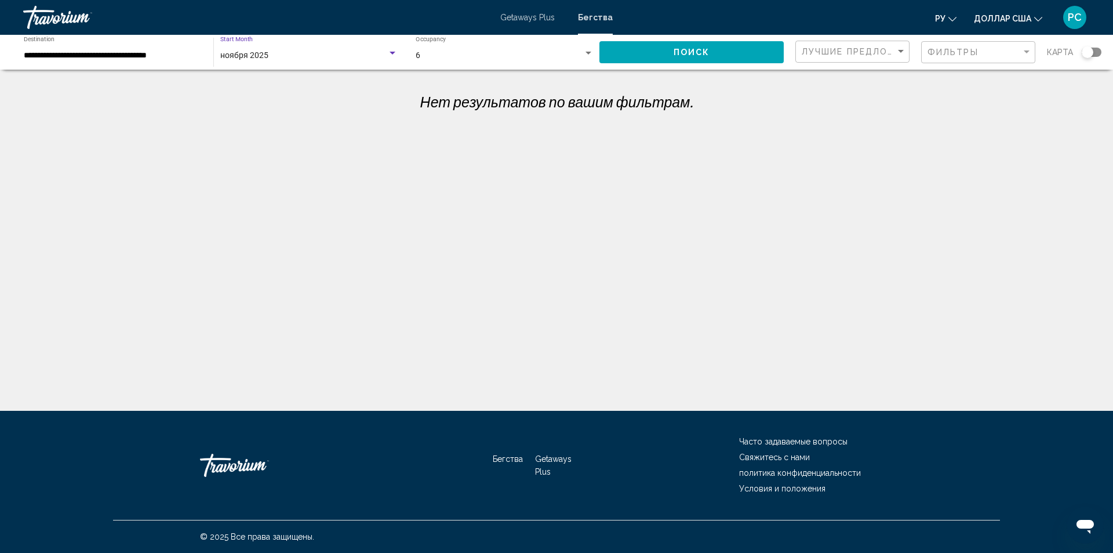
click at [395, 53] on div "Search widget" at bounding box center [393, 53] width 6 height 3
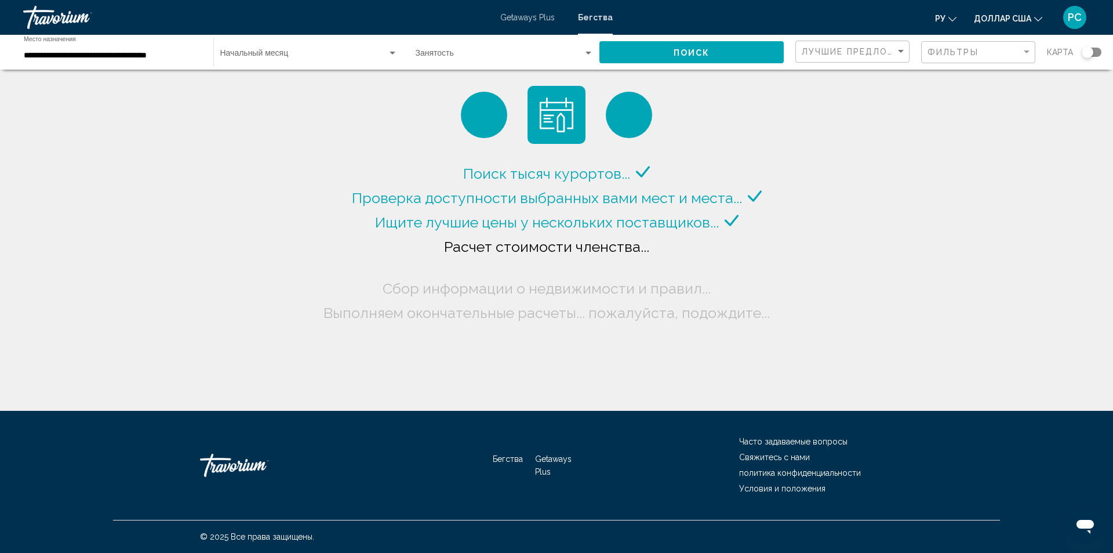
click at [395, 52] on div "Виджет поиска" at bounding box center [393, 53] width 6 height 3
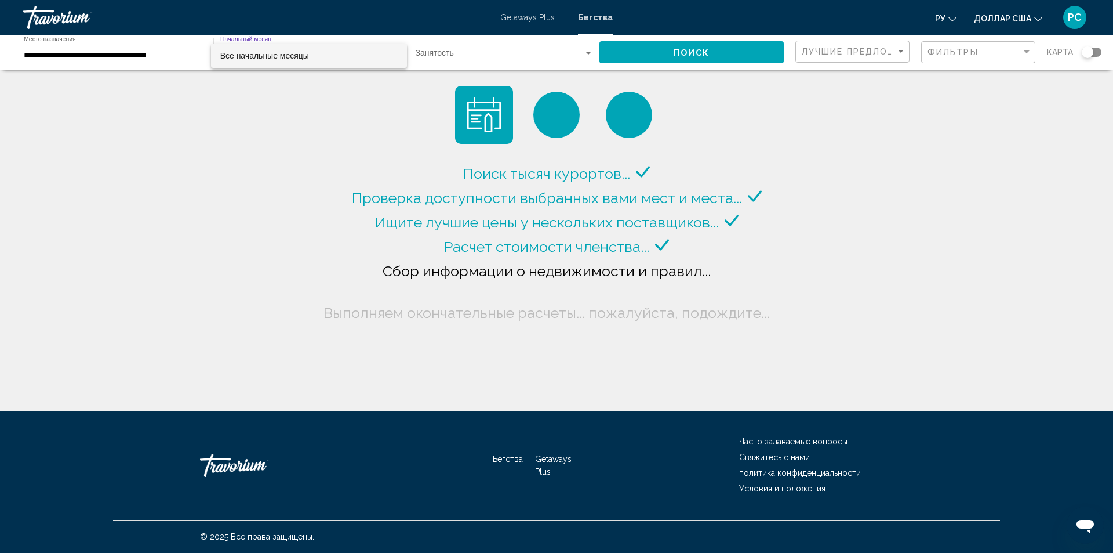
click at [394, 52] on span "Все начальные месяцы" at bounding box center [308, 55] width 177 height 24
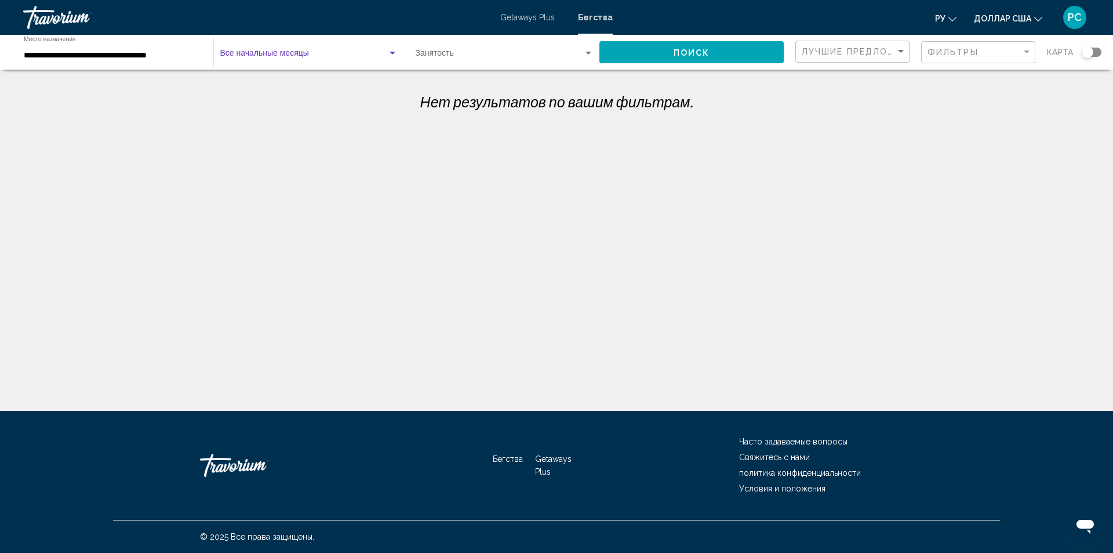
click at [394, 52] on div "Виджет поиска" at bounding box center [393, 53] width 6 height 3
click at [394, 52] on span "Все начальные месяцы" at bounding box center [308, 55] width 177 height 24
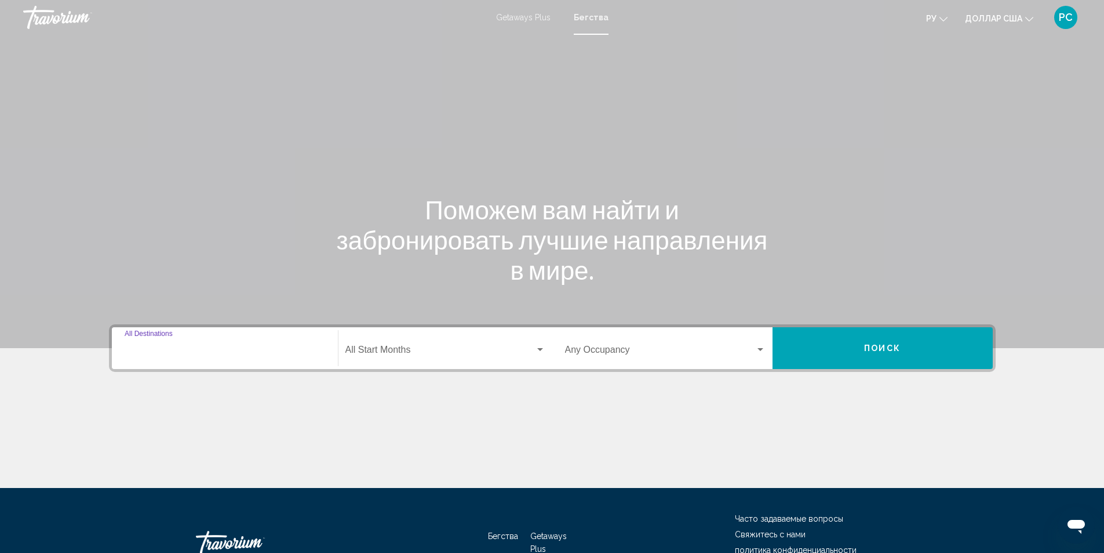
click at [318, 347] on input "Destination All Destinations" at bounding box center [225, 352] width 201 height 10
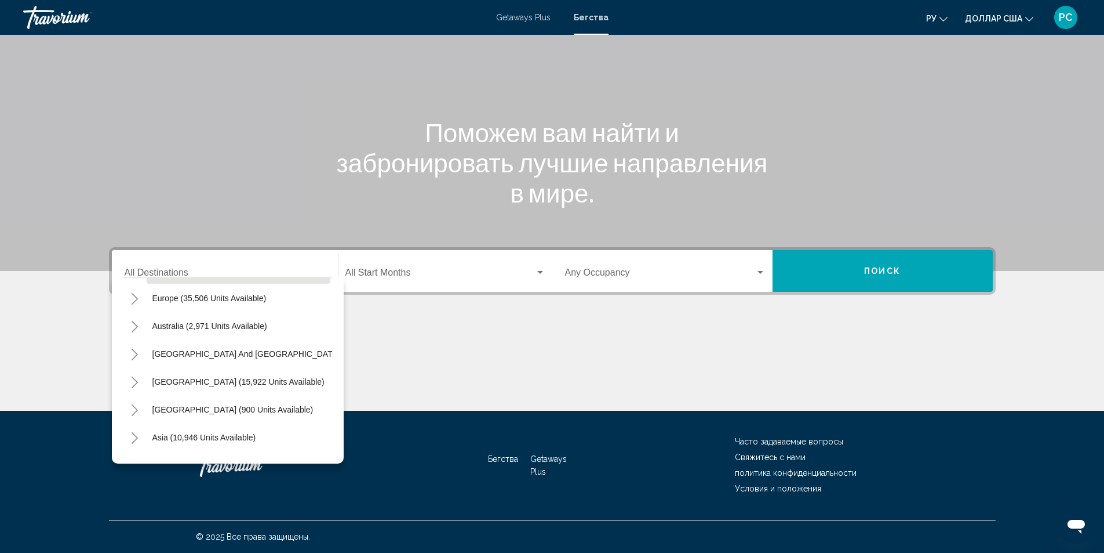
scroll to position [197, 0]
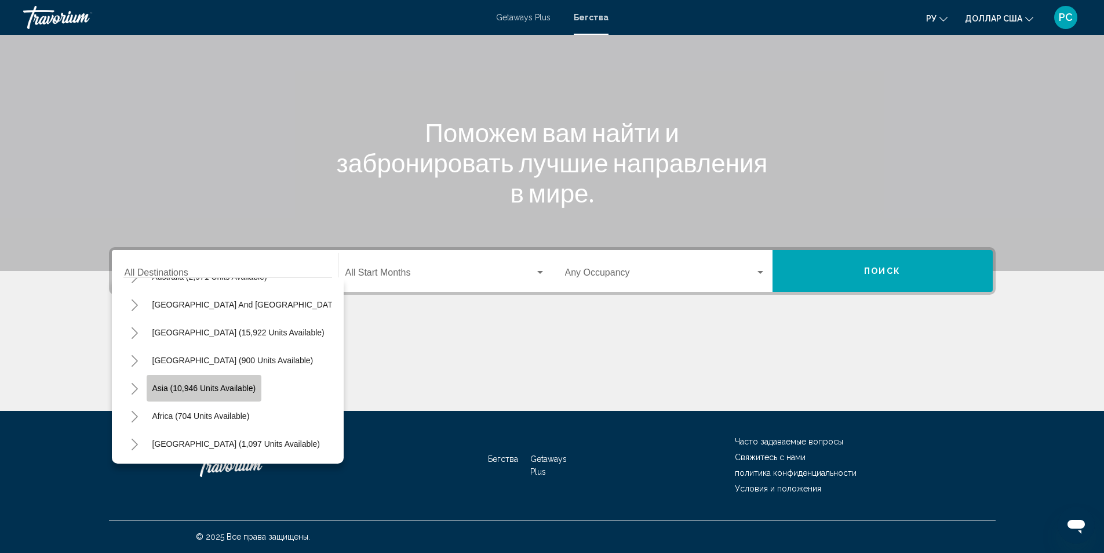
click at [230, 387] on button "Asia (10,946 units available)" at bounding box center [204, 388] width 115 height 27
type input "**********"
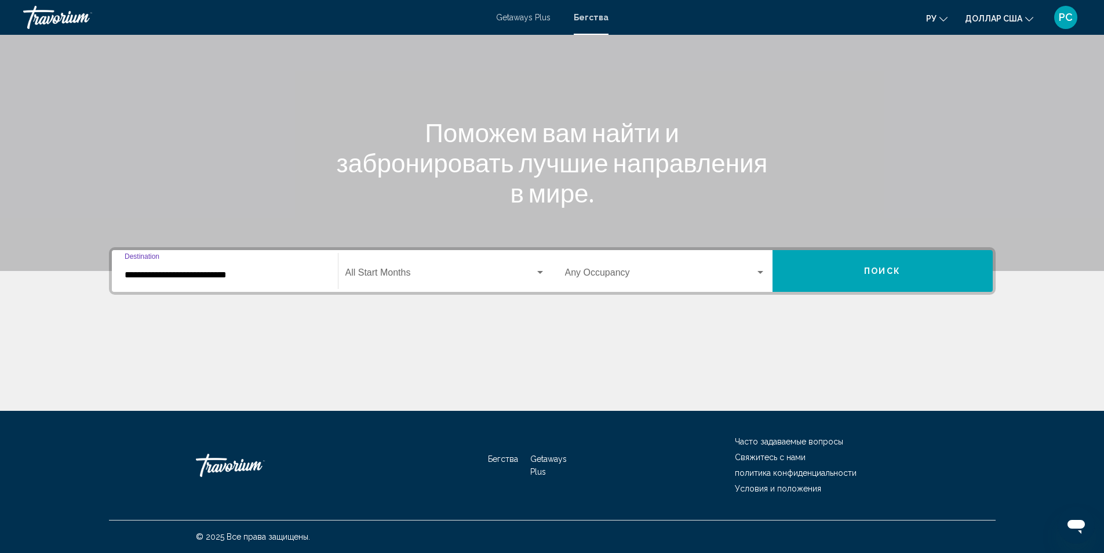
click at [390, 272] on span "Search widget" at bounding box center [441, 275] width 190 height 10
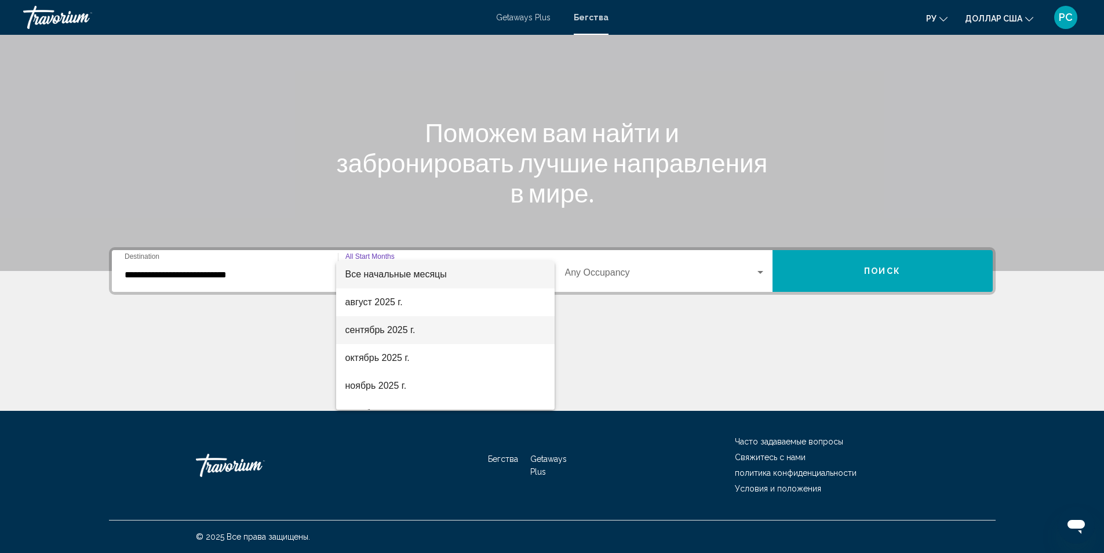
scroll to position [0, 0]
click at [380, 361] on font "октябрь 2025 г." at bounding box center [378, 358] width 64 height 10
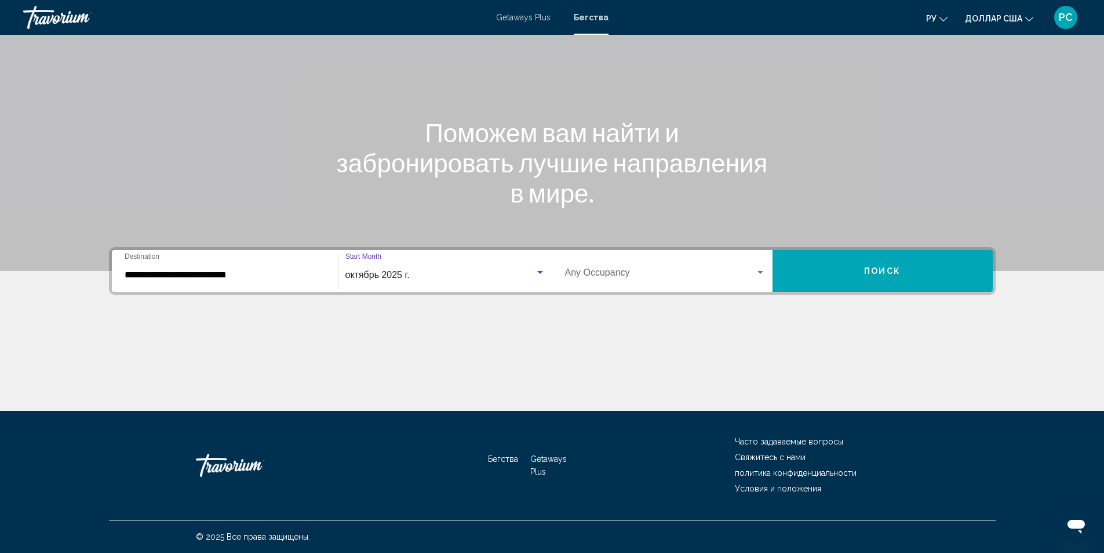
click at [612, 272] on span "Search widget" at bounding box center [660, 275] width 190 height 10
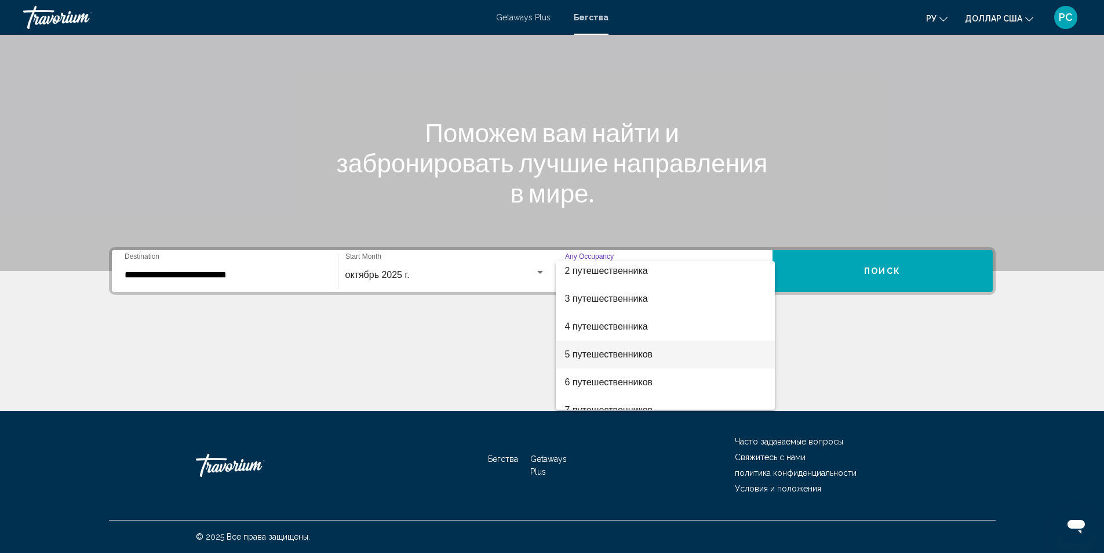
scroll to position [58, 0]
click at [587, 352] on font "6 путешественников" at bounding box center [609, 356] width 88 height 10
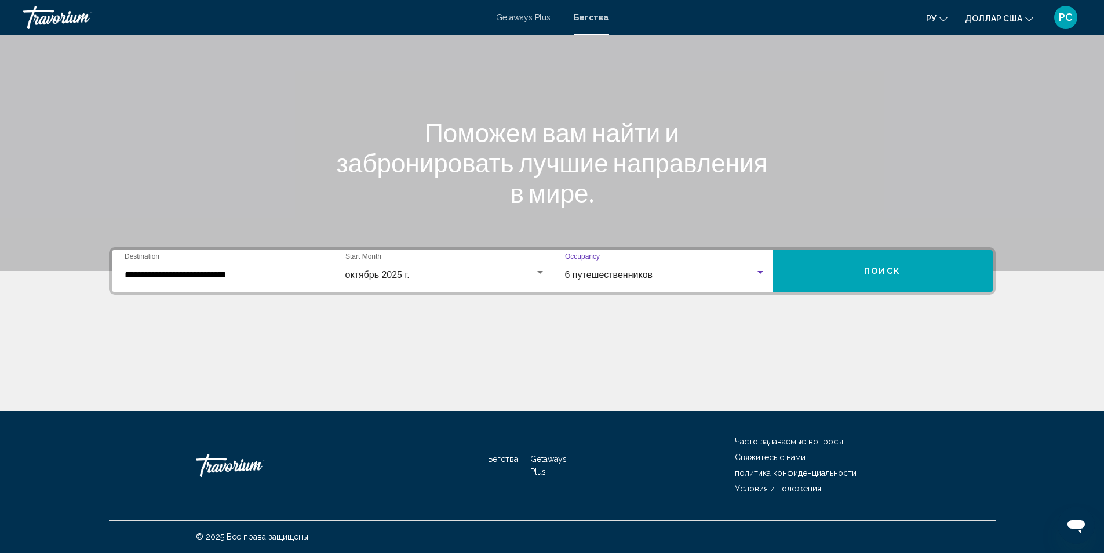
click at [848, 272] on button "Поиск" at bounding box center [883, 271] width 220 height 42
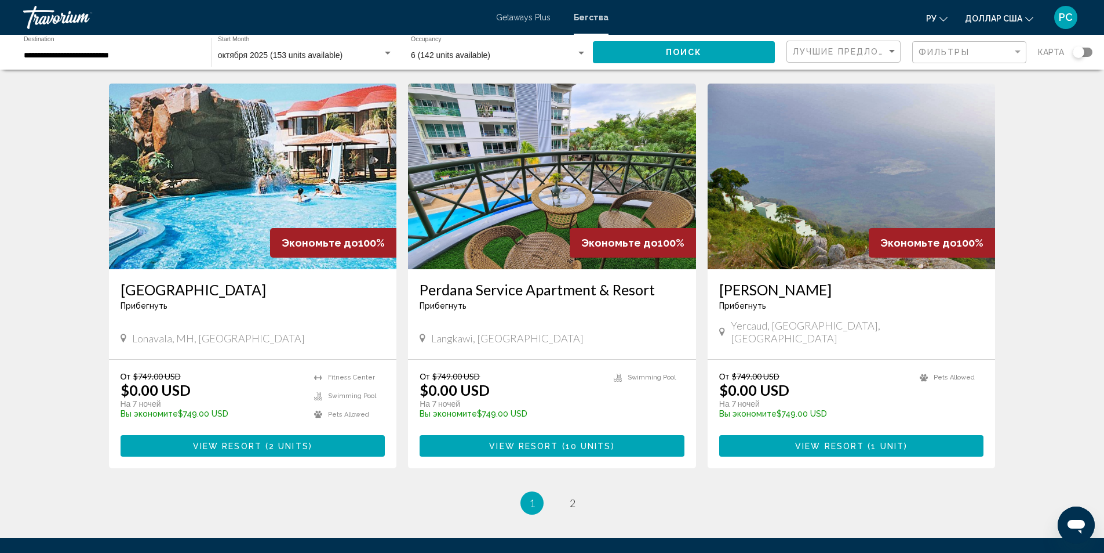
scroll to position [1334, 0]
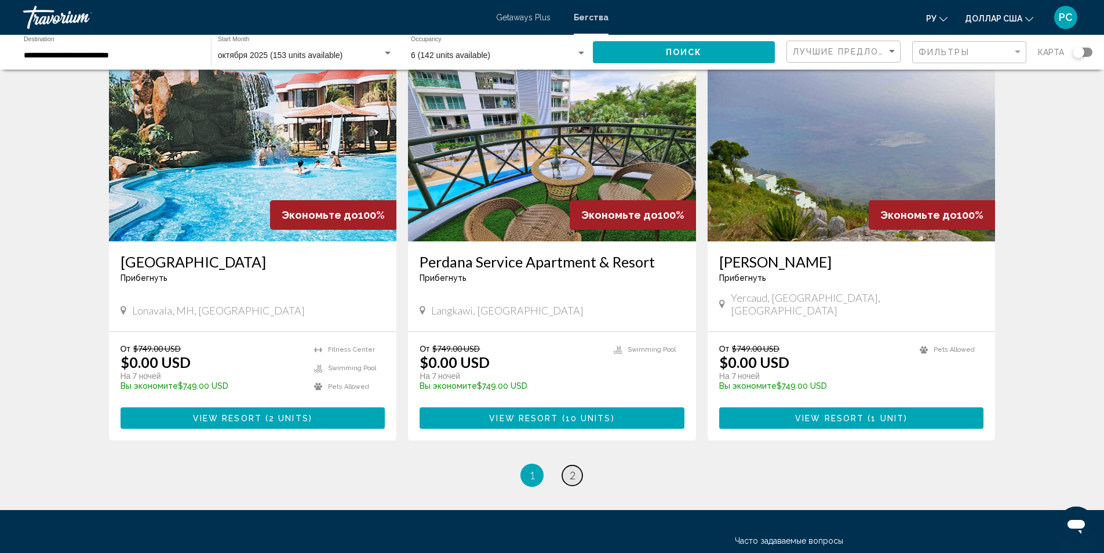
click at [572, 468] on span "2" at bounding box center [573, 474] width 6 height 13
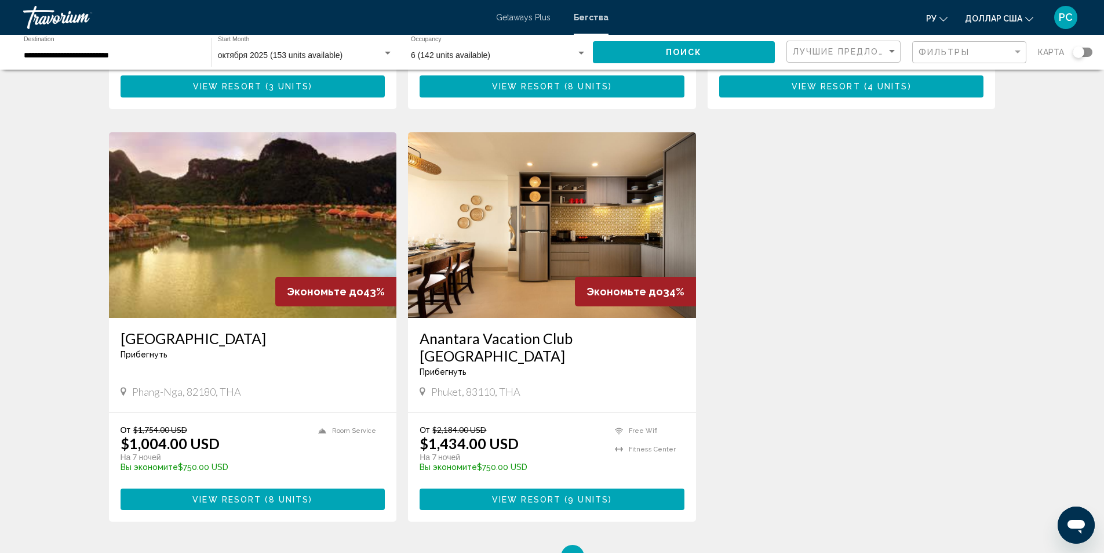
scroll to position [812, 0]
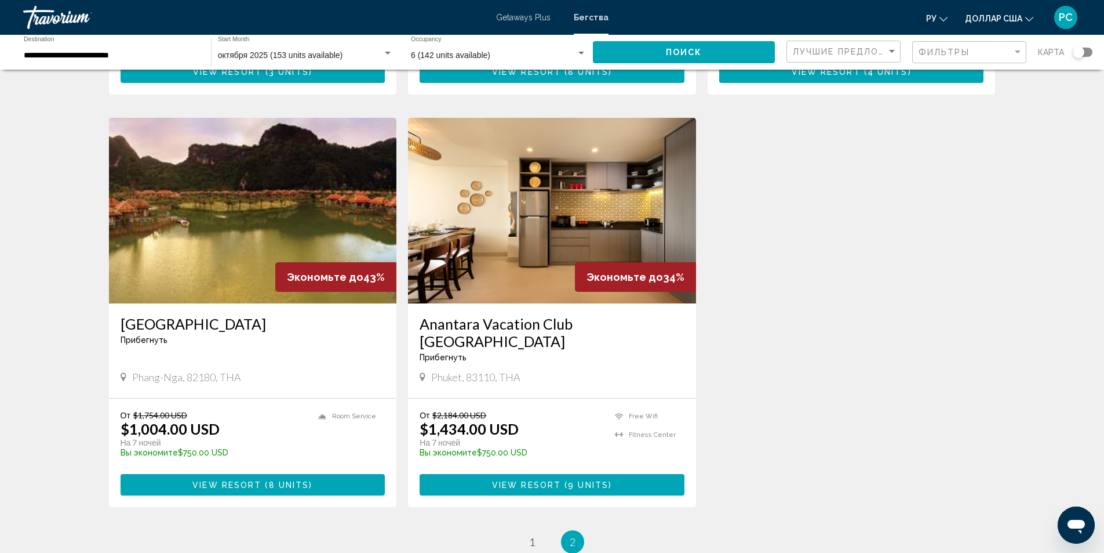
click at [531, 248] on img "Основное содержание" at bounding box center [552, 211] width 288 height 186
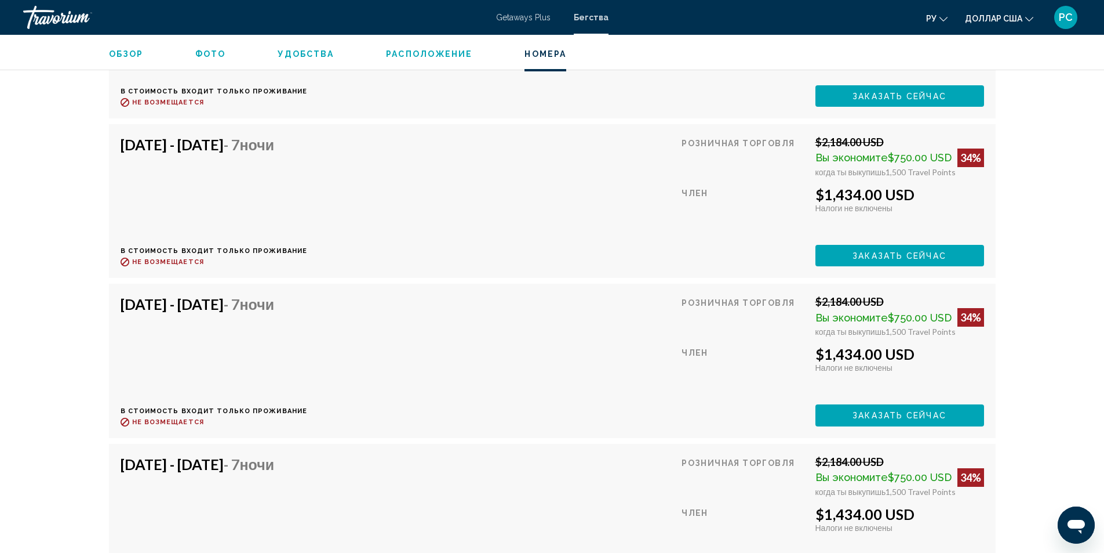
scroll to position [2145, 0]
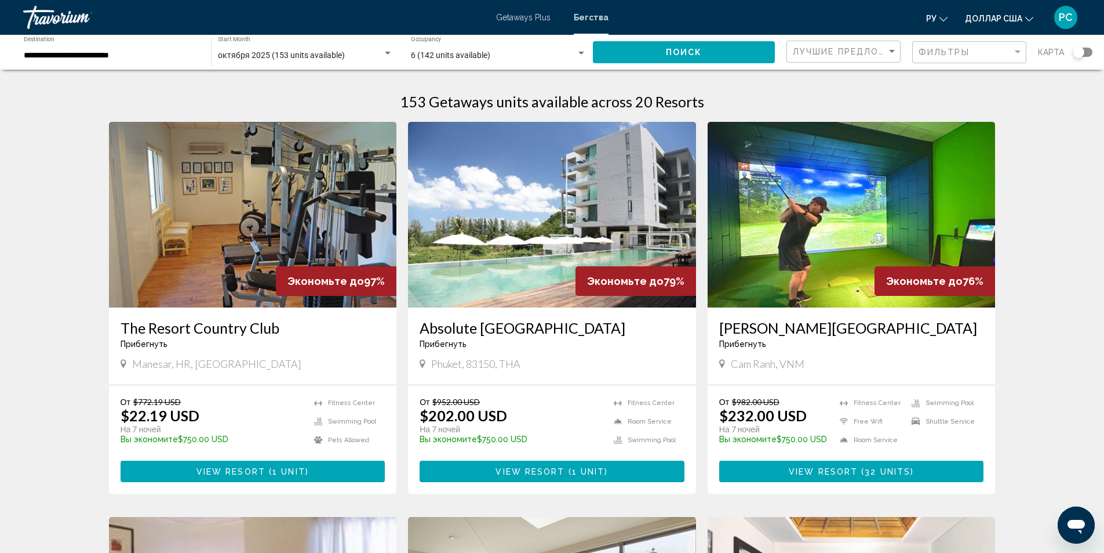
click at [1063, 10] on div "РС" at bounding box center [1066, 17] width 23 height 23
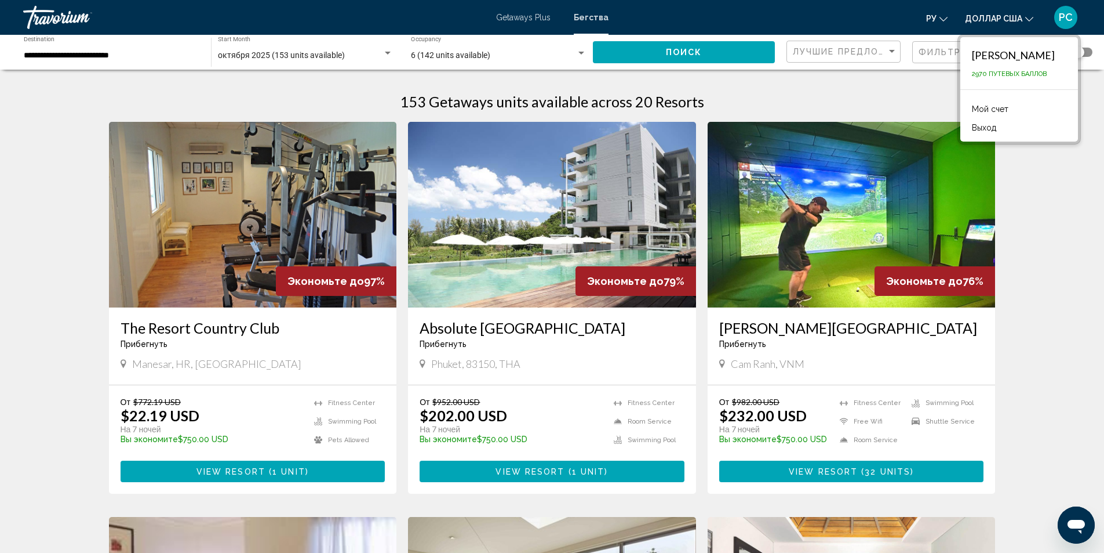
click at [972, 125] on font "Выход" at bounding box center [984, 127] width 24 height 9
